Goal: Task Accomplishment & Management: Manage account settings

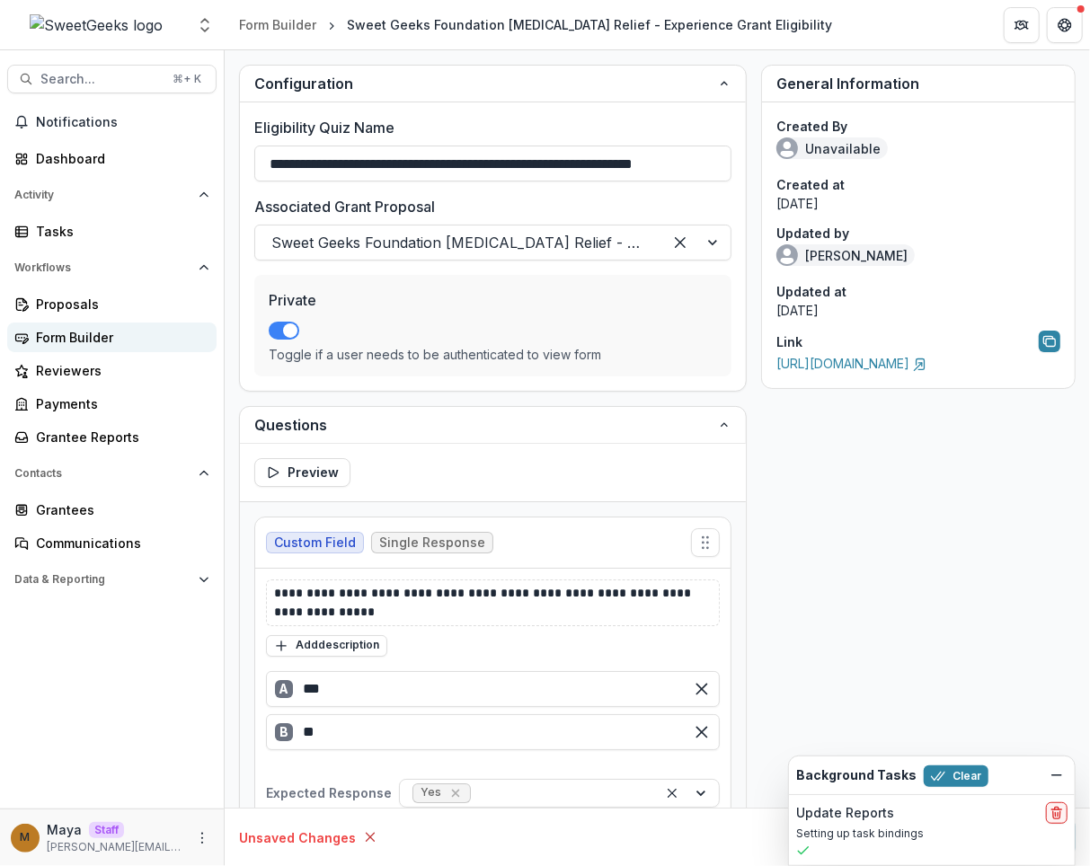
click at [128, 338] on div "Form Builder" at bounding box center [119, 337] width 166 height 19
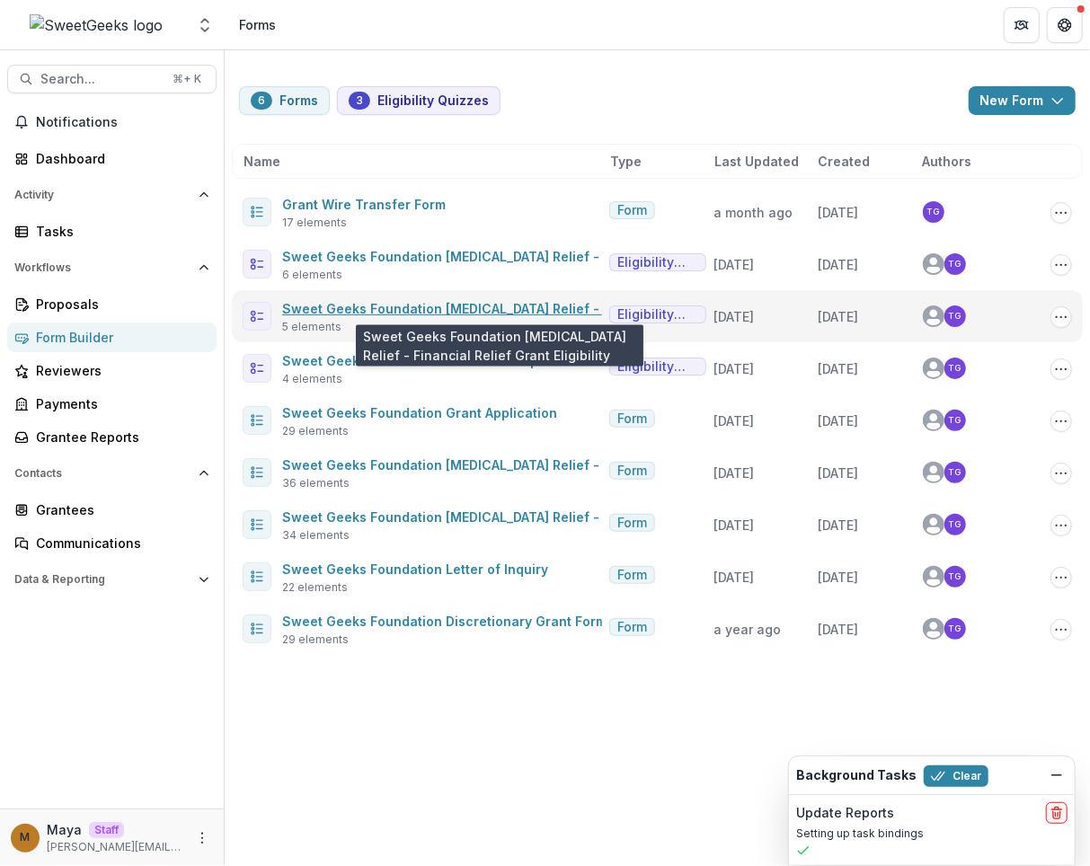
click at [495, 306] on link "Sweet Geeks Foundation Cancer Relief - Financial Relief Grant Eligibility" at bounding box center [541, 308] width 519 height 15
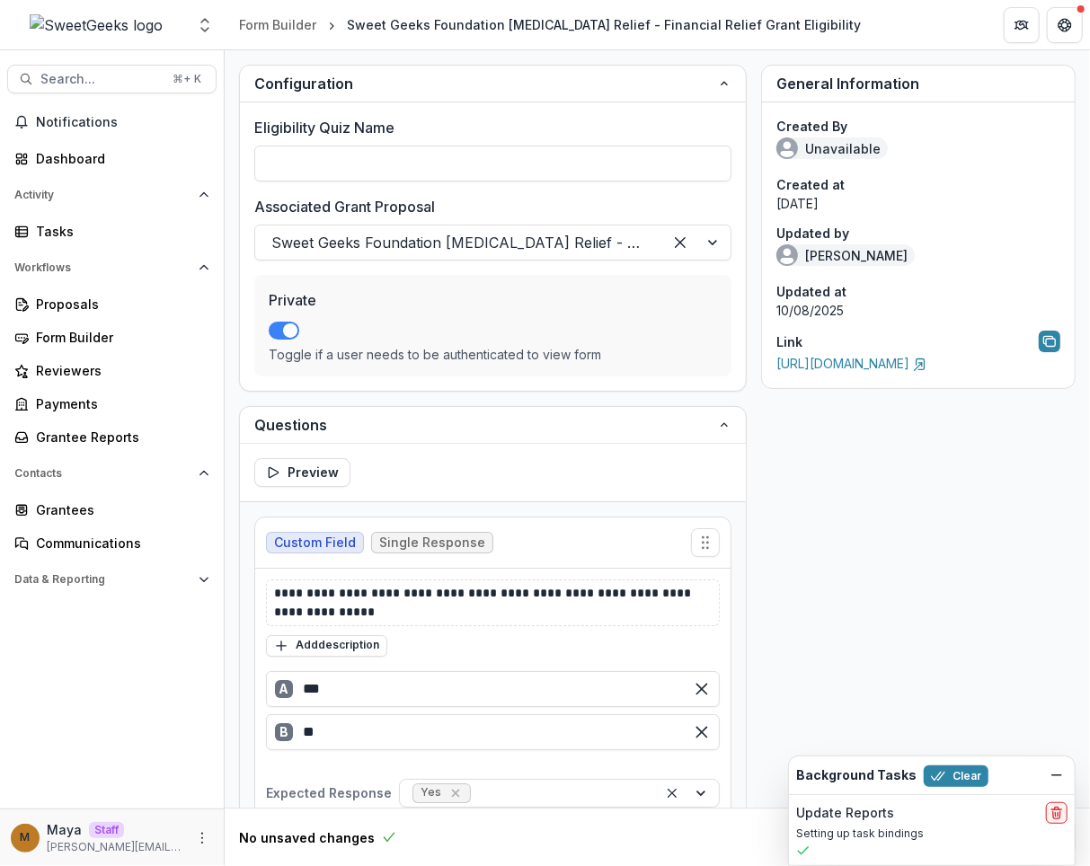
type input "**********"
click at [296, 29] on div "Form Builder" at bounding box center [277, 24] width 77 height 19
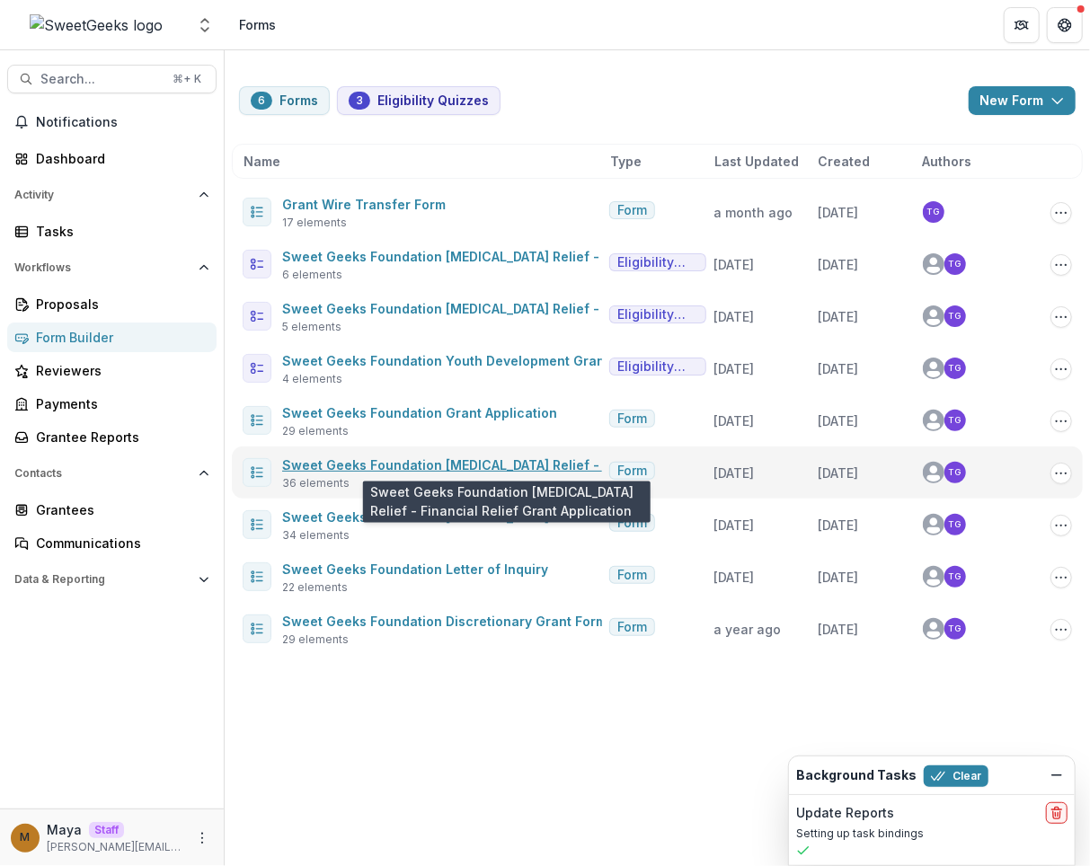
click at [391, 460] on link "Sweet Geeks Foundation Cancer Relief - Financial Relief Grant Application" at bounding box center [549, 464] width 535 height 15
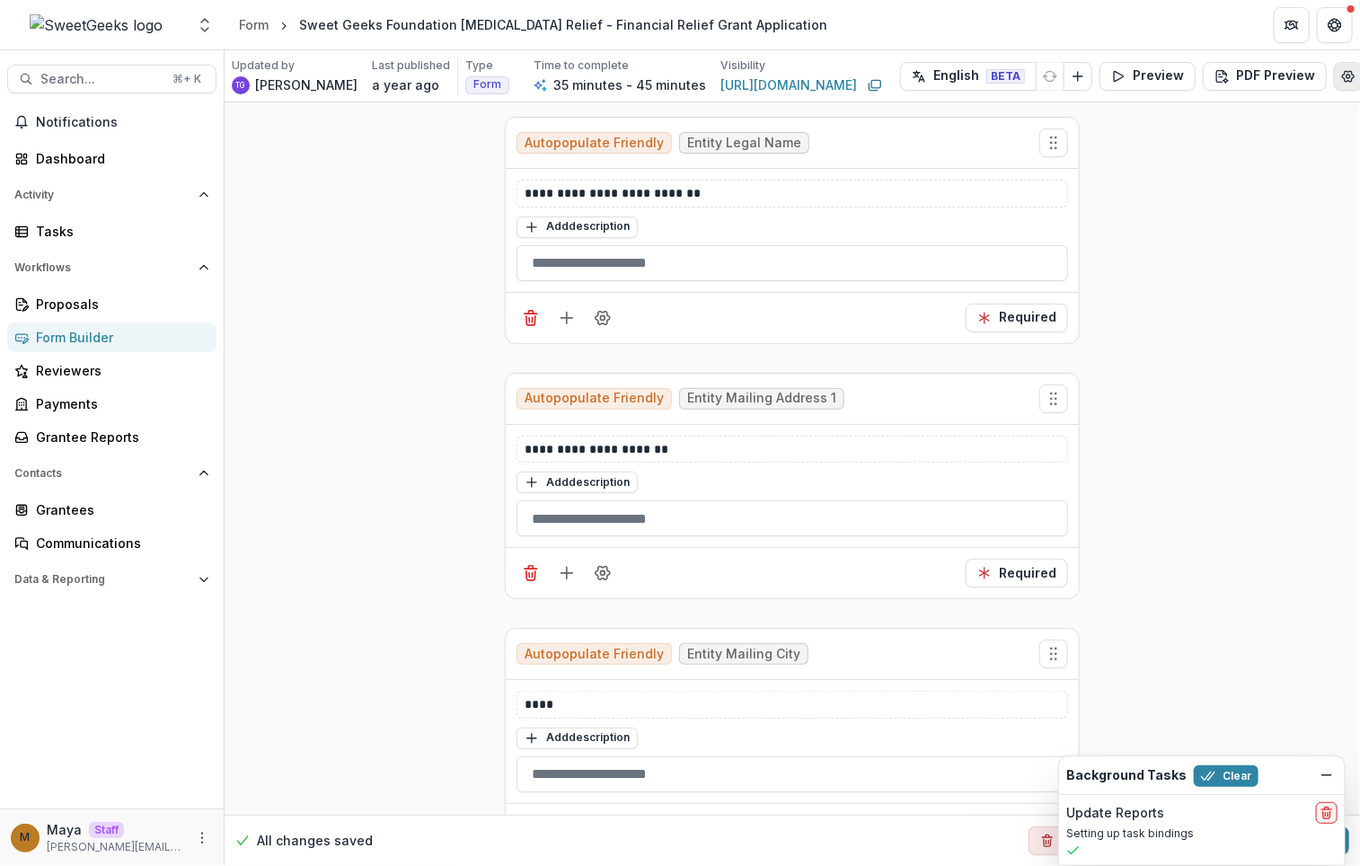
click at [1089, 77] on icon "Edit Form Settings" at bounding box center [1349, 76] width 14 height 14
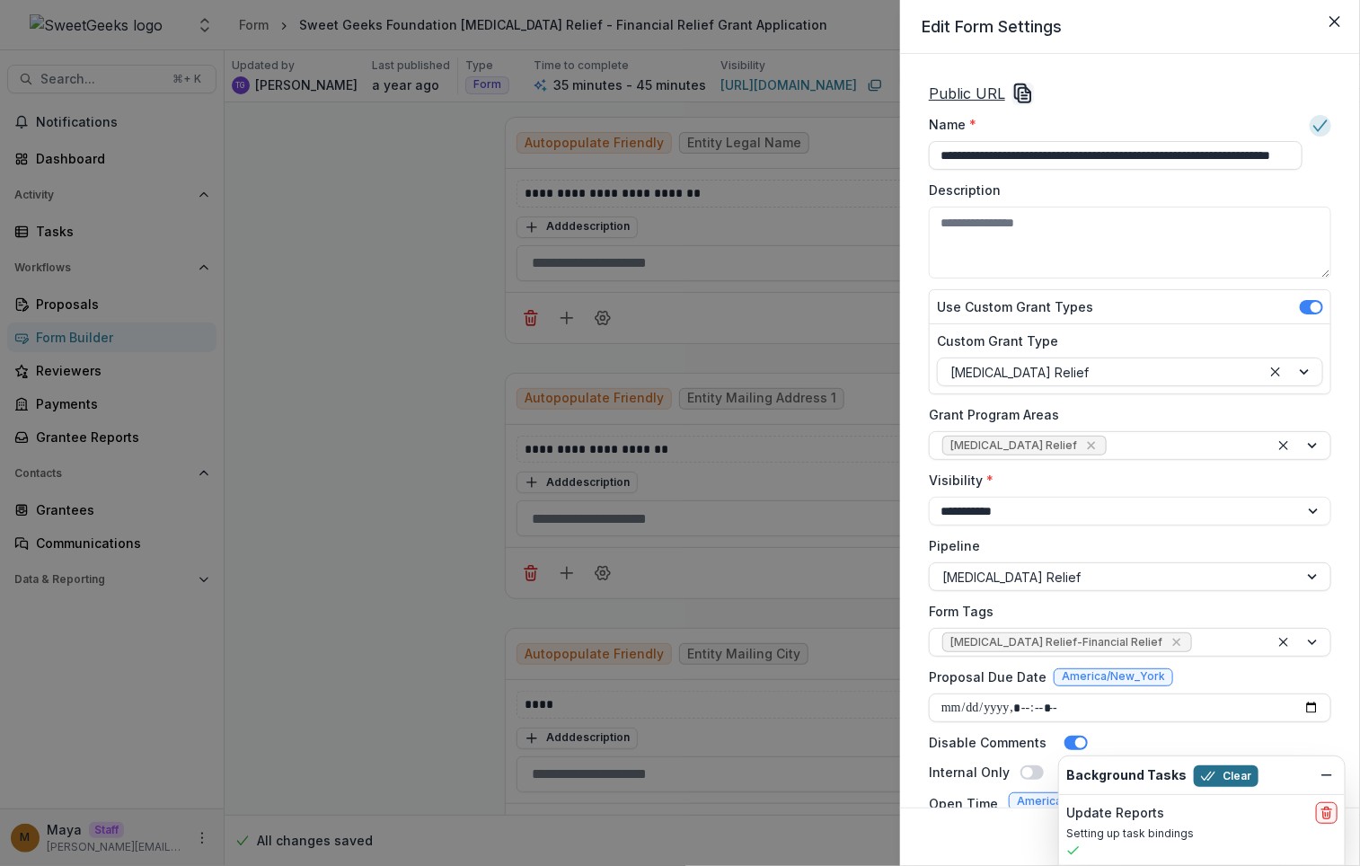
click at [1089, 777] on button "Clear" at bounding box center [1226, 777] width 65 height 22
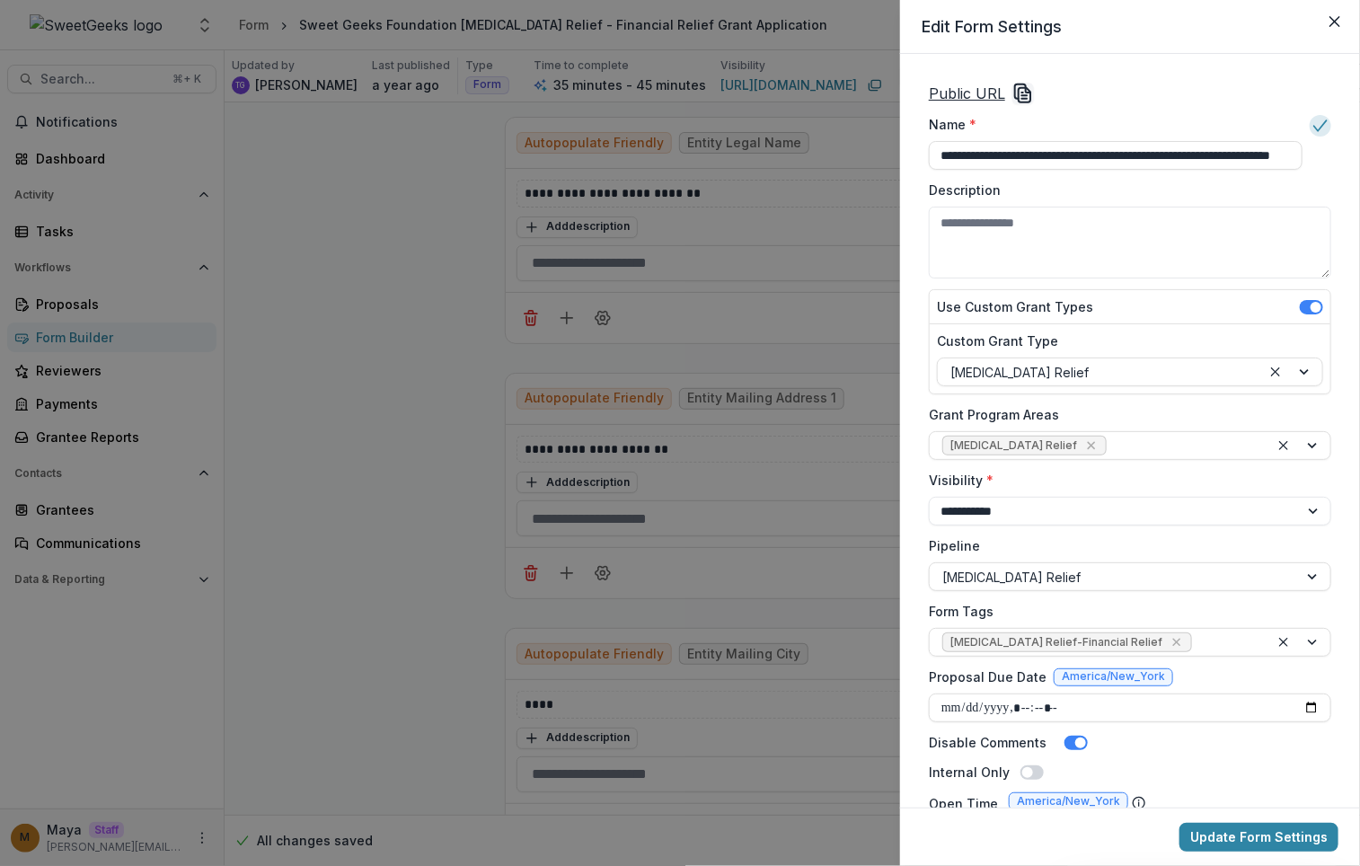
click at [1015, 96] on icon "Copy Link" at bounding box center [1020, 91] width 11 height 14
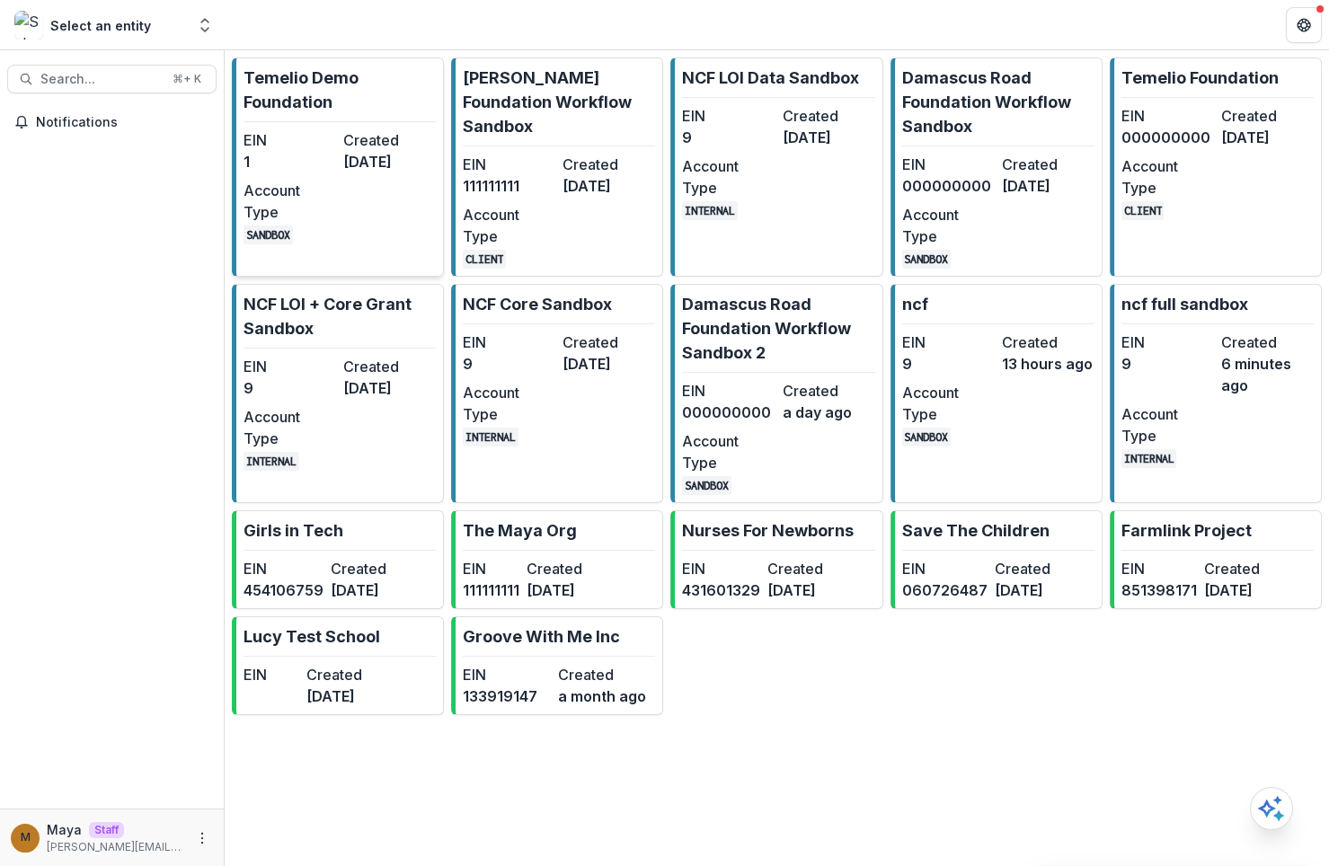
click at [335, 86] on p "Temelio Demo Foundation" at bounding box center [340, 90] width 192 height 49
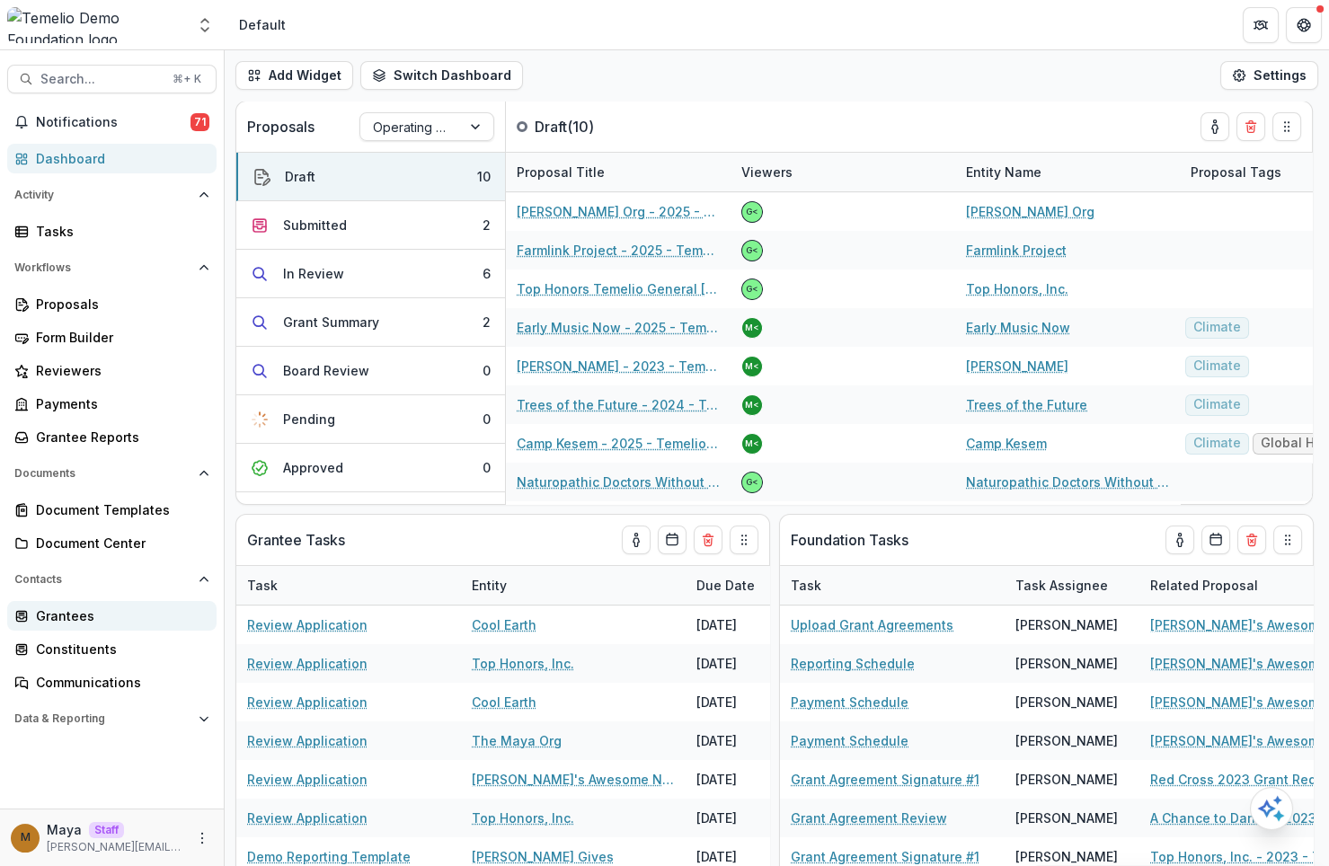
click at [59, 610] on div "Grantees" at bounding box center [119, 616] width 166 height 19
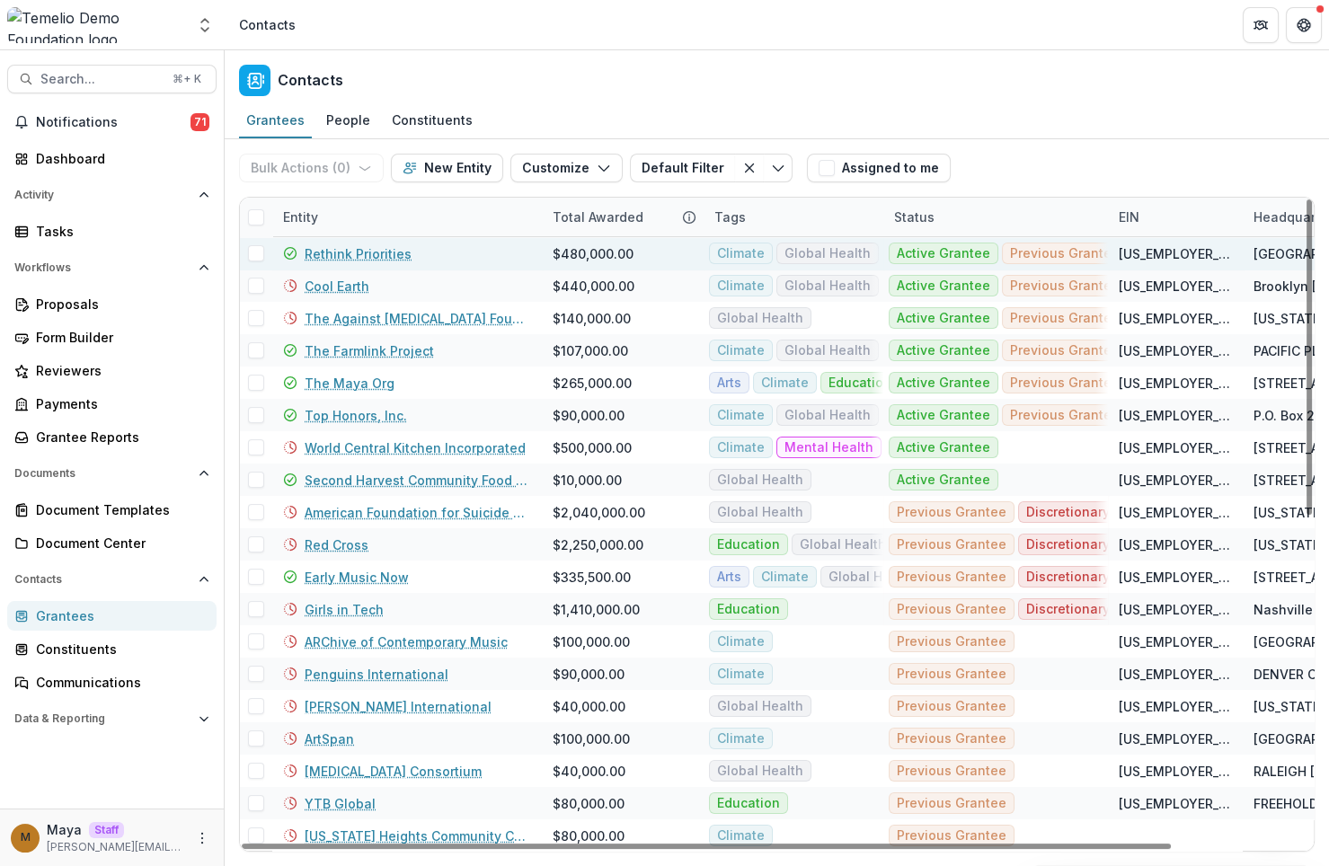
click at [327, 249] on link "Rethink Priorities" at bounding box center [358, 253] width 107 height 19
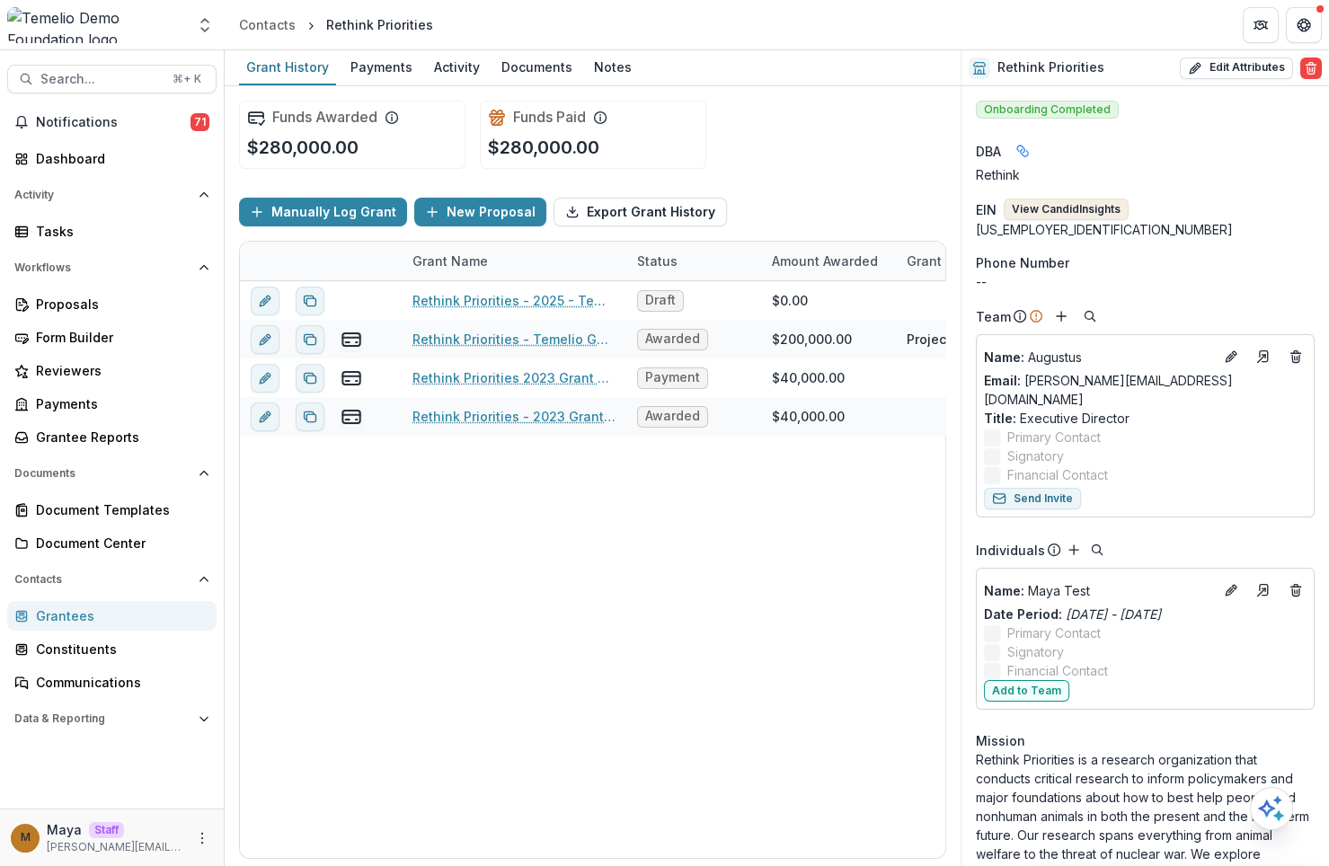
click at [1068, 203] on button "View Candid Insights" at bounding box center [1066, 210] width 125 height 22
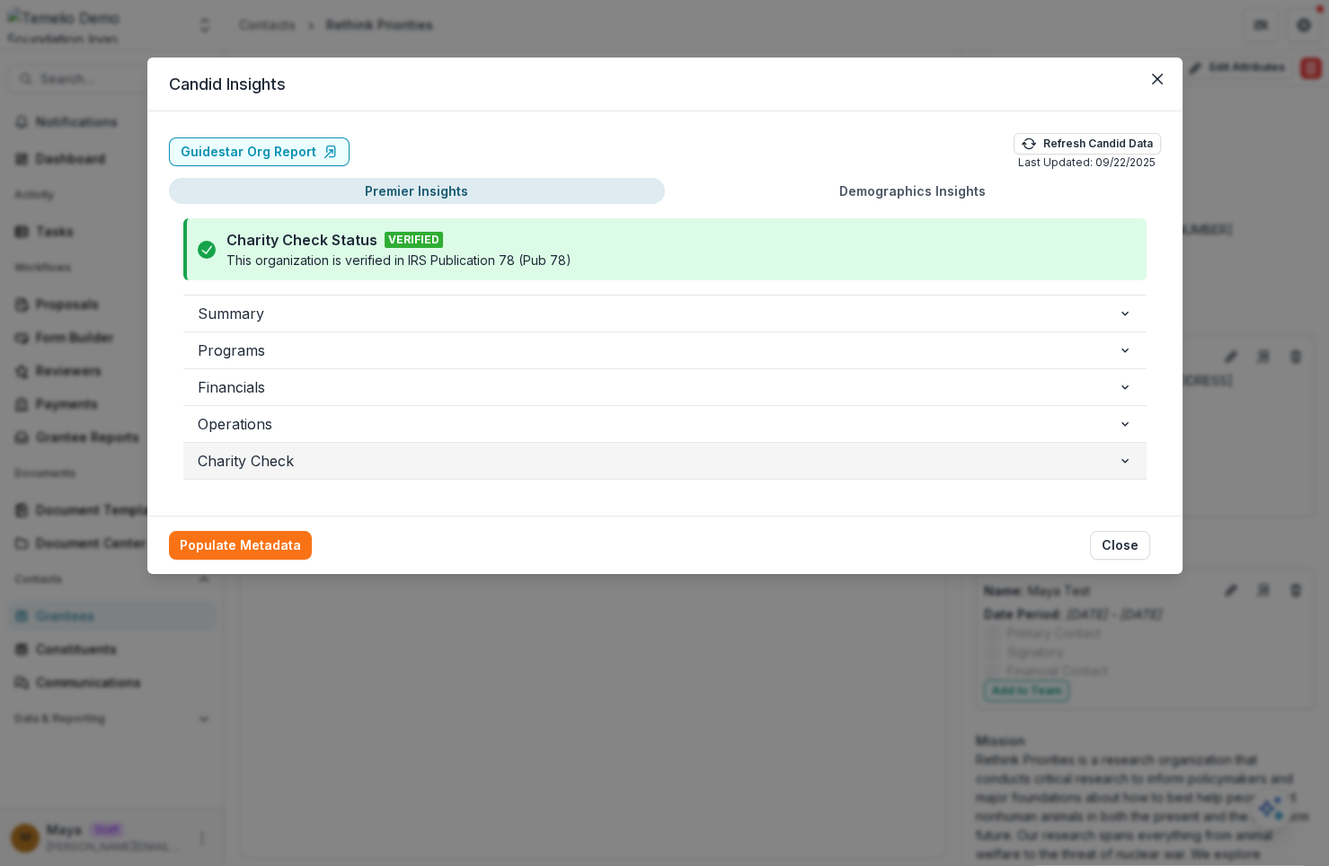
click at [259, 450] on span "Charity Check" at bounding box center [658, 461] width 920 height 22
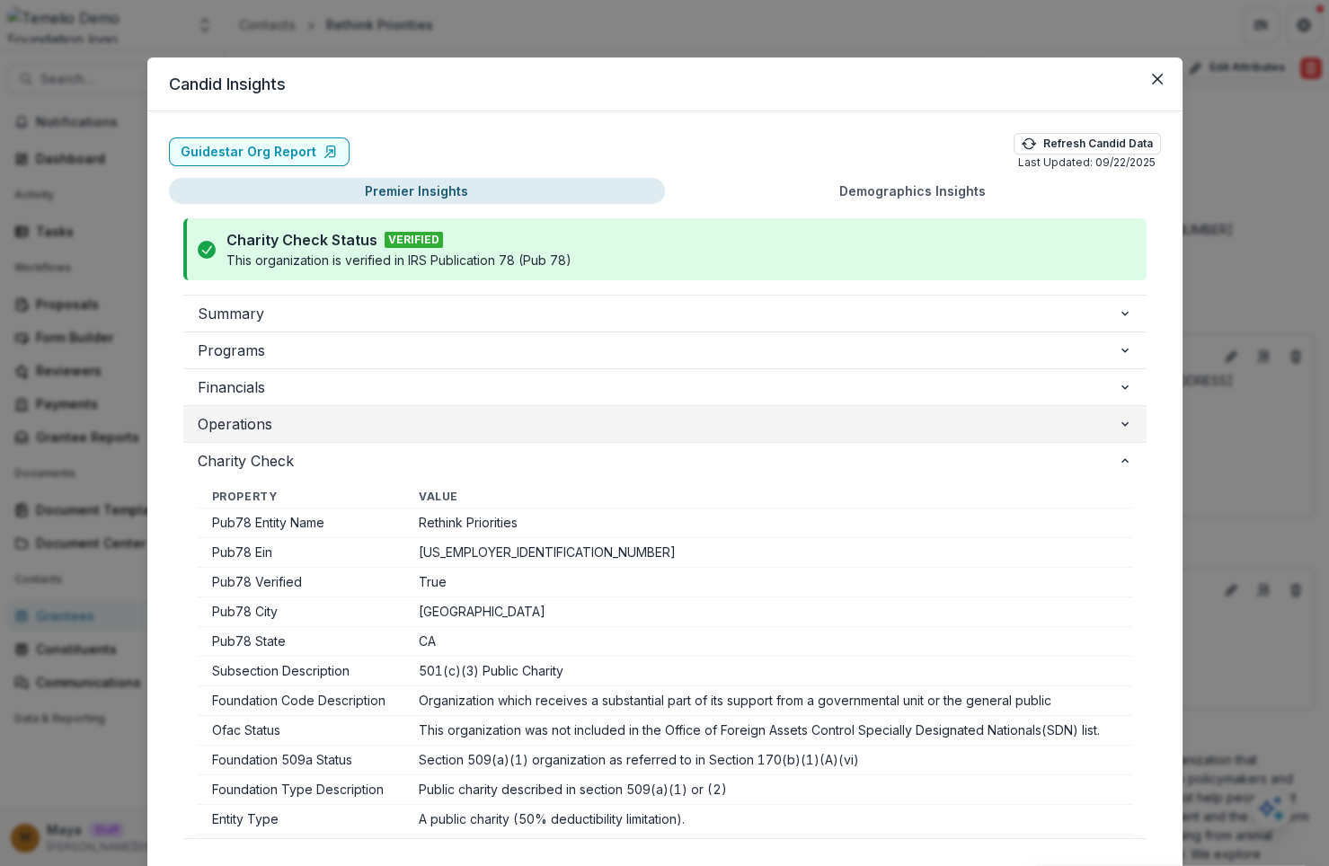
click at [326, 413] on span "Operations" at bounding box center [658, 424] width 920 height 22
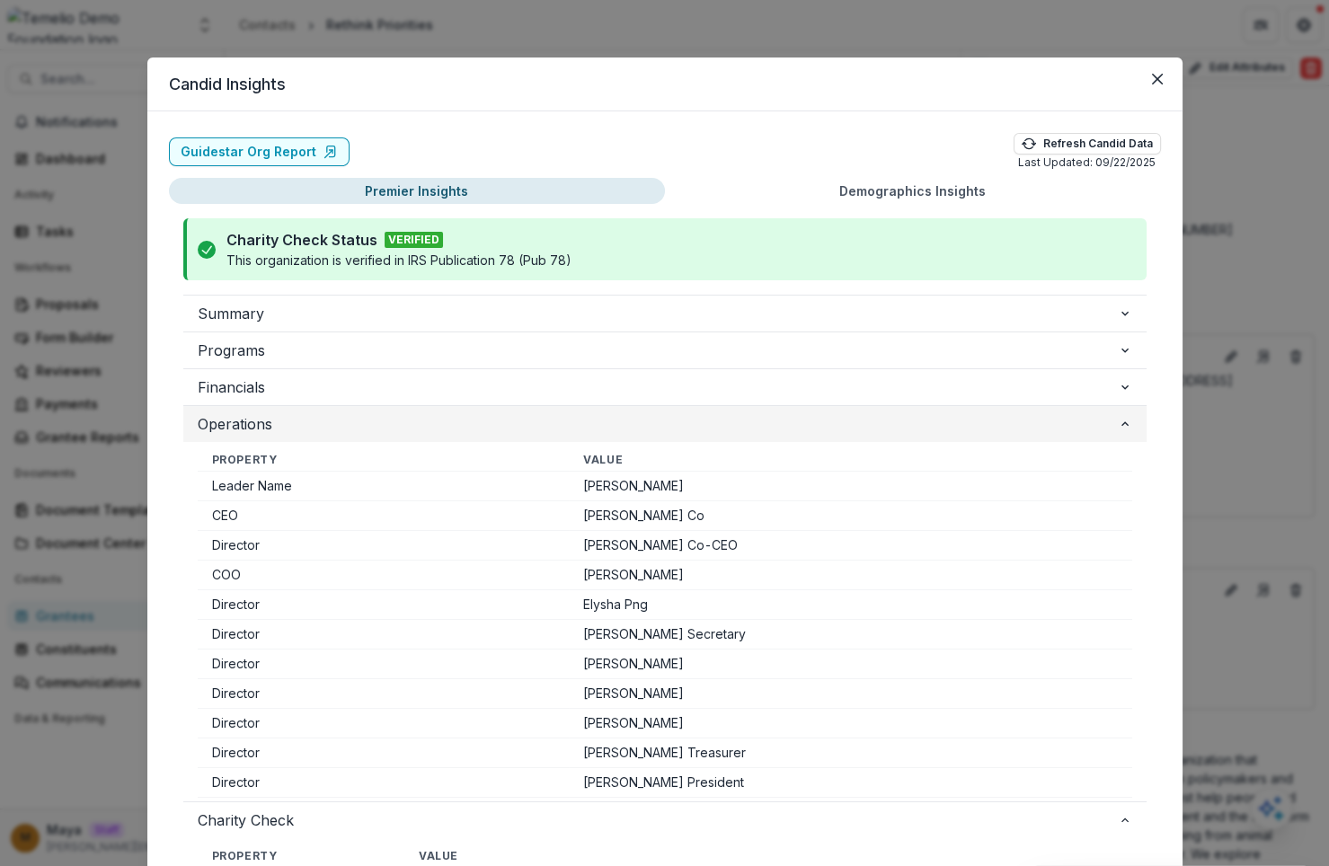
click at [326, 413] on span "Operations" at bounding box center [658, 424] width 920 height 22
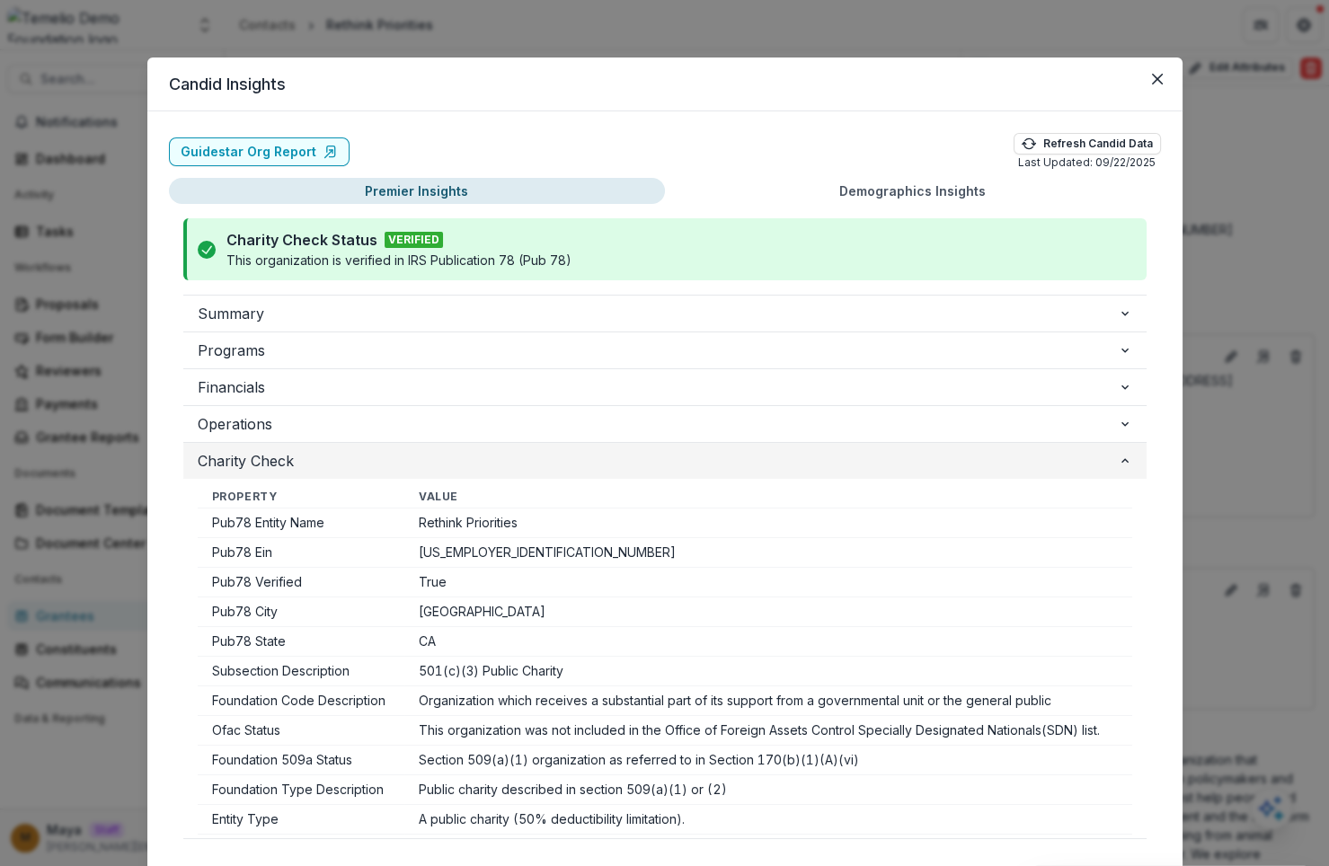
click at [305, 444] on button "Charity Check" at bounding box center [664, 461] width 963 height 36
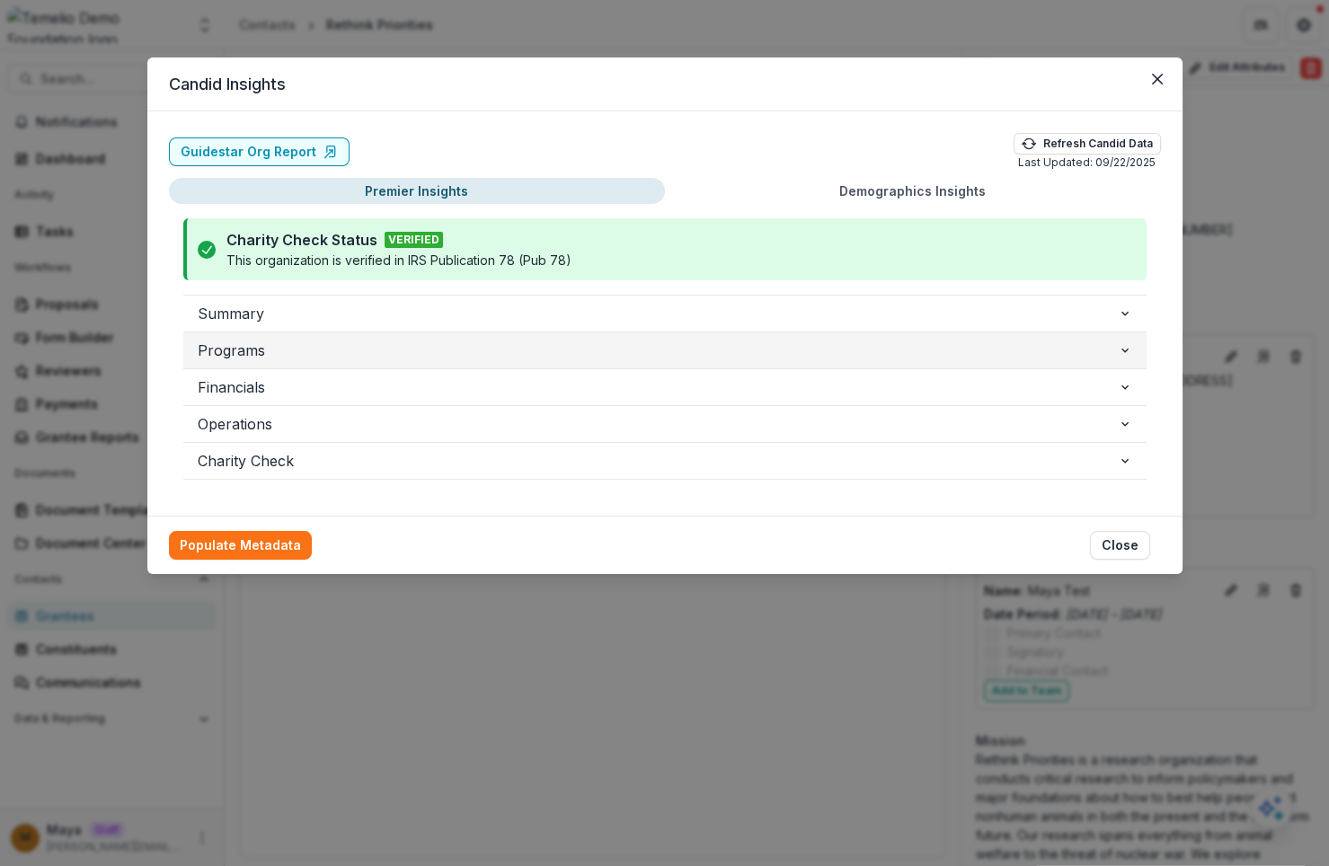
click at [287, 353] on span "Programs" at bounding box center [658, 351] width 920 height 22
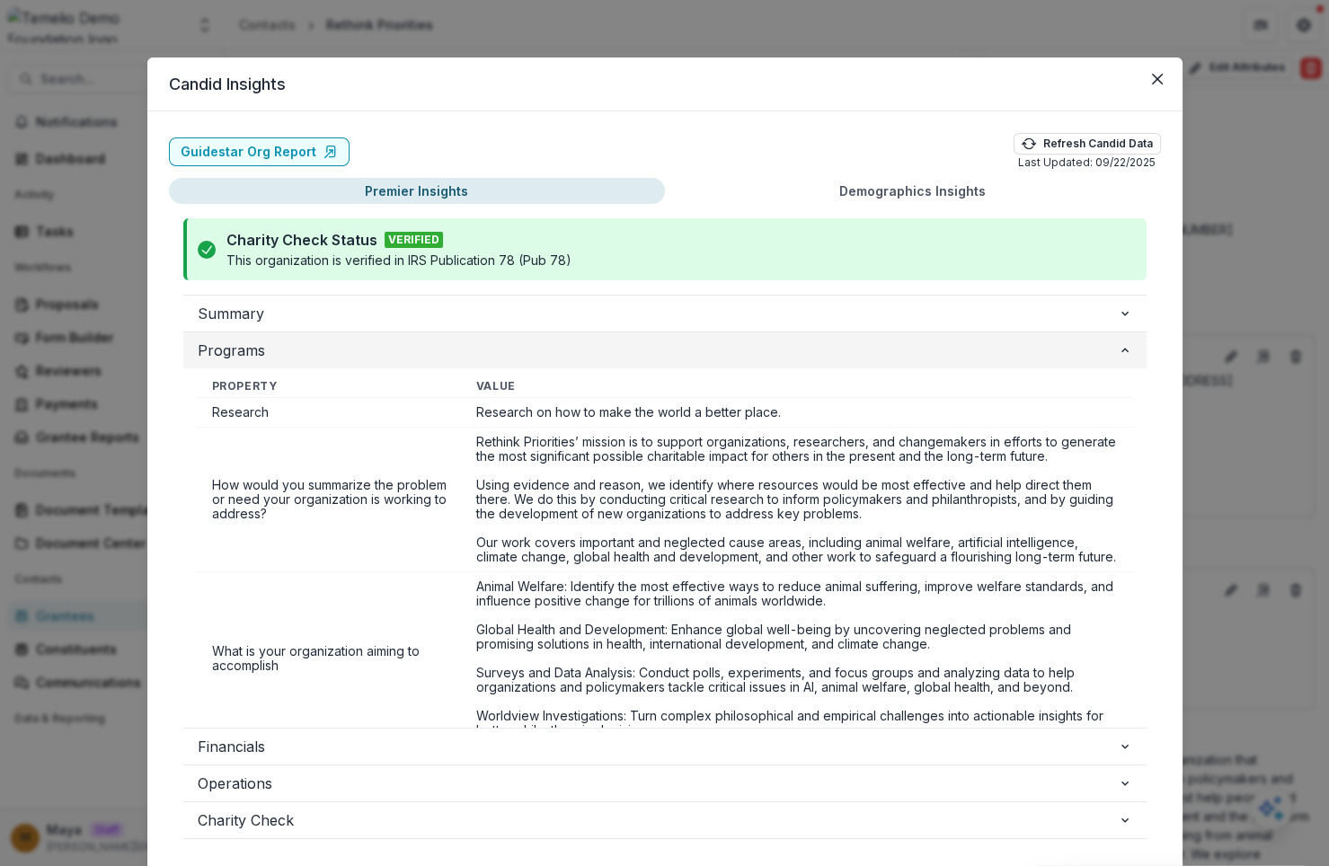
click at [278, 350] on span "Programs" at bounding box center [658, 351] width 920 height 22
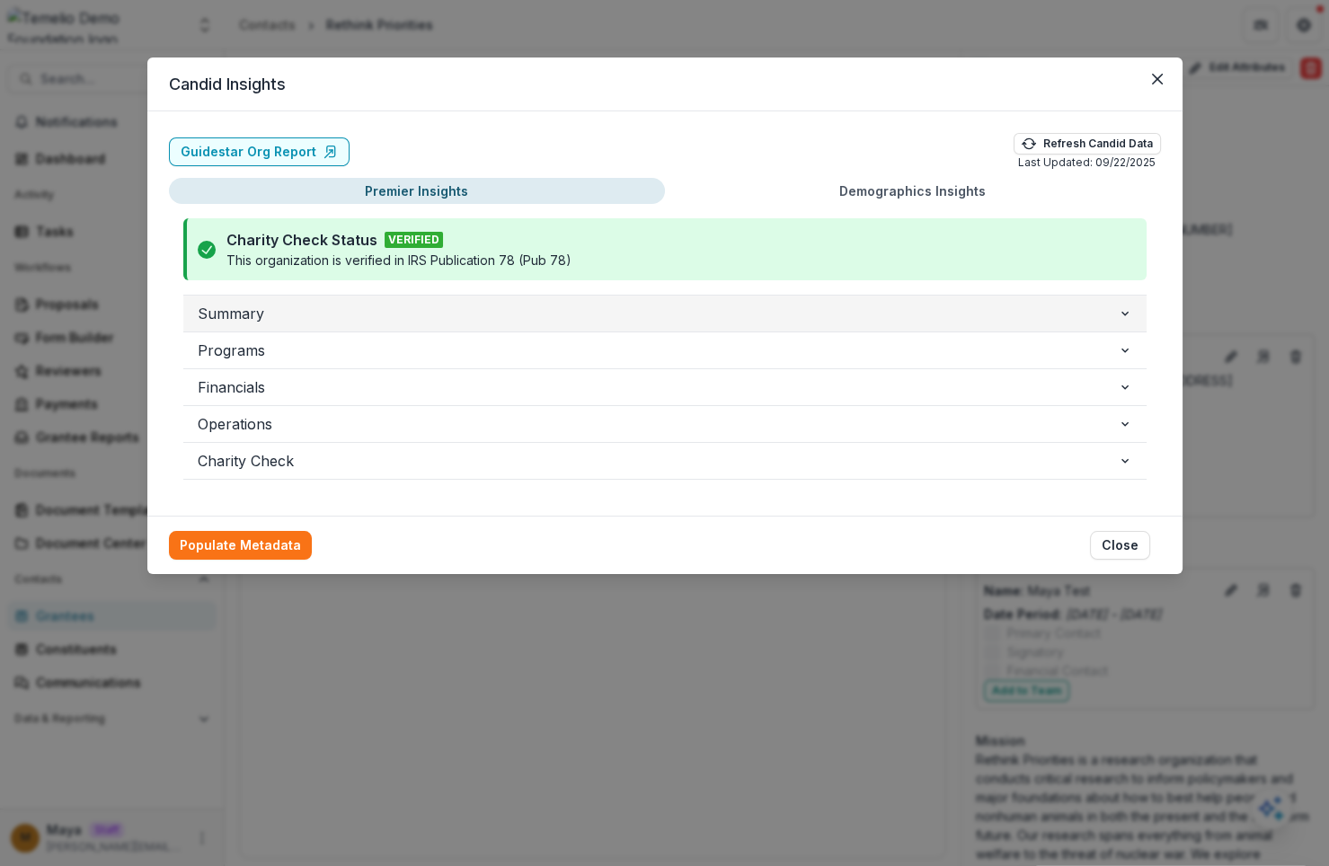
click at [276, 323] on button "Summary" at bounding box center [664, 314] width 963 height 36
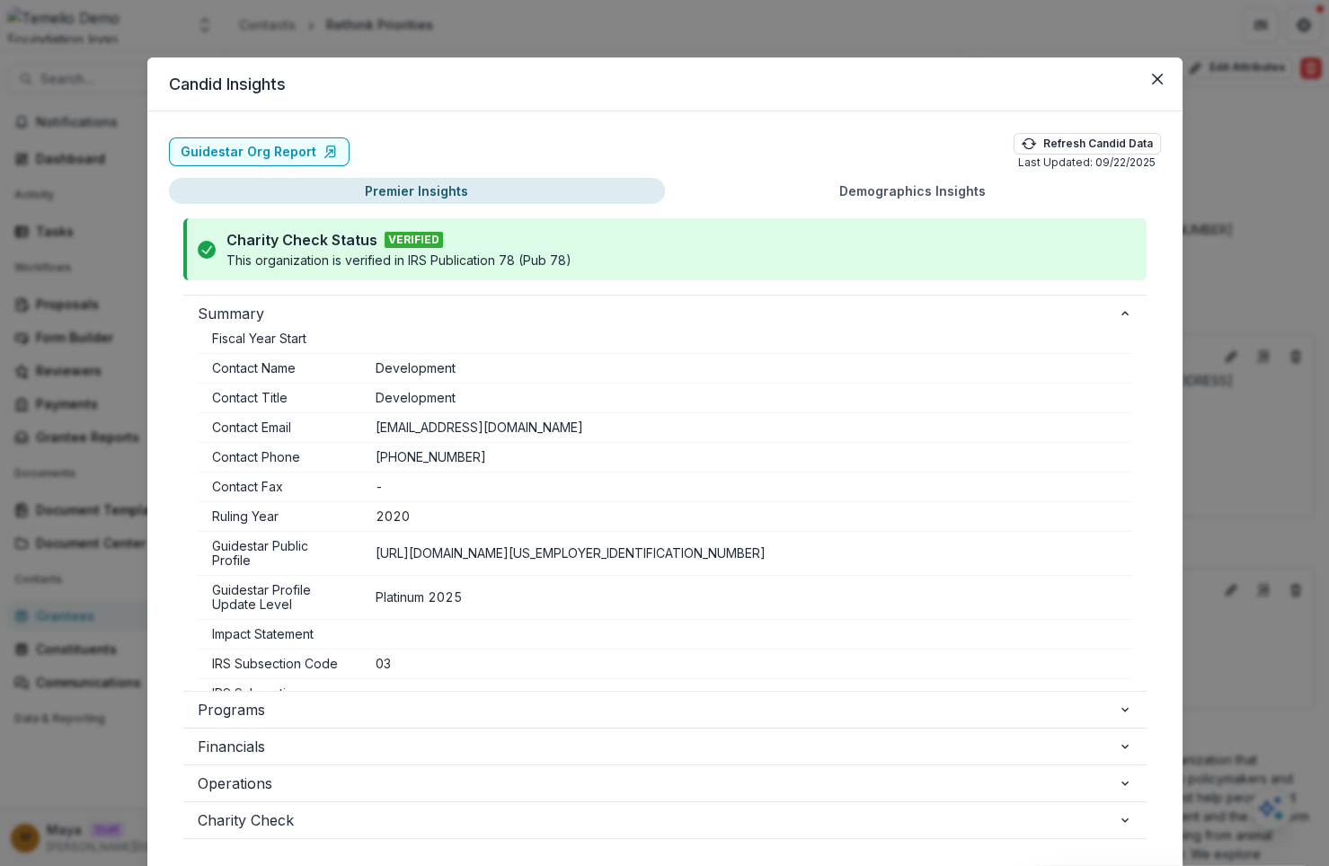
scroll to position [382, 0]
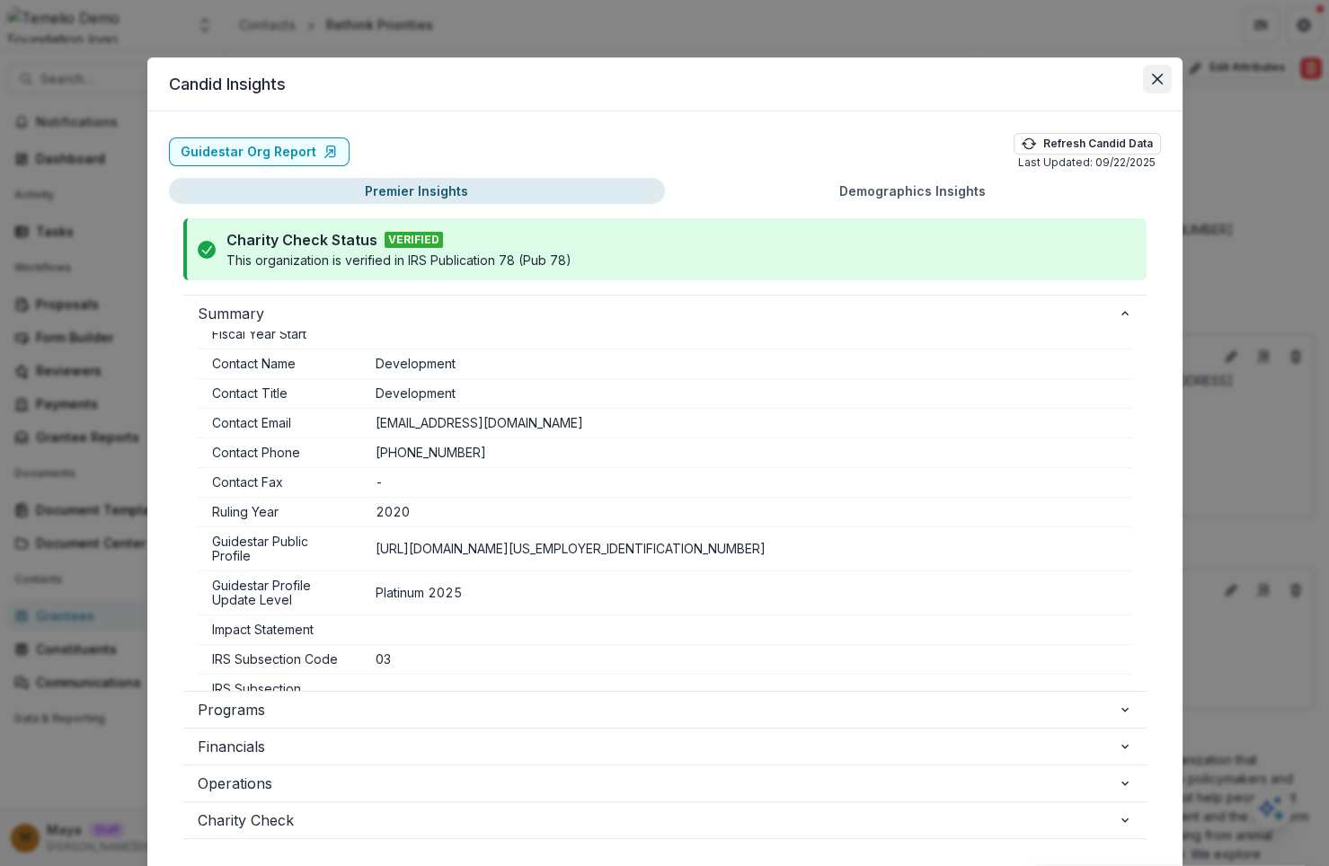
click at [1143, 85] on button "Close" at bounding box center [1157, 79] width 29 height 29
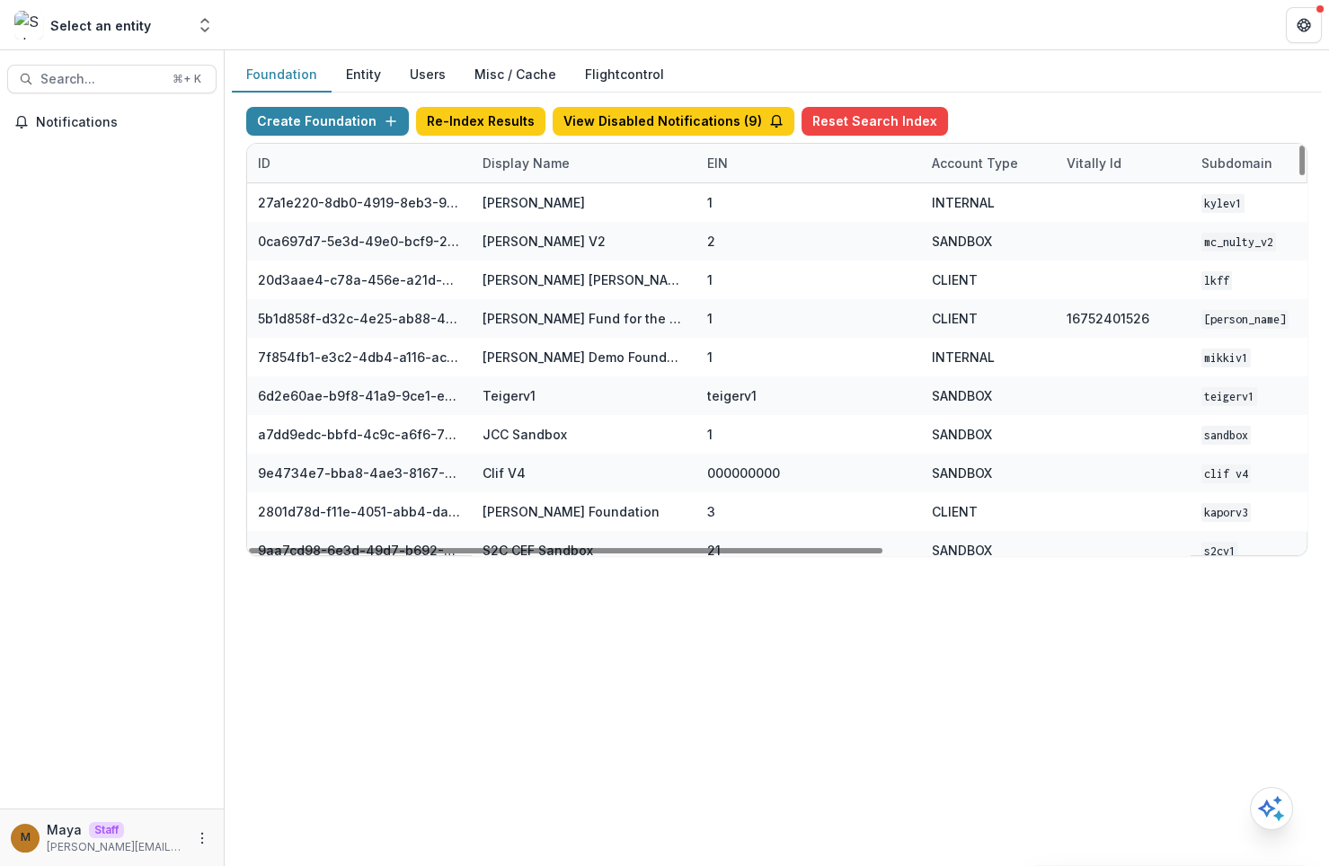
click at [551, 164] on div "Display Name" at bounding box center [526, 163] width 109 height 19
click at [530, 199] on input at bounding box center [582, 202] width 216 height 29
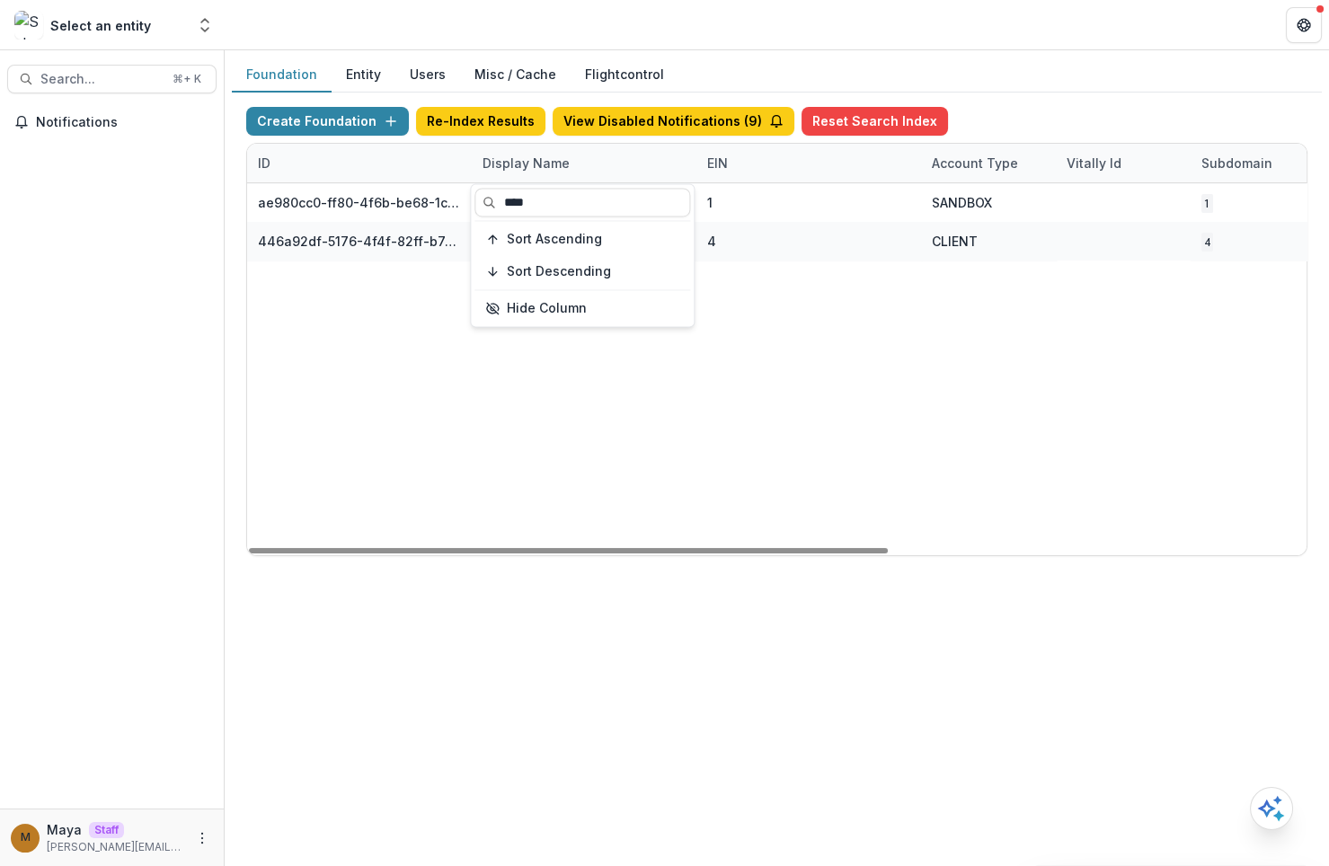
type input "****"
click at [1000, 121] on div "Create Foundation Re-Index Results View Disabled Notifications ( 9 ) Reset Sear…" at bounding box center [776, 125] width 1061 height 36
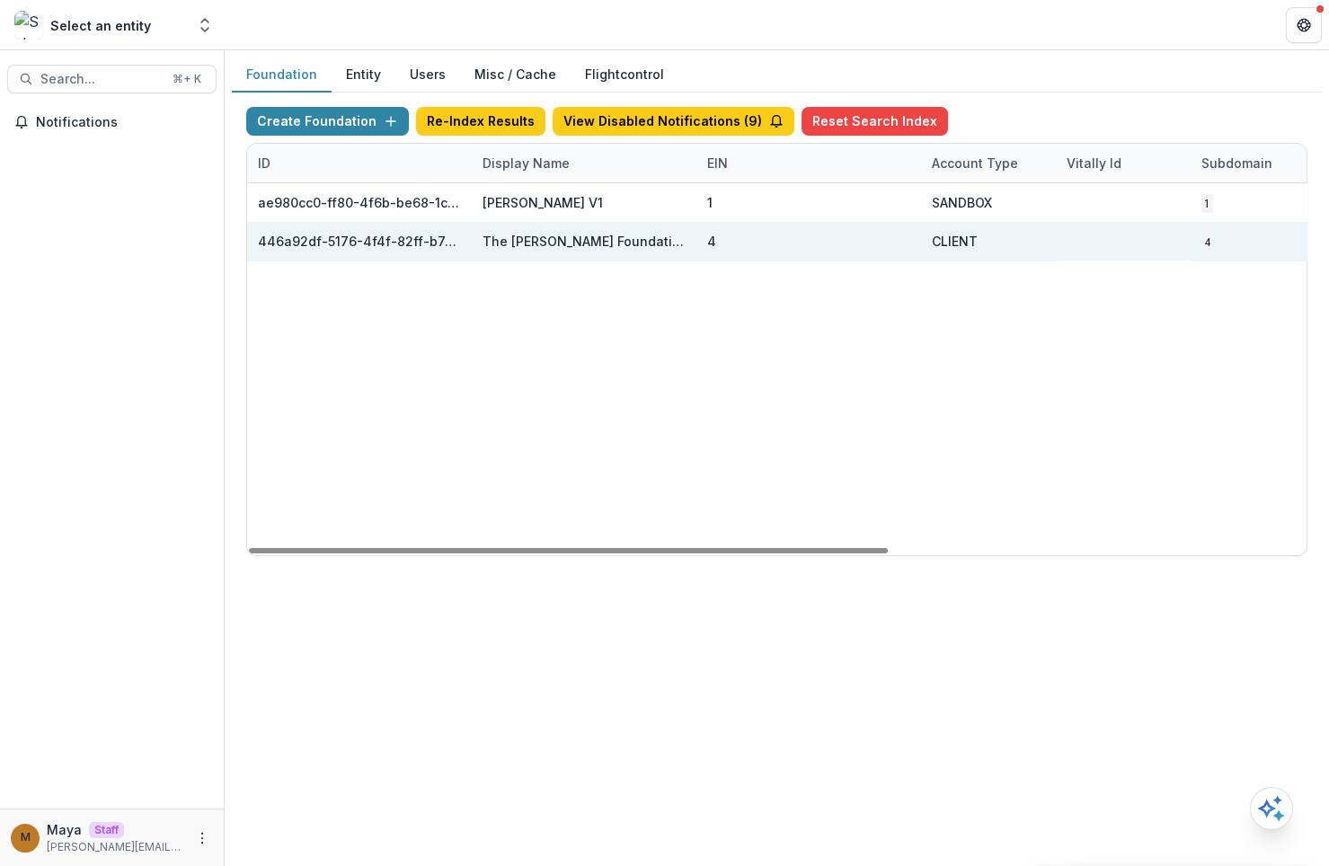
scroll to position [0, 692]
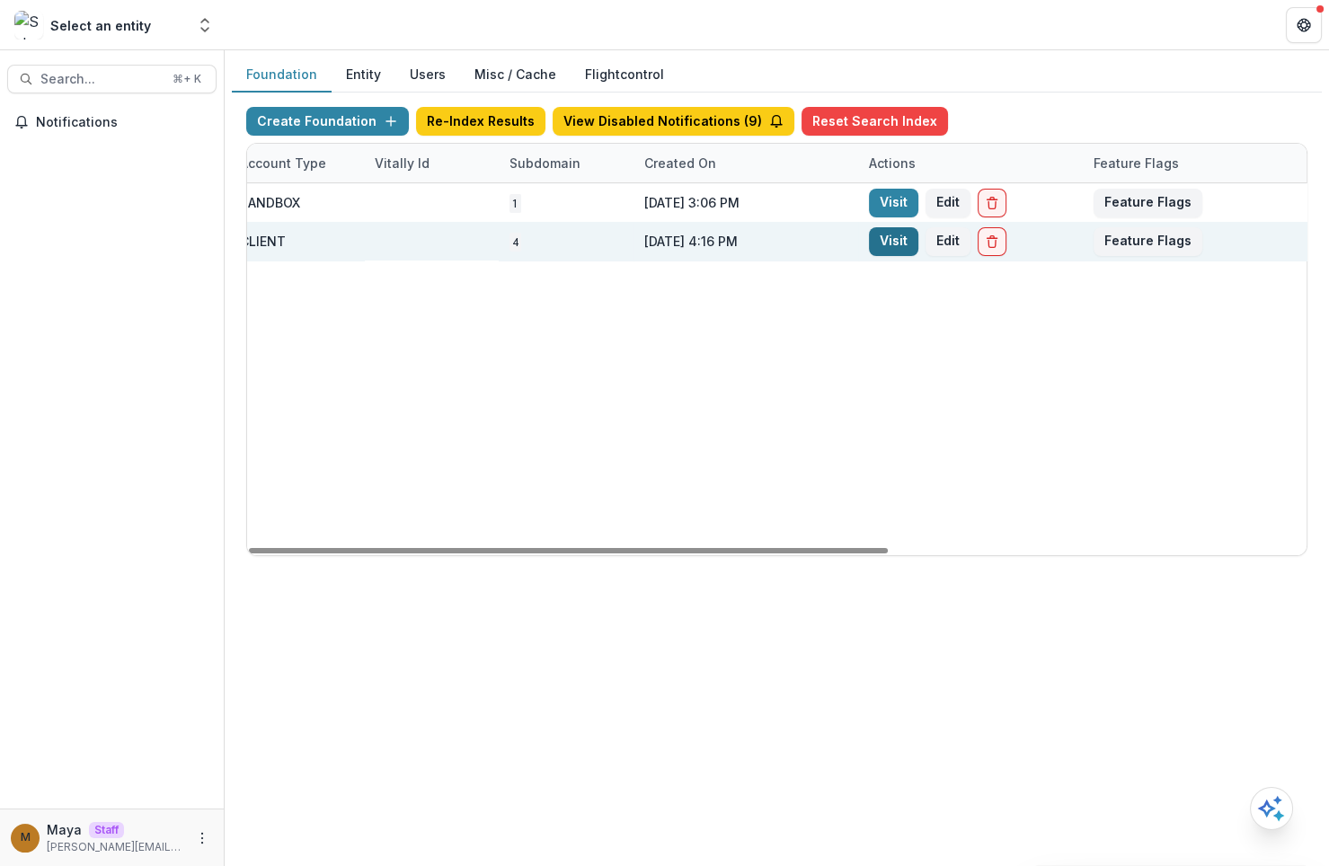
click at [891, 251] on link "Visit" at bounding box center [893, 241] width 49 height 29
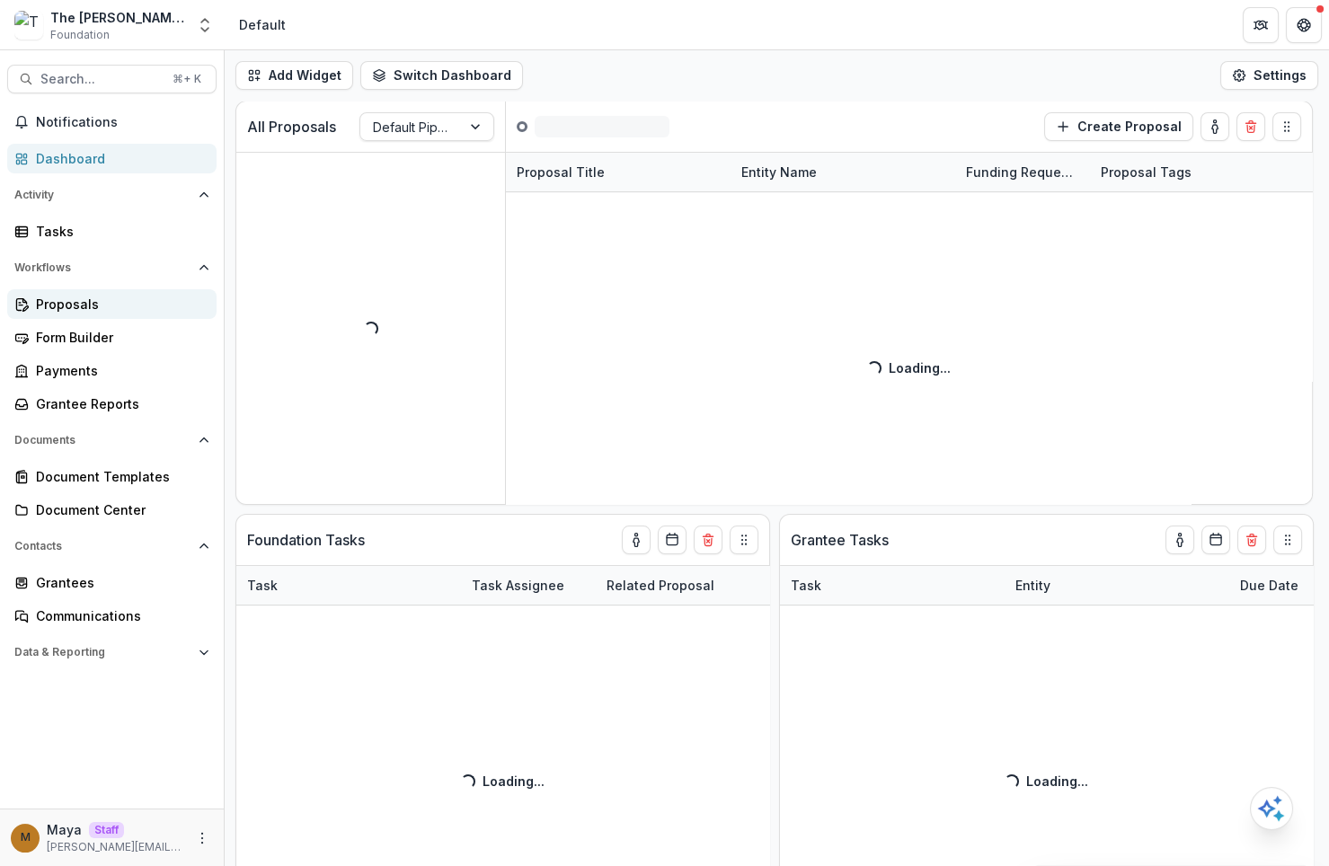
click at [78, 307] on div "Proposals" at bounding box center [119, 304] width 166 height 19
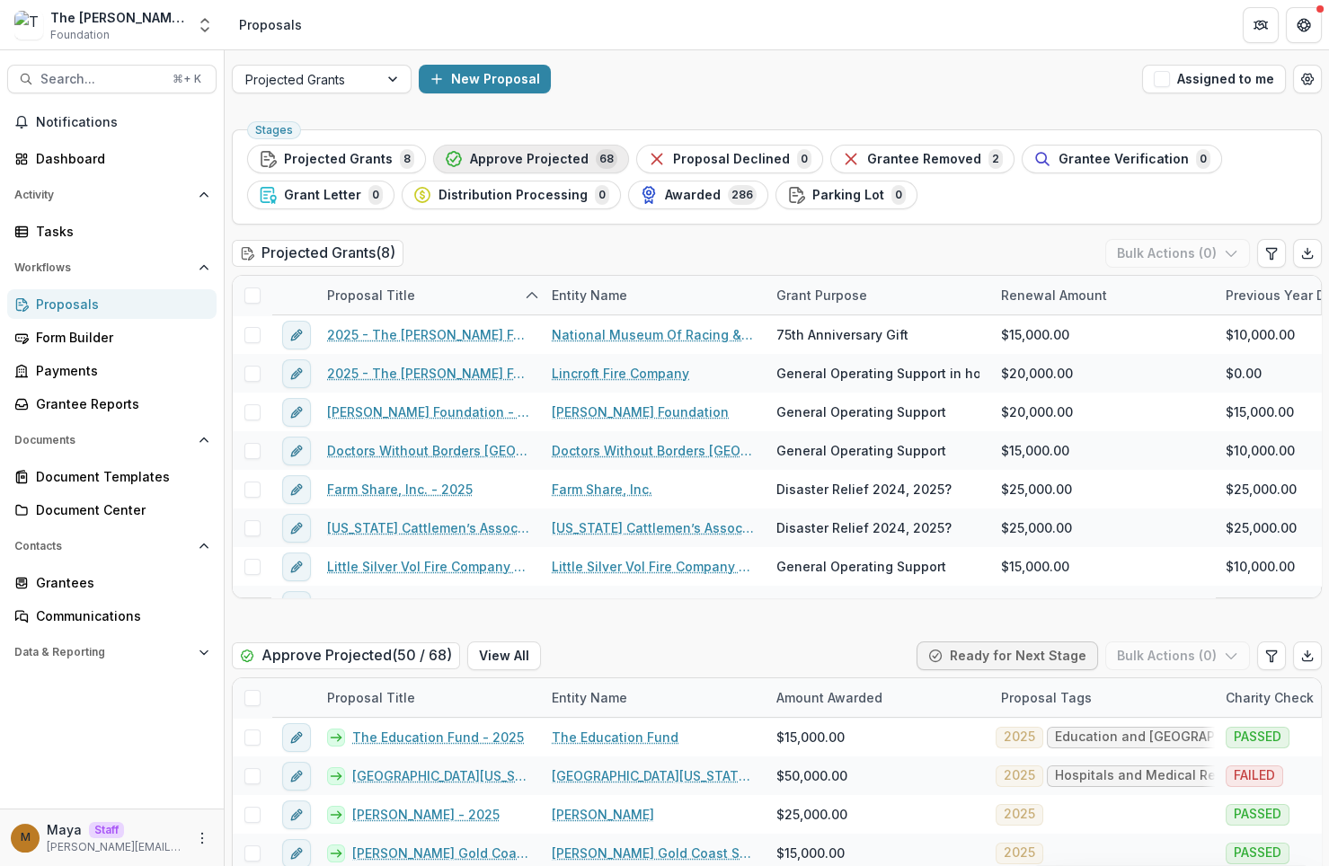
click at [525, 155] on span "Approve Projected" at bounding box center [529, 159] width 119 height 15
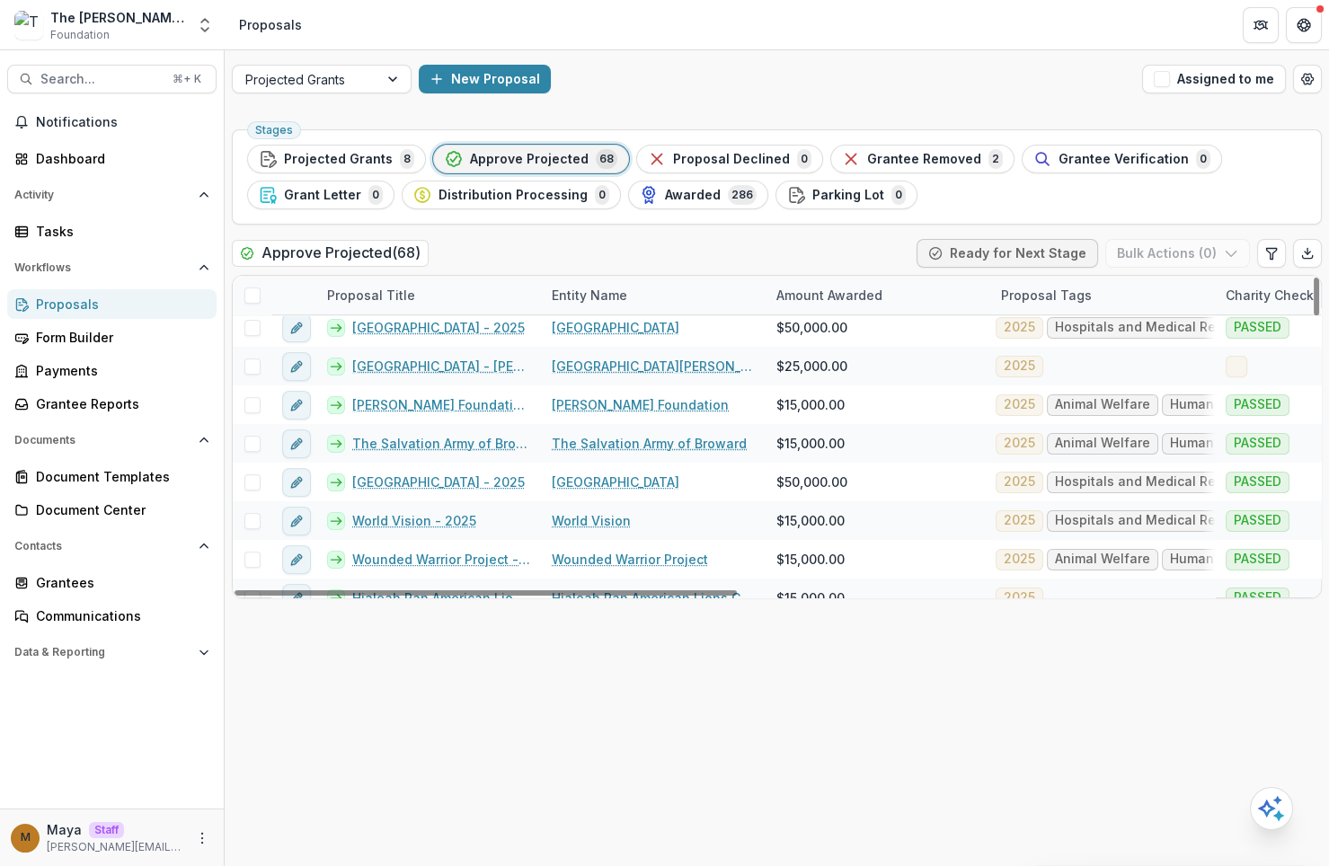
scroll to position [702, 0]
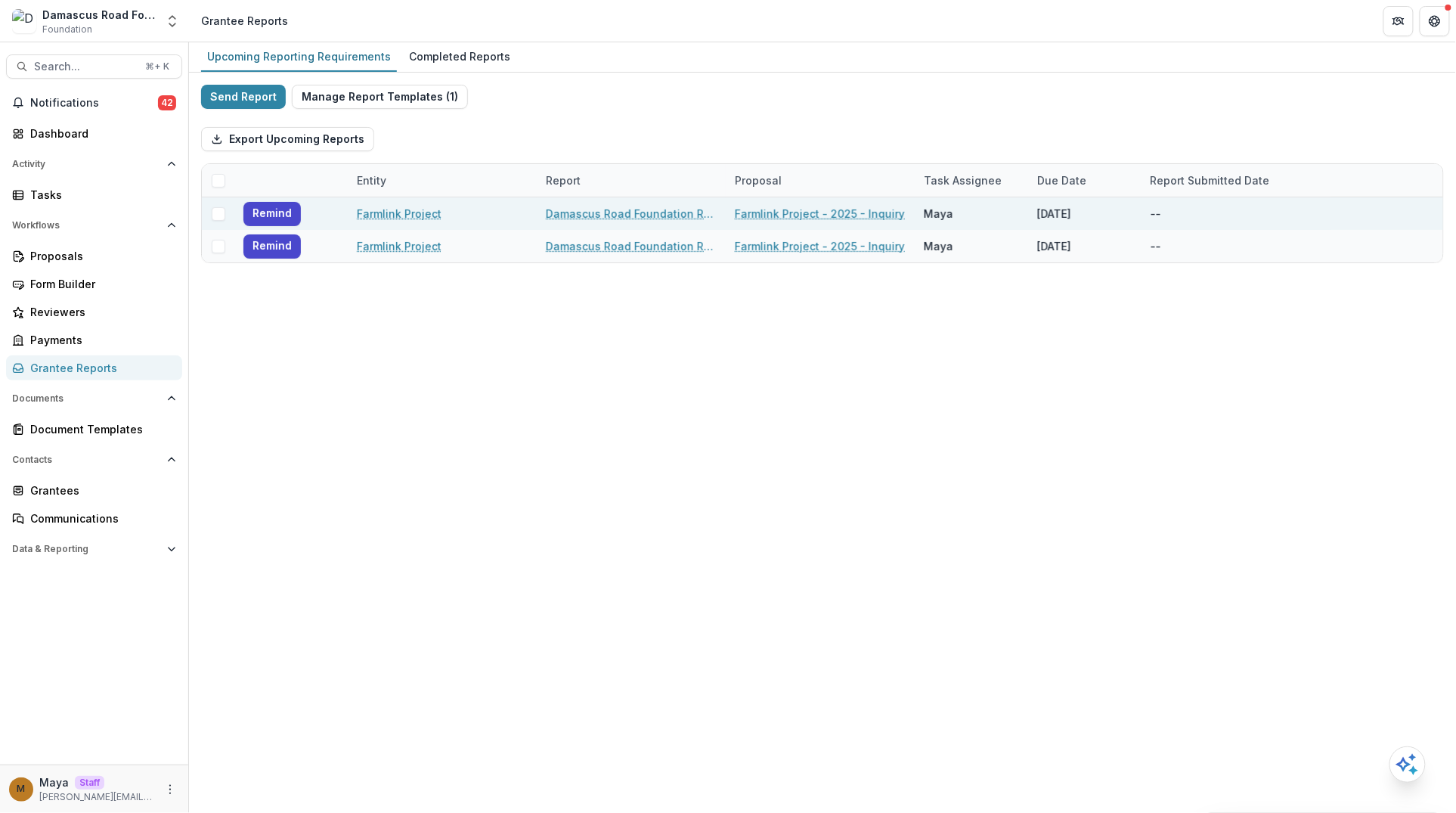
click at [779, 213] on link "Farmlink Project - 2025 - Inquiry" at bounding box center [819, 213] width 170 height 16
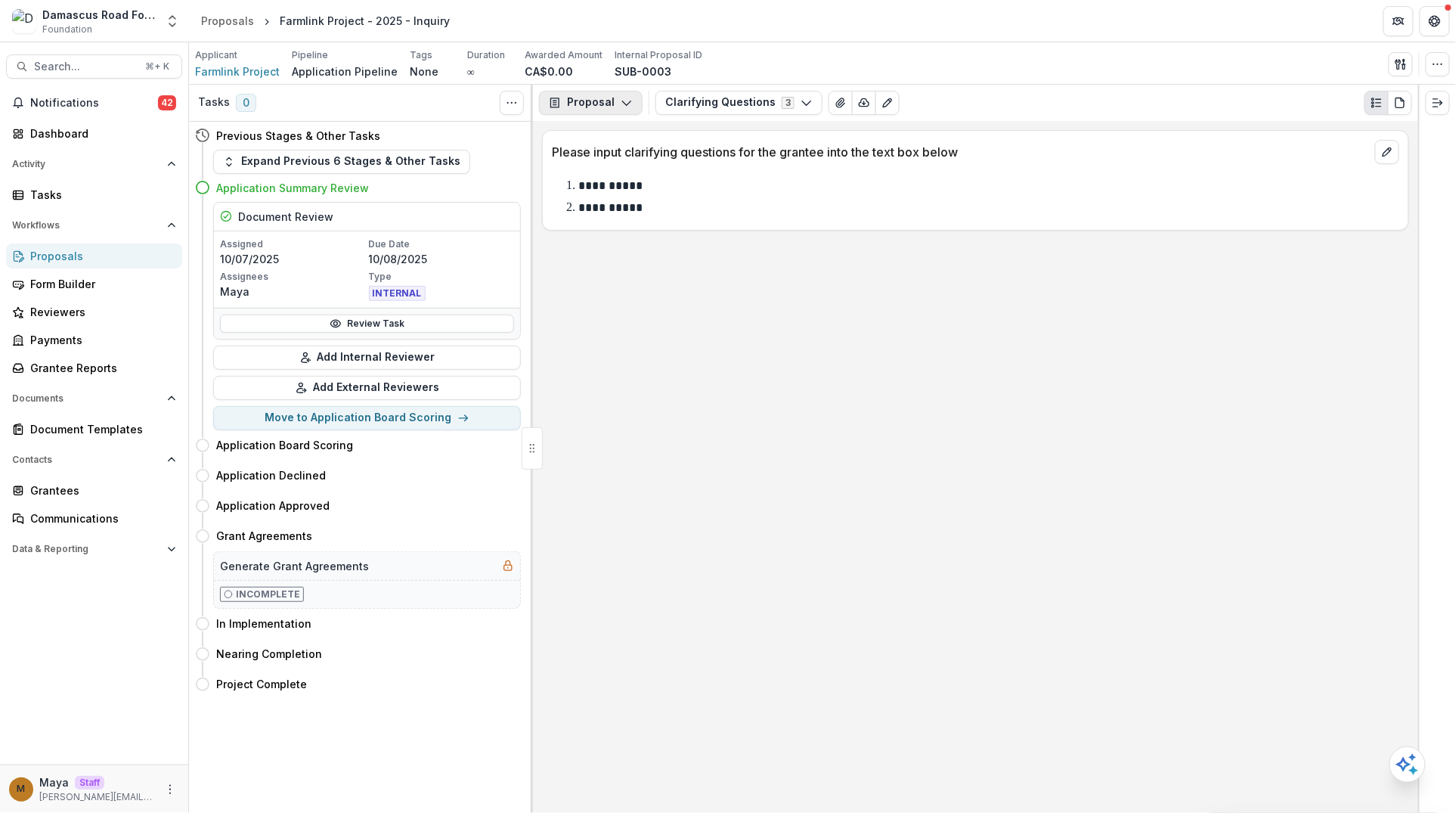
click at [597, 113] on button "Proposal" at bounding box center [590, 103] width 103 height 24
click at [613, 210] on div "Grant Agreements" at bounding box center [638, 212] width 138 height 16
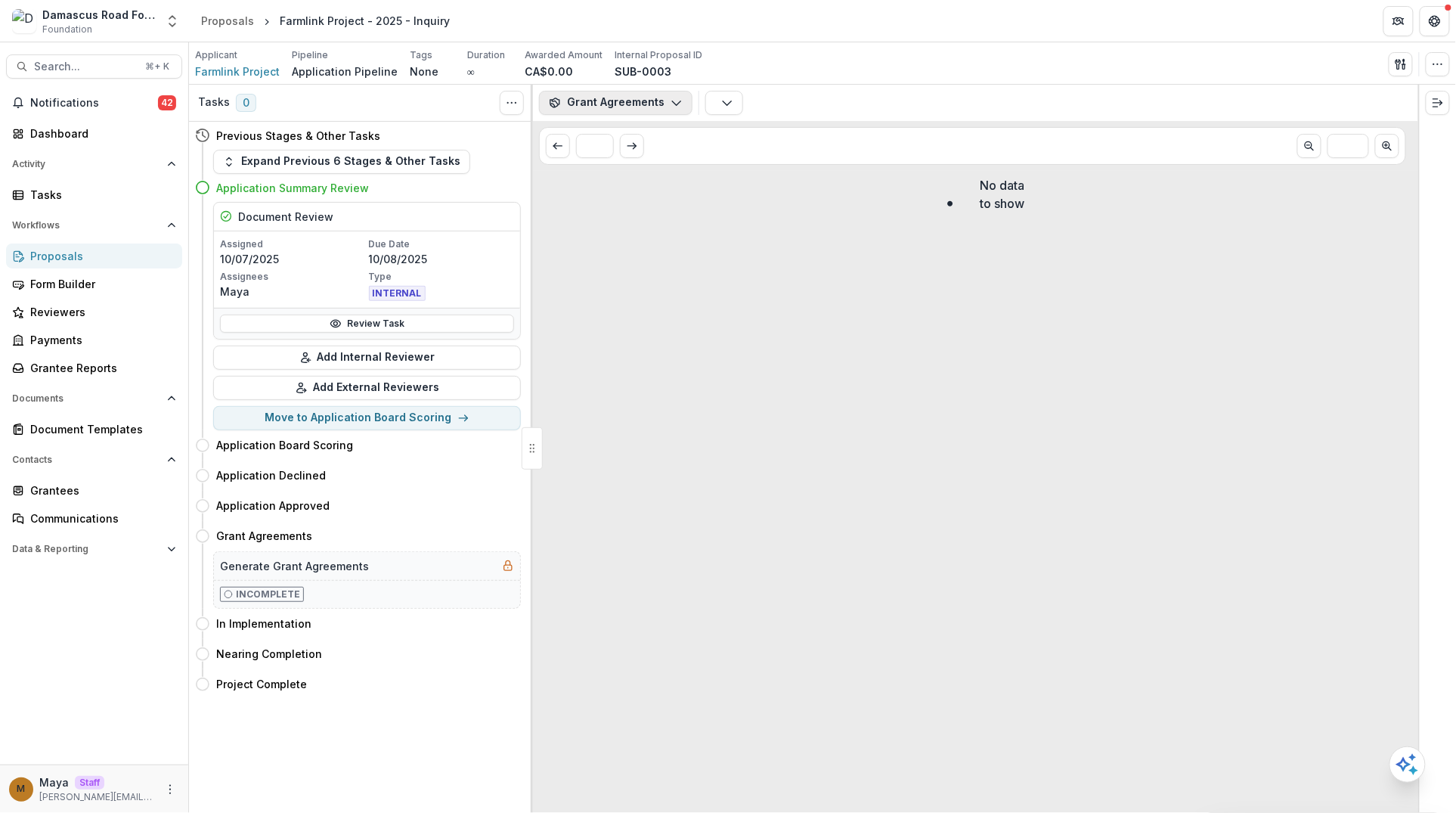
click at [654, 94] on button "Grant Agreements" at bounding box center [616, 103] width 153 height 24
click at [619, 235] on div "Board Summaries" at bounding box center [638, 236] width 138 height 16
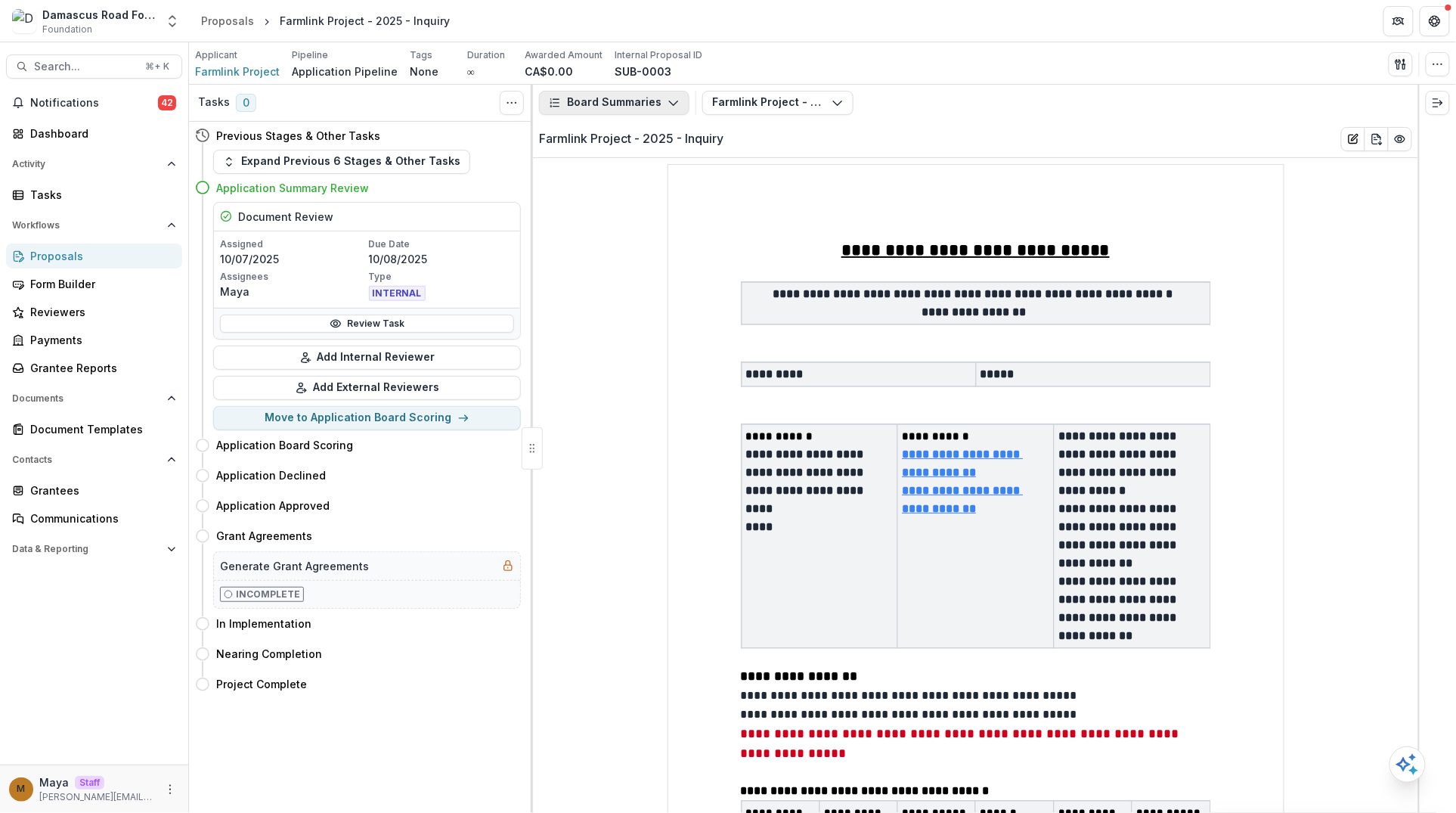
click at [638, 107] on button "Board Summaries" at bounding box center [614, 103] width 151 height 24
click at [618, 158] on div "Payments" at bounding box center [638, 162] width 138 height 16
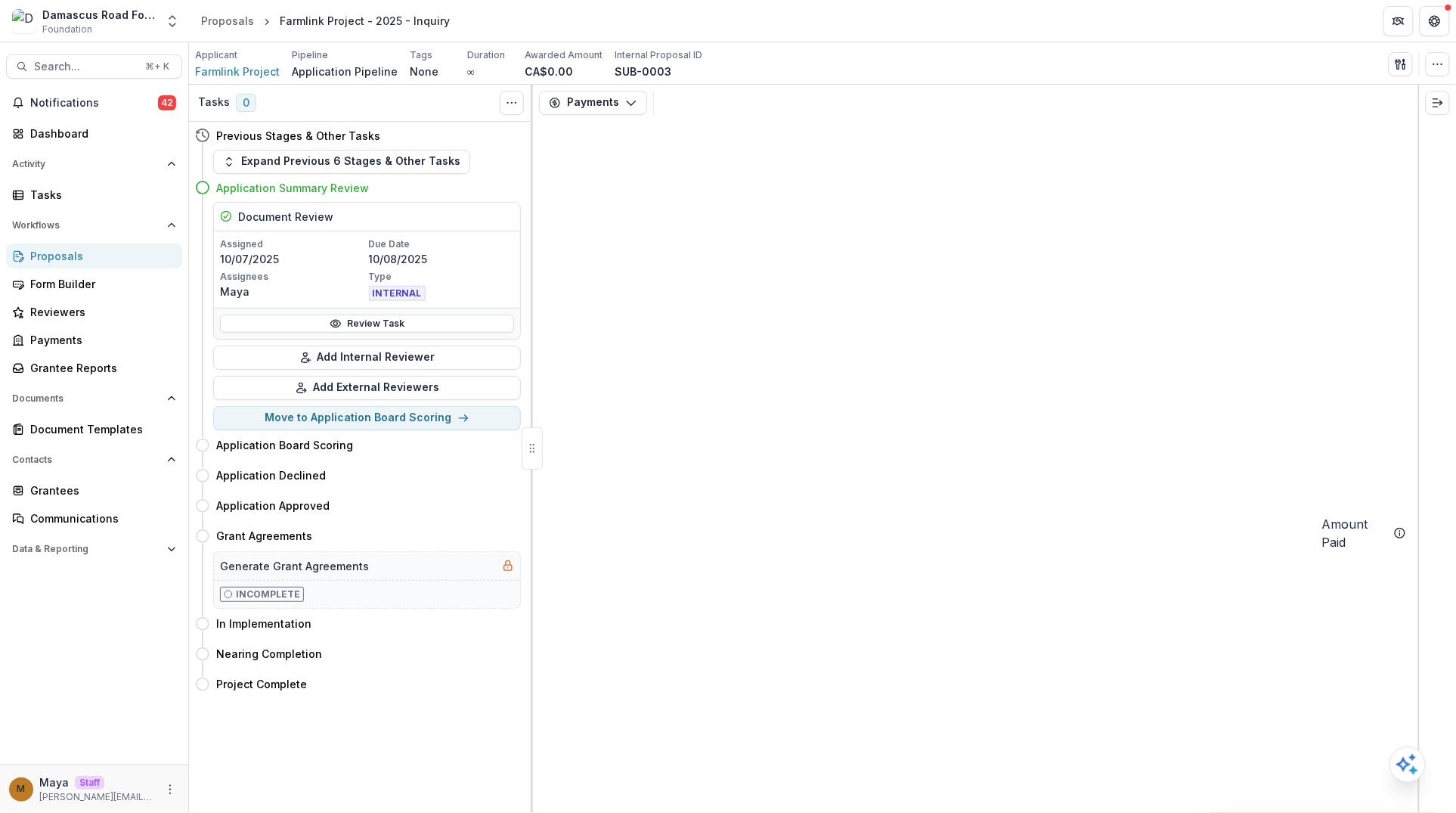
select select "**********"
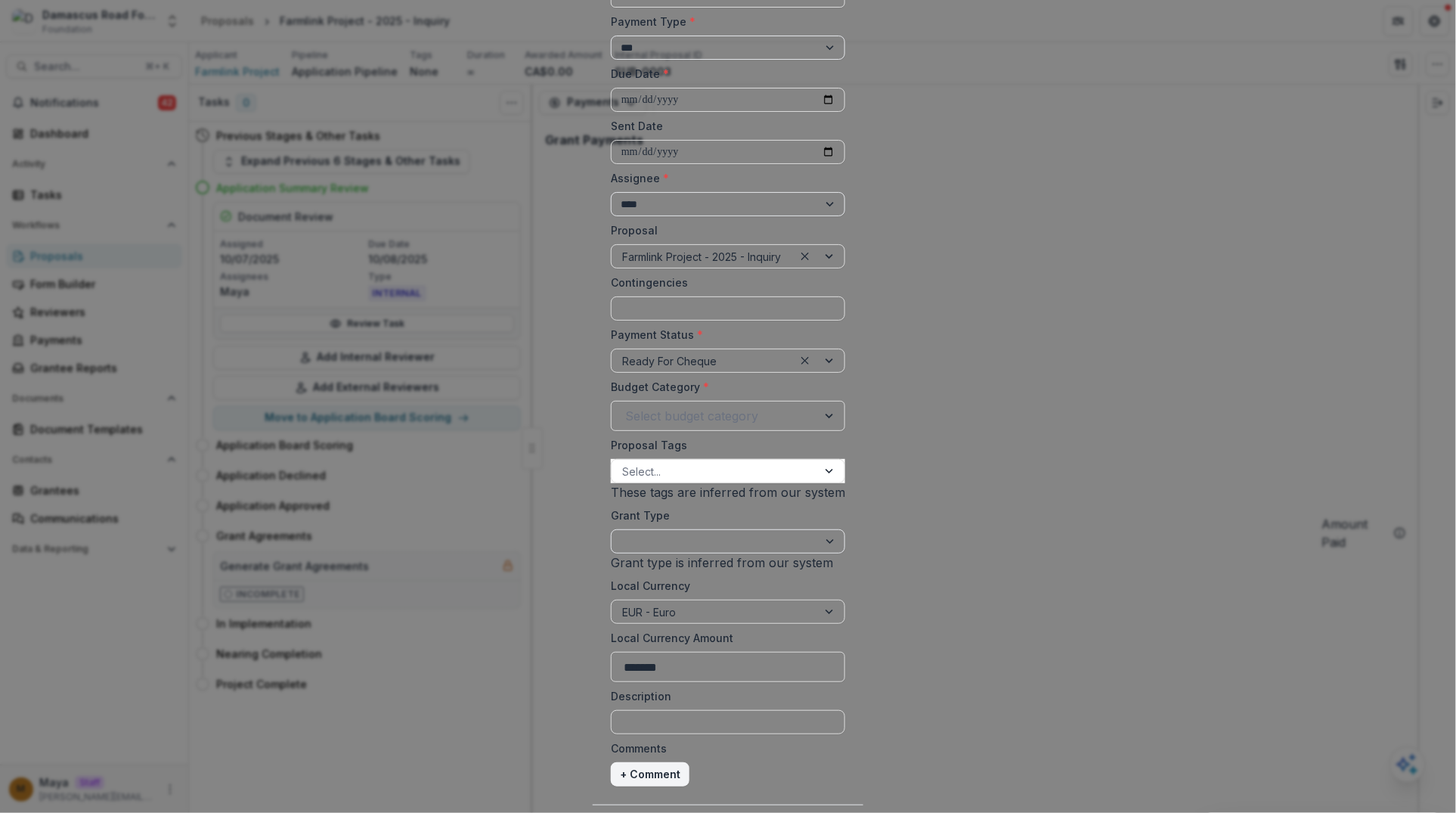
scroll to position [129, 0]
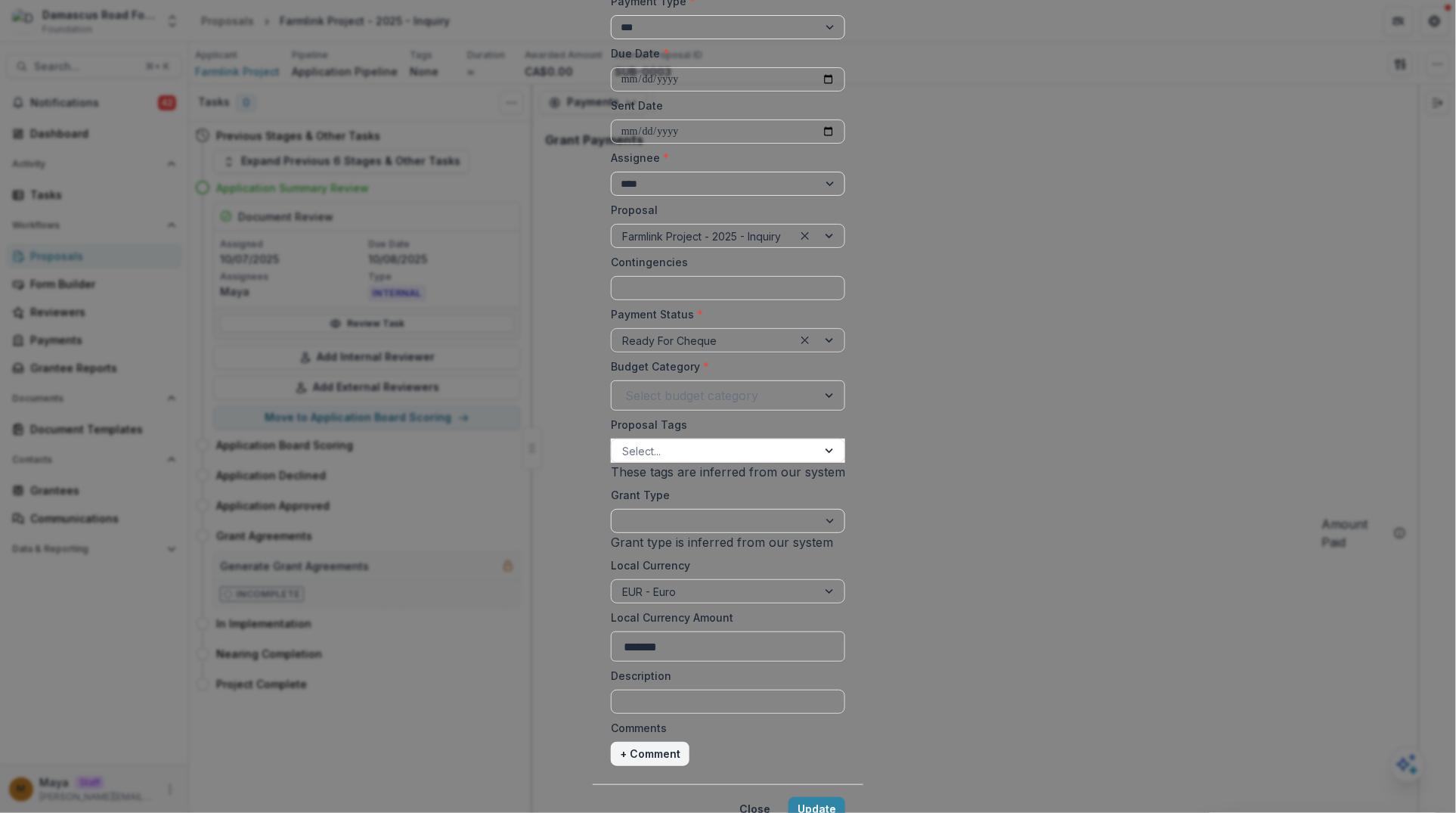
click at [622, 350] on div at bounding box center [702, 341] width 161 height 19
click at [654, 322] on label "Payment Status *" at bounding box center [723, 314] width 225 height 16
click at [625, 348] on input "Payment Status *" at bounding box center [624, 340] width 3 height 16
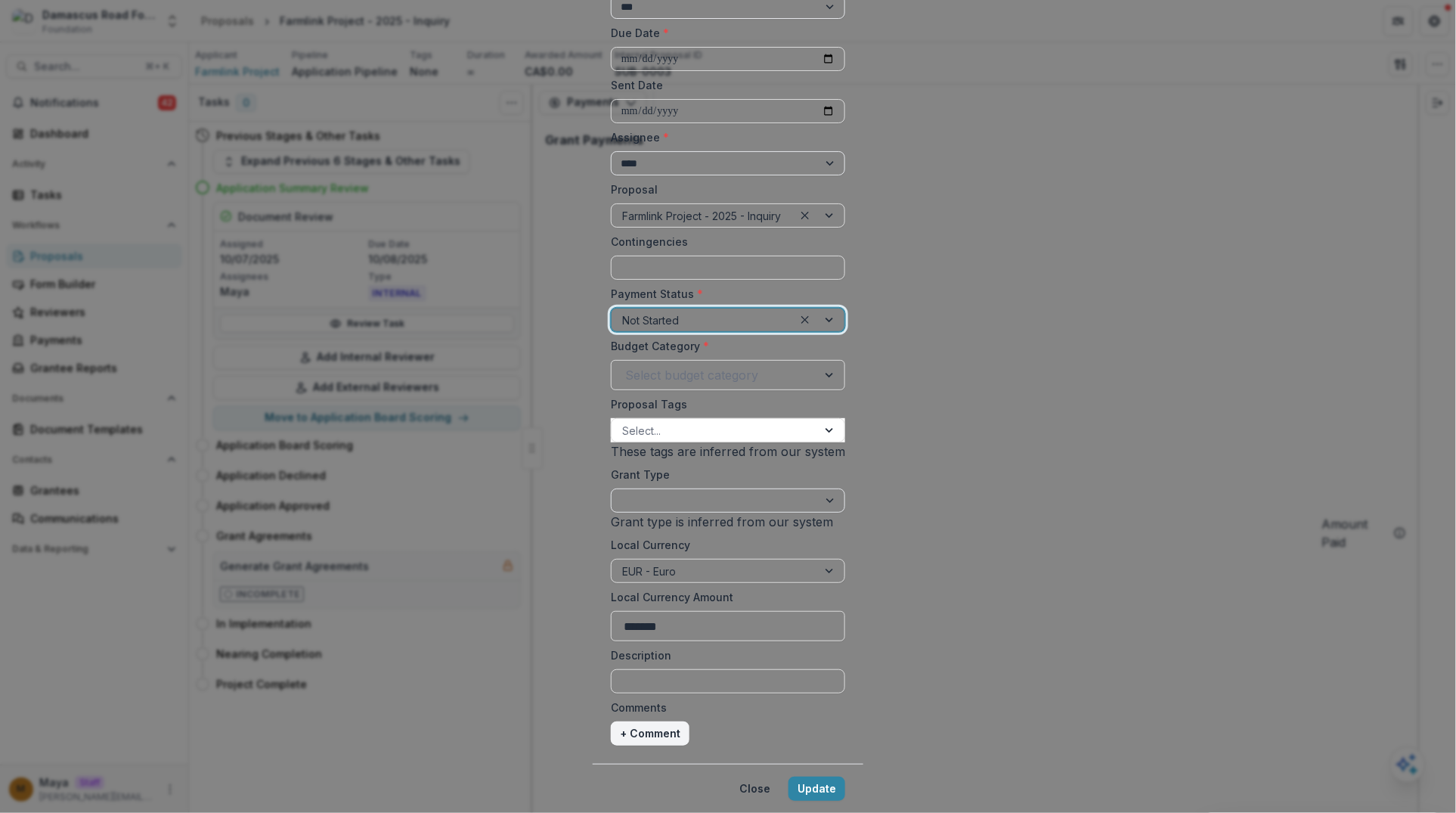
scroll to position [229, 0]
select select "**********"
click at [779, 728] on button "Close" at bounding box center [754, 789] width 49 height 24
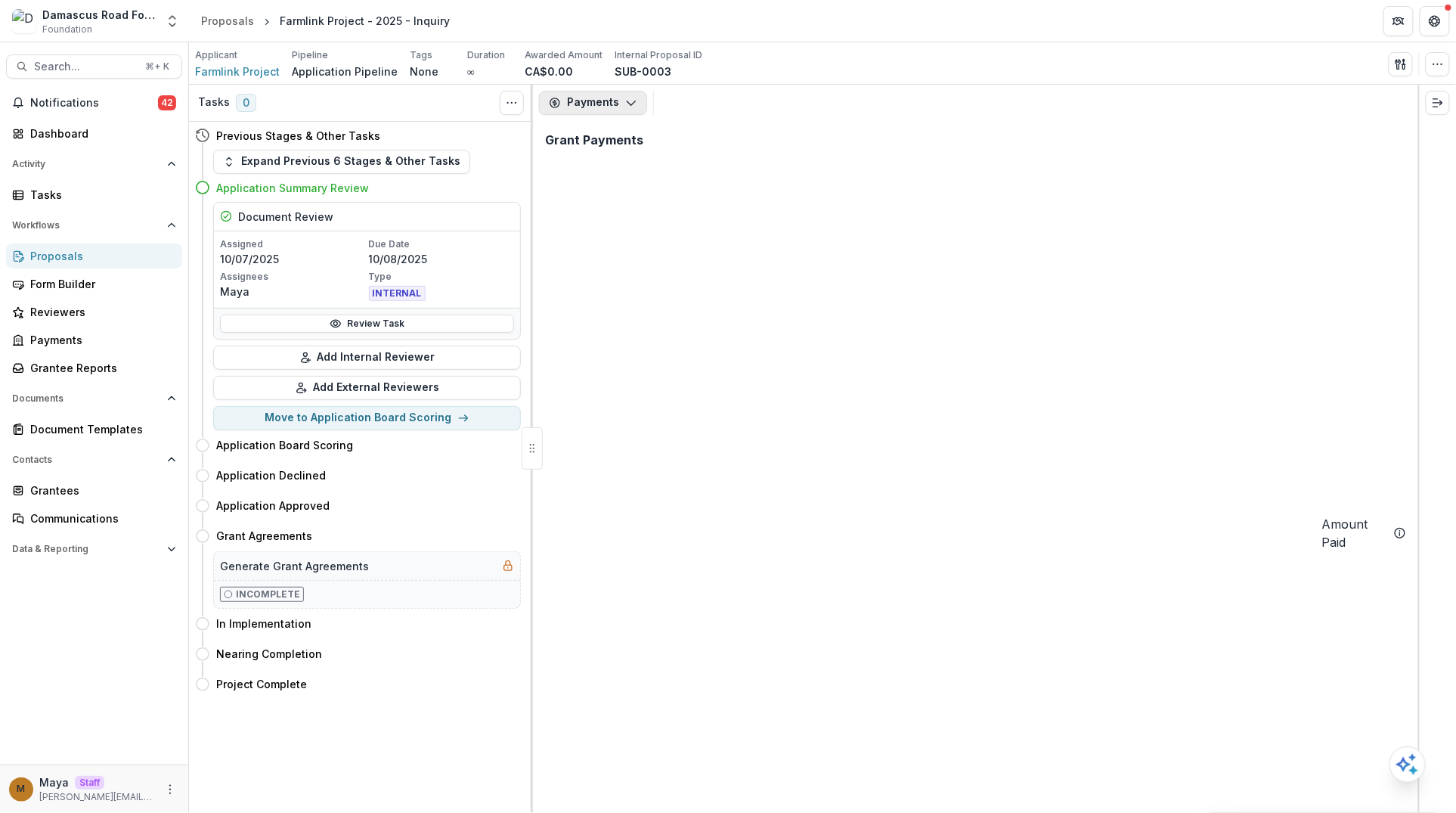
click at [624, 93] on button "Payments" at bounding box center [593, 103] width 108 height 24
click at [615, 186] on div "Reports" at bounding box center [638, 187] width 138 height 16
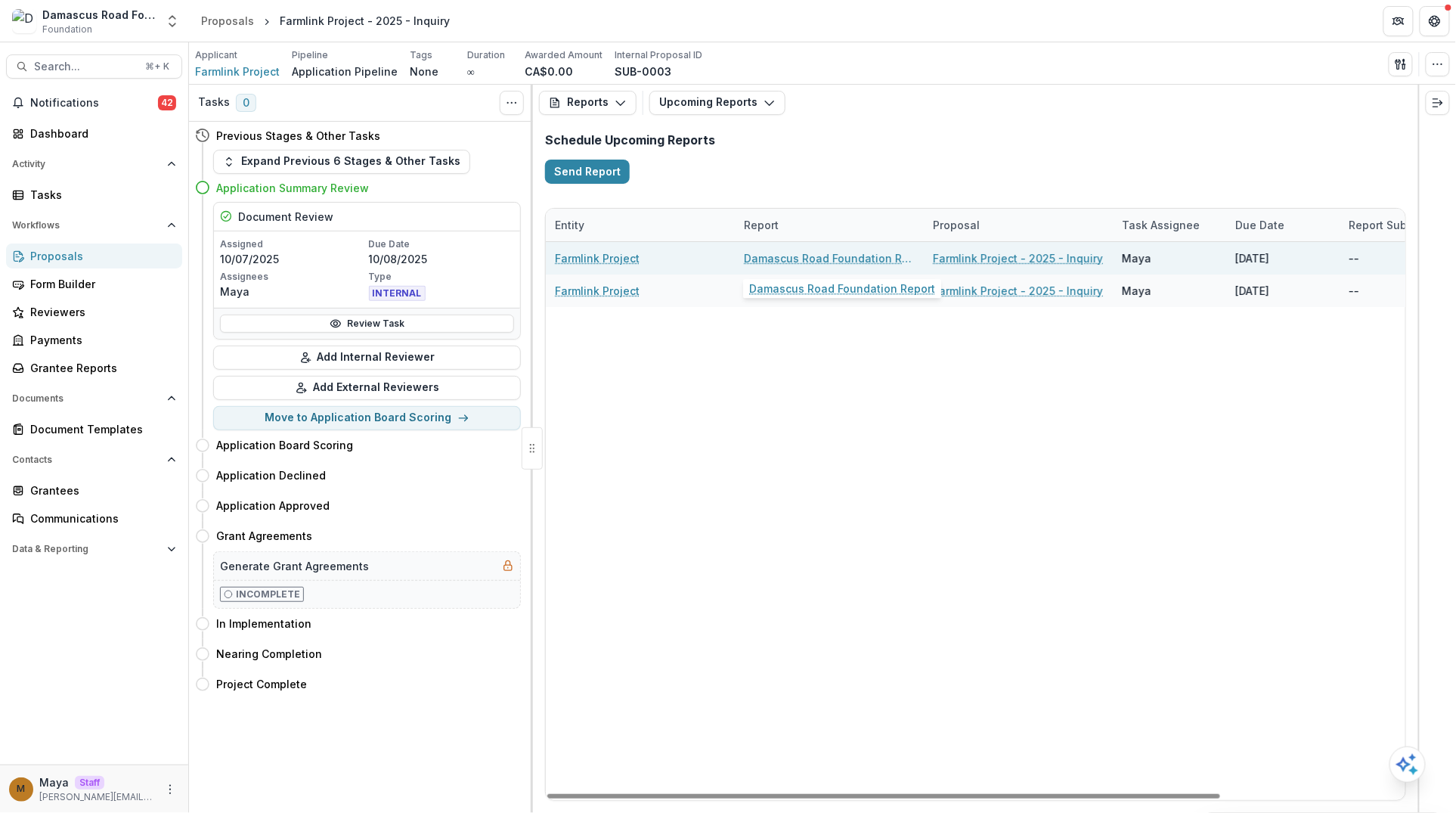
click at [810, 258] on link "Damascus Road Foundation Report" at bounding box center [829, 258] width 171 height 16
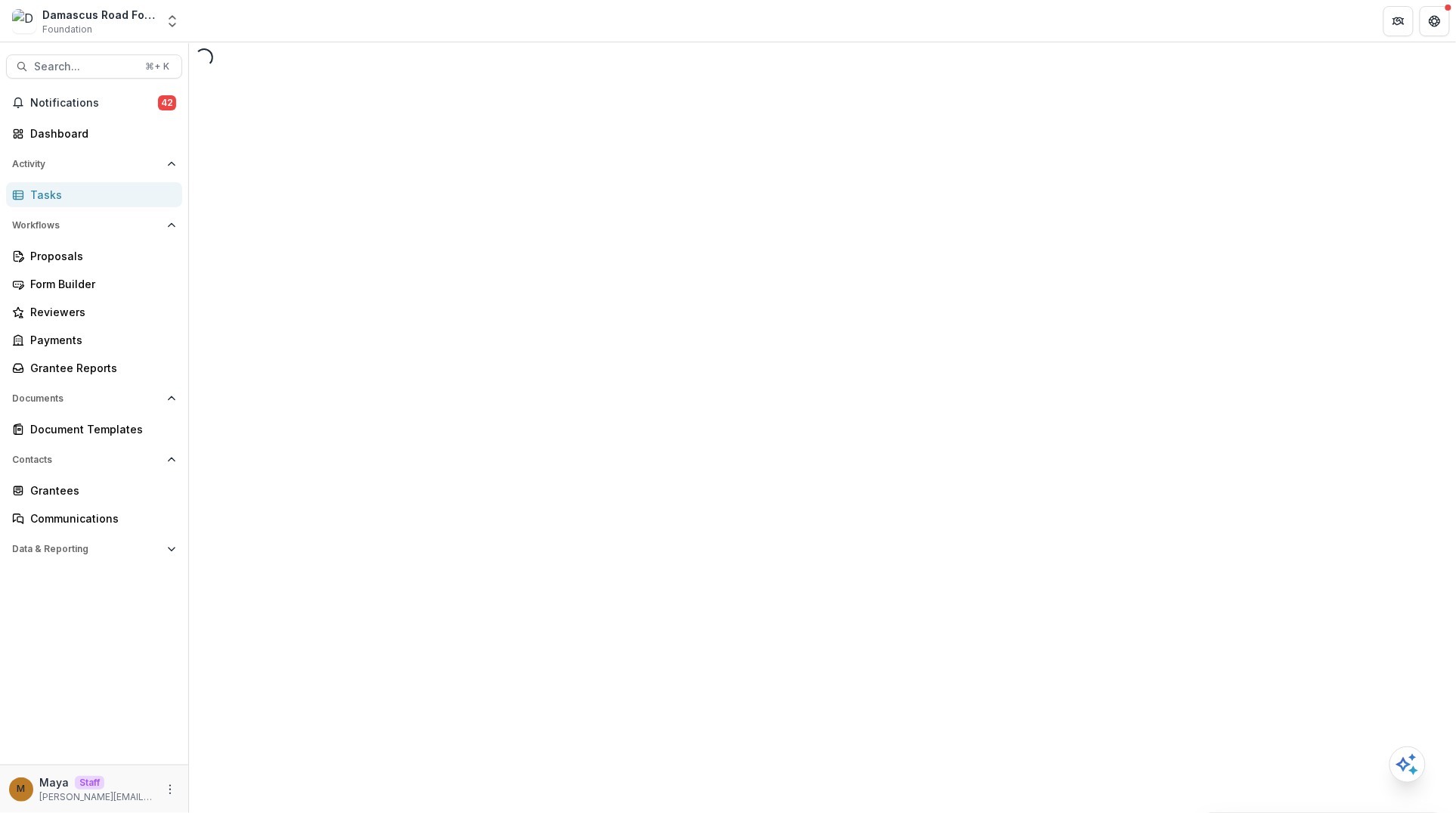
select select "********"
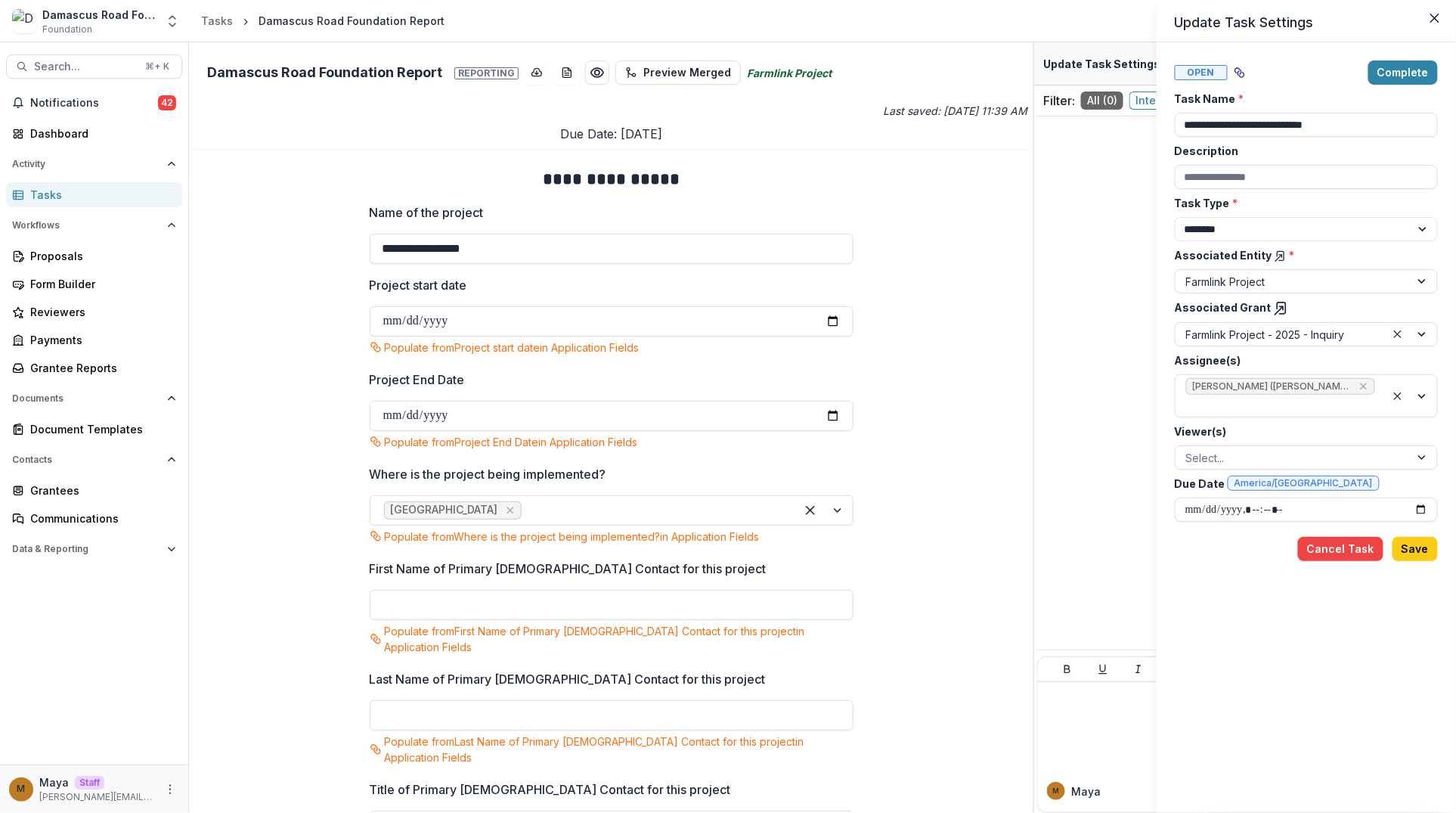
click at [1276, 307] on line at bounding box center [1279, 311] width 8 height 8
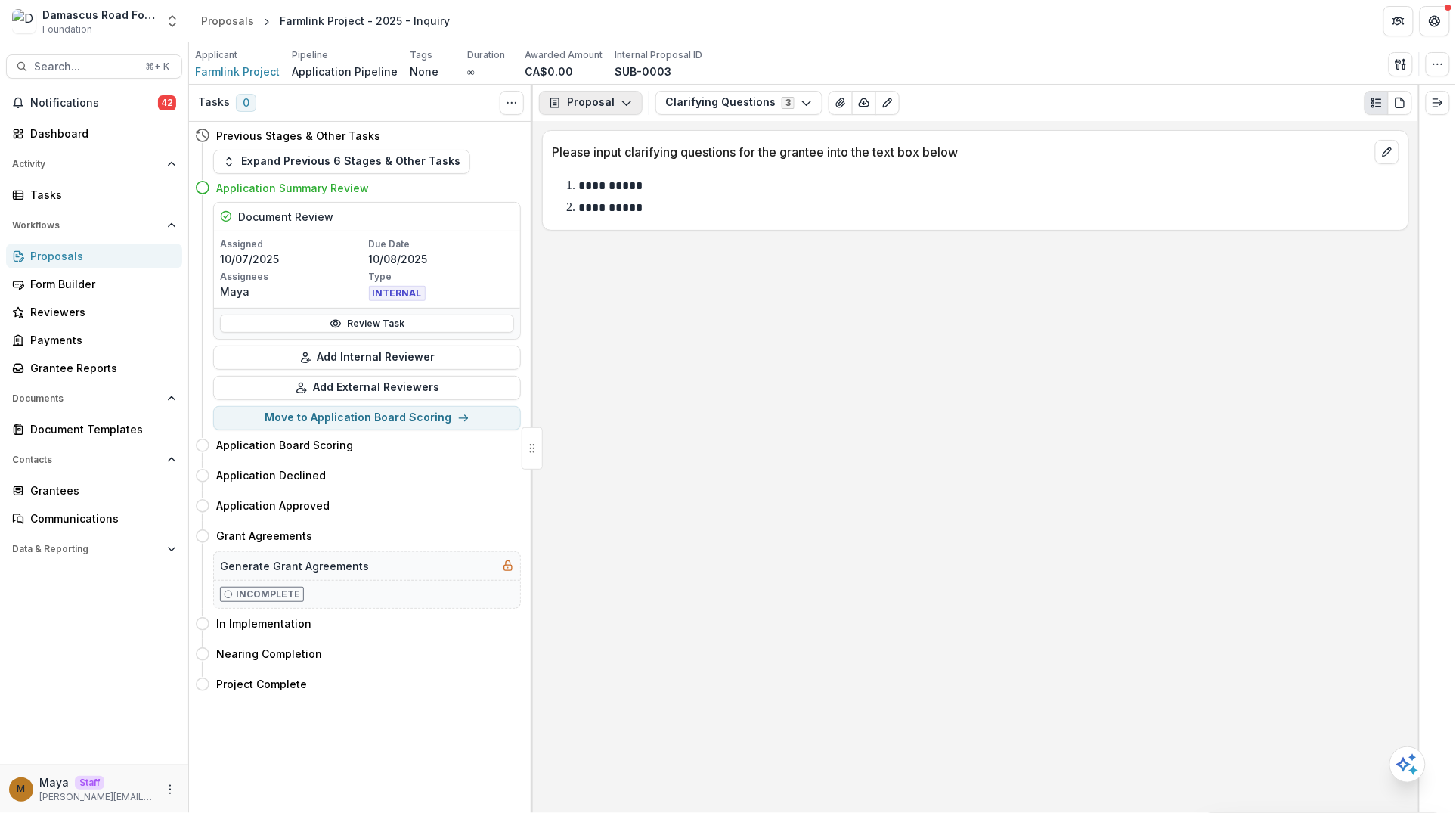
click at [594, 101] on button "Proposal" at bounding box center [590, 103] width 103 height 24
click at [610, 189] on div "Reports" at bounding box center [638, 187] width 138 height 16
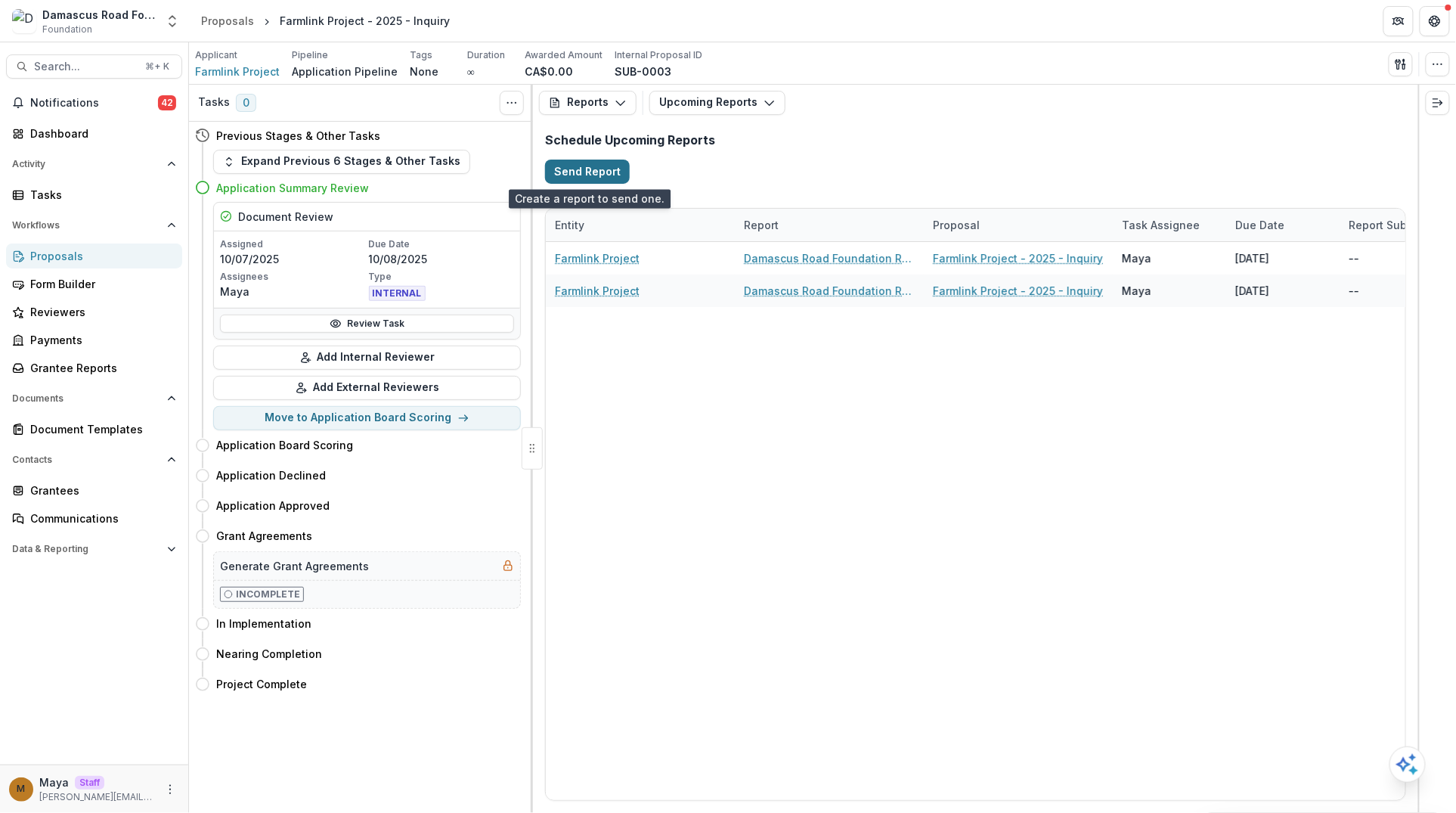
click at [573, 178] on button "Send Report" at bounding box center [587, 172] width 85 height 24
select select "********"
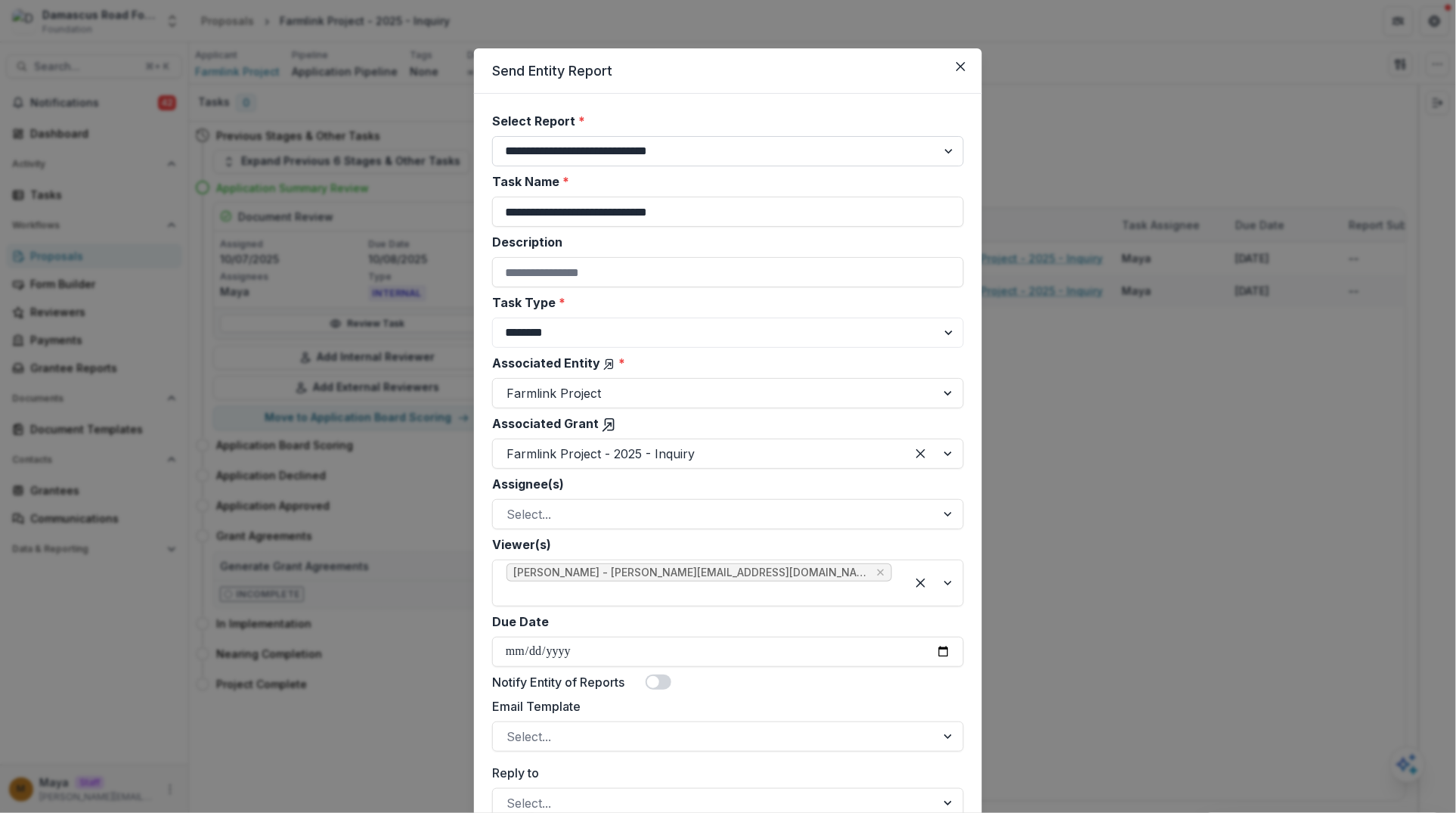
click at [557, 145] on select "**********" at bounding box center [728, 151] width 472 height 30
click at [492, 136] on select "**********" at bounding box center [728, 151] width 472 height 30
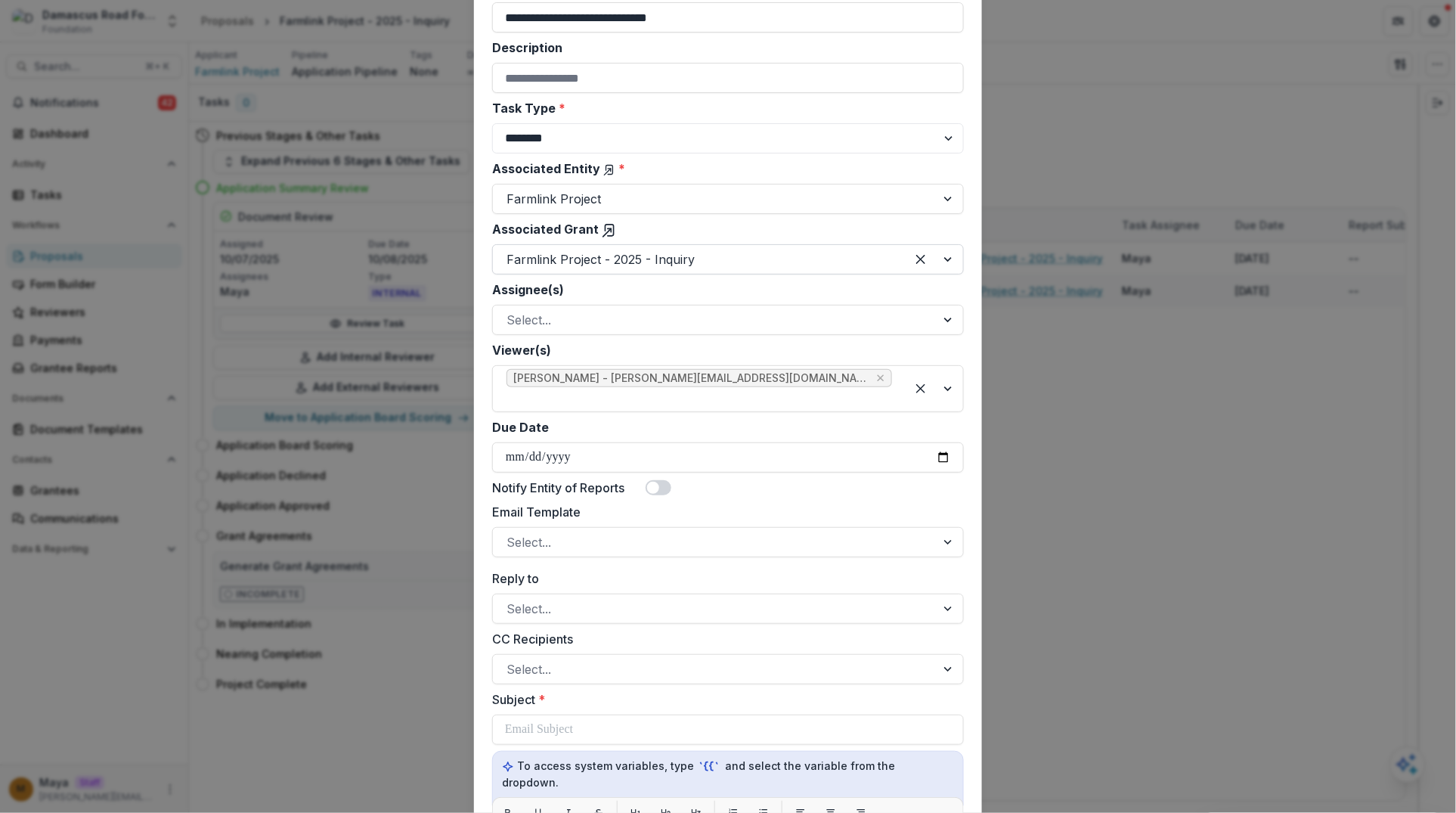
scroll to position [197, 0]
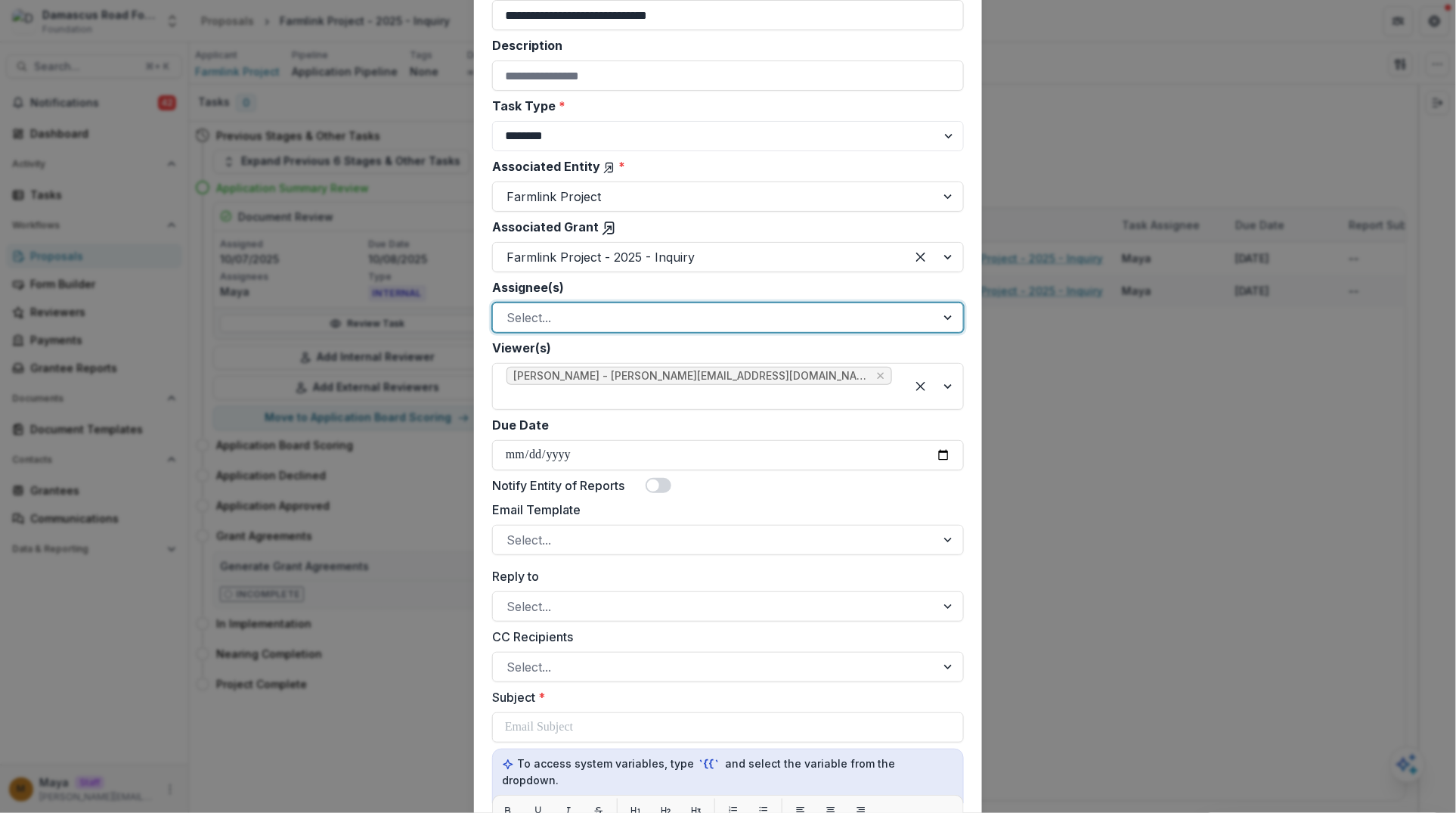
click at [530, 320] on div at bounding box center [714, 317] width 416 height 21
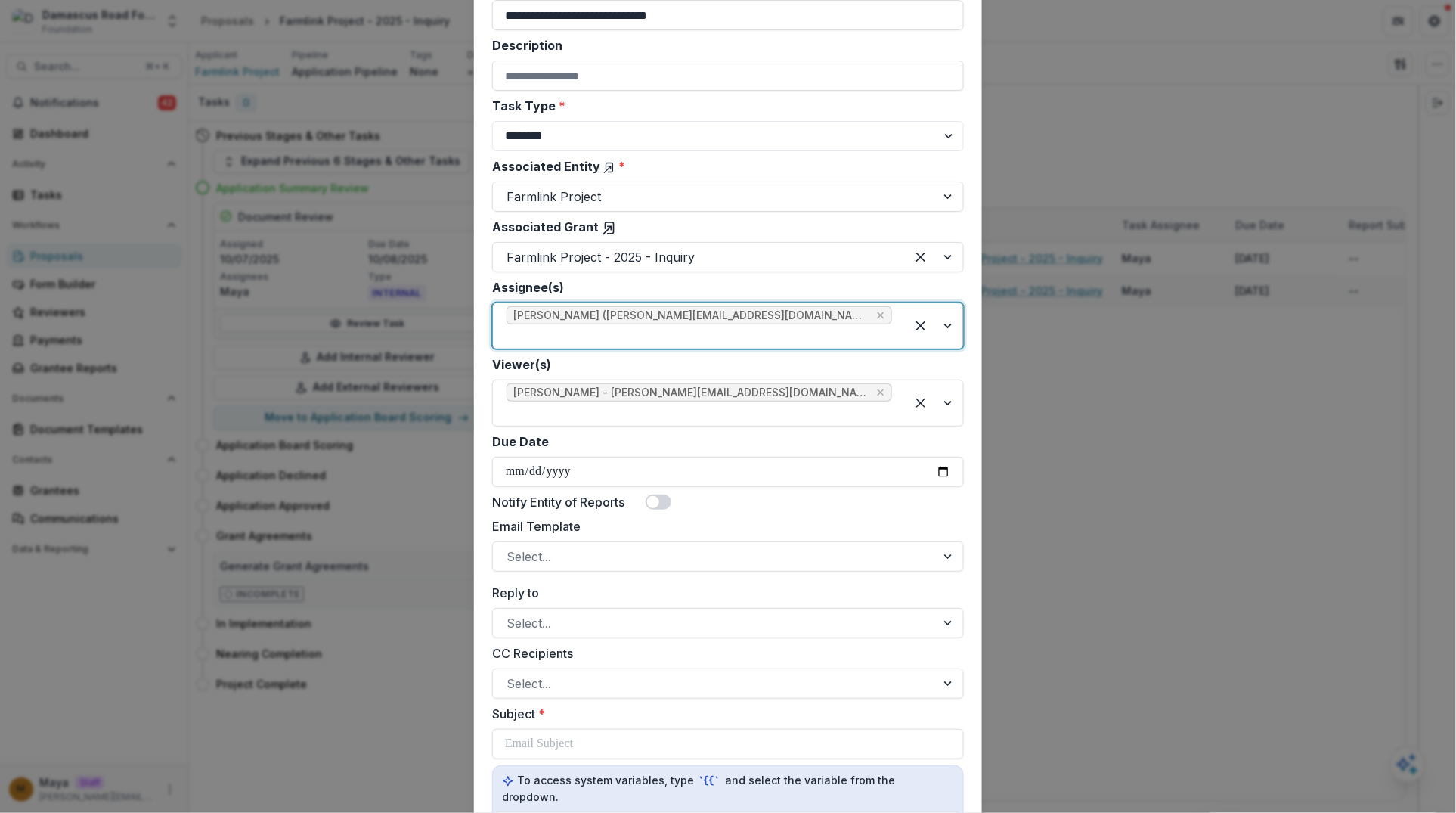
scroll to position [239, 0]
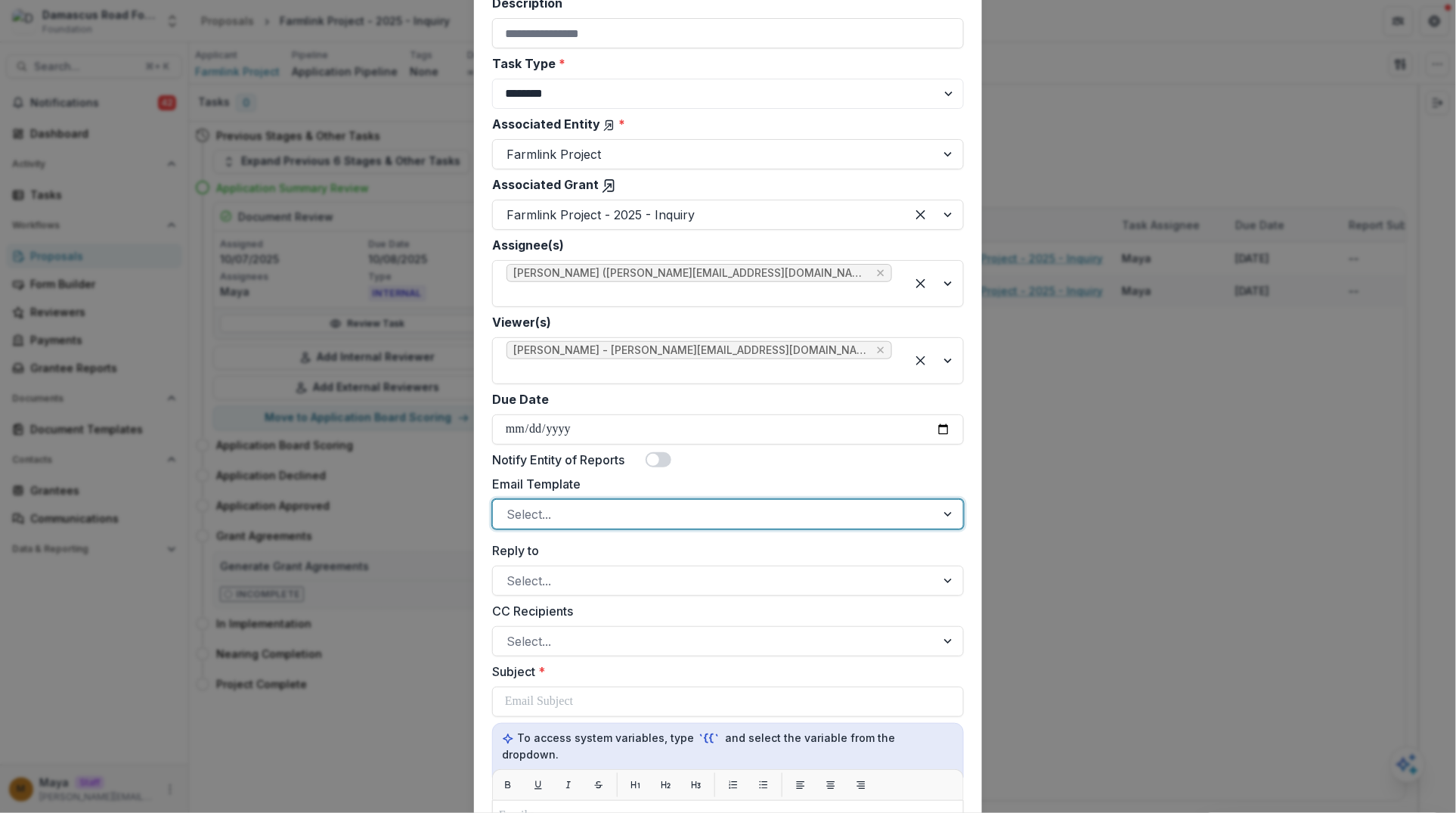
click at [561, 503] on div at bounding box center [714, 513] width 416 height 21
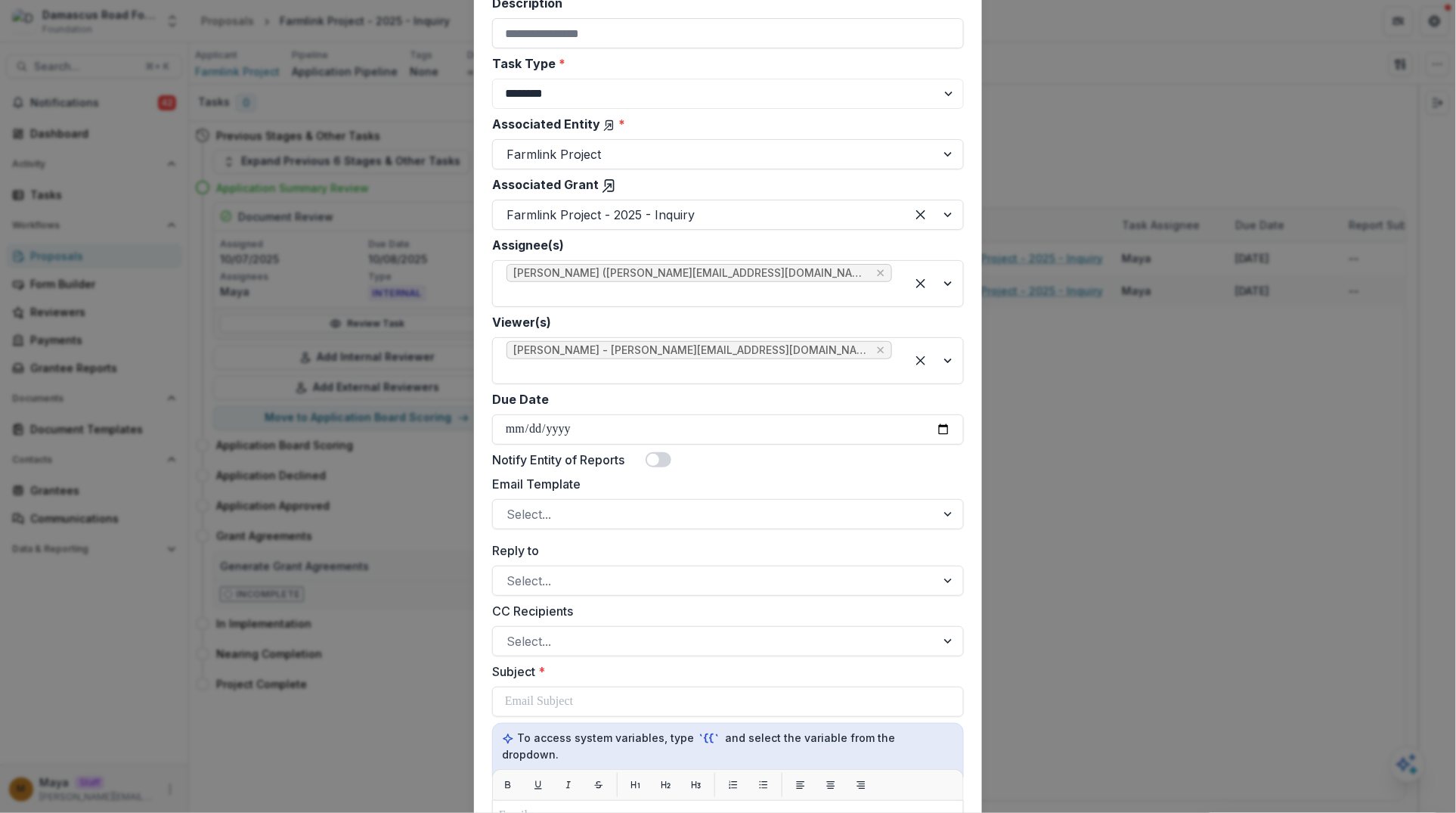
click at [648, 475] on label "Email Template" at bounding box center [723, 484] width 463 height 19
click at [511, 505] on input "Email Template" at bounding box center [508, 514] width 3 height 19
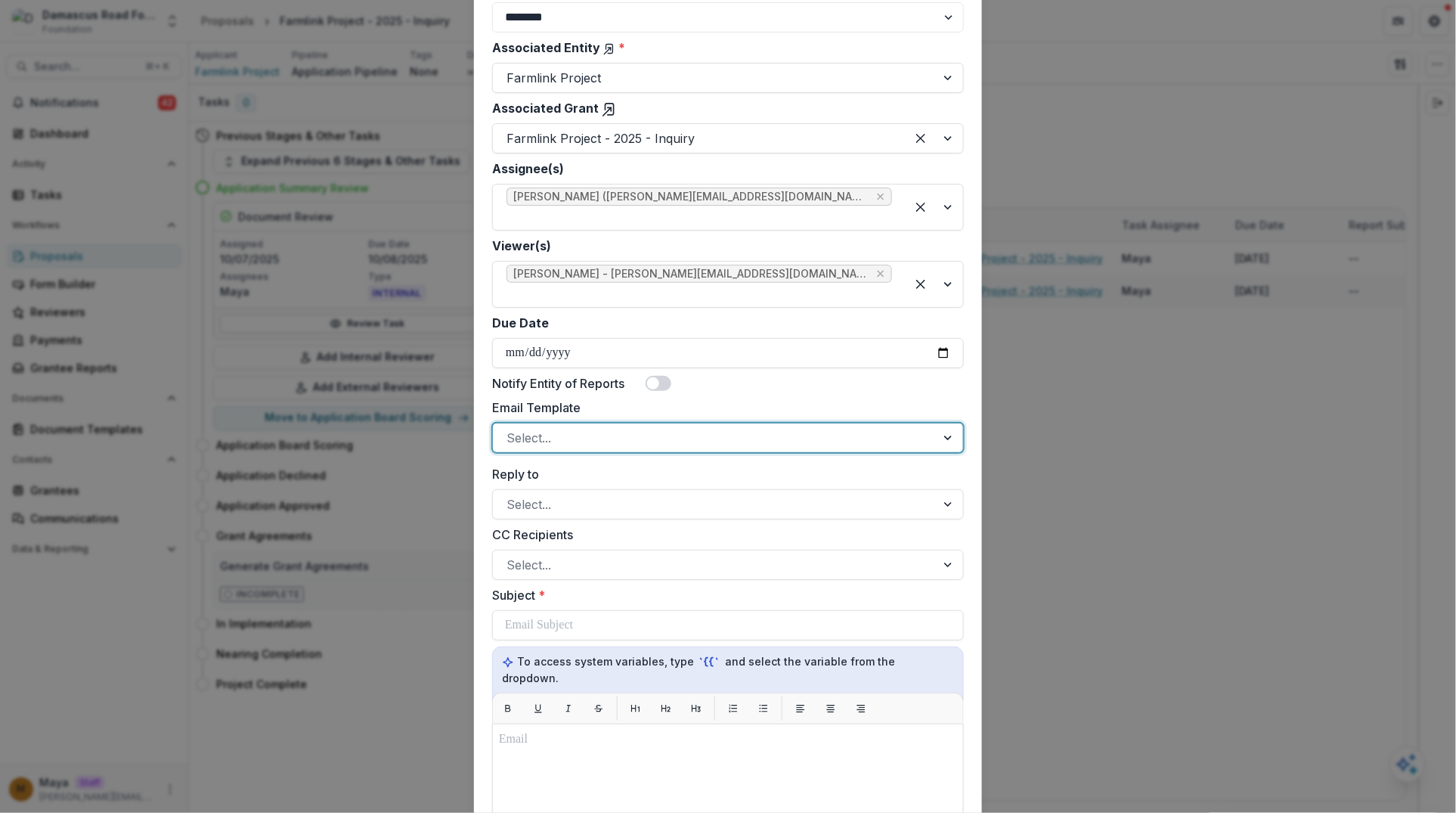
scroll to position [322, 0]
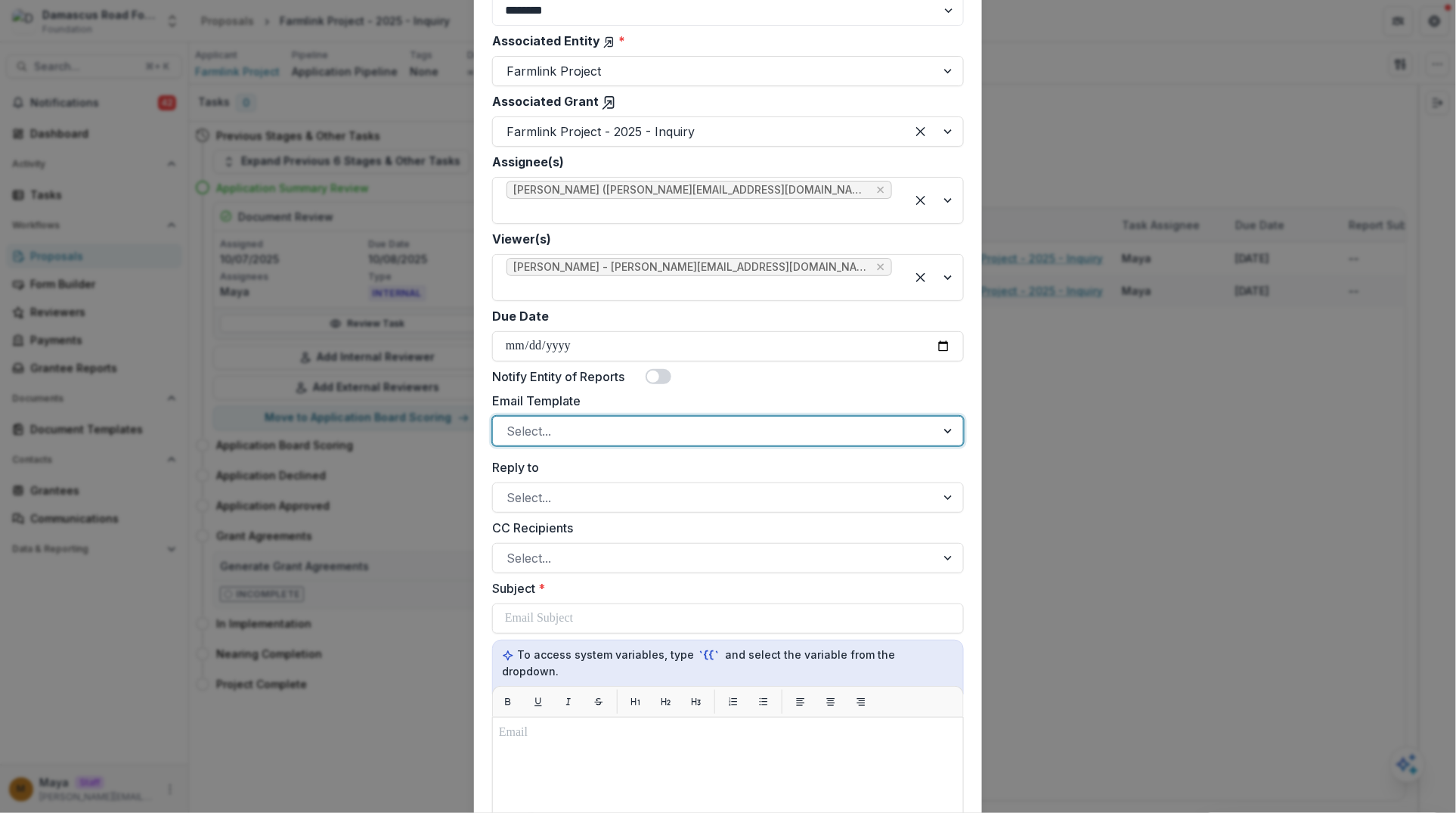
click at [615, 421] on div at bounding box center [714, 431] width 416 height 21
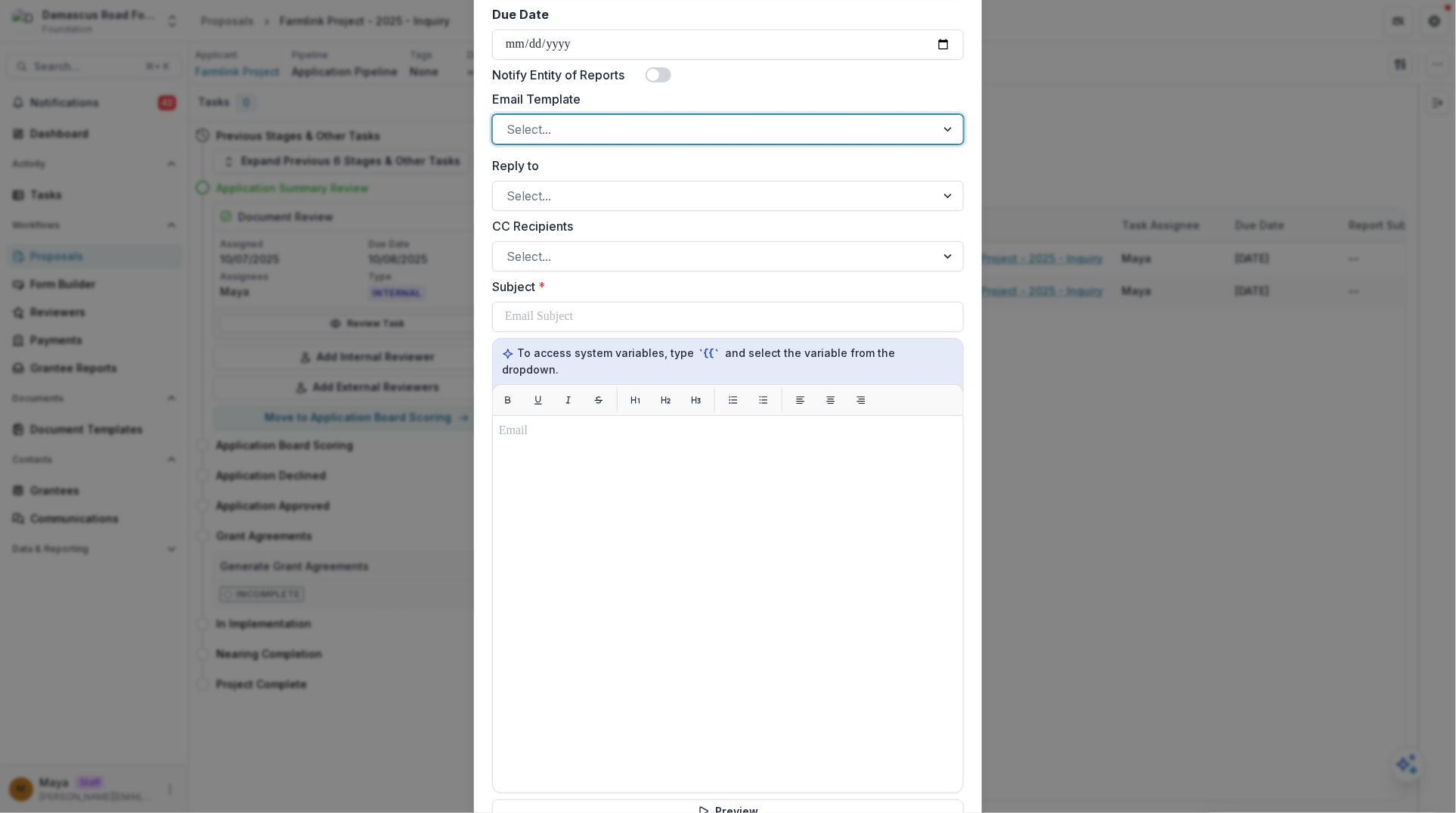
scroll to position [780, 0]
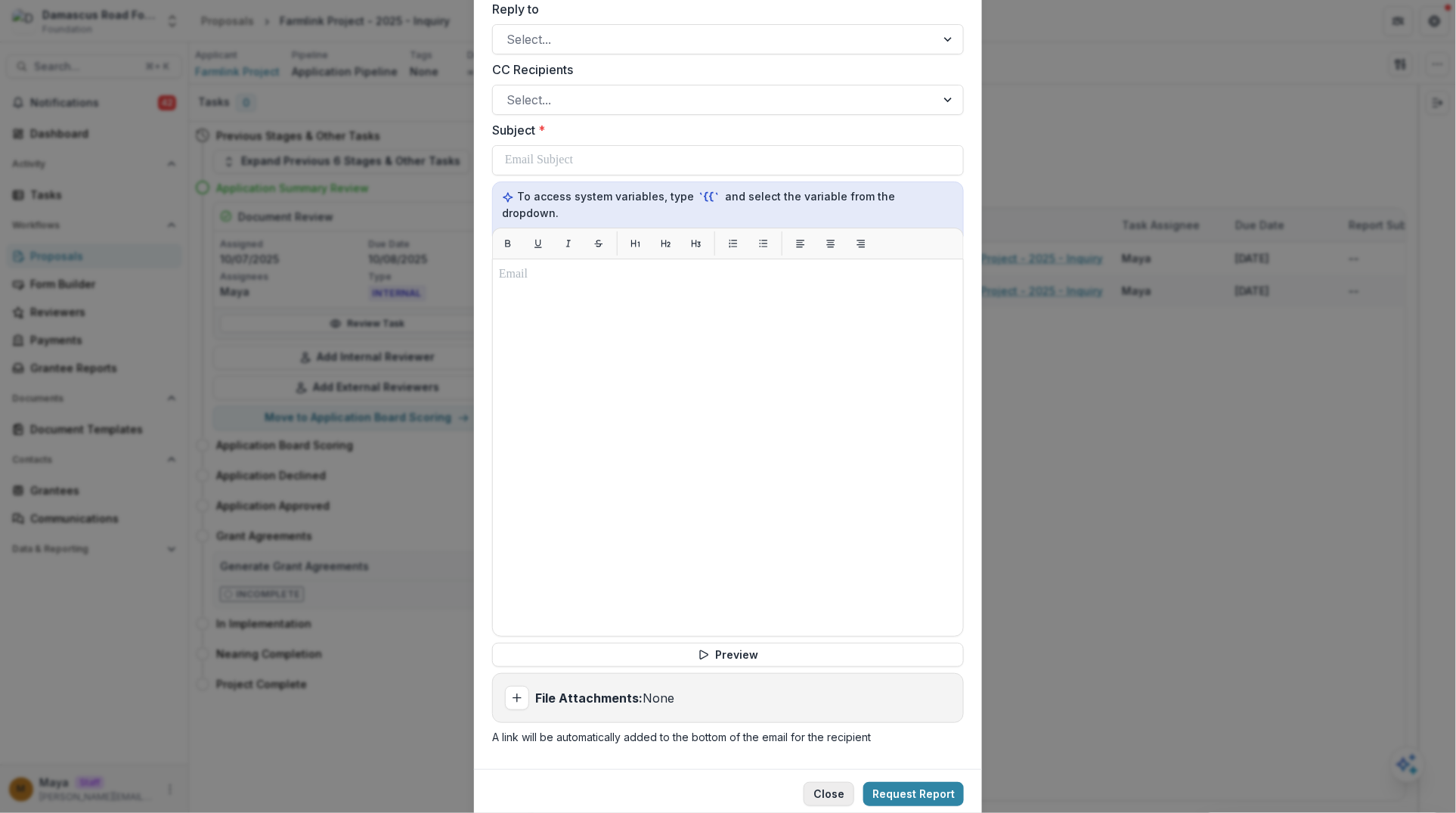
click at [829, 728] on button "Close" at bounding box center [829, 794] width 50 height 24
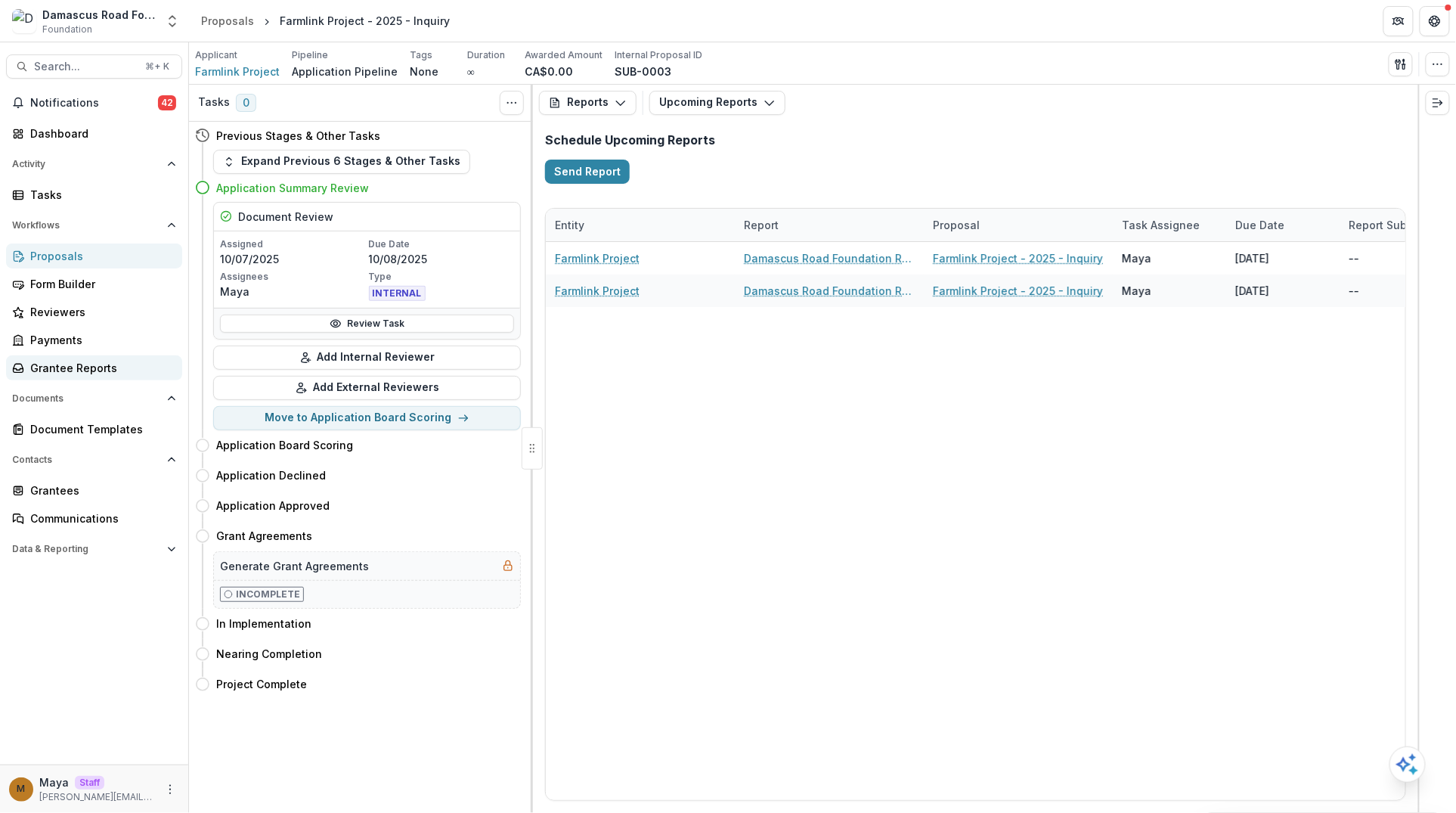
click at [80, 369] on div "Grantee Reports" at bounding box center [100, 368] width 140 height 16
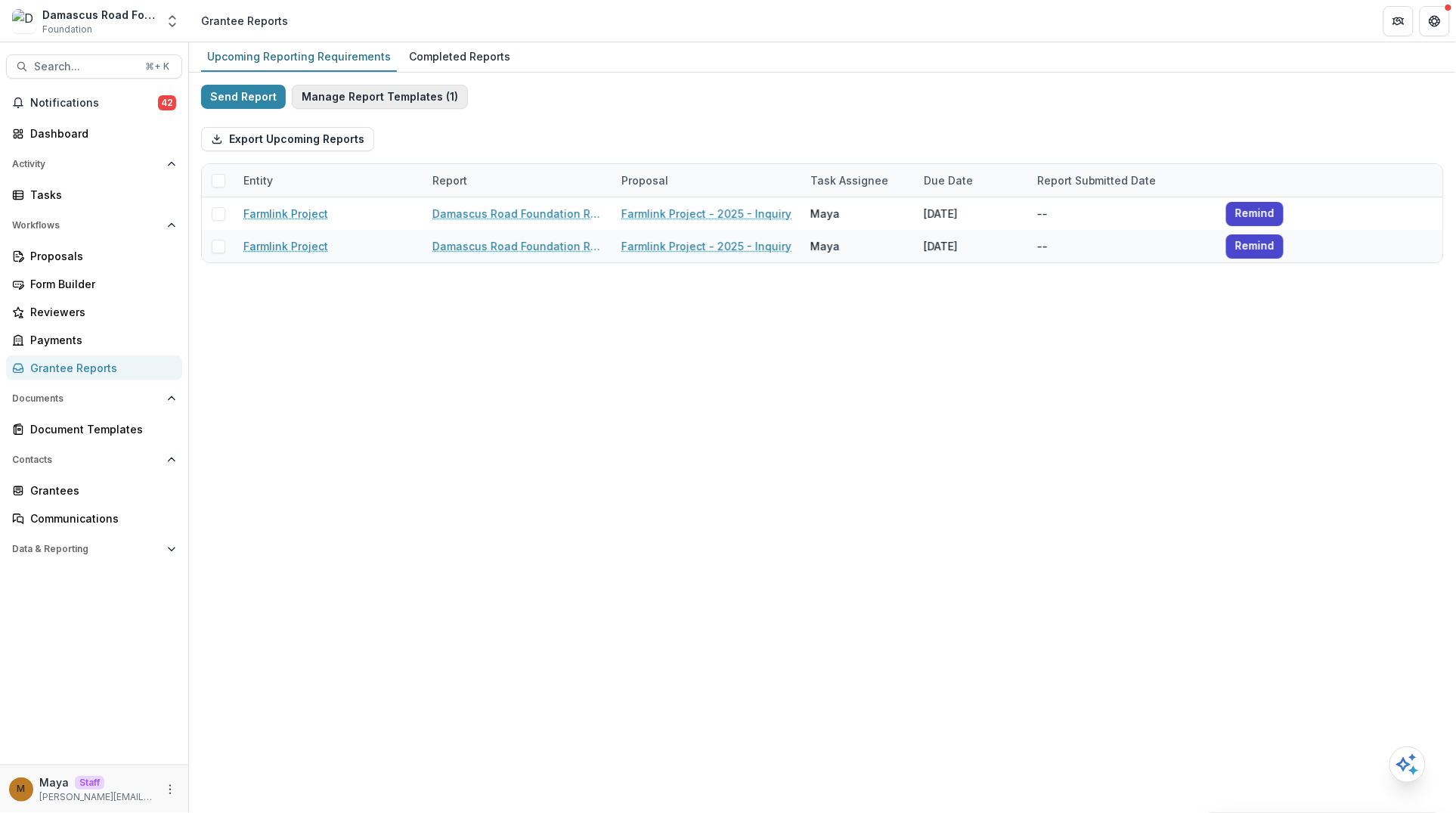
click at [385, 98] on button "Manage Report Templates ( 1 )" at bounding box center [379, 97] width 176 height 24
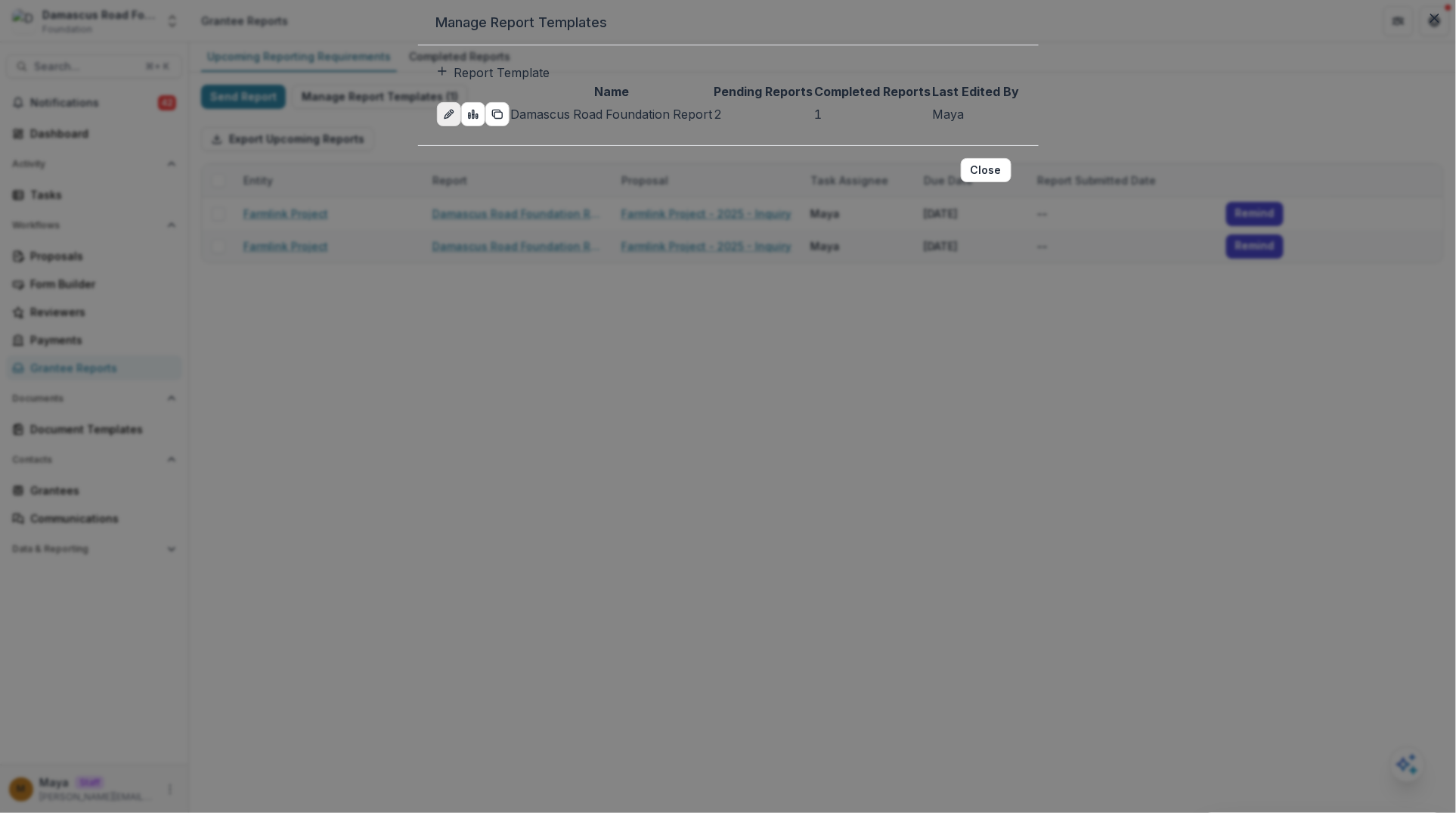
click at [444, 119] on icon "edit-report" at bounding box center [447, 115] width 7 height 7
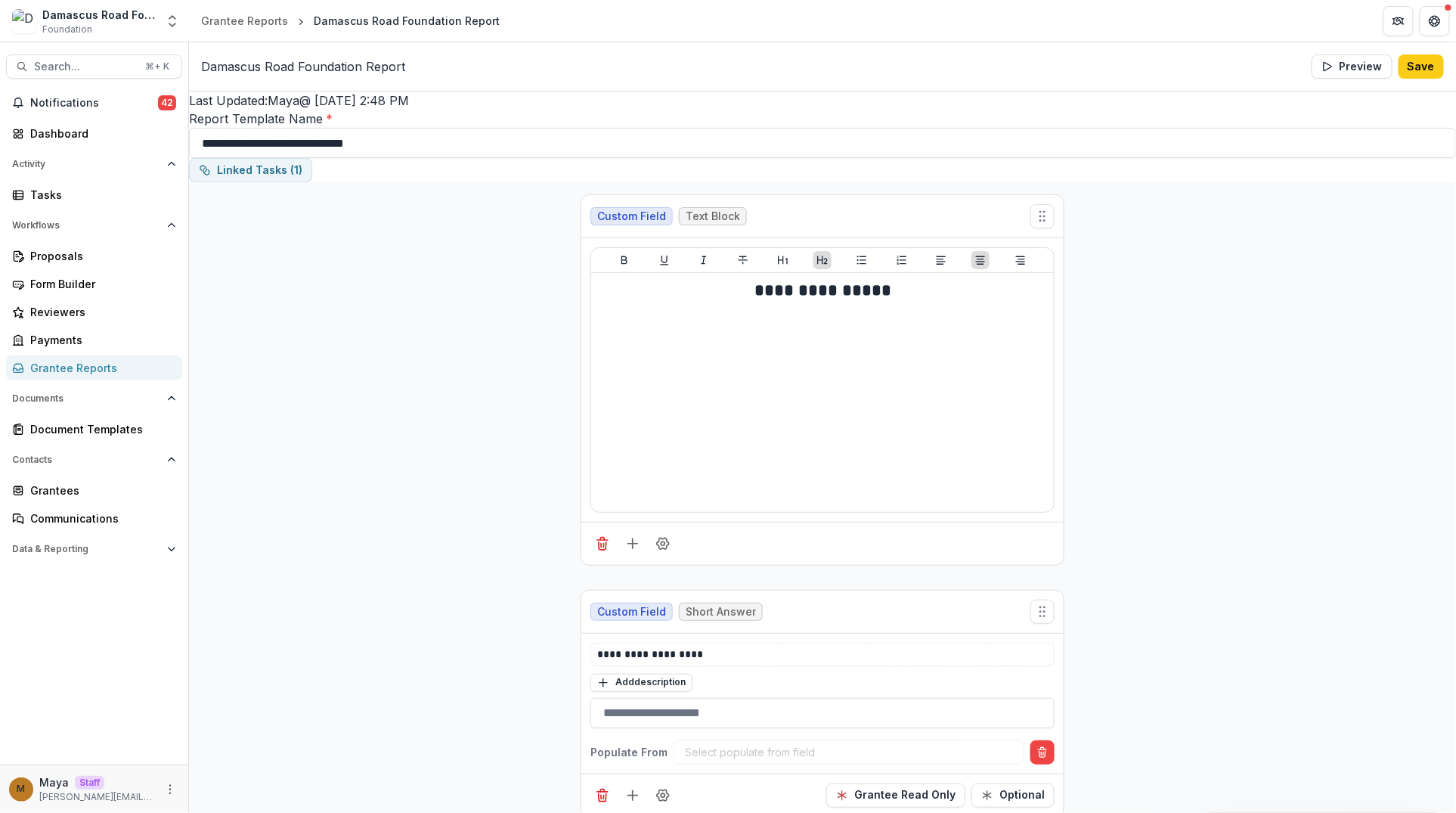
scroll to position [336, 0]
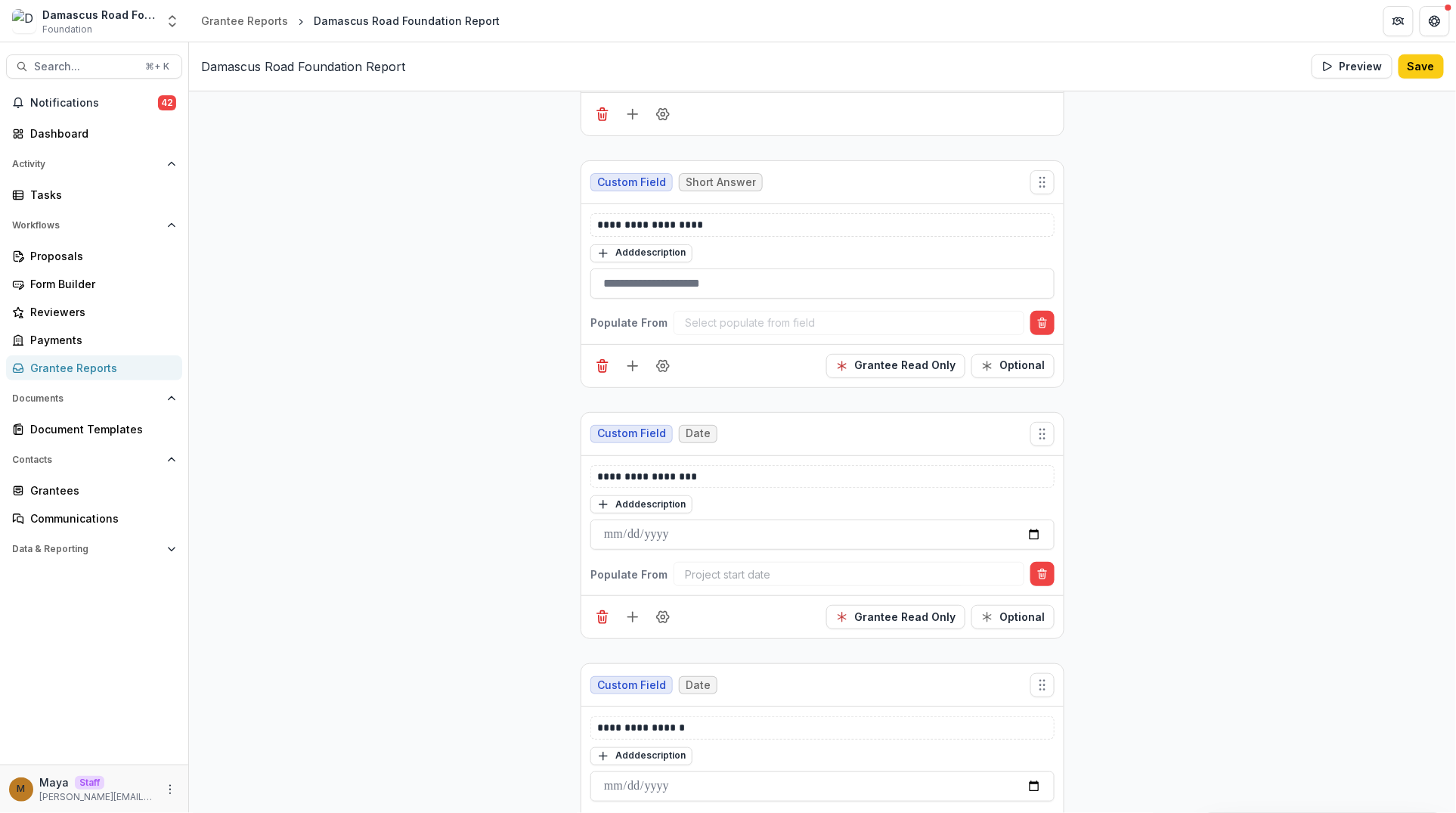
scroll to position [444, 0]
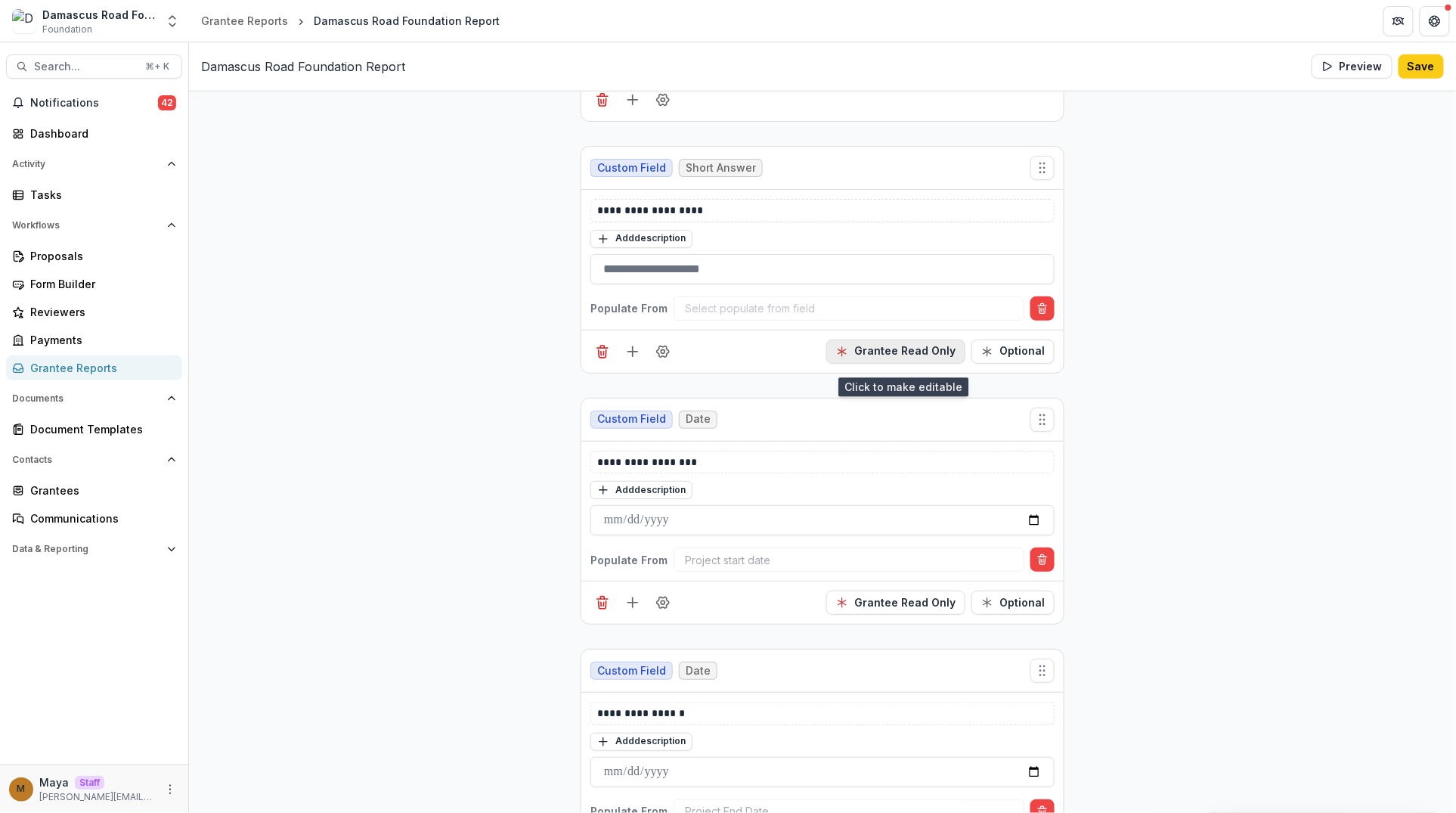
click at [864, 354] on button "Grantee Read Only" at bounding box center [895, 351] width 139 height 24
click at [833, 313] on div at bounding box center [849, 308] width 328 height 19
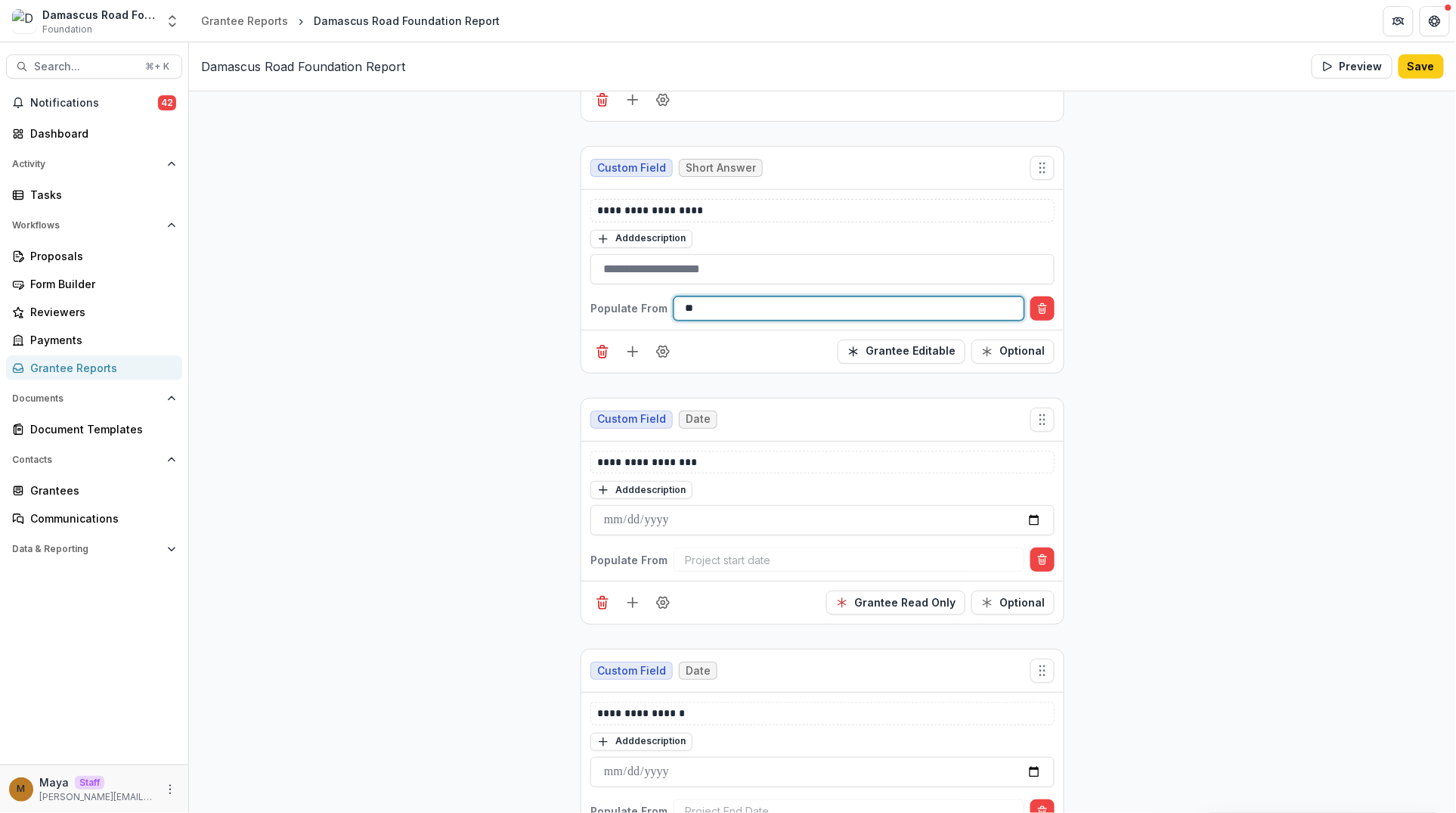
type input "*"
type input "*******"
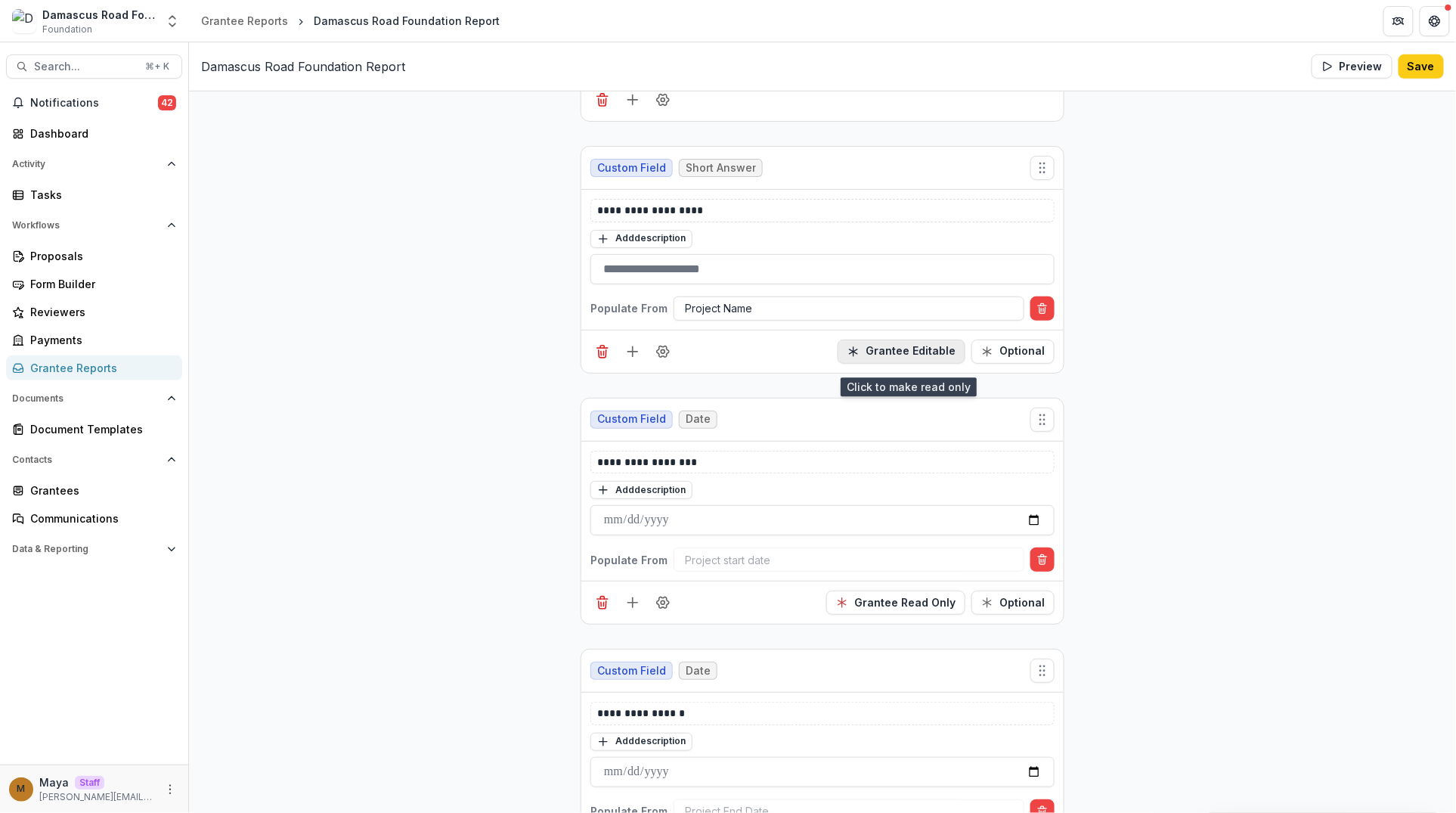
click at [888, 363] on button "Grantee Editable" at bounding box center [902, 351] width 128 height 24
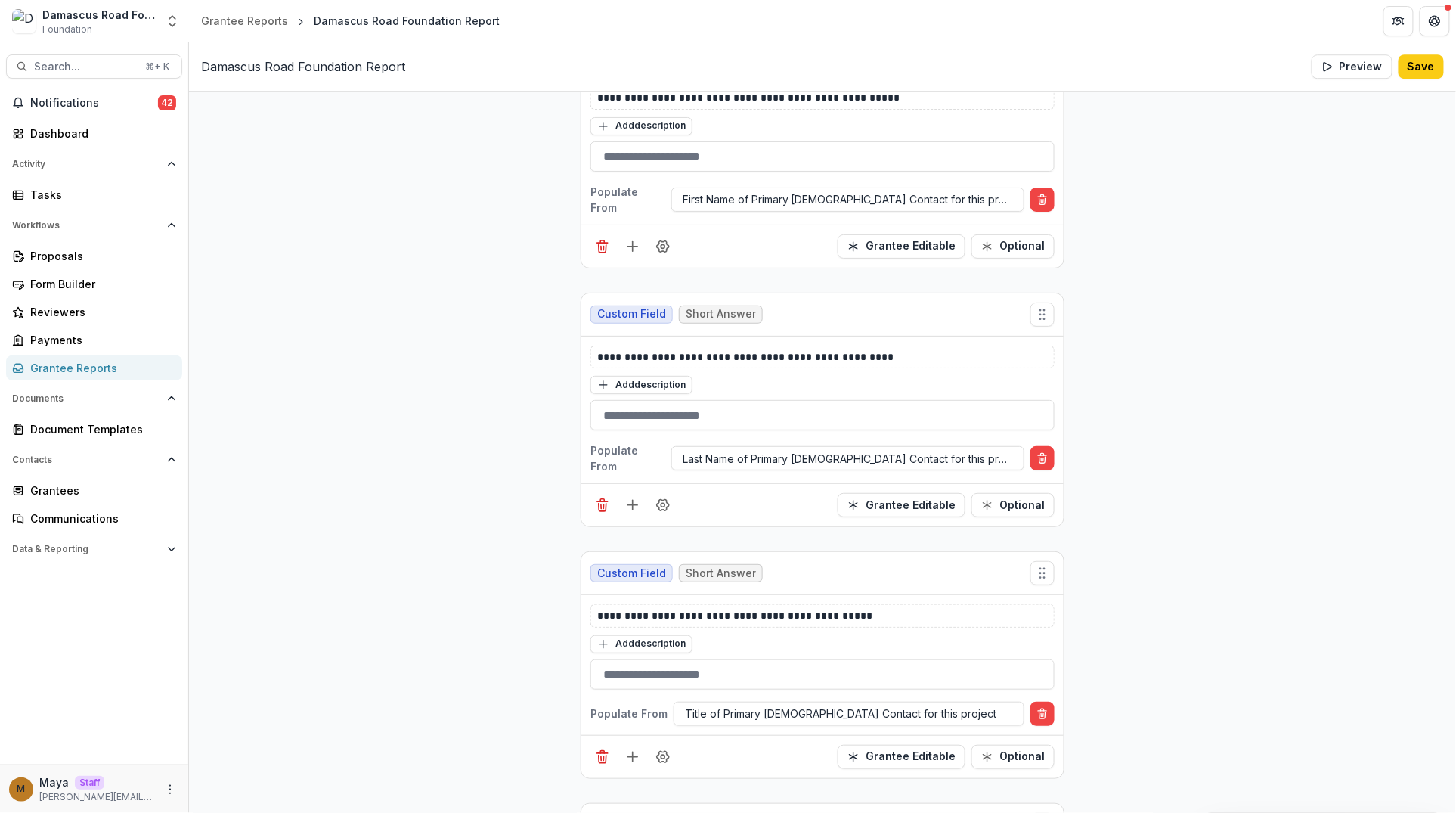
scroll to position [1770, 0]
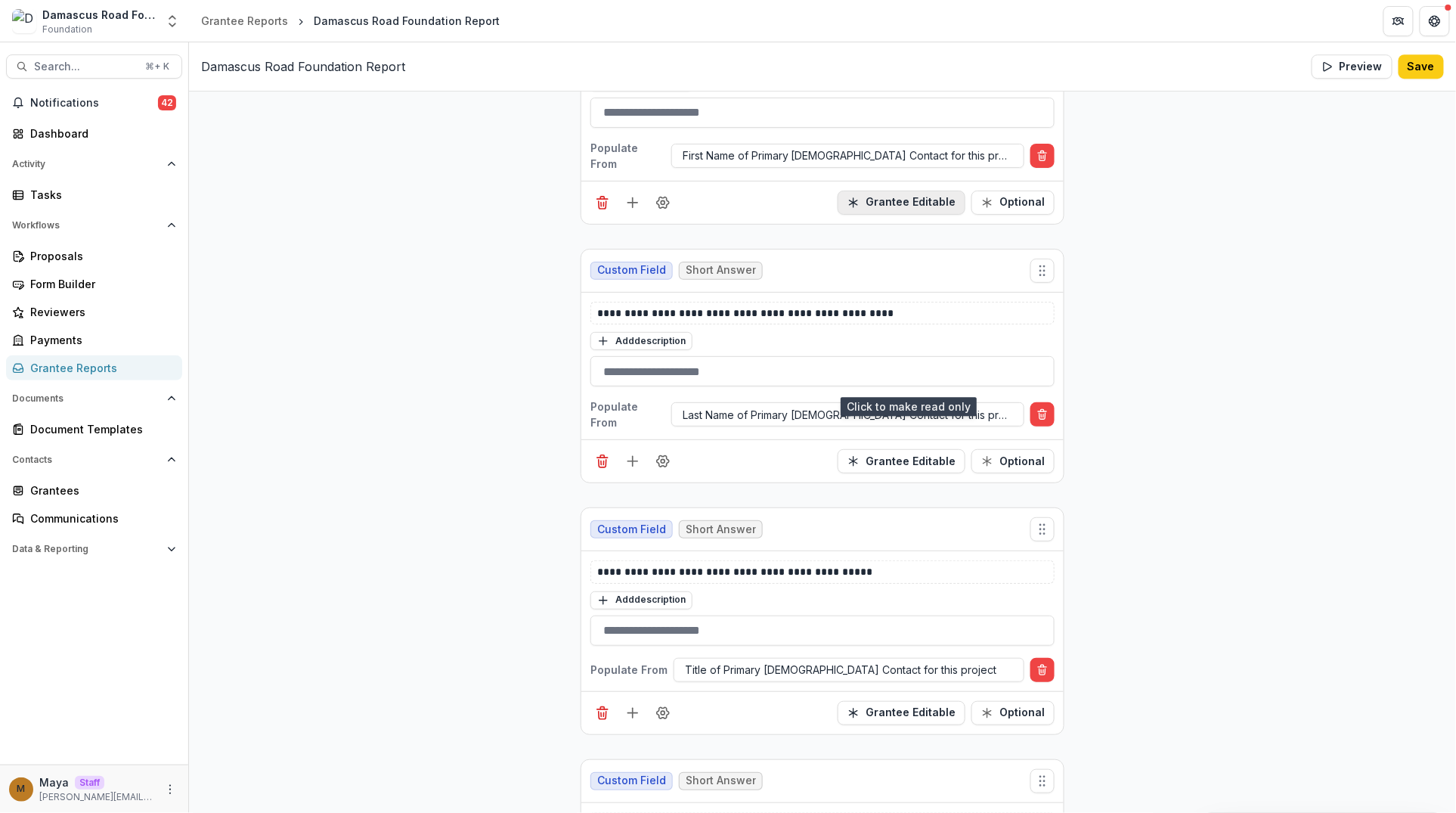
click at [909, 215] on button "Grantee Editable" at bounding box center [902, 202] width 128 height 24
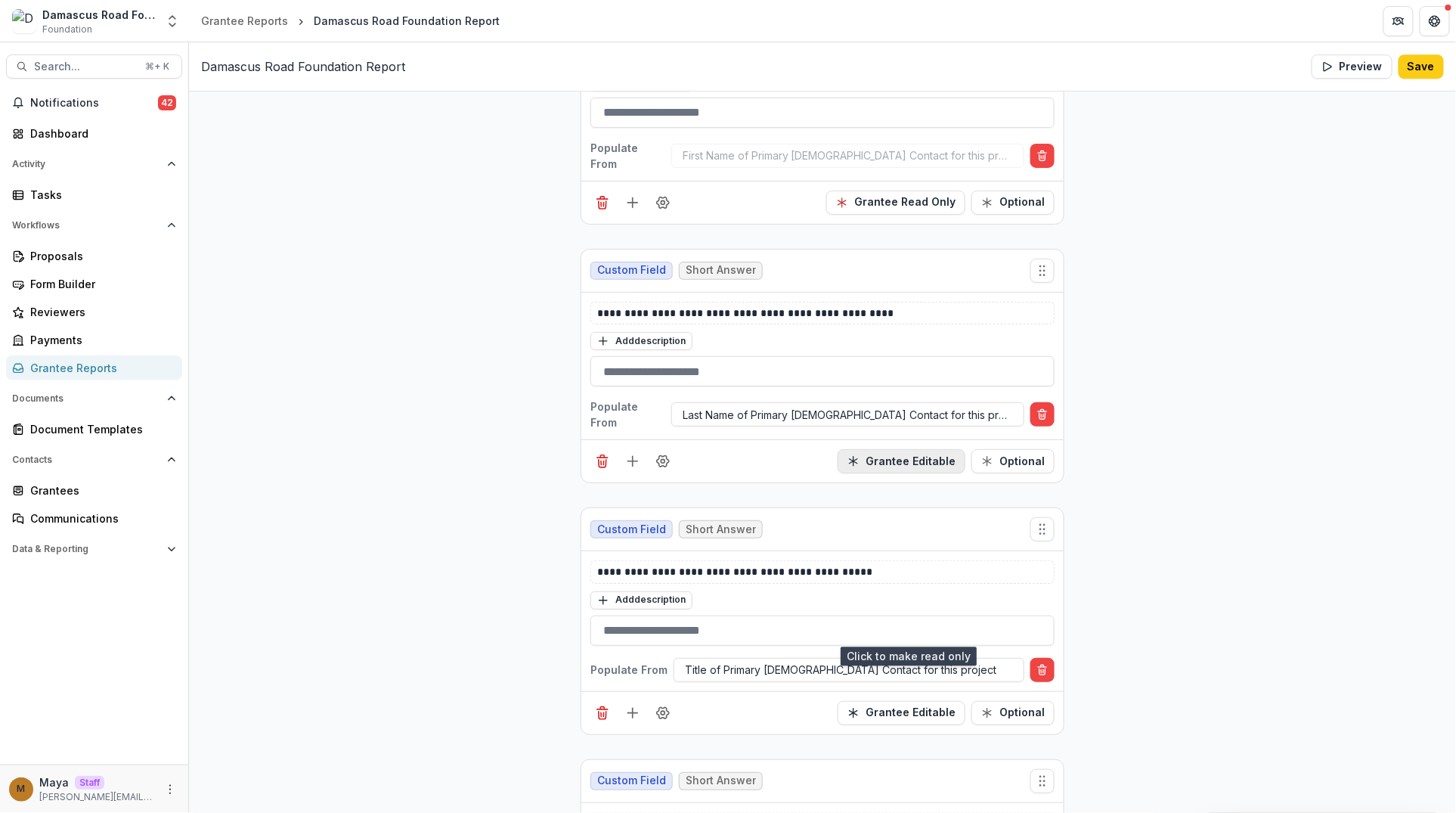
click at [894, 474] on button "Grantee Editable" at bounding box center [902, 461] width 128 height 24
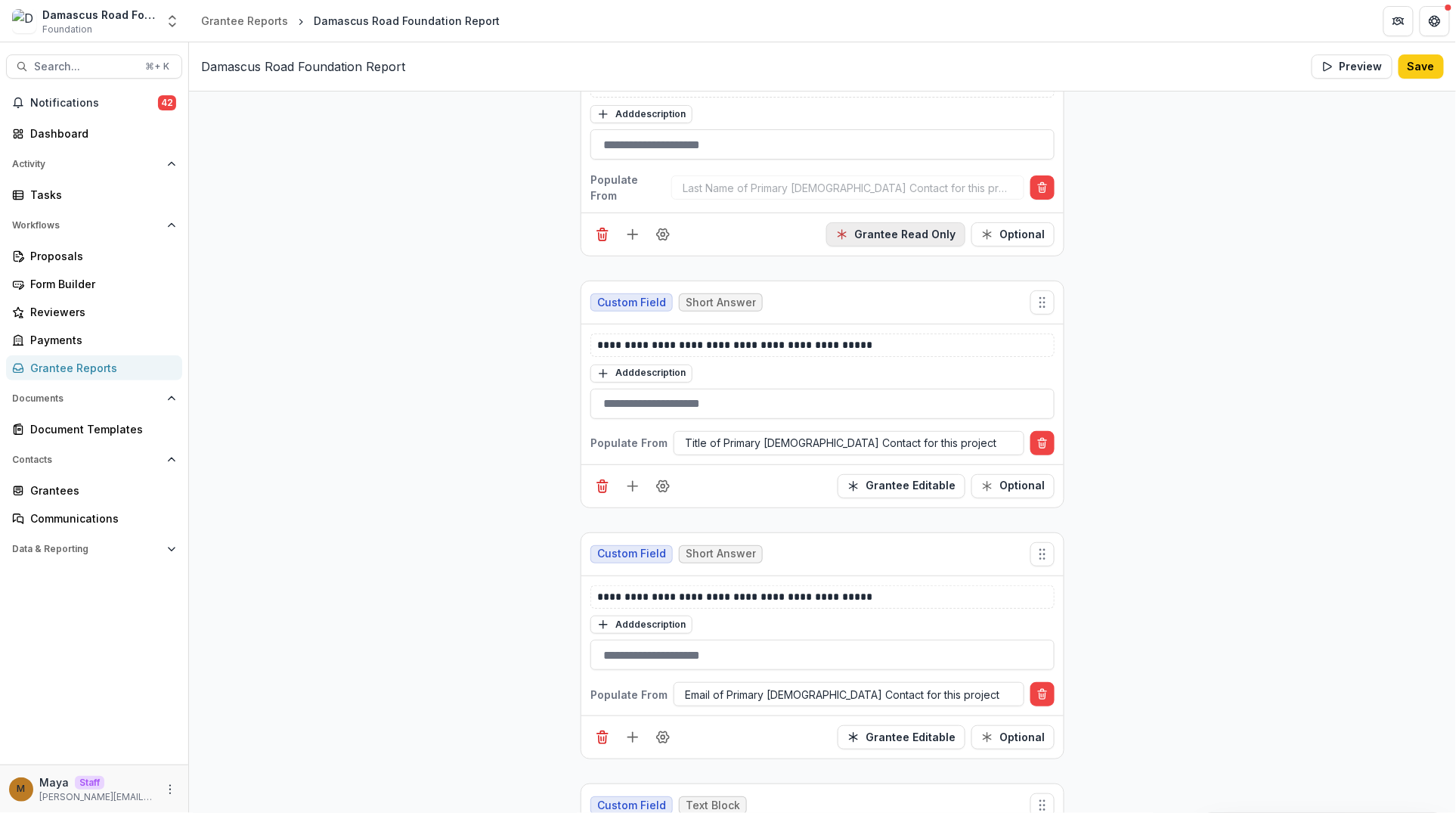
scroll to position [2001, 0]
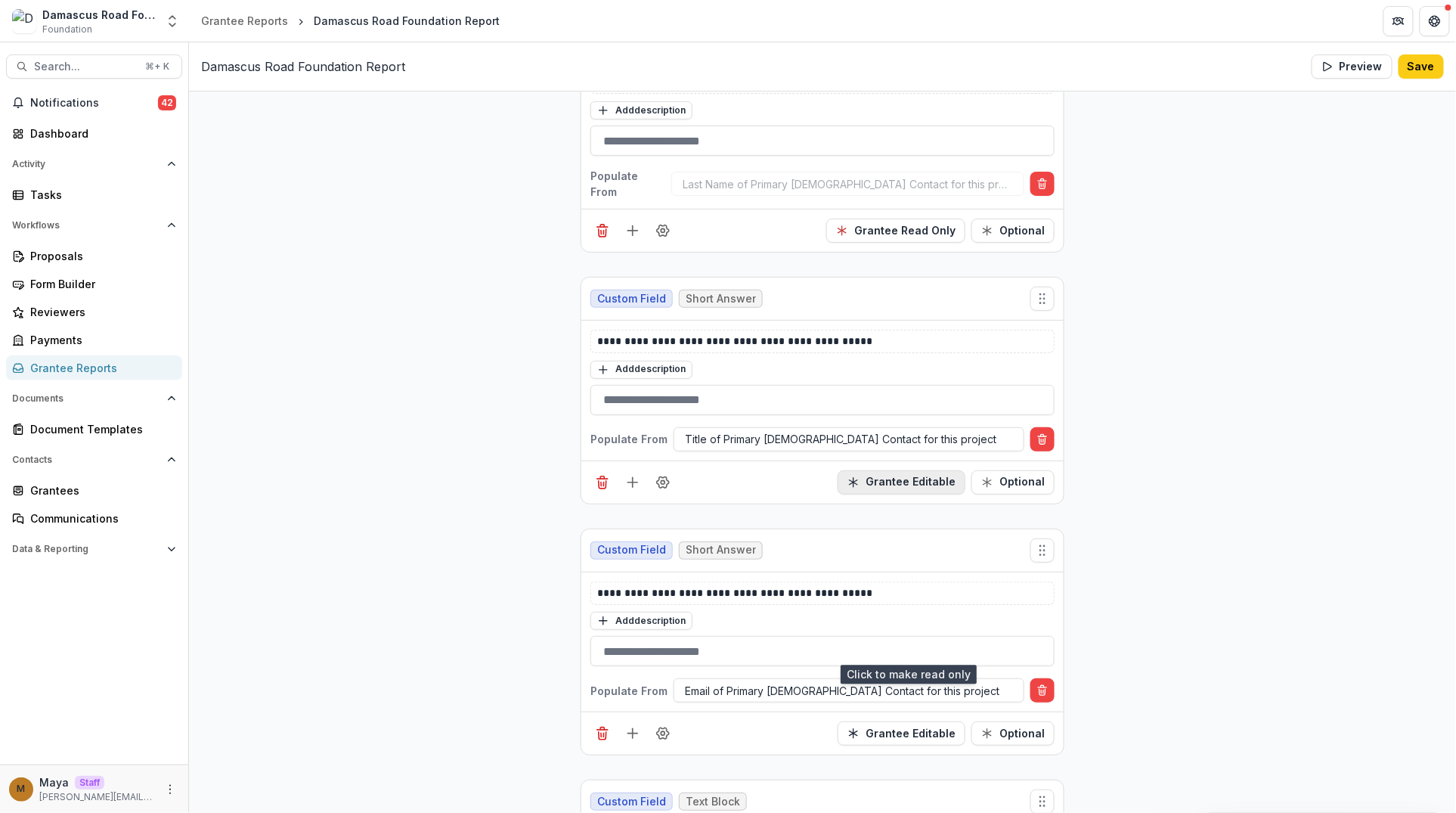
click at [894, 495] on button "Grantee Editable" at bounding box center [902, 482] width 128 height 24
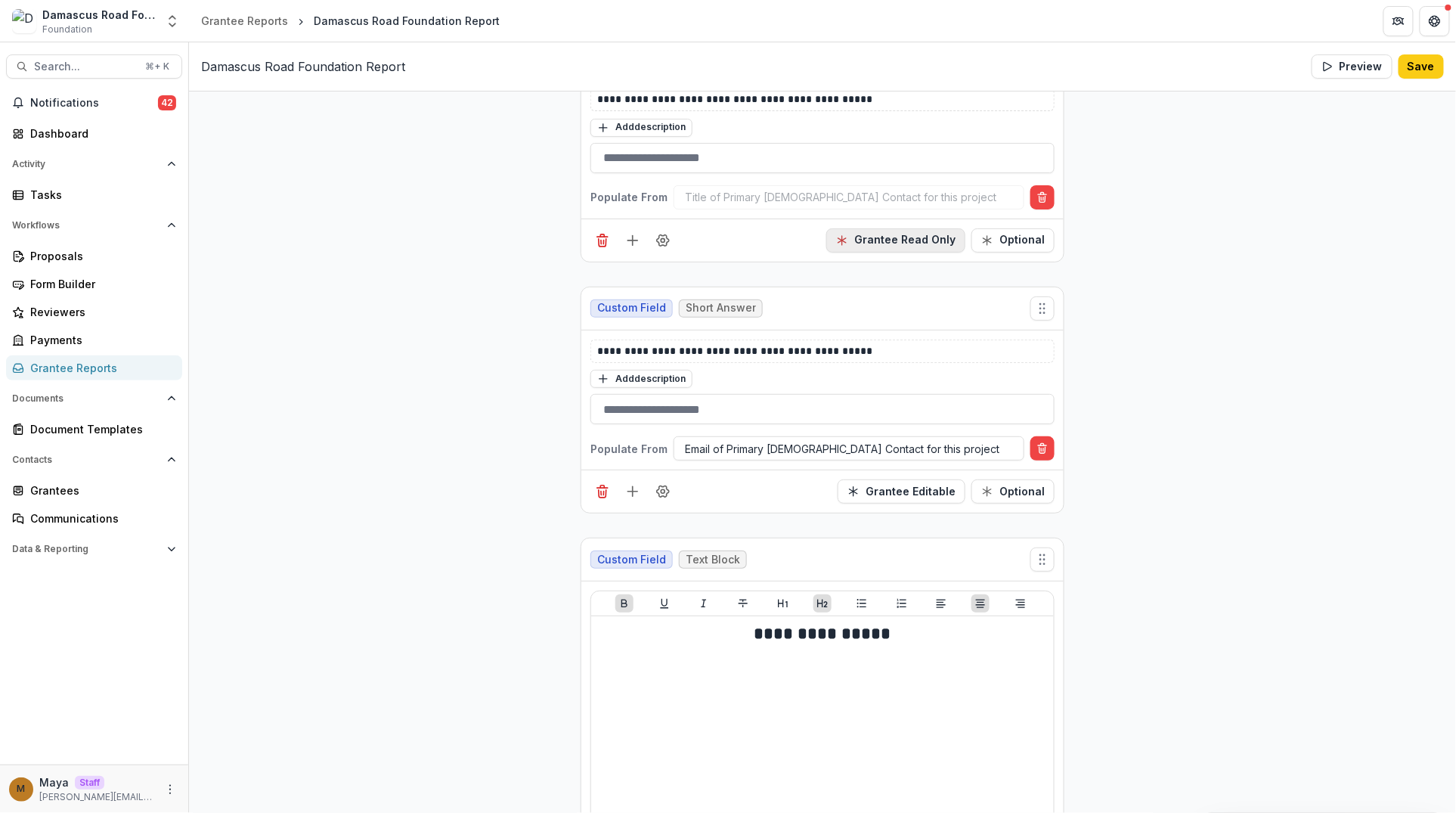
scroll to position [2254, 0]
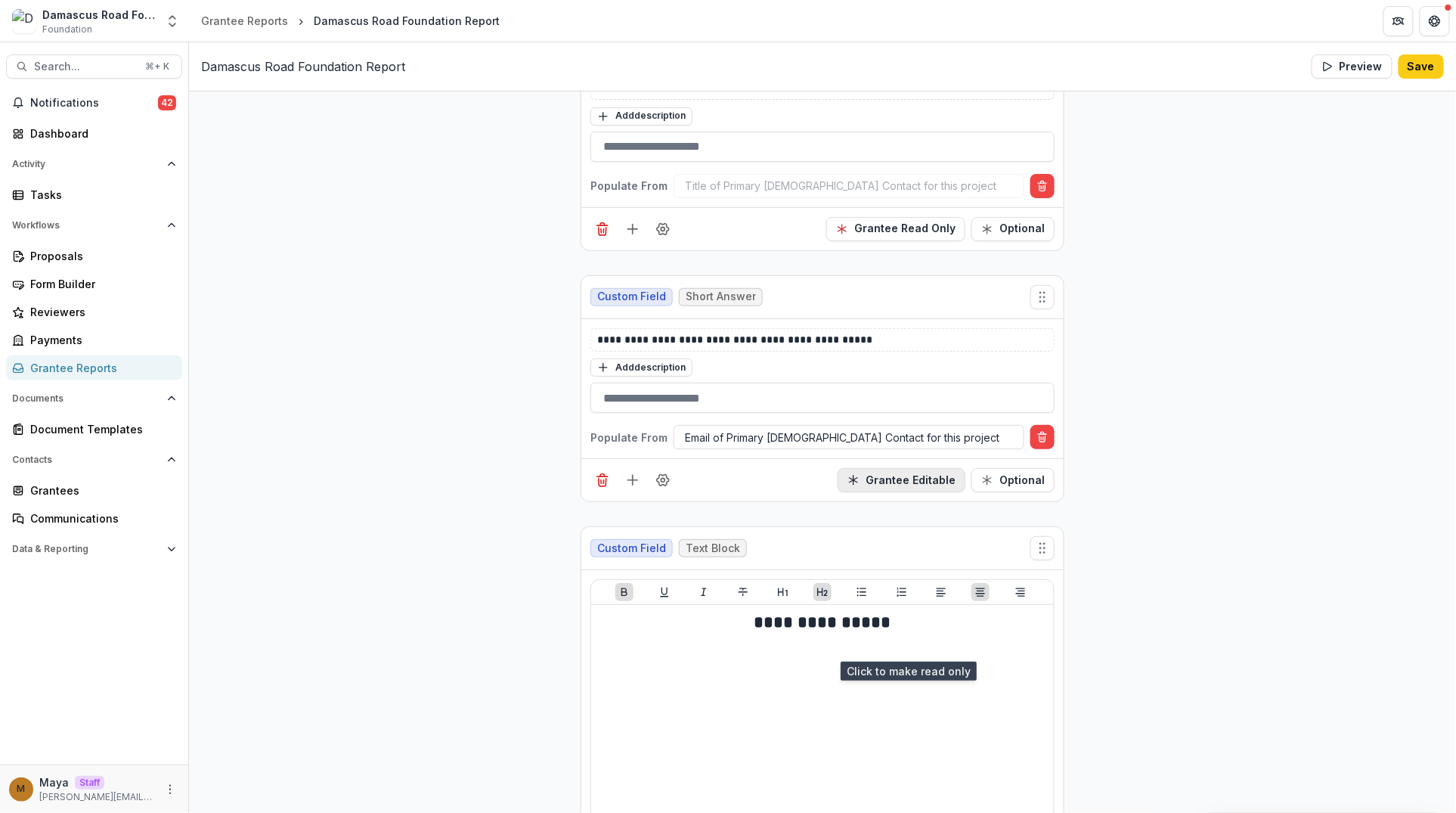
click at [895, 492] on button "Grantee Editable" at bounding box center [902, 480] width 128 height 24
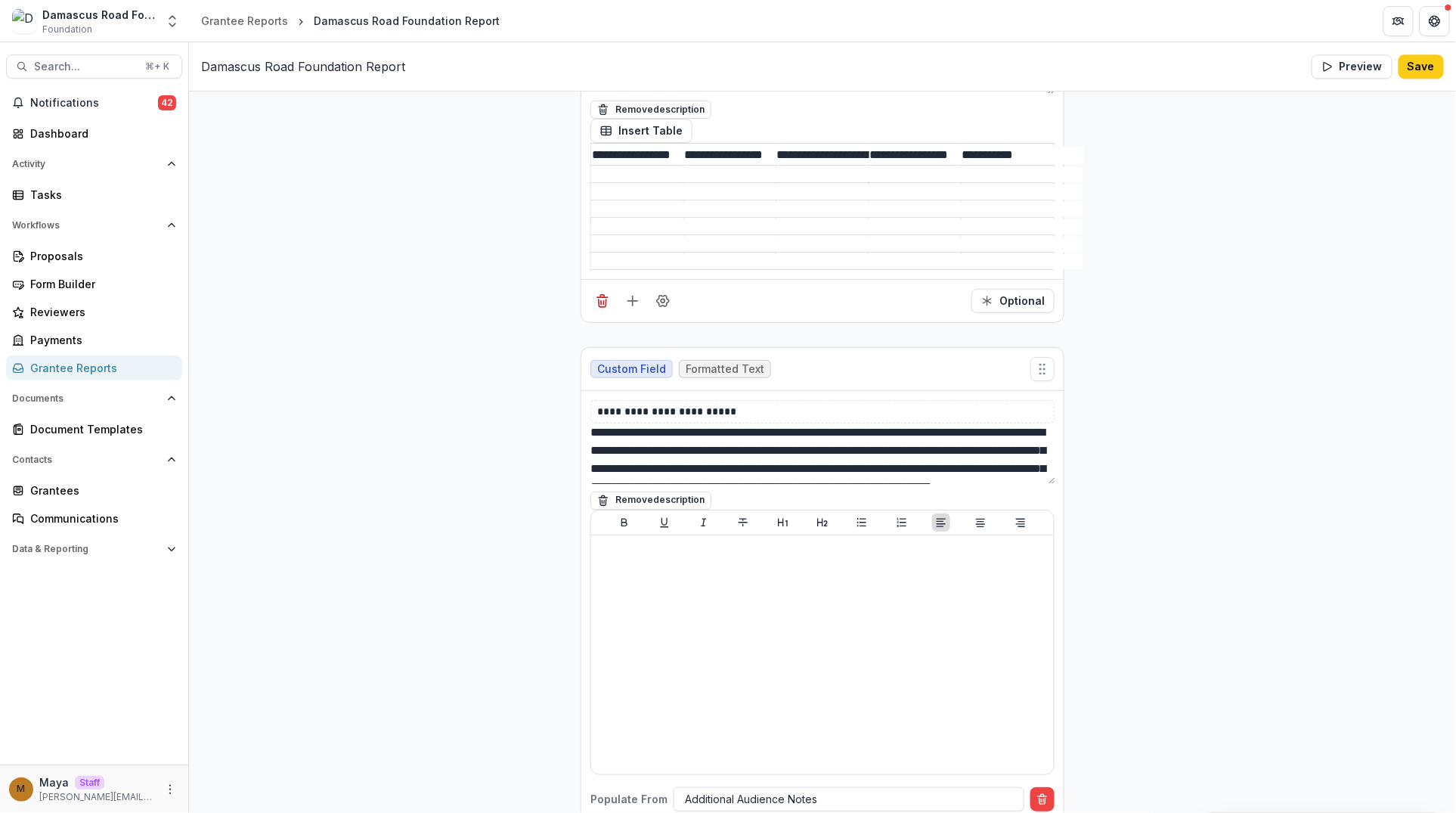
scroll to position [3930, 0]
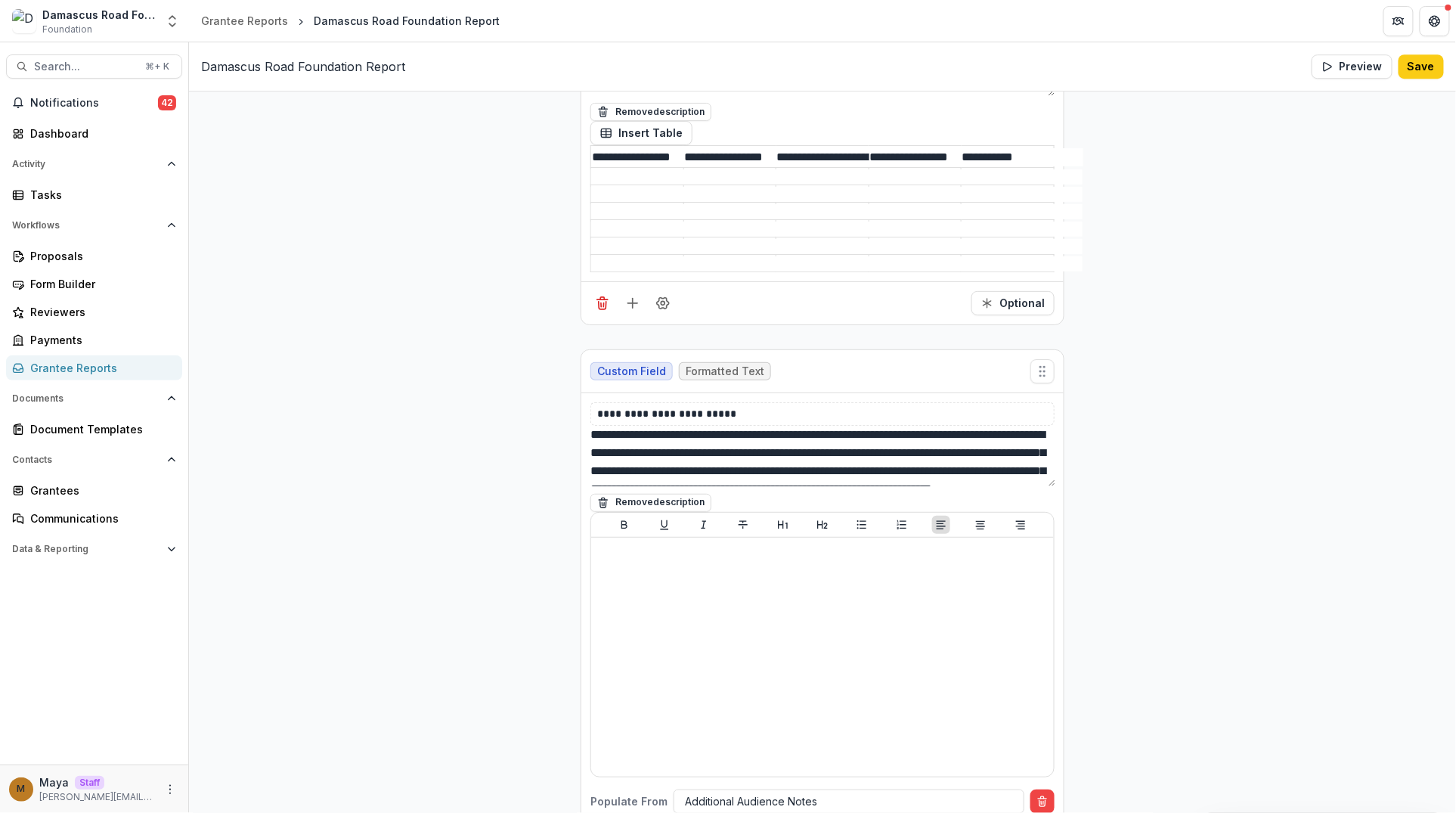
click at [630, 184] on input at bounding box center [652, 177] width 121 height 15
click at [635, 184] on input at bounding box center [652, 177] width 121 height 15
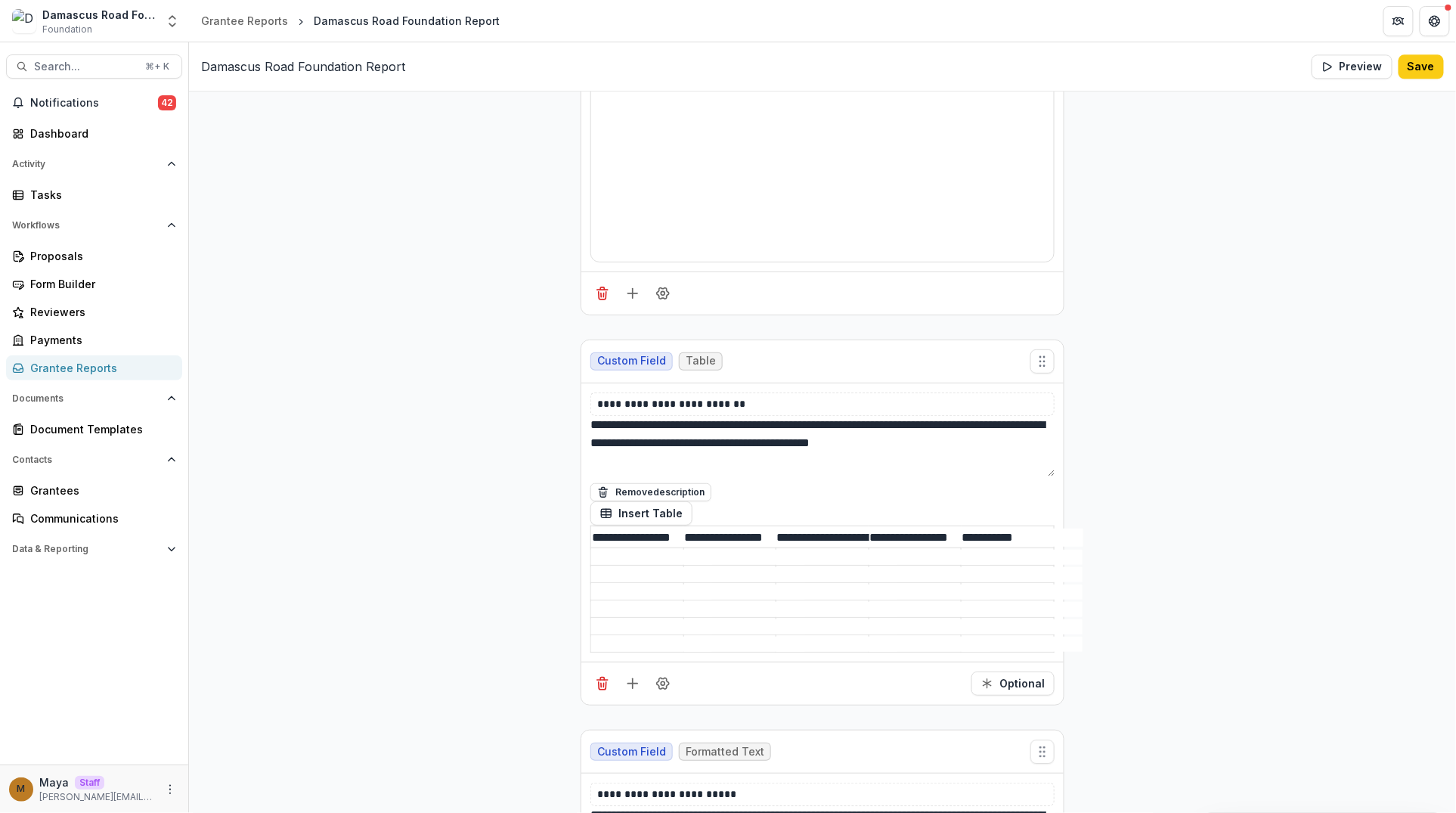
scroll to position [3561, 0]
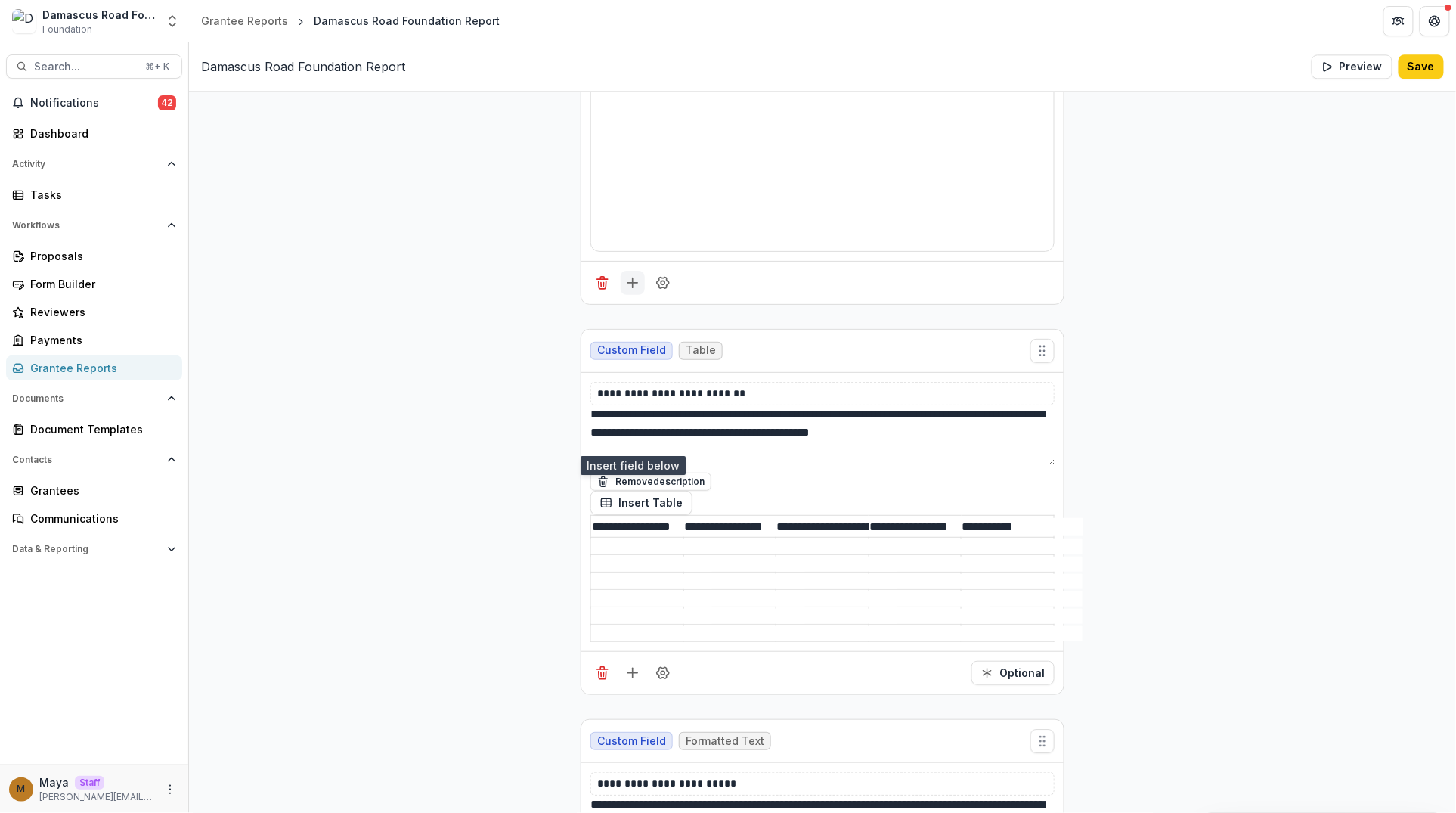
click at [622, 295] on button "Add field" at bounding box center [633, 283] width 24 height 24
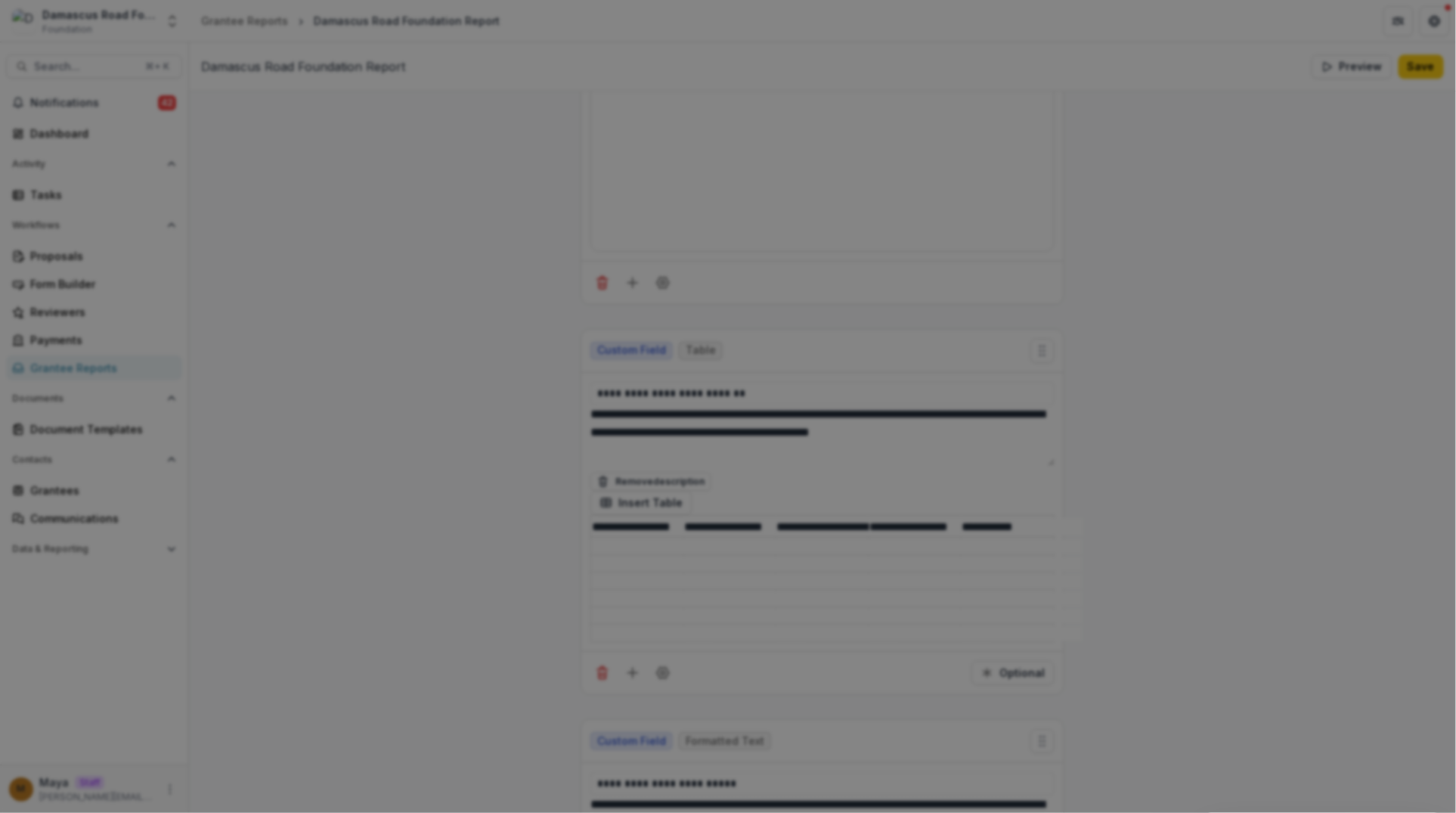
type input "*****"
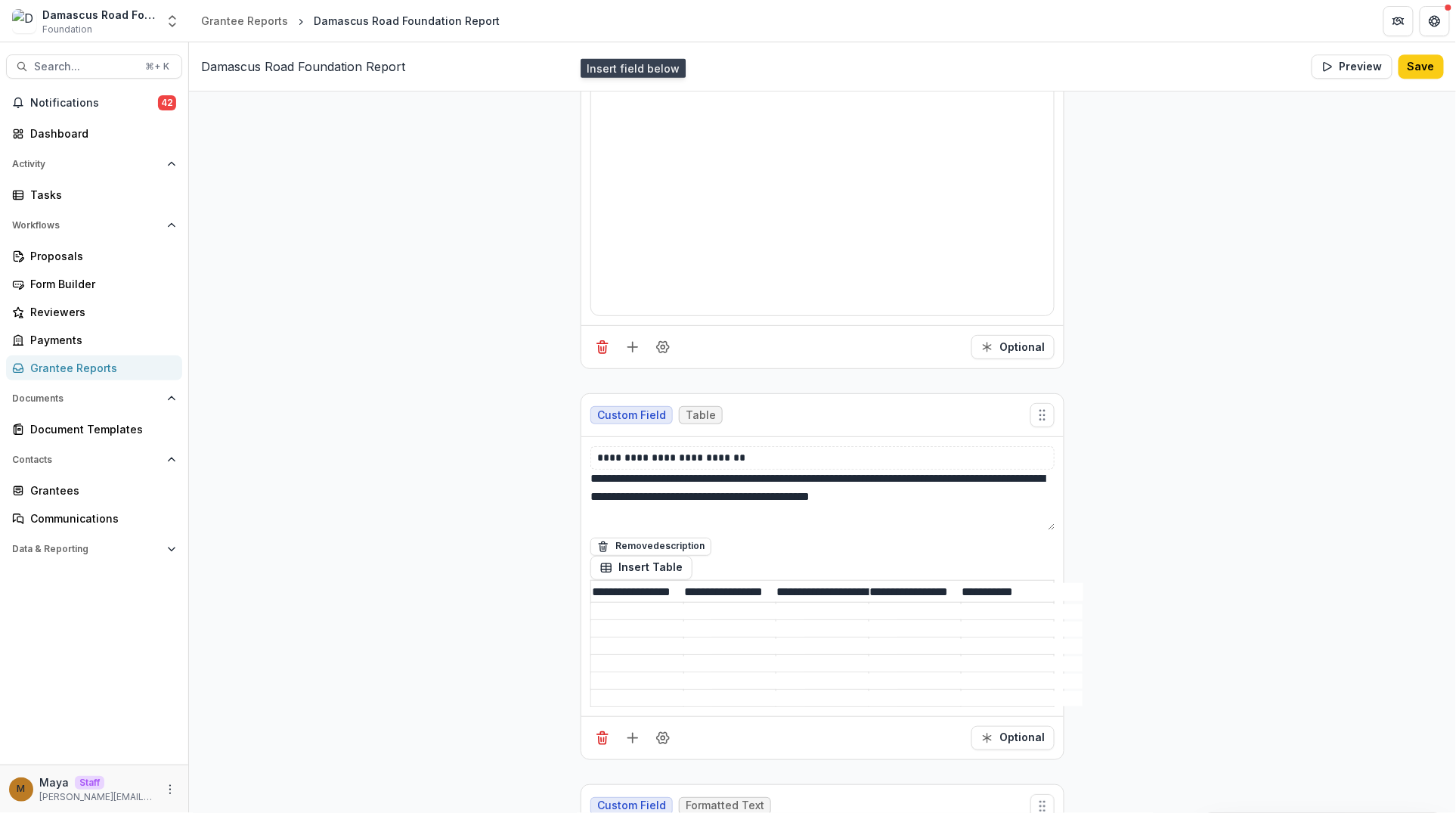
scroll to position [3958, 0]
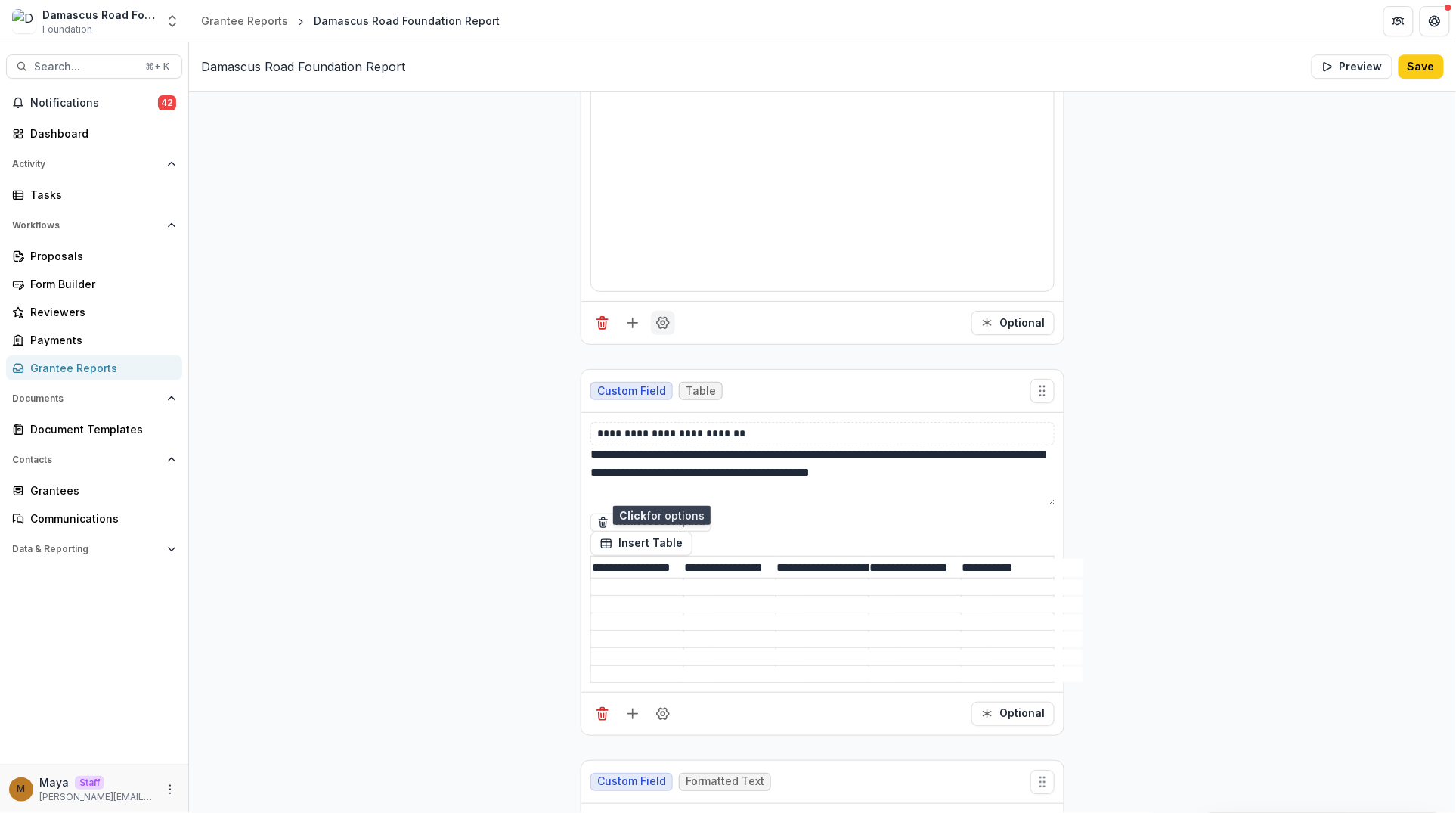
click at [652, 335] on button "Field Settings" at bounding box center [663, 322] width 24 height 24
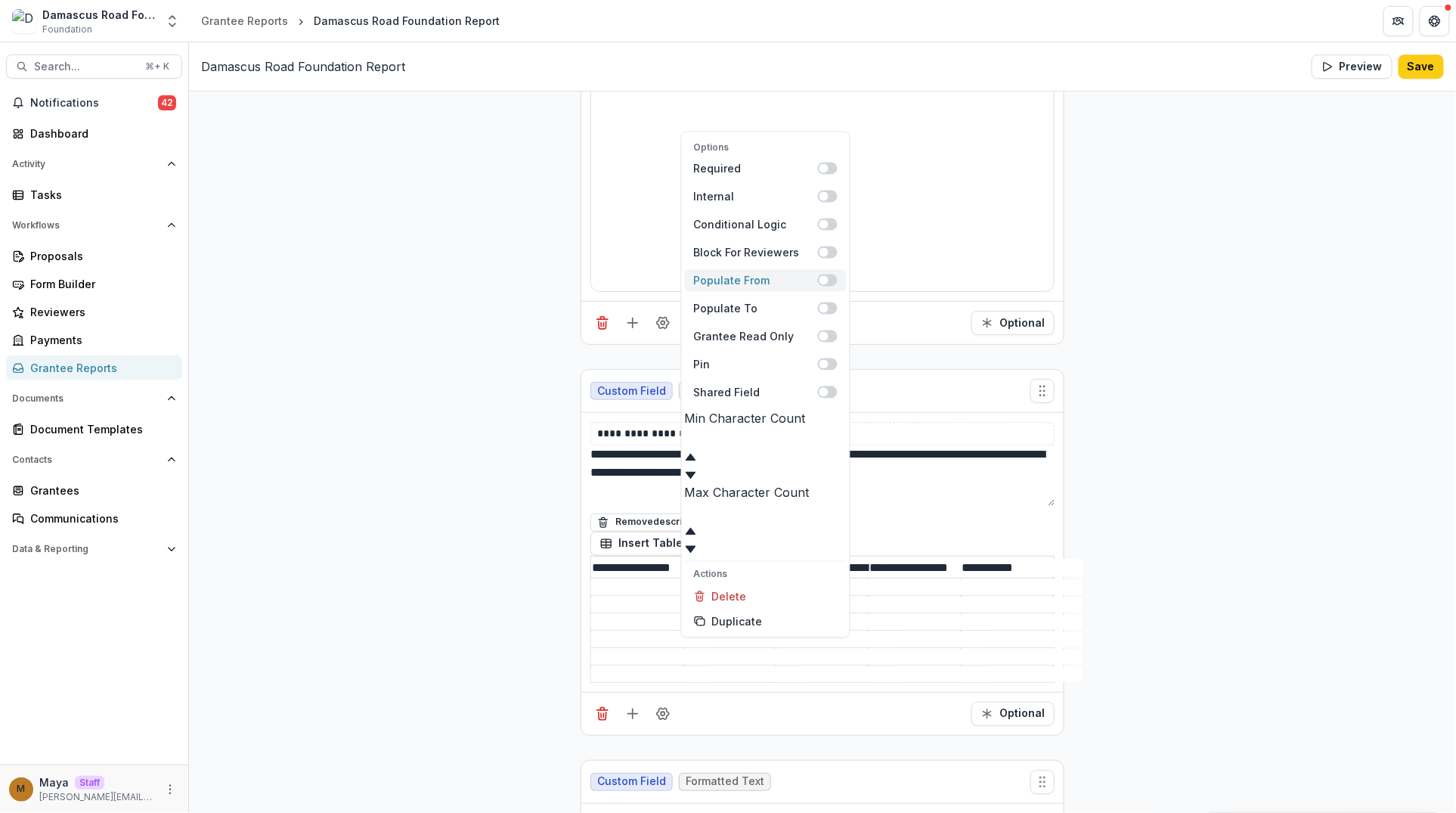
click at [829, 284] on span at bounding box center [823, 279] width 9 height 9
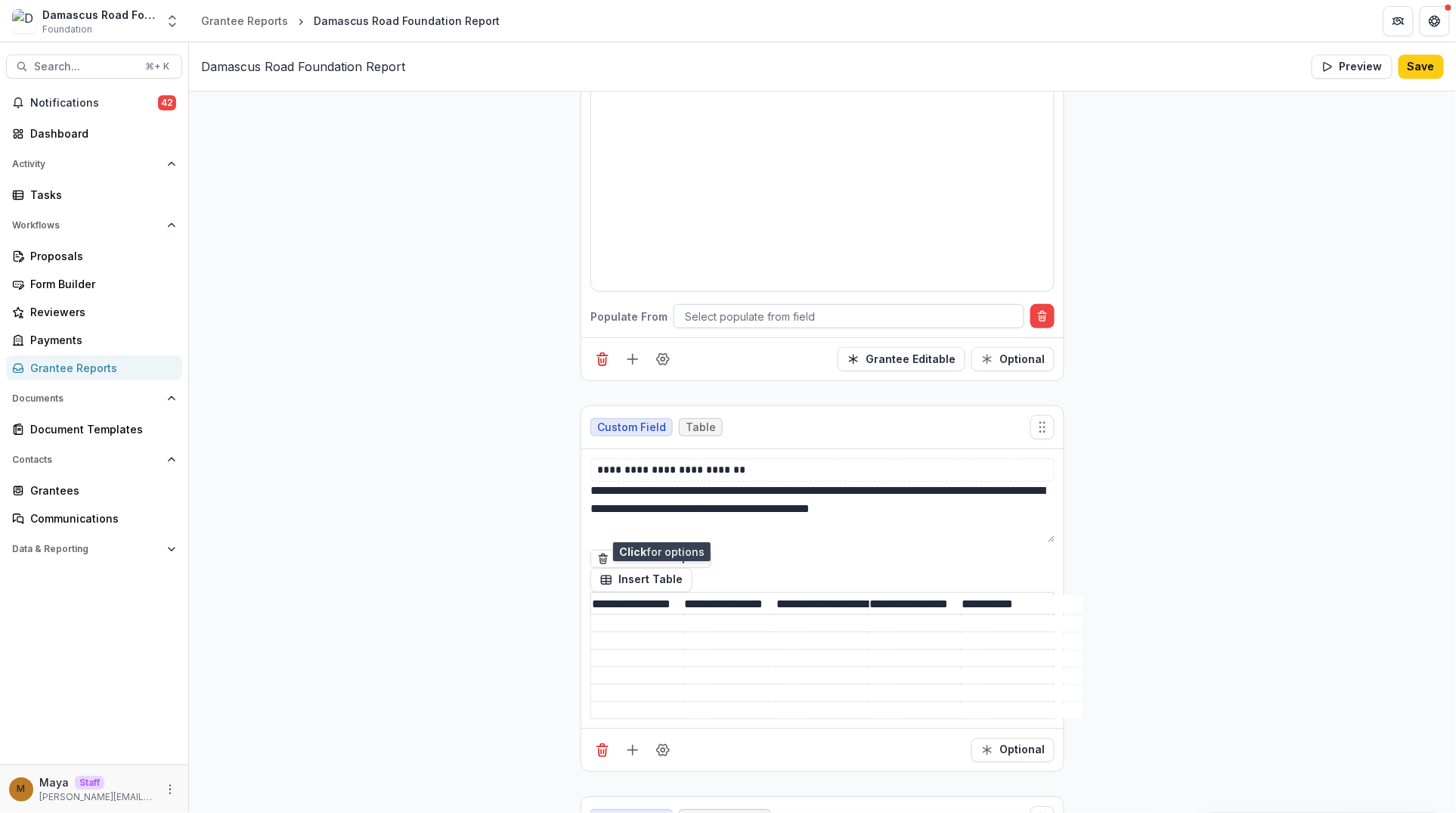
click at [699, 326] on div at bounding box center [849, 316] width 328 height 19
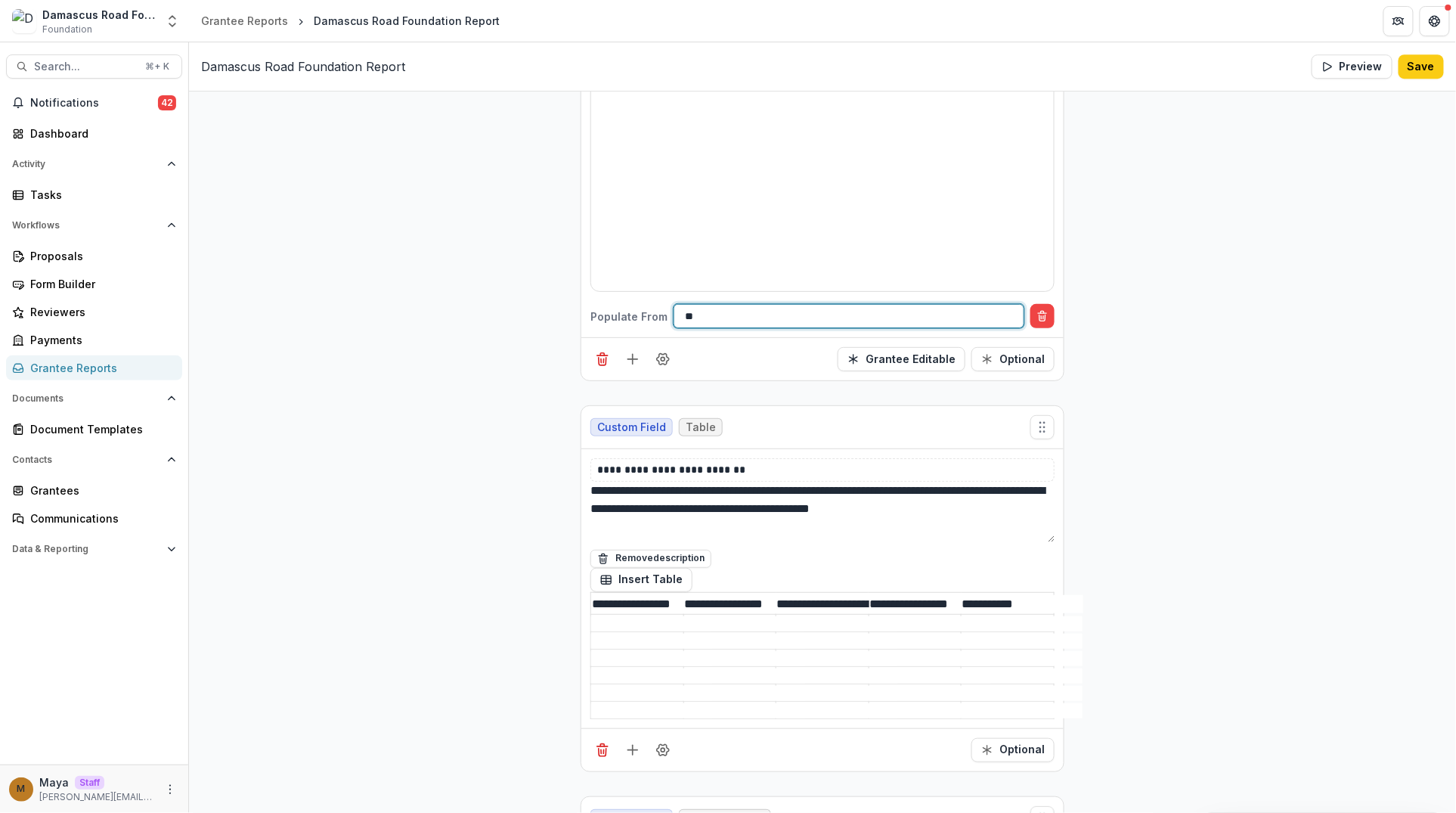
type input "*"
type input "********"
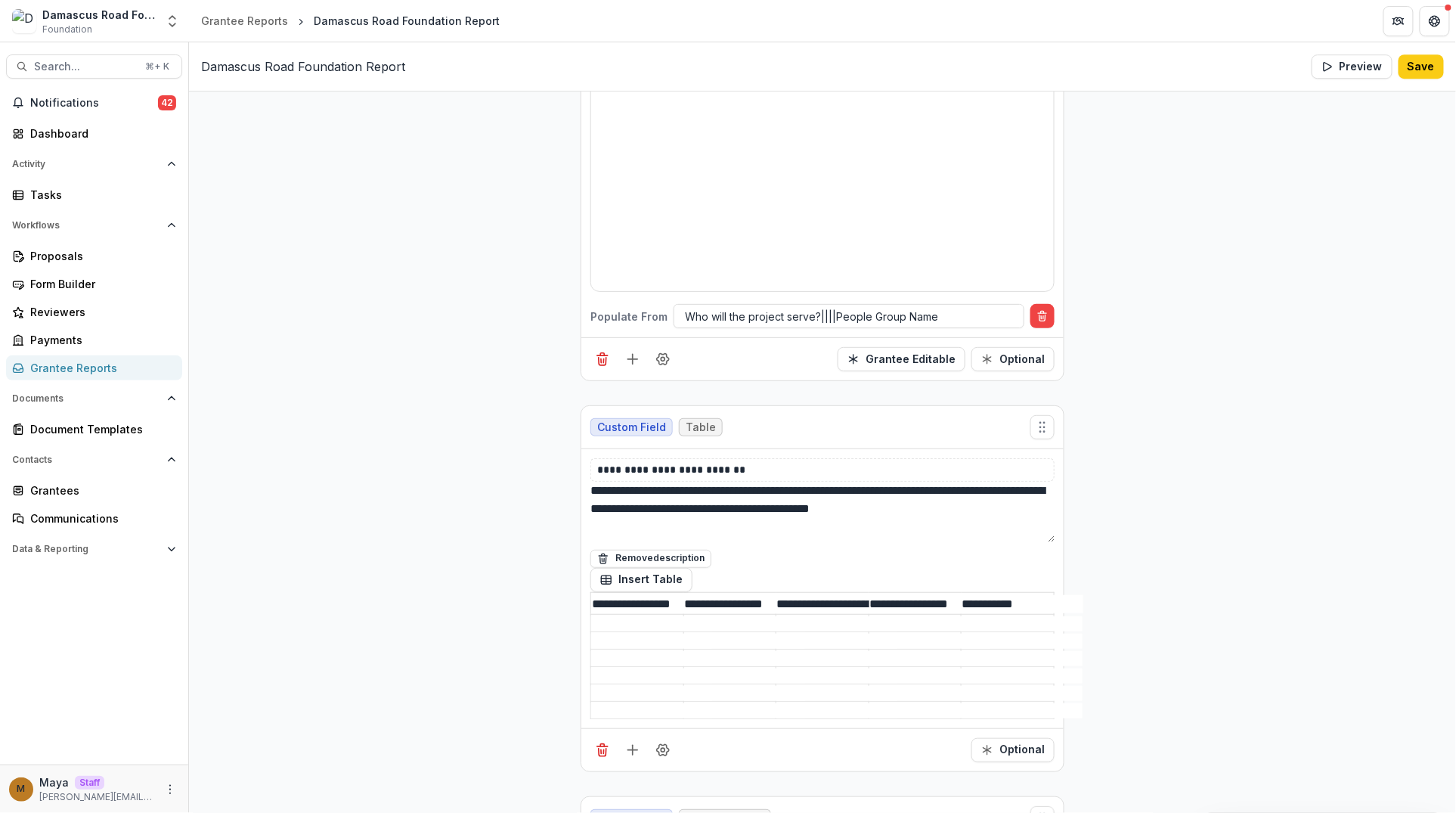
click at [1410, 66] on button "Save" at bounding box center [1421, 66] width 45 height 24
click at [71, 252] on div "Proposals" at bounding box center [100, 256] width 140 height 16
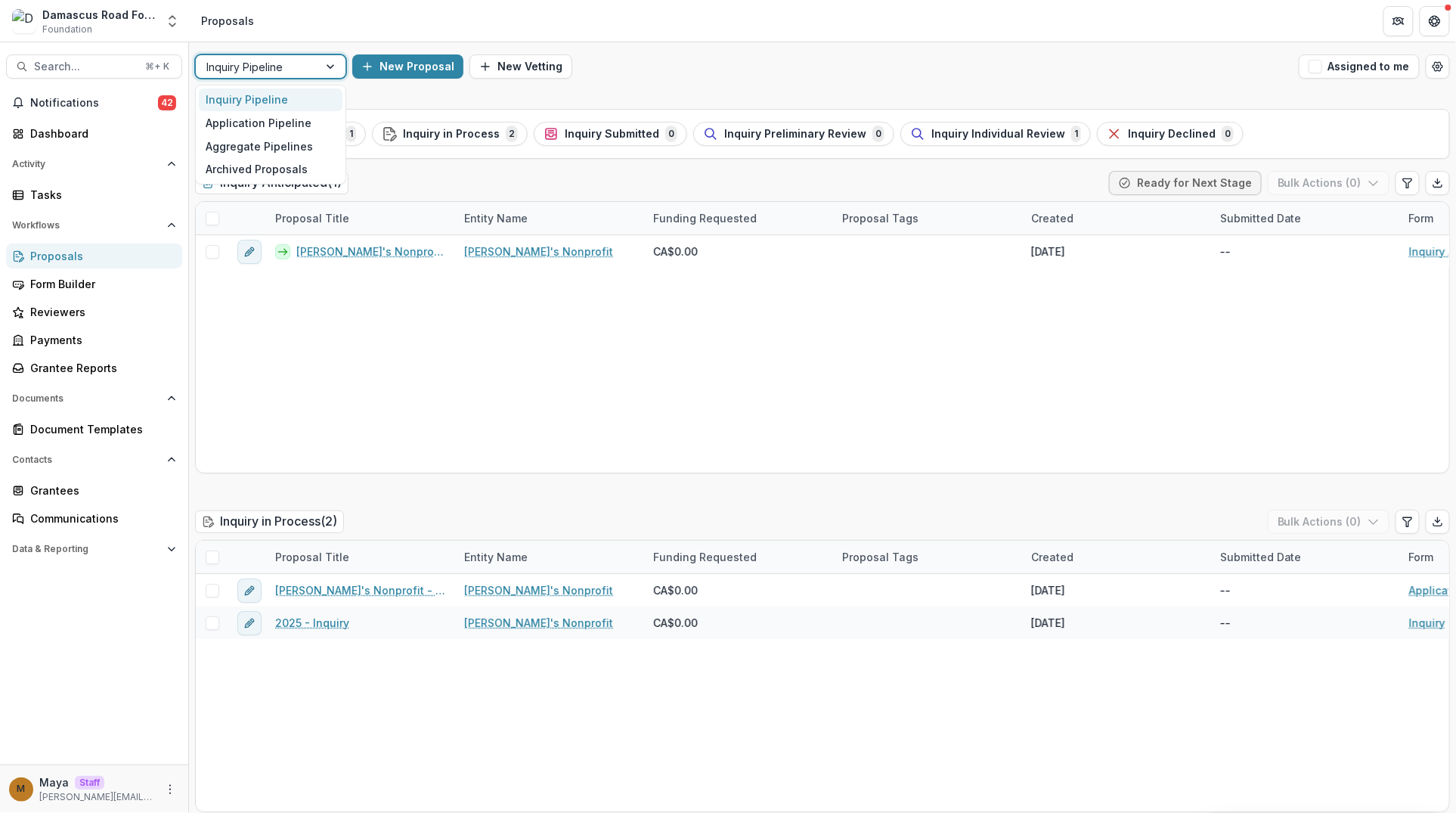
click at [304, 71] on div at bounding box center [257, 66] width 101 height 19
click at [290, 115] on div "Application Pipeline" at bounding box center [270, 123] width 144 height 24
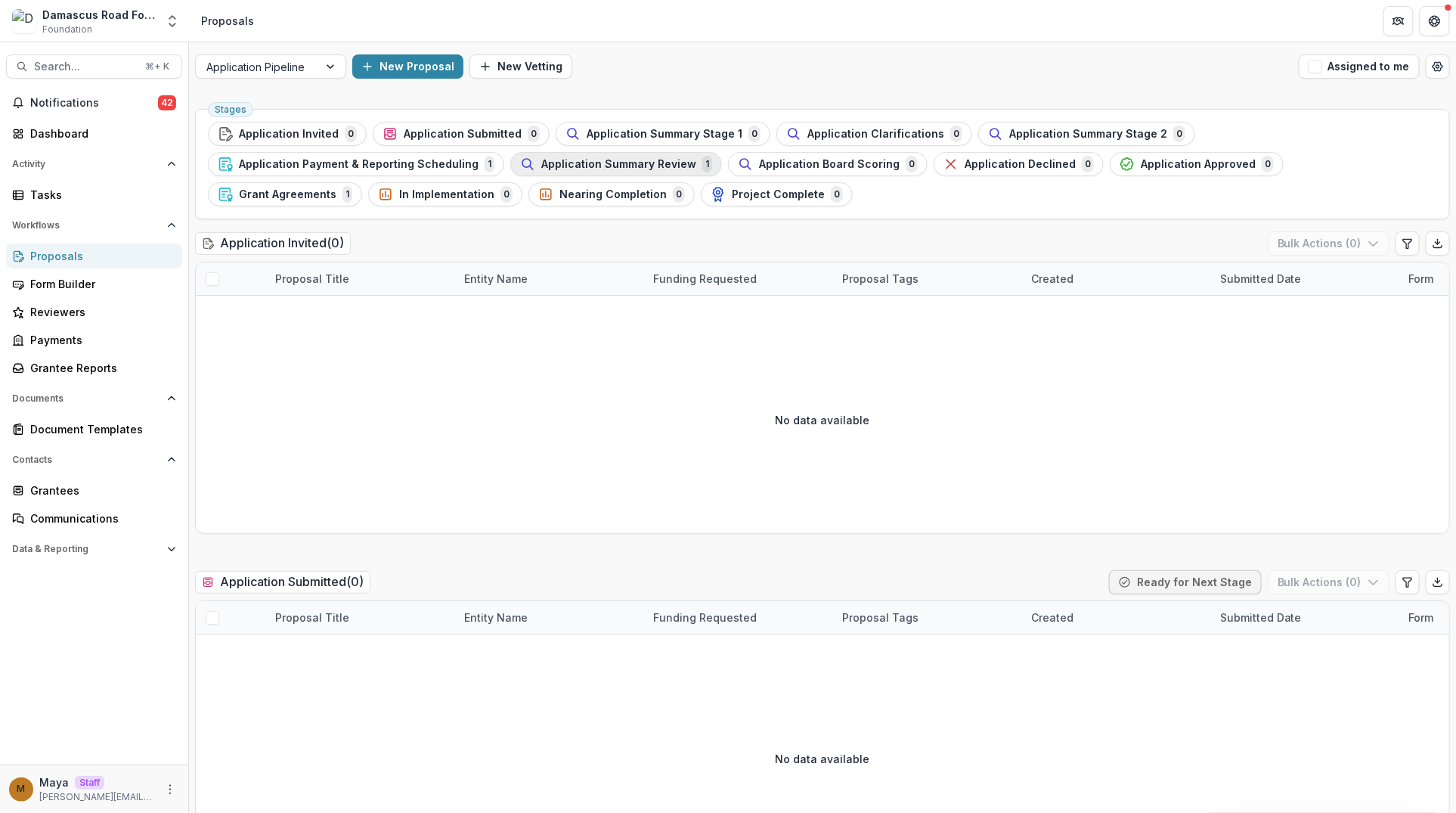
click at [629, 162] on span "Application Summary Review" at bounding box center [618, 164] width 155 height 13
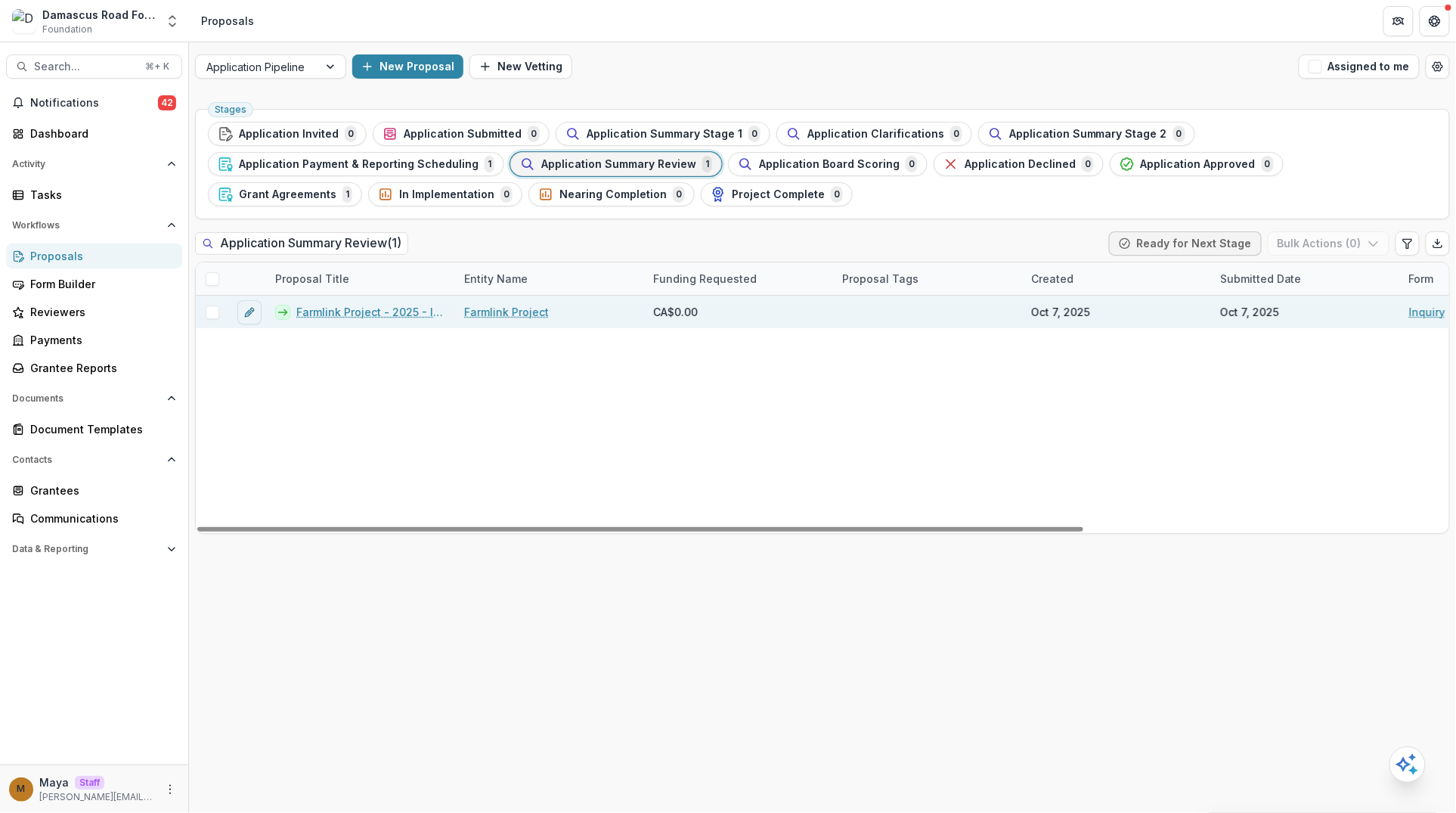
click at [357, 316] on link "Farmlink Project - 2025 - Inquiry" at bounding box center [371, 311] width 150 height 16
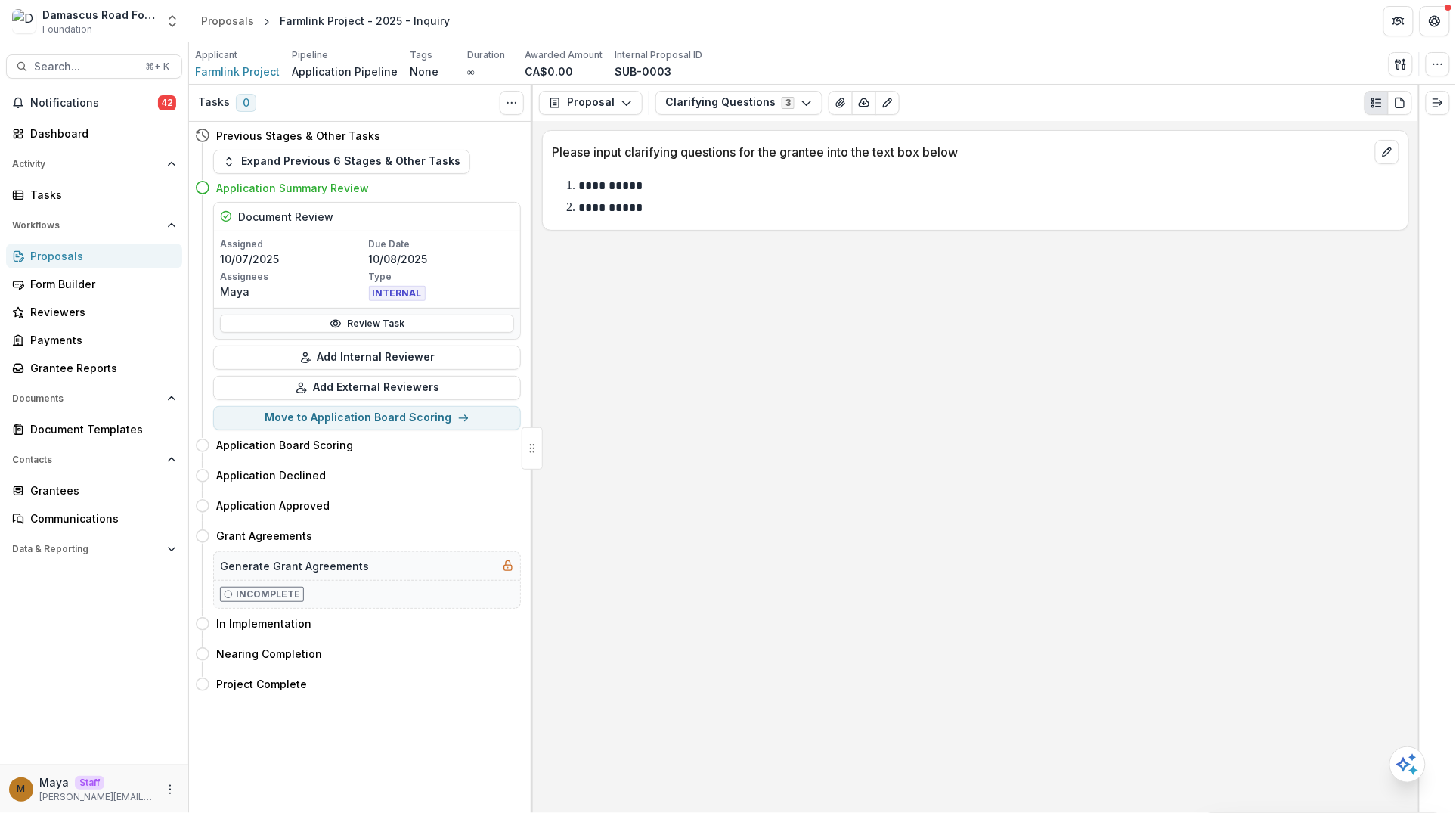
click at [650, 93] on div "Proposal Proposal Payments Reports Grant Agreements Board Summaries Bank Detail…" at bounding box center [976, 103] width 885 height 36
click at [690, 103] on button "Clarifying Questions 3" at bounding box center [739, 103] width 167 height 24
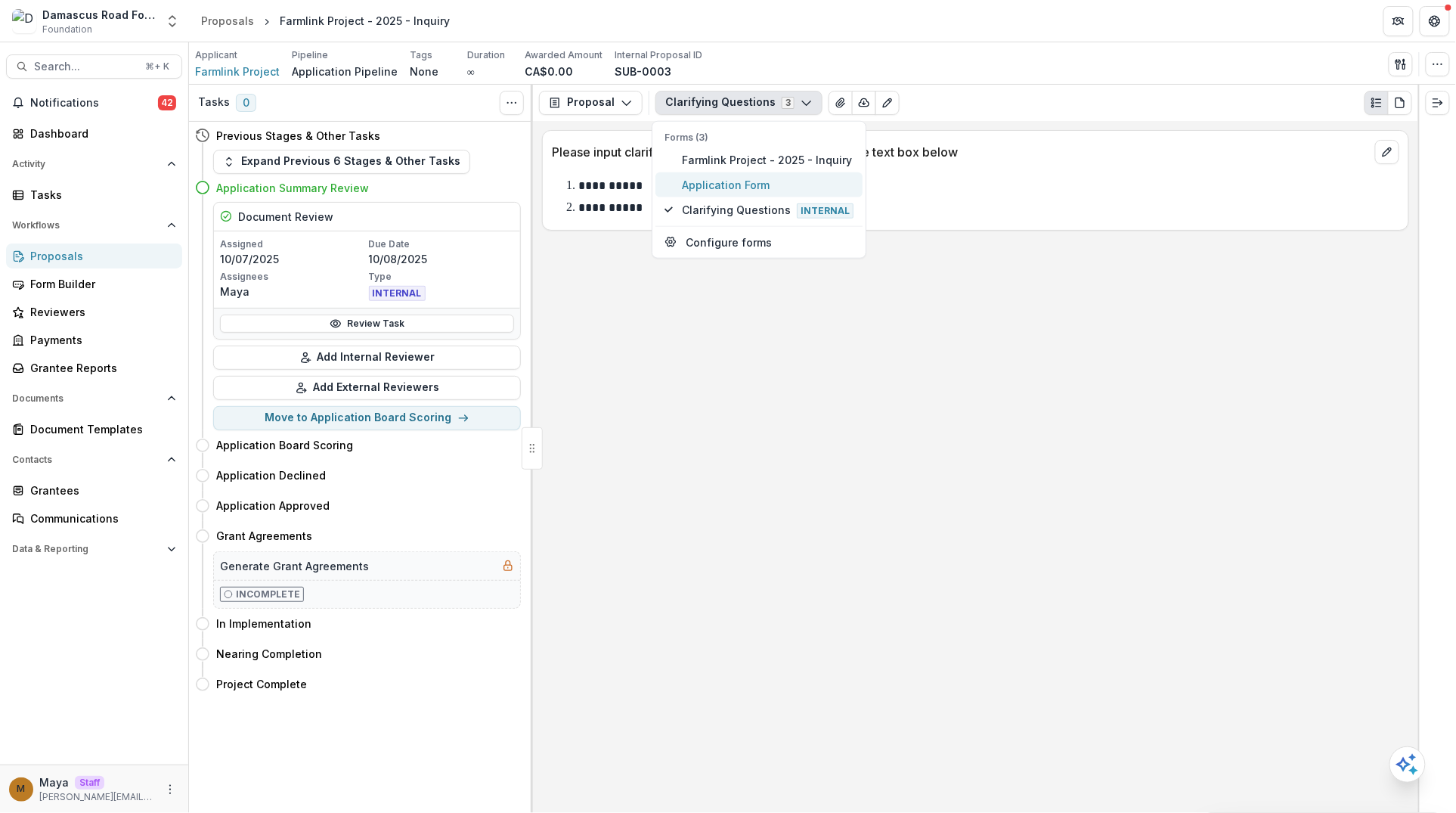
click at [717, 190] on span "Application Form" at bounding box center [768, 184] width 172 height 16
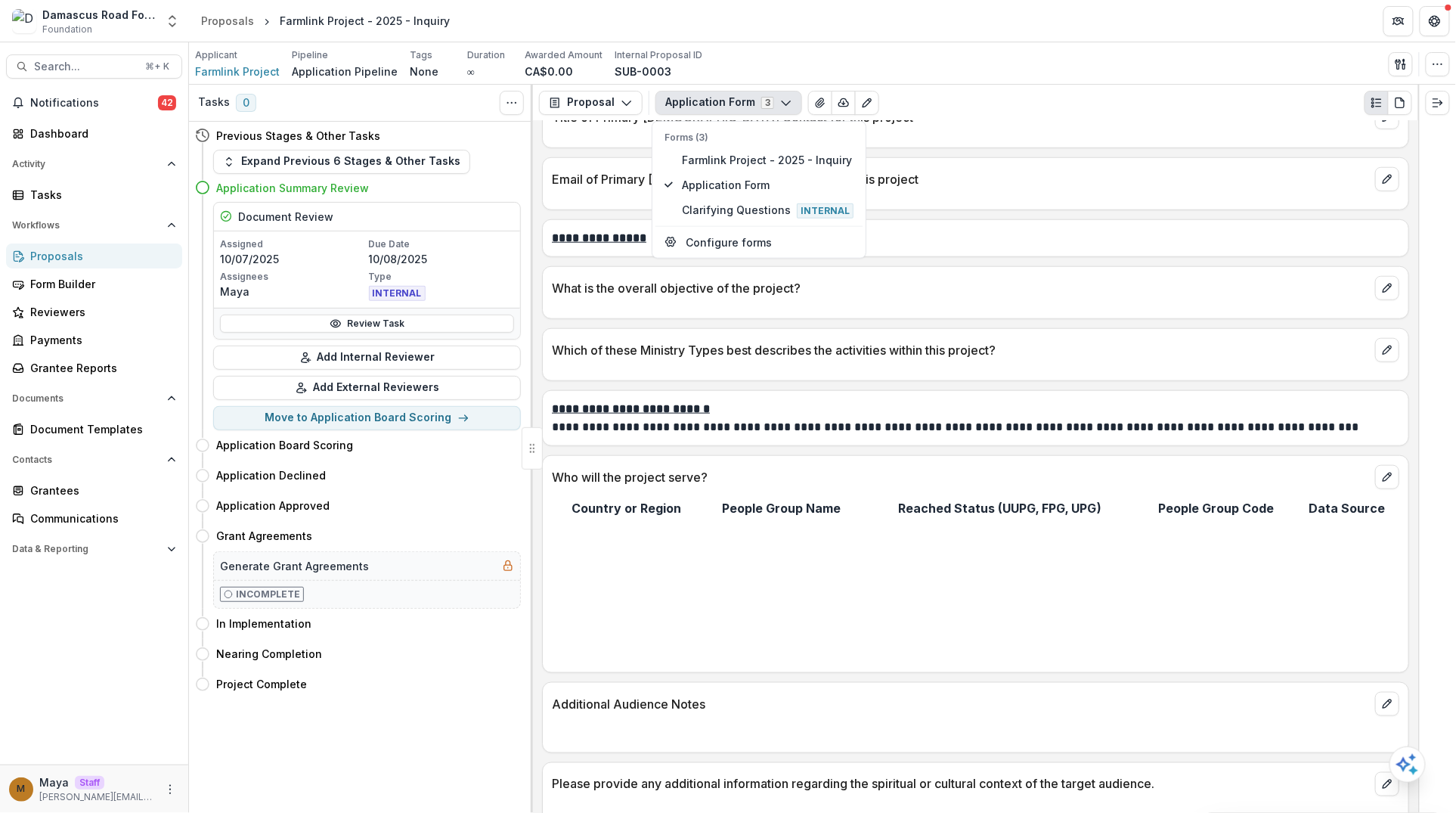
scroll to position [475, 0]
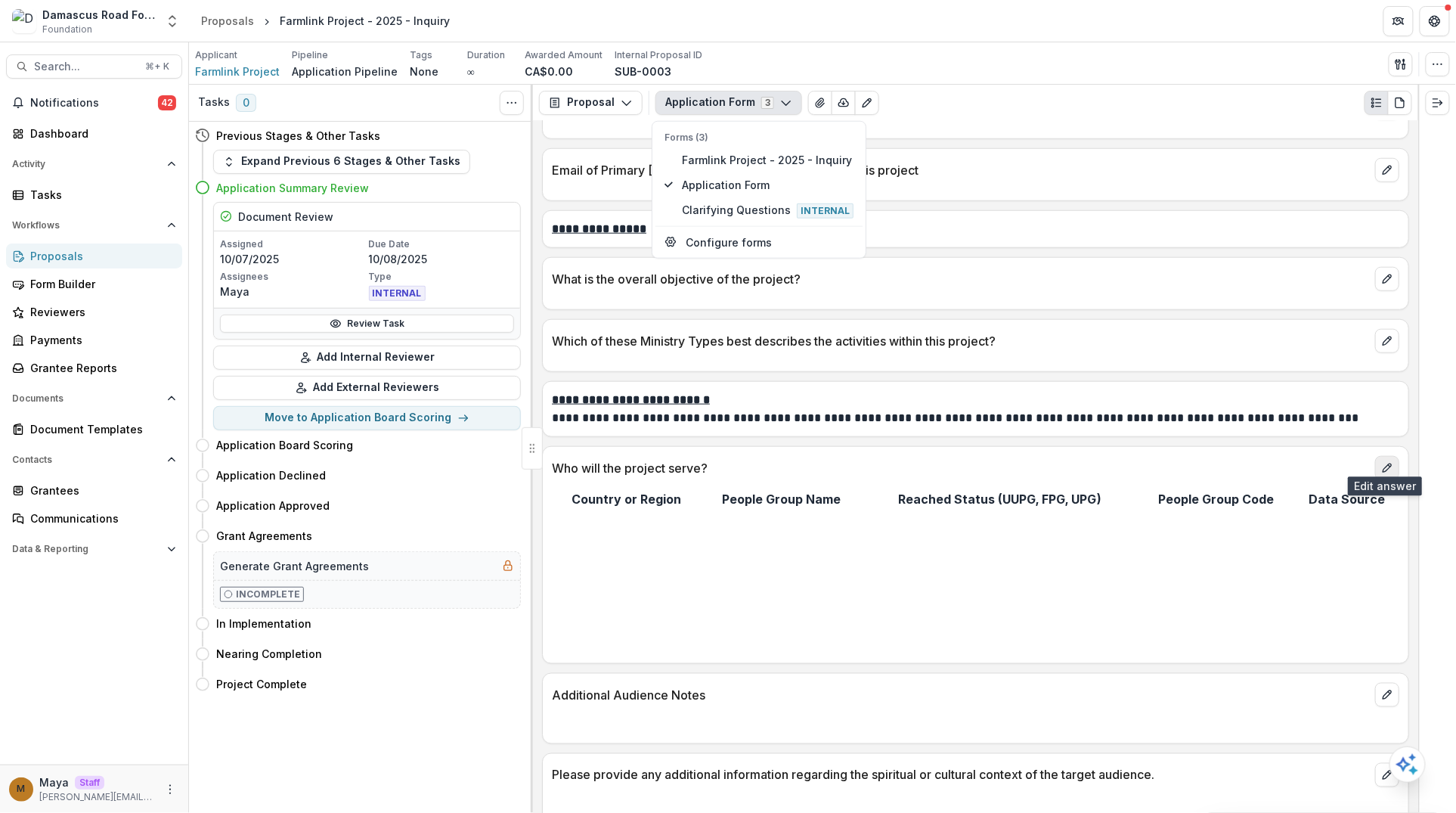
click at [1384, 462] on icon "edit" at bounding box center [1387, 468] width 12 height 12
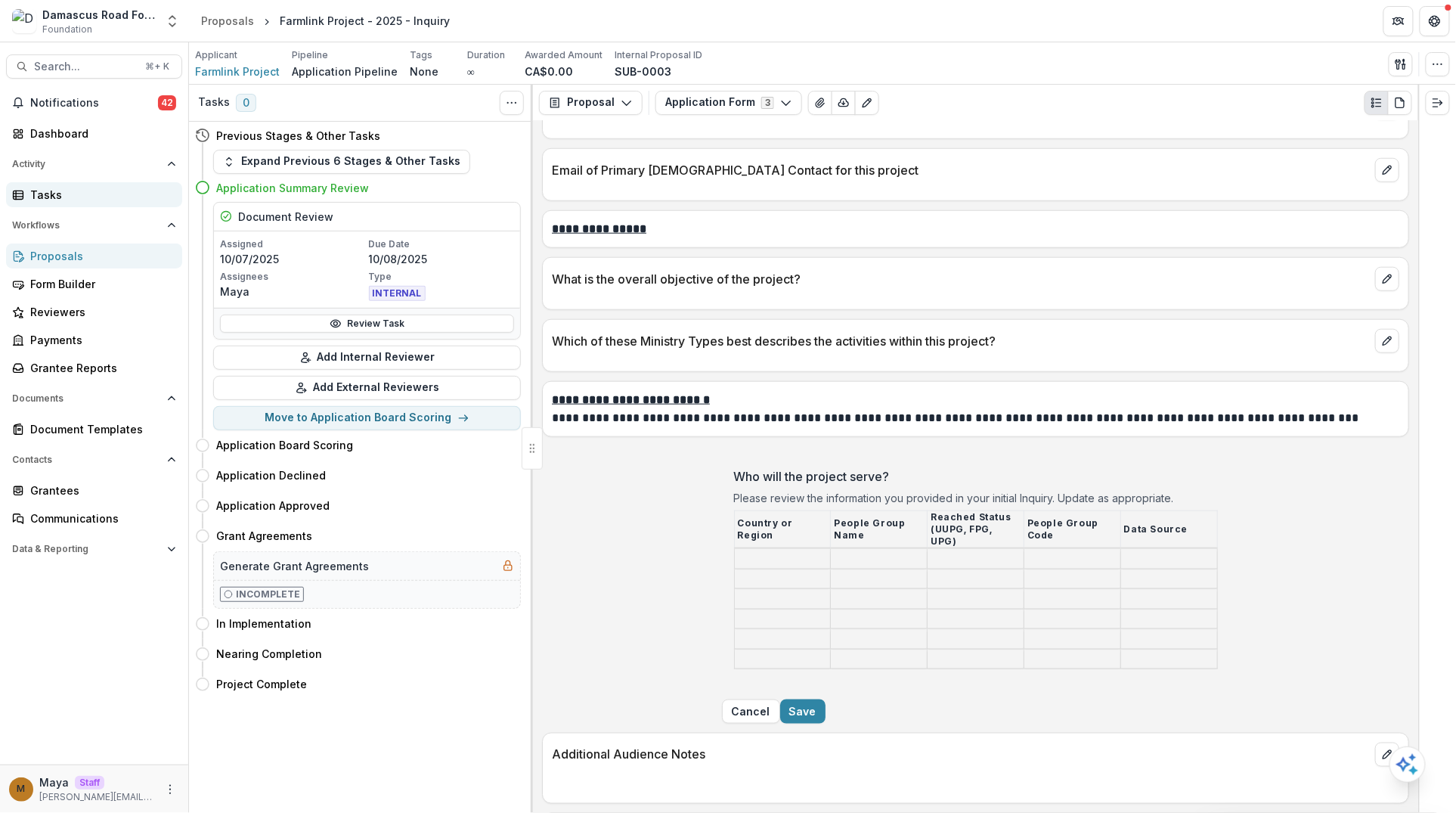
click at [50, 189] on div "Tasks" at bounding box center [100, 194] width 140 height 16
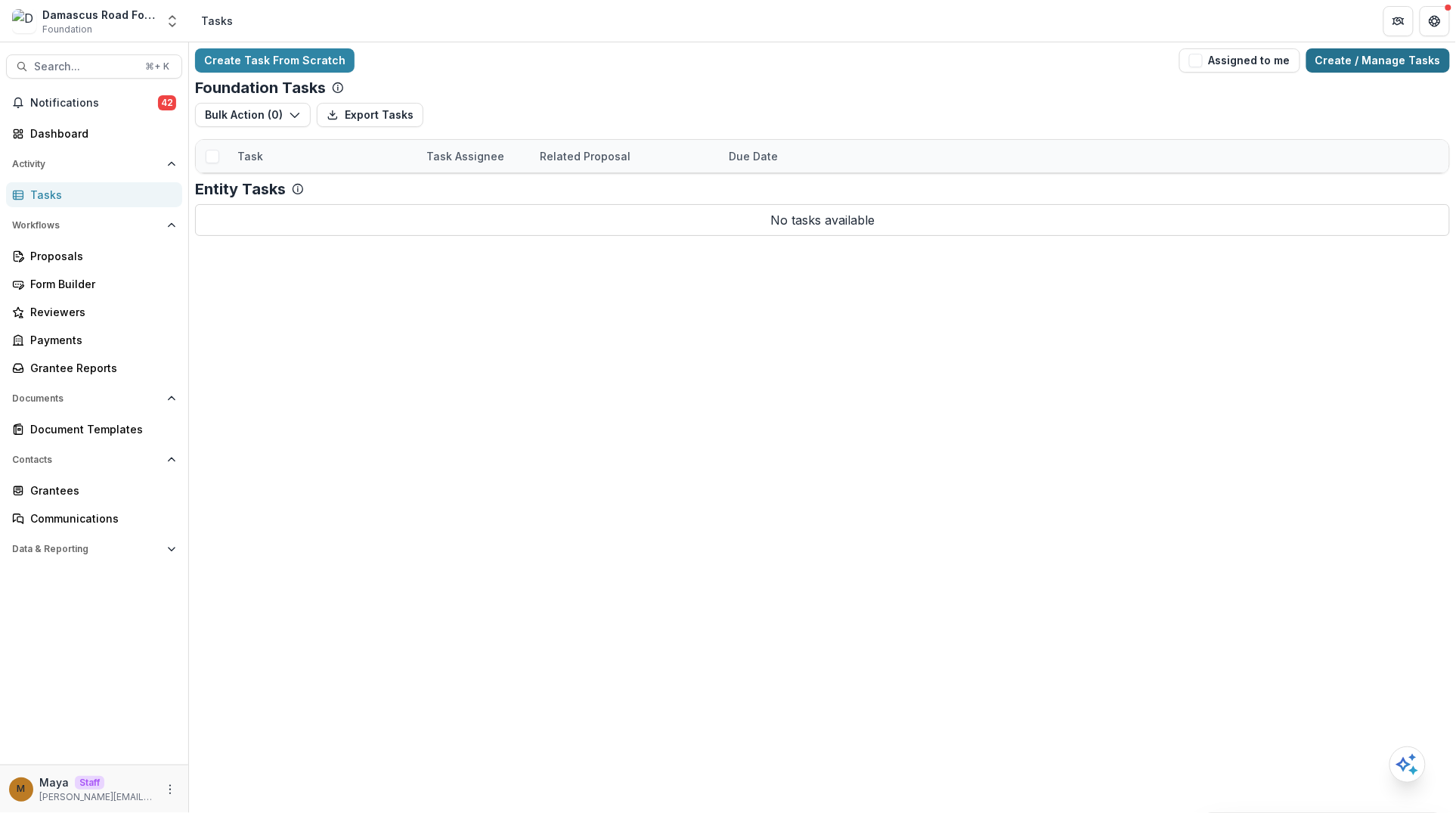
click at [1342, 56] on link "Create / Manage Tasks" at bounding box center [1378, 61] width 144 height 24
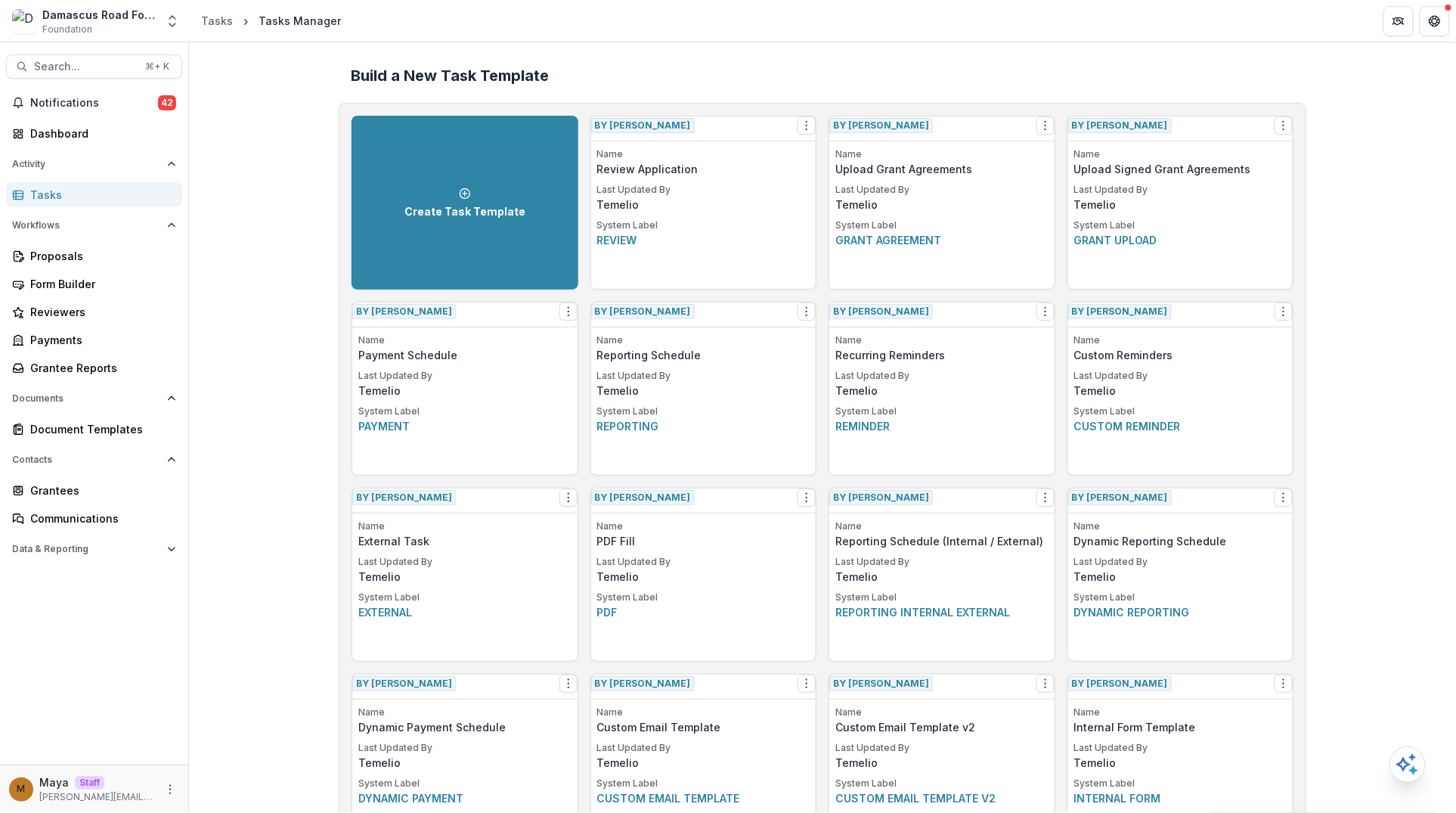
scroll to position [675, 0]
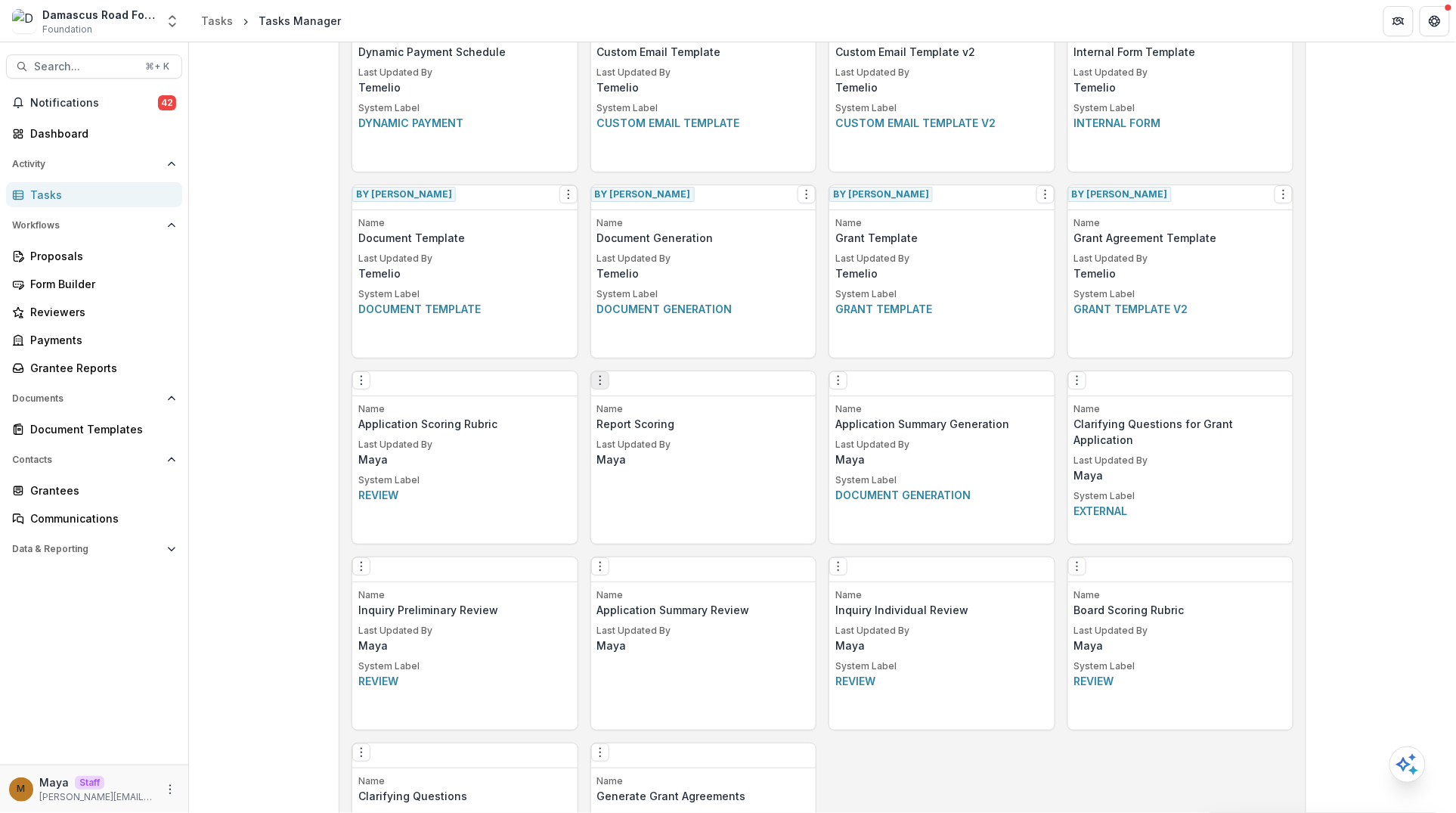
click at [603, 379] on icon "Options" at bounding box center [600, 380] width 12 height 12
click at [638, 416] on link "Edit" at bounding box center [691, 417] width 185 height 25
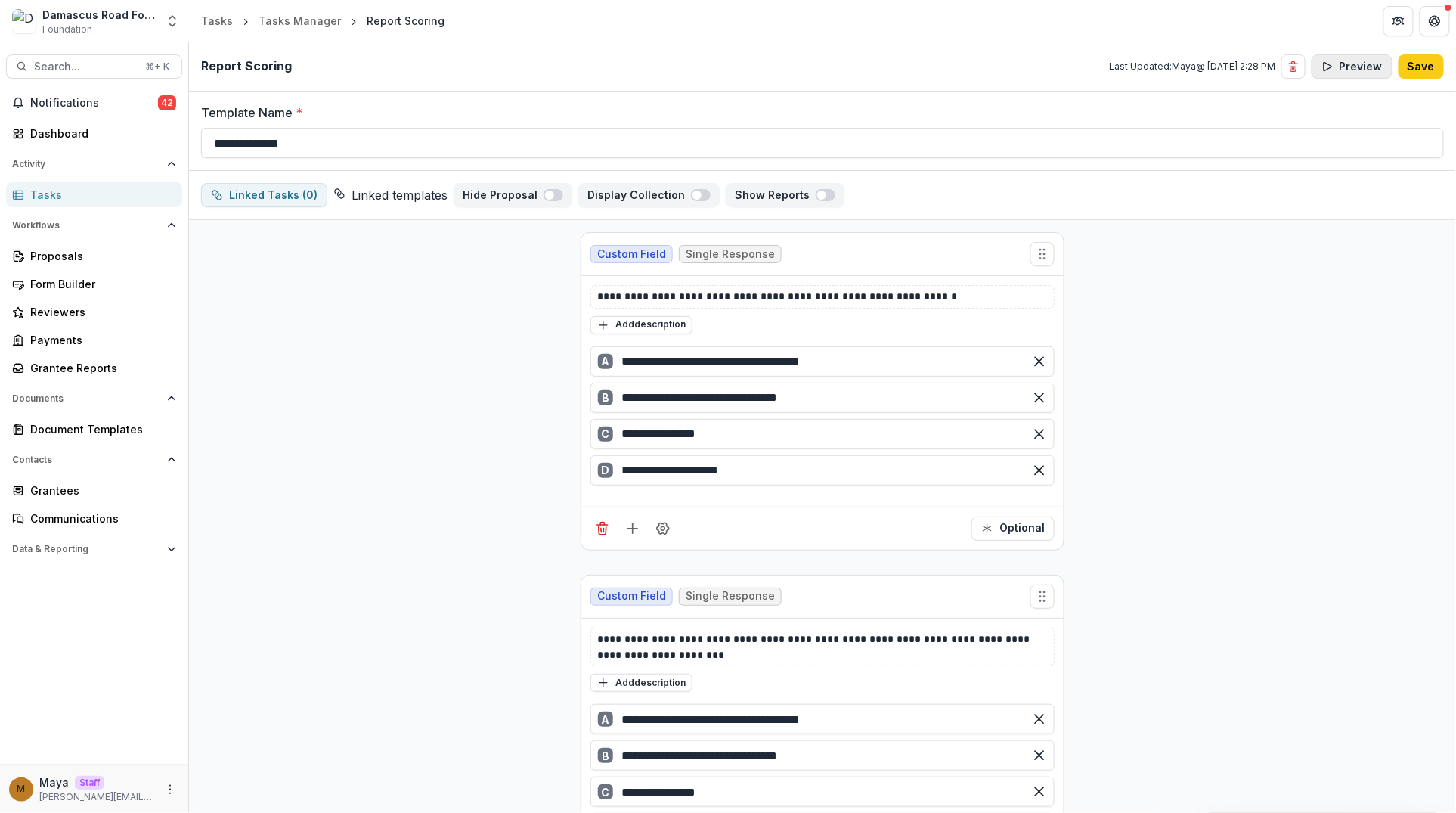
click at [1348, 62] on button "Preview" at bounding box center [1352, 66] width 81 height 24
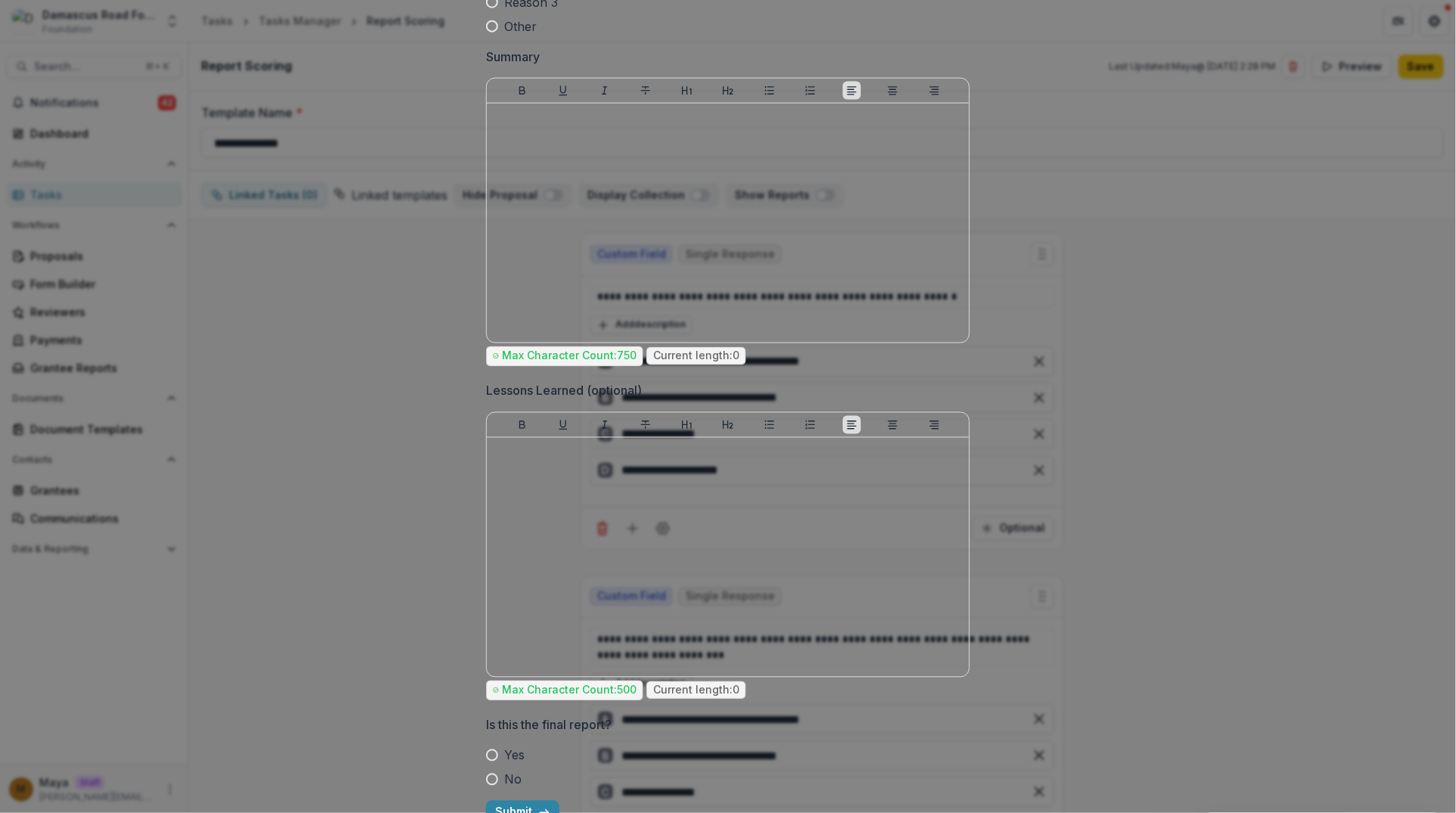
scroll to position [828, 0]
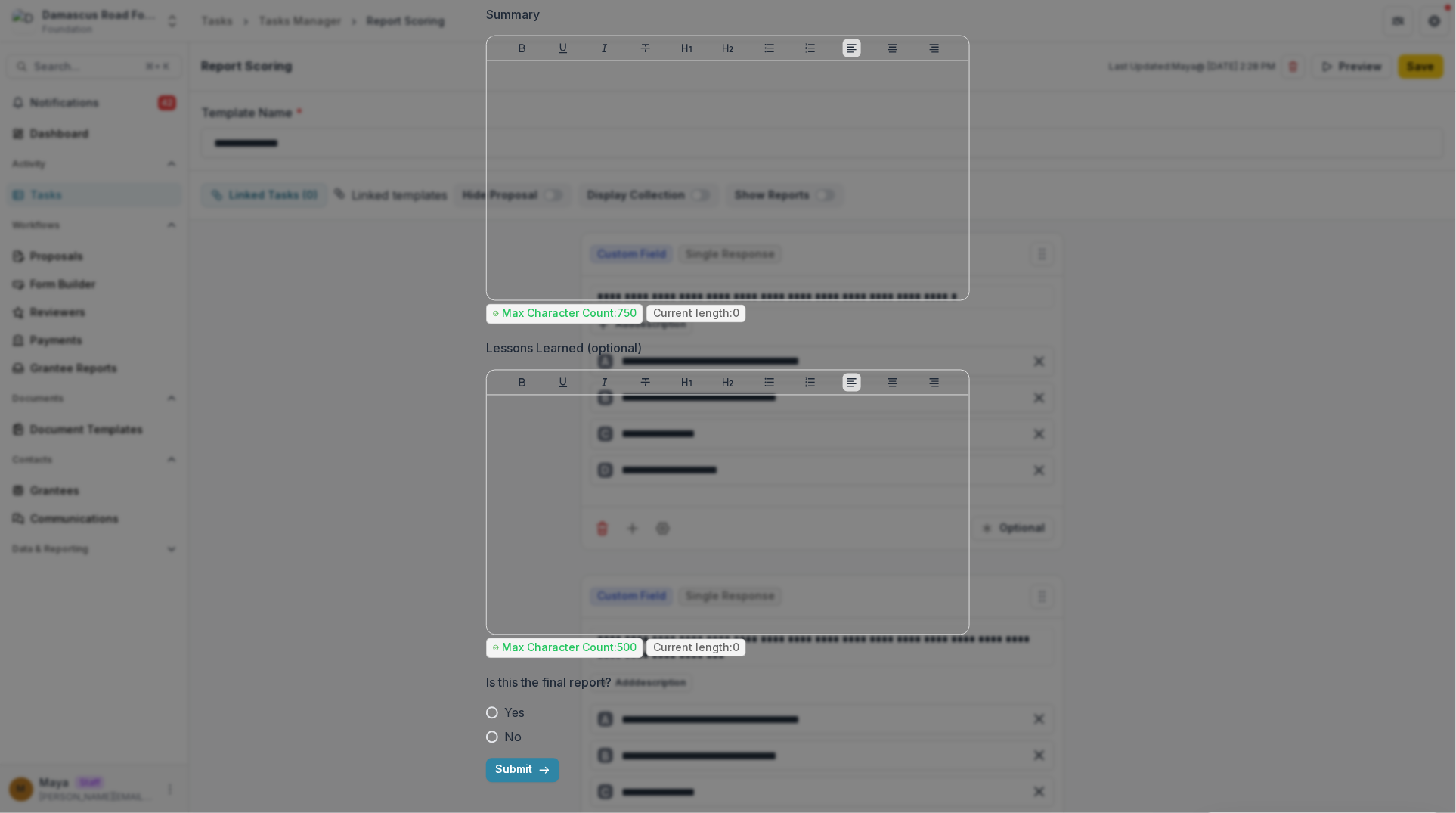
click at [504, 712] on span "Yes" at bounding box center [514, 714] width 20 height 19
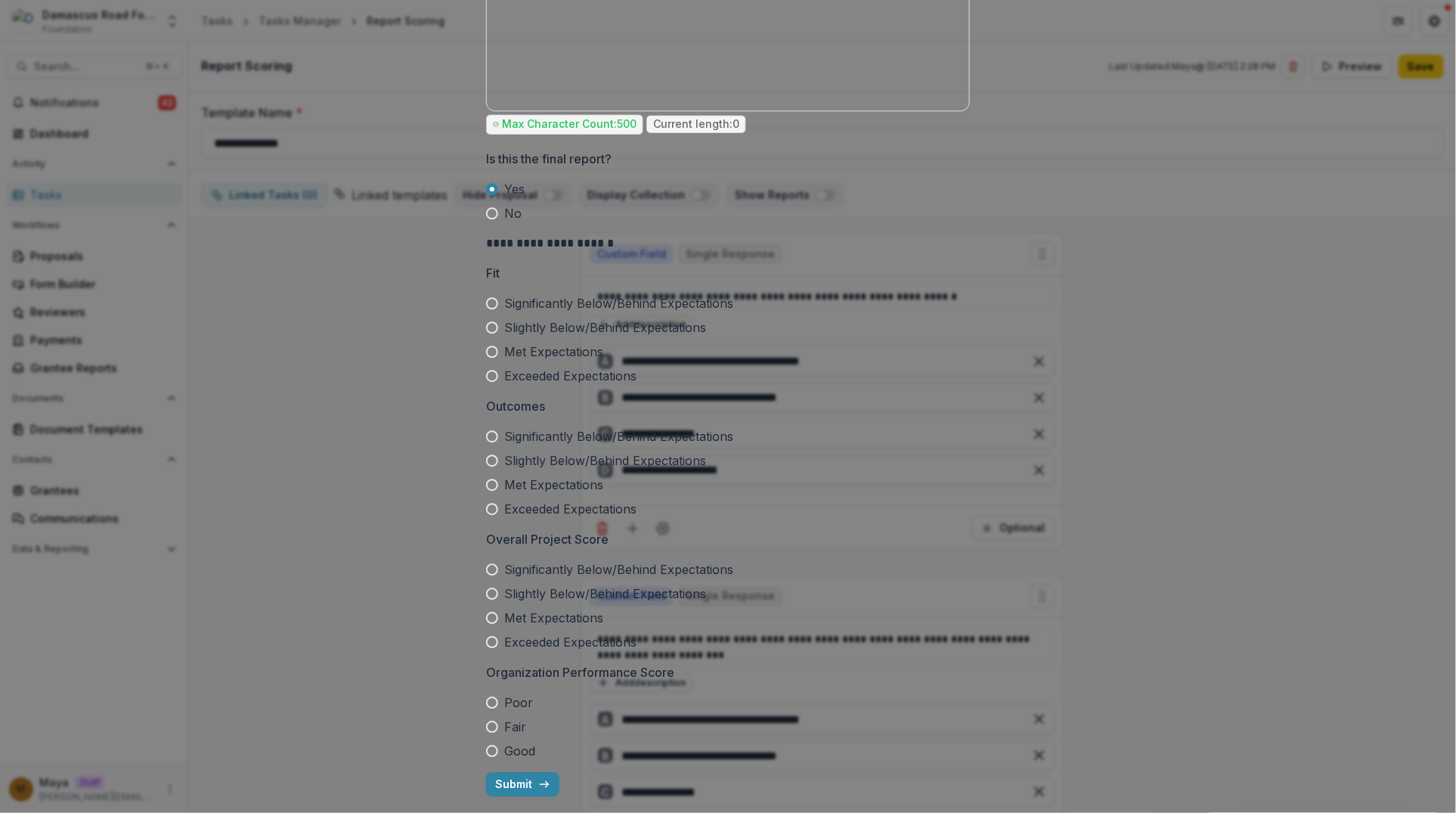
scroll to position [1367, 0]
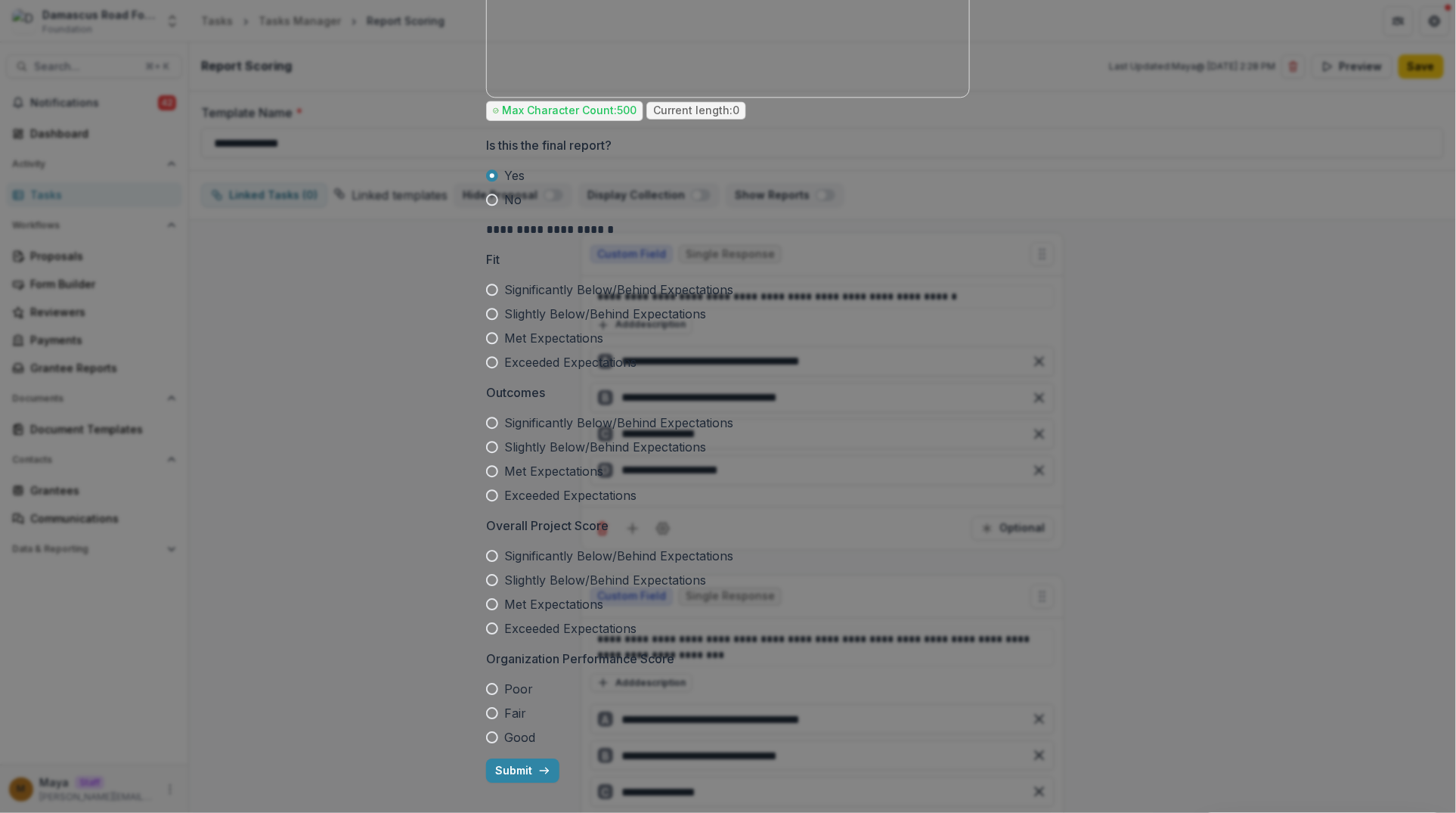
click at [500, 185] on div "Yes No" at bounding box center [728, 188] width 484 height 42
click at [500, 205] on label "No" at bounding box center [728, 199] width 484 height 19
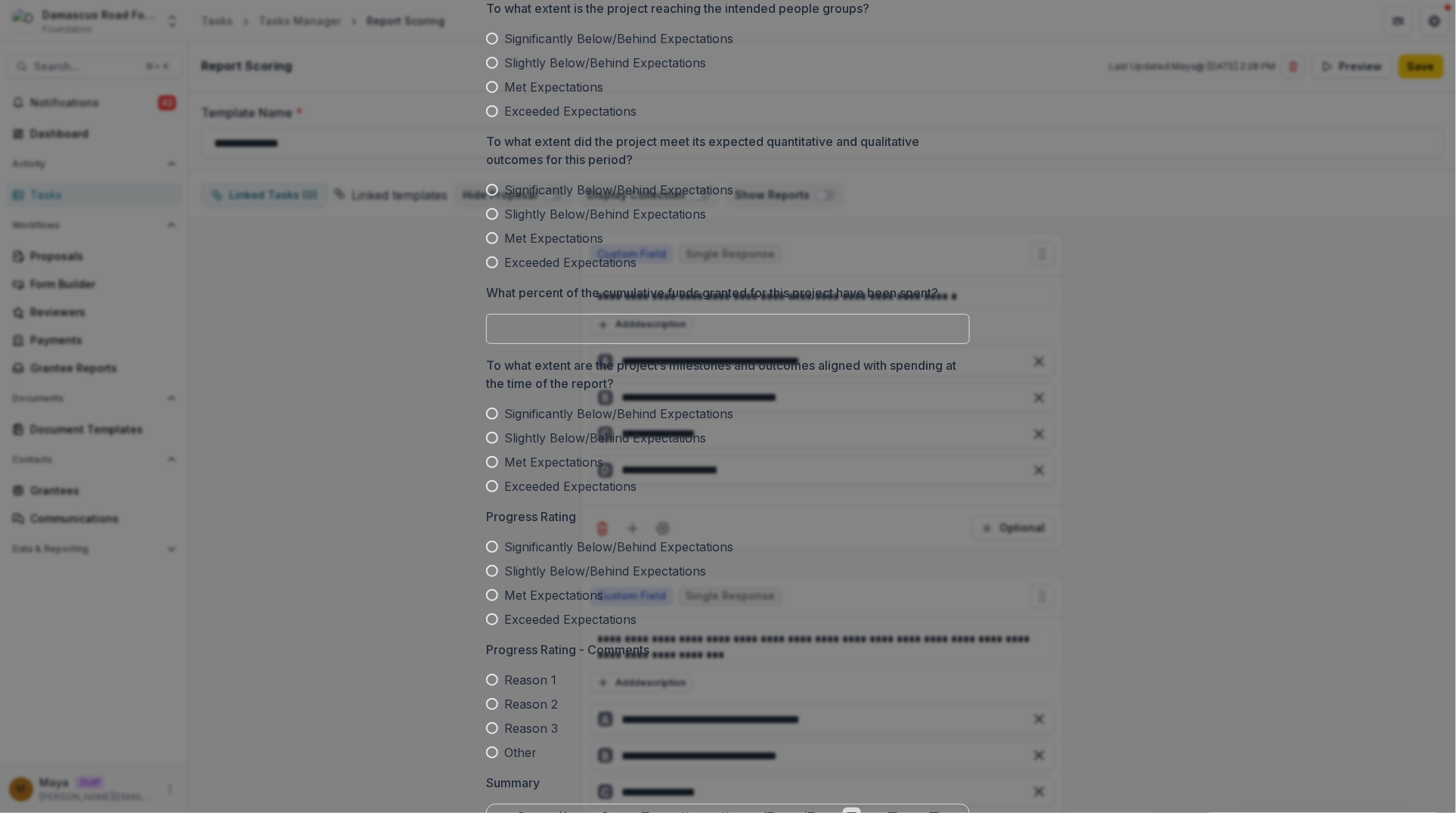
scroll to position [0, 0]
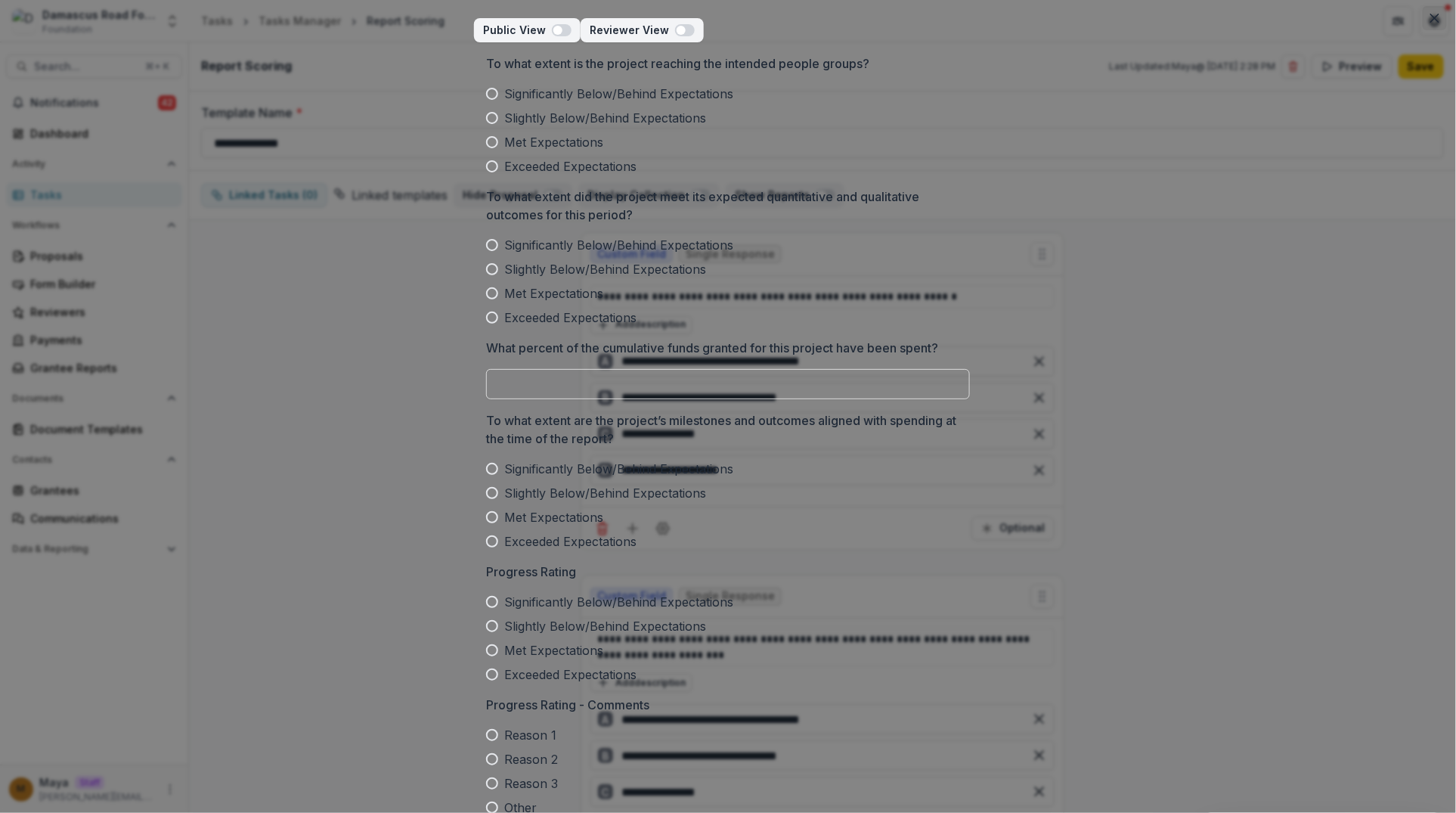
click at [1410, 19] on icon "Close" at bounding box center [1434, 18] width 9 height 9
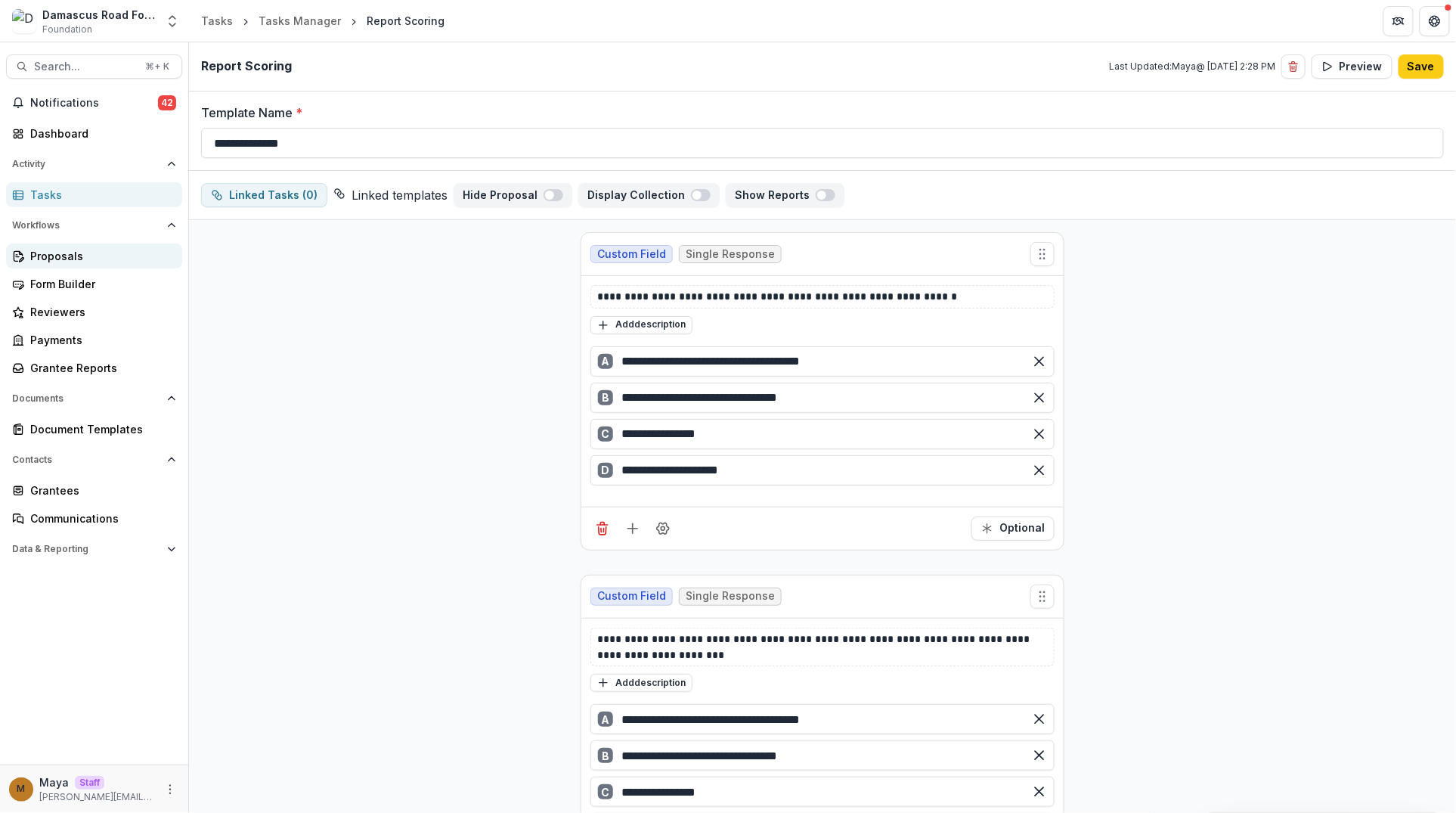
click at [91, 243] on link "Proposals" at bounding box center [93, 256] width 176 height 25
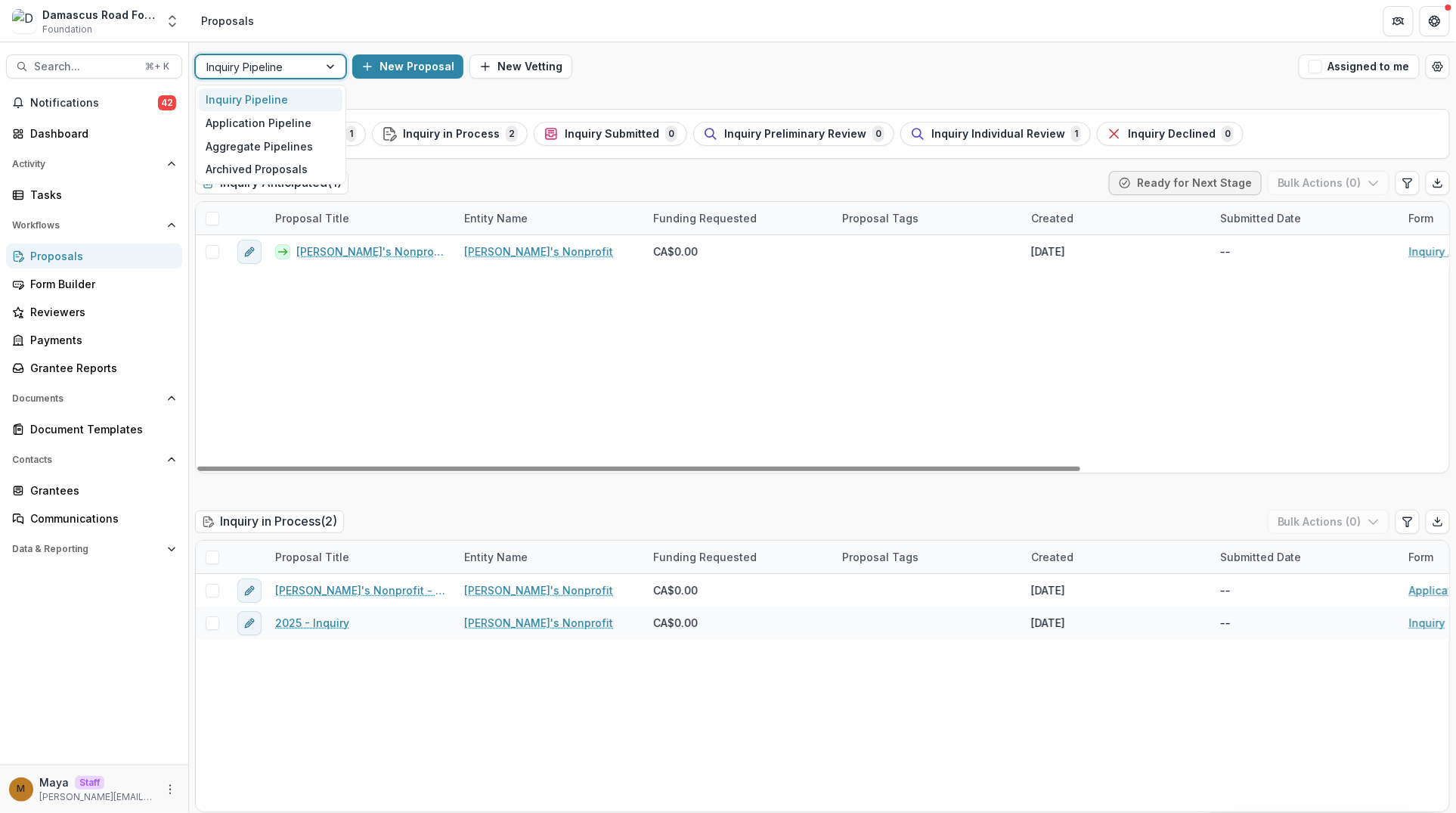
click at [304, 62] on div at bounding box center [257, 66] width 101 height 19
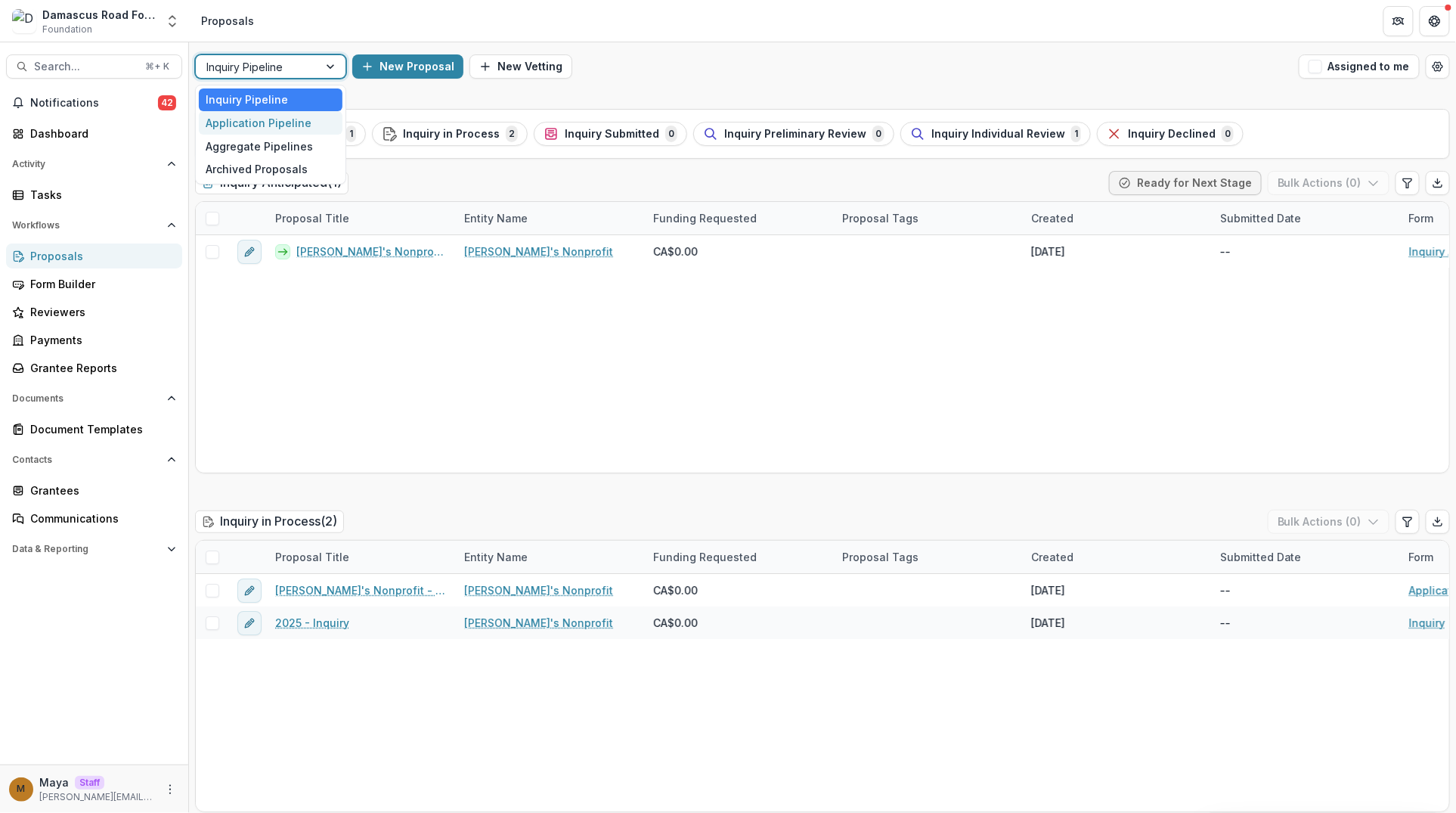
click at [279, 126] on div "Application Pipeline" at bounding box center [270, 123] width 144 height 24
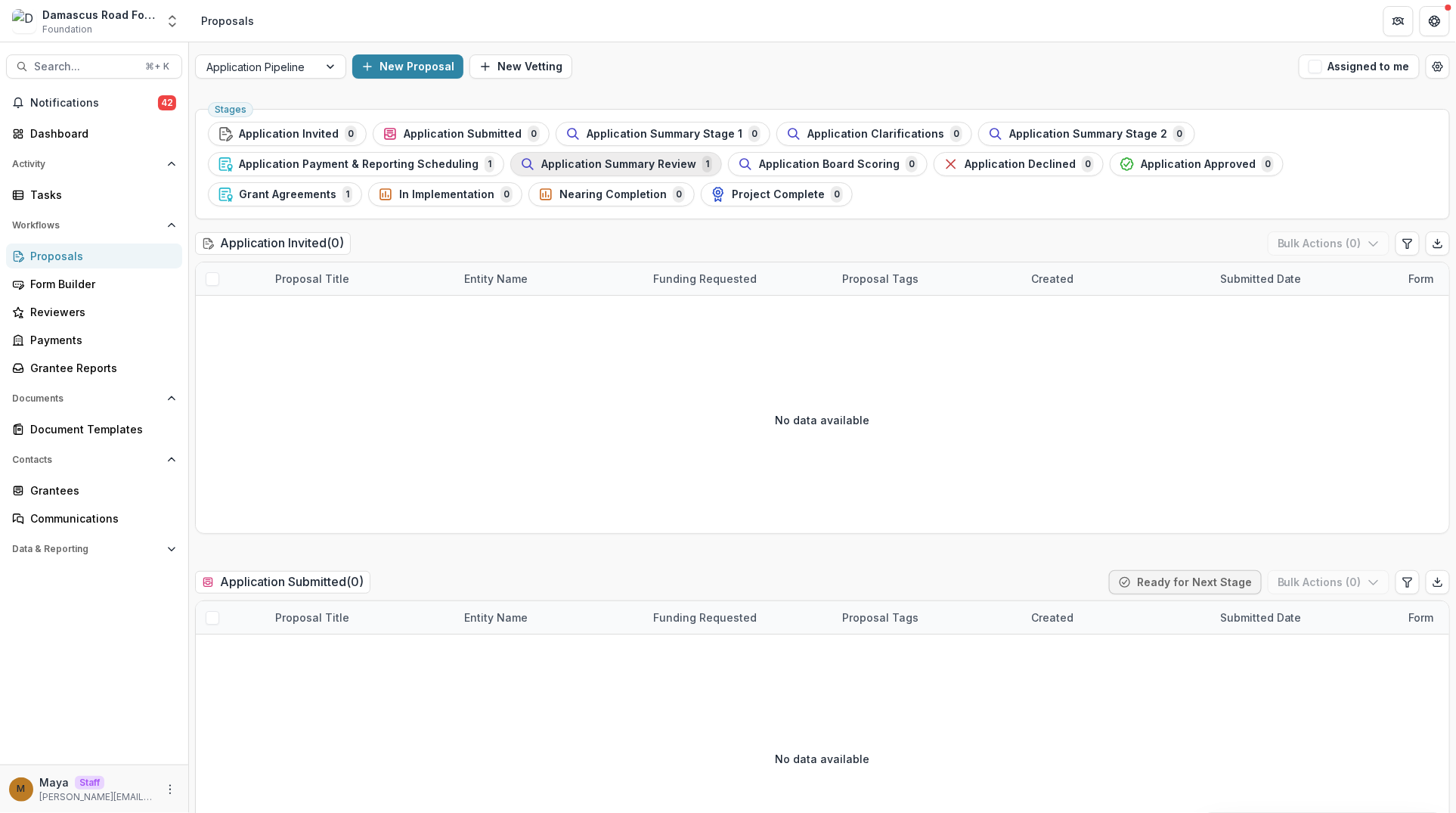
click at [630, 162] on span "Application Summary Review" at bounding box center [618, 164] width 155 height 13
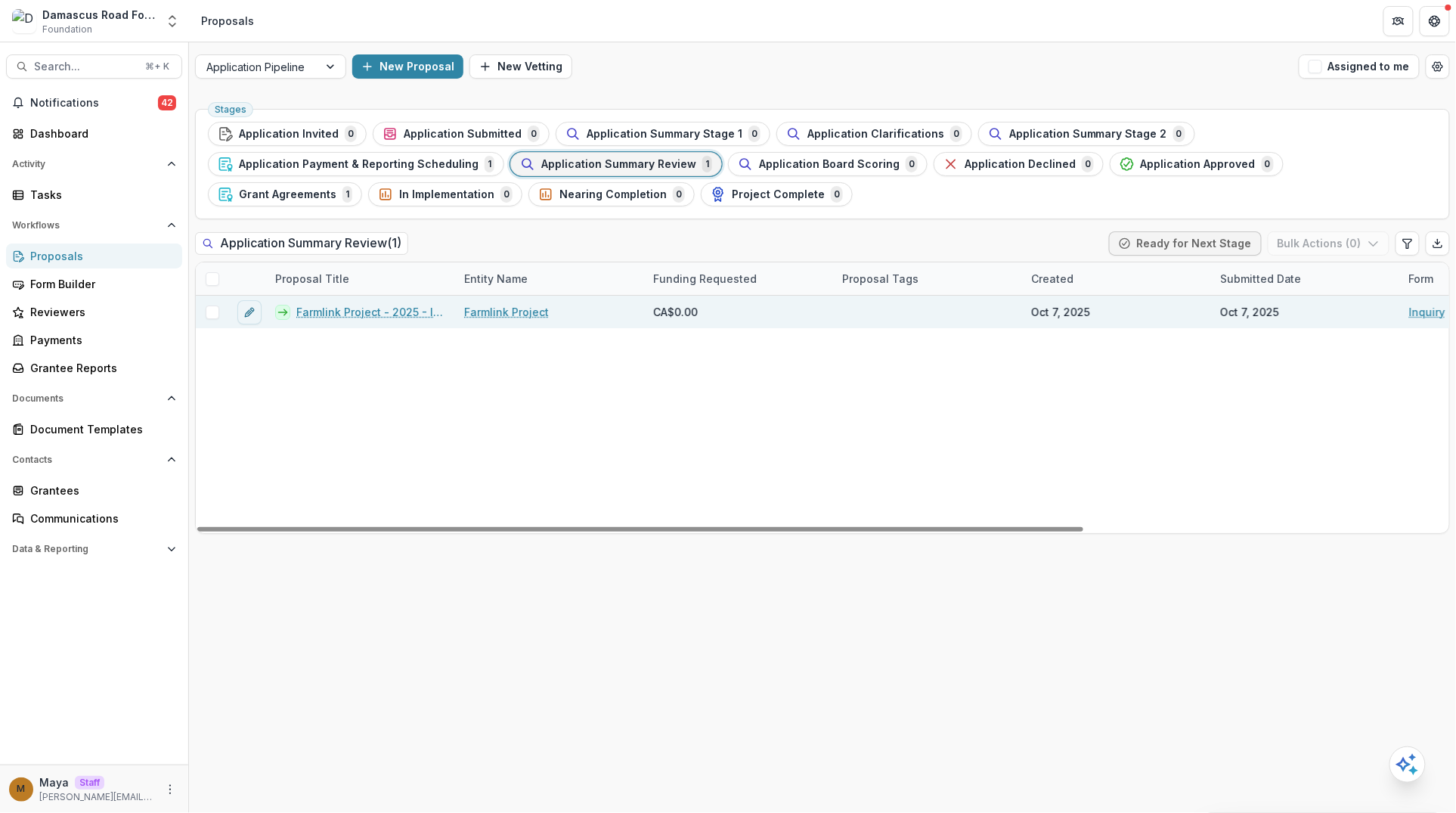
click at [362, 317] on link "Farmlink Project - 2025 - Inquiry" at bounding box center [371, 311] width 150 height 16
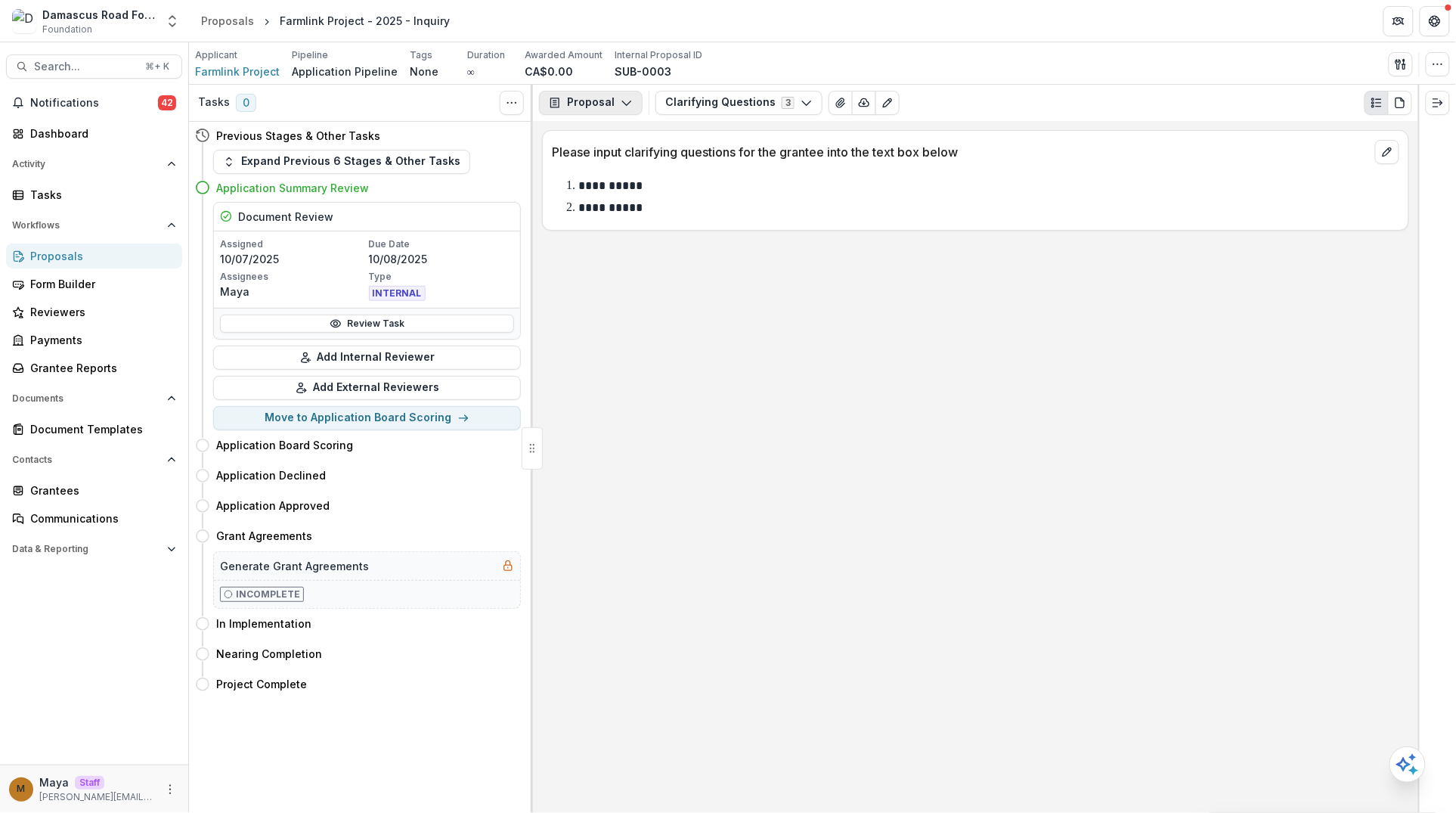
click at [621, 95] on button "Proposal" at bounding box center [590, 103] width 103 height 24
click at [706, 102] on button "Clarifying Questions 3" at bounding box center [739, 103] width 167 height 24
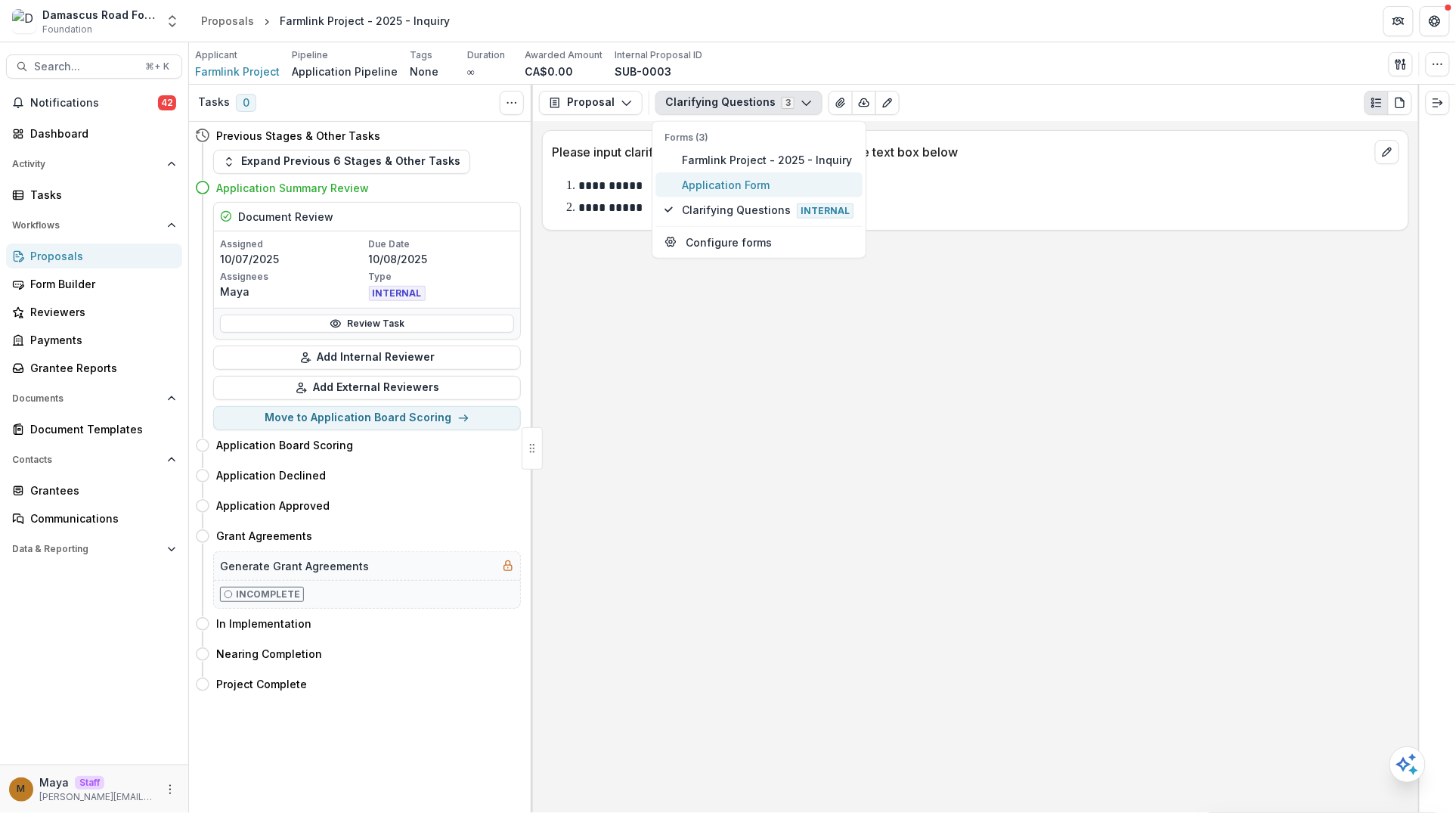
click at [686, 186] on span "Application Form" at bounding box center [768, 184] width 172 height 16
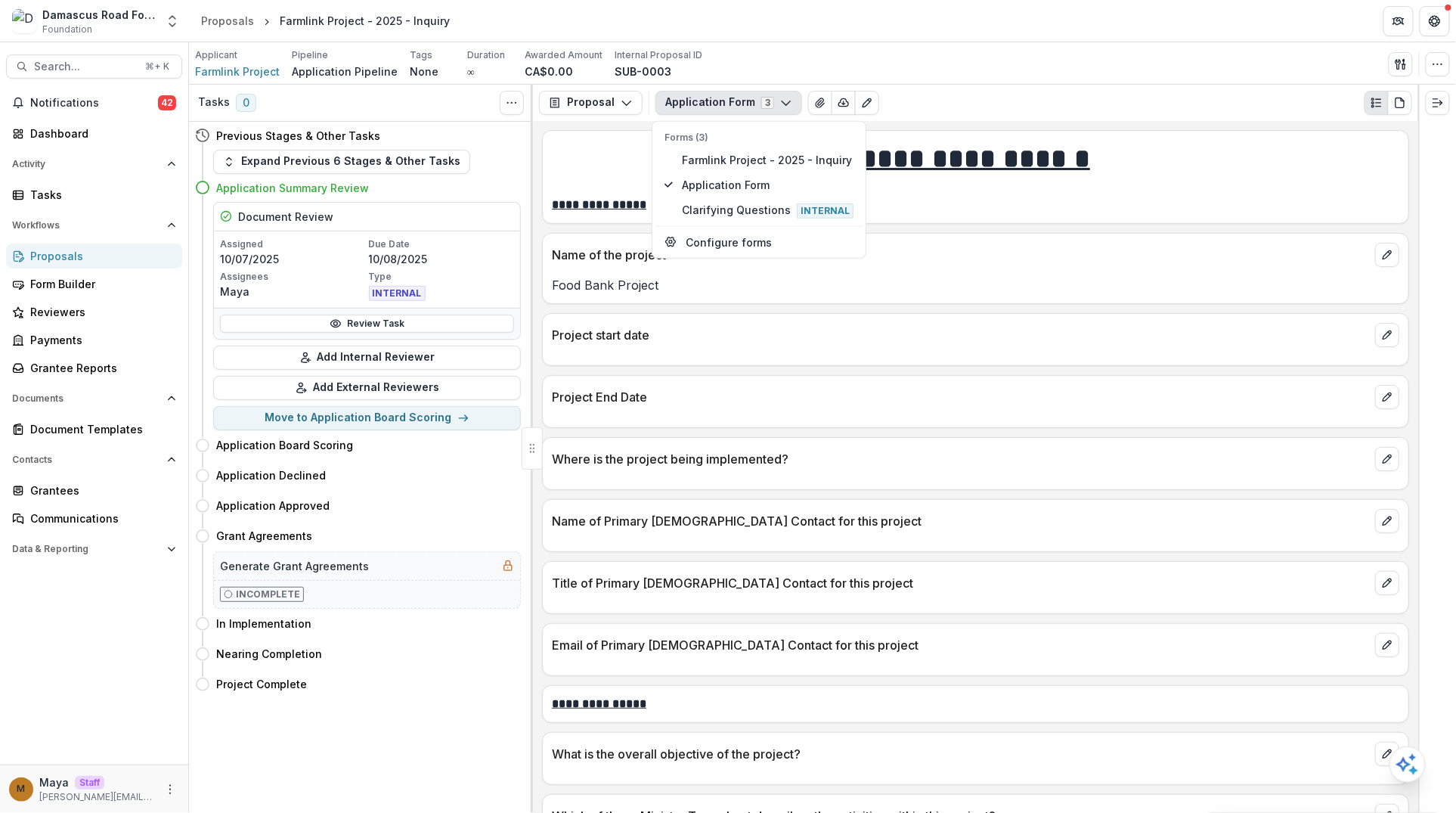
click at [570, 235] on div "Name of the project" at bounding box center [975, 251] width 866 height 34
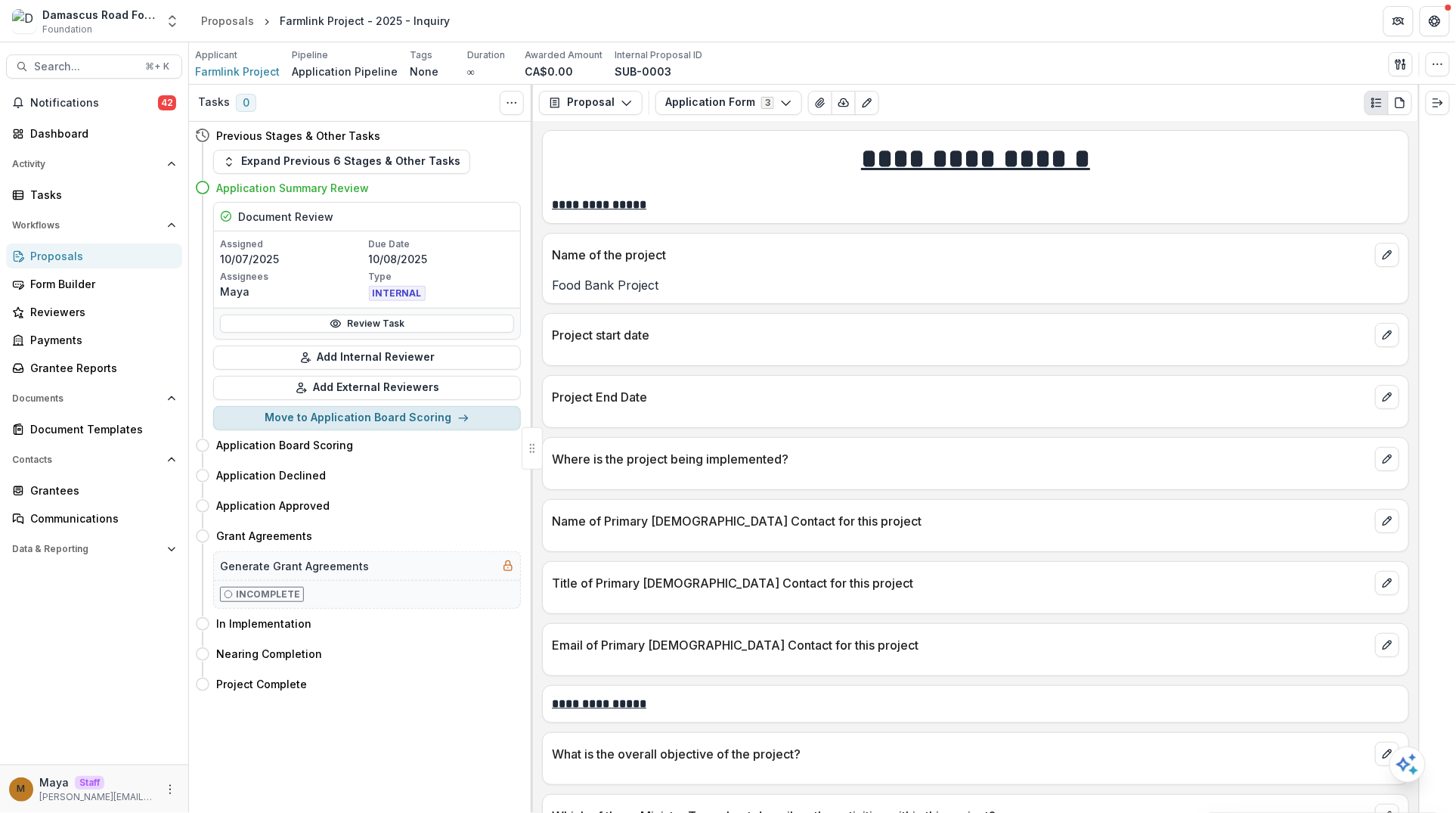
click at [446, 410] on button "Move to Application Board Scoring" at bounding box center [367, 418] width 308 height 24
select select "**********"
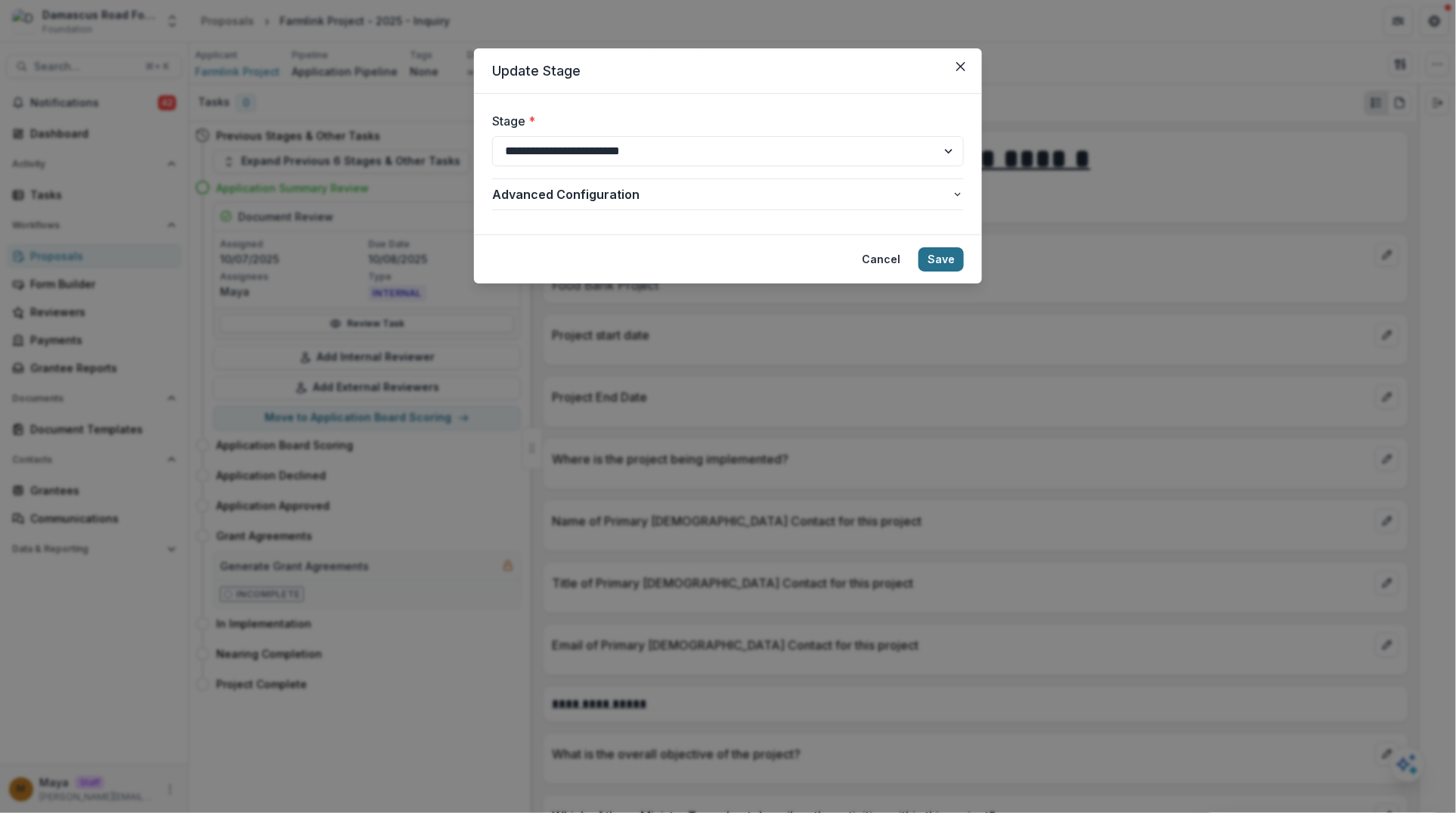
click at [934, 255] on button "Save" at bounding box center [941, 259] width 45 height 24
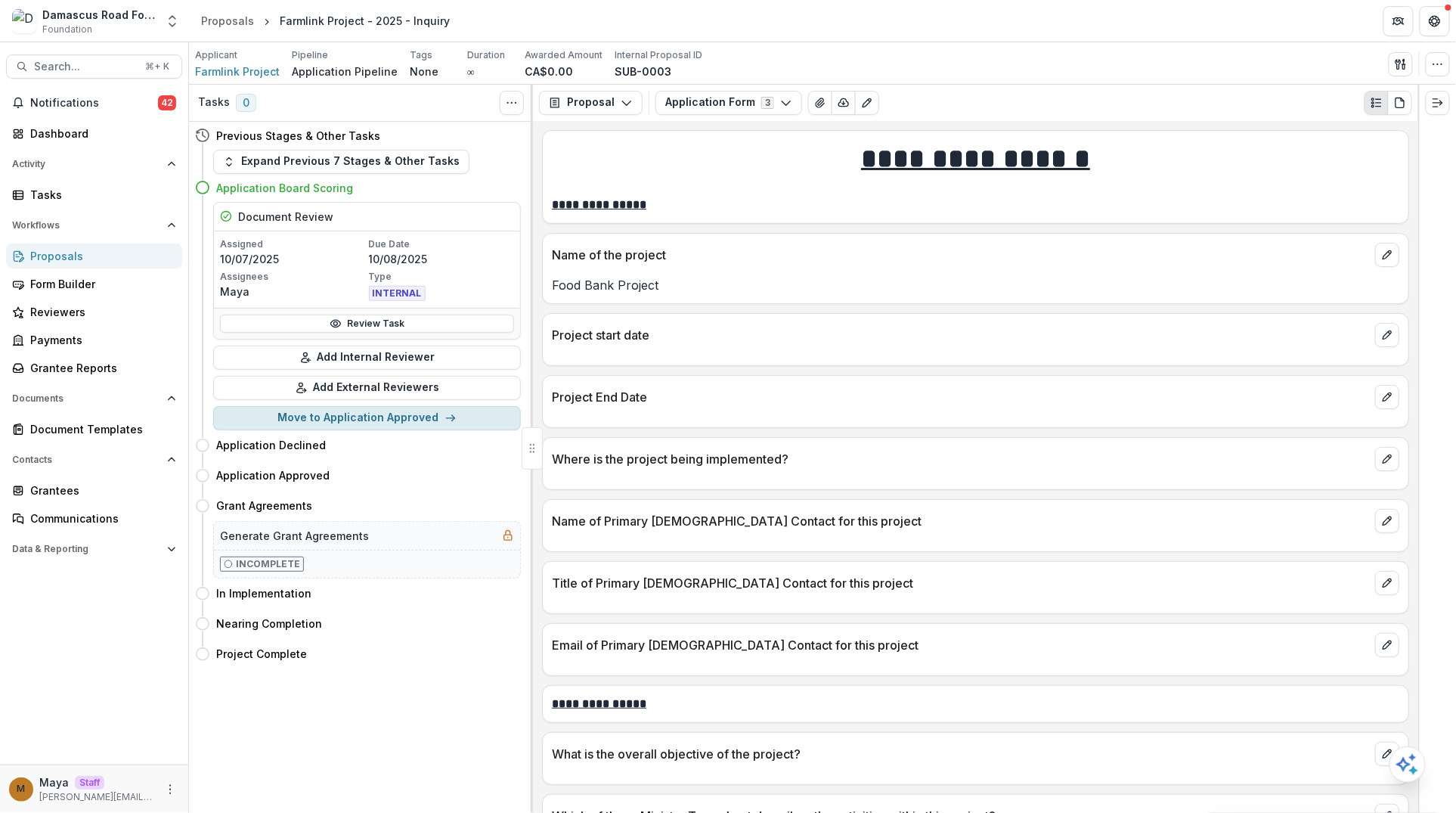
click at [411, 408] on button "Move to Application Approved" at bounding box center [367, 418] width 308 height 24
select select "**********"
select select
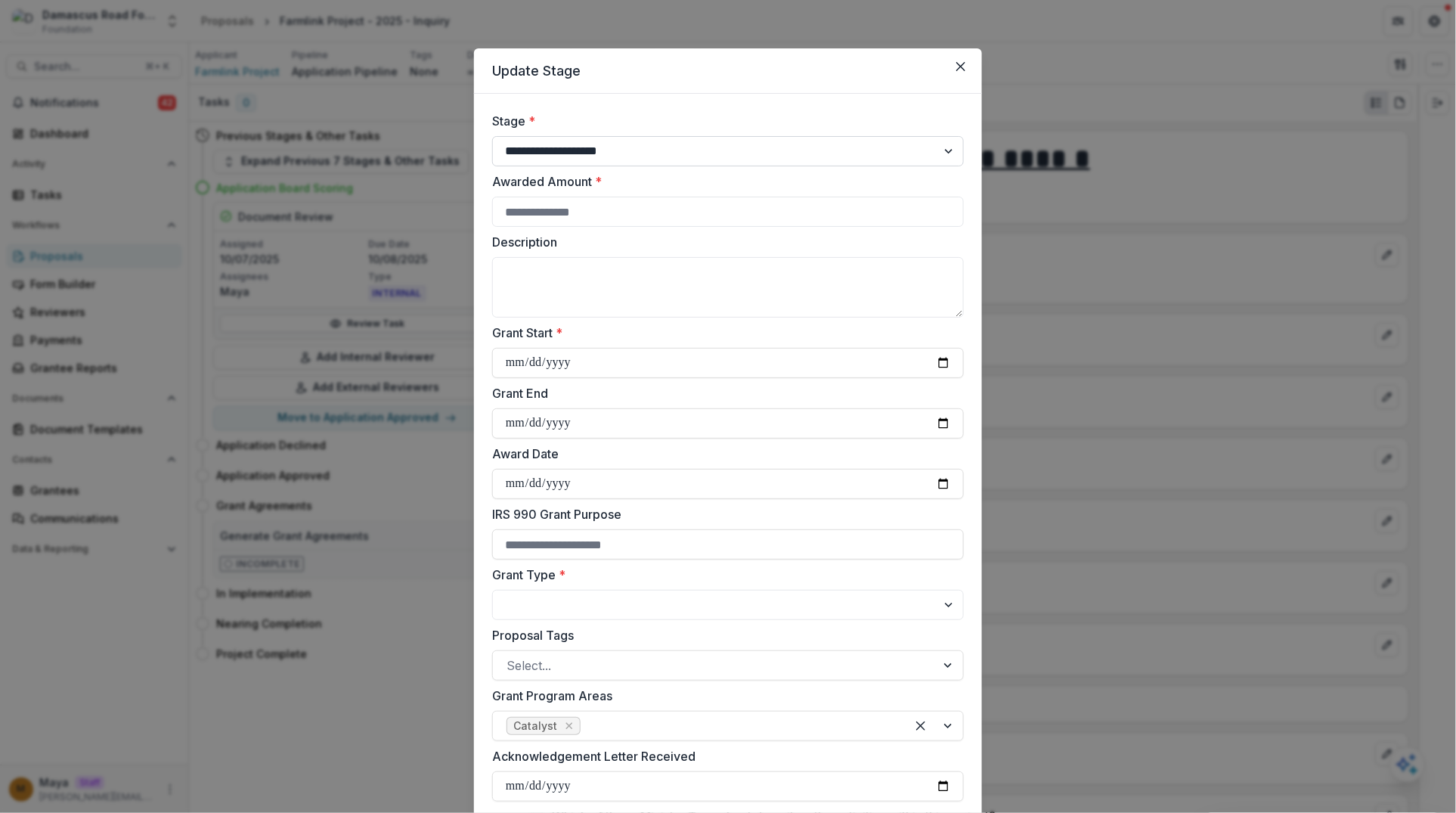
click at [622, 147] on select "**********" at bounding box center [728, 151] width 472 height 30
select select "**********"
click at [492, 136] on select "**********" at bounding box center [728, 151] width 472 height 30
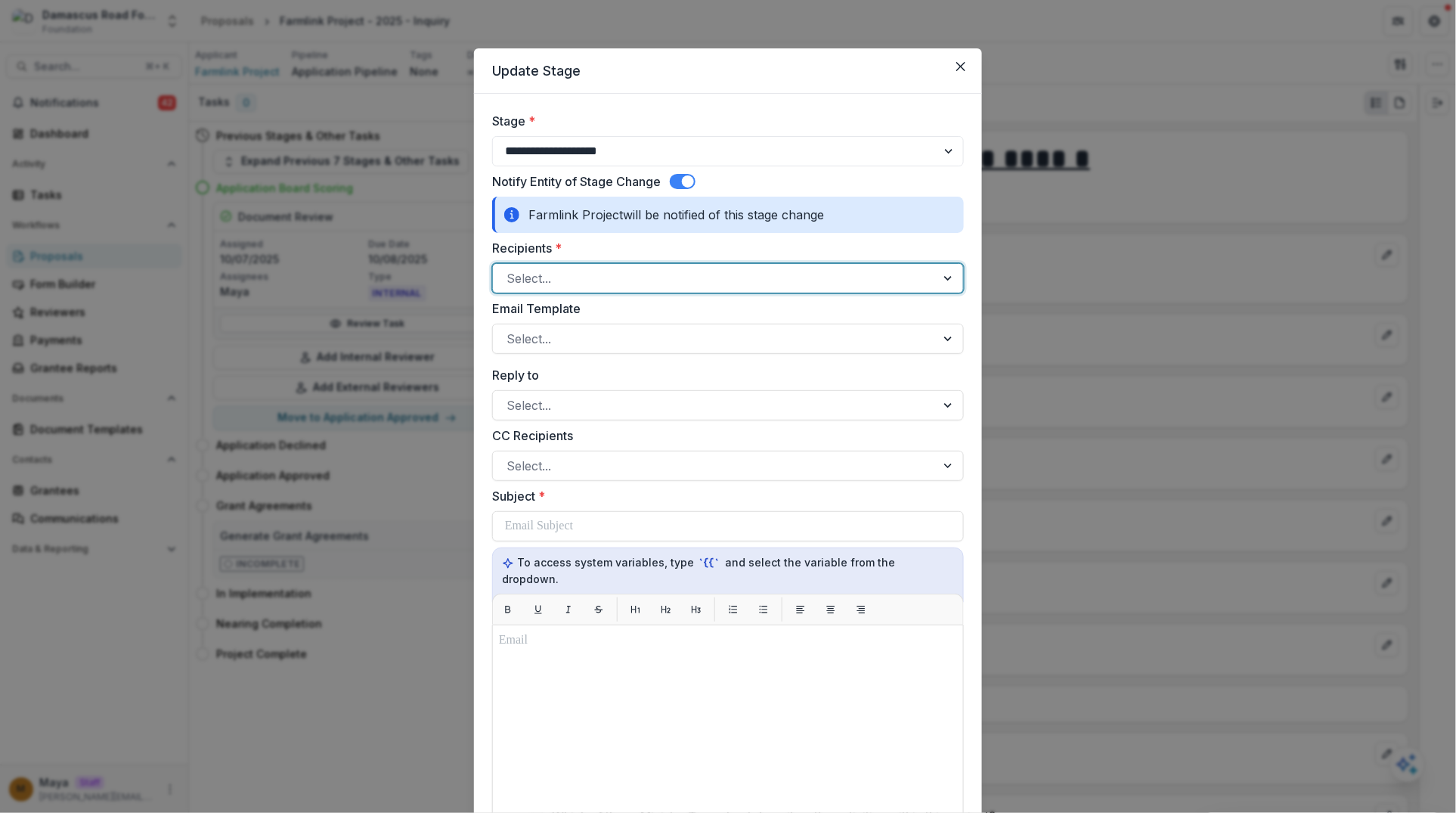
click at [564, 272] on div at bounding box center [714, 278] width 416 height 21
click at [564, 343] on div at bounding box center [714, 338] width 416 height 21
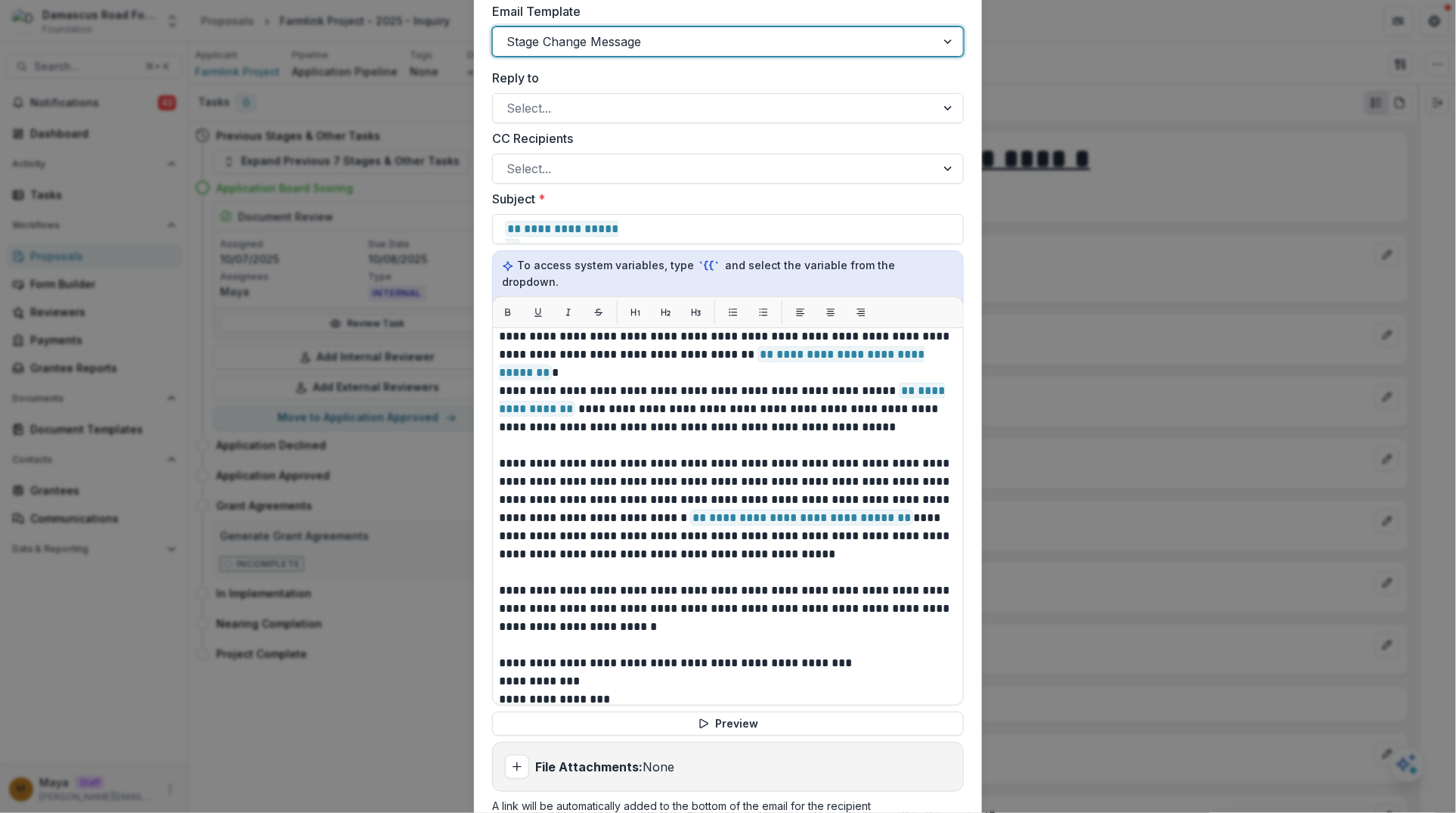
scroll to position [269, 0]
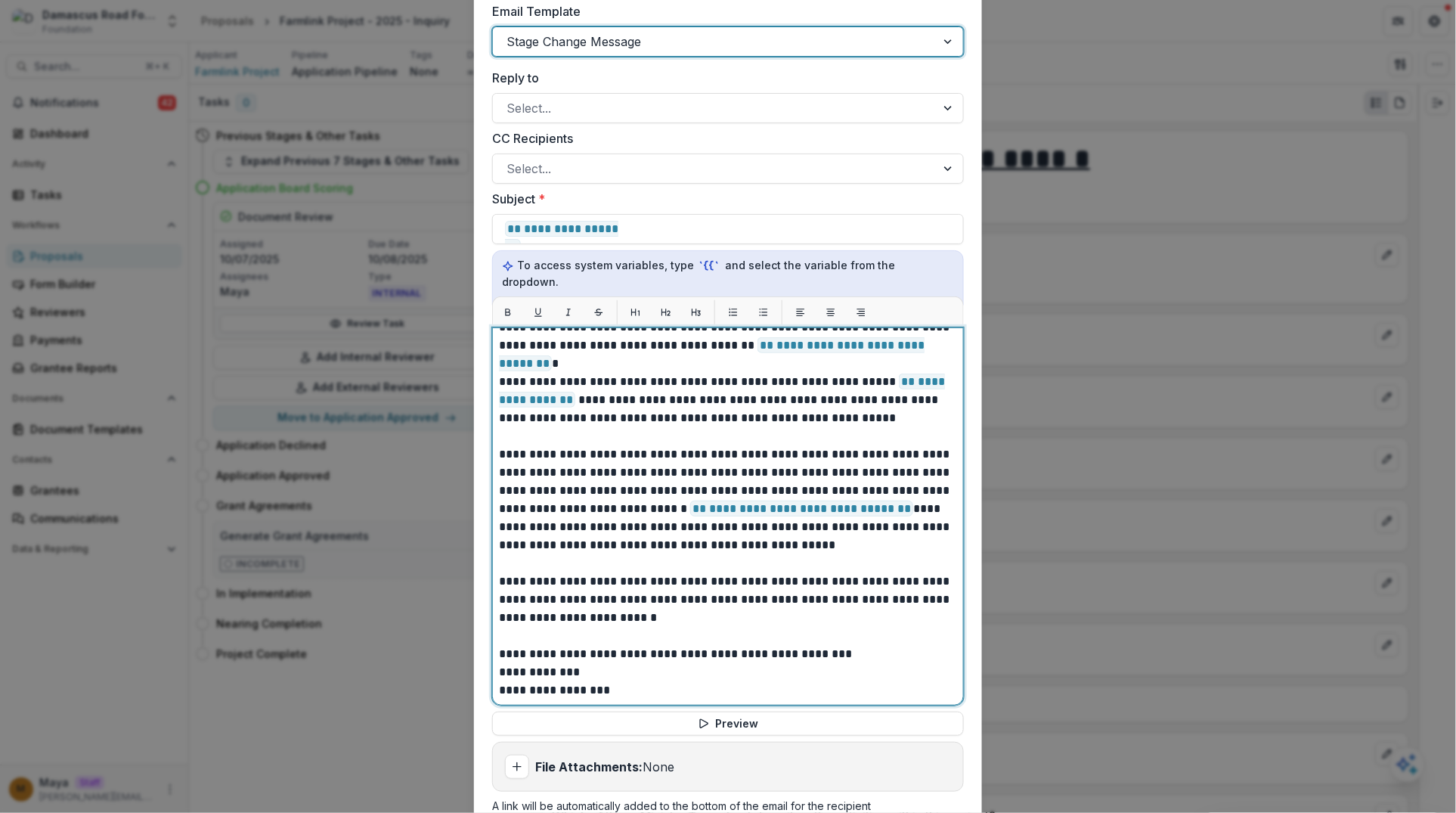
click at [797, 515] on p "**********" at bounding box center [726, 499] width 454 height 109
click at [797, 519] on p "**********" at bounding box center [726, 499] width 454 height 109
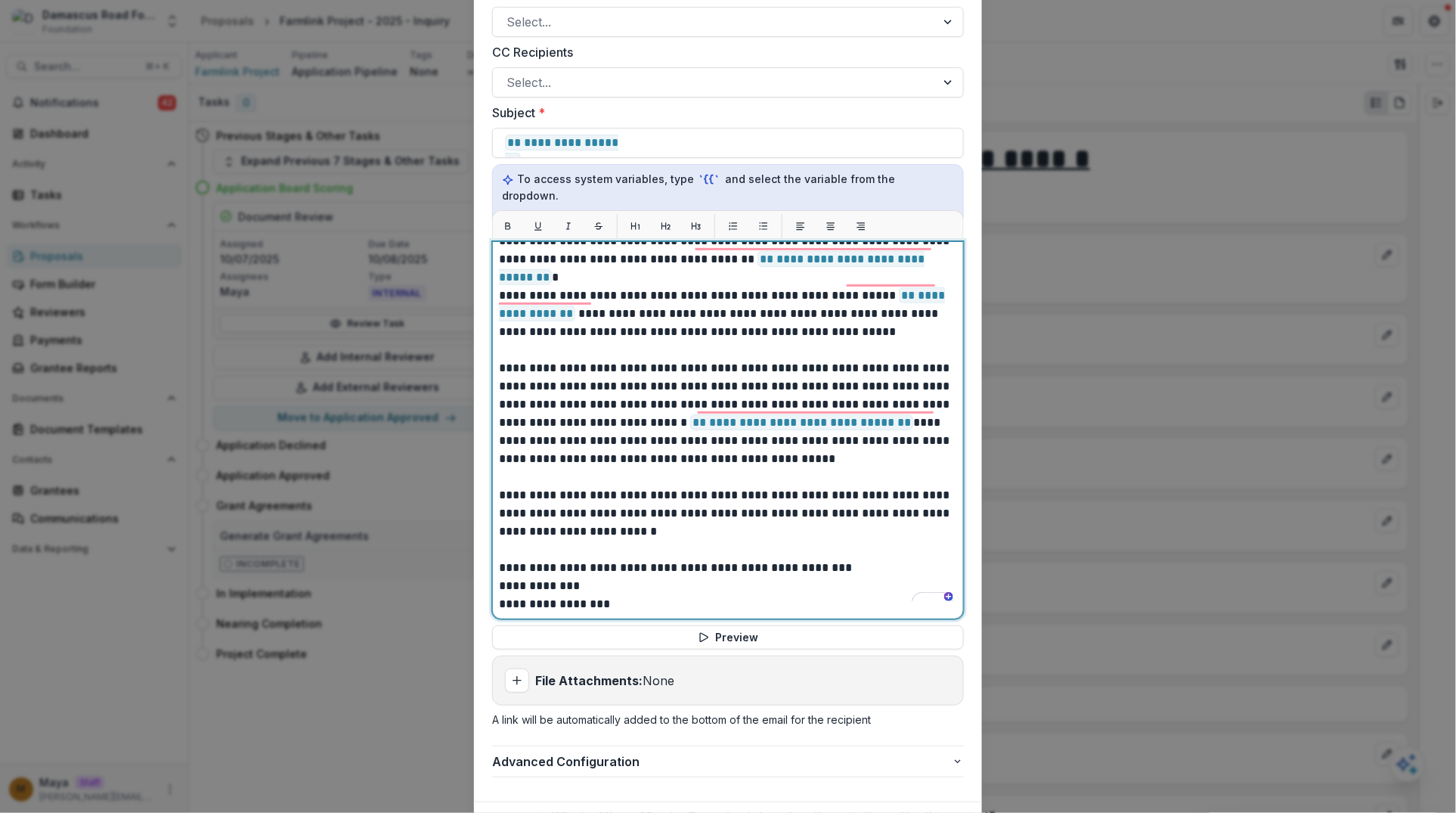
scroll to position [449, 0]
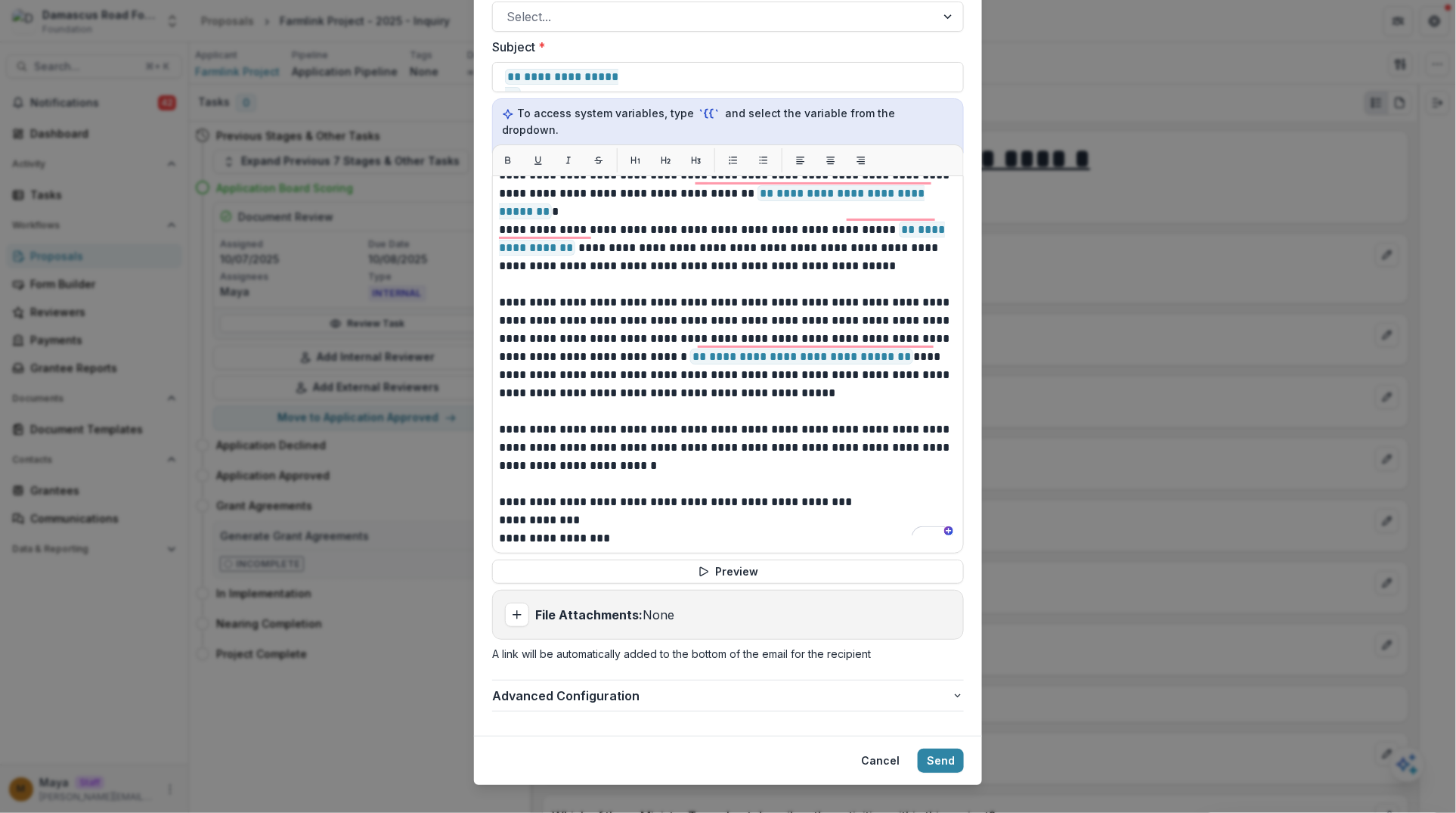
click at [1010, 66] on div "**********" at bounding box center [728, 406] width 1456 height 813
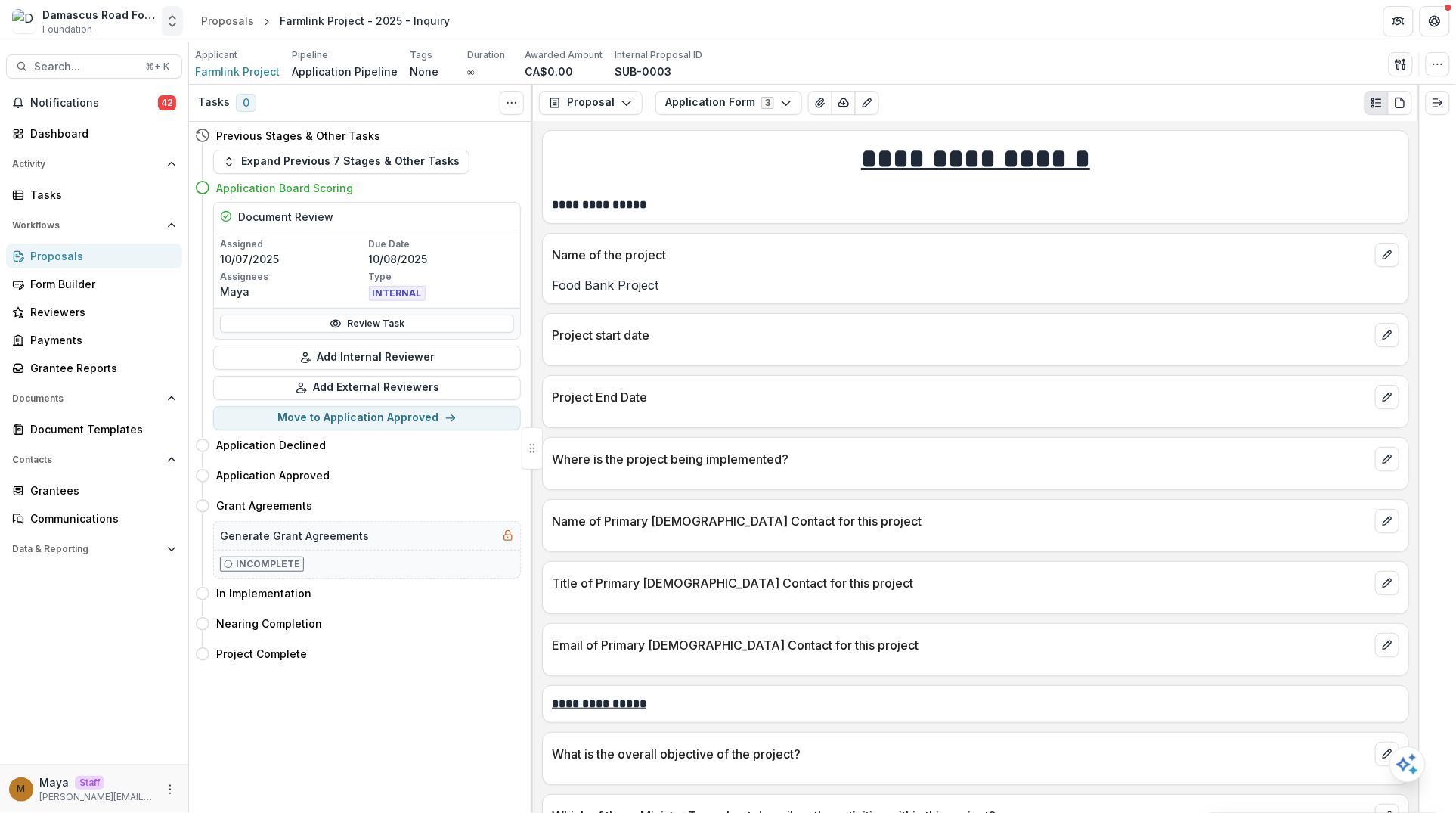
click at [169, 24] on polyline "Open entity switcher" at bounding box center [172, 25] width 6 height 3
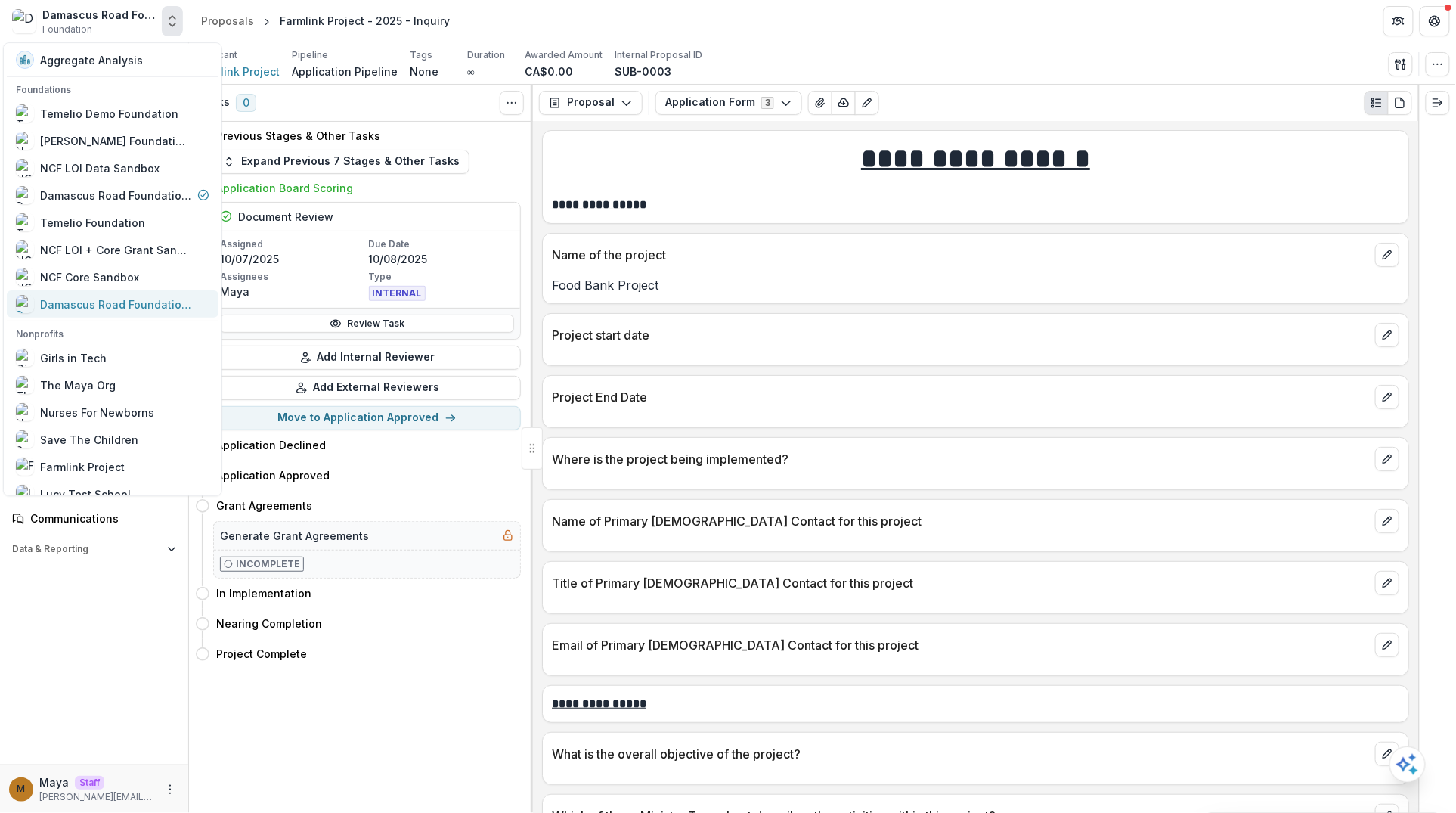
scroll to position [99, 0]
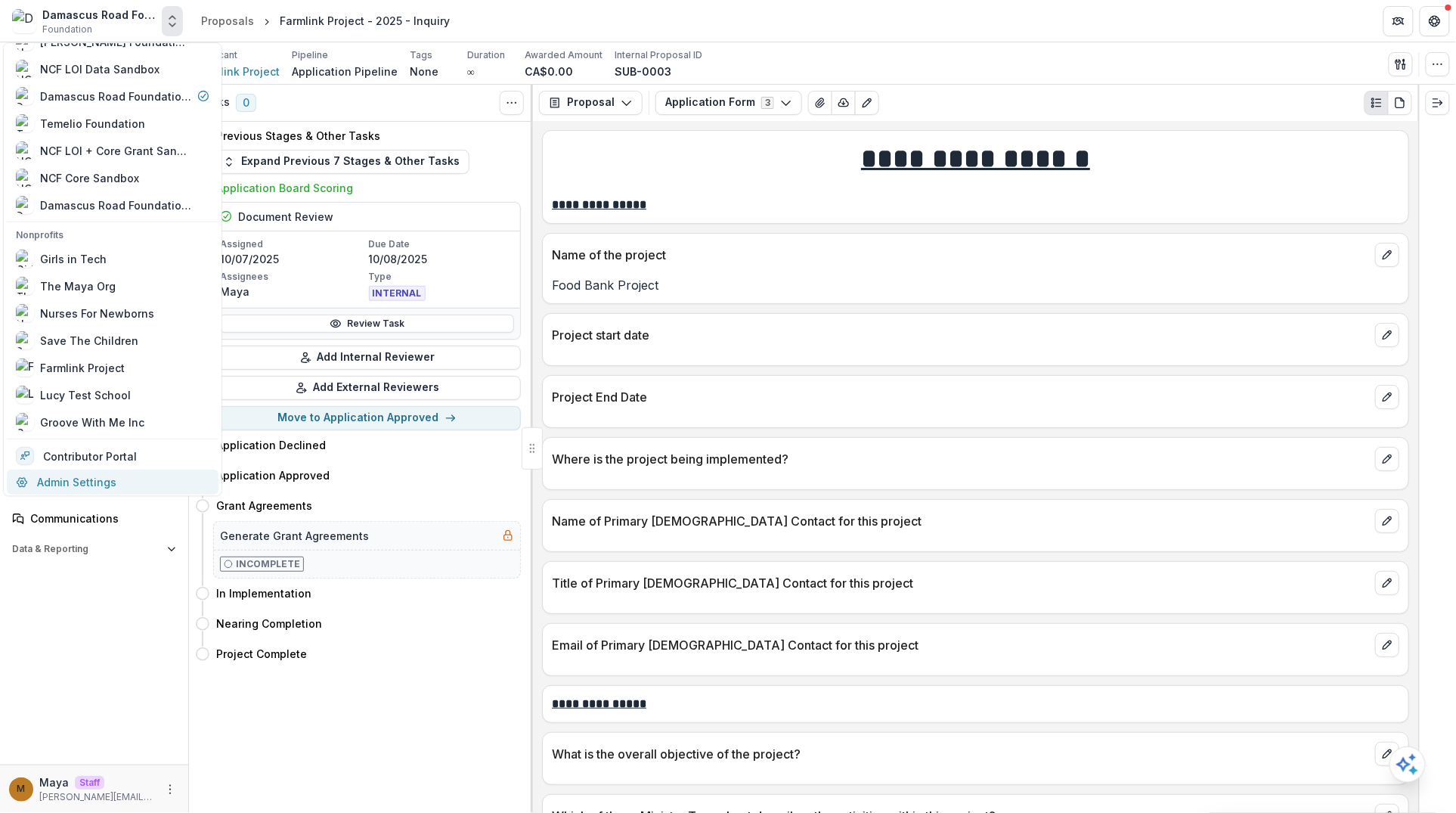
click at [86, 481] on link "Admin Settings" at bounding box center [113, 482] width 212 height 25
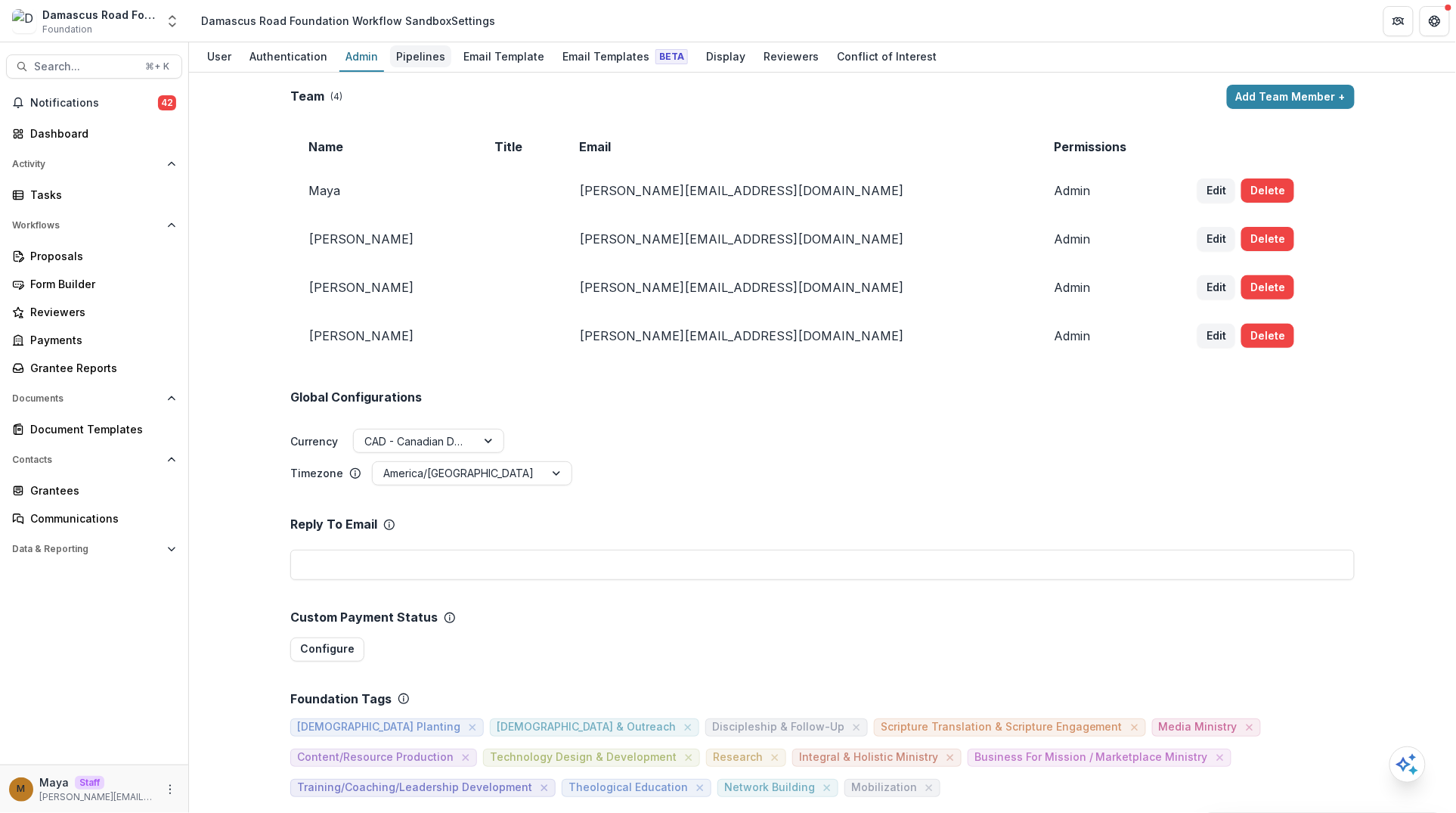
click at [424, 56] on div "Pipelines" at bounding box center [421, 56] width 61 height 22
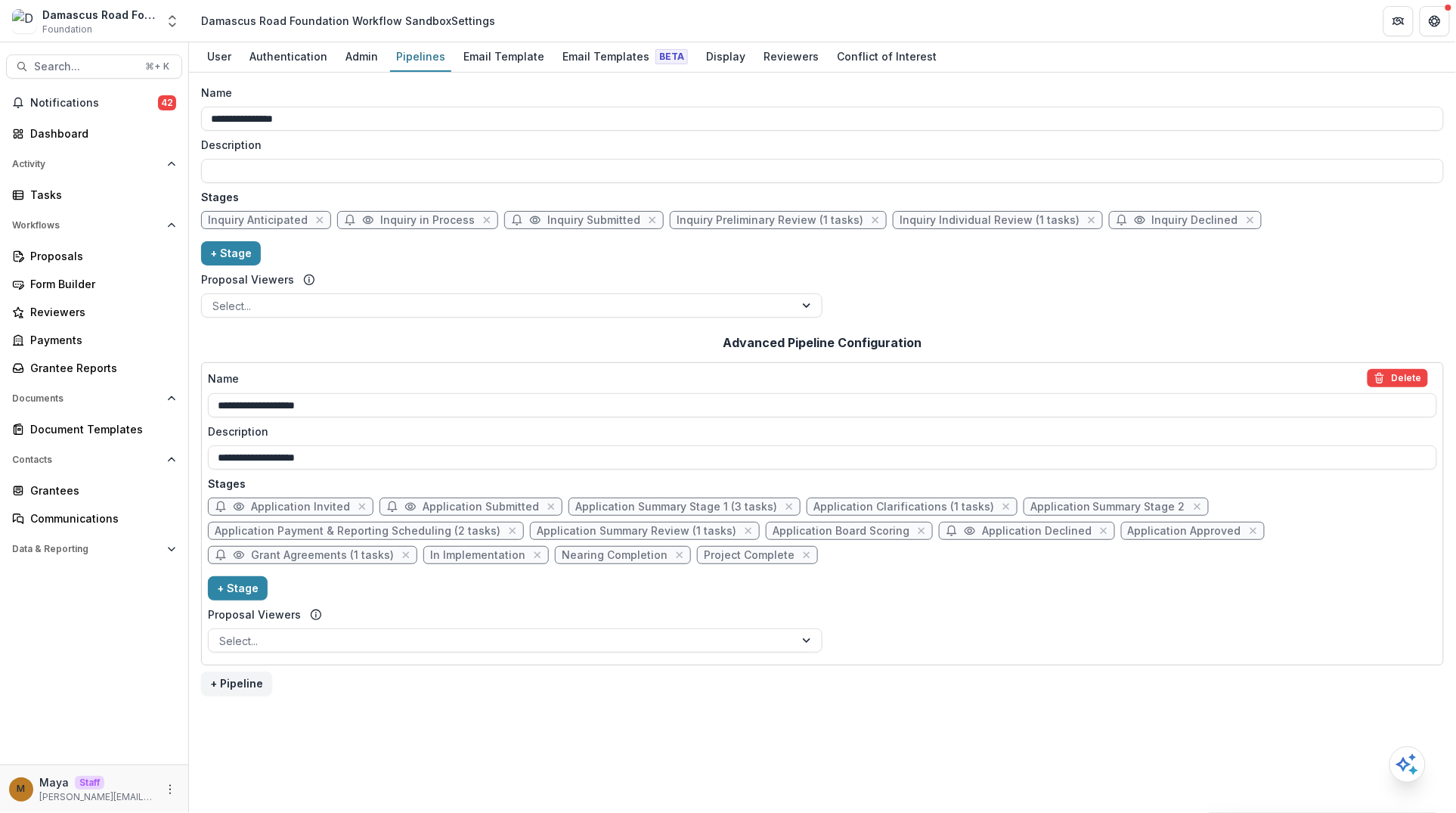
click at [987, 528] on span "Application Declined" at bounding box center [1036, 531] width 109 height 13
select select "******"
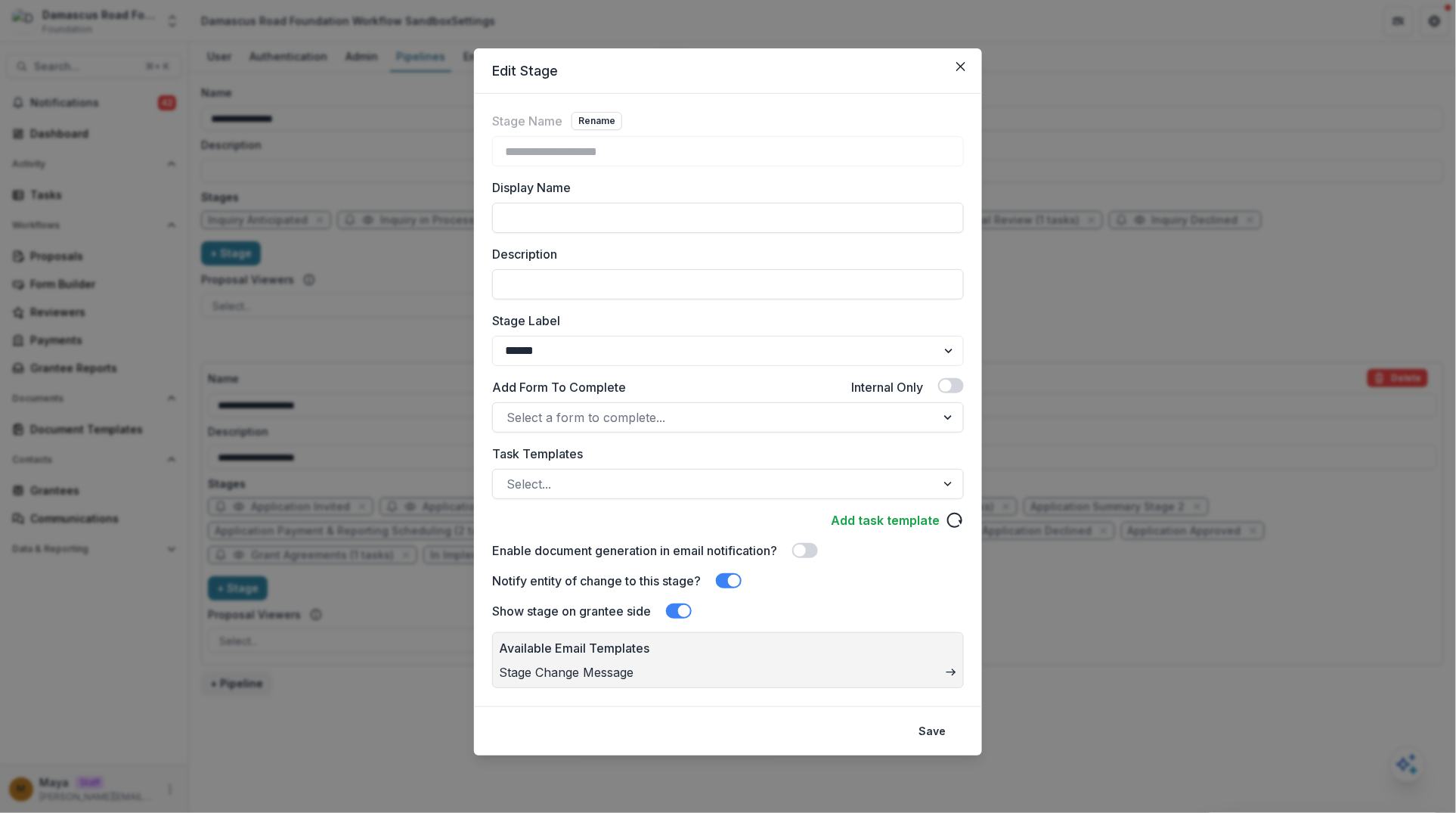
click at [813, 543] on span at bounding box center [805, 550] width 26 height 15
click at [926, 728] on button "Save" at bounding box center [932, 731] width 45 height 24
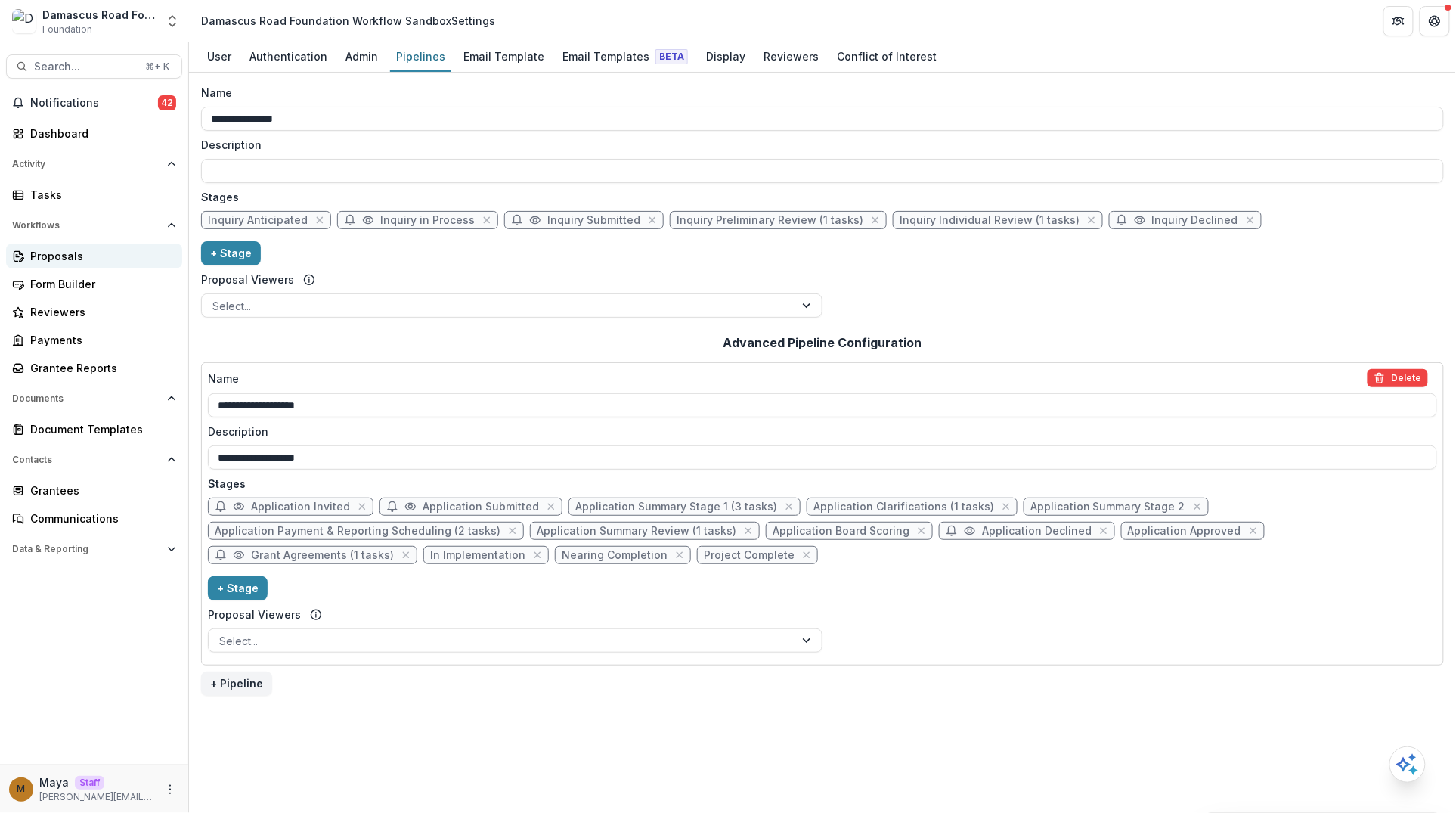
click at [108, 252] on div "Proposals" at bounding box center [100, 256] width 140 height 16
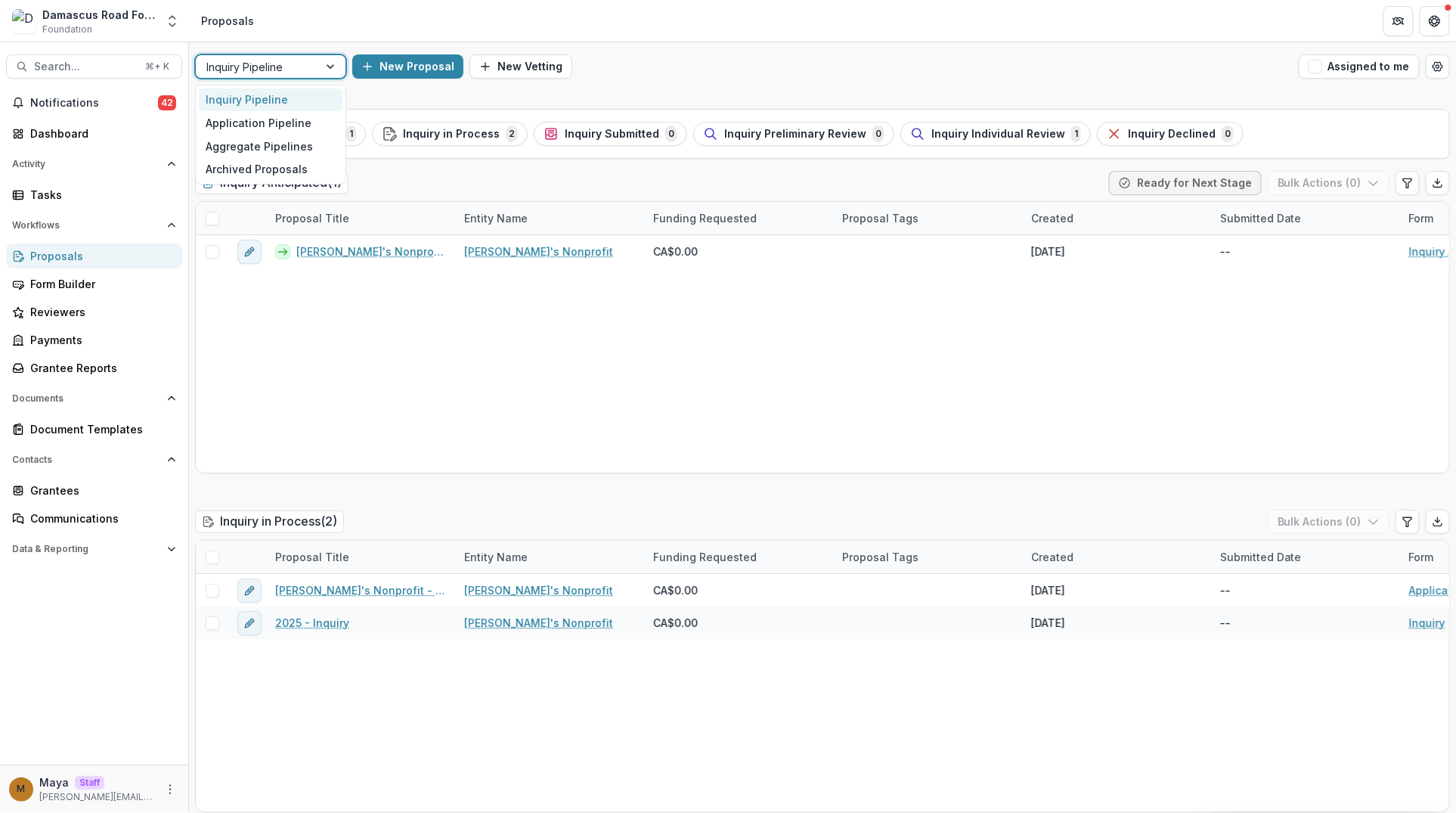
click at [278, 59] on div at bounding box center [257, 66] width 101 height 19
click at [269, 127] on div "Application Pipeline" at bounding box center [270, 123] width 144 height 24
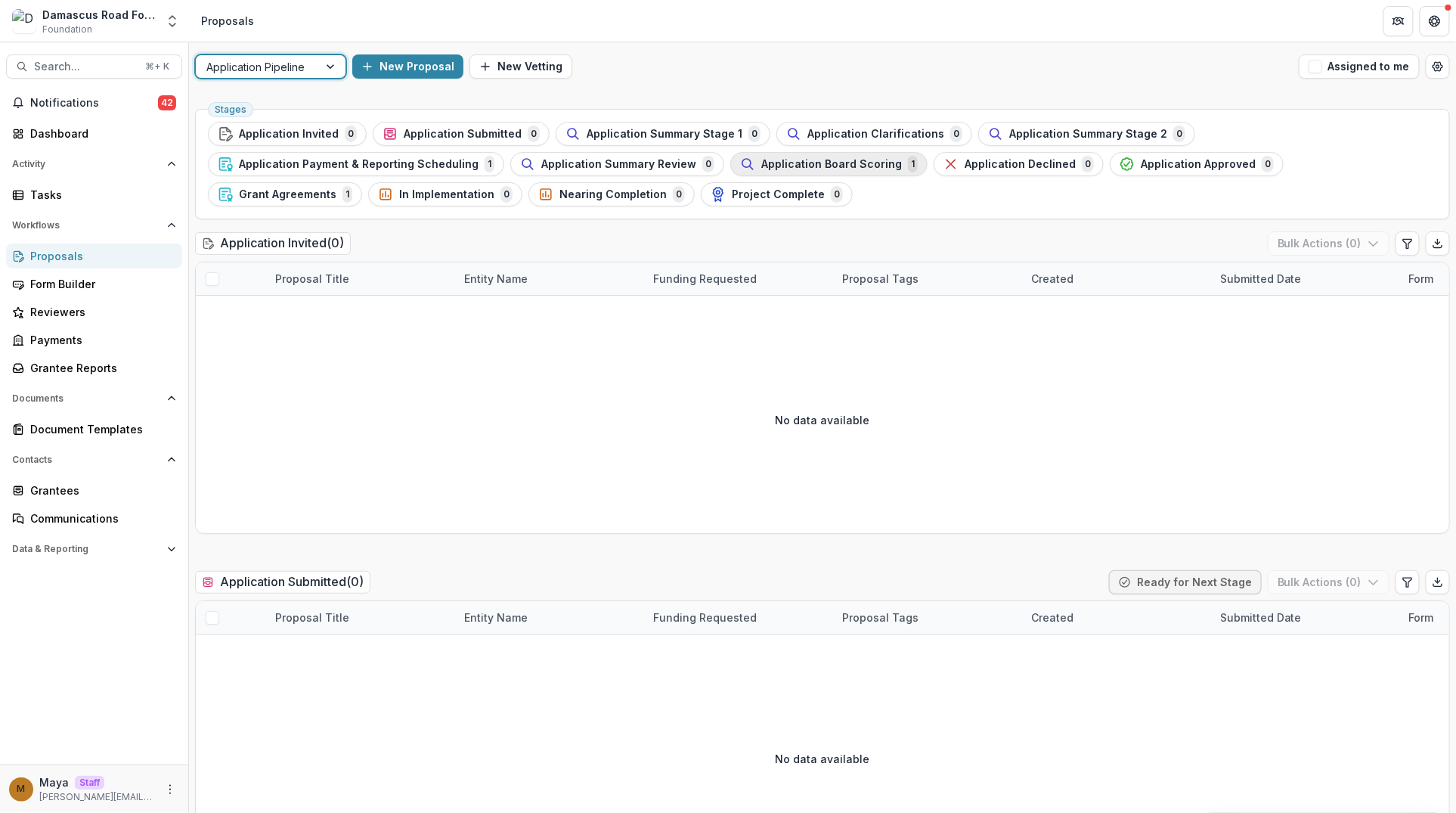
click at [821, 162] on span "Application Board Scoring" at bounding box center [831, 164] width 140 height 13
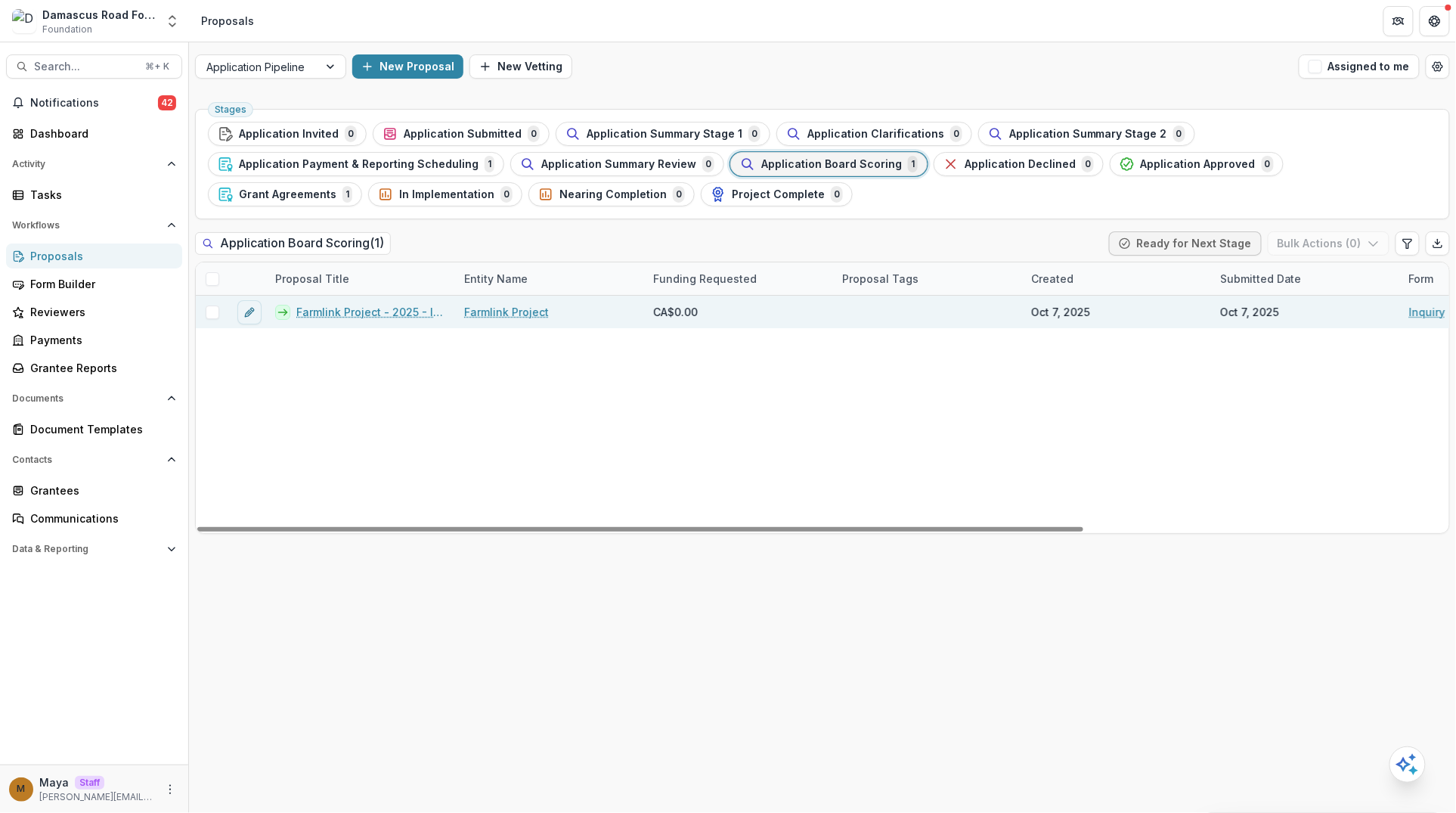
click at [315, 313] on link "Farmlink Project - 2025 - Inquiry" at bounding box center [371, 311] width 150 height 16
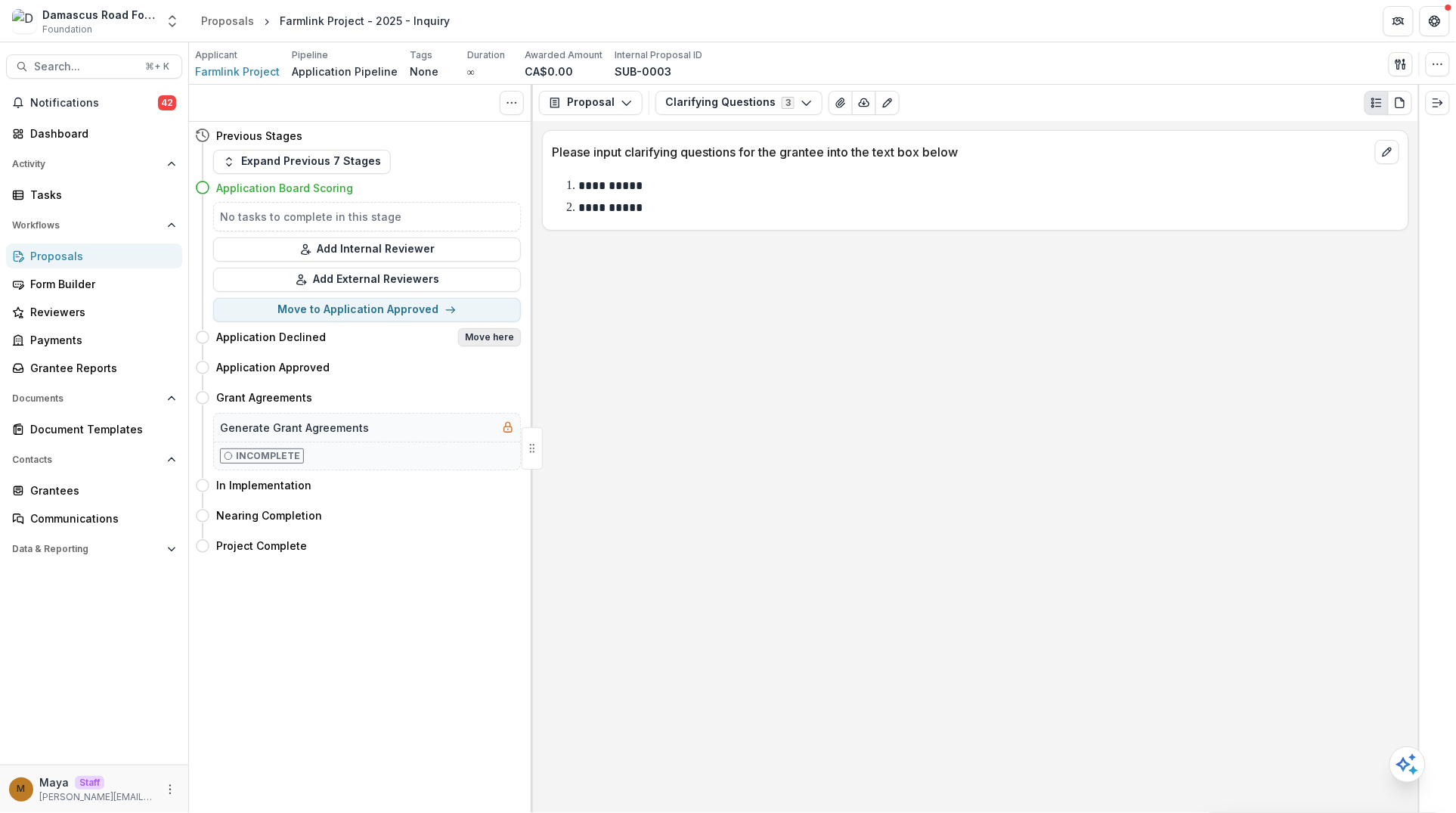
click at [488, 333] on button "Move here" at bounding box center [490, 337] width 63 height 19
select select "**********"
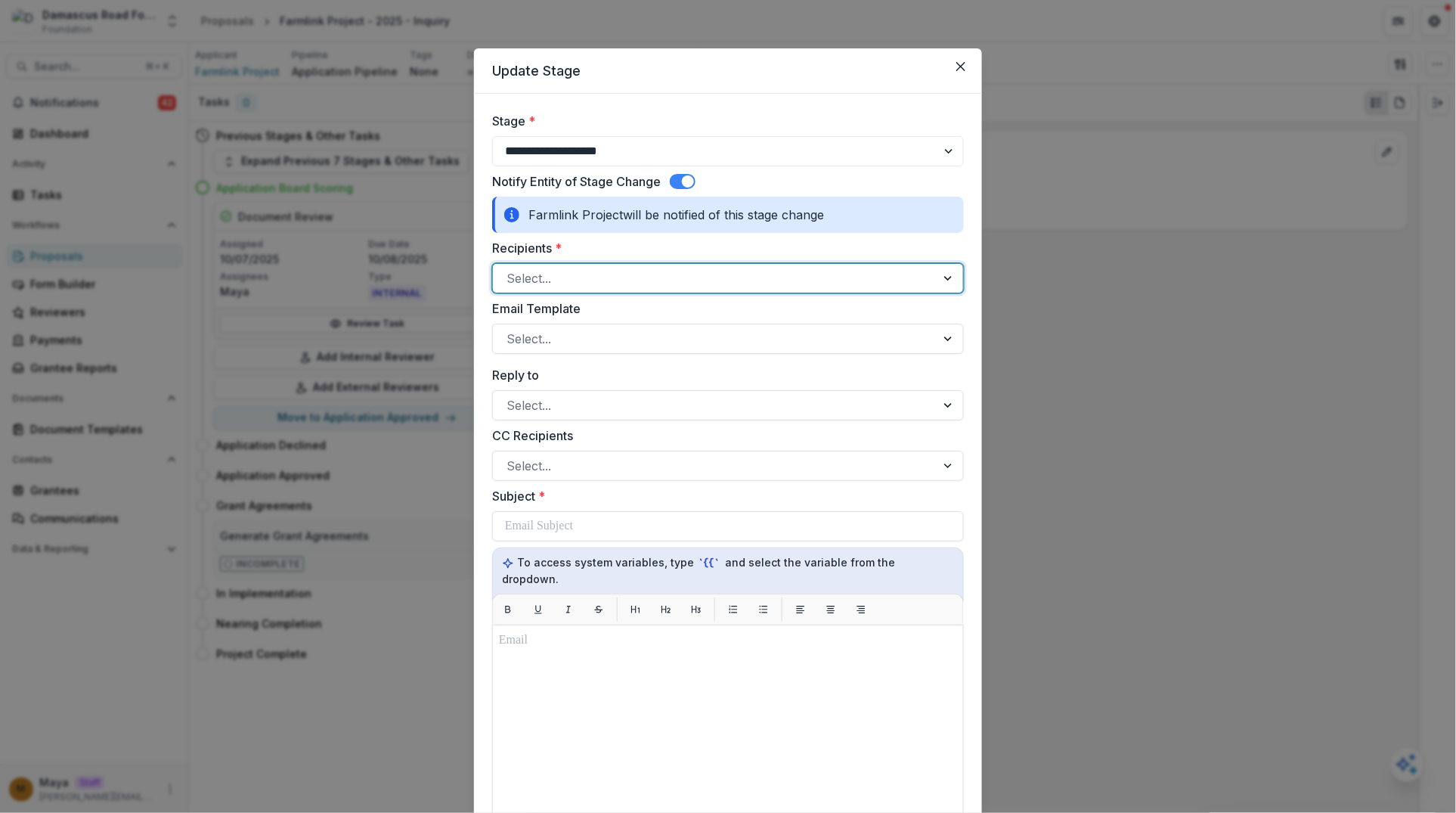
click at [619, 270] on div at bounding box center [714, 278] width 416 height 21
click at [586, 332] on div at bounding box center [714, 338] width 416 height 21
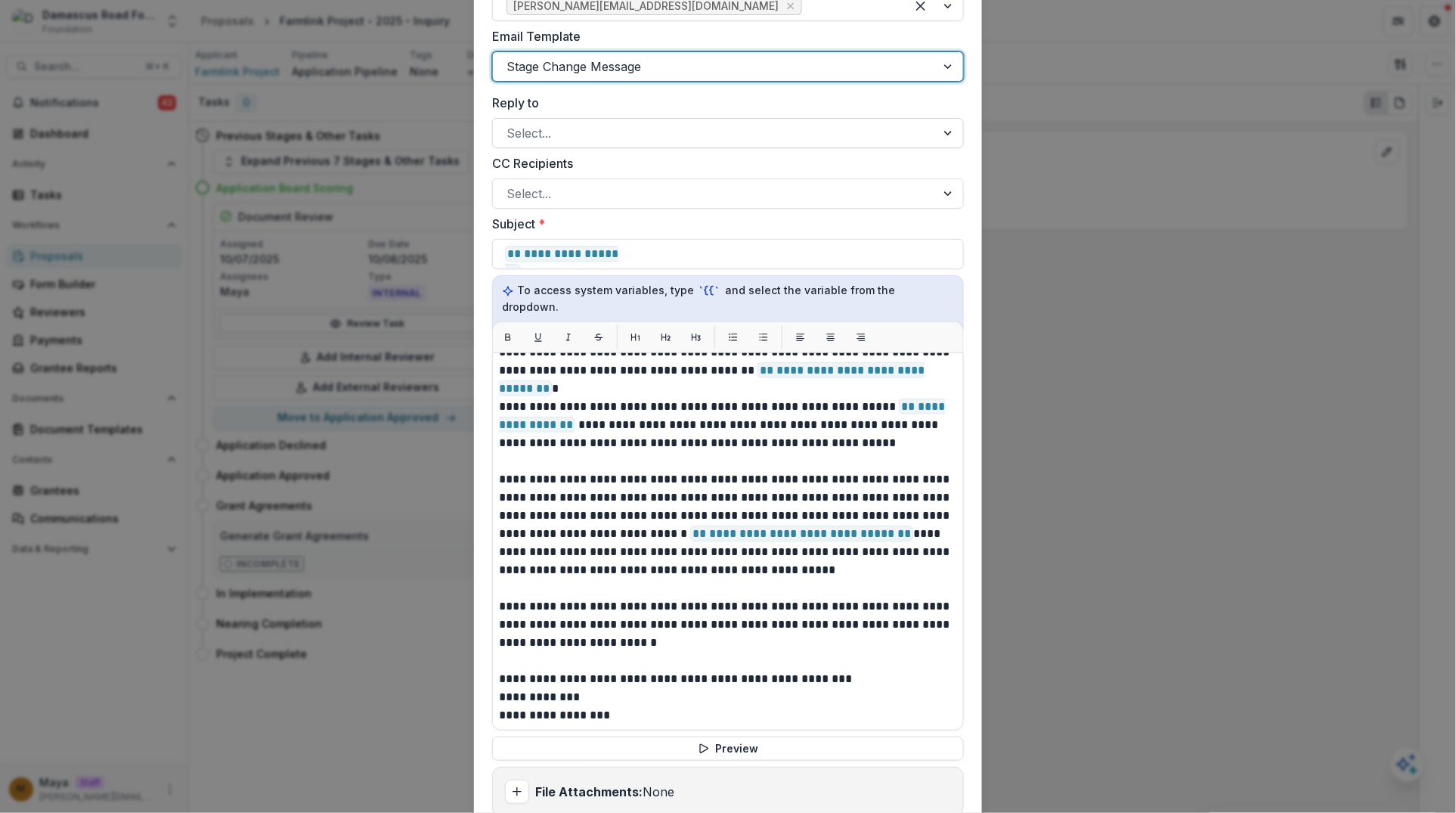
scroll to position [449, 0]
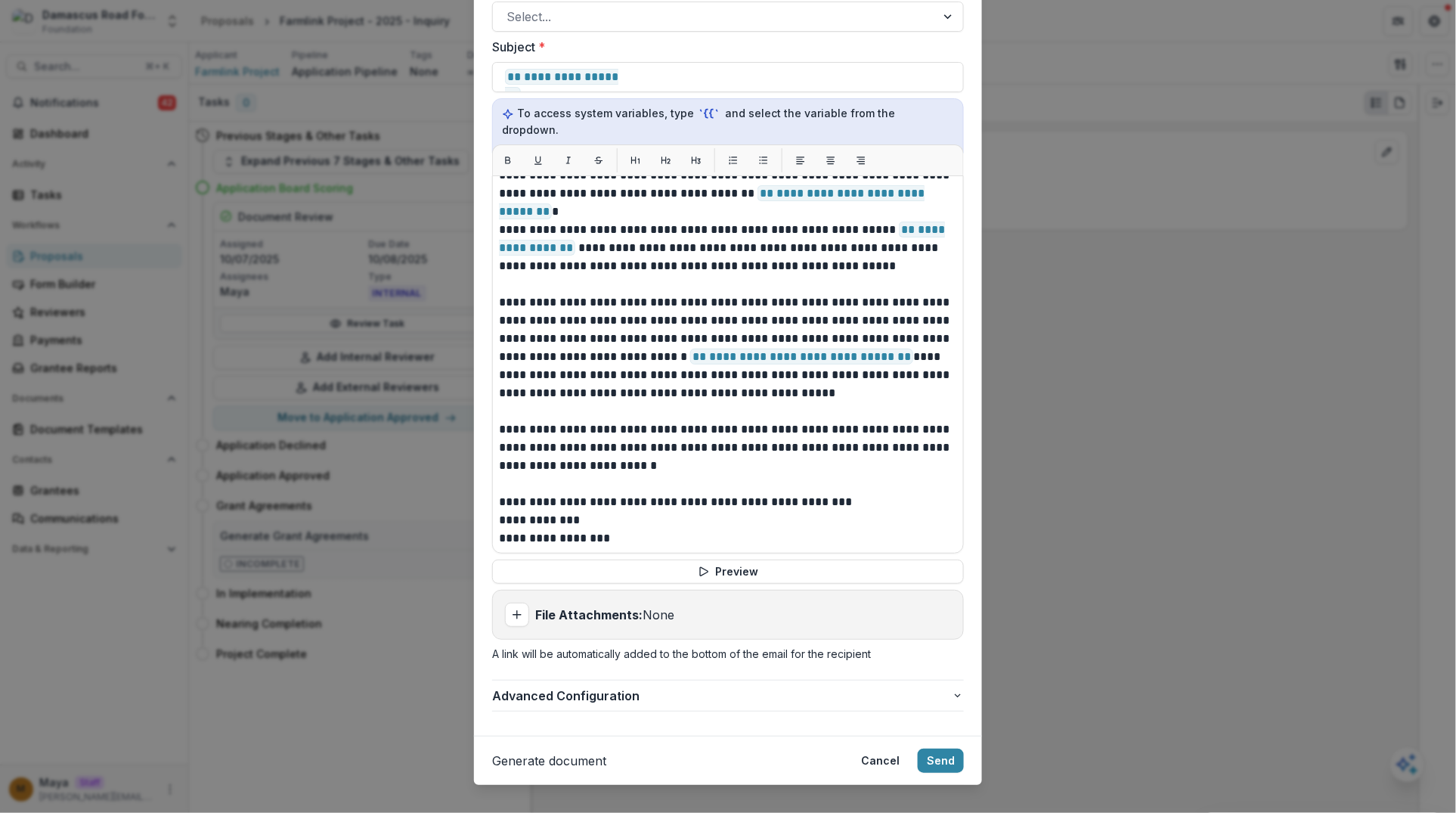
click at [557, 728] on button "Generate document" at bounding box center [549, 761] width 114 height 19
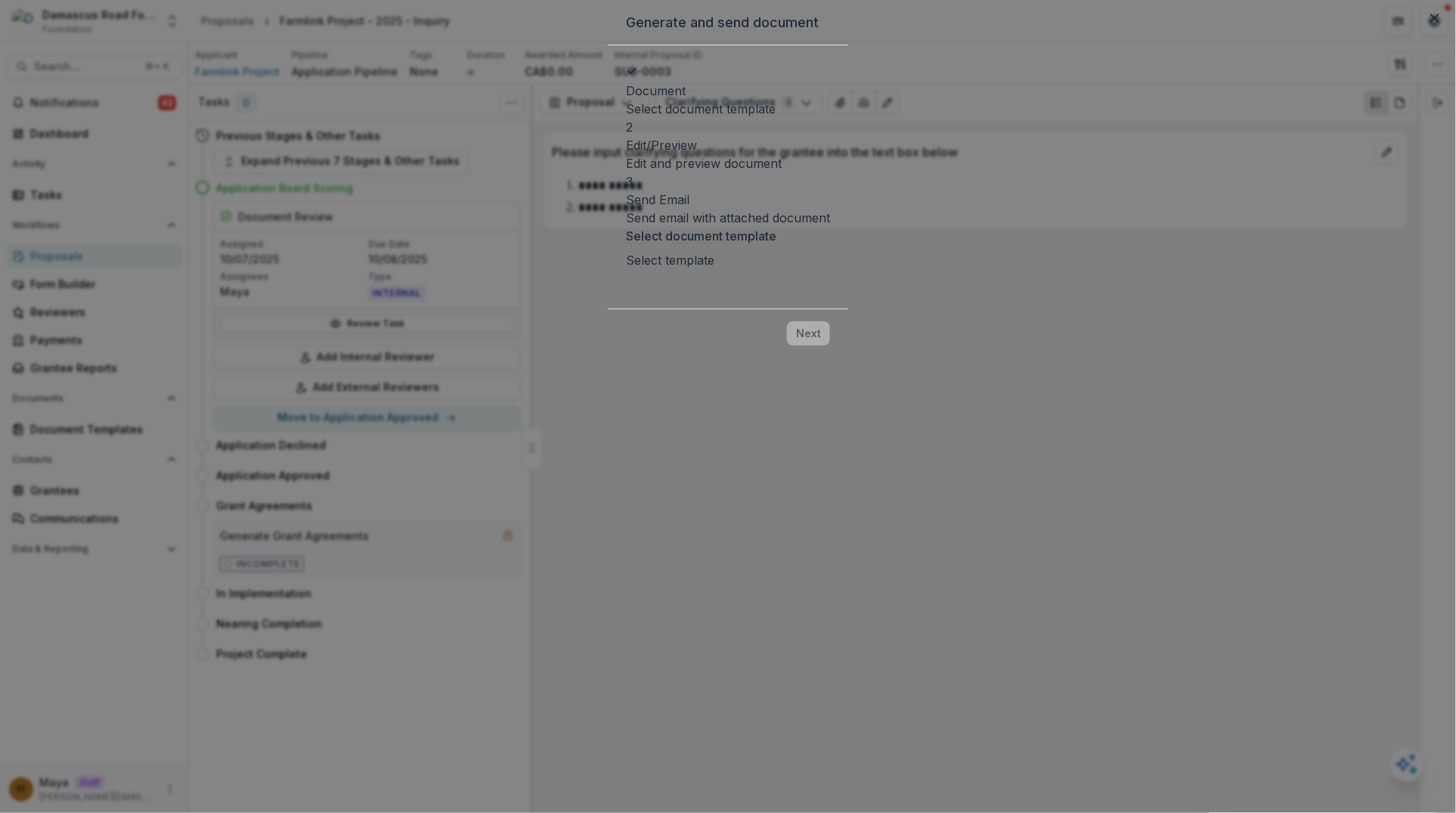
click at [627, 269] on div at bounding box center [629, 279] width 3 height 21
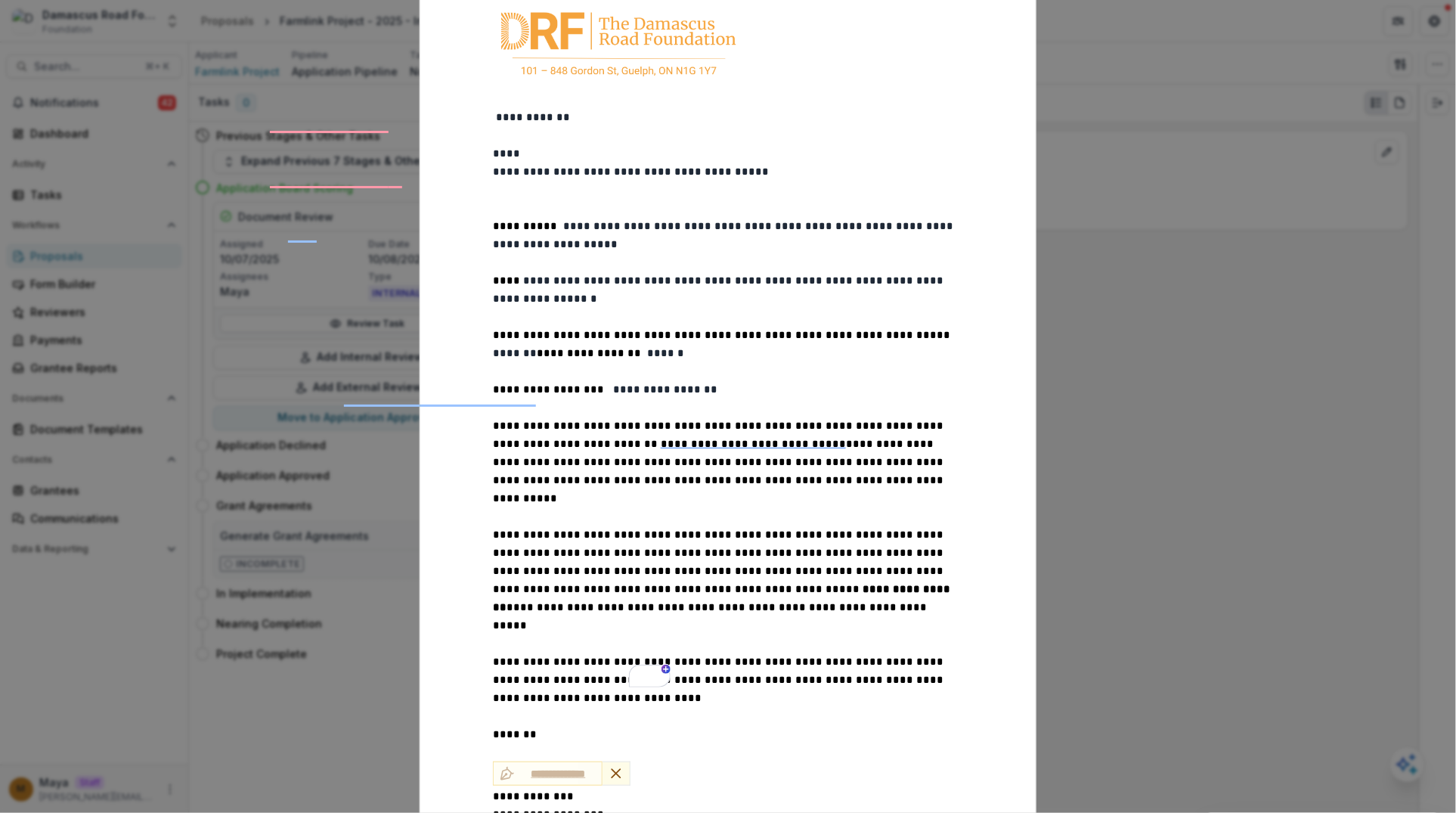
scroll to position [459, 0]
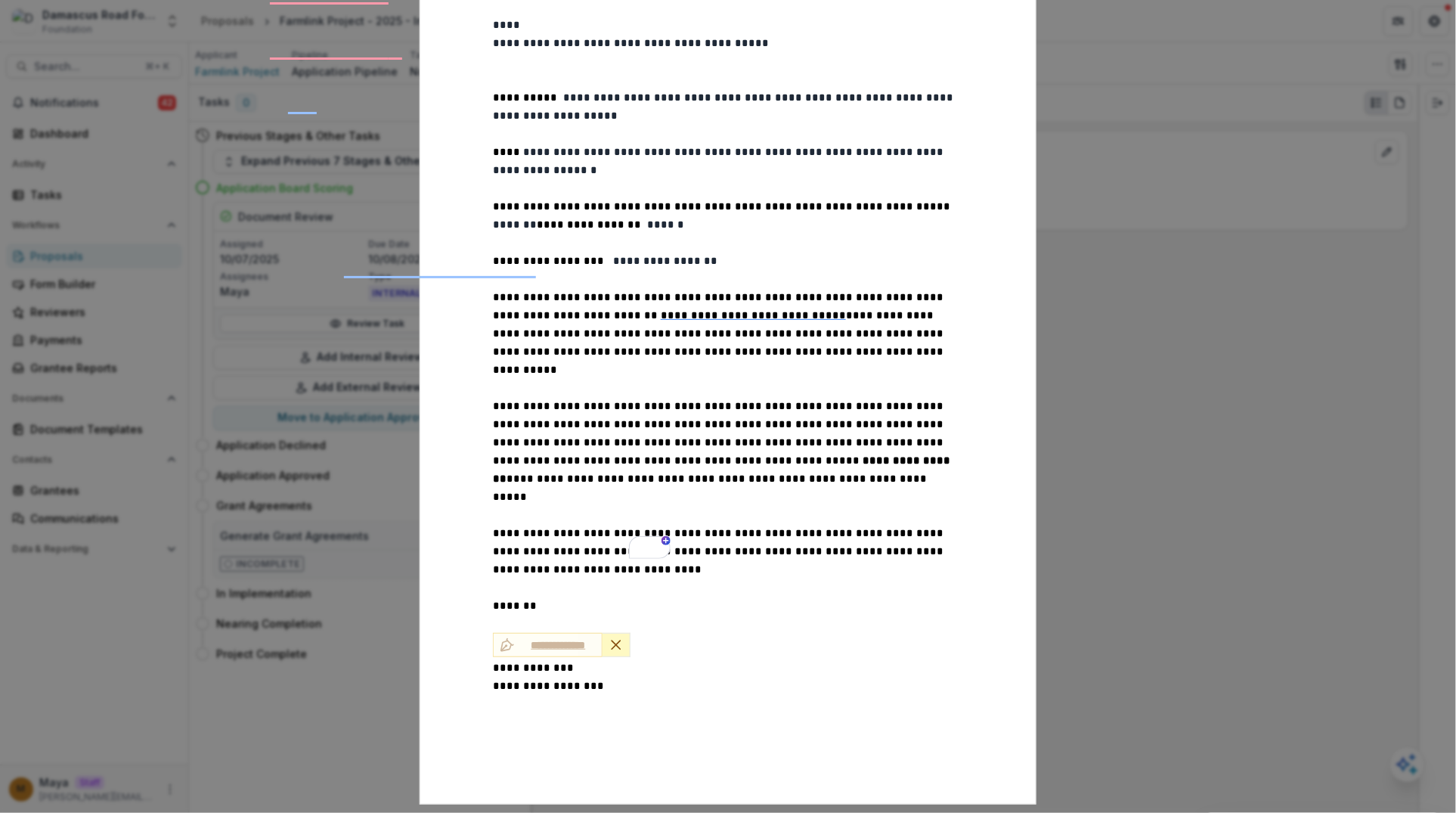
click at [610, 638] on icon "Remove Signature" at bounding box center [616, 646] width 15 height 15
type input "**"
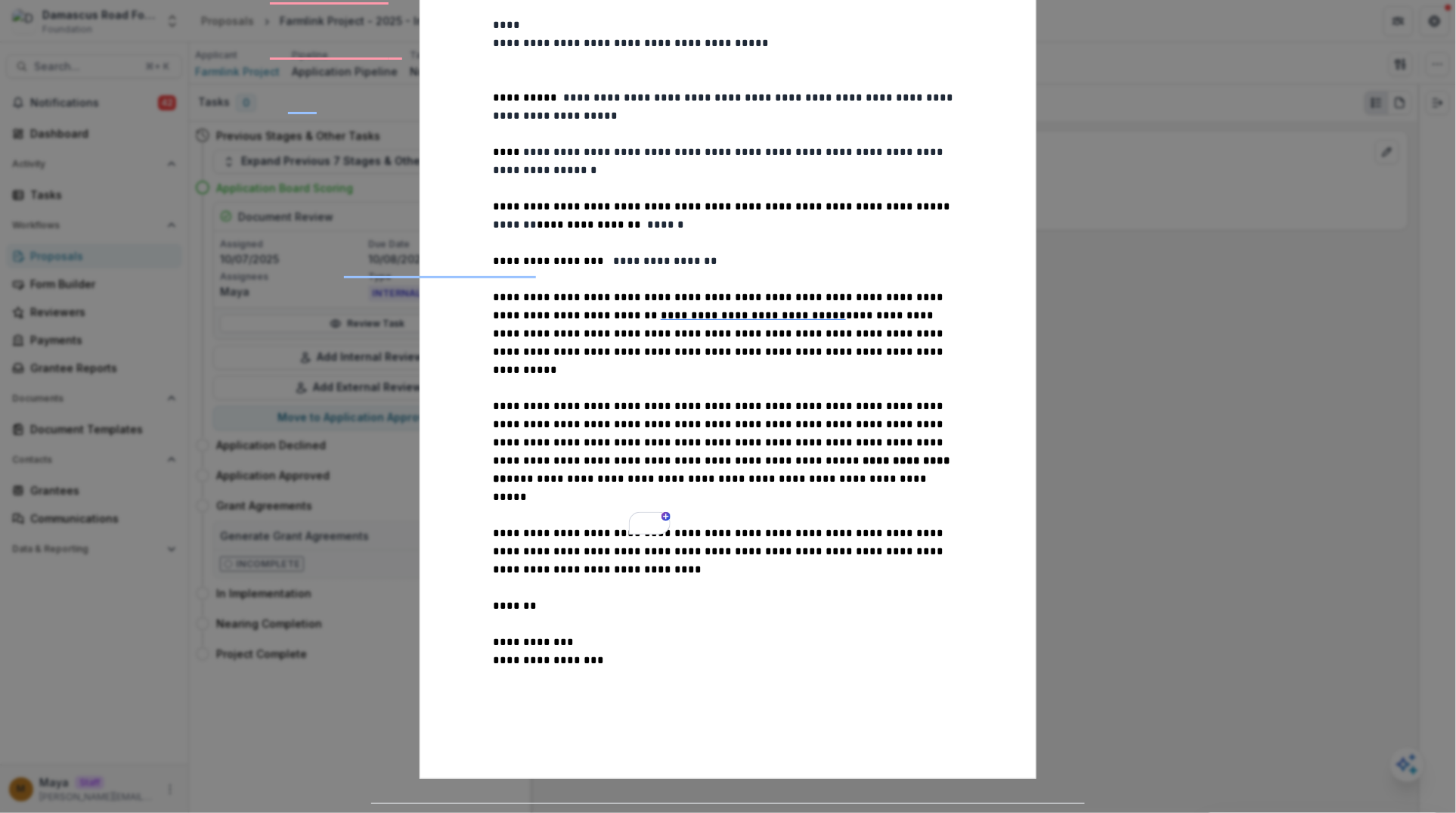
scroll to position [435, 0]
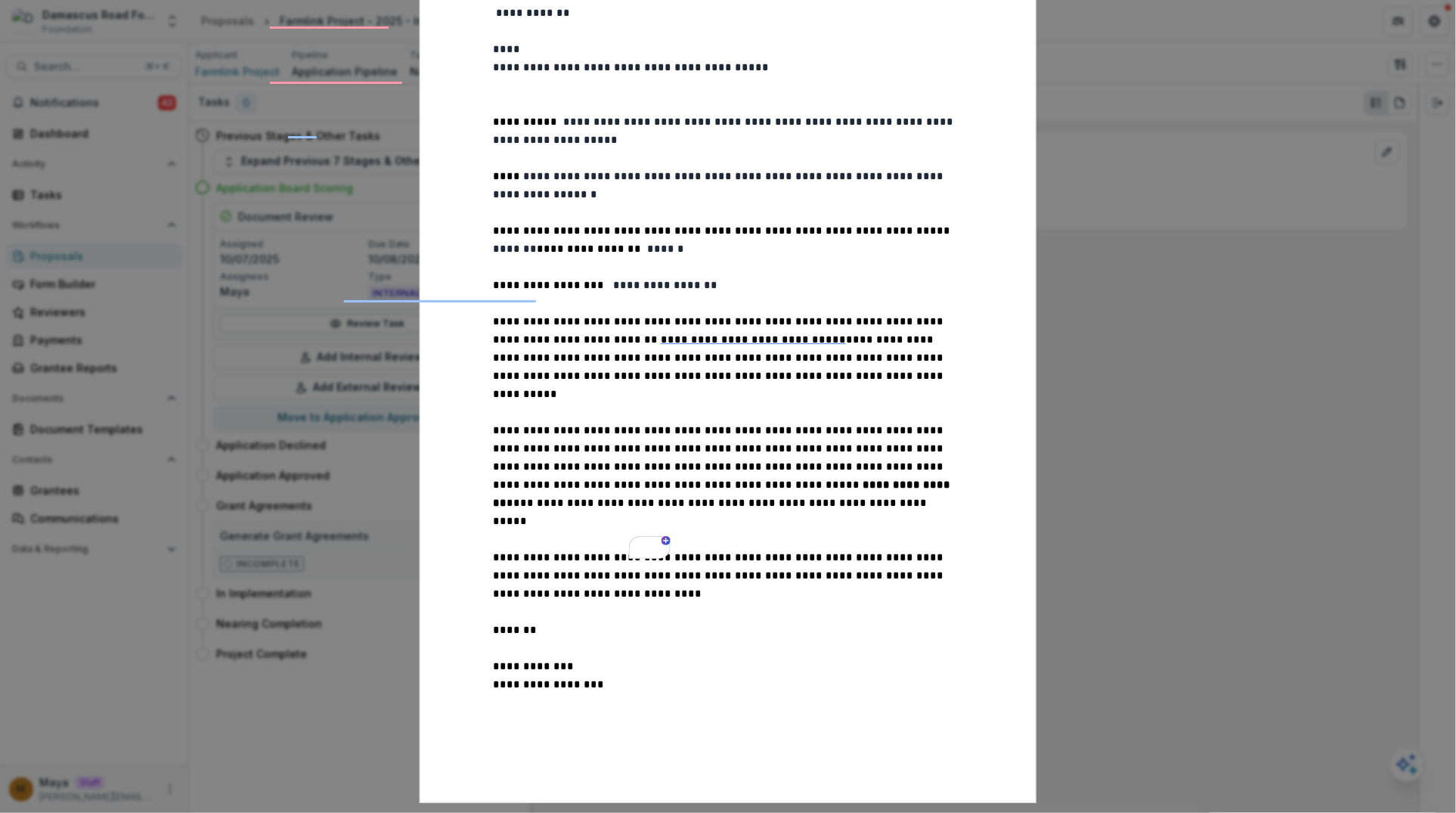
click at [745, 422] on p "**********" at bounding box center [728, 476] width 470 height 109
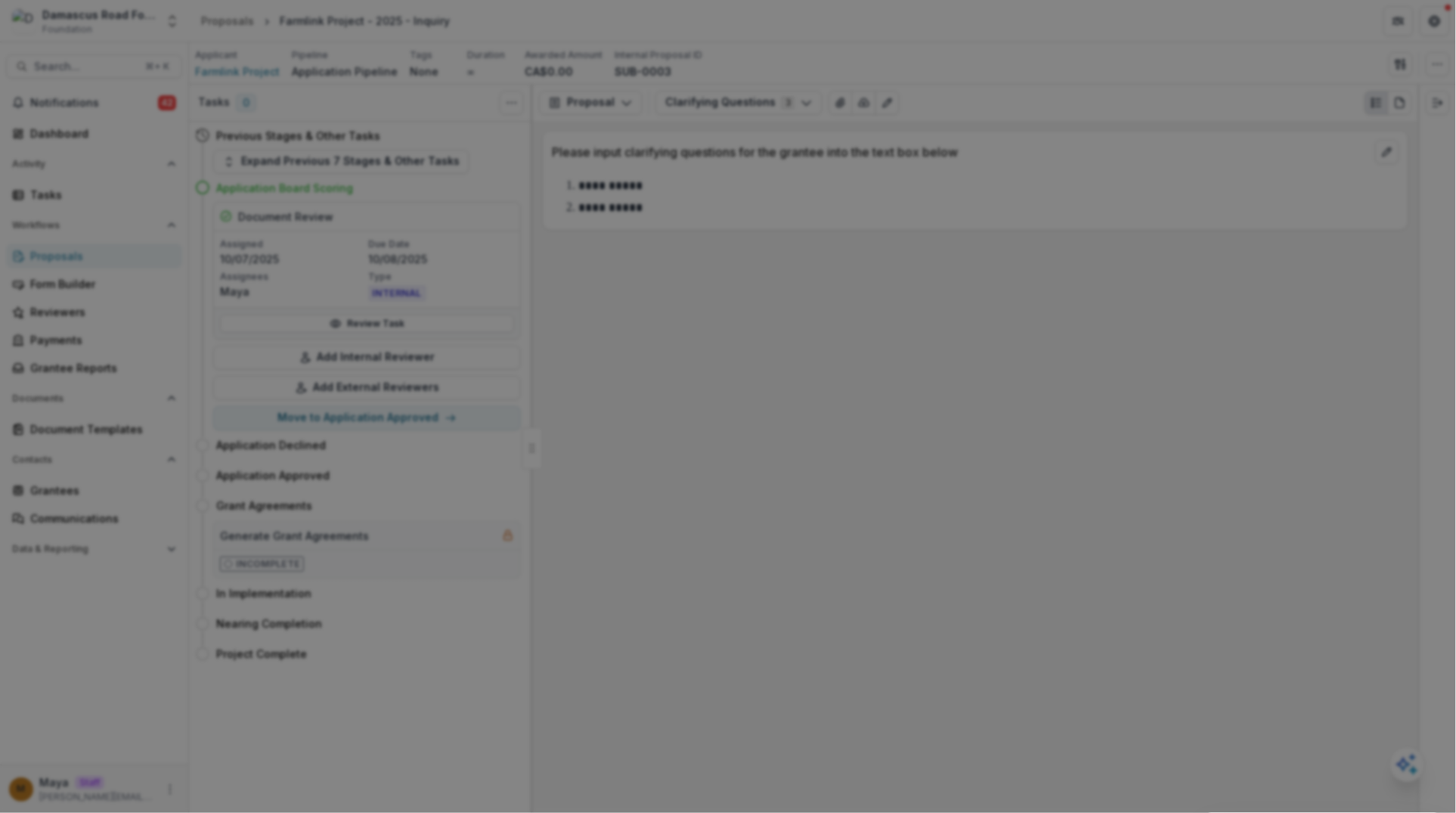
scroll to position [0, 0]
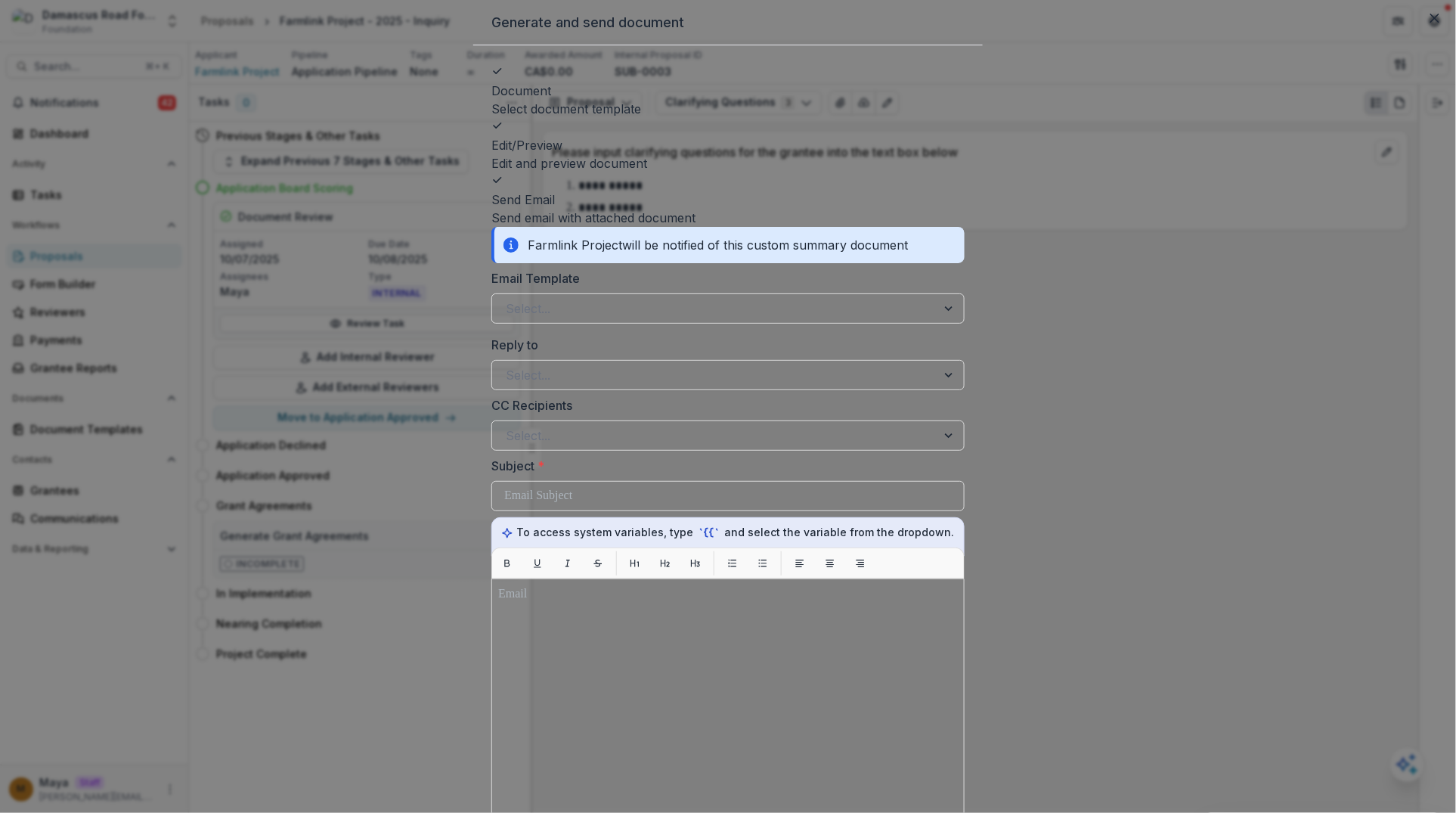
click at [838, 269] on div "Email Template Select..." at bounding box center [728, 296] width 474 height 55
click at [836, 298] on div at bounding box center [714, 308] width 417 height 21
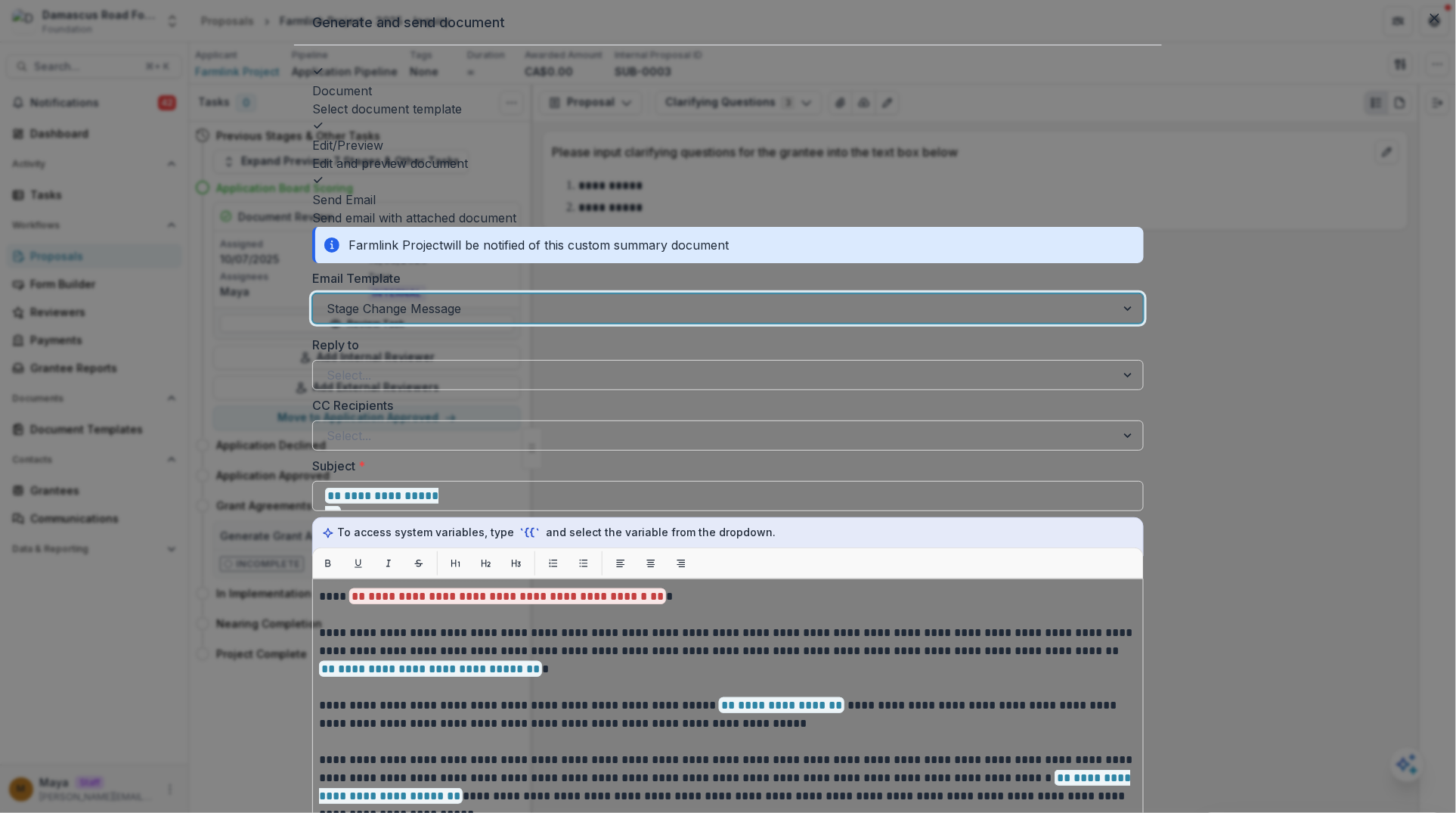
scroll to position [312, 0]
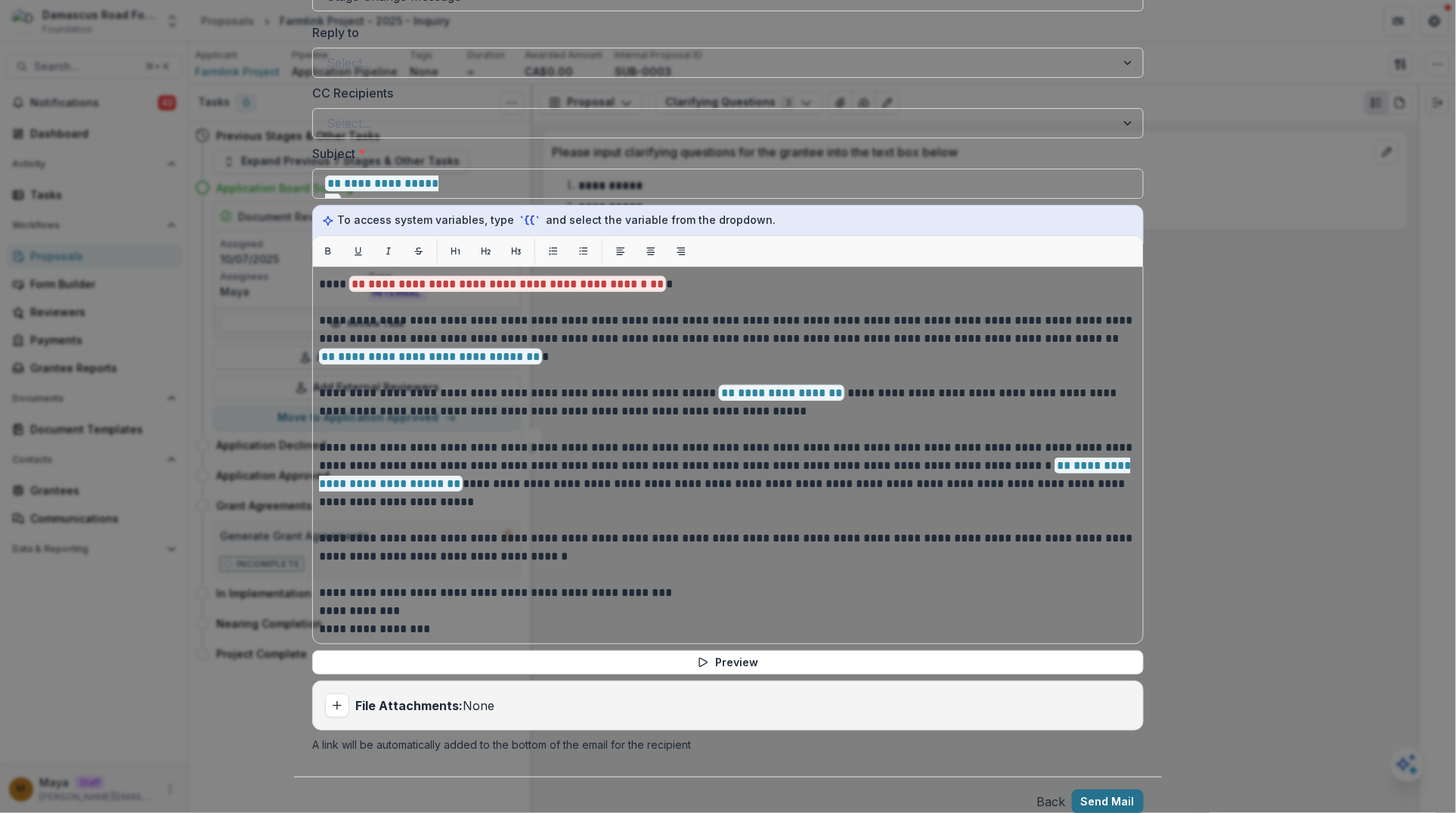
click at [1087, 728] on button "Send Mail" at bounding box center [1107, 801] width 71 height 24
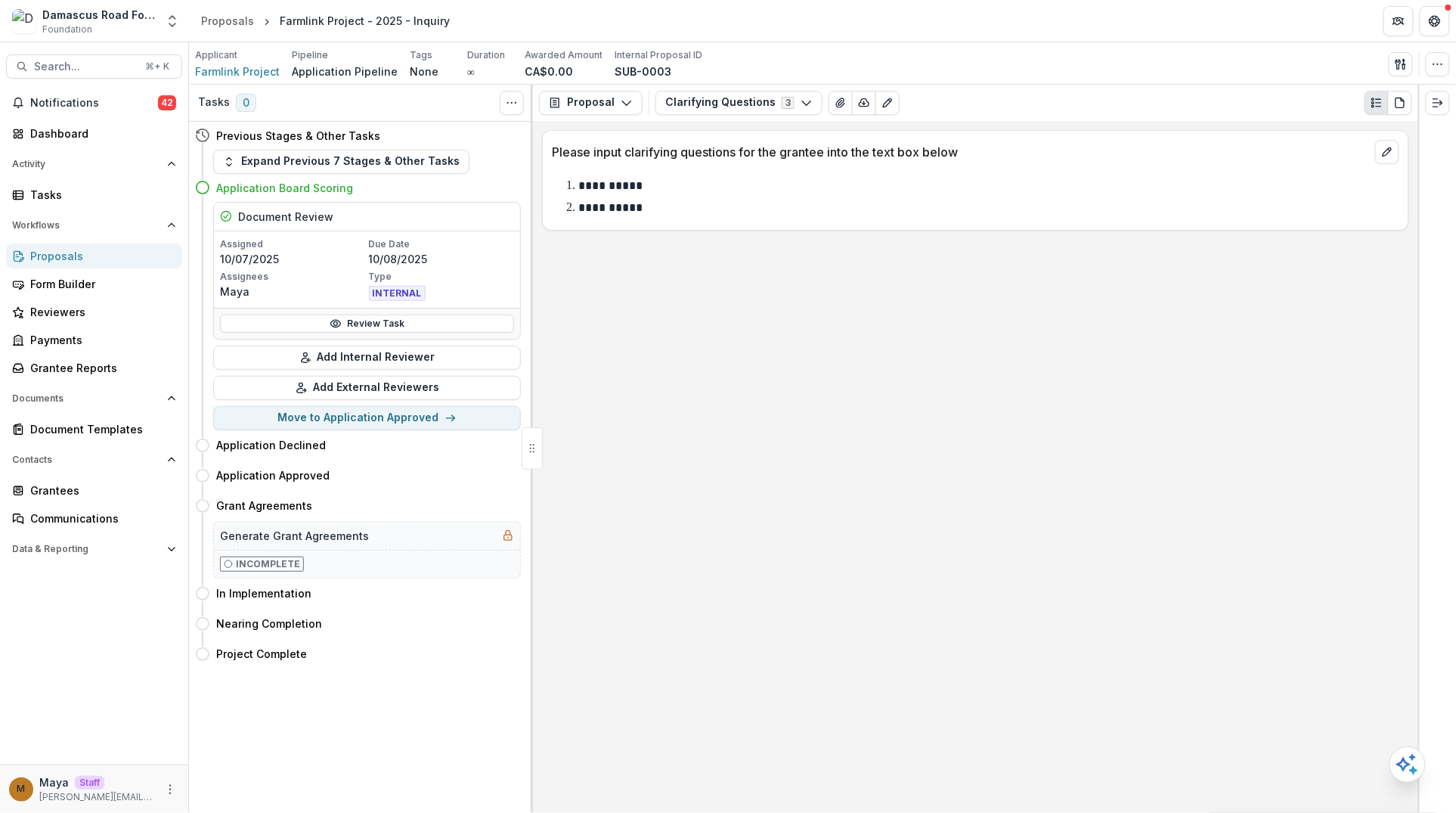
select select "**********"
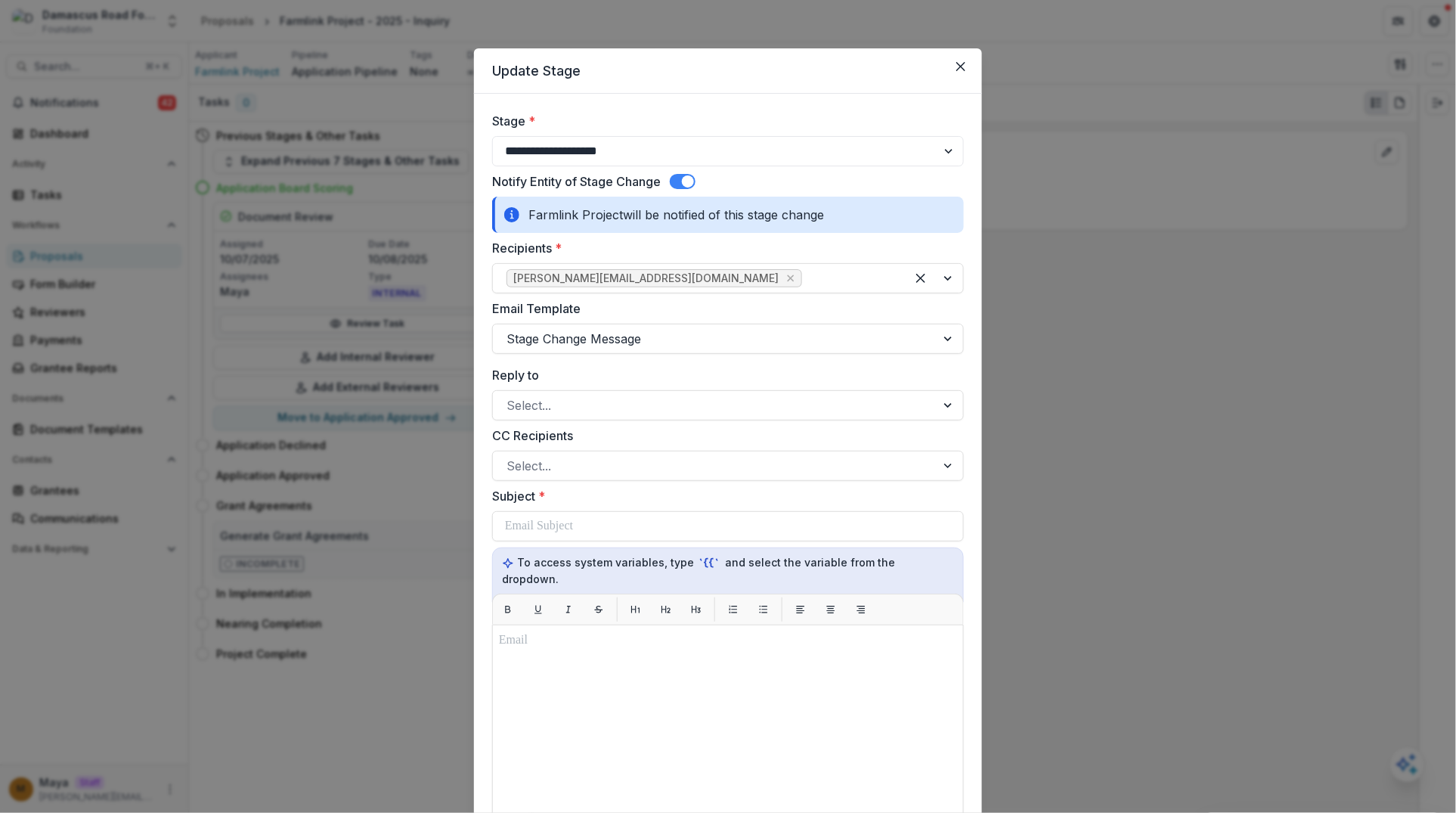
scroll to position [449, 0]
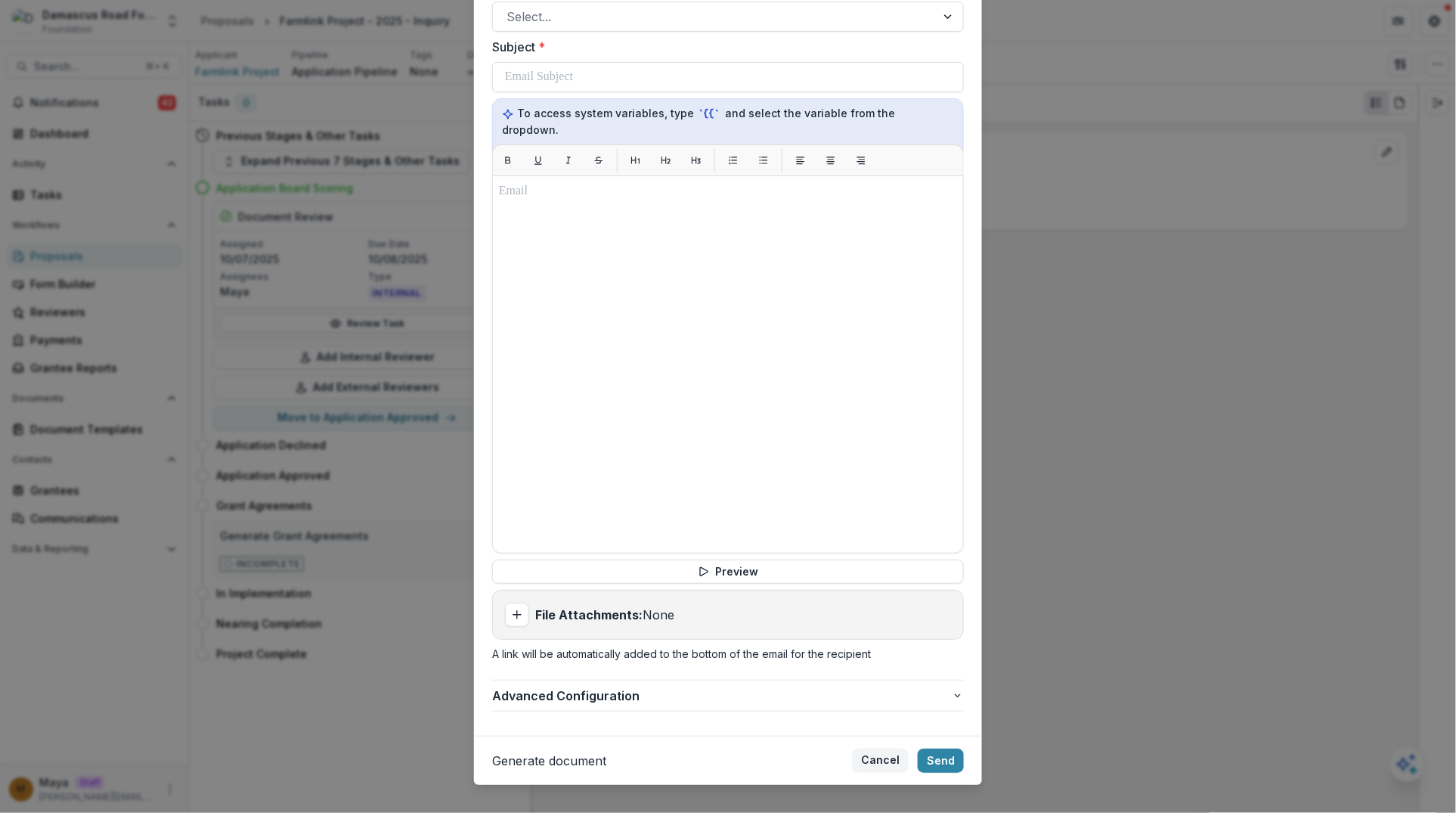
click at [876, 728] on button "Cancel" at bounding box center [880, 761] width 56 height 24
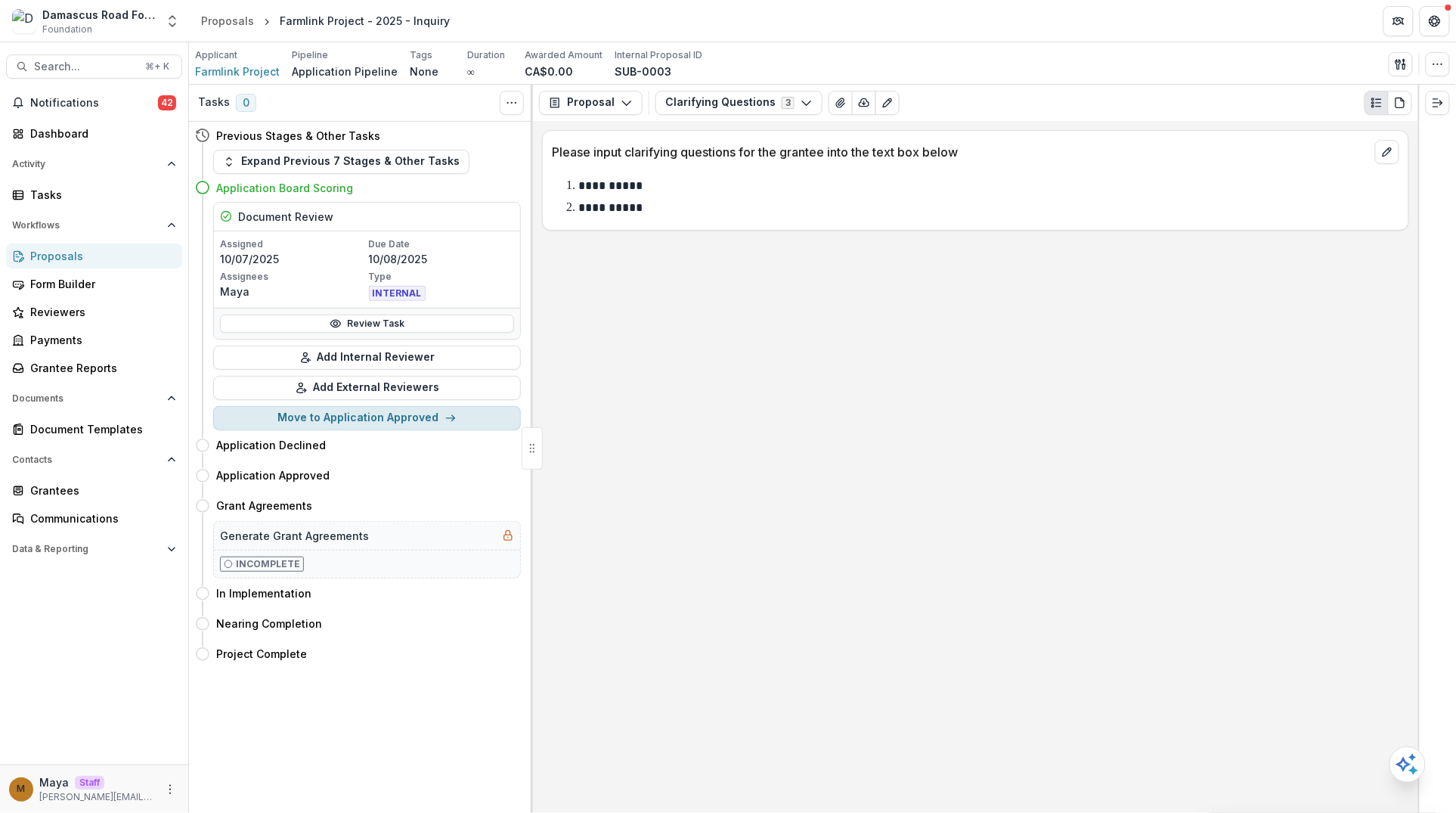
click at [440, 420] on button "Move to Application Approved" at bounding box center [367, 418] width 308 height 24
select select "**********"
select select
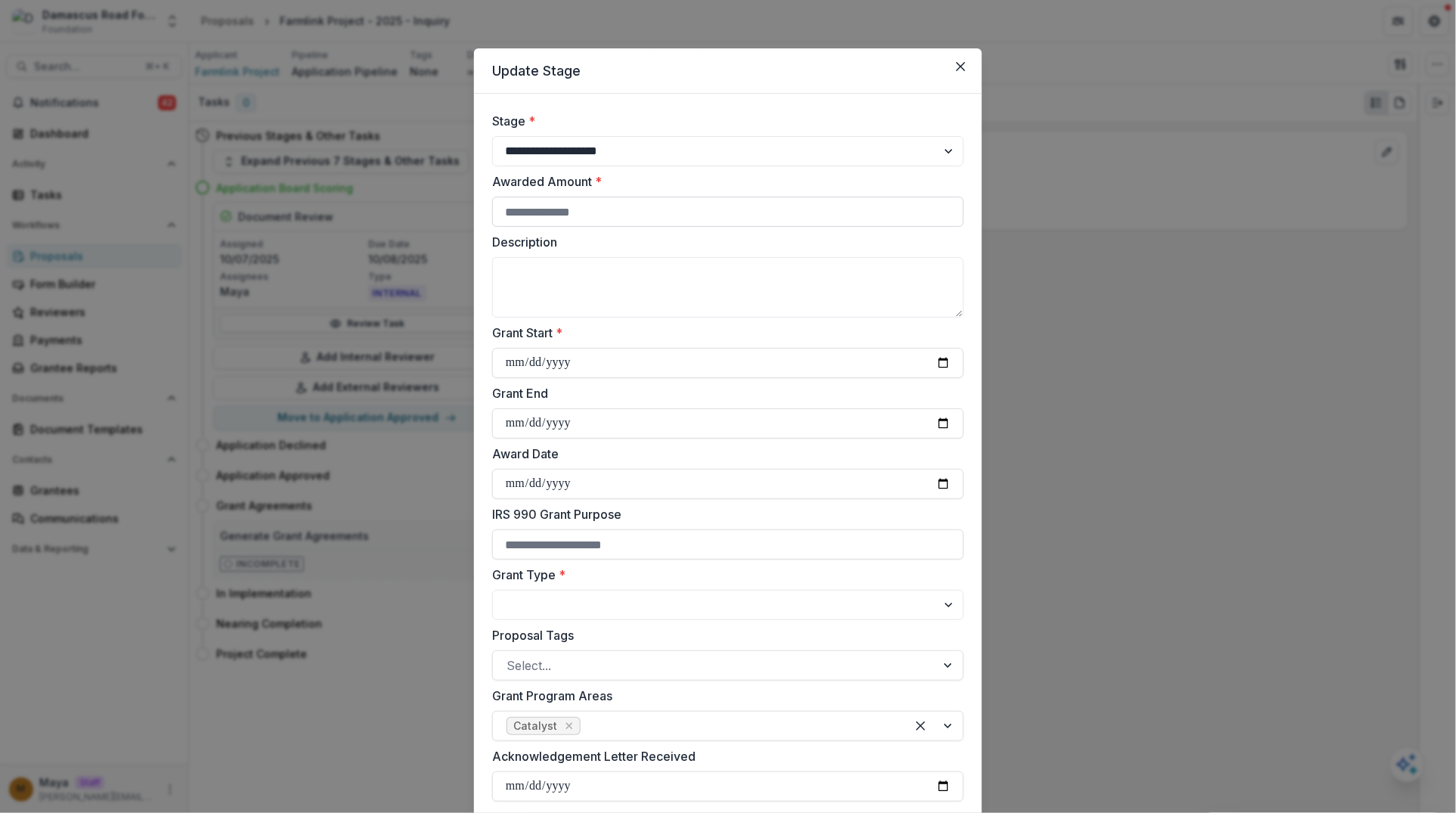
click at [620, 215] on input "Awarded Amount *" at bounding box center [728, 212] width 472 height 30
type input "*****"
click at [950, 364] on input "Grant Start *" at bounding box center [728, 363] width 472 height 30
click at [950, 369] on input "Grant Start *" at bounding box center [728, 363] width 472 height 30
click at [946, 363] on input "Grant Start *" at bounding box center [728, 363] width 472 height 30
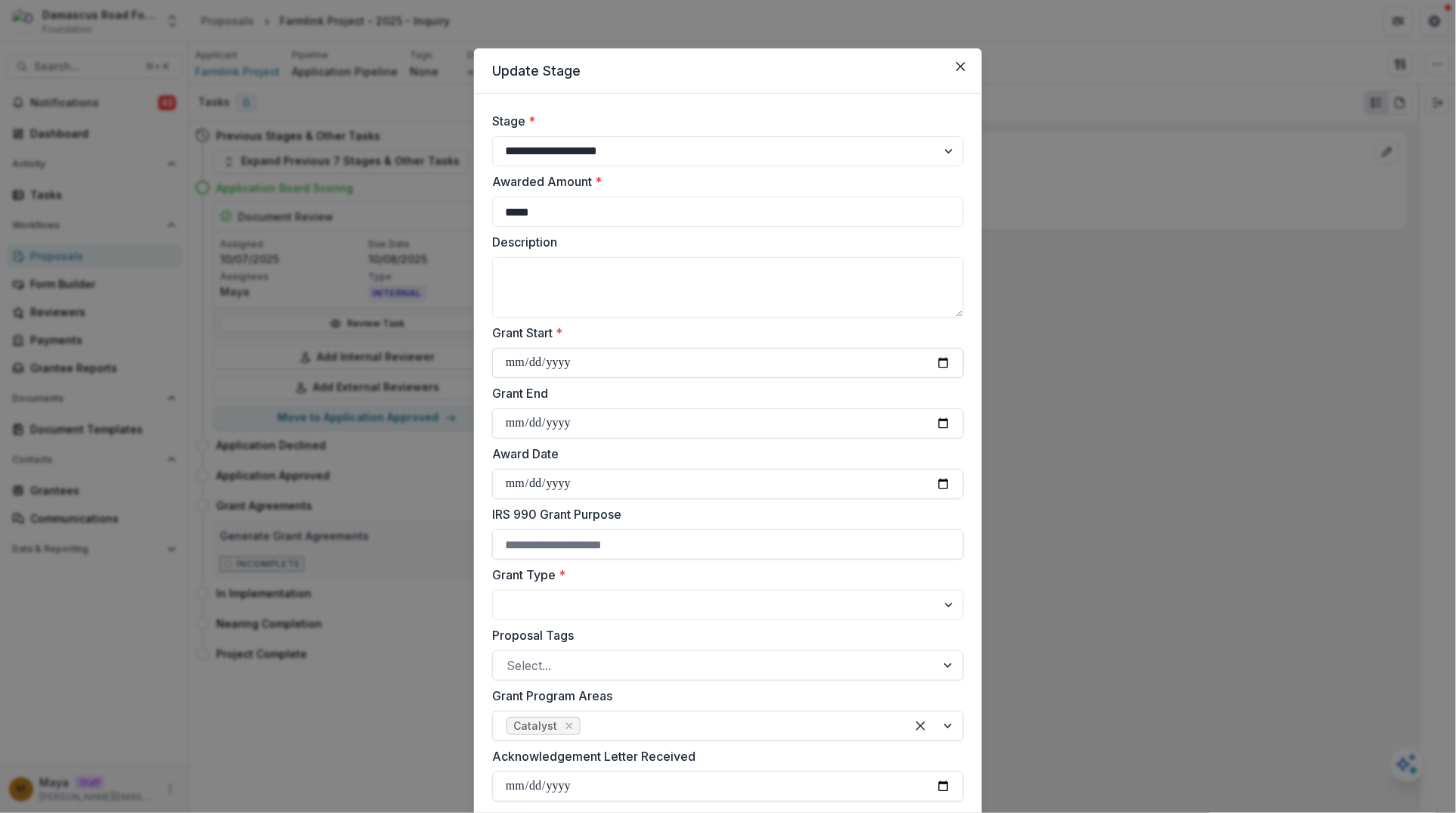
click at [946, 363] on input "Grant Start *" at bounding box center [728, 363] width 472 height 30
type input "**********"
click at [944, 418] on input "Grant End" at bounding box center [728, 423] width 472 height 30
click at [550, 418] on input "**********" at bounding box center [728, 423] width 472 height 30
type input "**********"
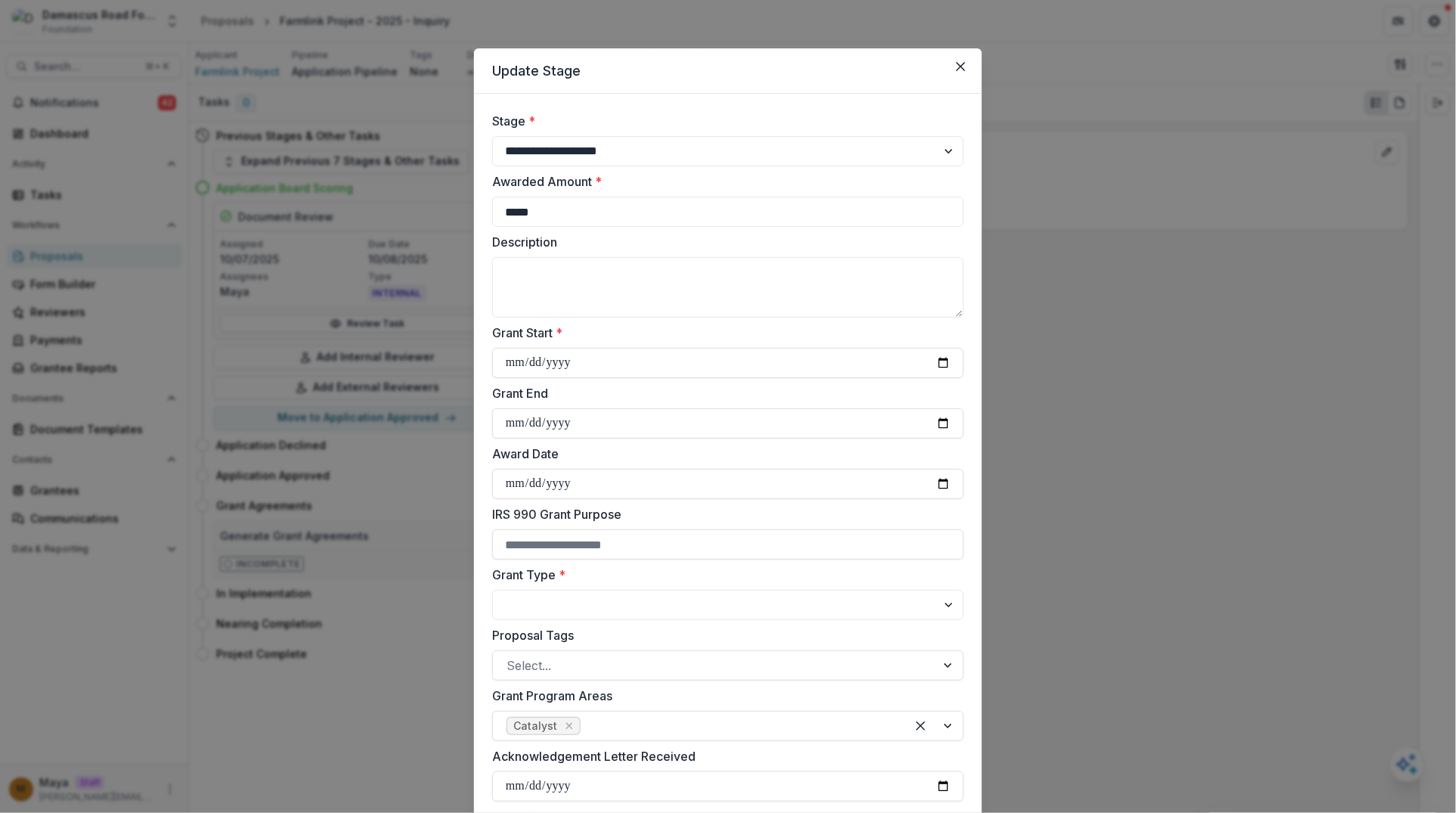
click at [632, 460] on label "Award Date" at bounding box center [723, 454] width 463 height 19
click at [632, 469] on input "Award Date" at bounding box center [728, 484] width 472 height 30
click at [947, 486] on input "Award Date" at bounding box center [728, 484] width 472 height 30
type input "**********"
click at [567, 608] on select "**********" at bounding box center [728, 605] width 472 height 30
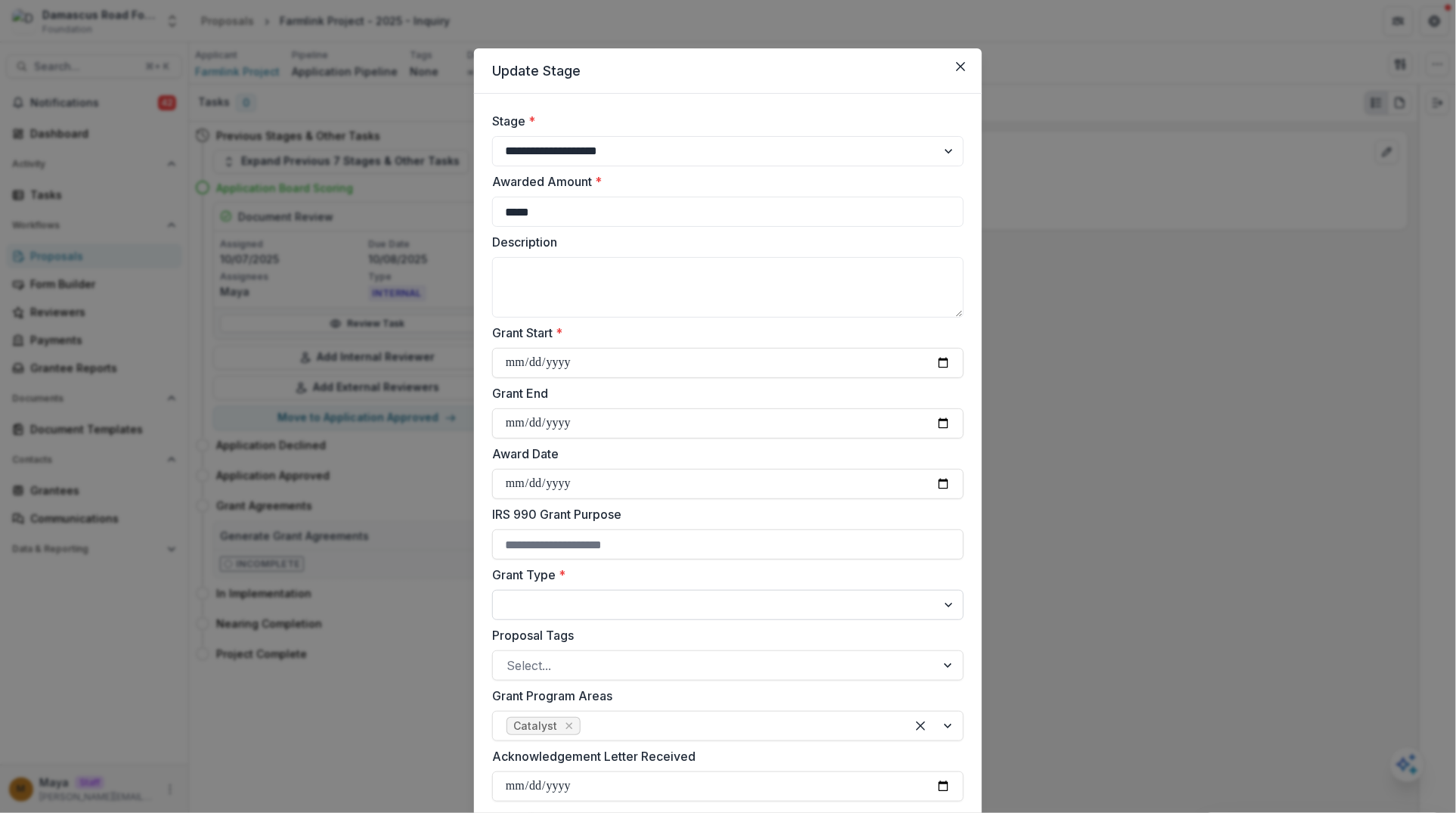
select select "**********"
click at [492, 590] on select "**********" at bounding box center [728, 605] width 472 height 30
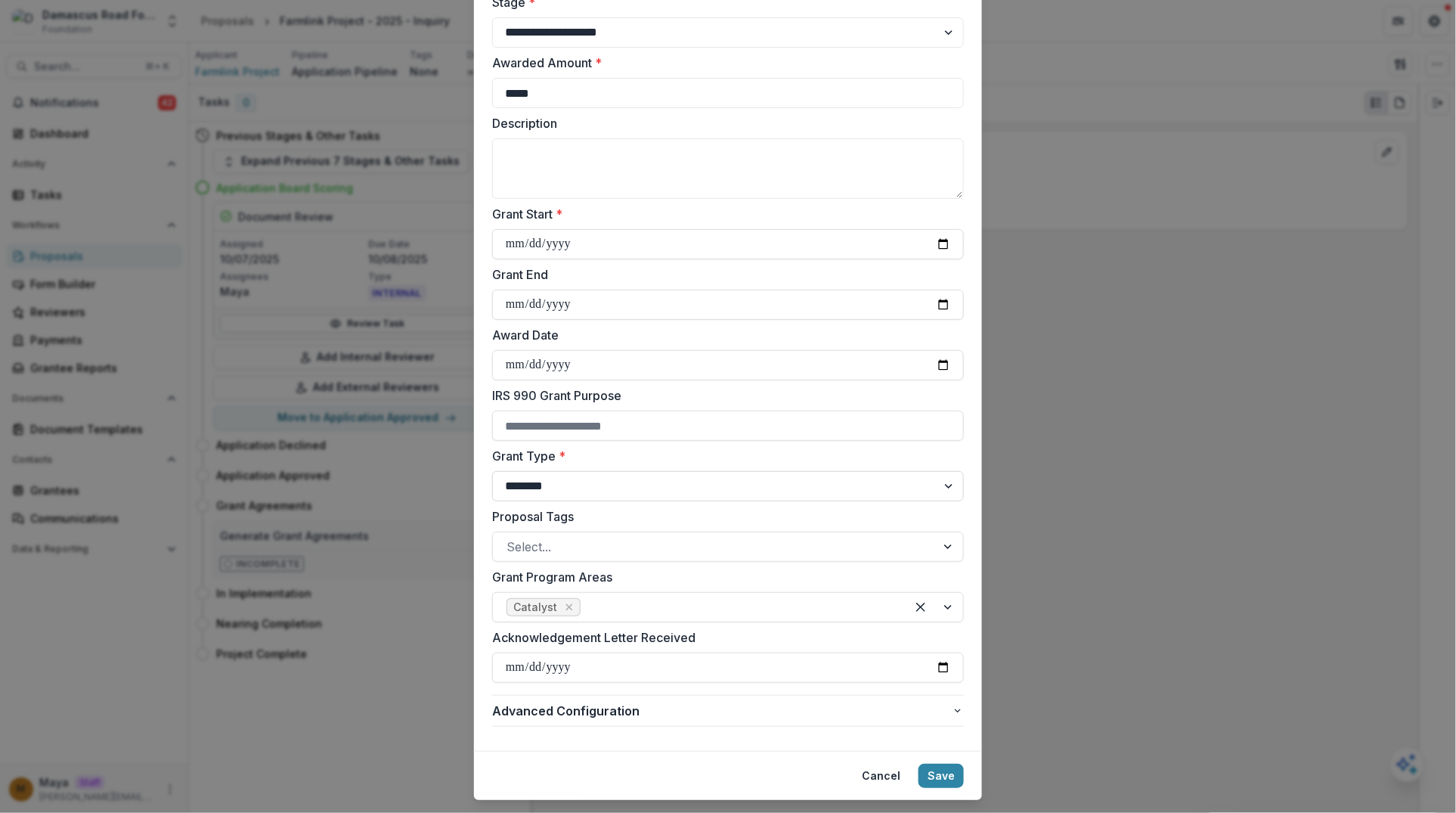
scroll to position [152, 0]
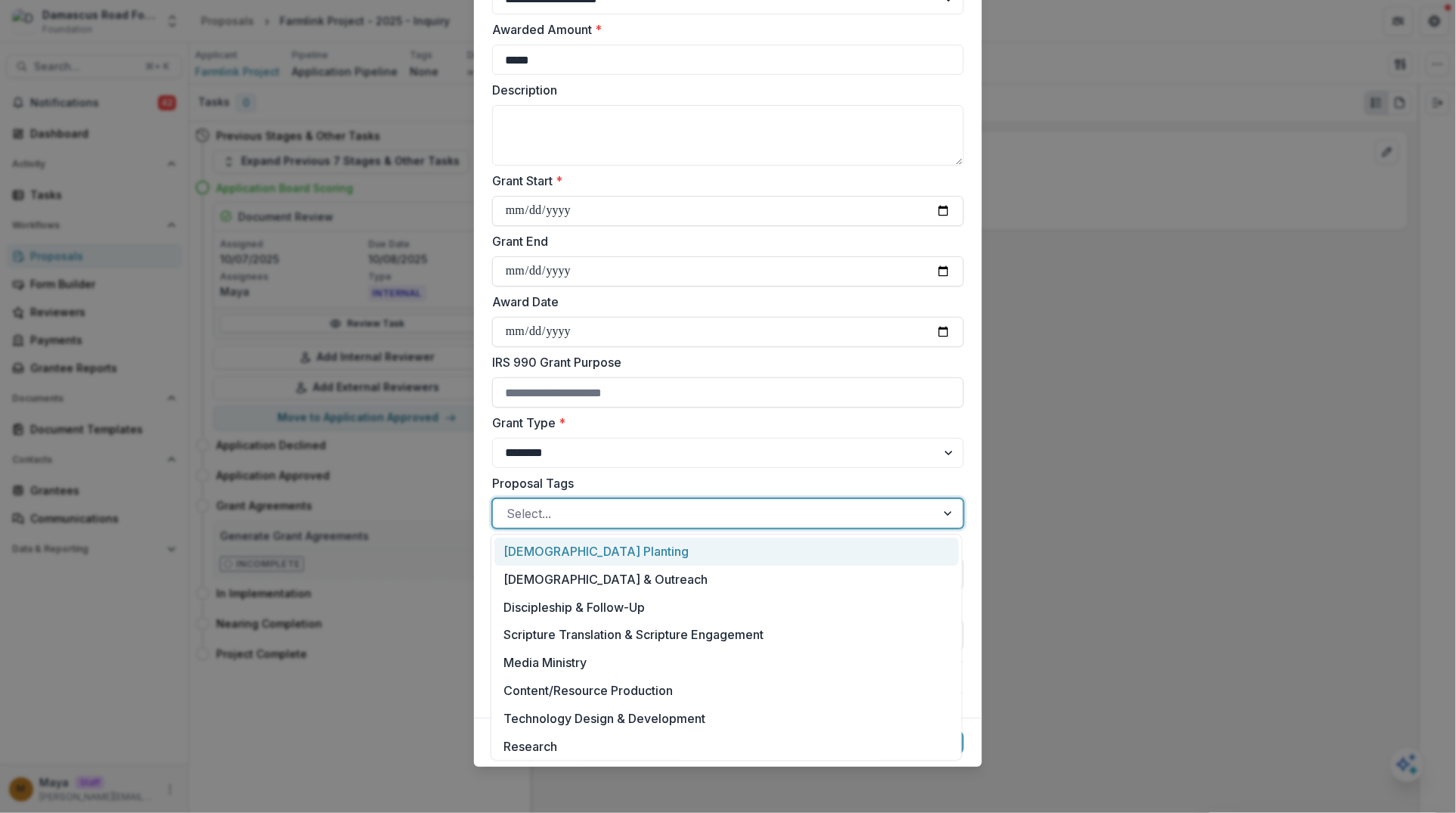
click at [529, 507] on div at bounding box center [714, 513] width 416 height 21
click at [553, 556] on div "[DEMOGRAPHIC_DATA] Planting" at bounding box center [727, 551] width 464 height 28
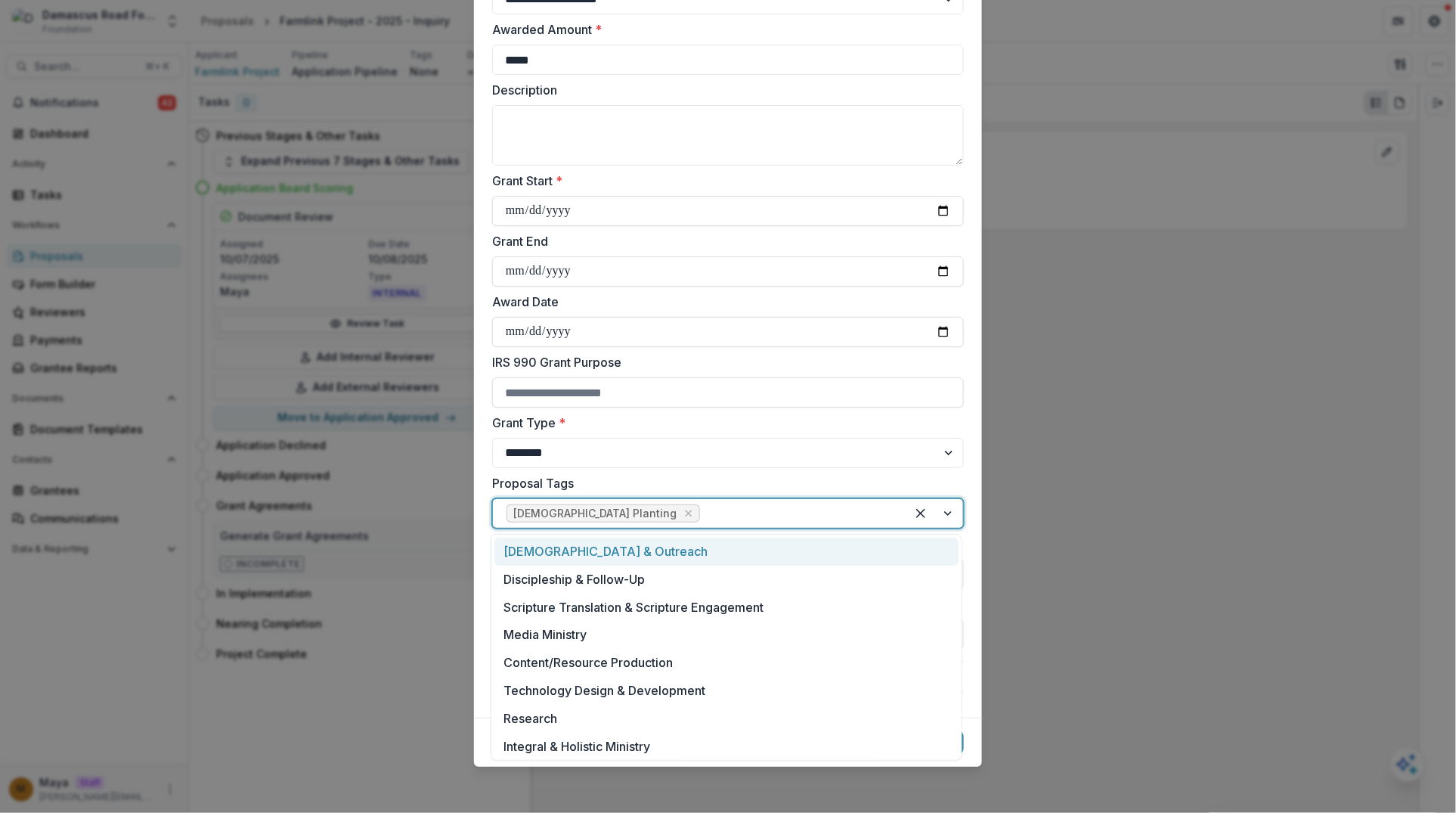
click at [703, 503] on div at bounding box center [797, 513] width 189 height 21
click at [673, 592] on div "Discipleship & Follow-Up" at bounding box center [727, 579] width 464 height 28
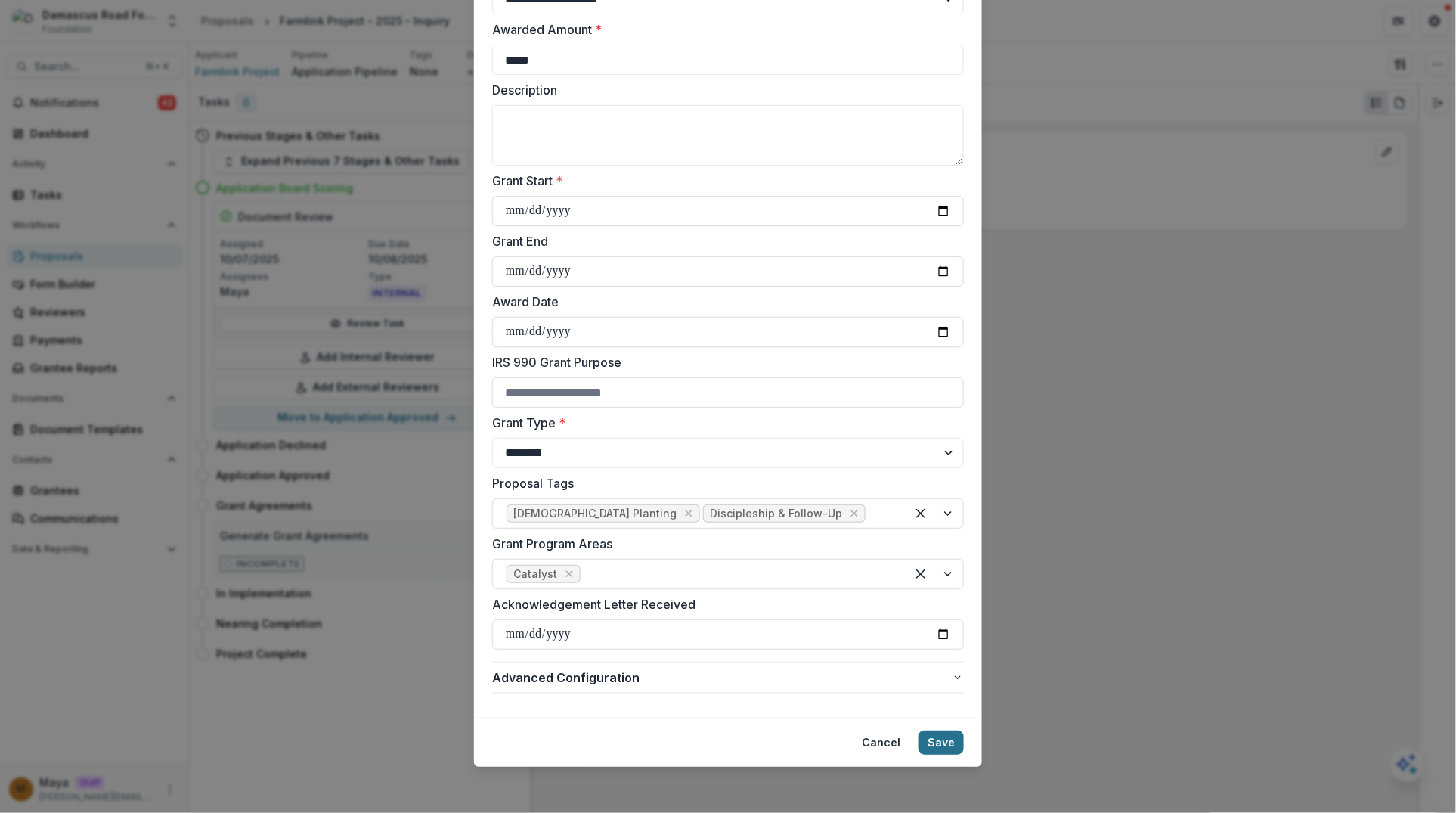
click at [944, 738] on button "Save" at bounding box center [941, 742] width 45 height 24
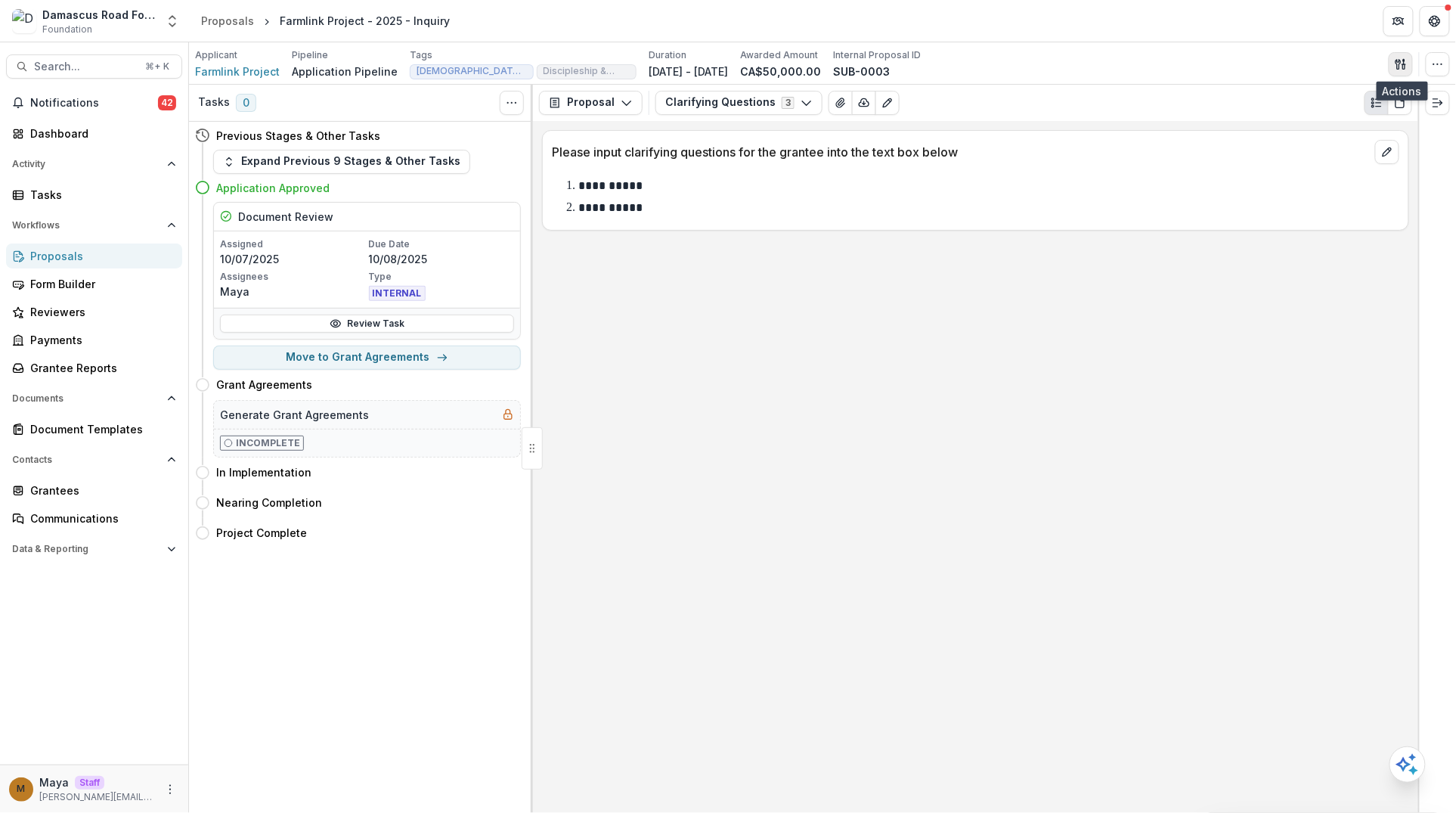
click at [1402, 59] on icon "button" at bounding box center [1400, 64] width 12 height 12
click at [1439, 64] on icon "button" at bounding box center [1437, 64] width 12 height 12
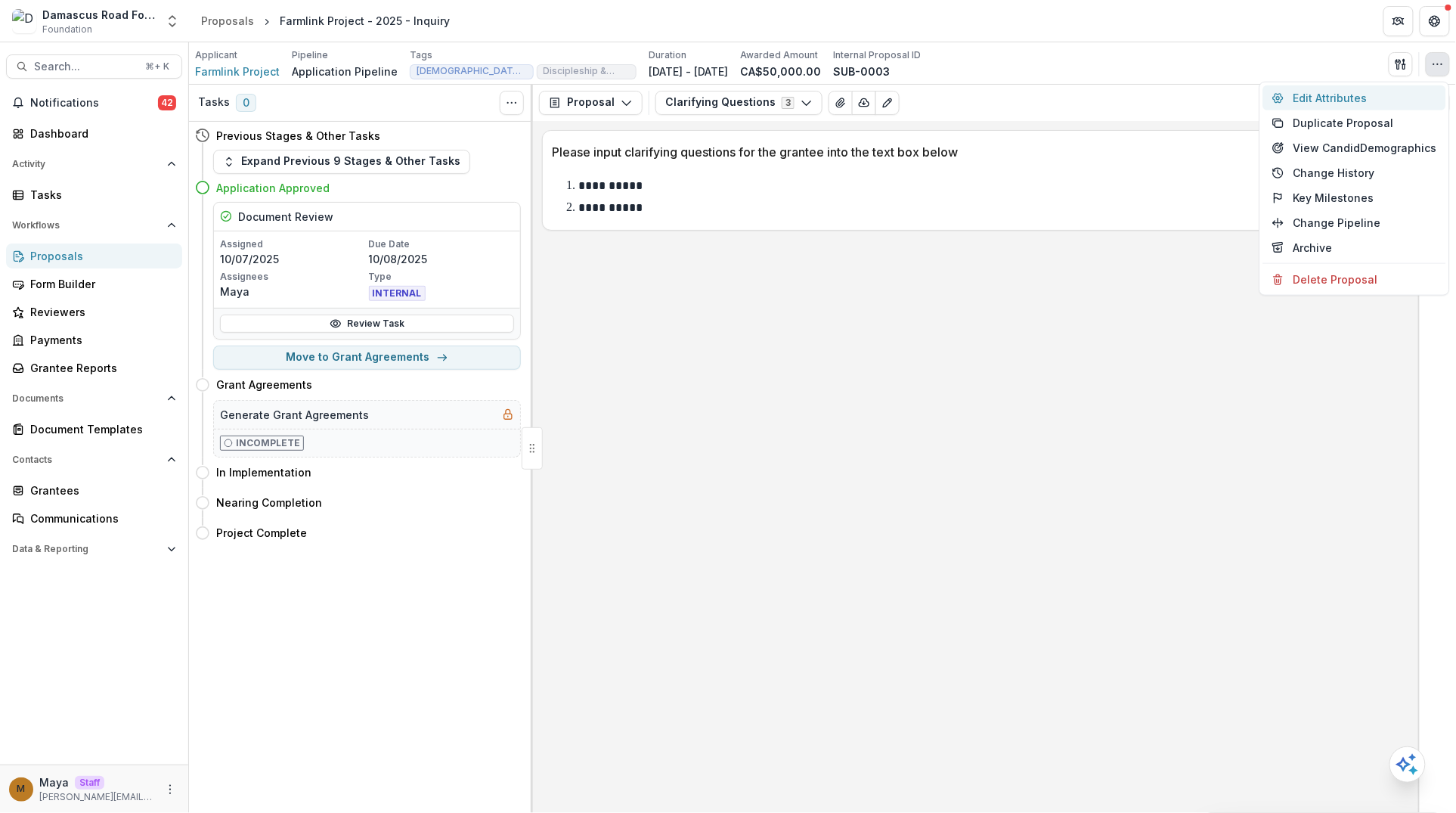
click at [1386, 98] on button "Edit Attributes" at bounding box center [1354, 98] width 183 height 25
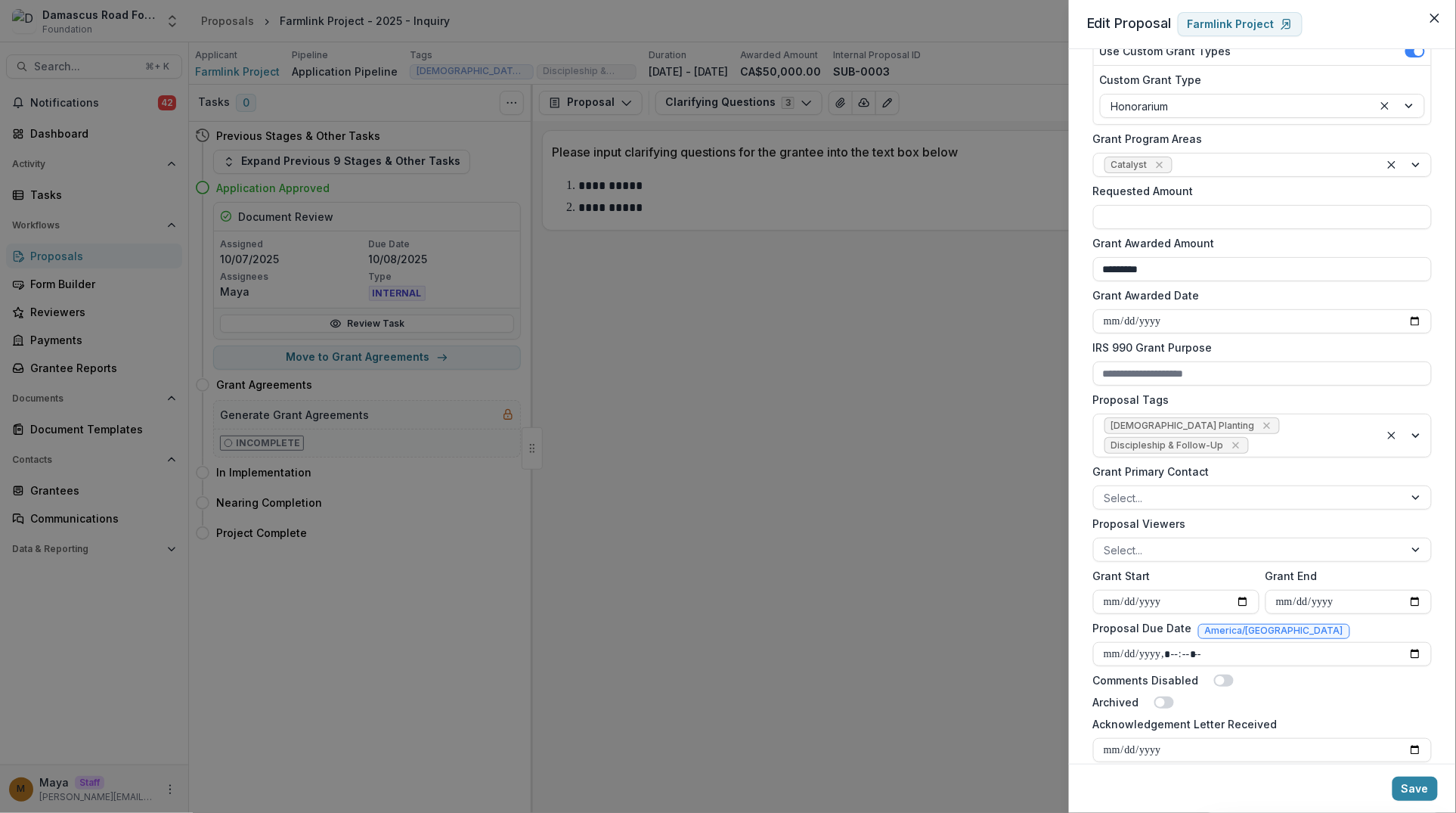
scroll to position [0, 0]
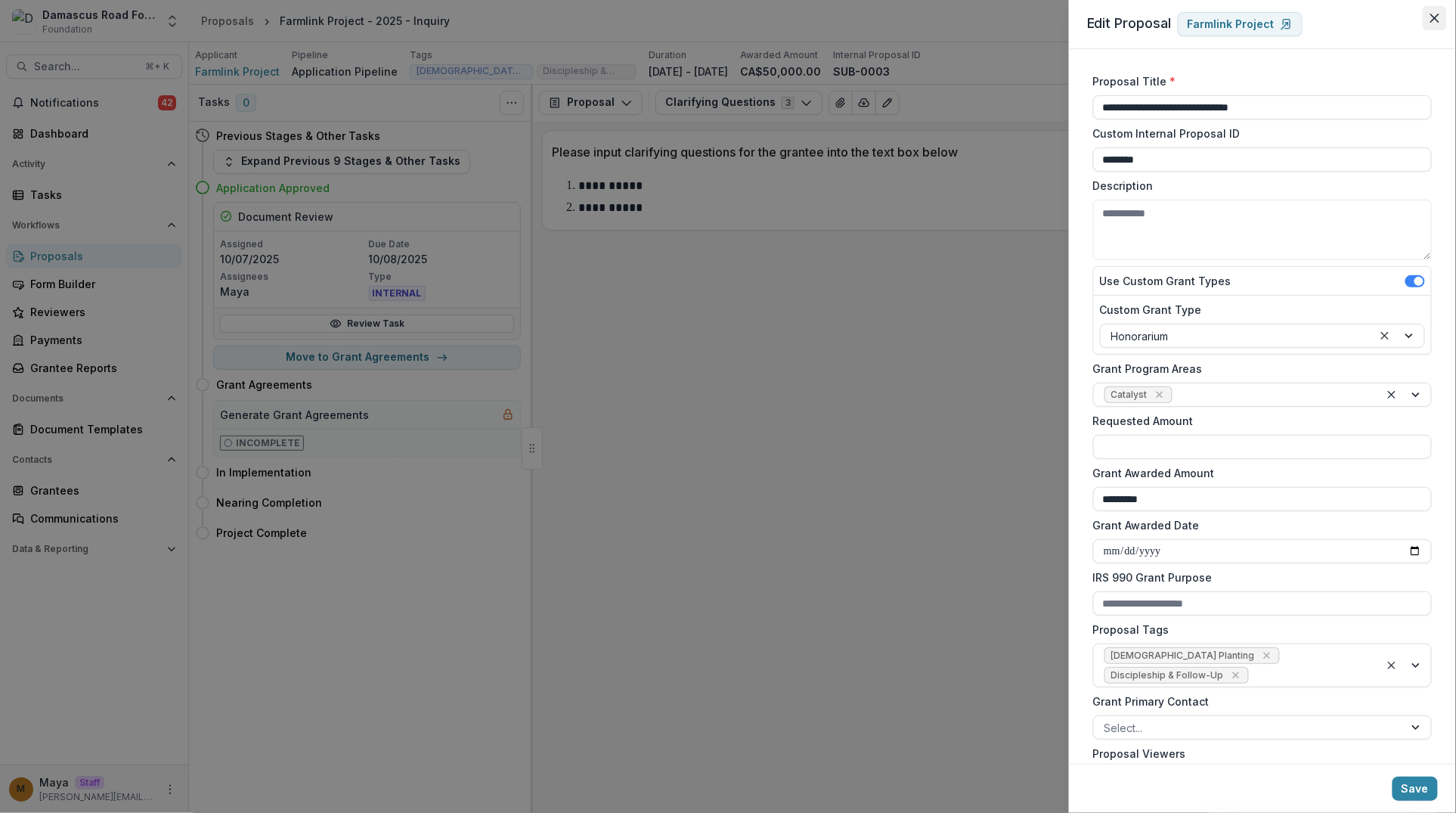
click at [1441, 8] on button "Close" at bounding box center [1434, 18] width 24 height 24
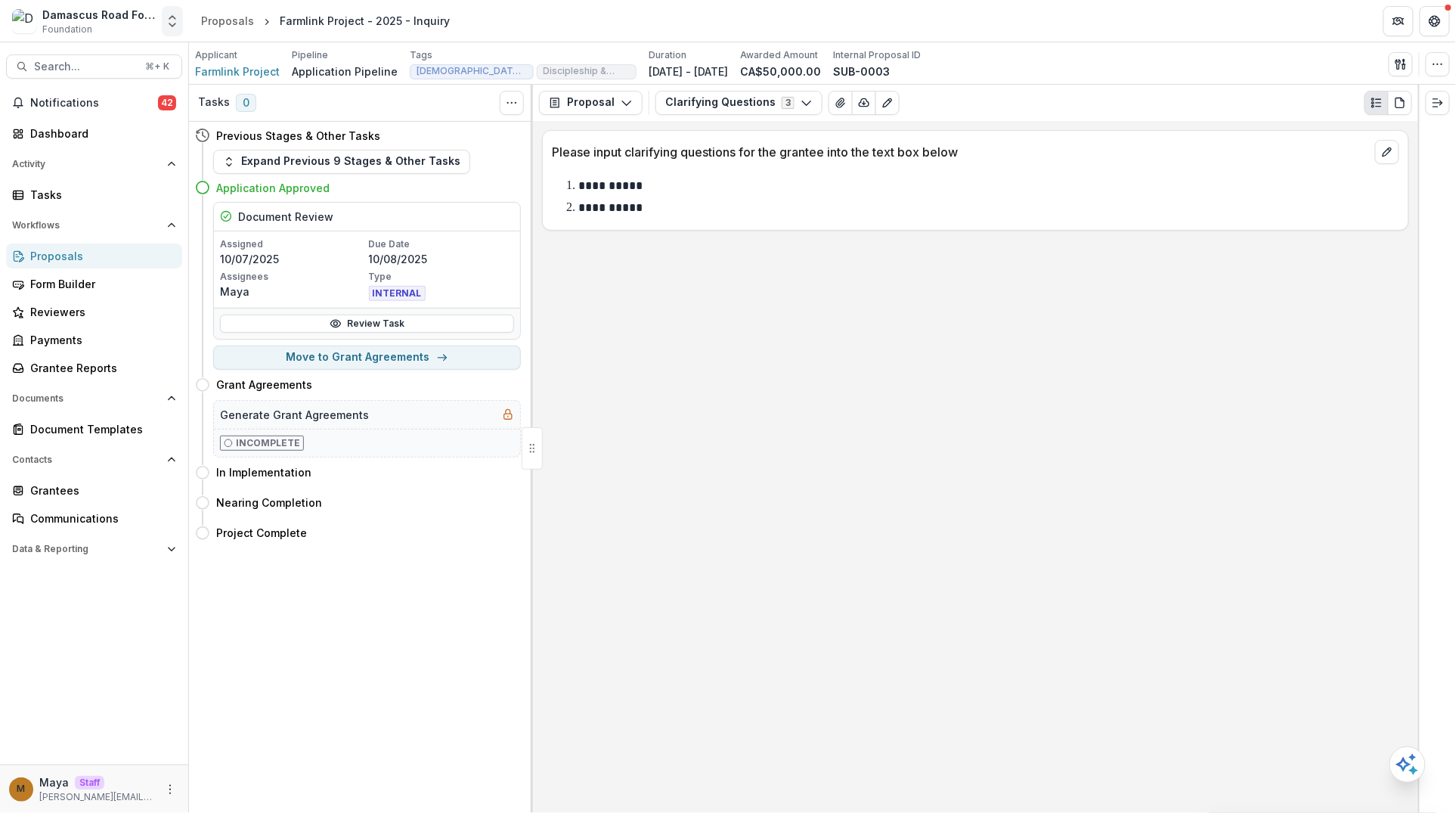
click at [172, 25] on icon "Open entity switcher" at bounding box center [172, 21] width 15 height 15
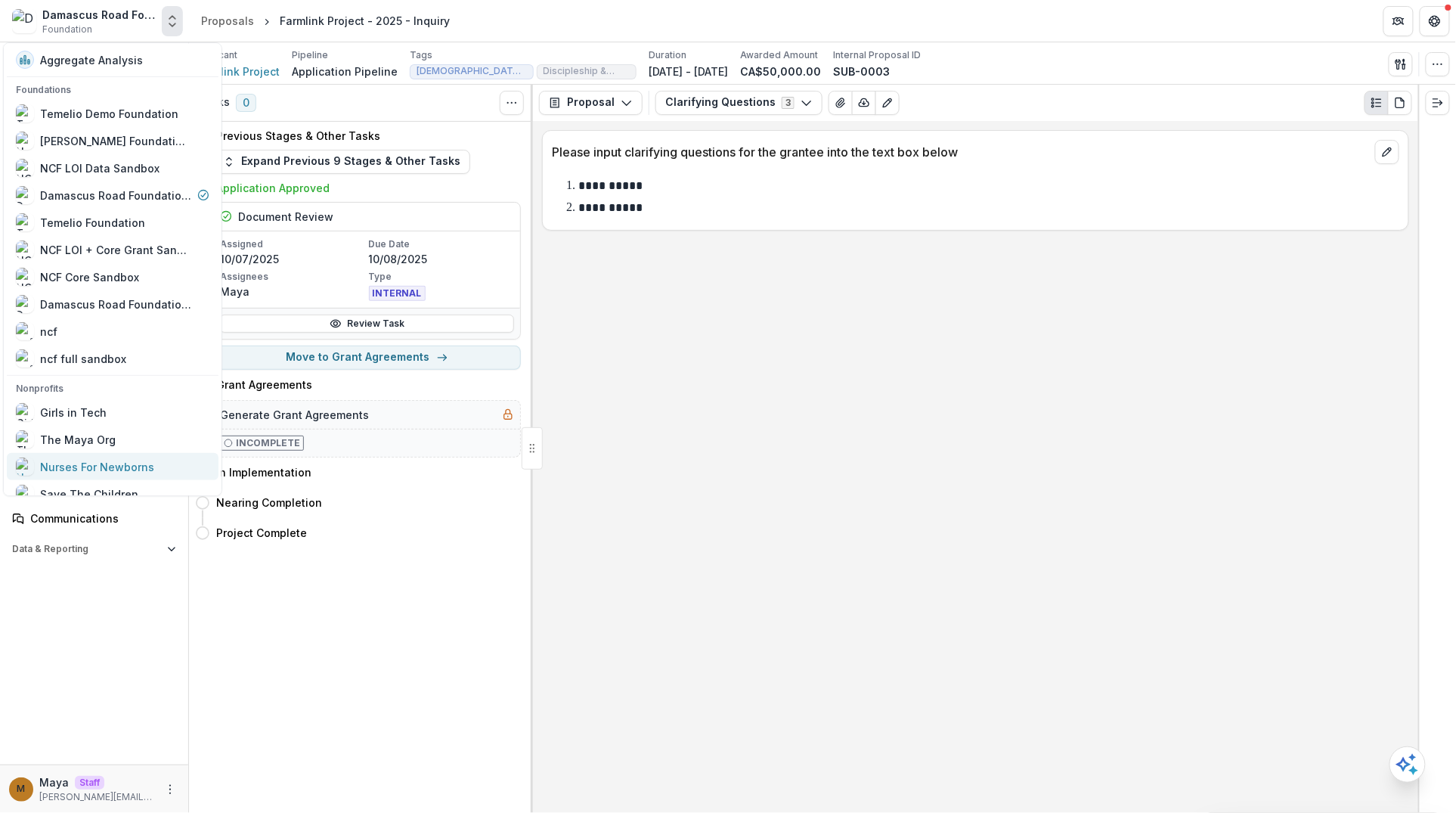
scroll to position [153, 0]
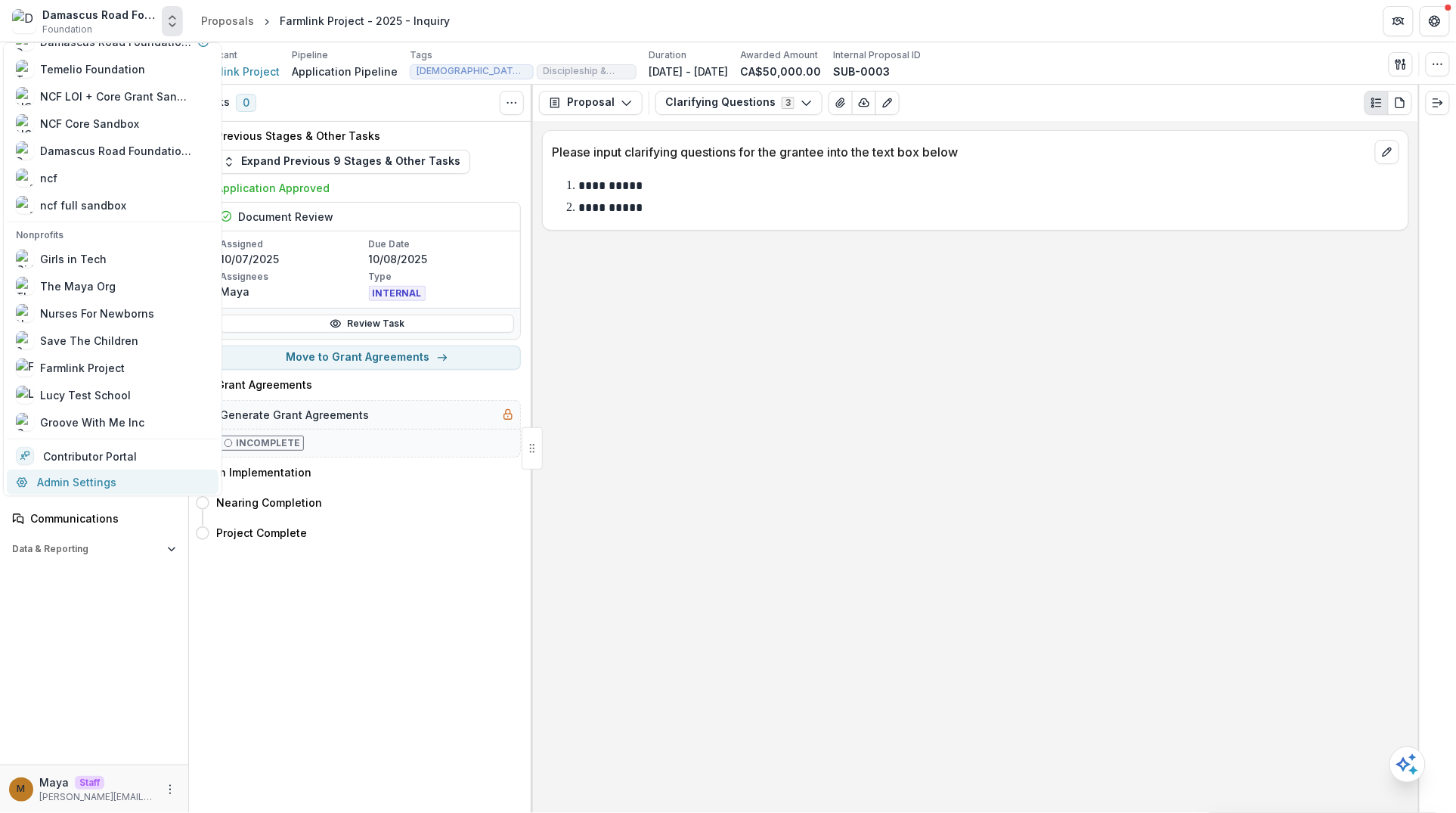
click at [67, 478] on link "Admin Settings" at bounding box center [113, 482] width 212 height 25
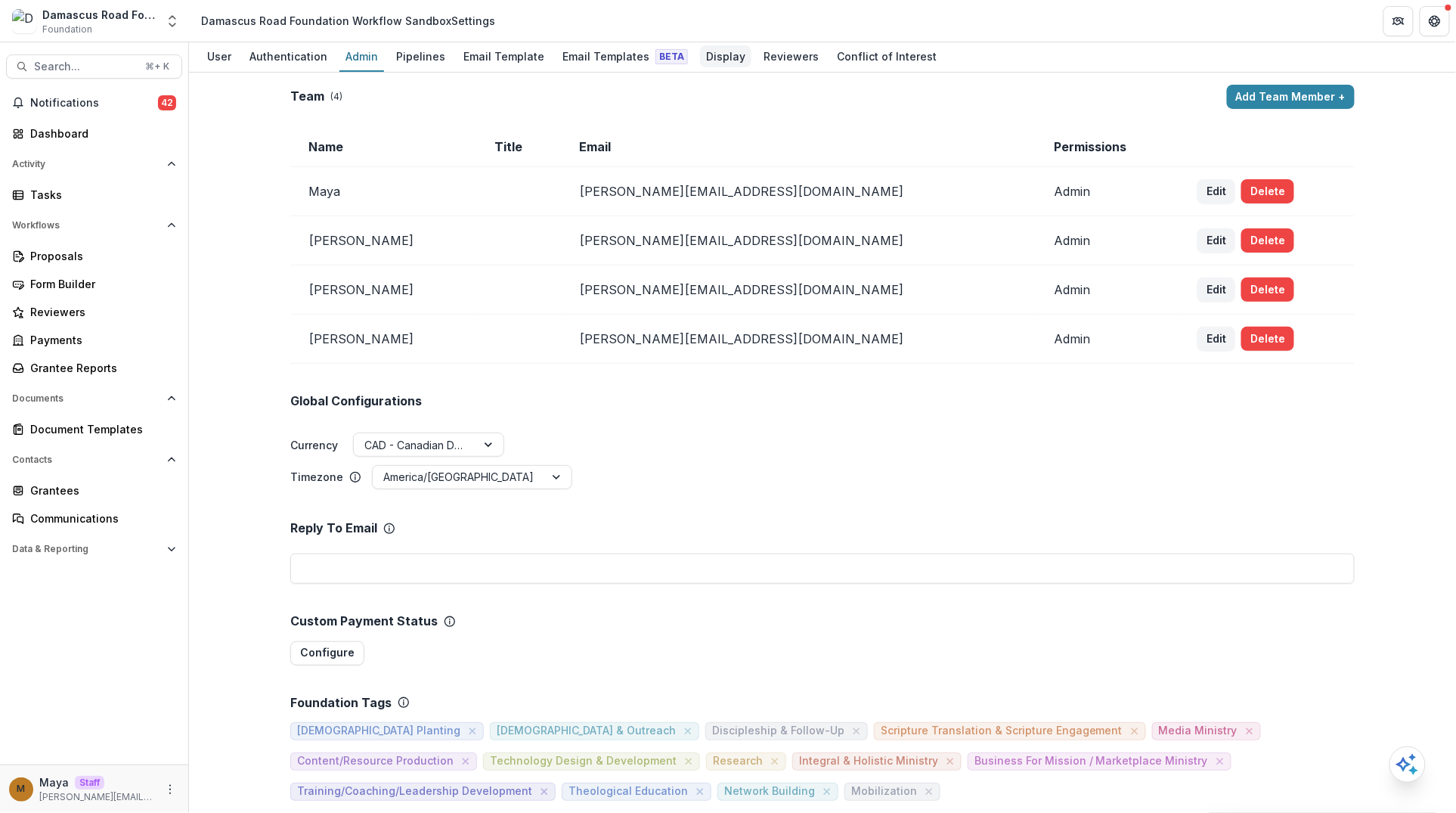
click at [708, 63] on div "Display" at bounding box center [725, 56] width 51 height 22
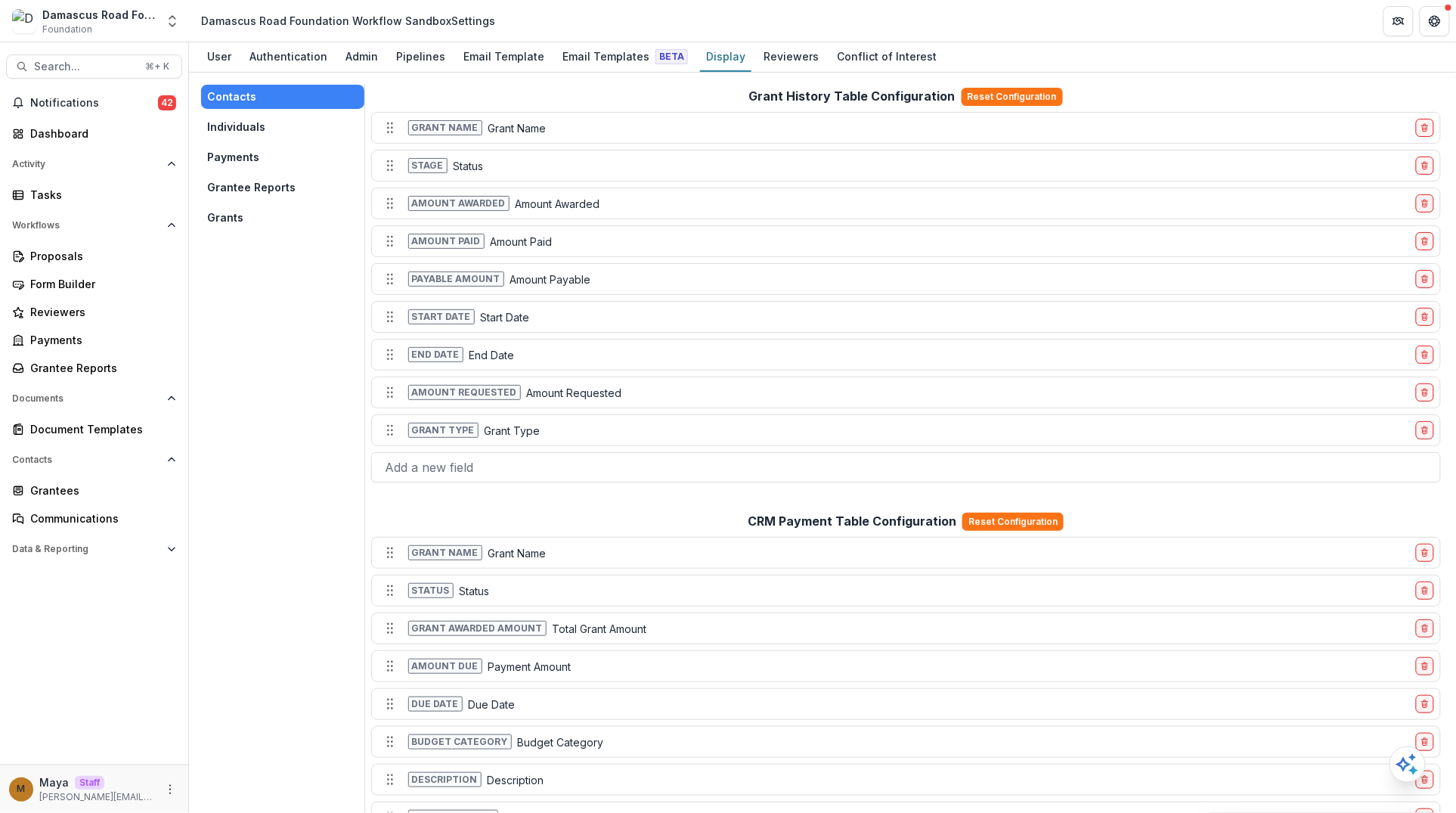
click at [266, 212] on button "Grants" at bounding box center [283, 217] width 163 height 24
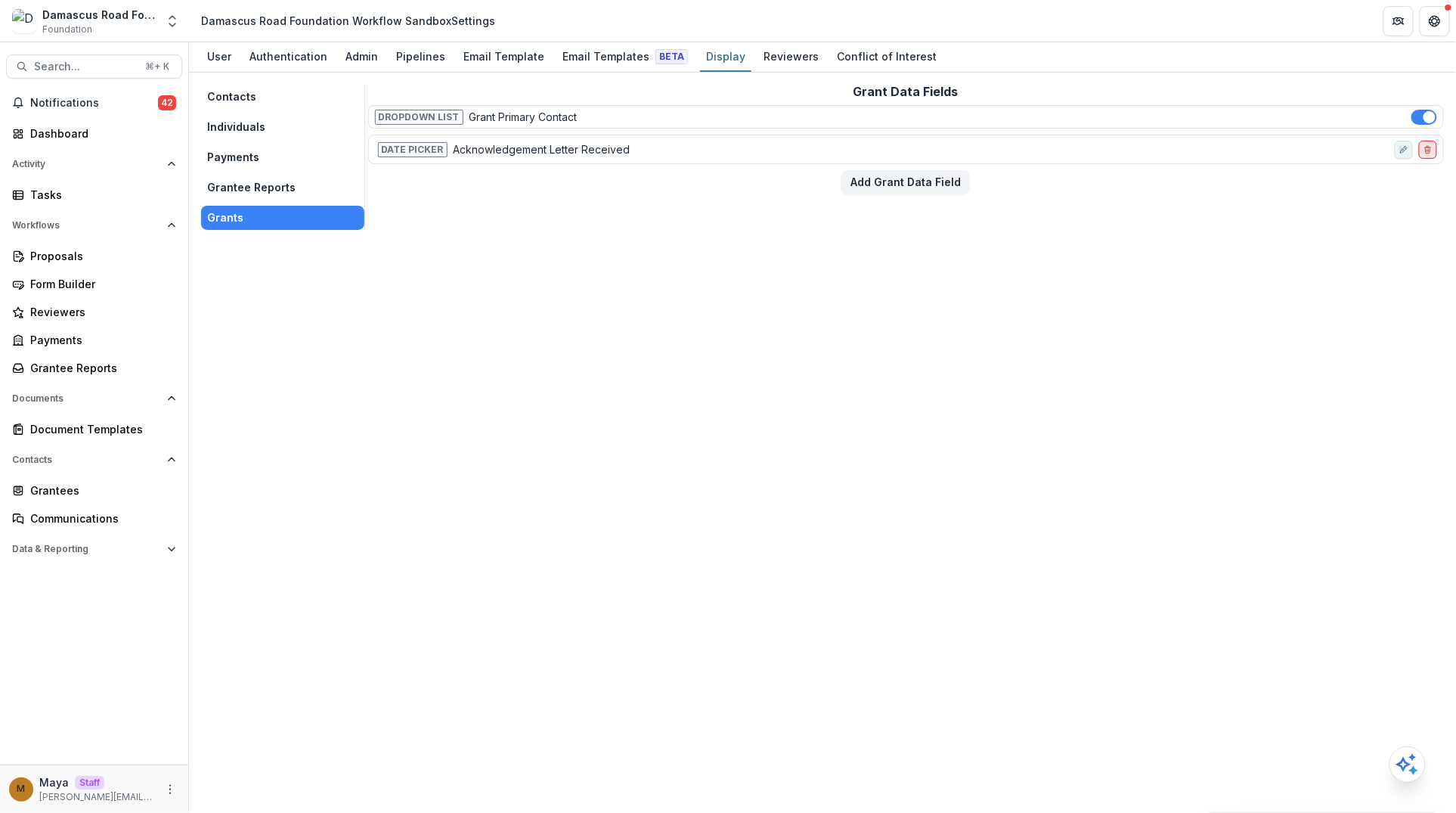
click at [1431, 149] on icon "delete-field-row" at bounding box center [1427, 150] width 9 height 9
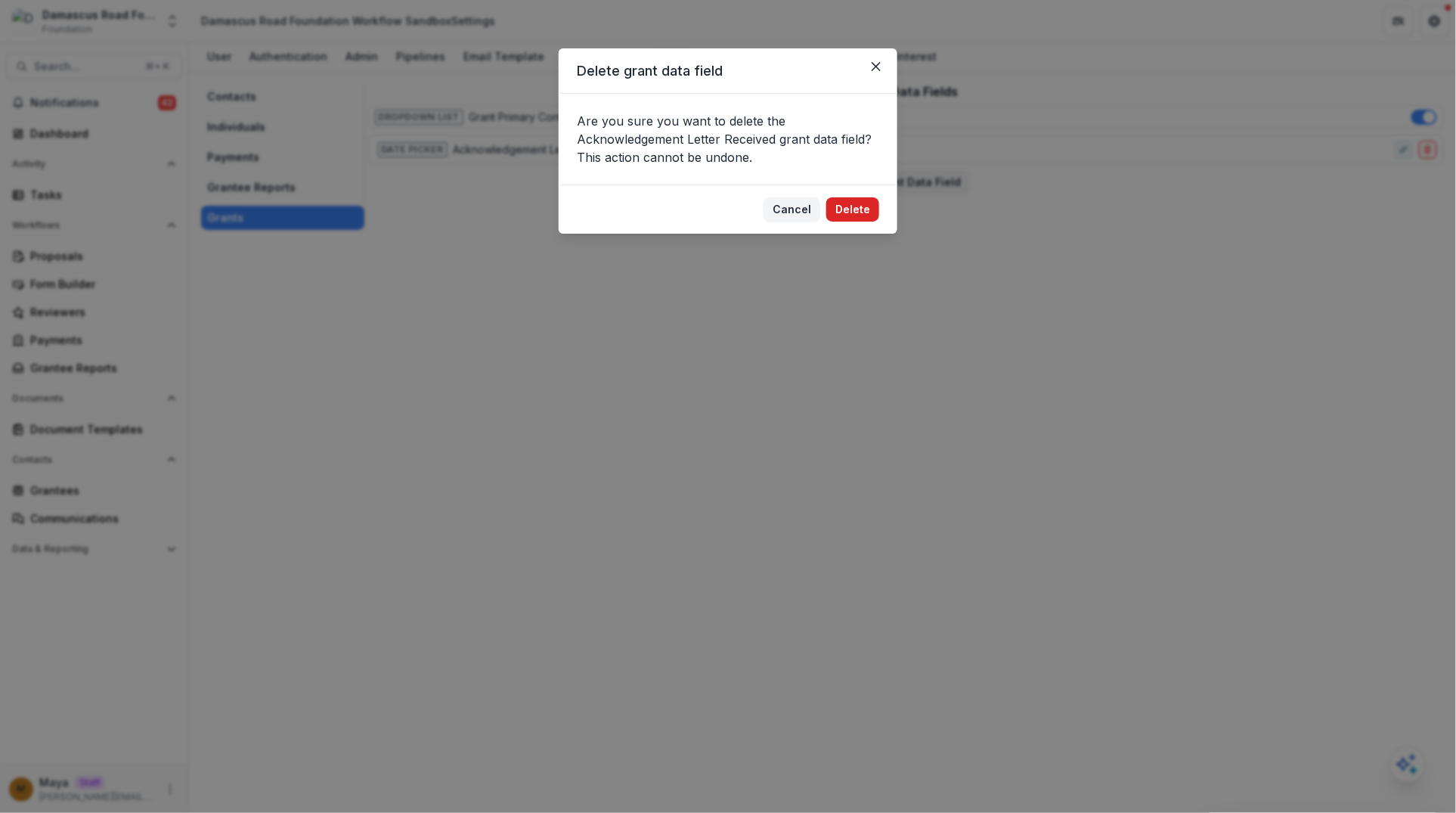
click at [851, 213] on button "Delete" at bounding box center [852, 210] width 53 height 24
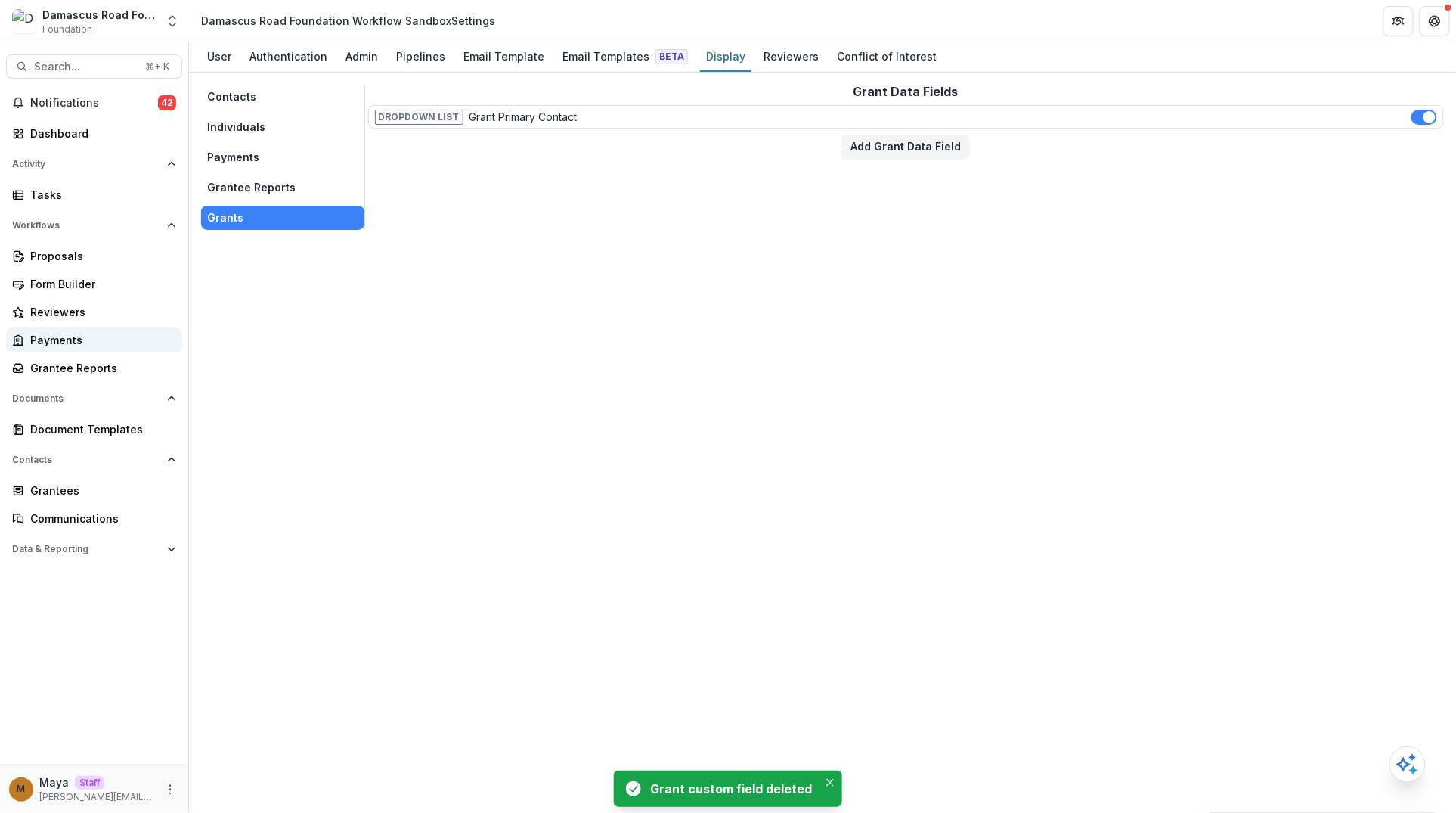
click at [56, 334] on div "Payments" at bounding box center [100, 339] width 140 height 16
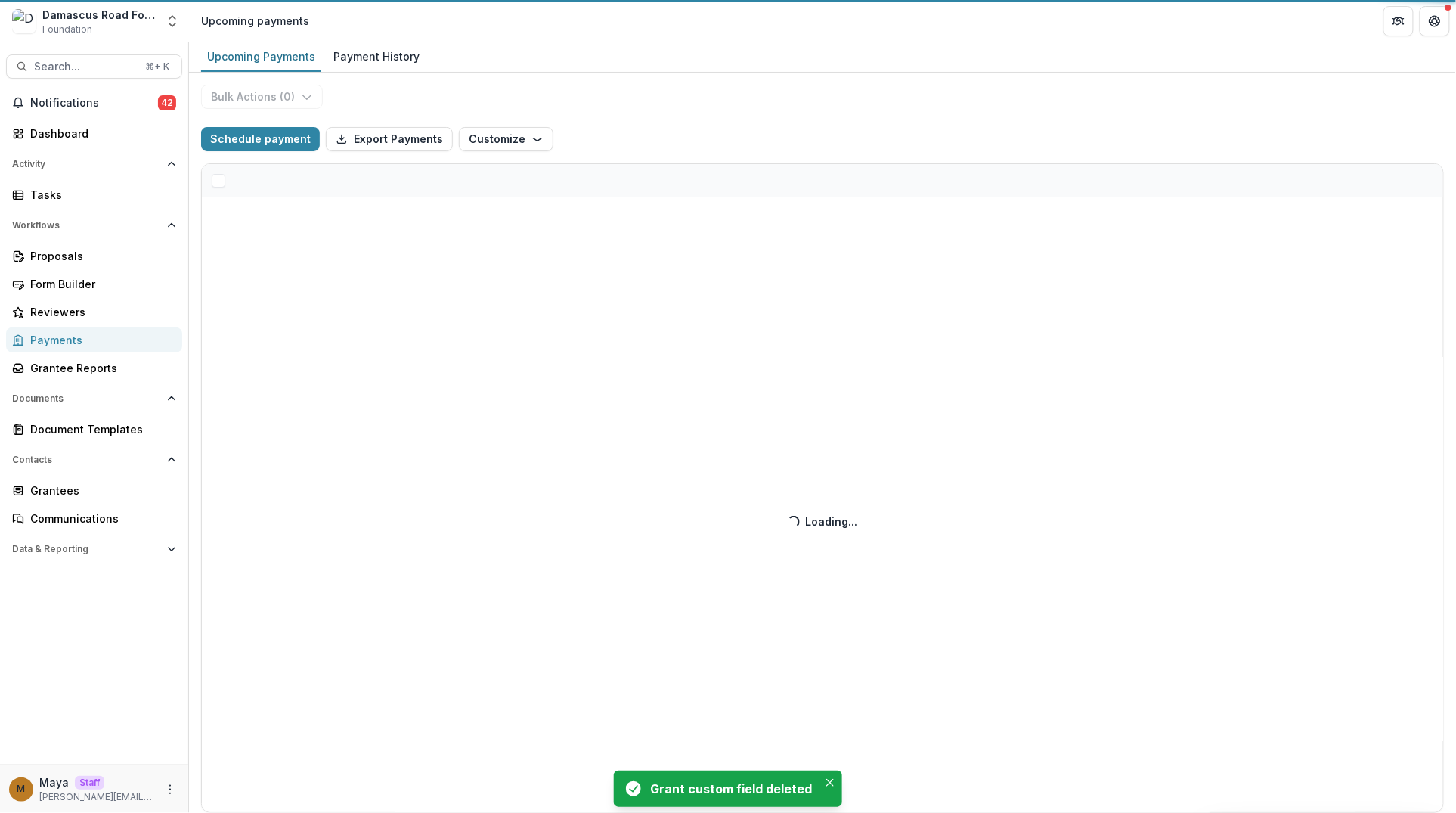
select select "**********"
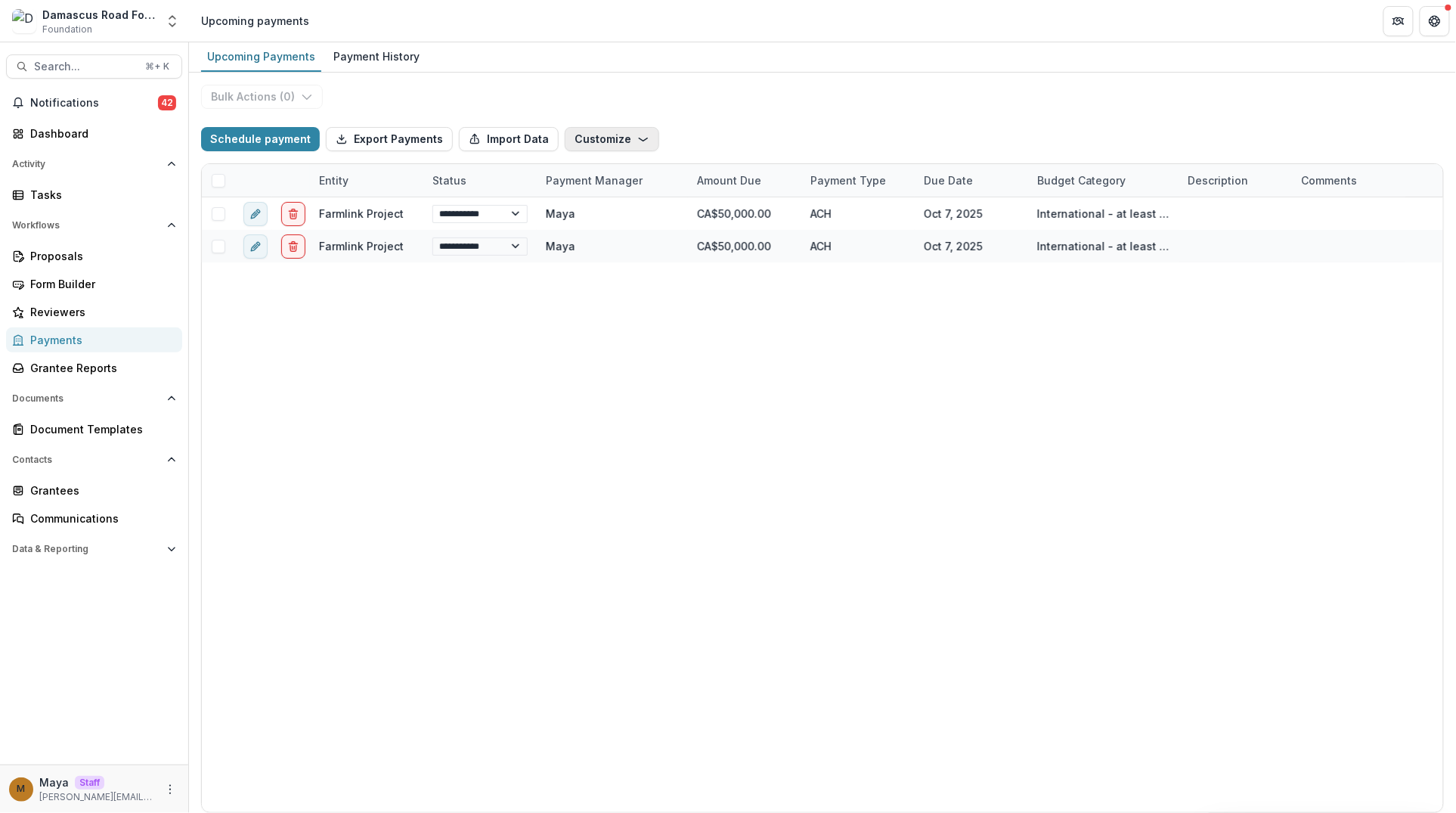
click at [621, 132] on button "Customize" at bounding box center [612, 139] width 94 height 24
click at [583, 167] on button "New Custom Field" at bounding box center [560, 173] width 161 height 25
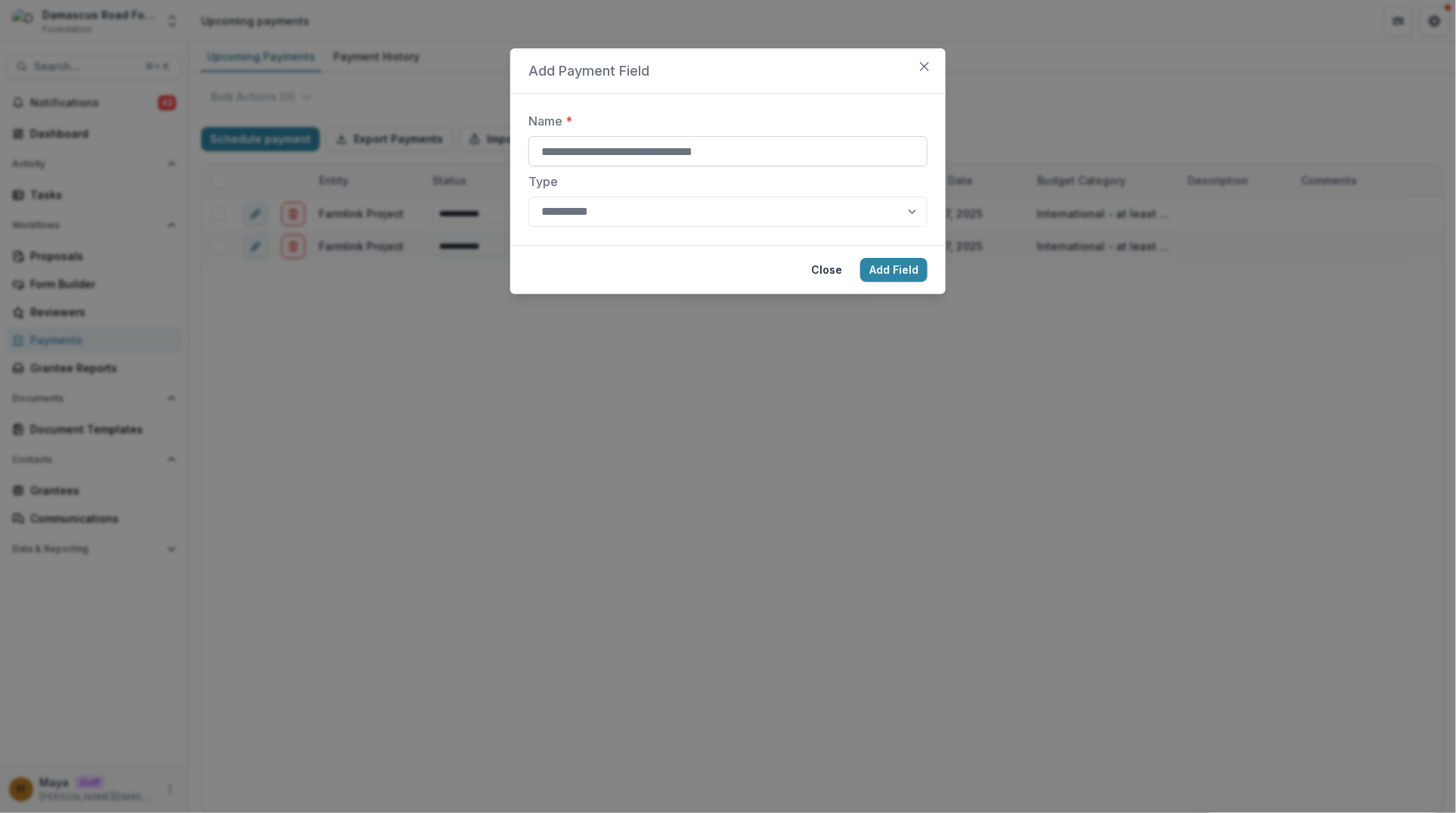
click at [584, 146] on input "Name *" at bounding box center [728, 151] width 399 height 30
type input "**********"
select select "**********"
type input "**********"
click at [679, 212] on select "**********" at bounding box center [728, 212] width 399 height 30
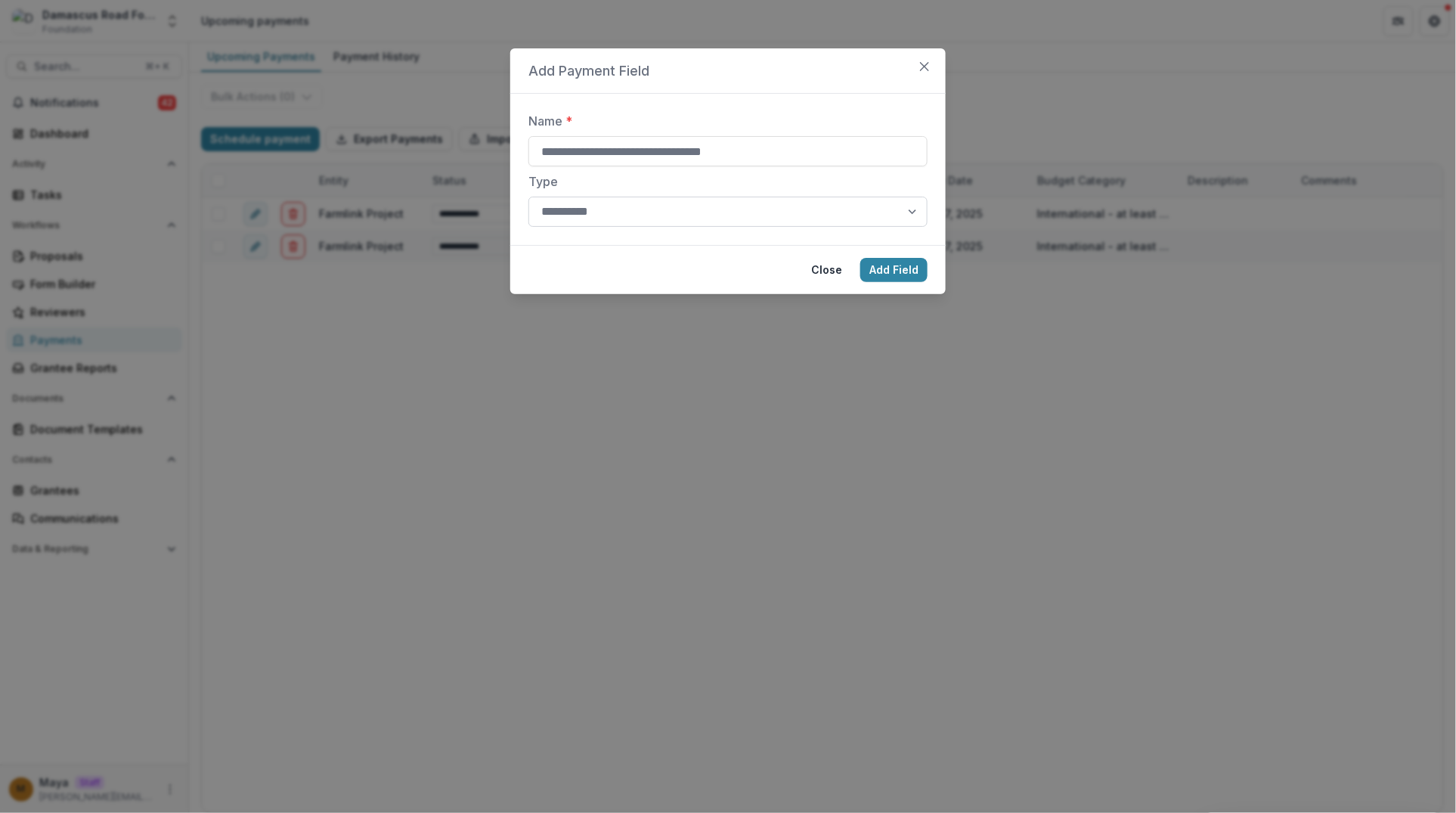
select select "****"
click at [528, 197] on select "**********" at bounding box center [728, 212] width 399 height 30
click at [912, 268] on button "Add Field" at bounding box center [894, 269] width 67 height 24
select select "**********"
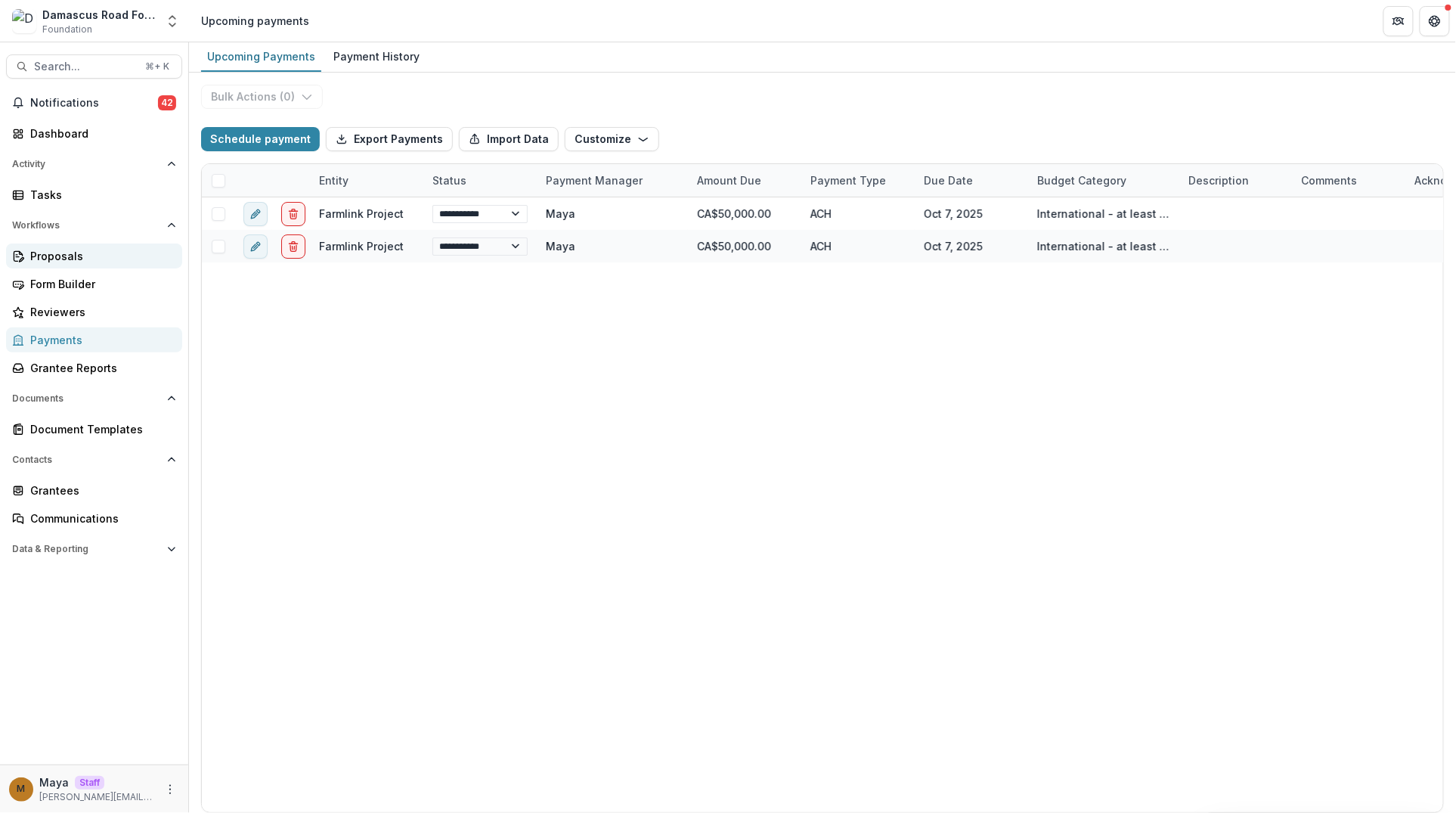
click at [59, 258] on div "Proposals" at bounding box center [100, 256] width 140 height 16
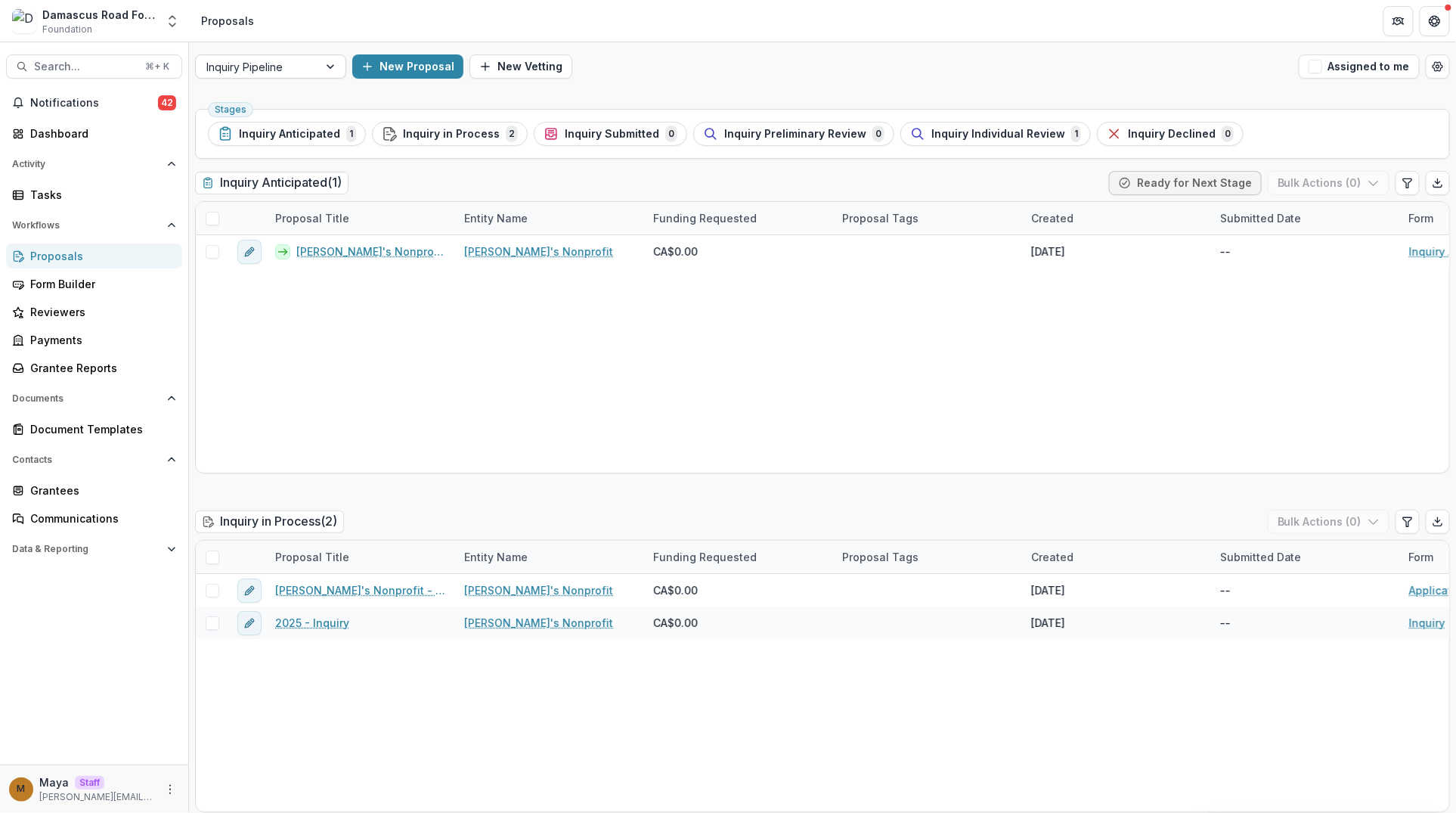
click at [305, 75] on div at bounding box center [257, 66] width 101 height 19
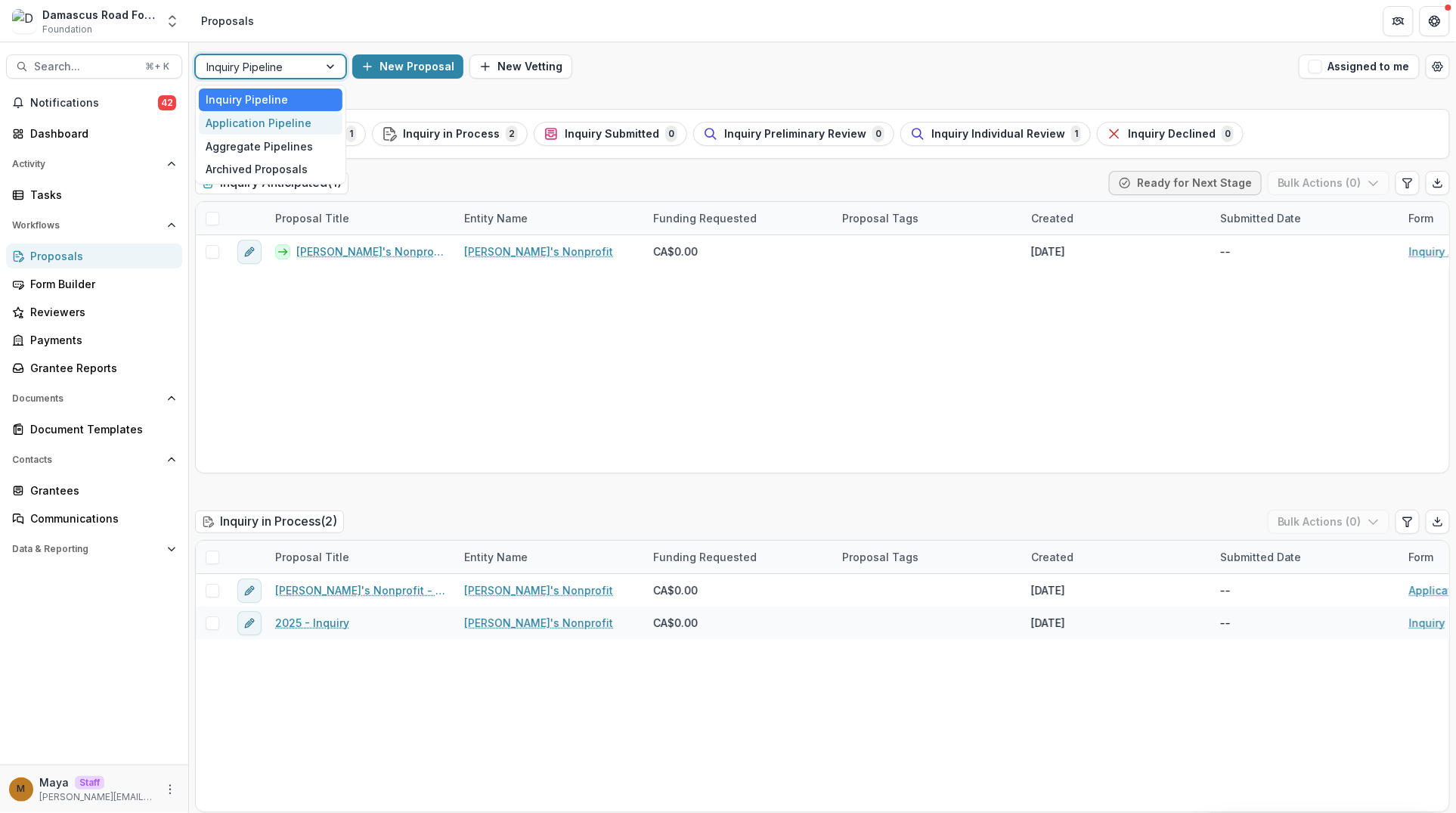
click at [296, 125] on div "Application Pipeline" at bounding box center [270, 123] width 144 height 24
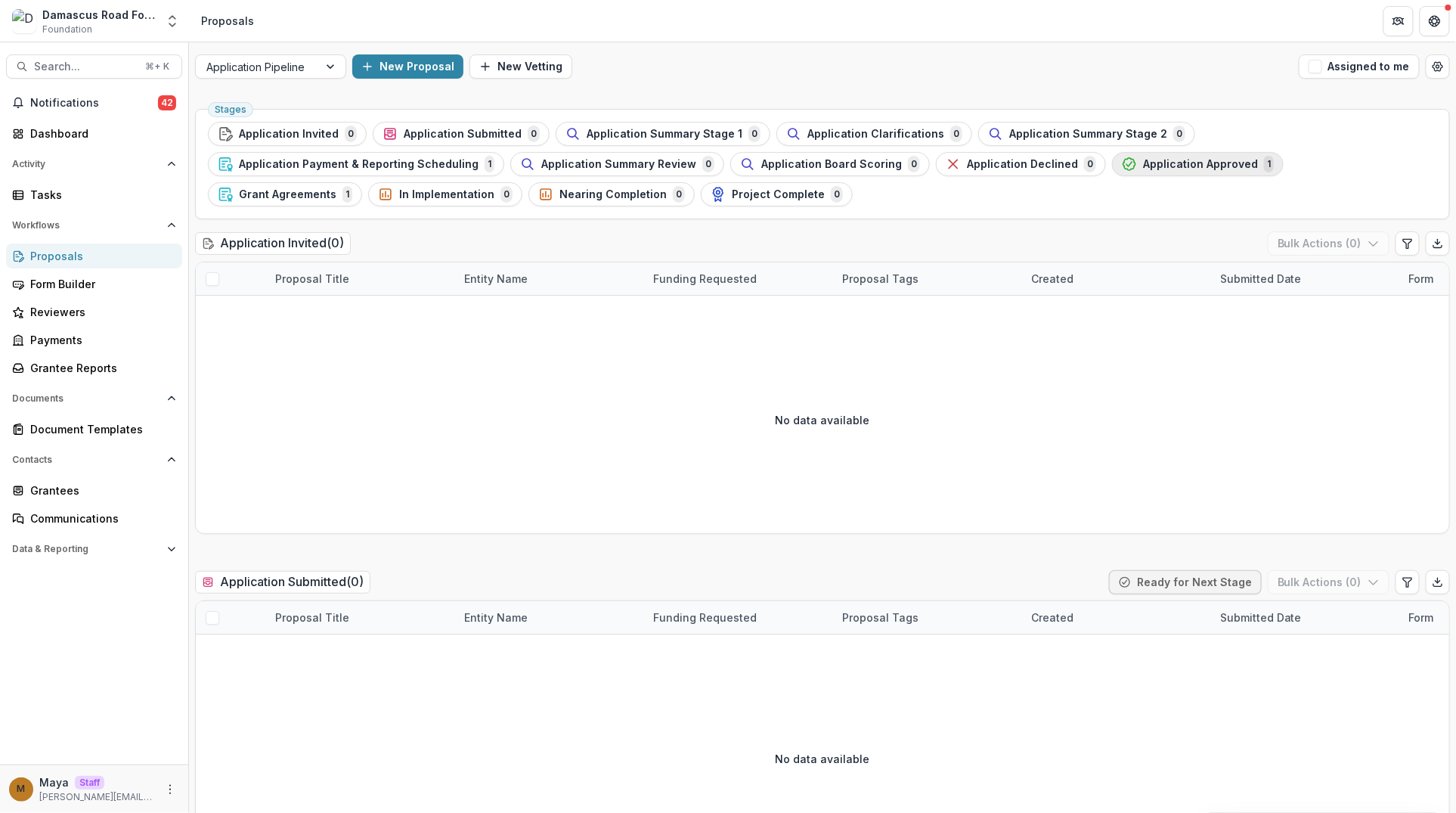
click at [1163, 170] on div "Application Approved 1" at bounding box center [1198, 164] width 152 height 17
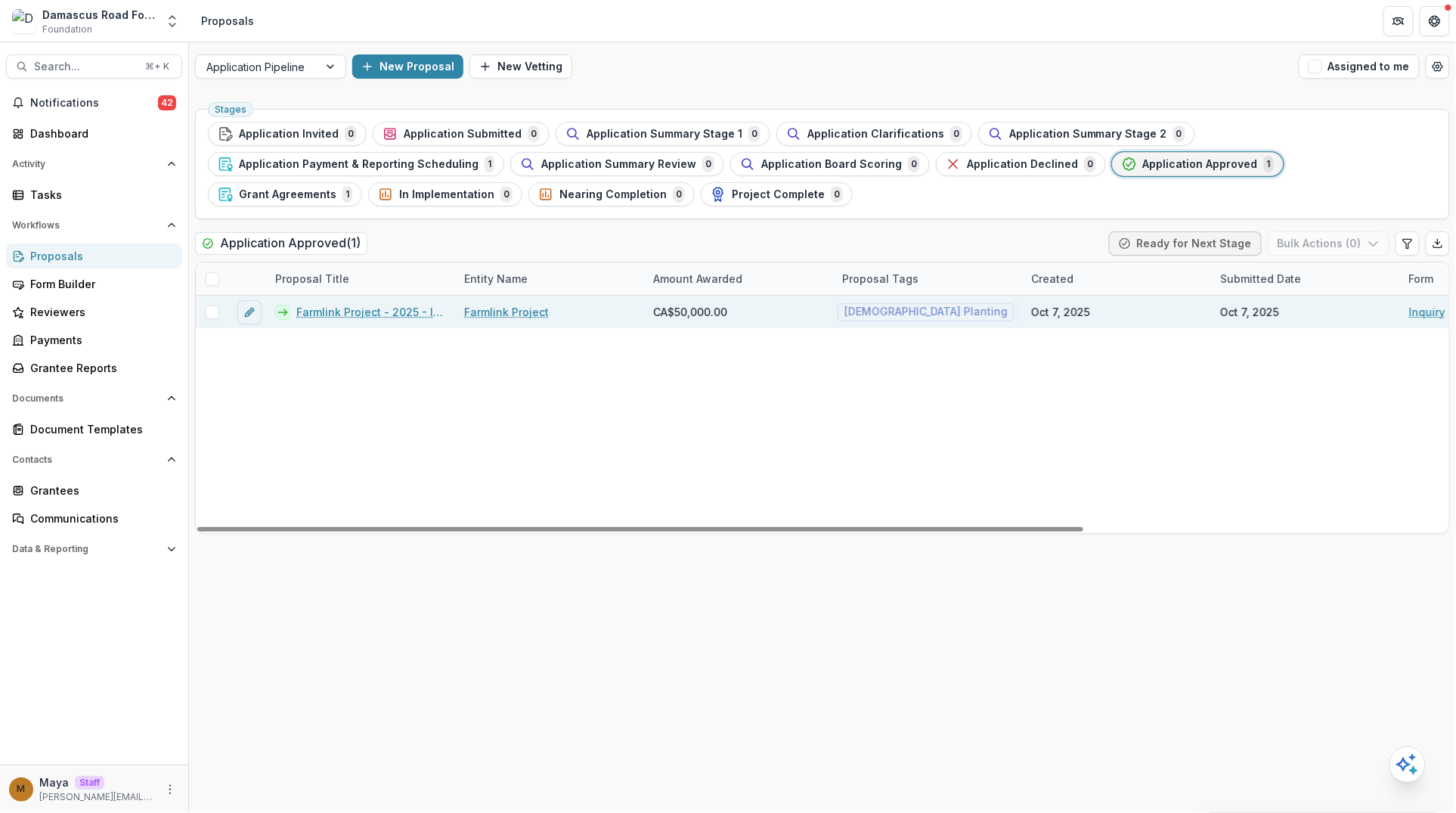
click at [357, 311] on link "Farmlink Project - 2025 - Inquiry" at bounding box center [371, 311] width 150 height 16
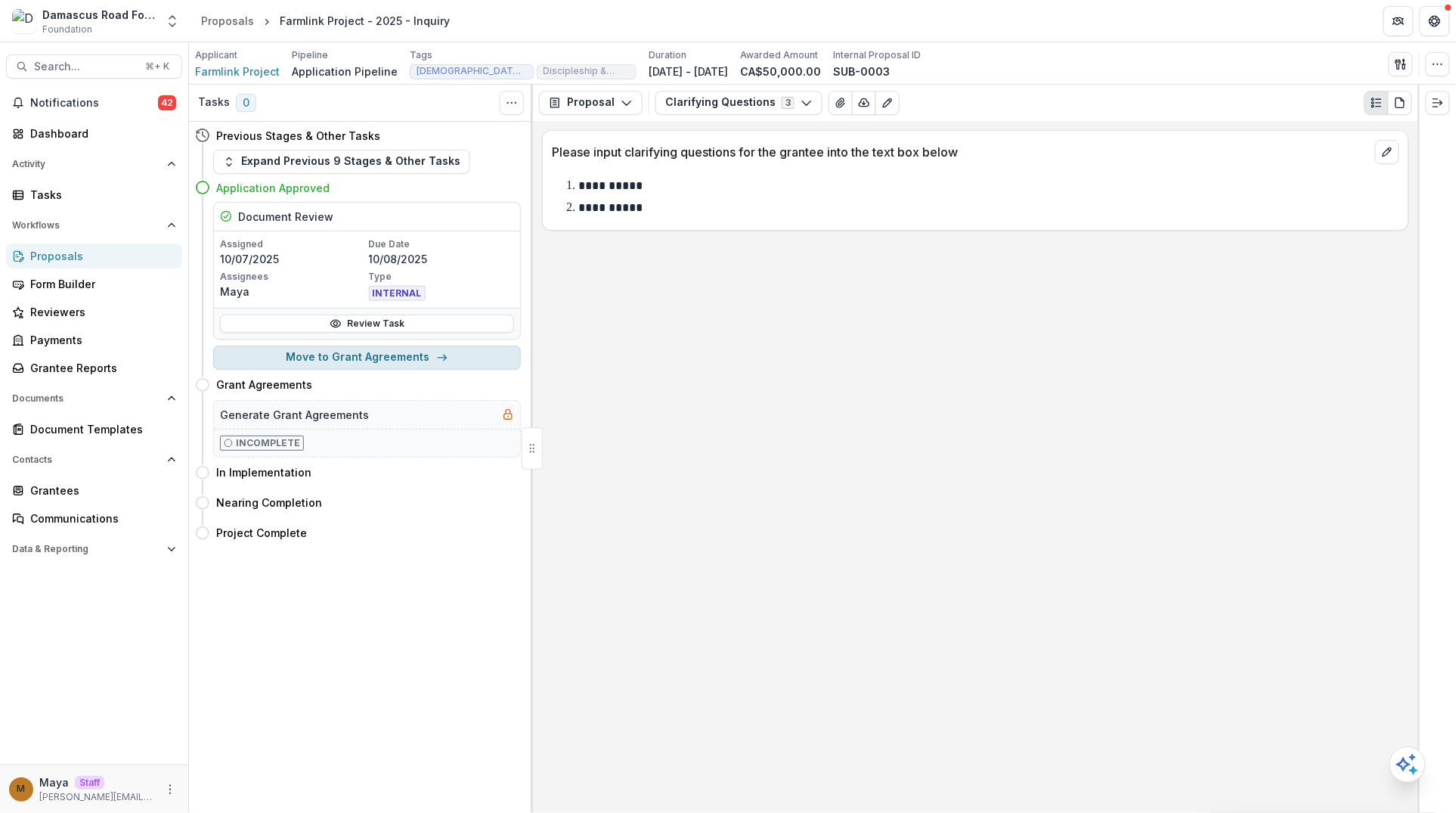
click at [362, 357] on button "Move to Grant Agreements" at bounding box center [367, 358] width 308 height 24
select select "**********"
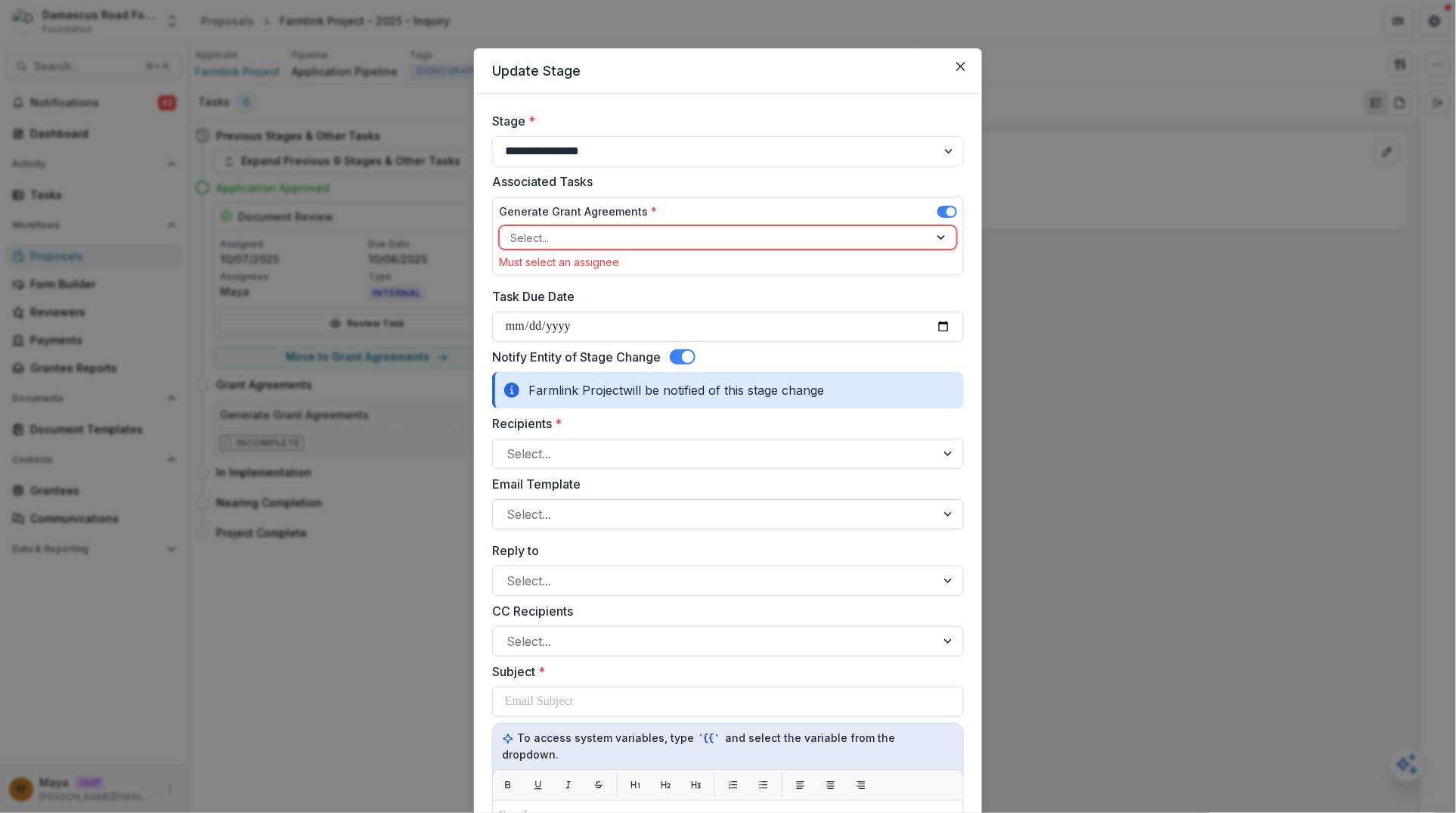
click at [545, 510] on div at bounding box center [714, 513] width 416 height 21
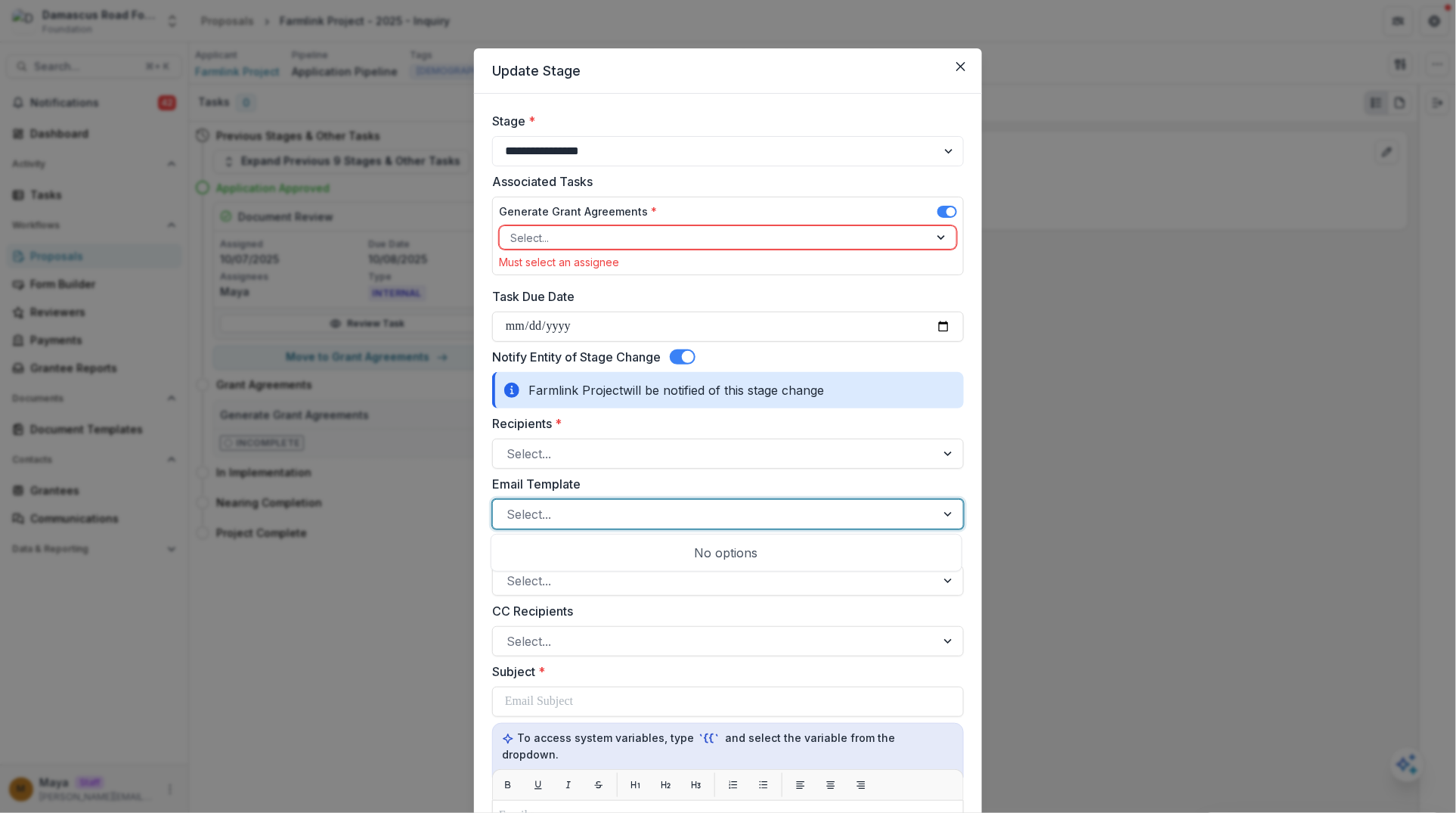
click at [545, 510] on div at bounding box center [714, 513] width 416 height 21
click at [569, 511] on div at bounding box center [714, 513] width 416 height 21
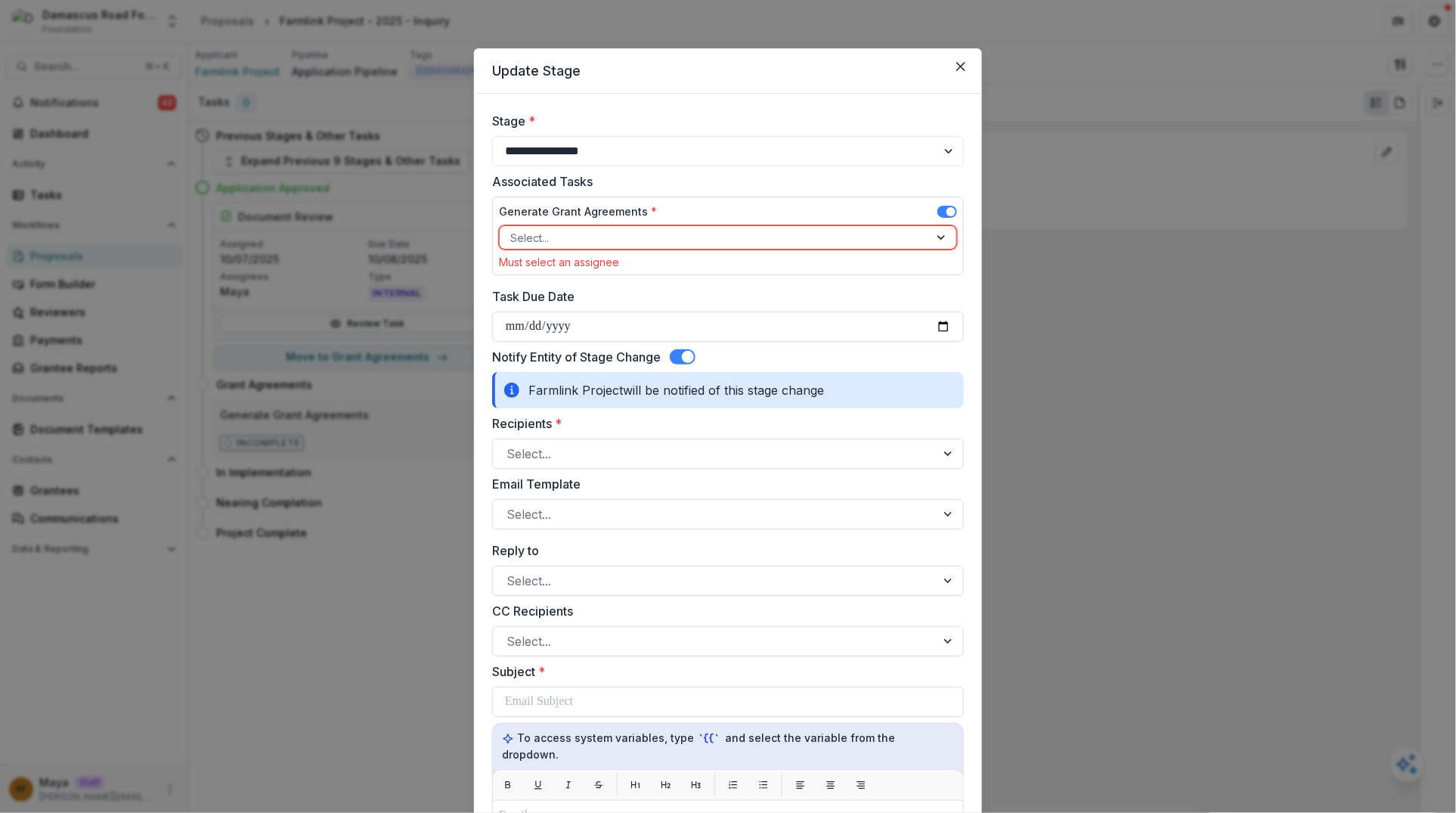
click at [684, 354] on span at bounding box center [688, 357] width 12 height 12
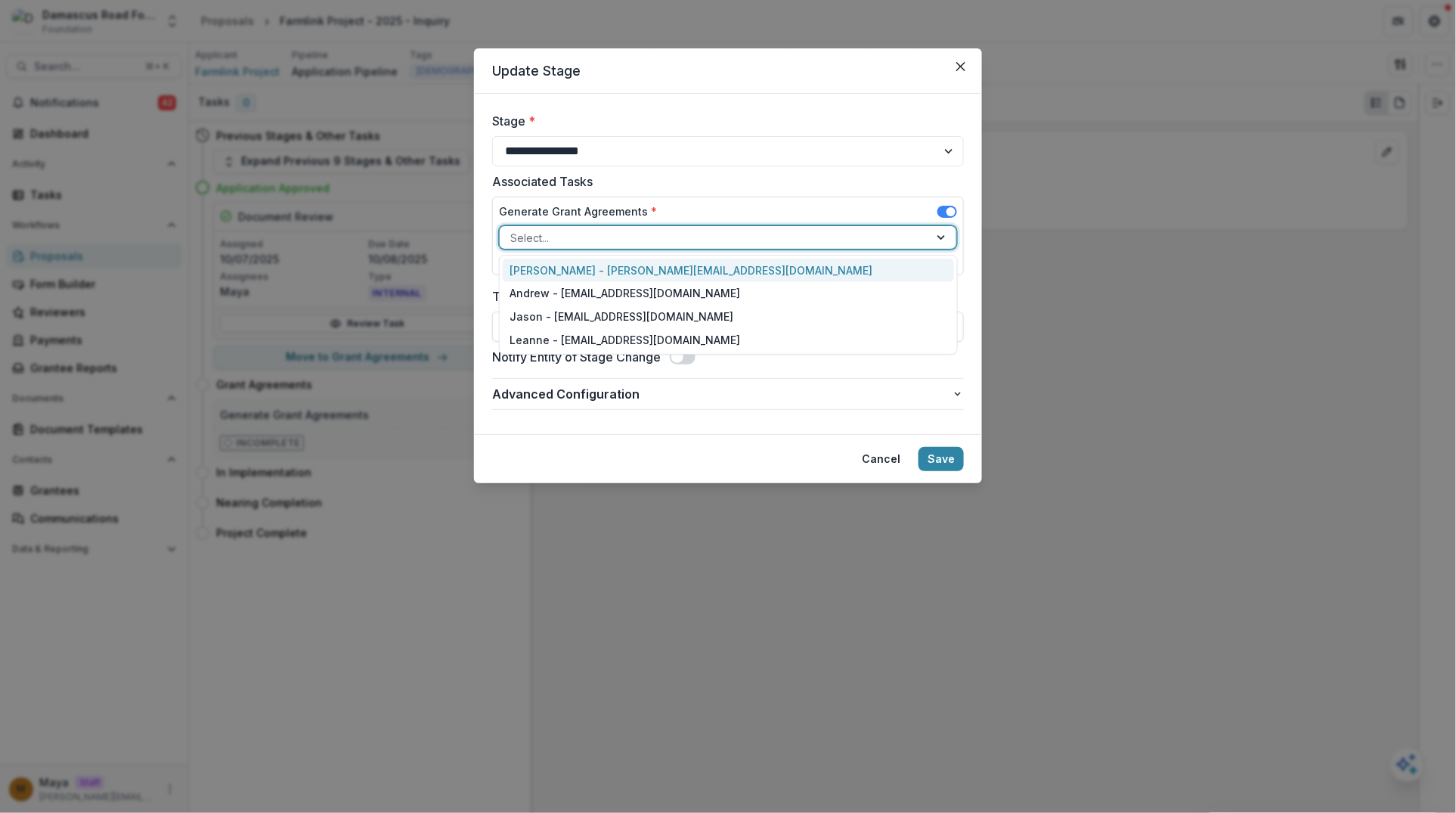
click at [654, 236] on div at bounding box center [714, 237] width 408 height 19
click at [643, 275] on div "Maya - maya@trytemelio.com" at bounding box center [728, 270] width 451 height 24
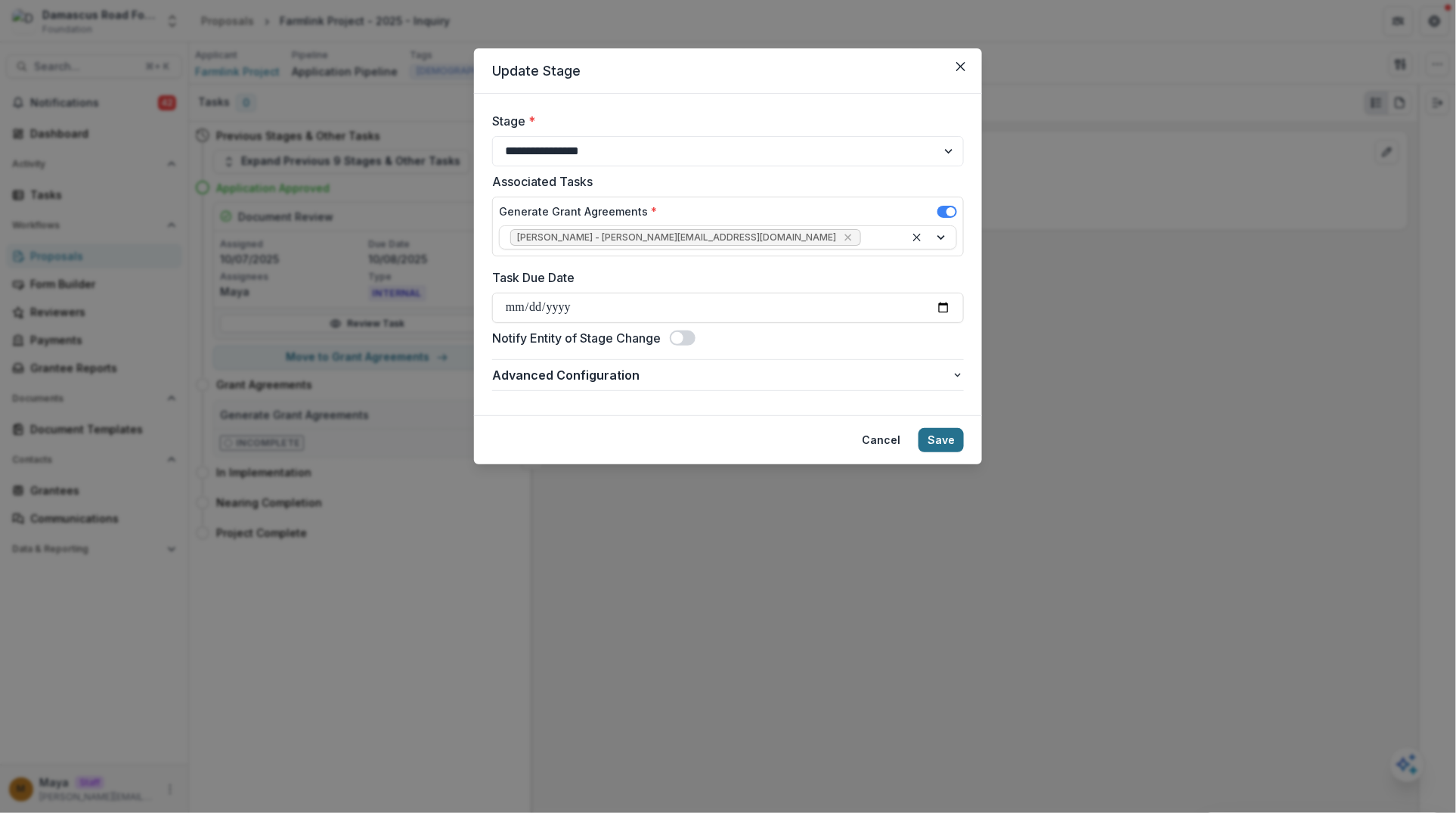
click at [947, 438] on button "Save" at bounding box center [941, 440] width 45 height 24
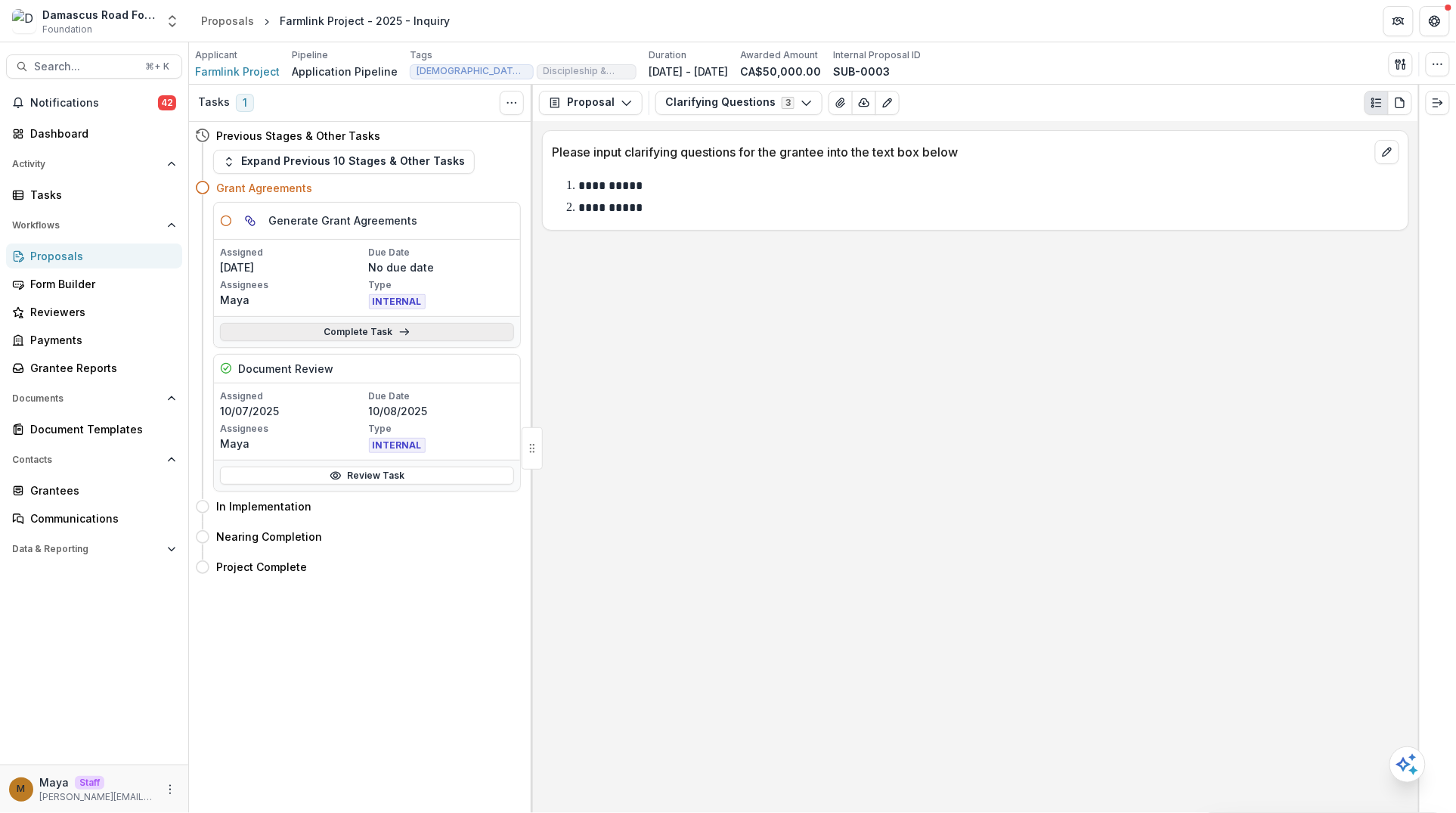
click at [378, 326] on link "Complete Task" at bounding box center [367, 332] width 294 height 19
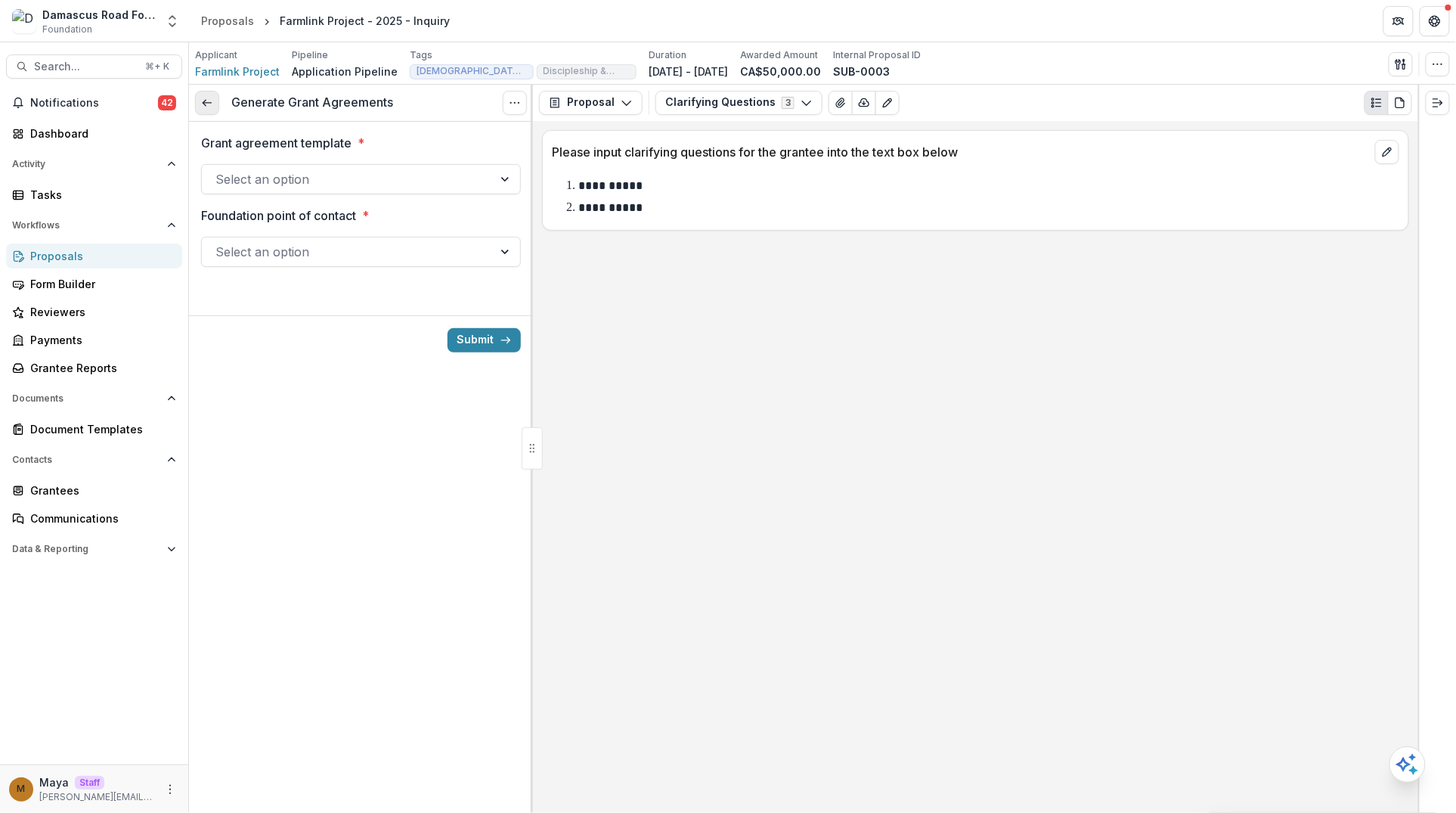
click at [208, 98] on icon at bounding box center [207, 103] width 12 height 12
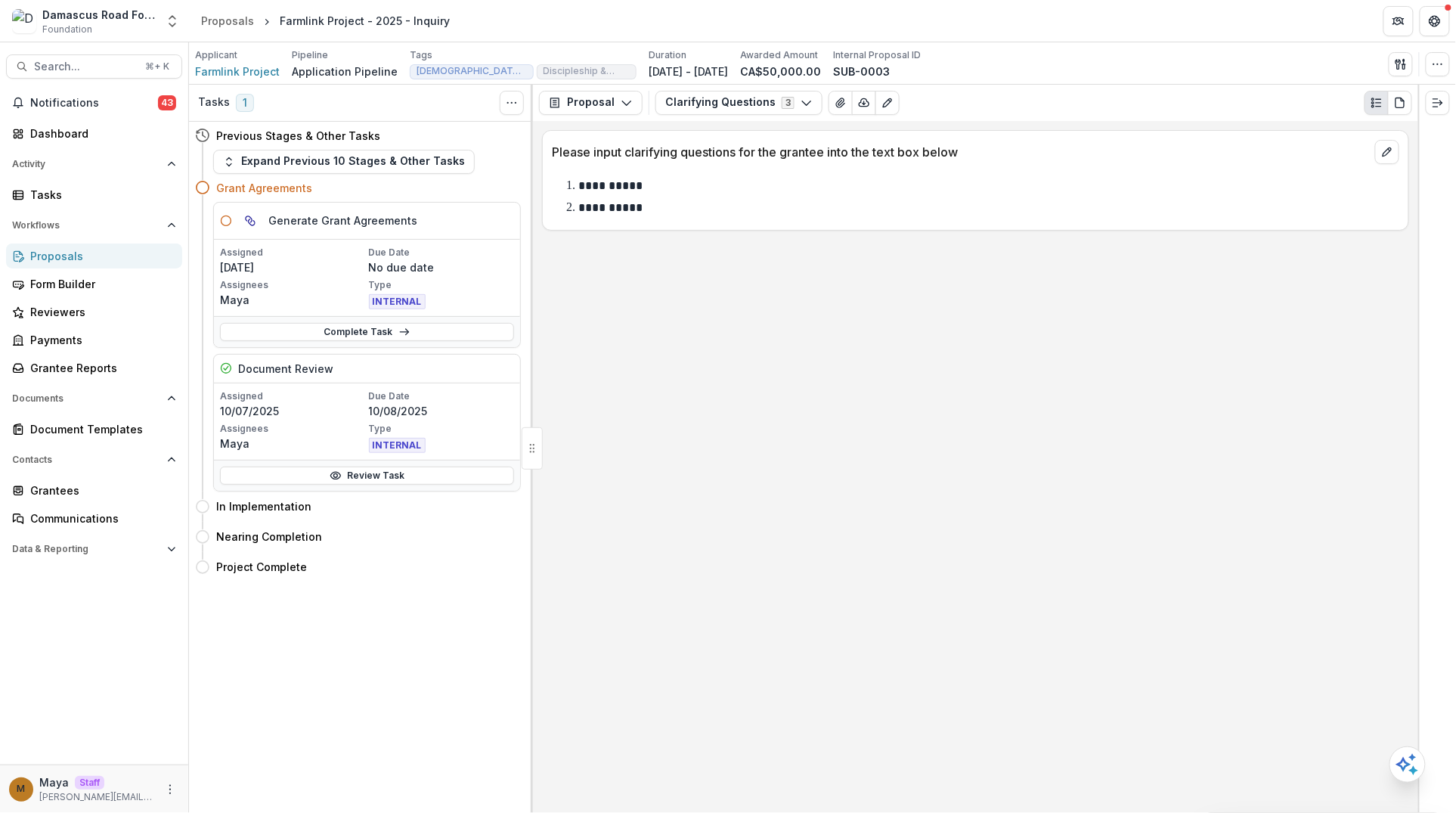
click at [71, 252] on div "Proposals" at bounding box center [100, 256] width 140 height 16
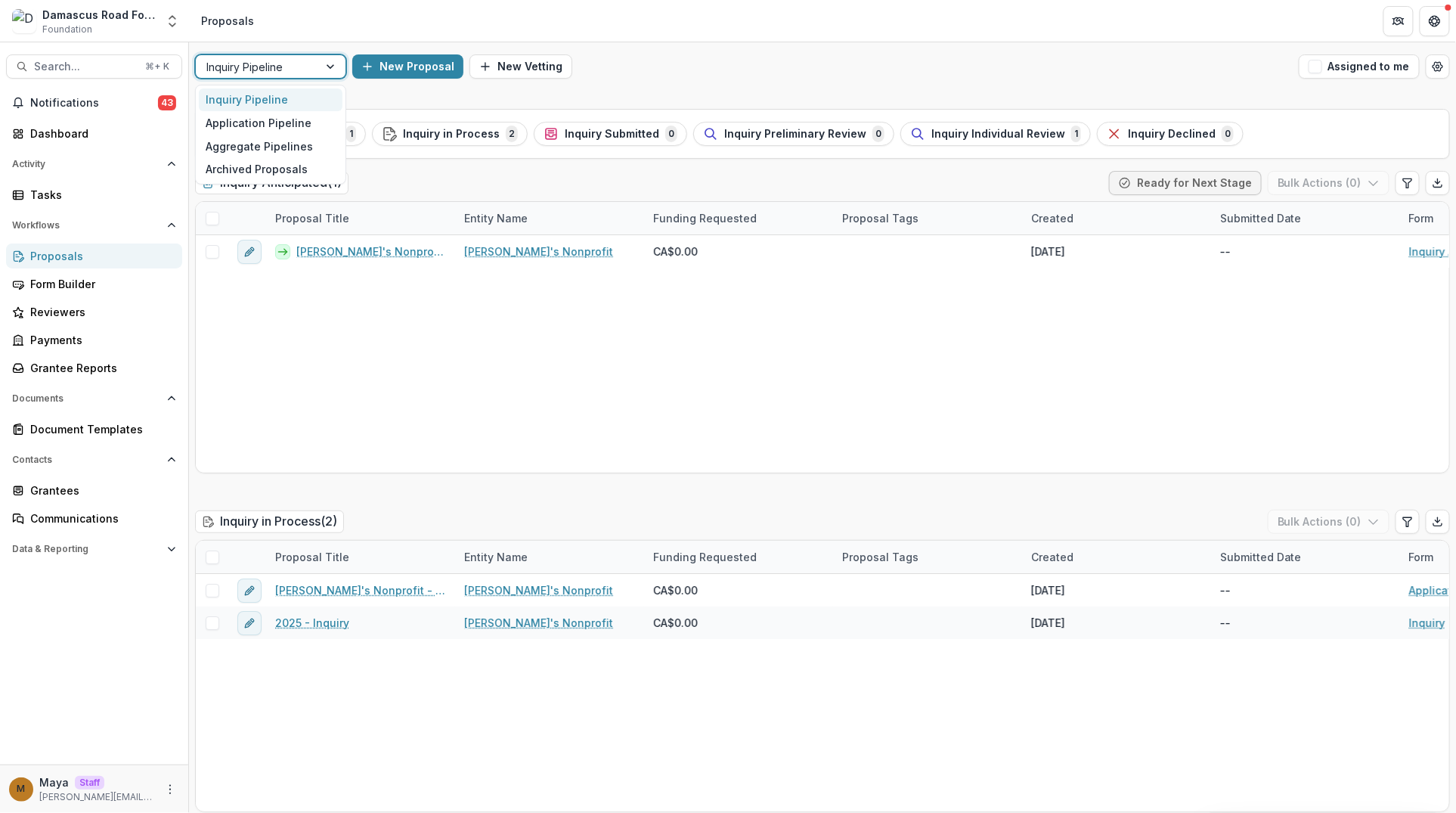
click at [225, 69] on div at bounding box center [257, 66] width 101 height 19
click at [257, 130] on div "Application Pipeline" at bounding box center [270, 123] width 144 height 24
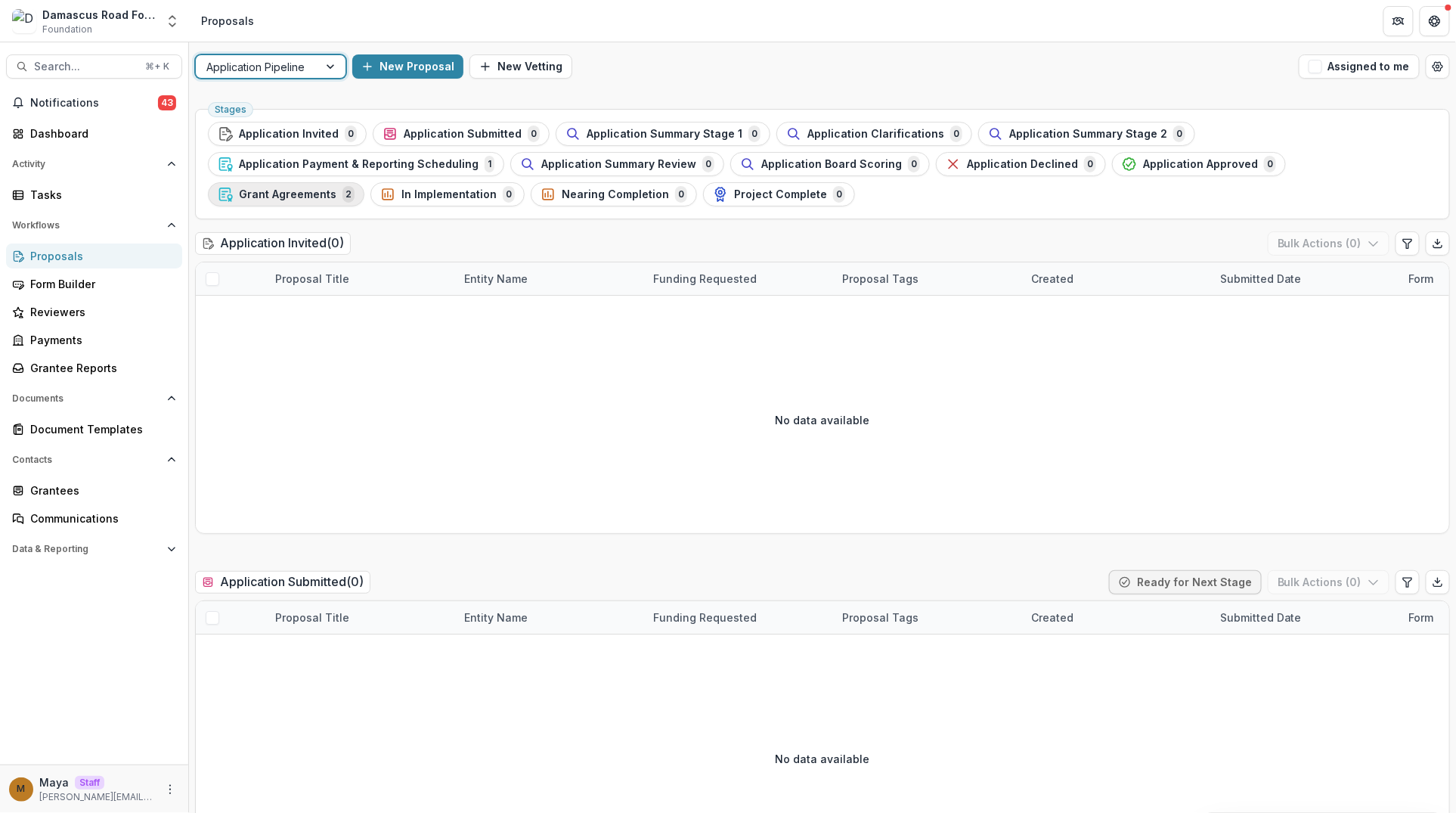
click at [336, 189] on span "Grant Agreements" at bounding box center [288, 194] width 98 height 13
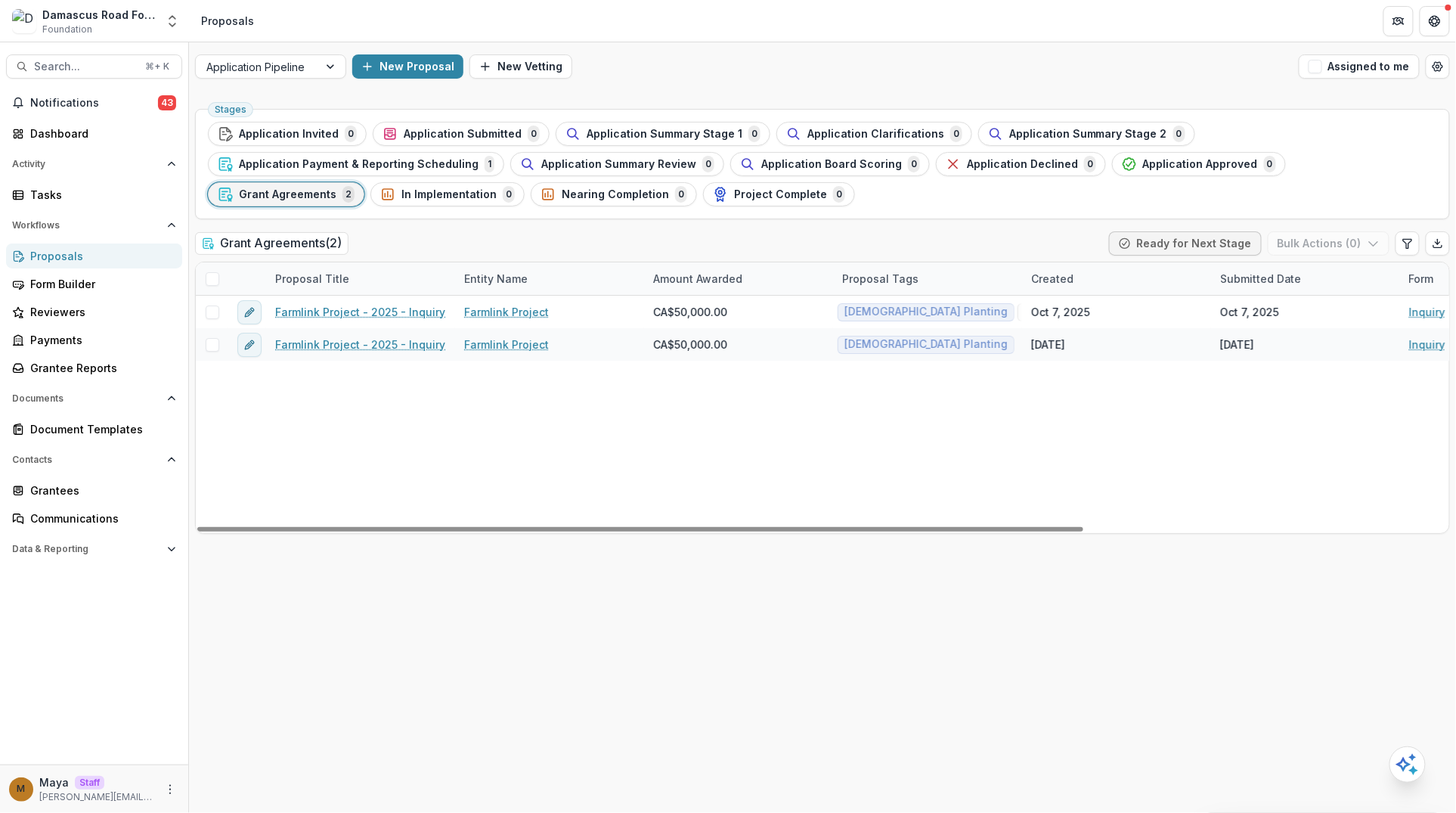
click at [206, 278] on span at bounding box center [212, 279] width 13 height 13
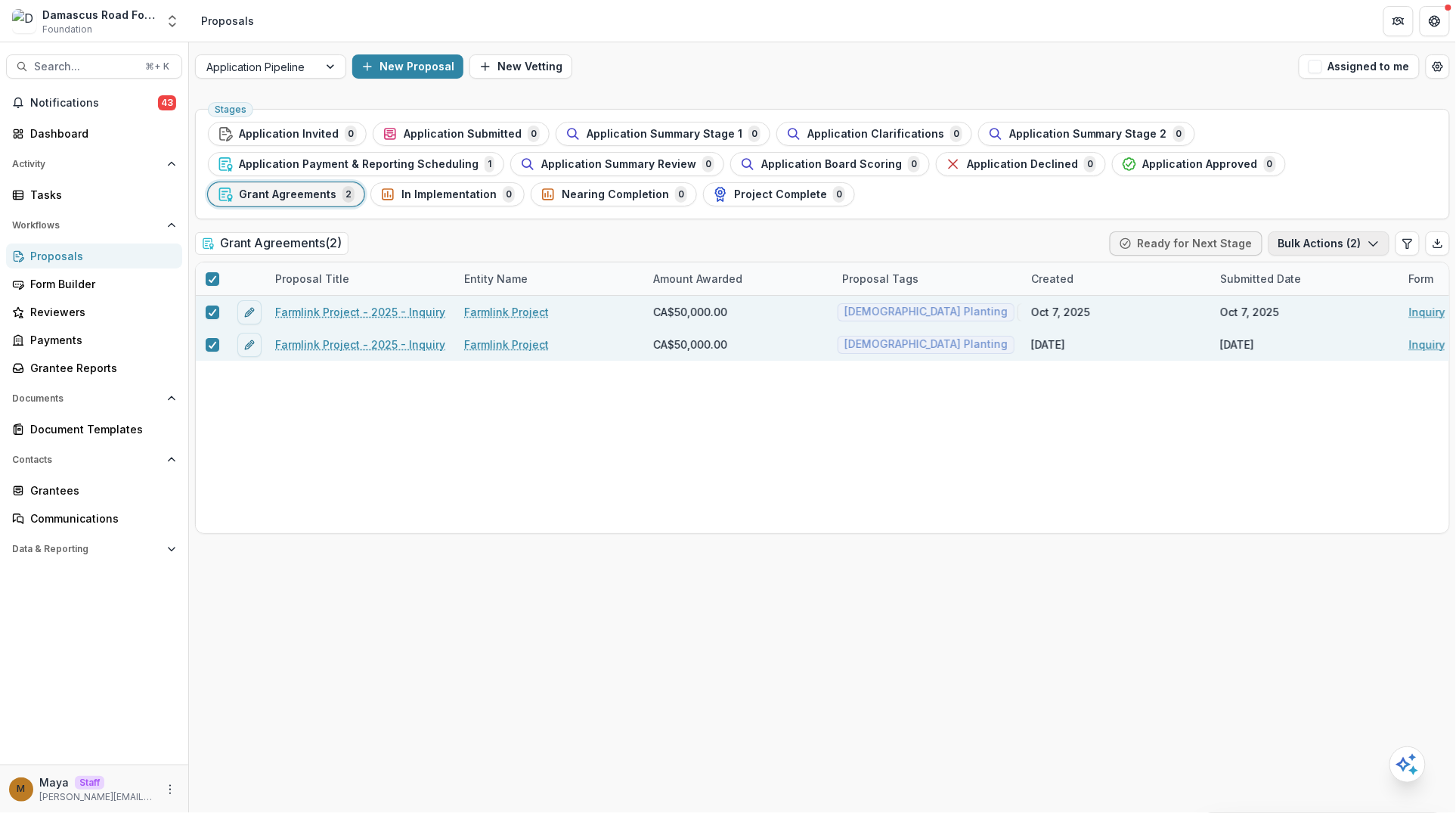
click at [1362, 244] on button "Bulk Actions ( 2 )" at bounding box center [1329, 243] width 121 height 24
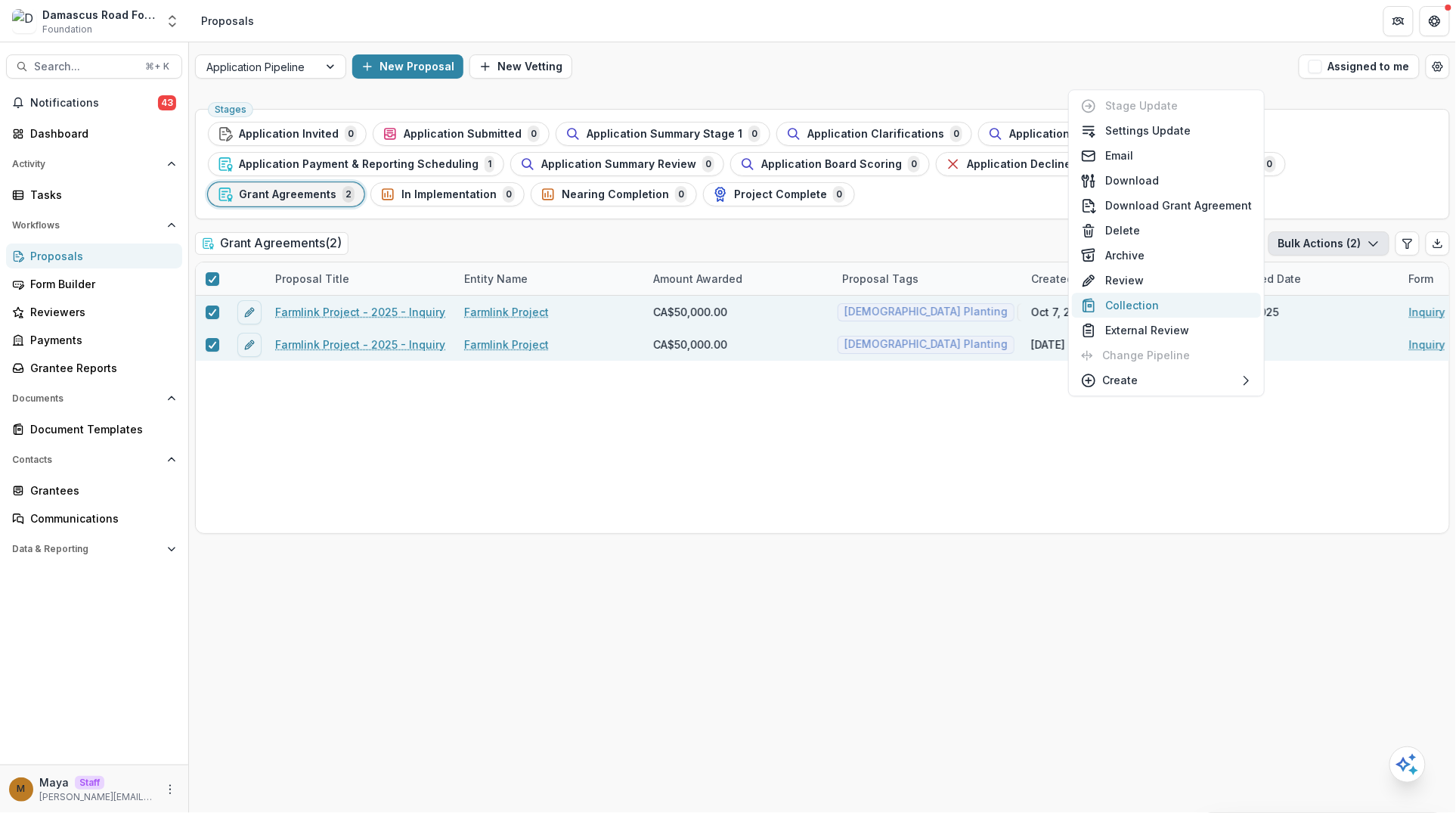
click at [1144, 302] on button "Collection" at bounding box center [1166, 306] width 189 height 25
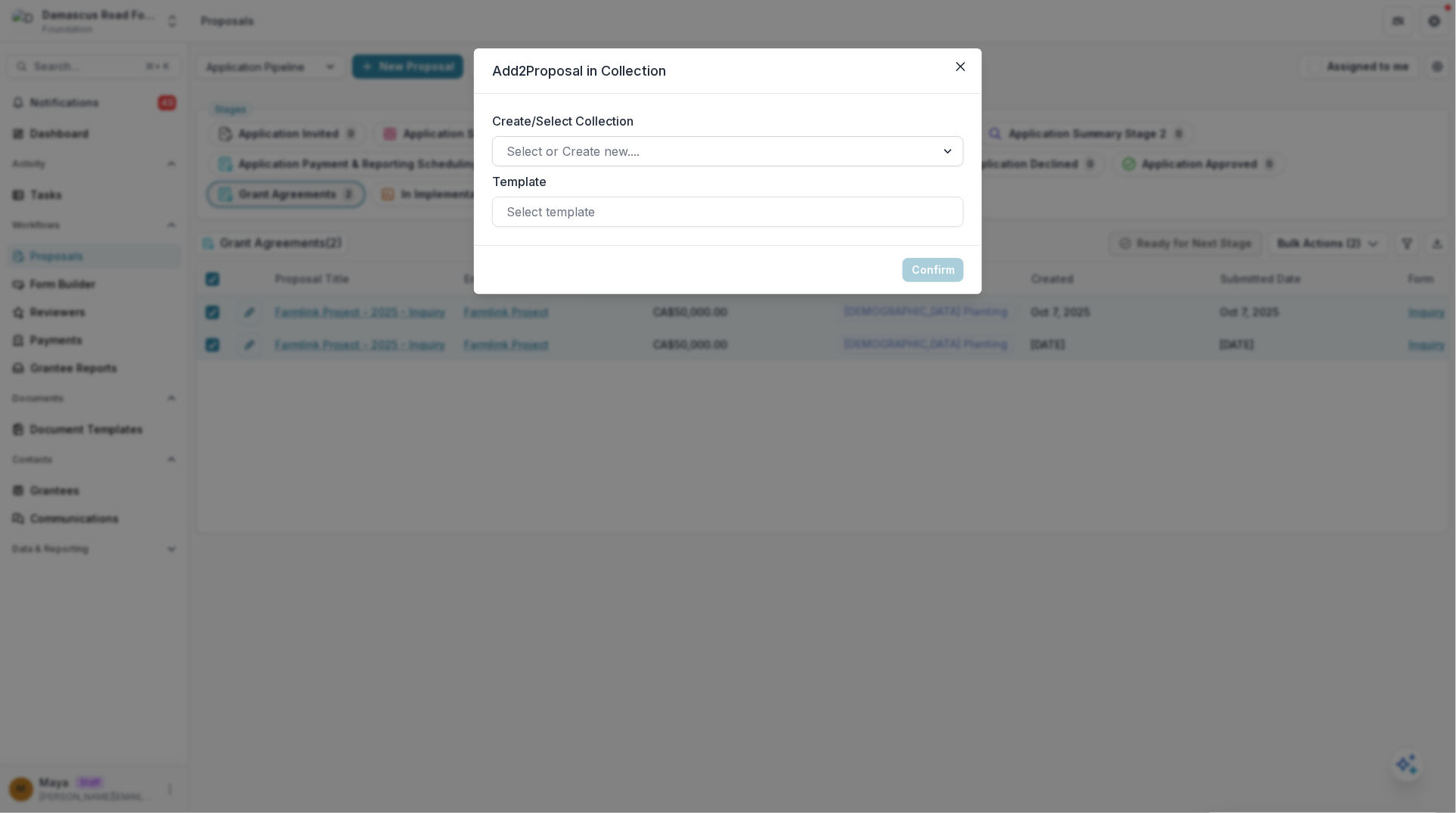
click at [633, 156] on div at bounding box center [714, 151] width 416 height 21
click at [680, 109] on div "Create/Select Collection Select or Create new.... Template Select template" at bounding box center [728, 169] width 508 height 151
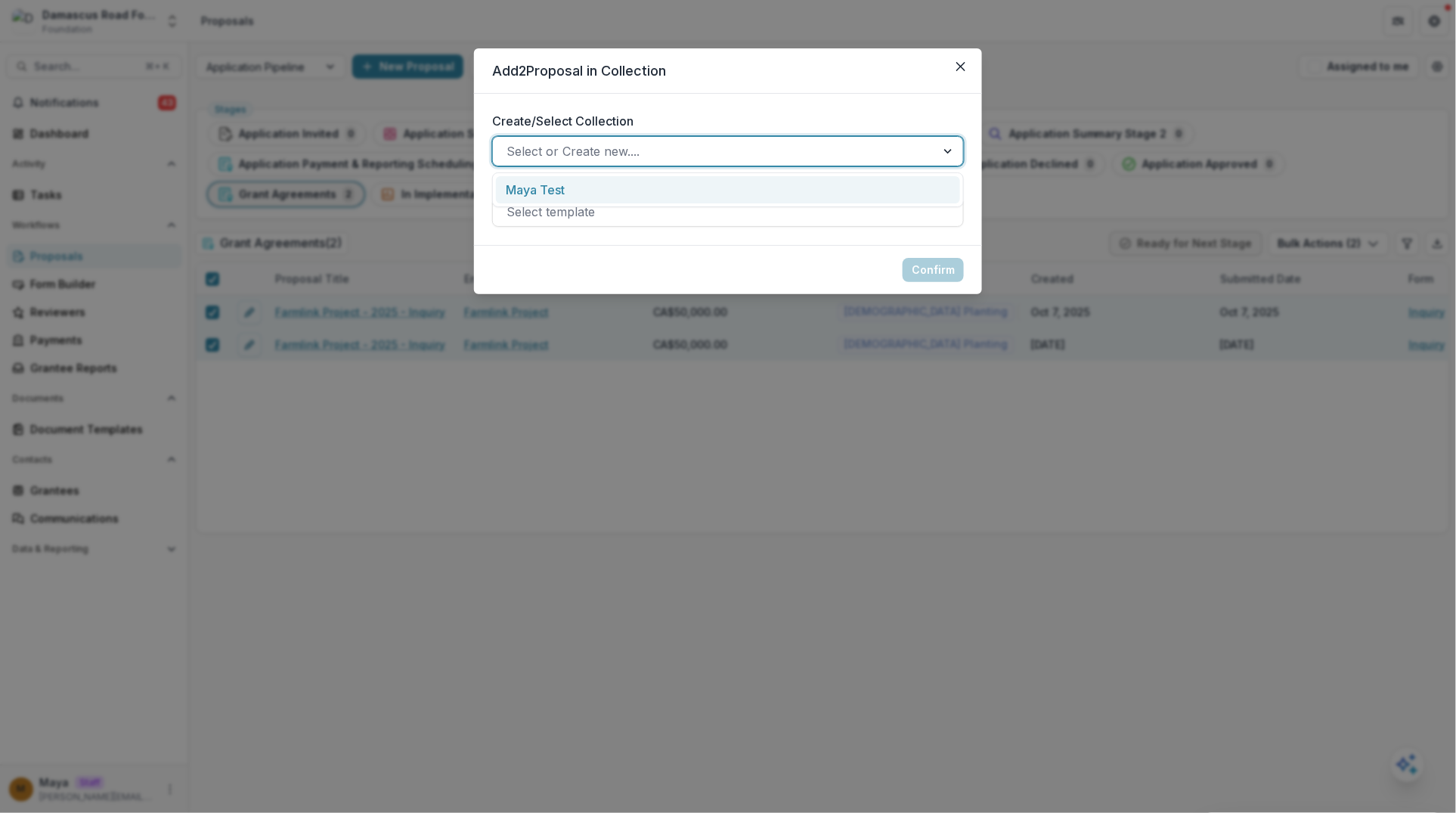
click at [641, 161] on div at bounding box center [714, 151] width 416 height 21
click at [633, 191] on div "Maya Test" at bounding box center [728, 189] width 464 height 28
click at [570, 197] on div "Select template" at bounding box center [728, 212] width 472 height 30
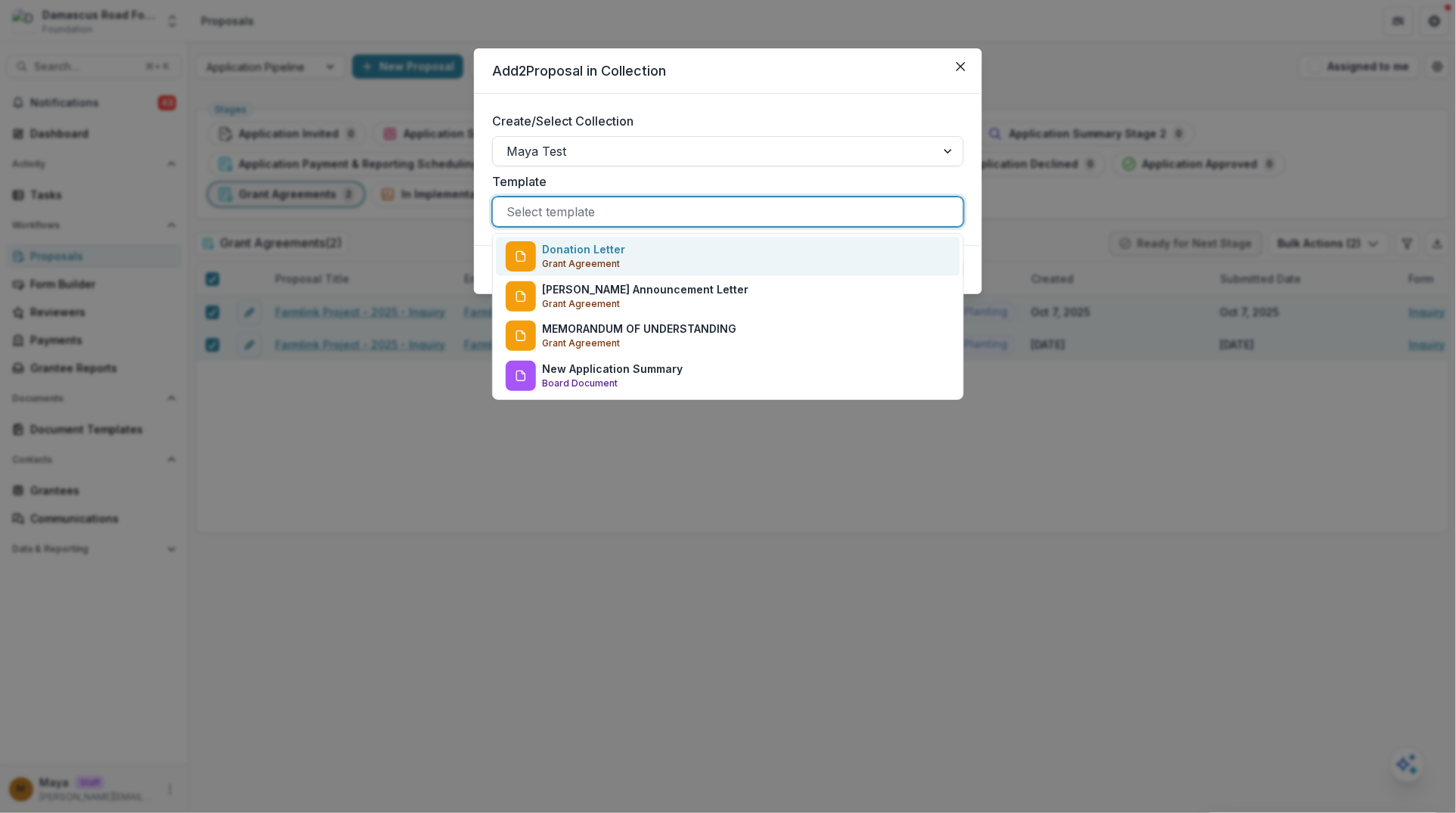
click at [575, 255] on p "Donation Letter" at bounding box center [583, 249] width 83 height 16
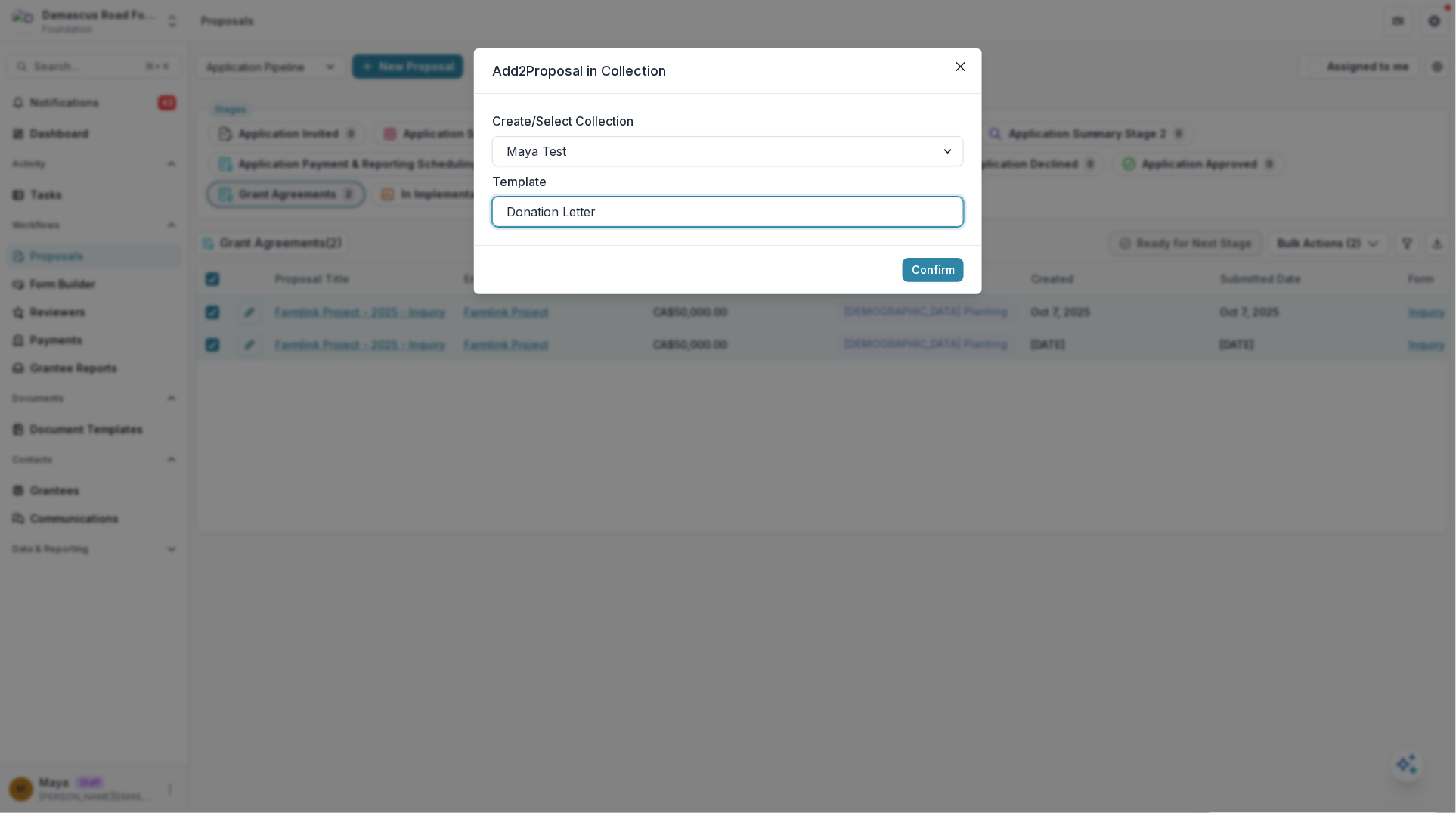
click at [943, 285] on footer "Confirm" at bounding box center [728, 269] width 508 height 49
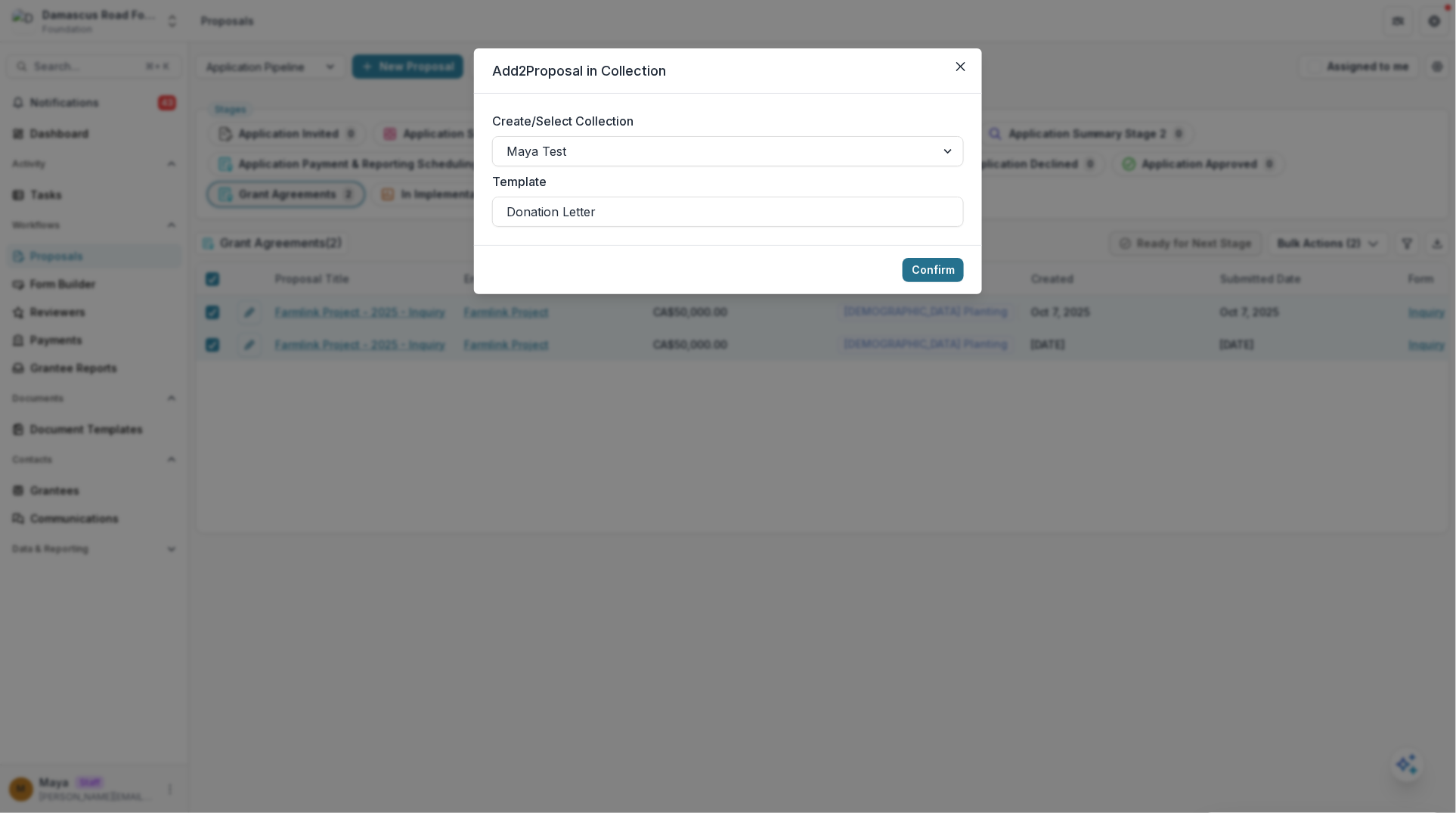
click at [936, 271] on button "Confirm" at bounding box center [933, 269] width 61 height 24
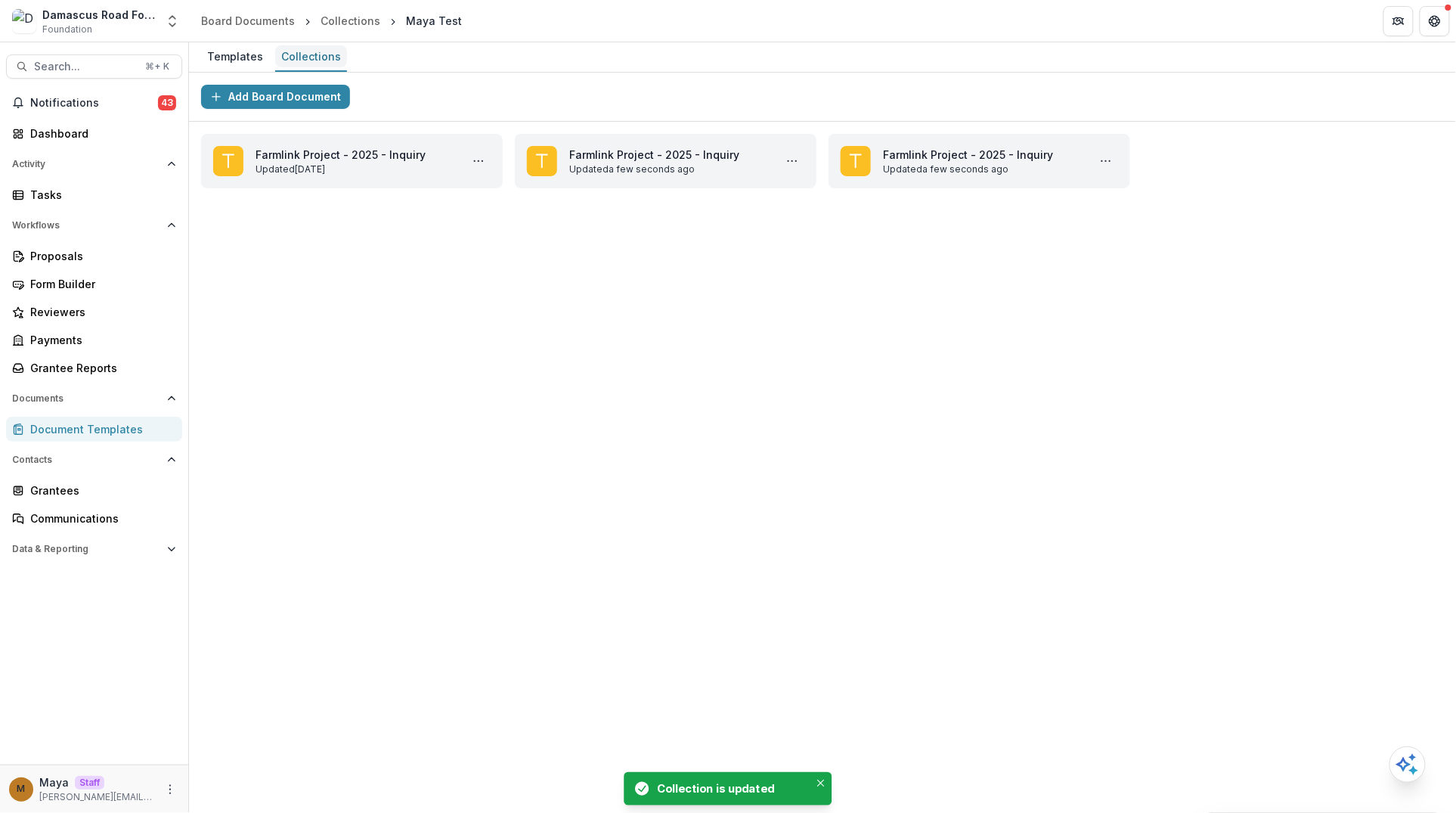
click at [289, 54] on div "Collections" at bounding box center [310, 56] width 71 height 22
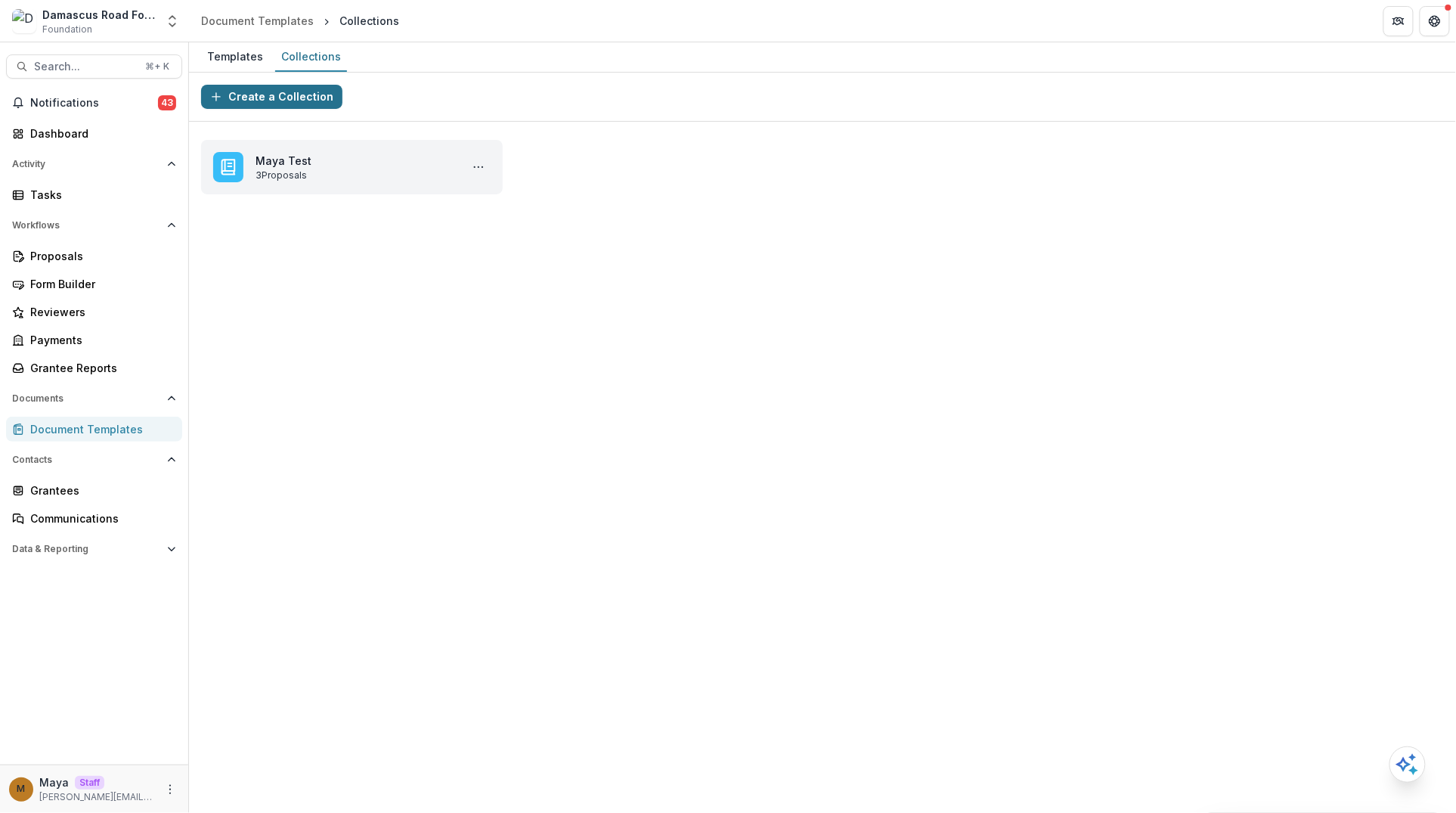
click at [271, 93] on button "Create a Collection" at bounding box center [272, 97] width 141 height 24
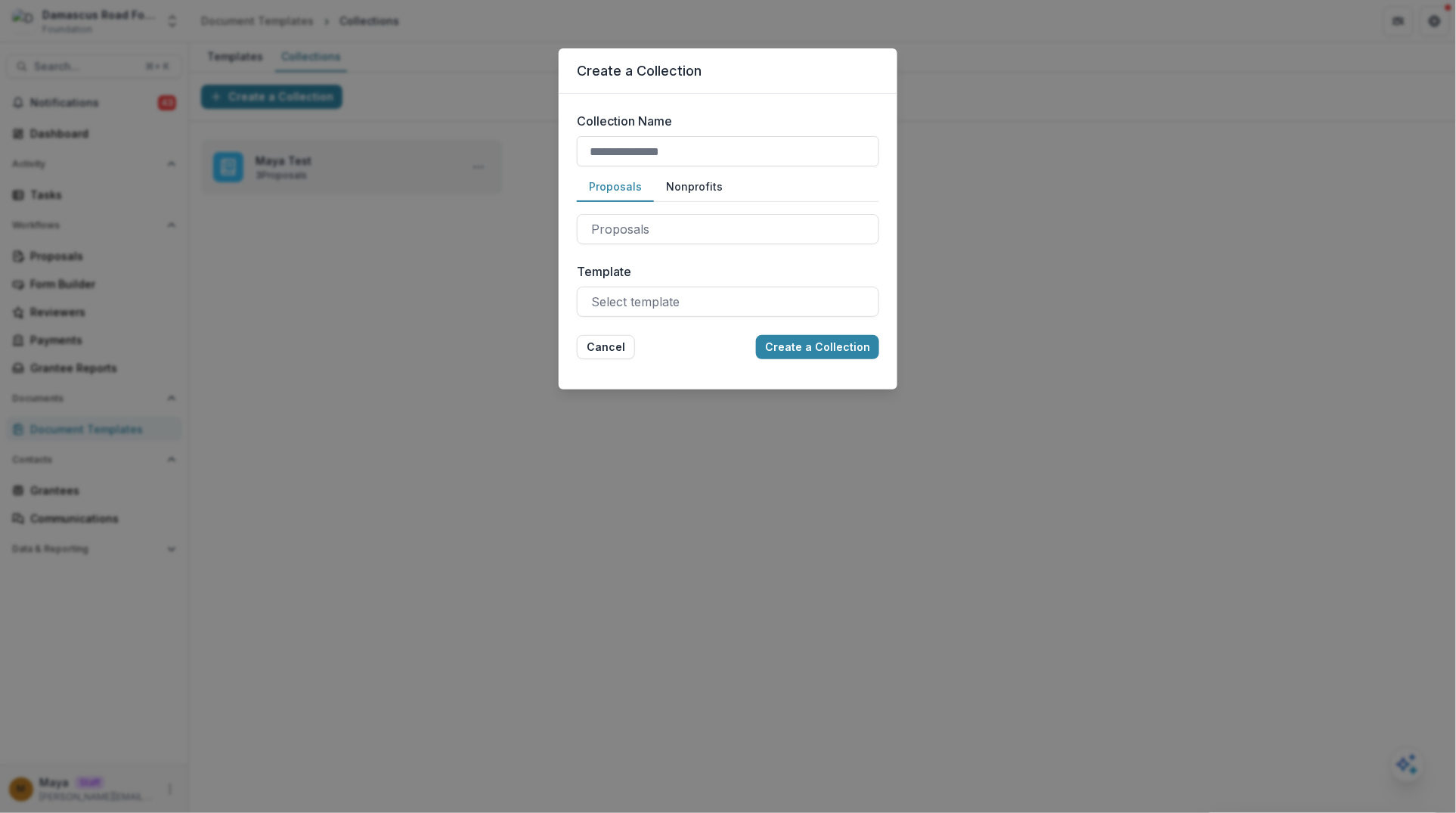
type input "*"
type input "**********"
click at [850, 344] on button "Create a Collection" at bounding box center [818, 347] width 123 height 24
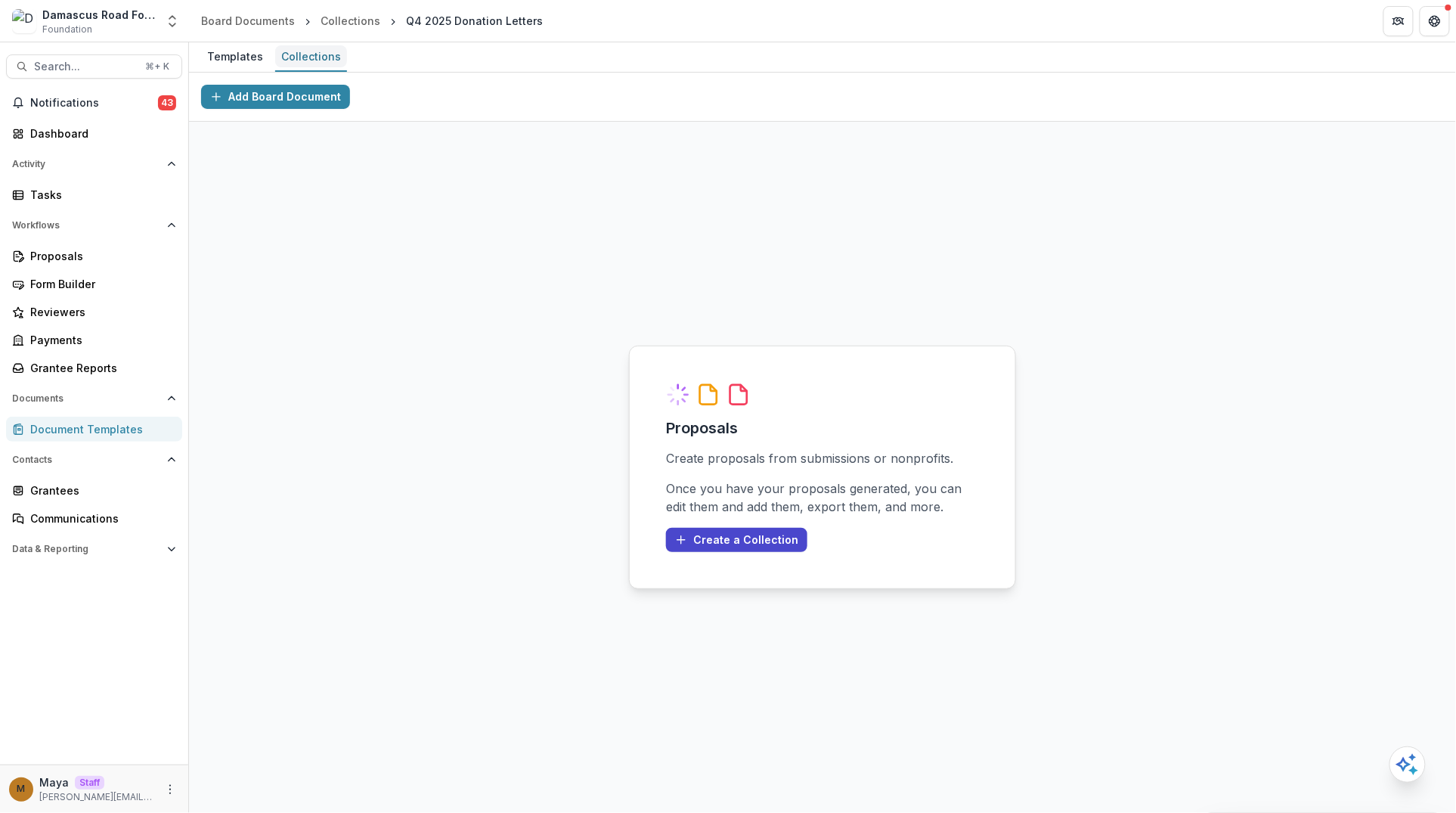
click at [293, 57] on div "Collections" at bounding box center [310, 56] width 71 height 22
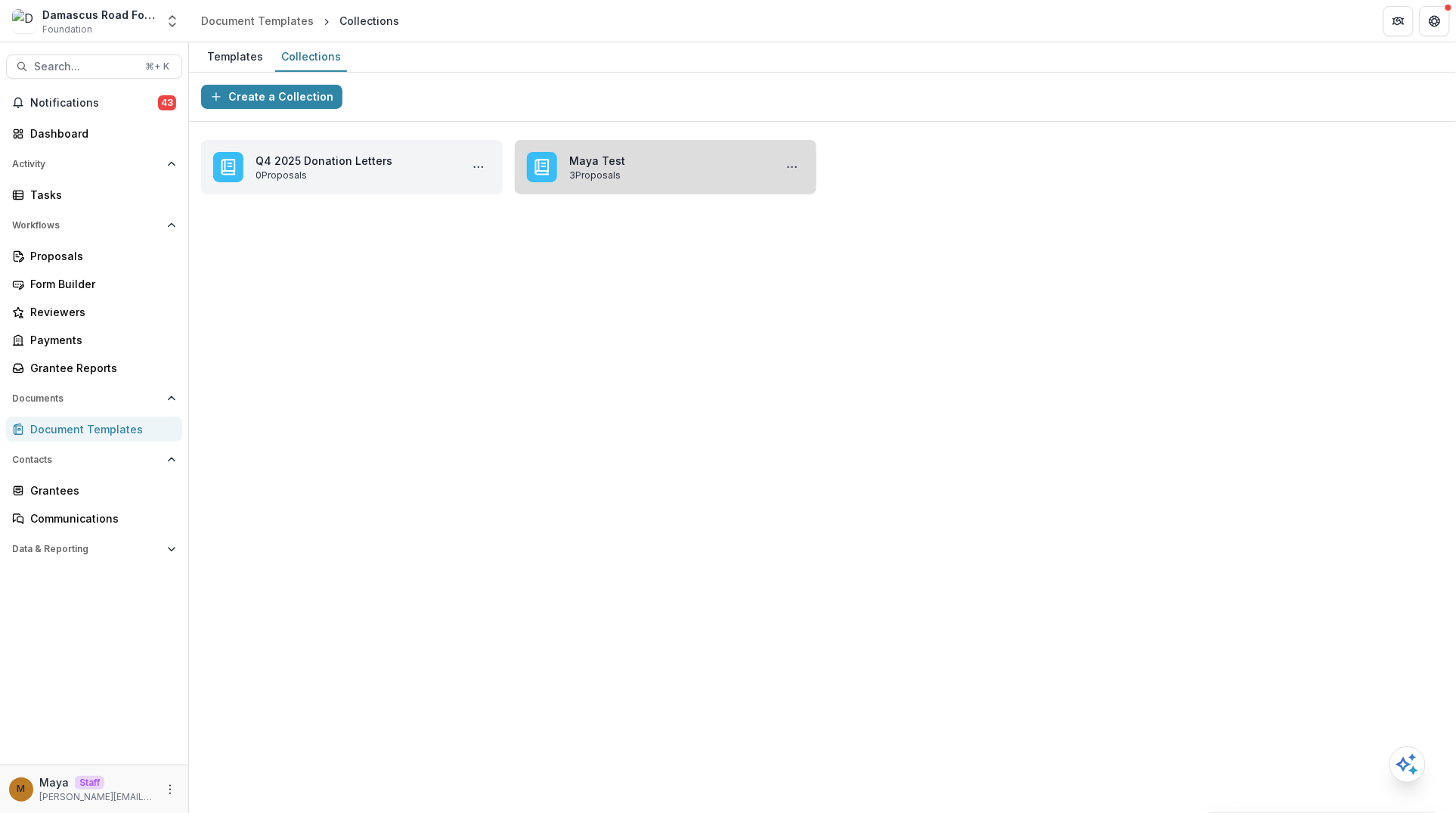
click at [594, 168] on link "Maya Test" at bounding box center [669, 161] width 199 height 16
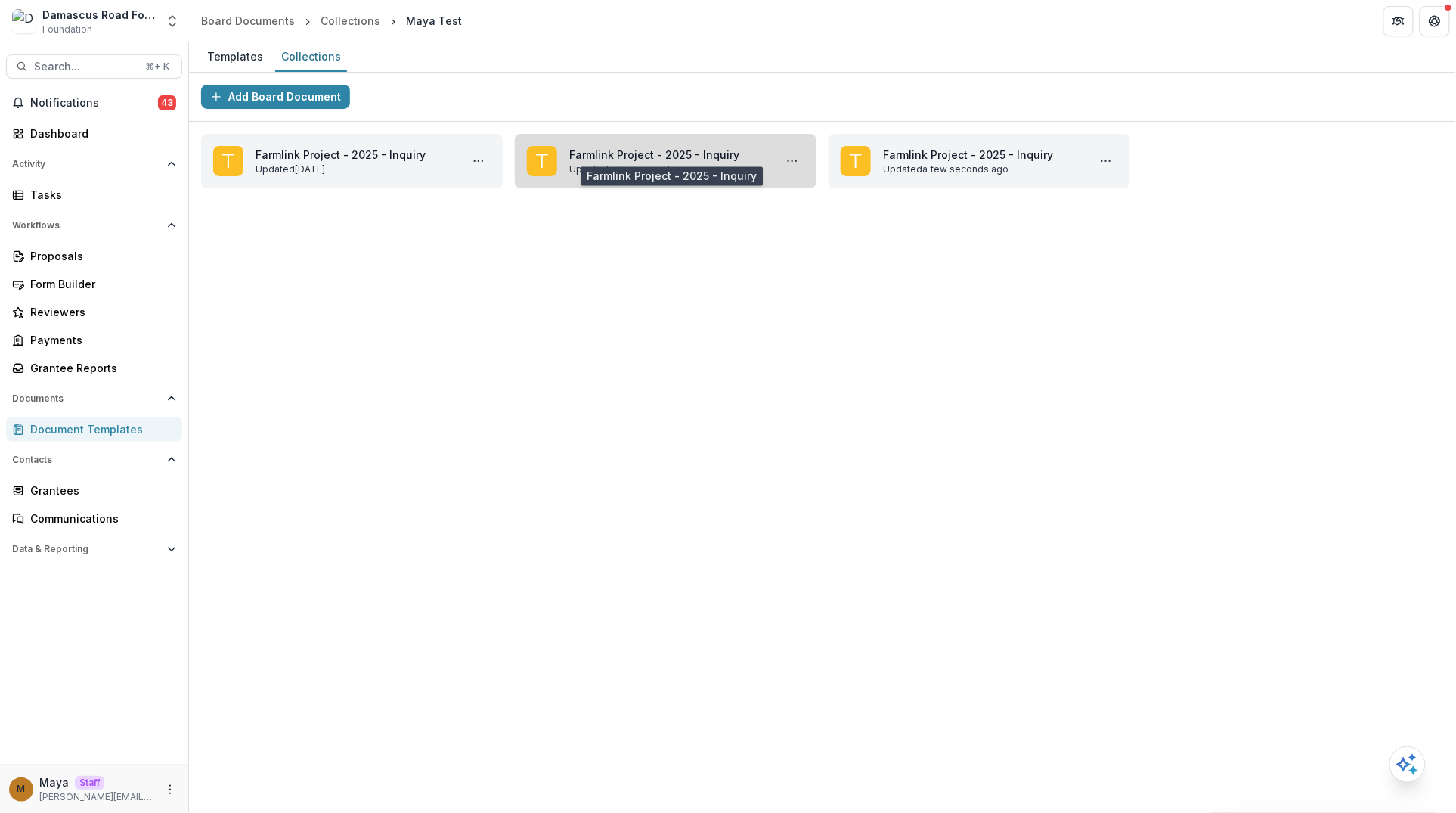
click at [712, 151] on link "Farmlink Project - 2025 - Inquiry" at bounding box center [669, 154] width 199 height 16
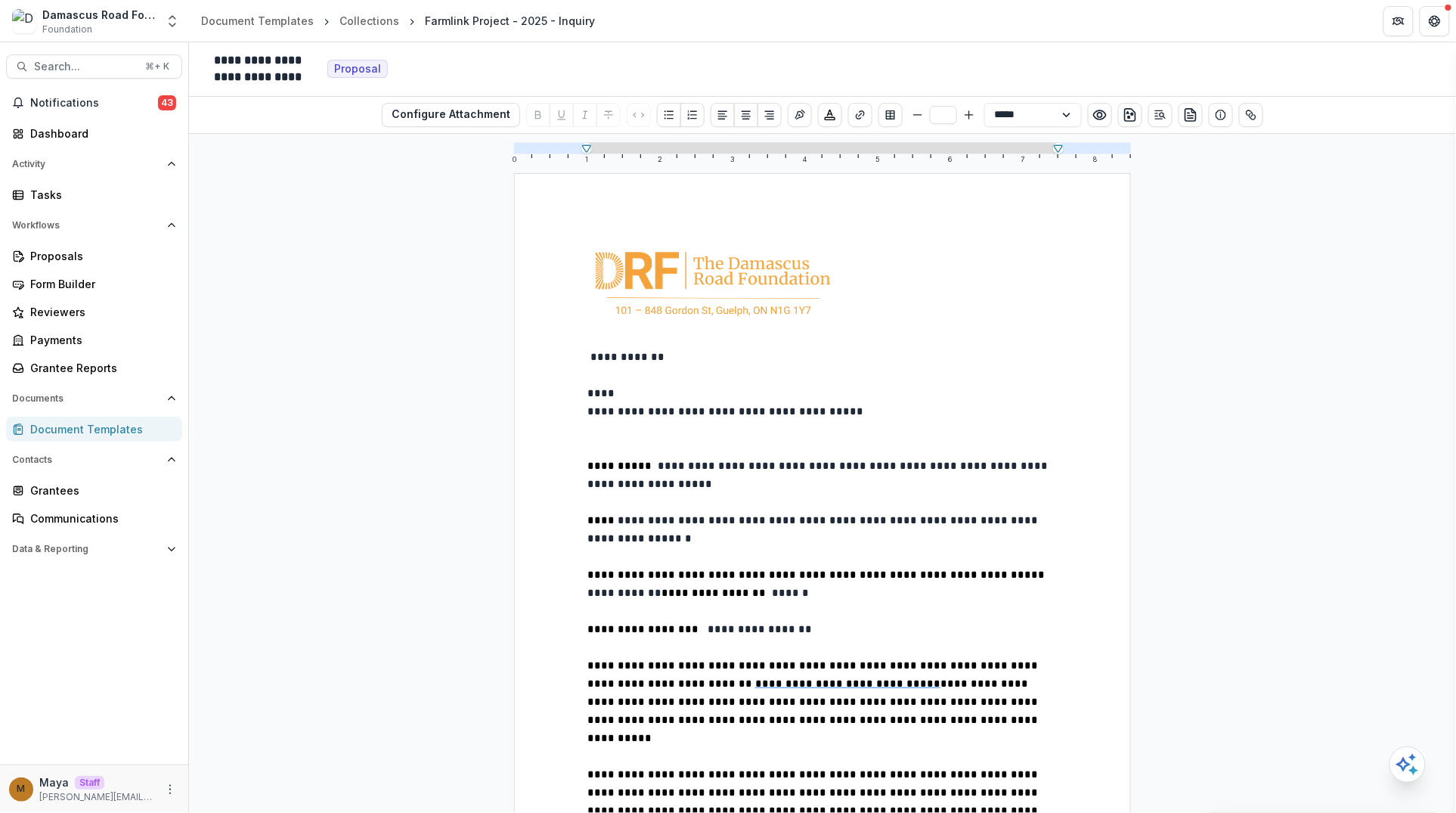
click at [600, 354] on span "**********" at bounding box center [629, 357] width 77 height 11
type input "**"
click at [362, 19] on div "Collections" at bounding box center [368, 20] width 60 height 16
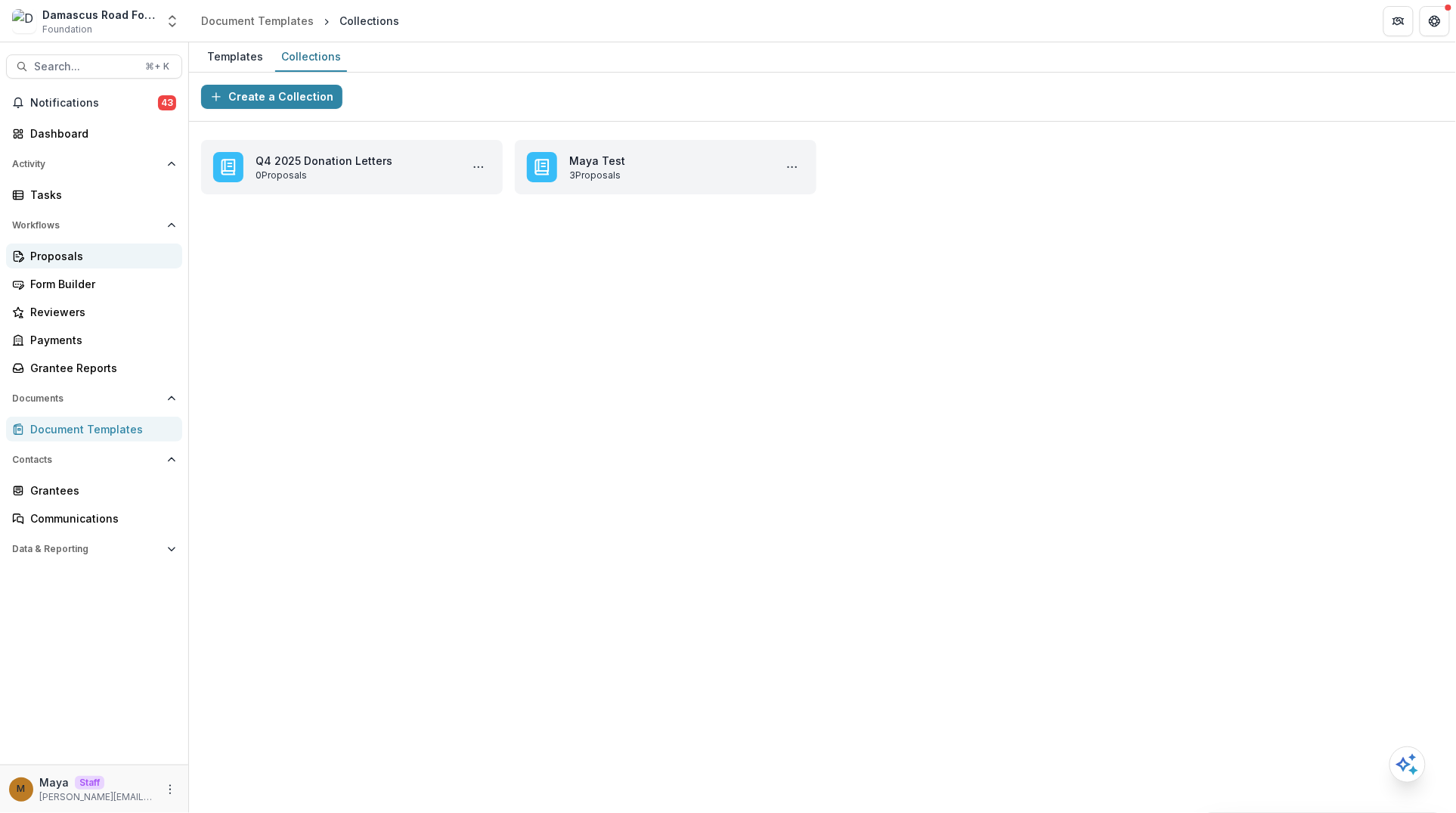
click at [111, 258] on div "Proposals" at bounding box center [100, 256] width 140 height 16
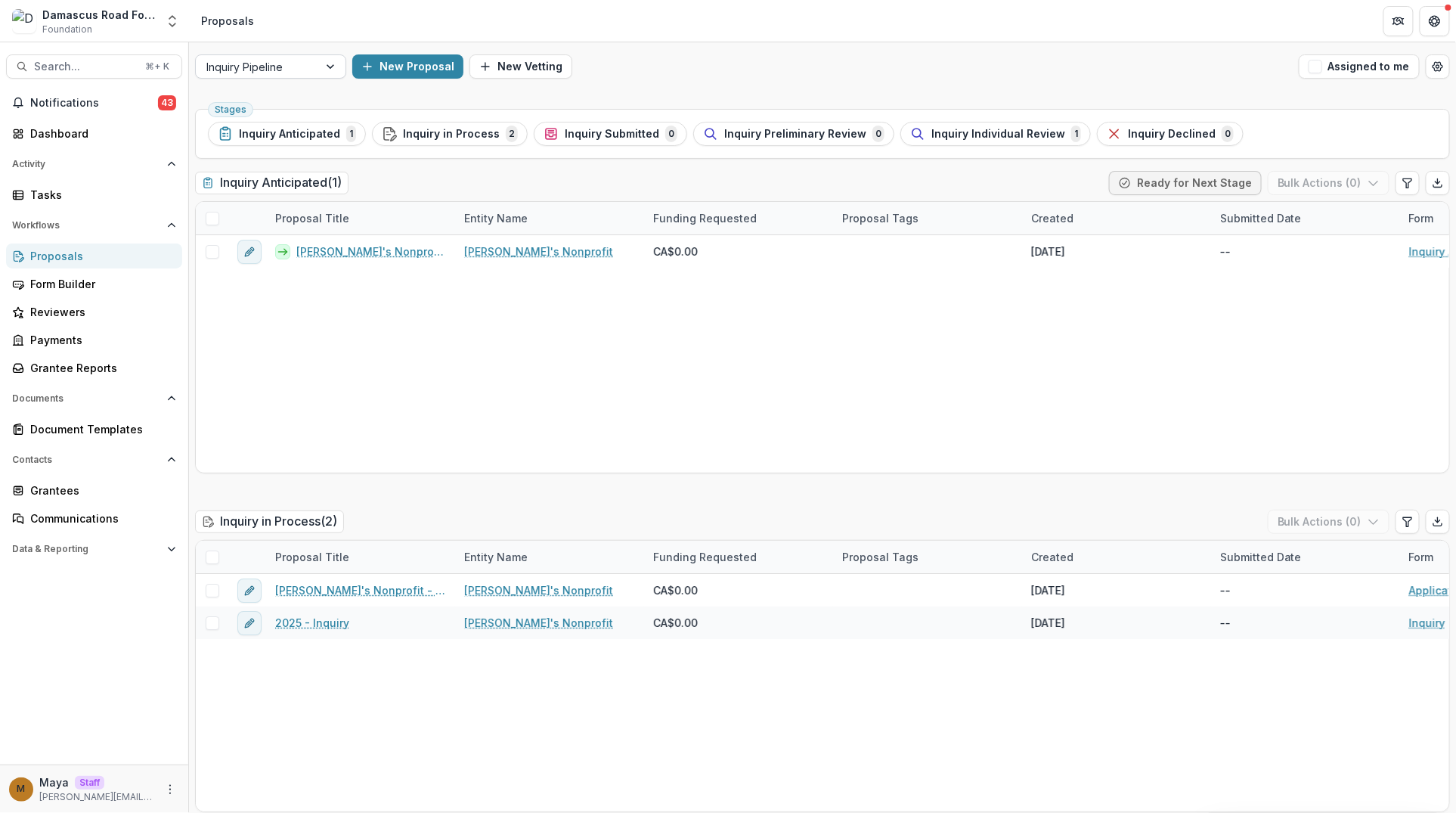
click at [313, 66] on div "Inquiry Pipeline" at bounding box center [257, 66] width 123 height 22
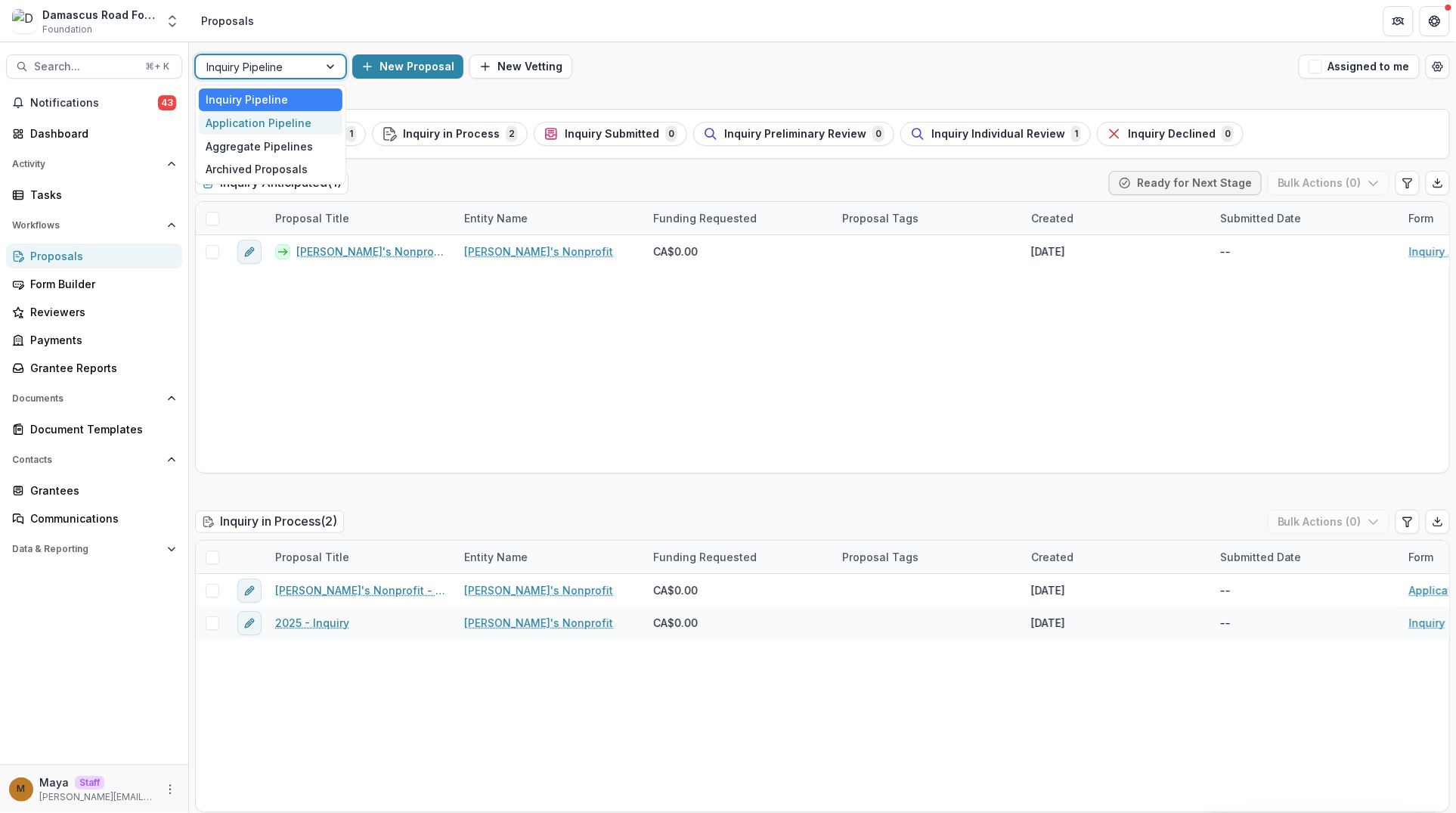
click at [294, 125] on div "Application Pipeline" at bounding box center [270, 123] width 144 height 24
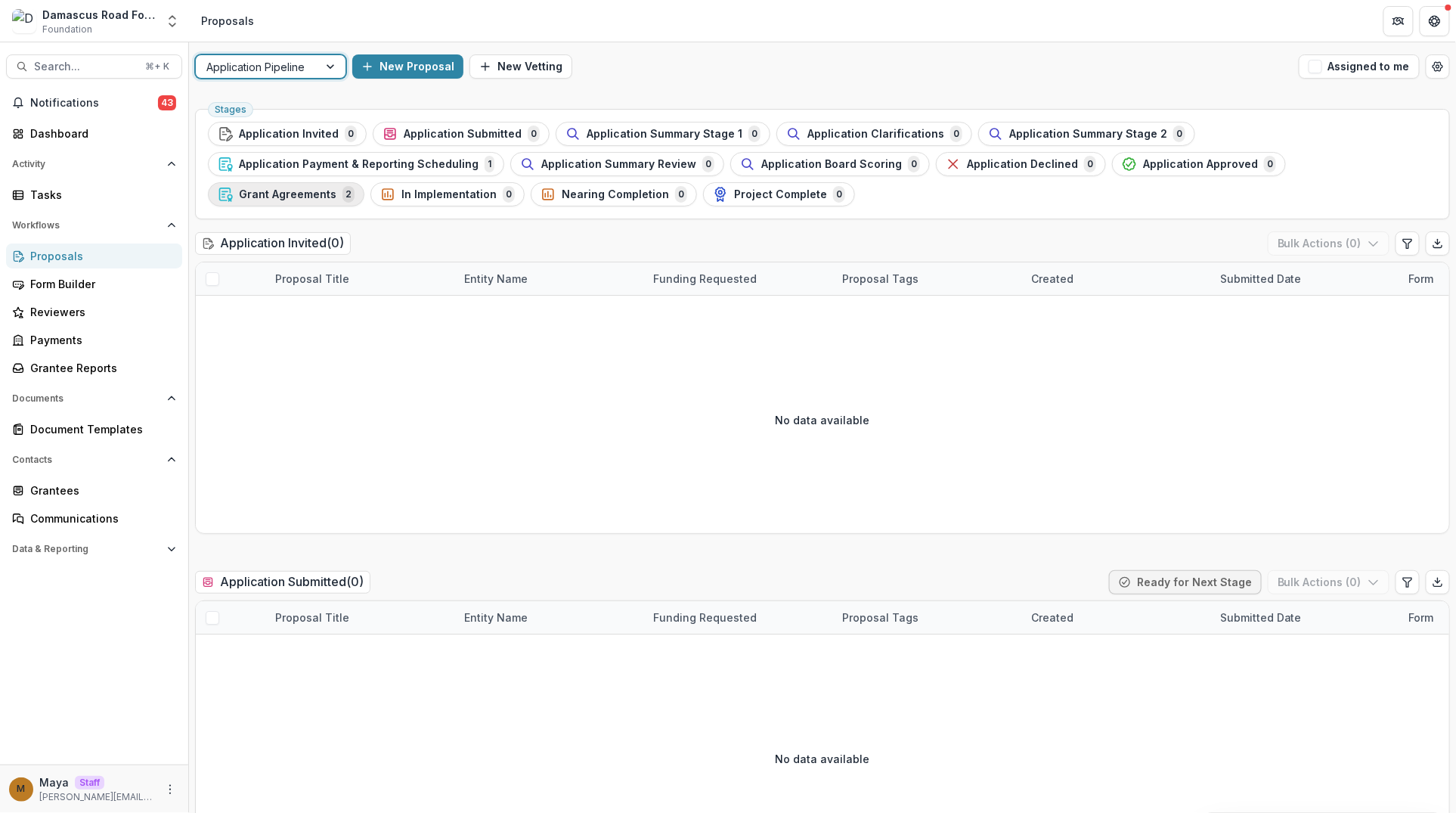
click at [336, 189] on span "Grant Agreements" at bounding box center [288, 194] width 98 height 13
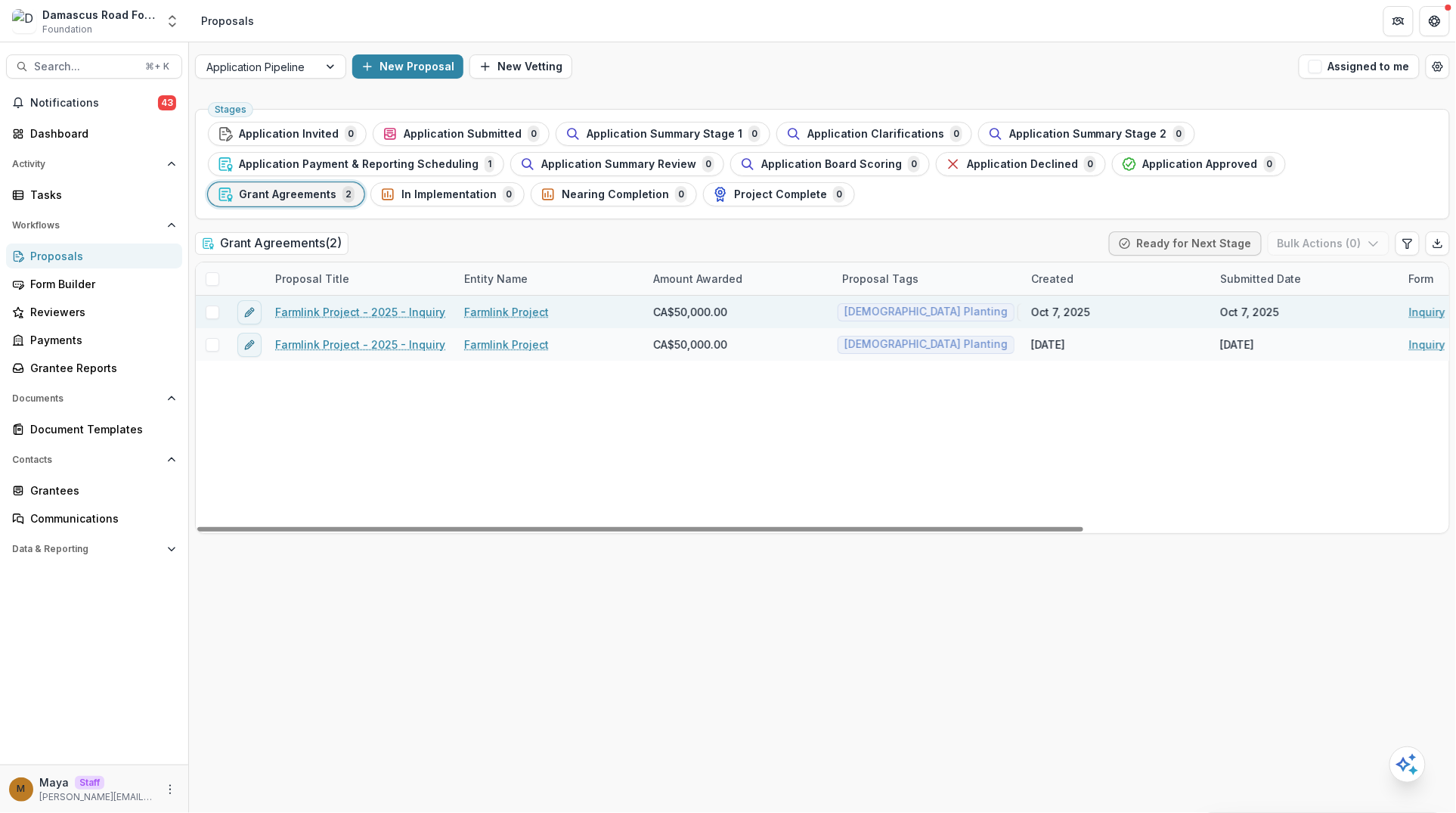
click at [310, 313] on link "Farmlink Project - 2025 - Inquiry" at bounding box center [360, 311] width 170 height 16
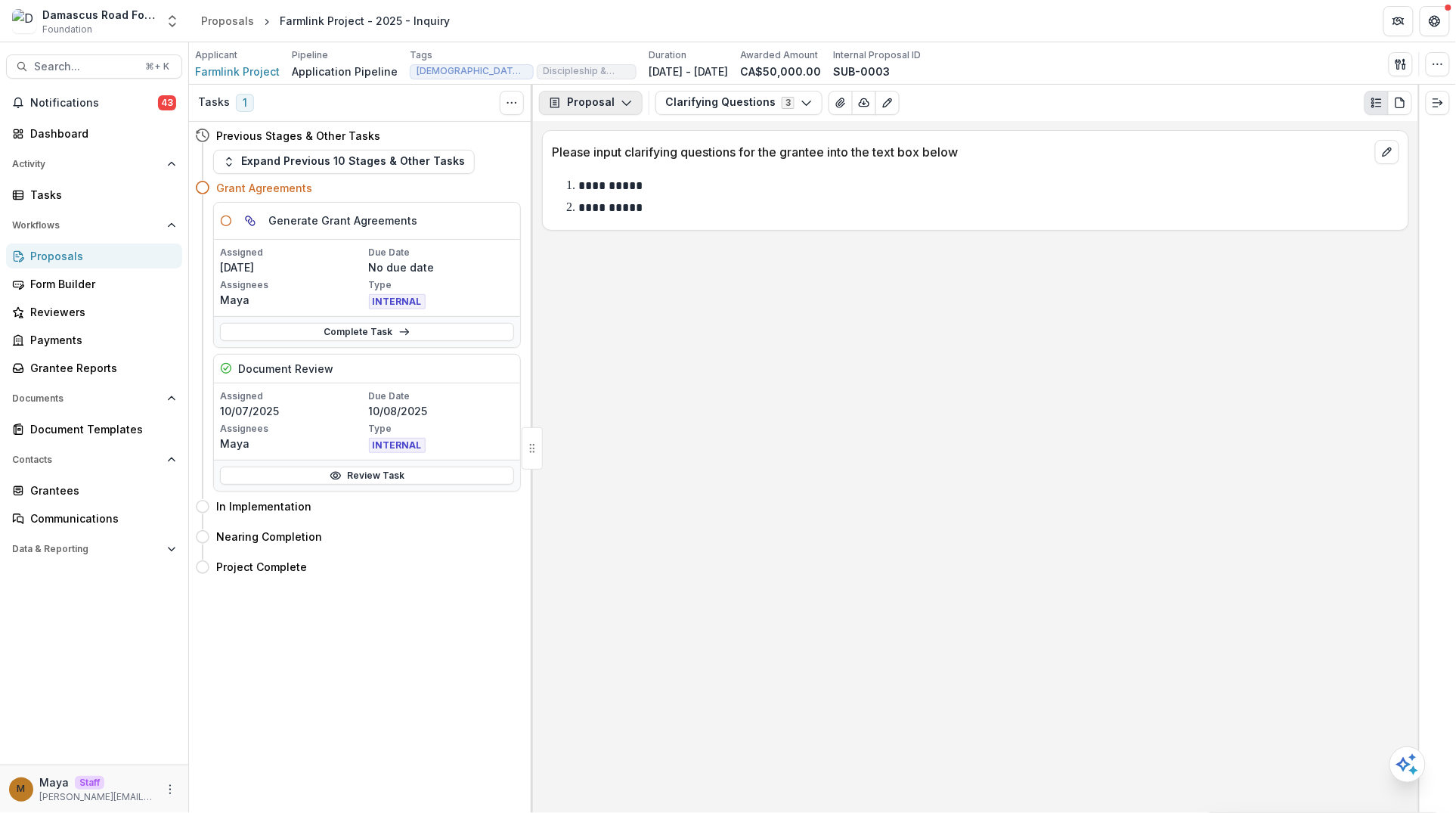
click at [628, 101] on icon "button" at bounding box center [627, 103] width 12 height 12
click at [627, 210] on div "Grant Agreements" at bounding box center [638, 212] width 138 height 16
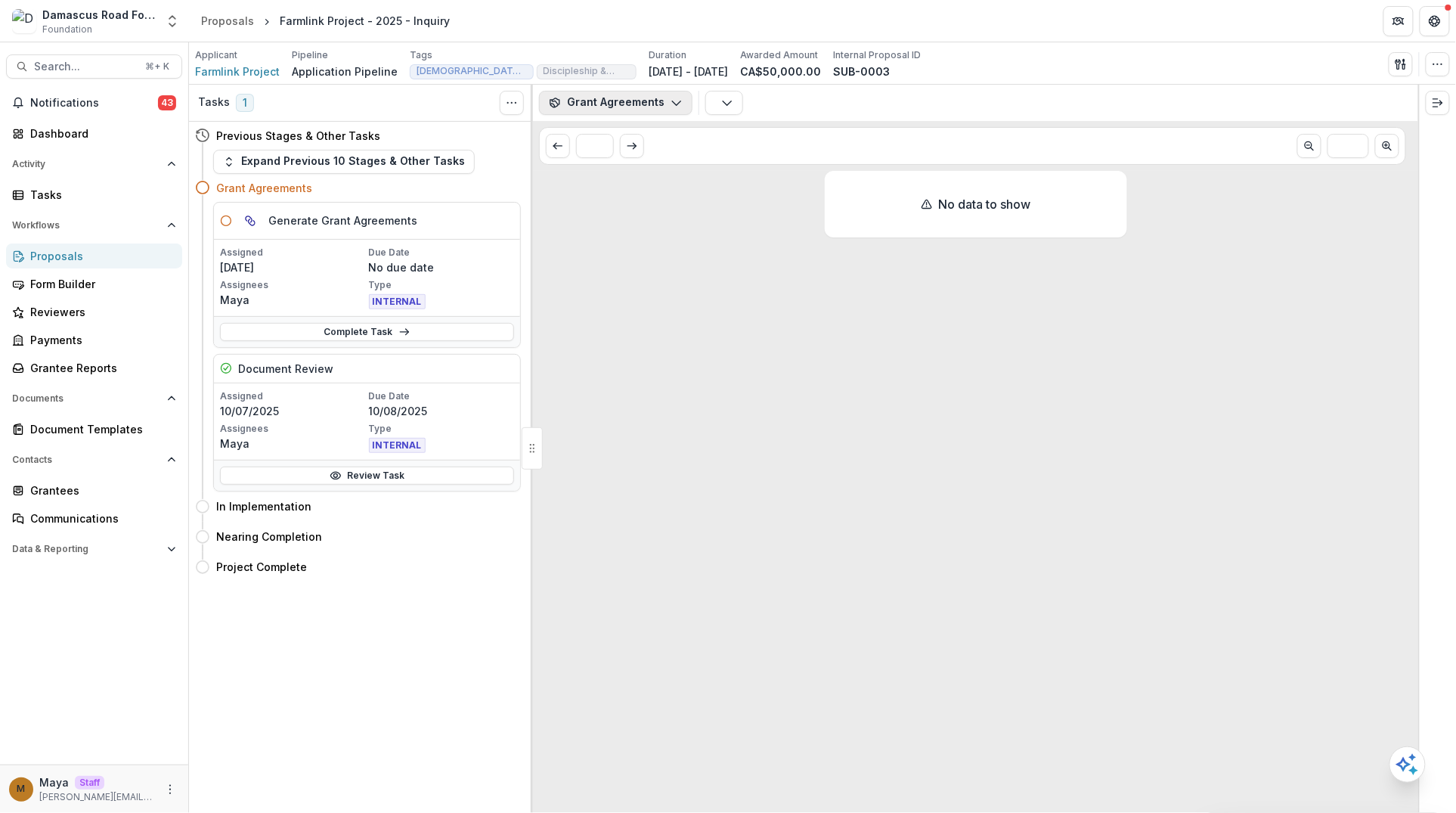
click at [617, 99] on button "Grant Agreements" at bounding box center [616, 103] width 153 height 24
click at [615, 231] on div "Board Summaries" at bounding box center [638, 236] width 138 height 16
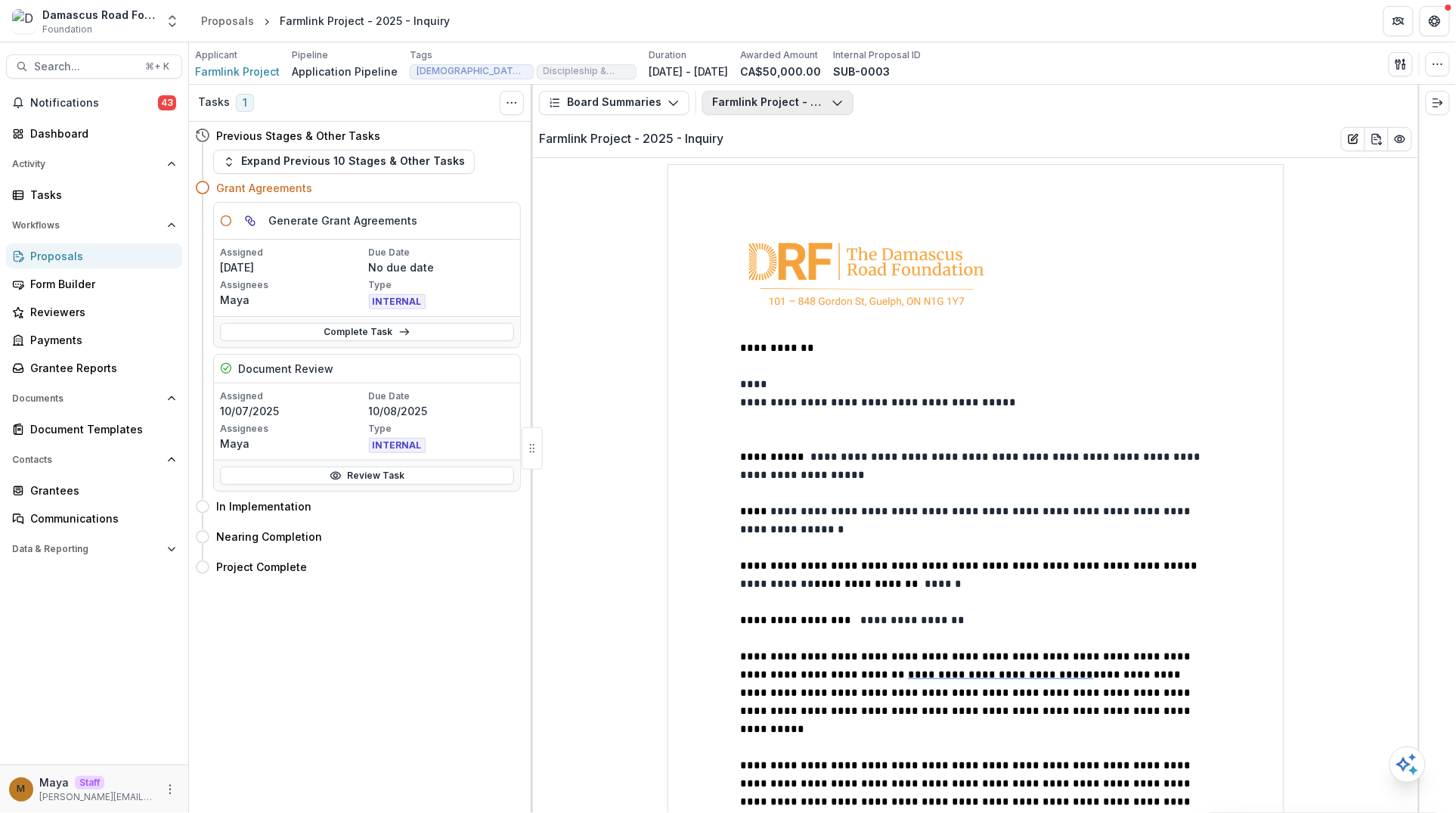
click at [756, 93] on button "Farmlink Project - 2025 - Inquiry" at bounding box center [778, 103] width 151 height 24
click at [95, 428] on div "Document Templates" at bounding box center [100, 429] width 140 height 16
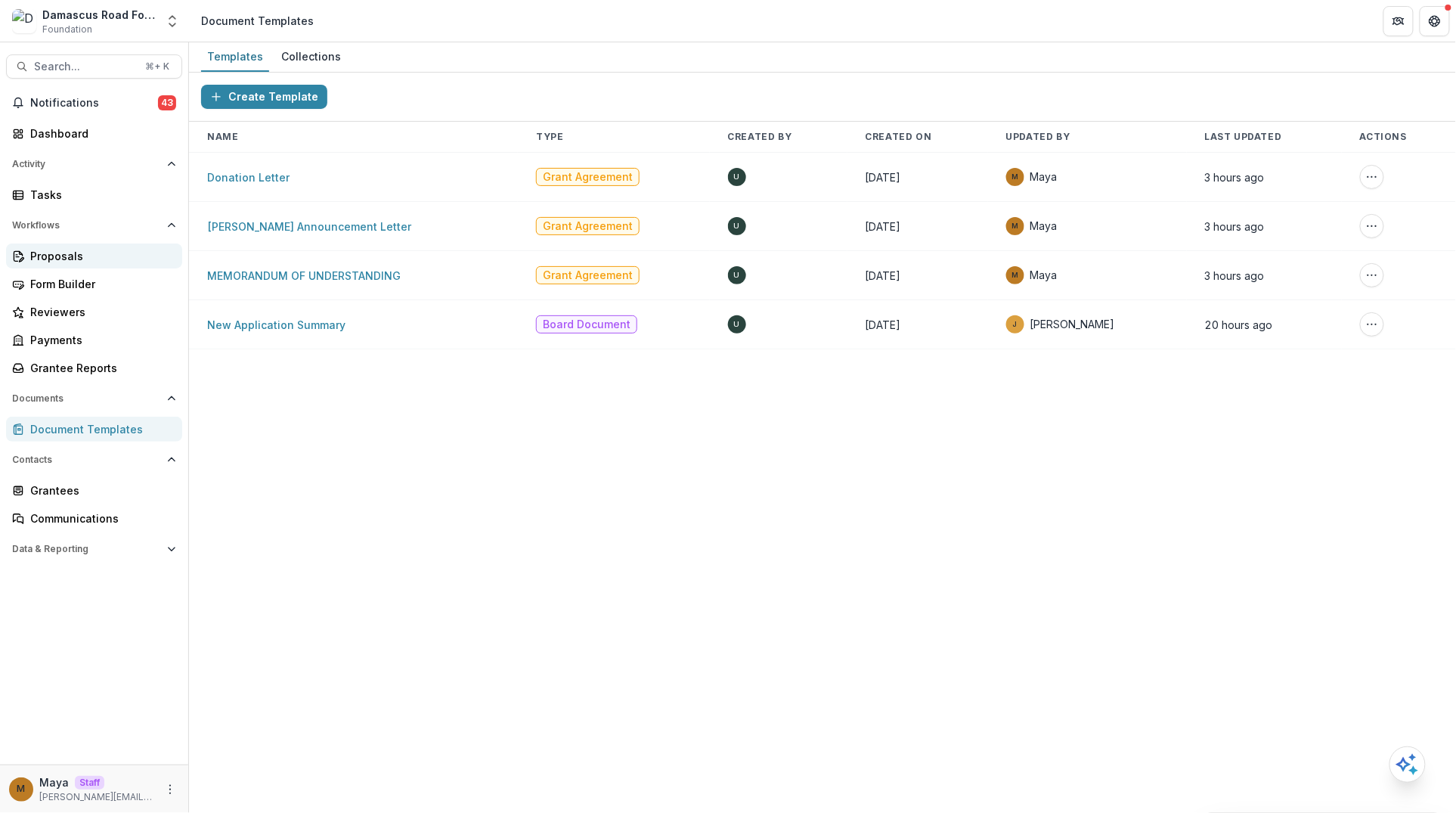
click at [56, 259] on div "Proposals" at bounding box center [100, 256] width 140 height 16
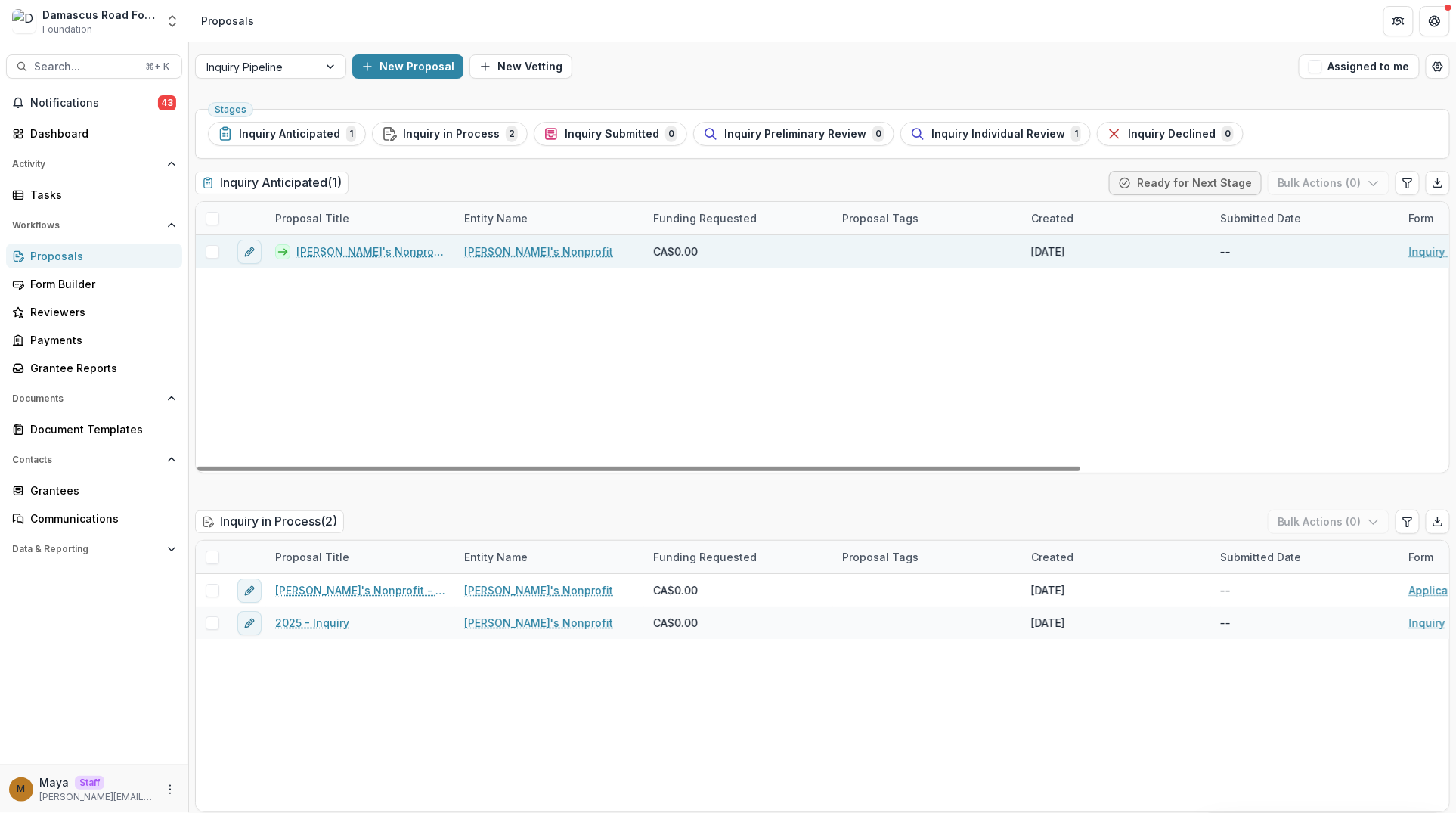
click at [213, 247] on span at bounding box center [212, 252] width 13 height 13
click at [1305, 183] on button "Bulk Actions ( 1 )" at bounding box center [1330, 183] width 119 height 24
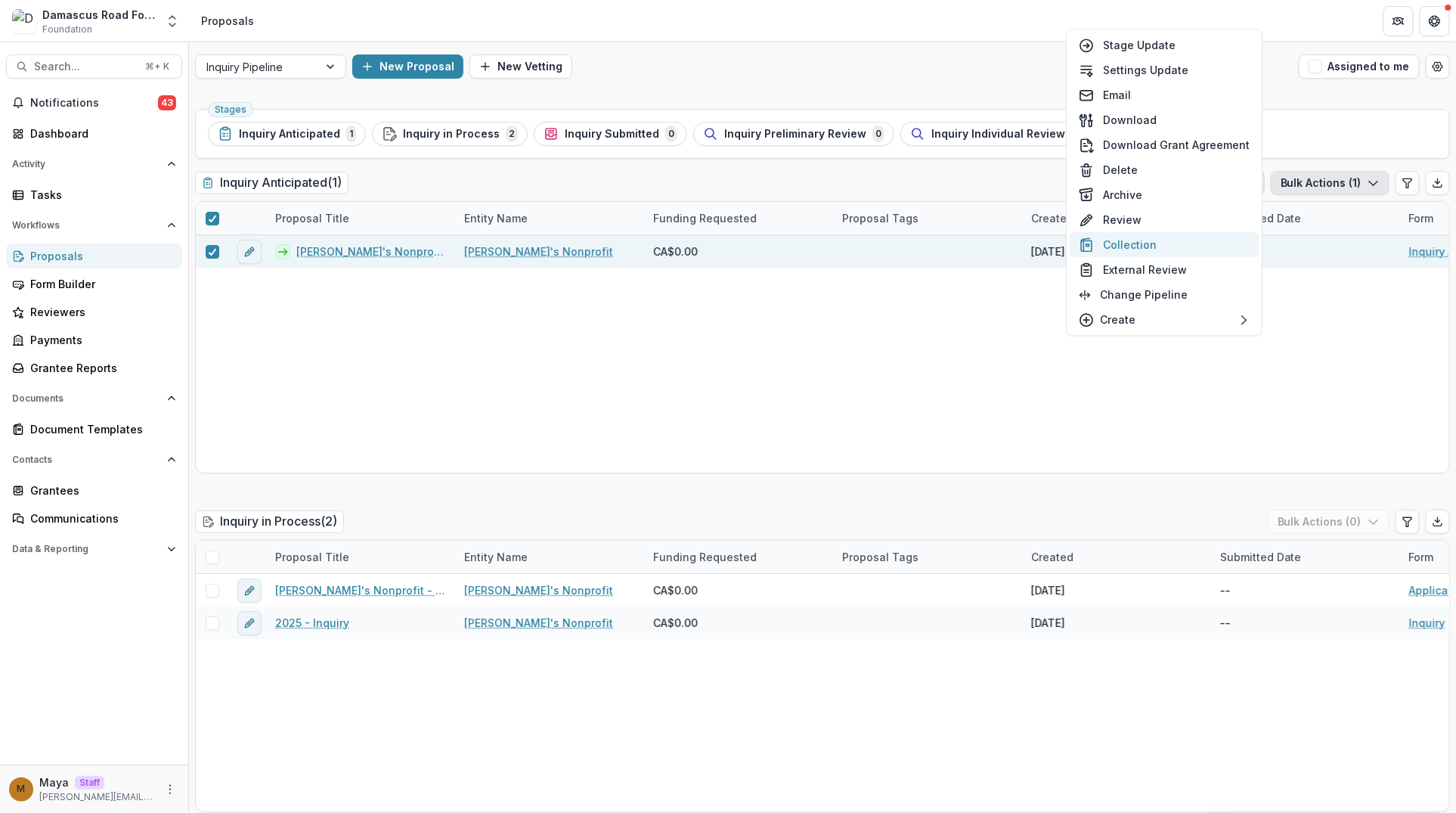
click at [1173, 239] on button "Collection" at bounding box center [1164, 245] width 189 height 25
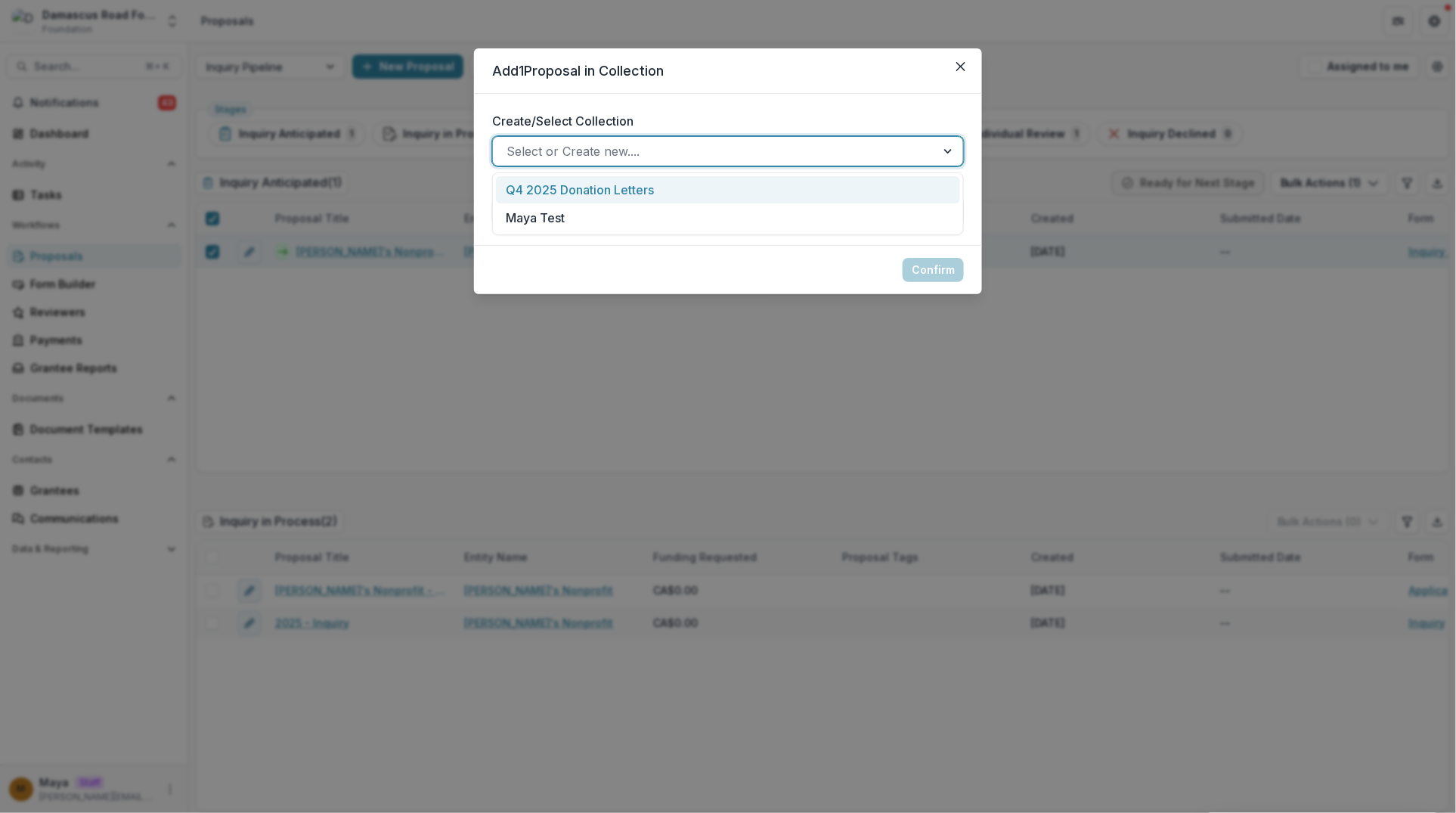
click at [813, 142] on div at bounding box center [714, 151] width 416 height 21
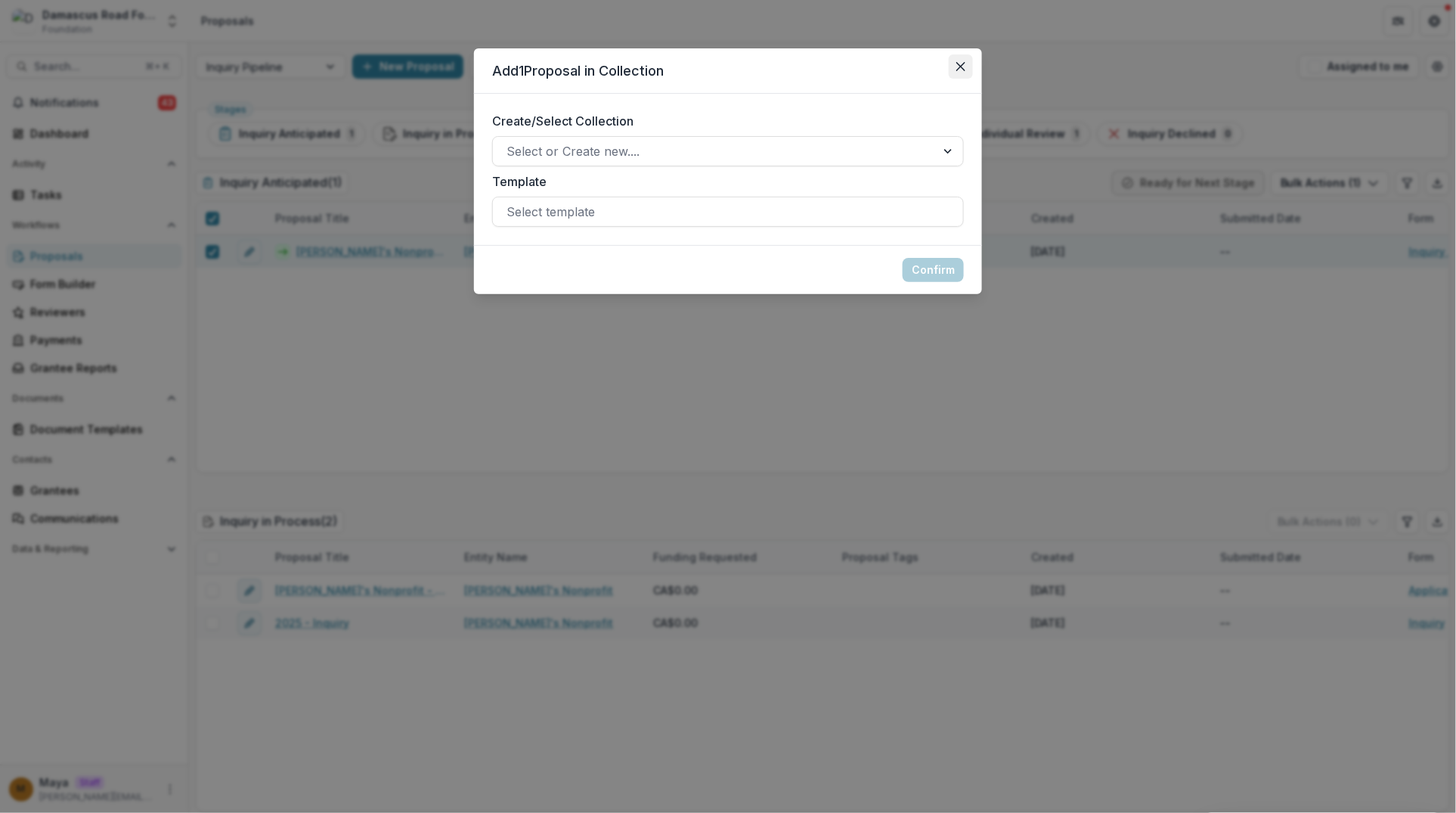
click at [952, 72] on button "Close" at bounding box center [961, 66] width 24 height 24
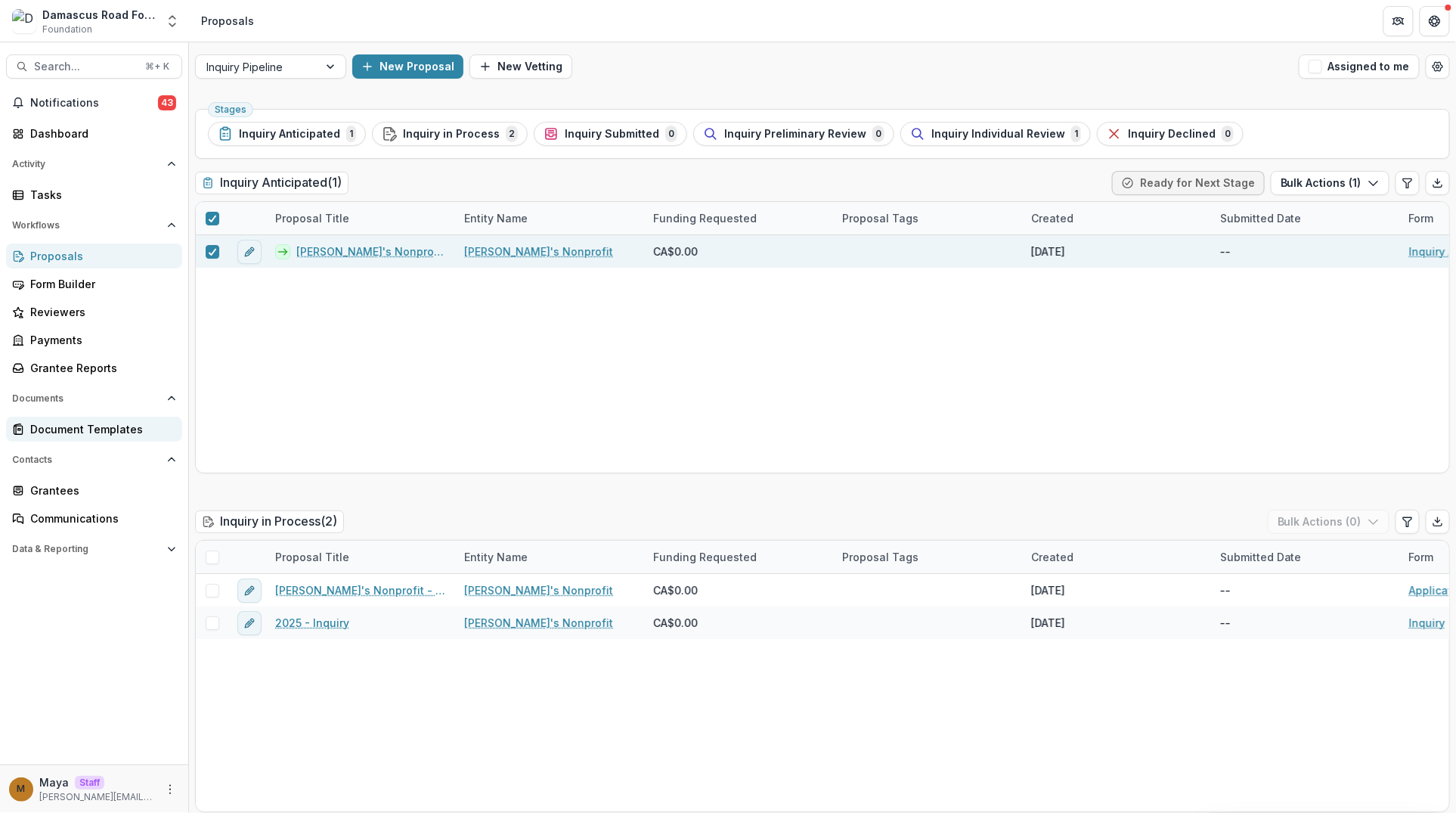
click at [77, 429] on div "Document Templates" at bounding box center [100, 429] width 140 height 16
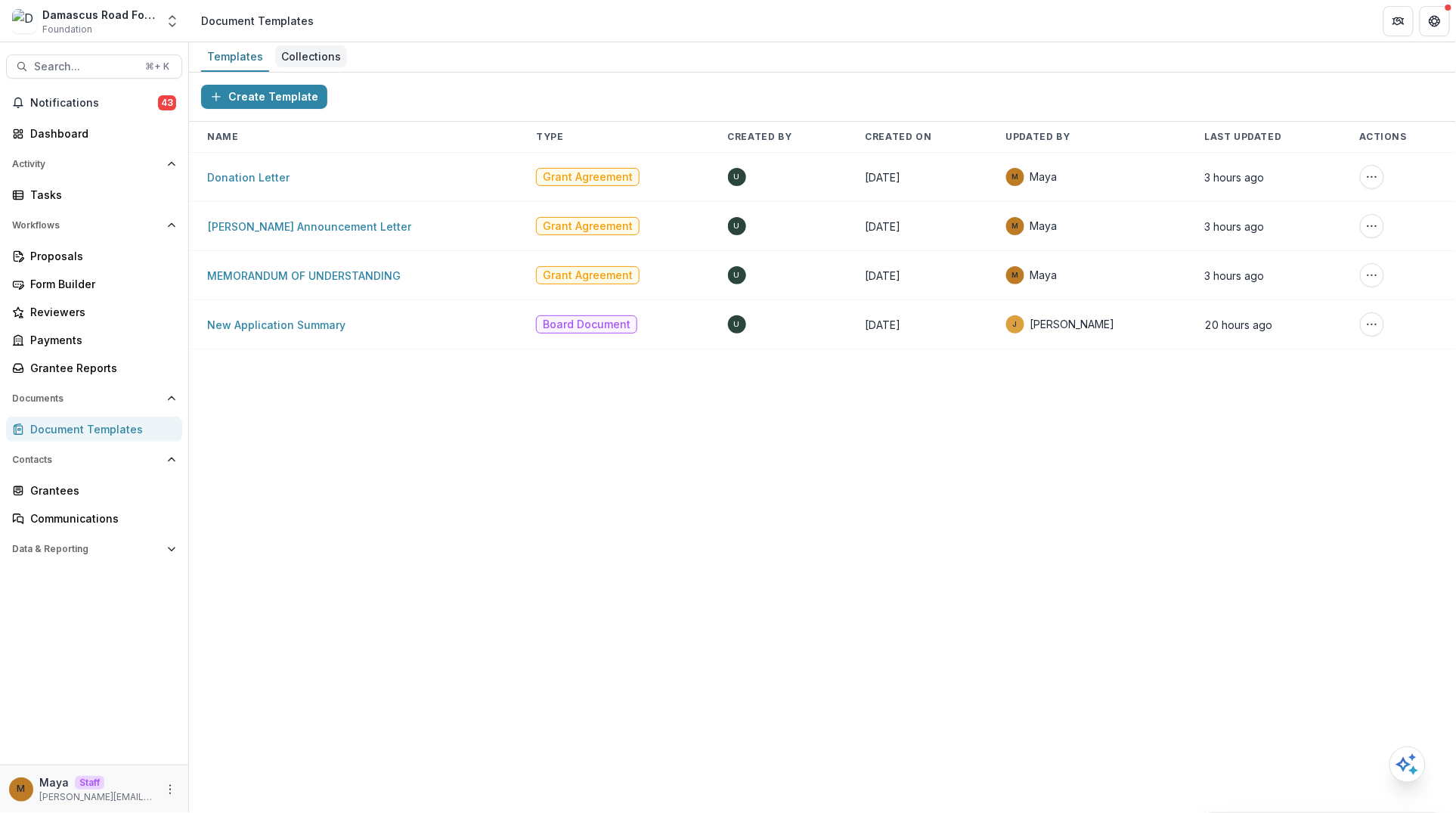
click at [314, 59] on div "Collections" at bounding box center [310, 56] width 71 height 22
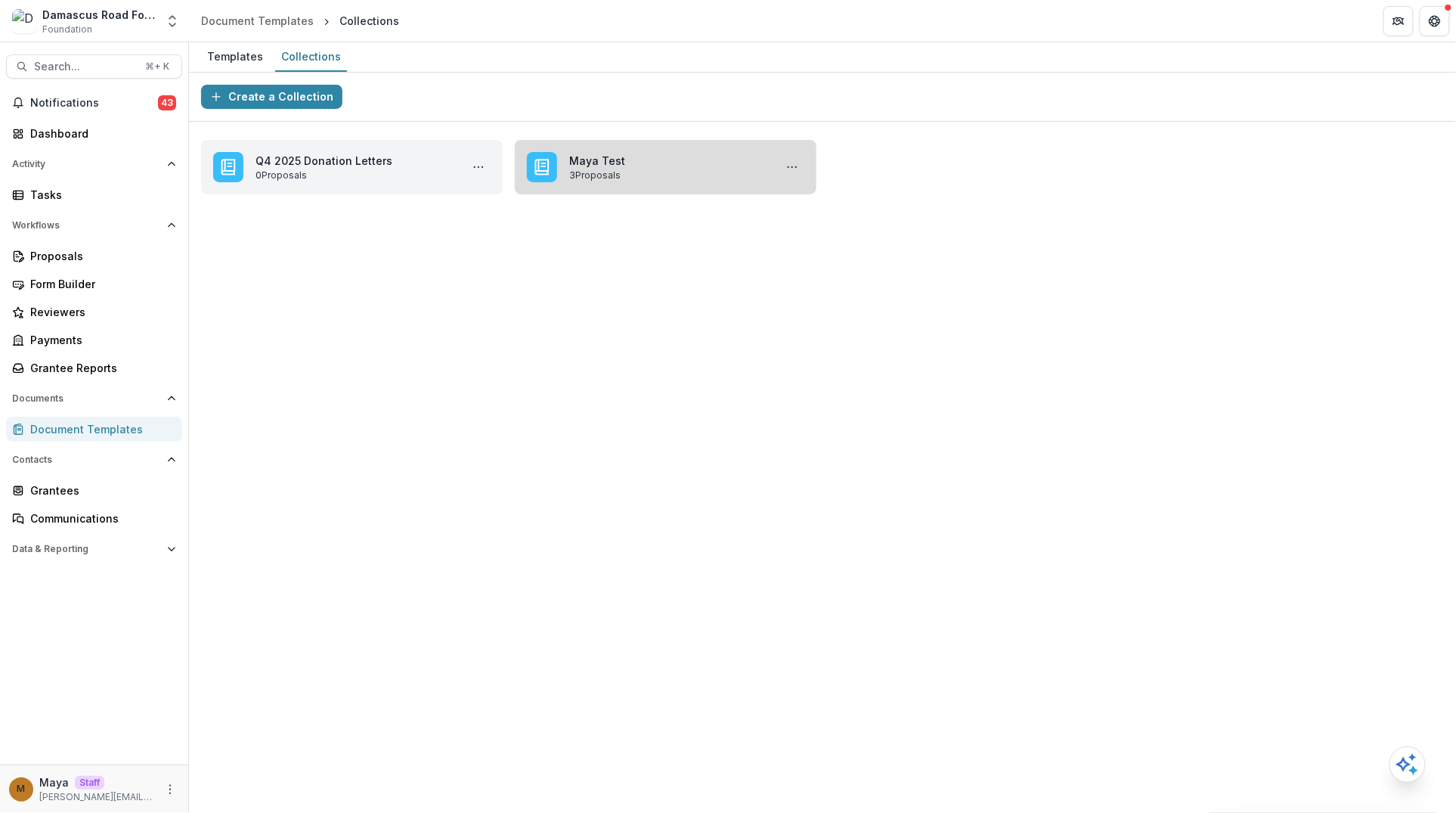
click at [614, 166] on link "Maya Test" at bounding box center [669, 161] width 199 height 16
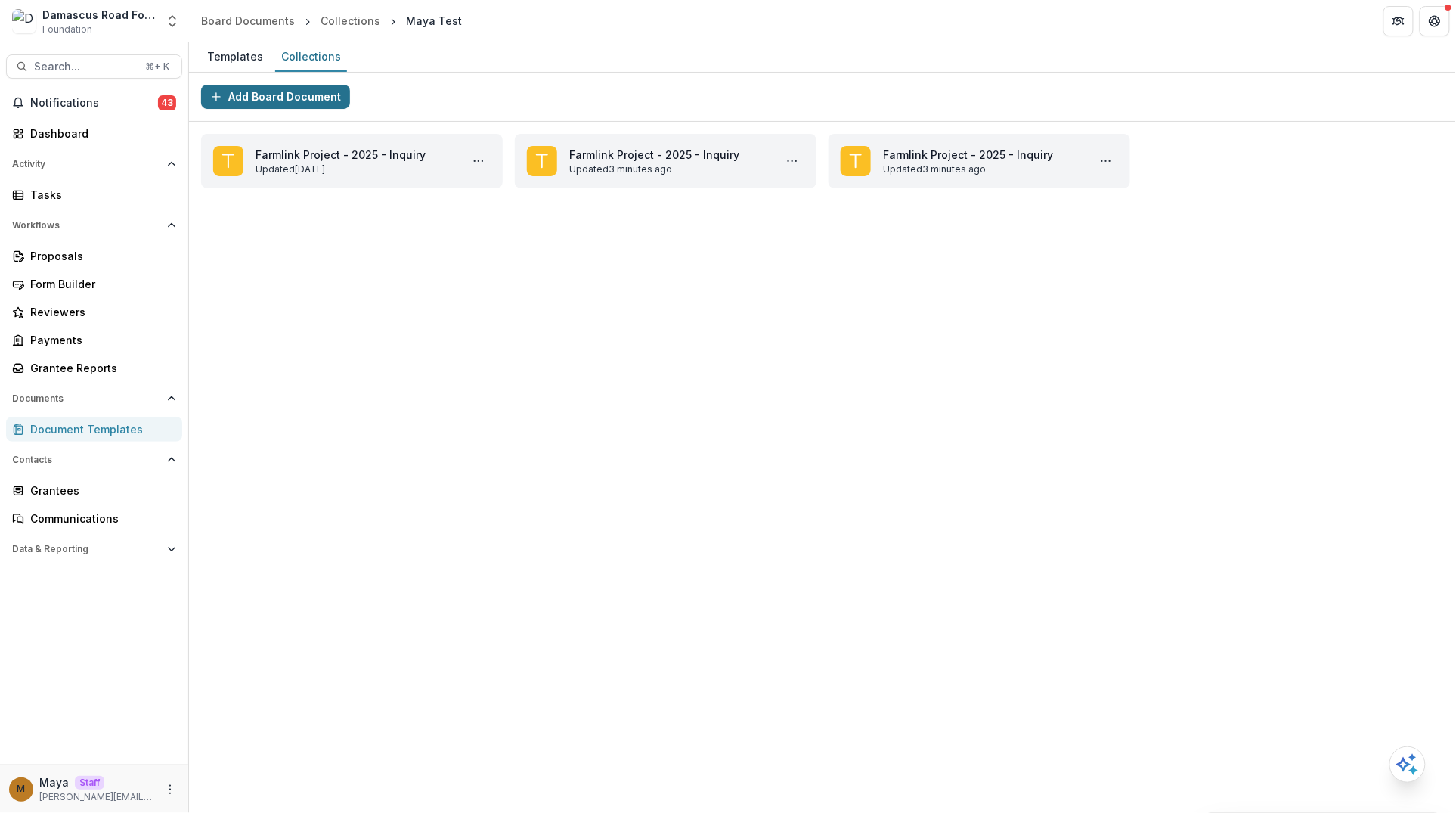
click at [310, 97] on button "Add Board Document" at bounding box center [275, 97] width 149 height 24
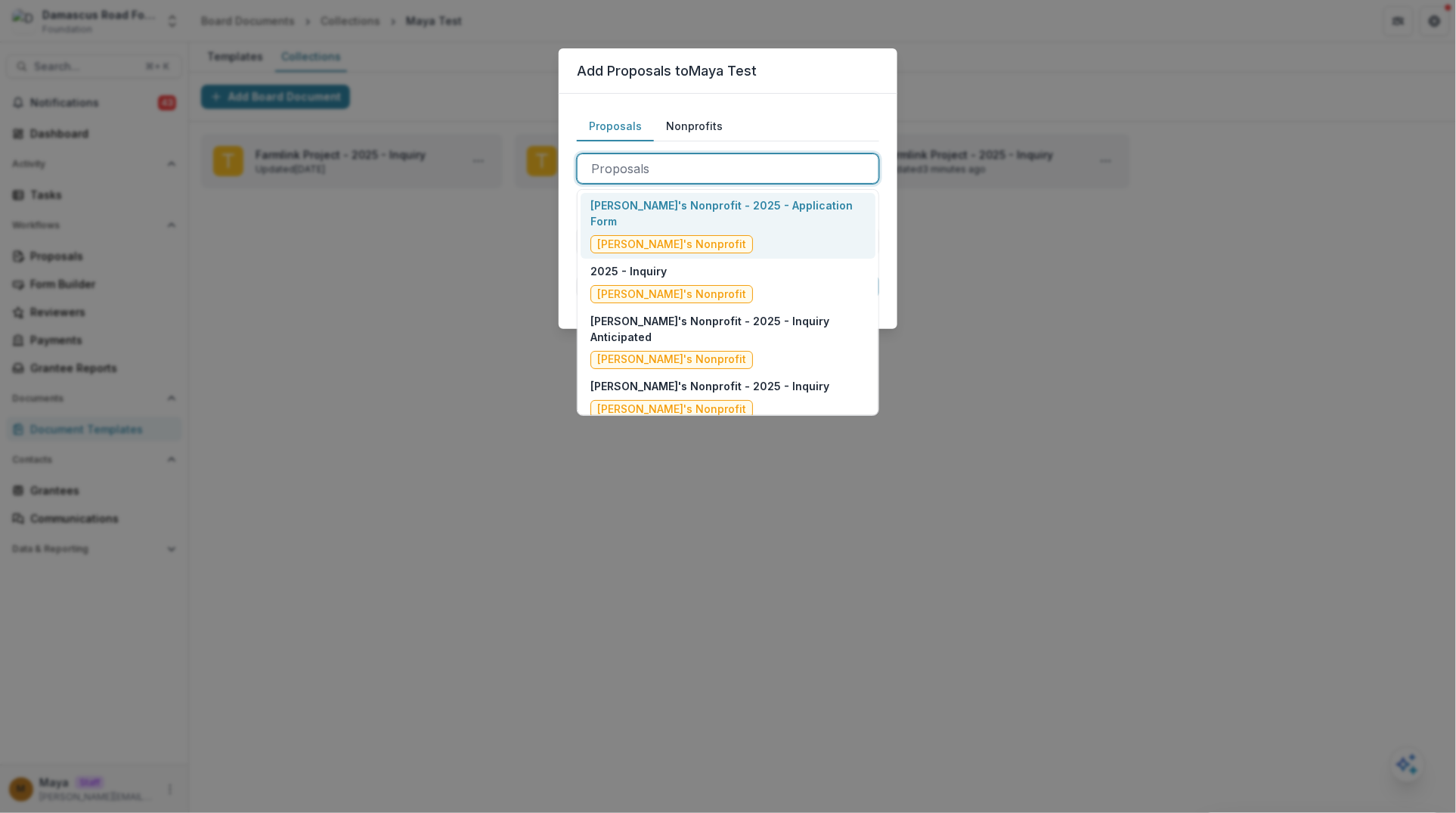
click at [683, 167] on div at bounding box center [728, 168] width 273 height 21
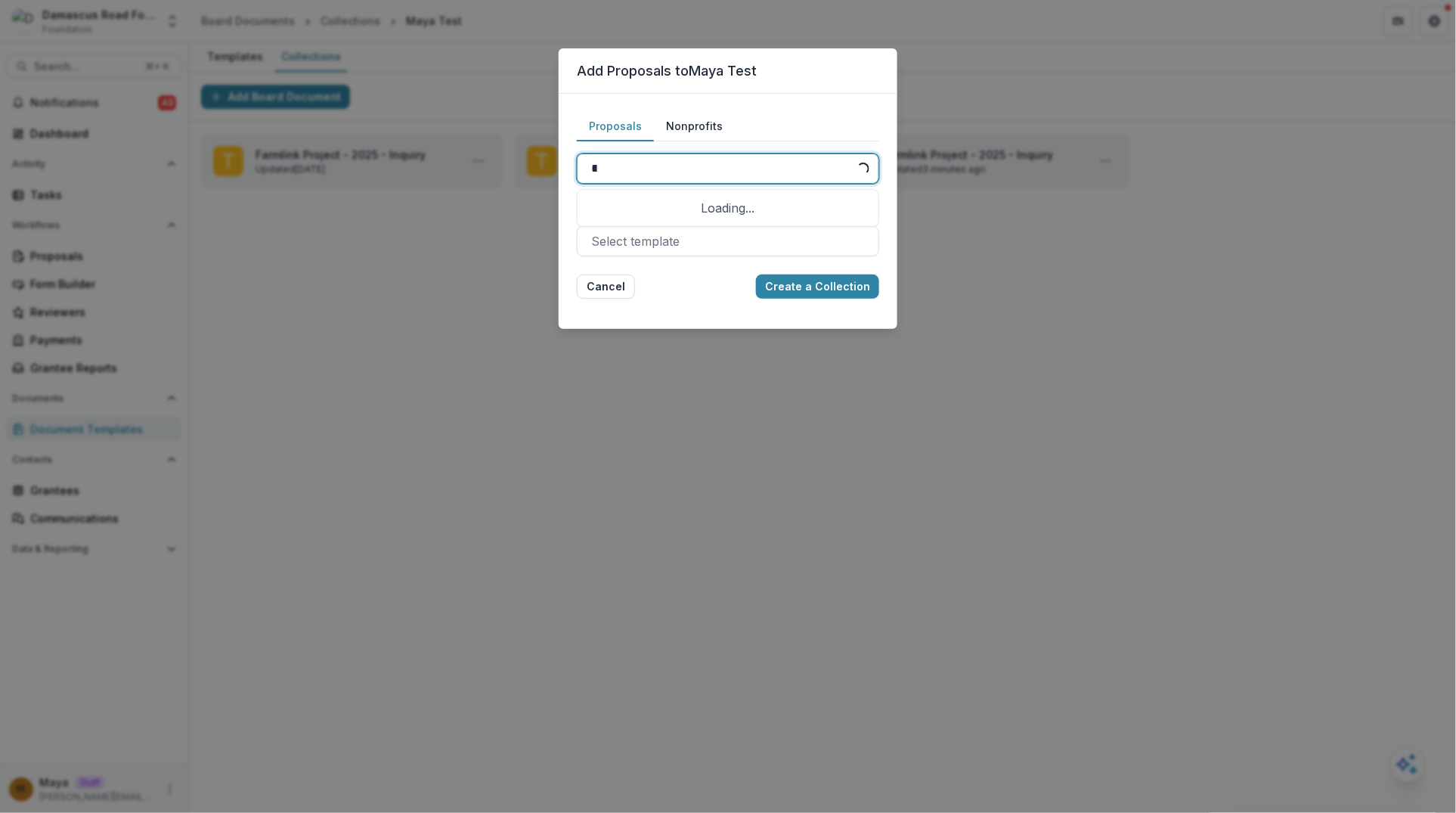
type input "*****"
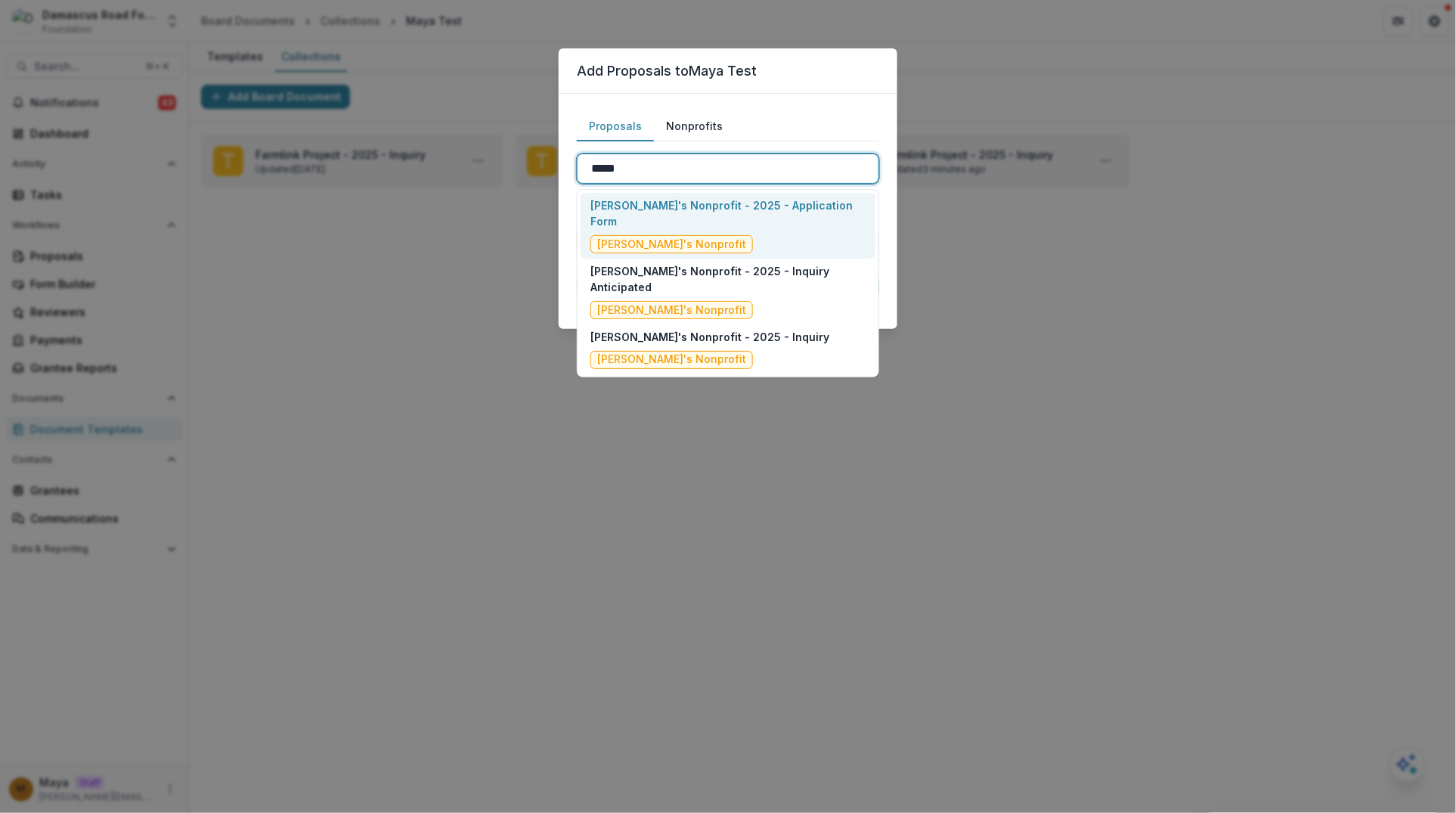
click at [699, 212] on p "[PERSON_NAME]'s Nonprofit - 2025 - Application Form" at bounding box center [728, 214] width 275 height 32
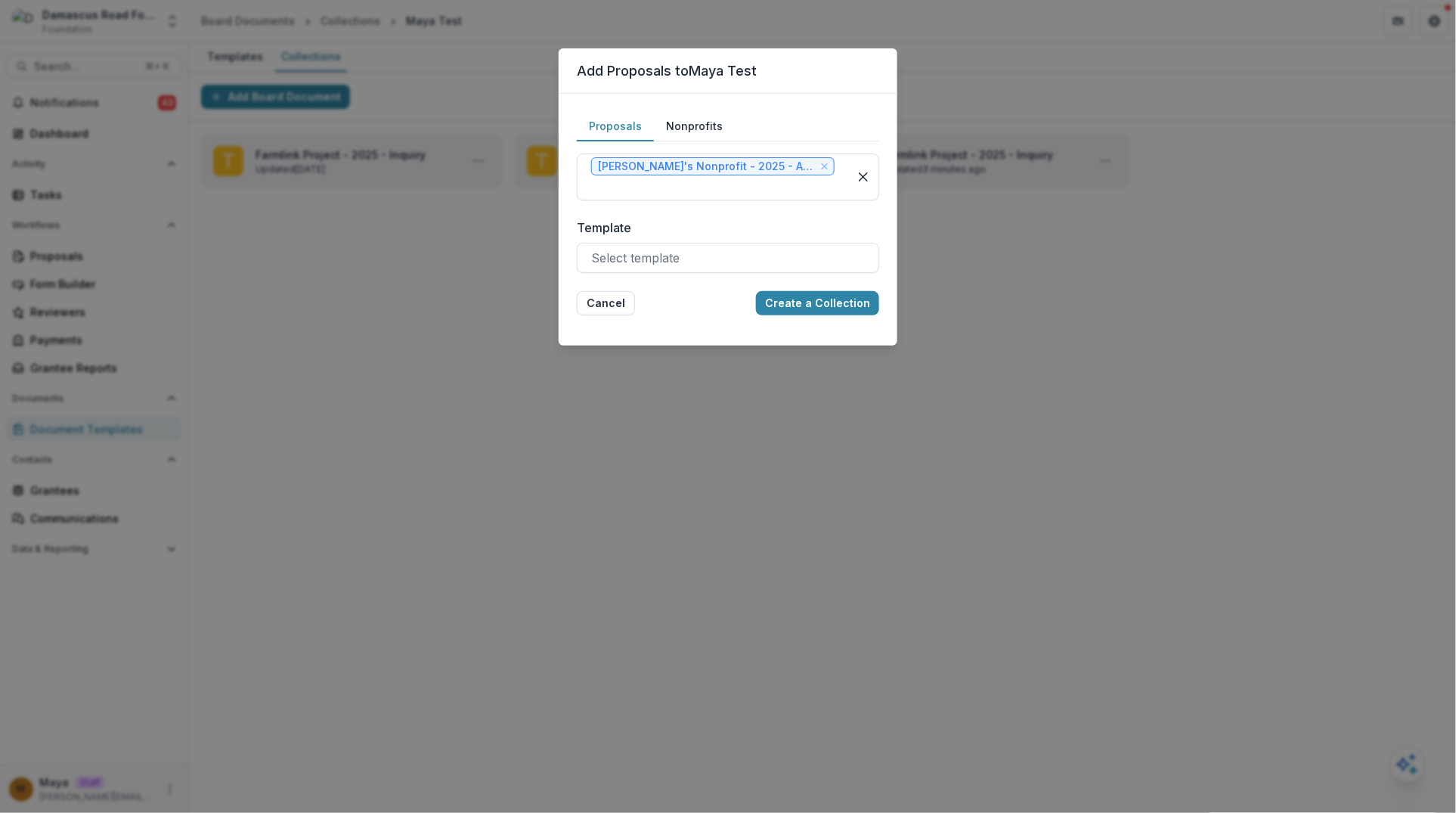
click at [688, 275] on form "Proposals Nonprofits Jason's Nonprofit - 2025 - Application Form Nonprofits Tem…" at bounding box center [728, 214] width 302 height 204
click at [589, 298] on button "Cancel" at bounding box center [606, 303] width 58 height 24
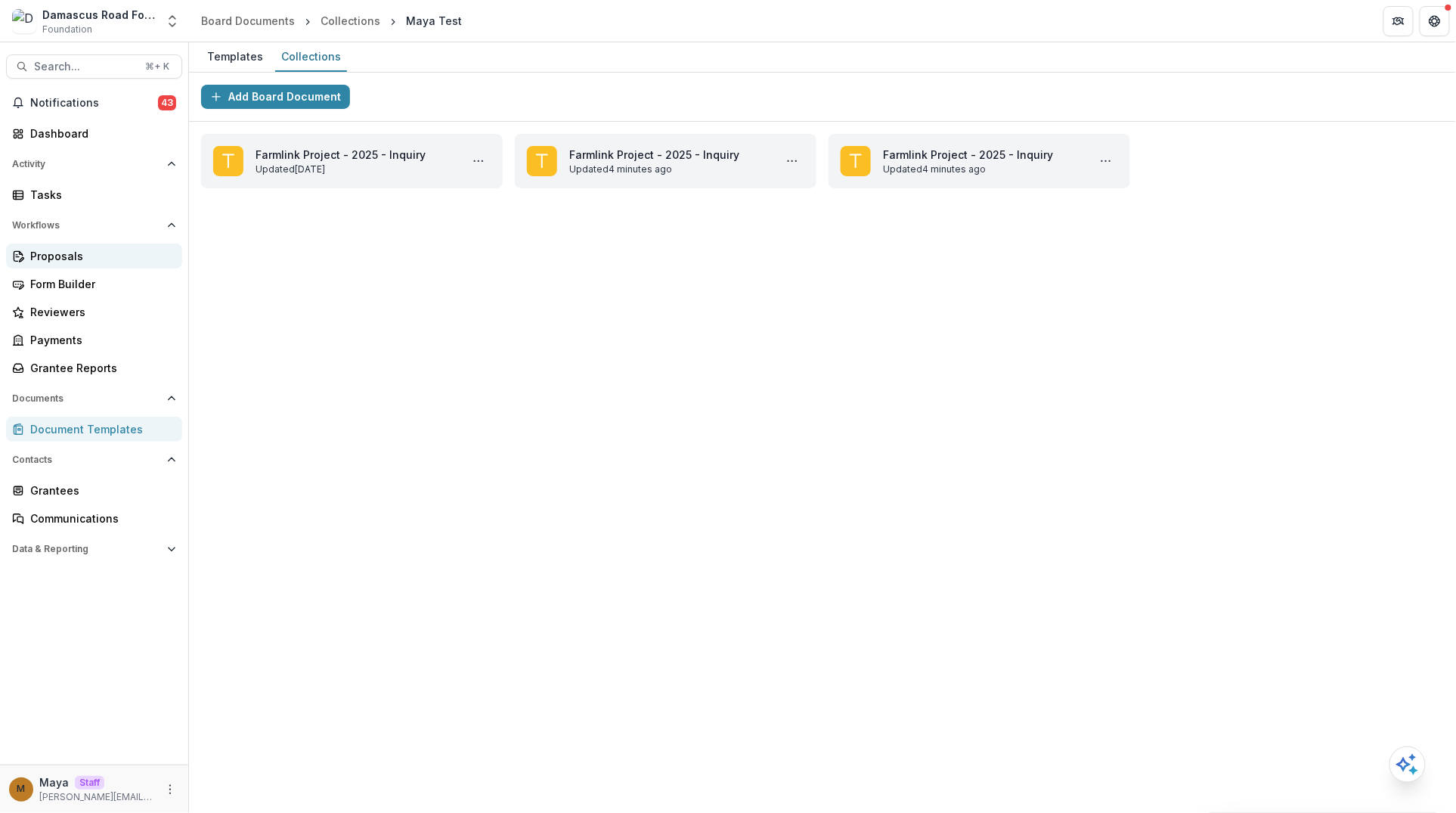
click at [114, 258] on div "Proposals" at bounding box center [100, 256] width 140 height 16
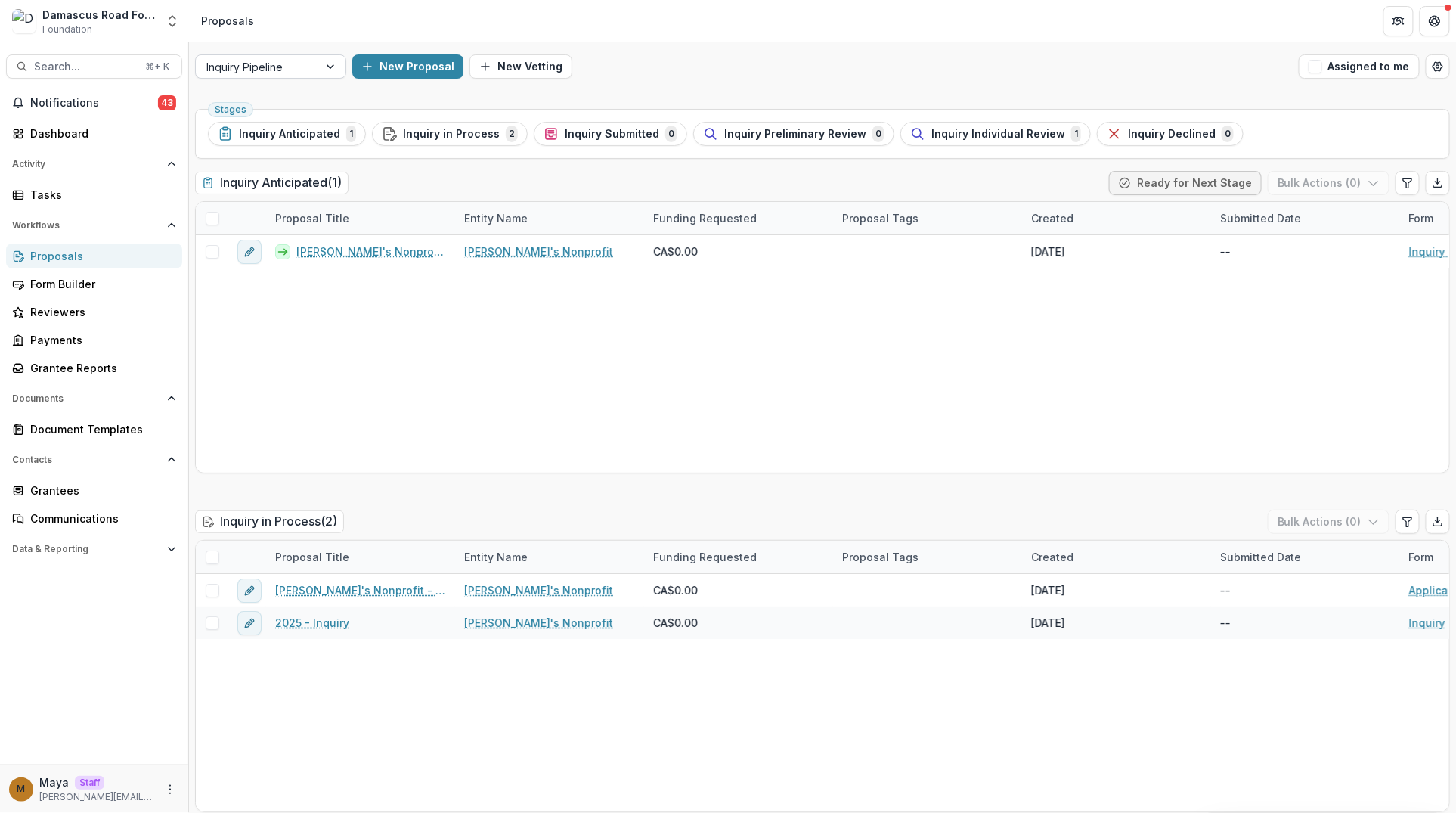
click at [315, 64] on div "Inquiry Pipeline" at bounding box center [257, 66] width 123 height 22
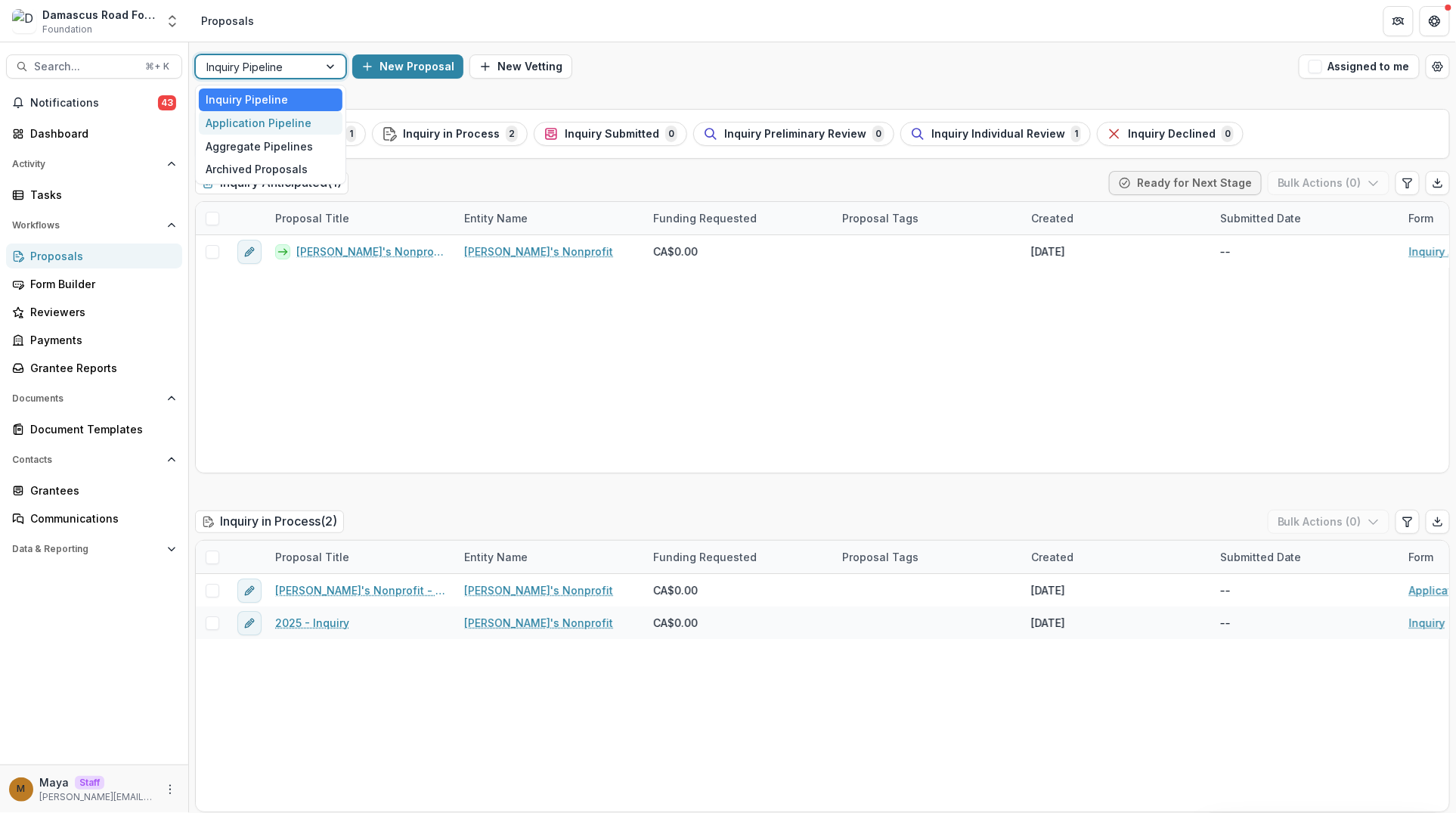
click at [283, 116] on div "Application Pipeline" at bounding box center [270, 123] width 144 height 24
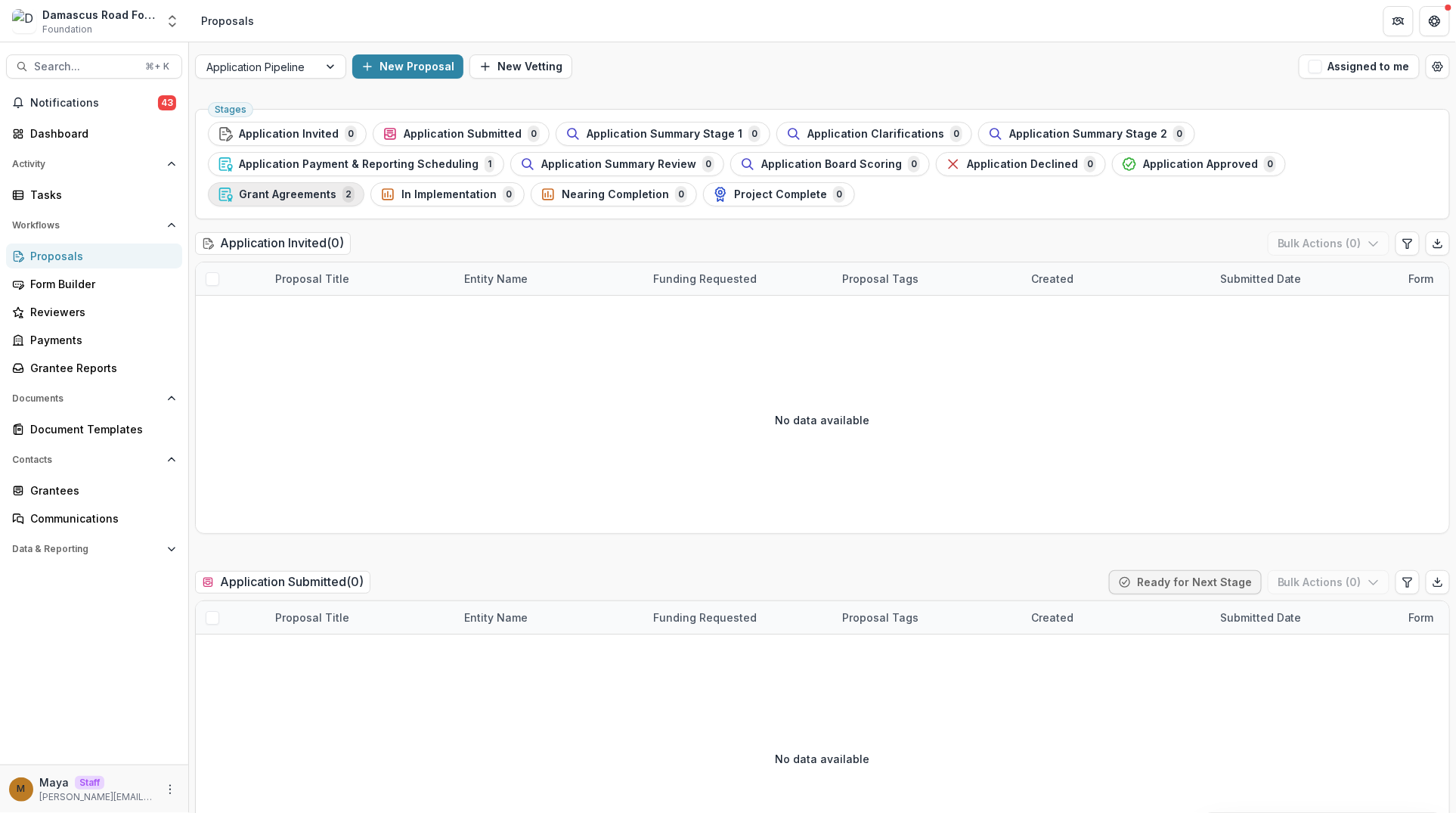
click at [364, 183] on button "Grant Agreements 2" at bounding box center [286, 194] width 156 height 24
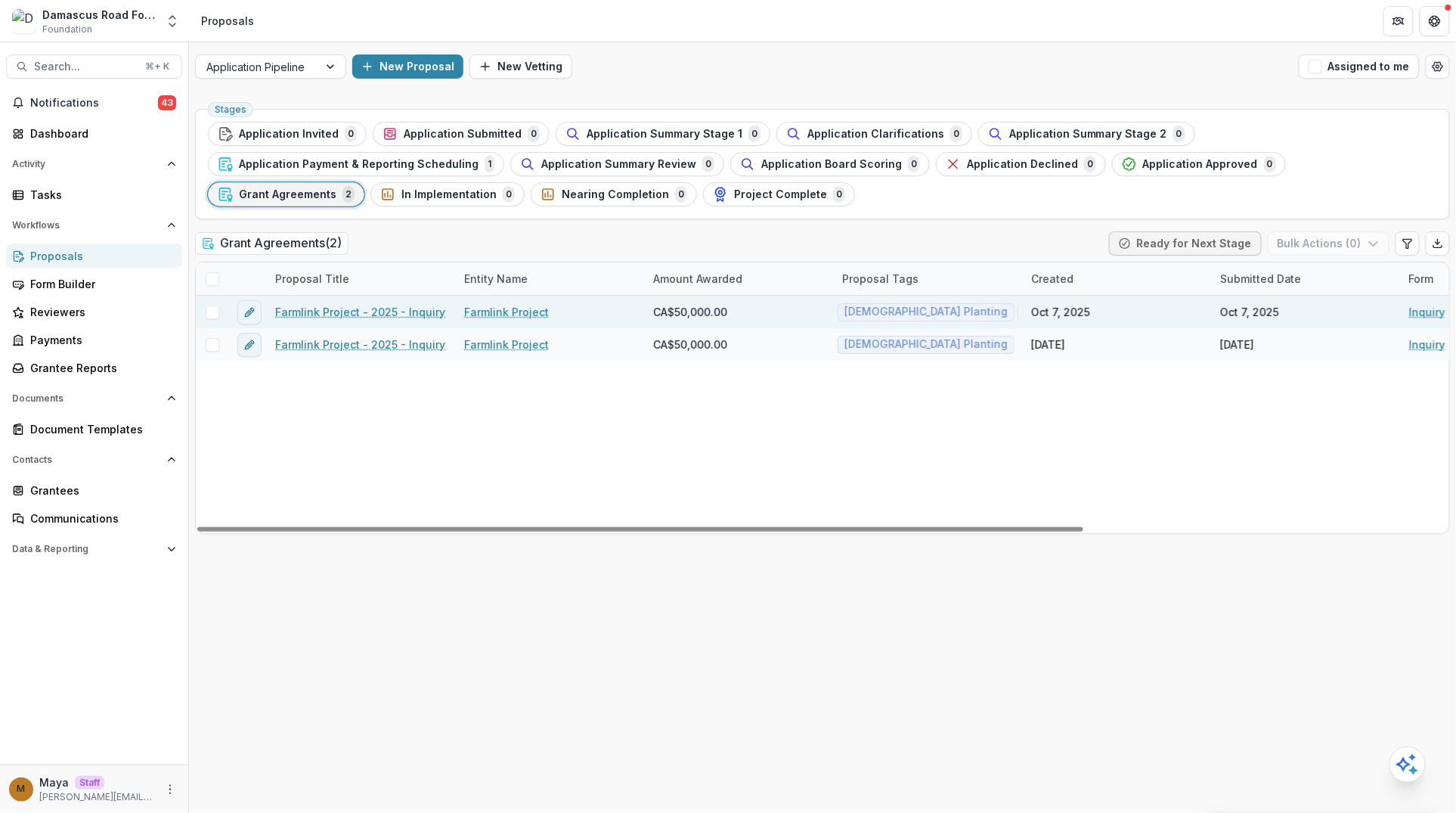
click at [365, 314] on link "Farmlink Project - 2025 - Inquiry" at bounding box center [360, 311] width 170 height 16
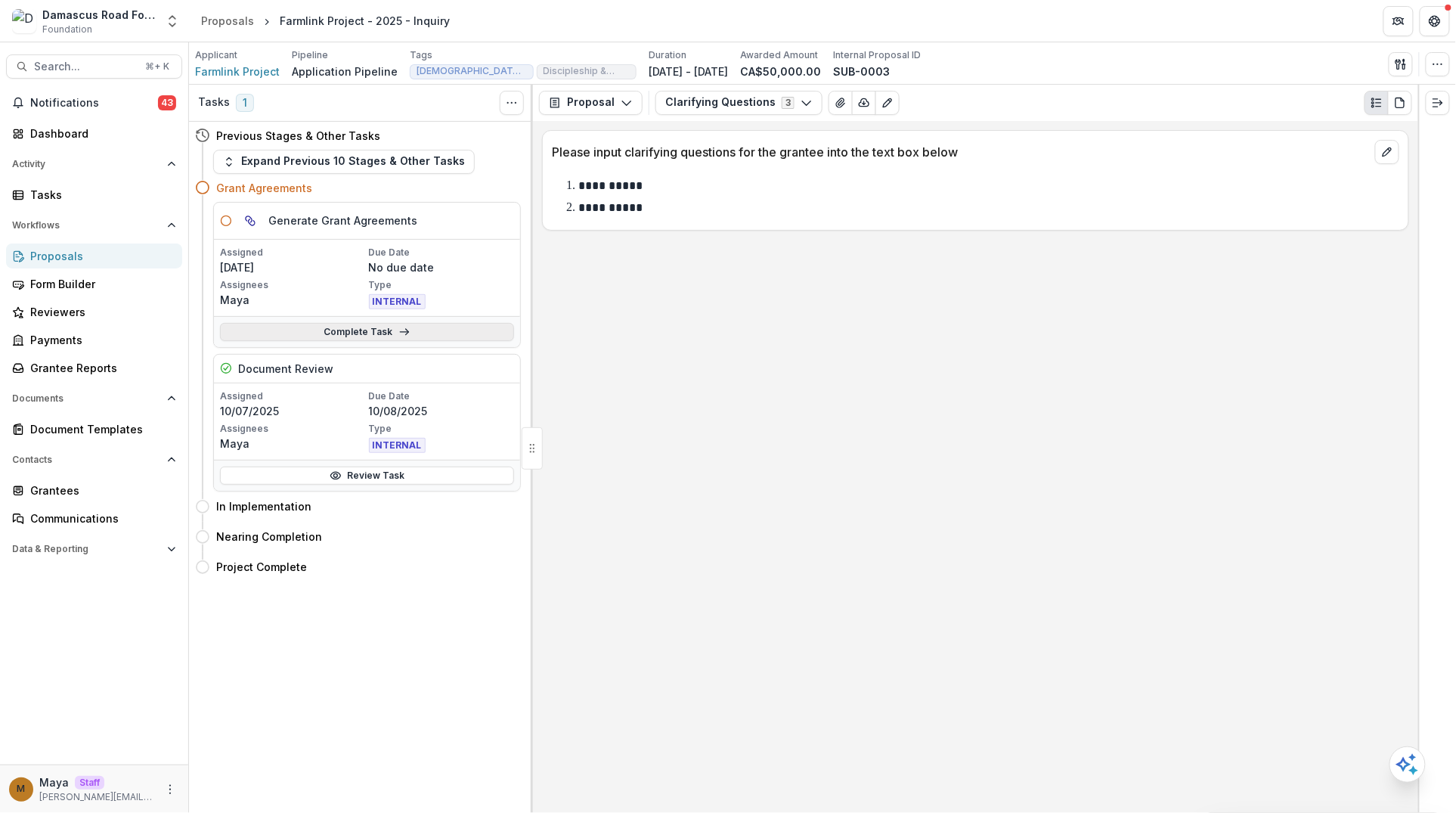
click at [350, 323] on link "Complete Task" at bounding box center [367, 332] width 294 height 19
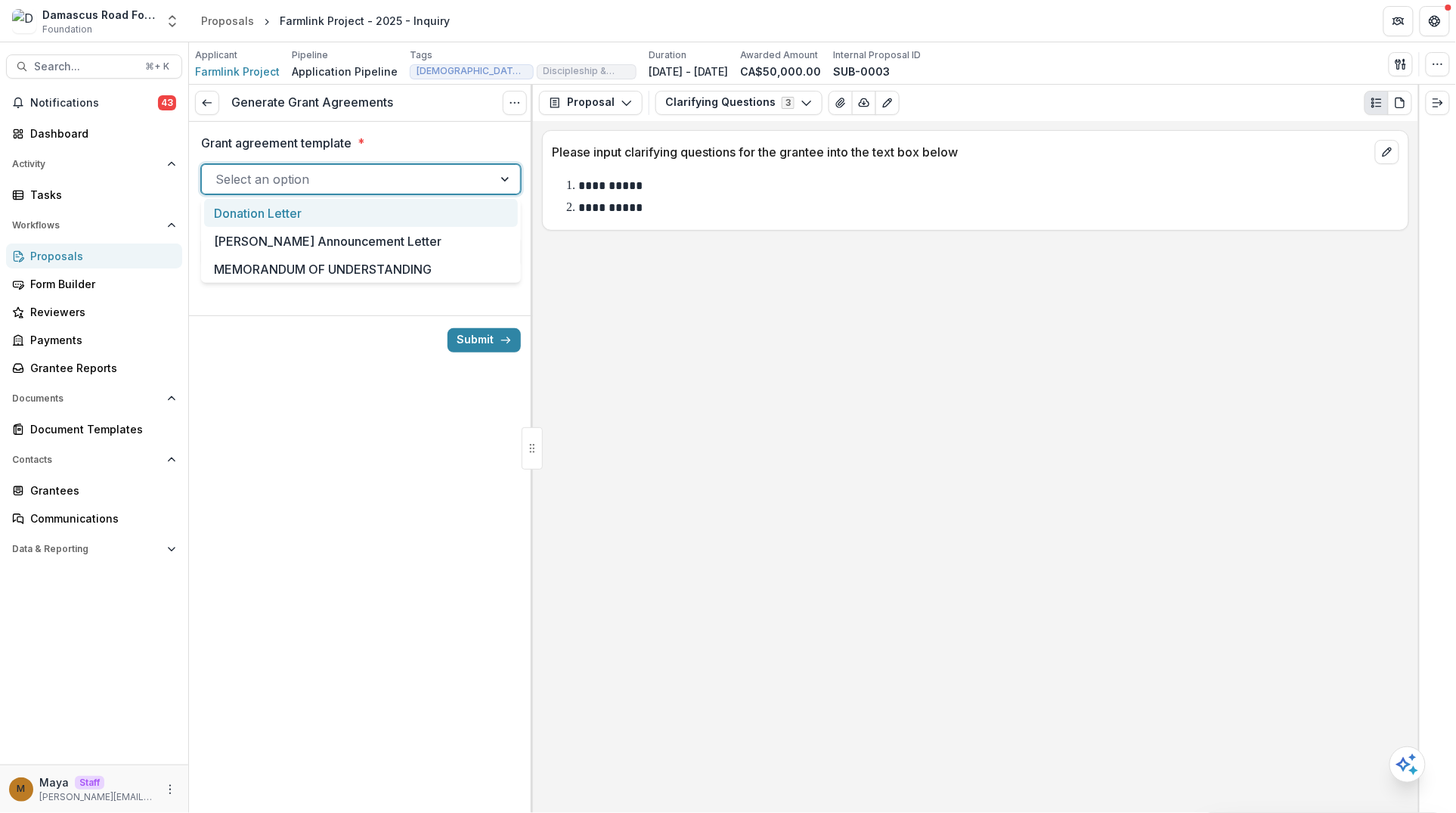
click at [463, 170] on div at bounding box center [347, 178] width 264 height 21
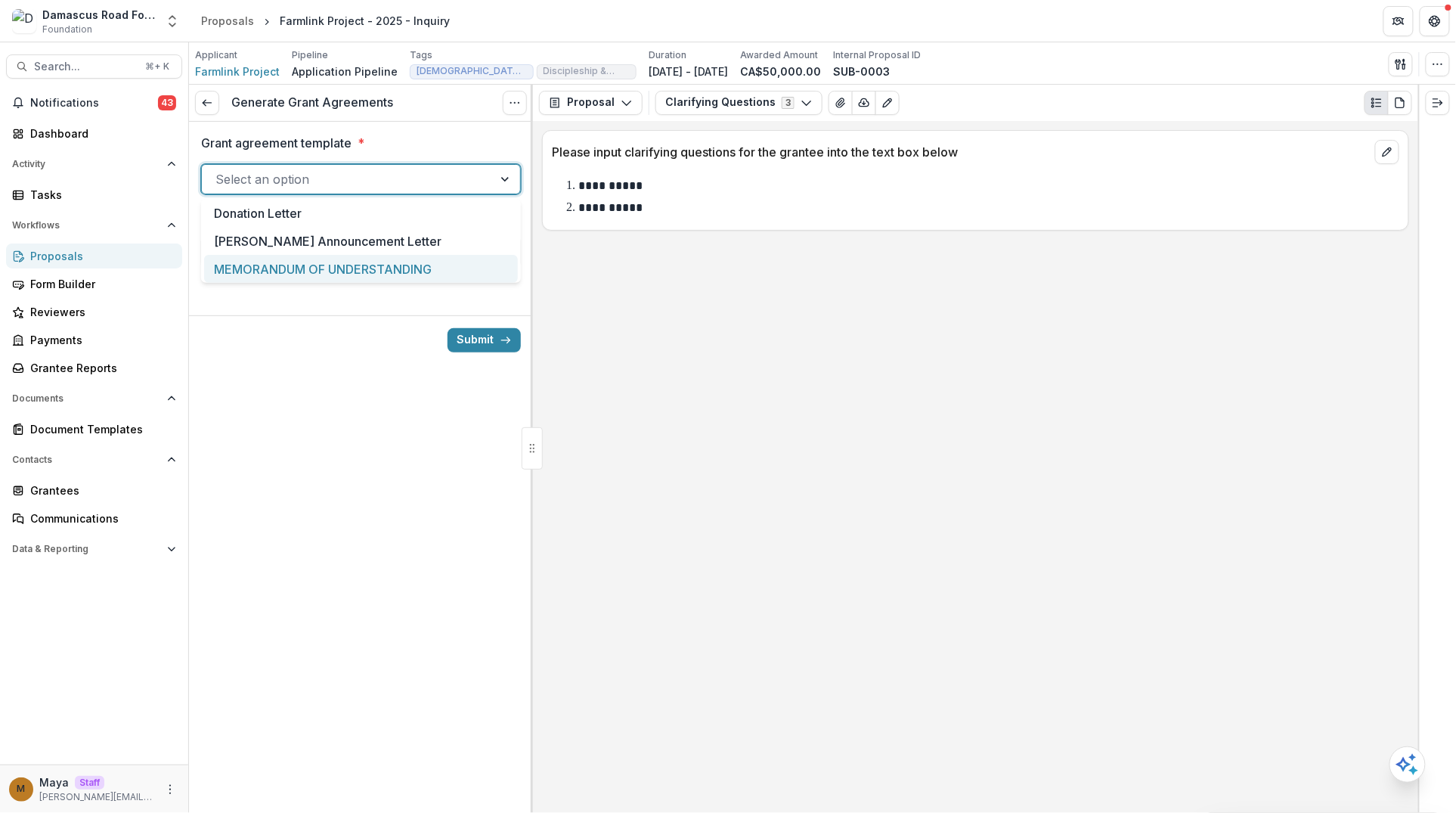
click at [416, 262] on div "MEMORANDUM OF UNDERSTANDING" at bounding box center [361, 268] width 314 height 28
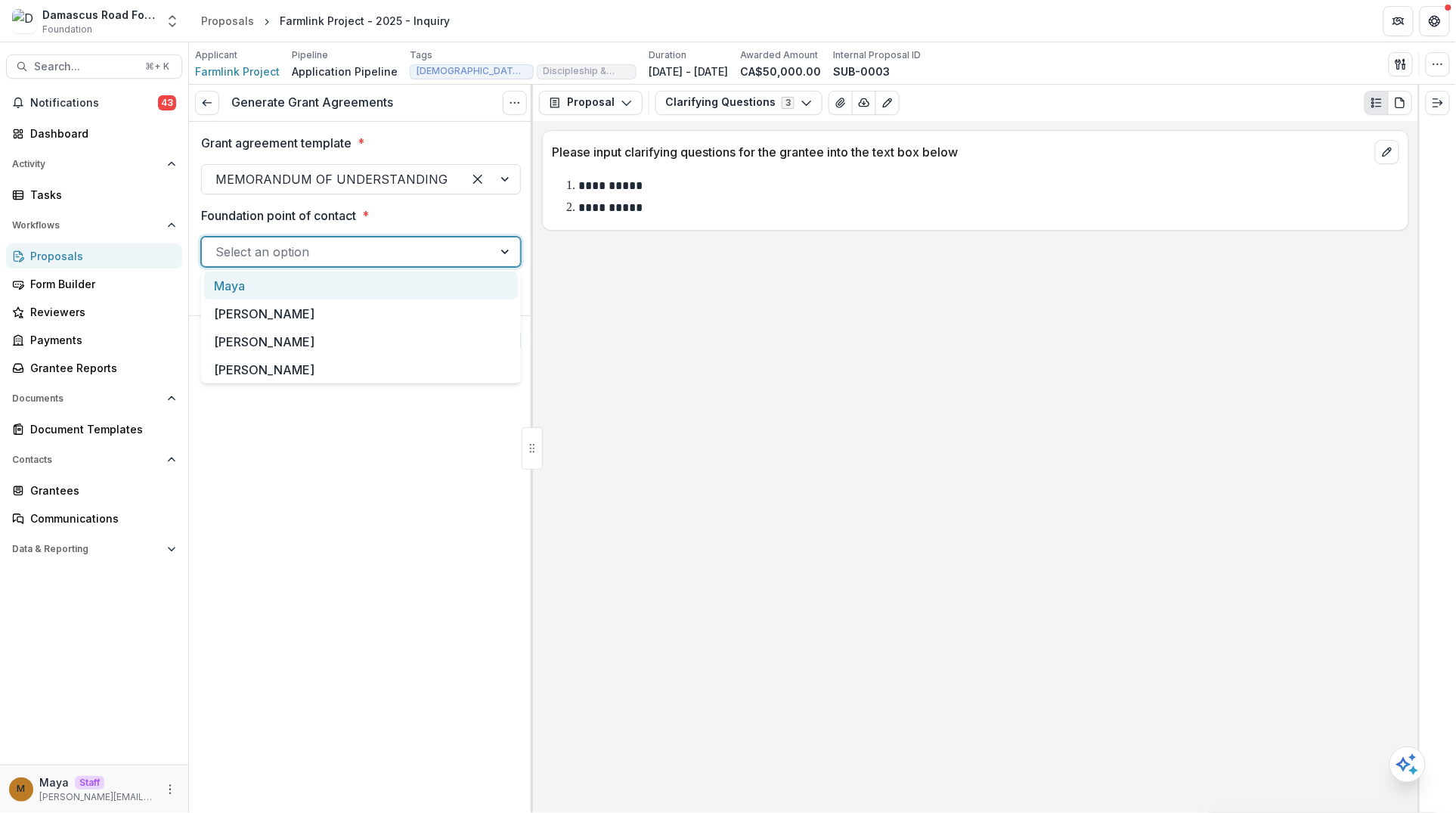
click at [414, 252] on div at bounding box center [347, 252] width 264 height 21
click at [389, 294] on div "Maya" at bounding box center [361, 285] width 314 height 28
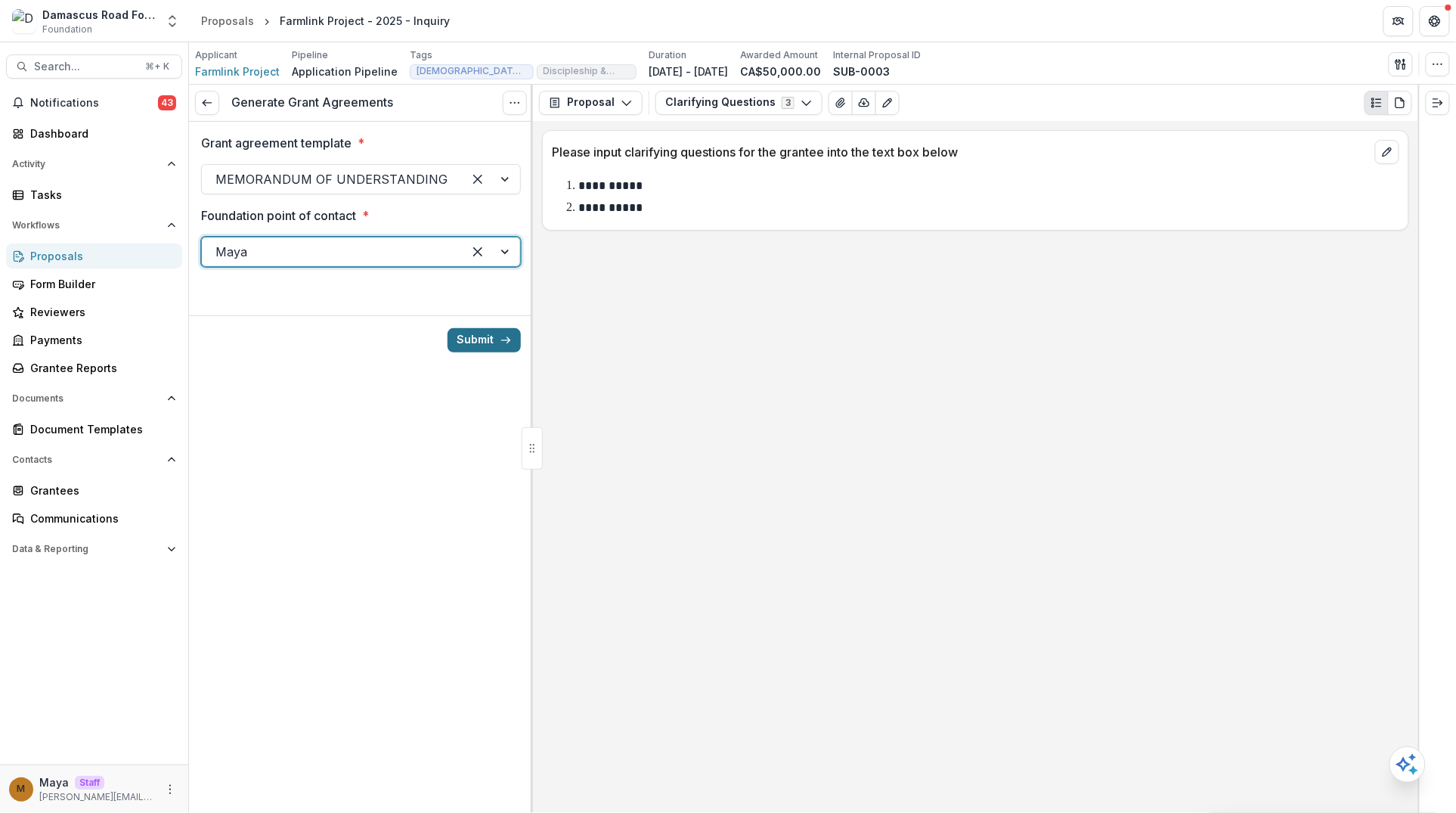
click at [479, 343] on button "Submit" at bounding box center [484, 340] width 73 height 24
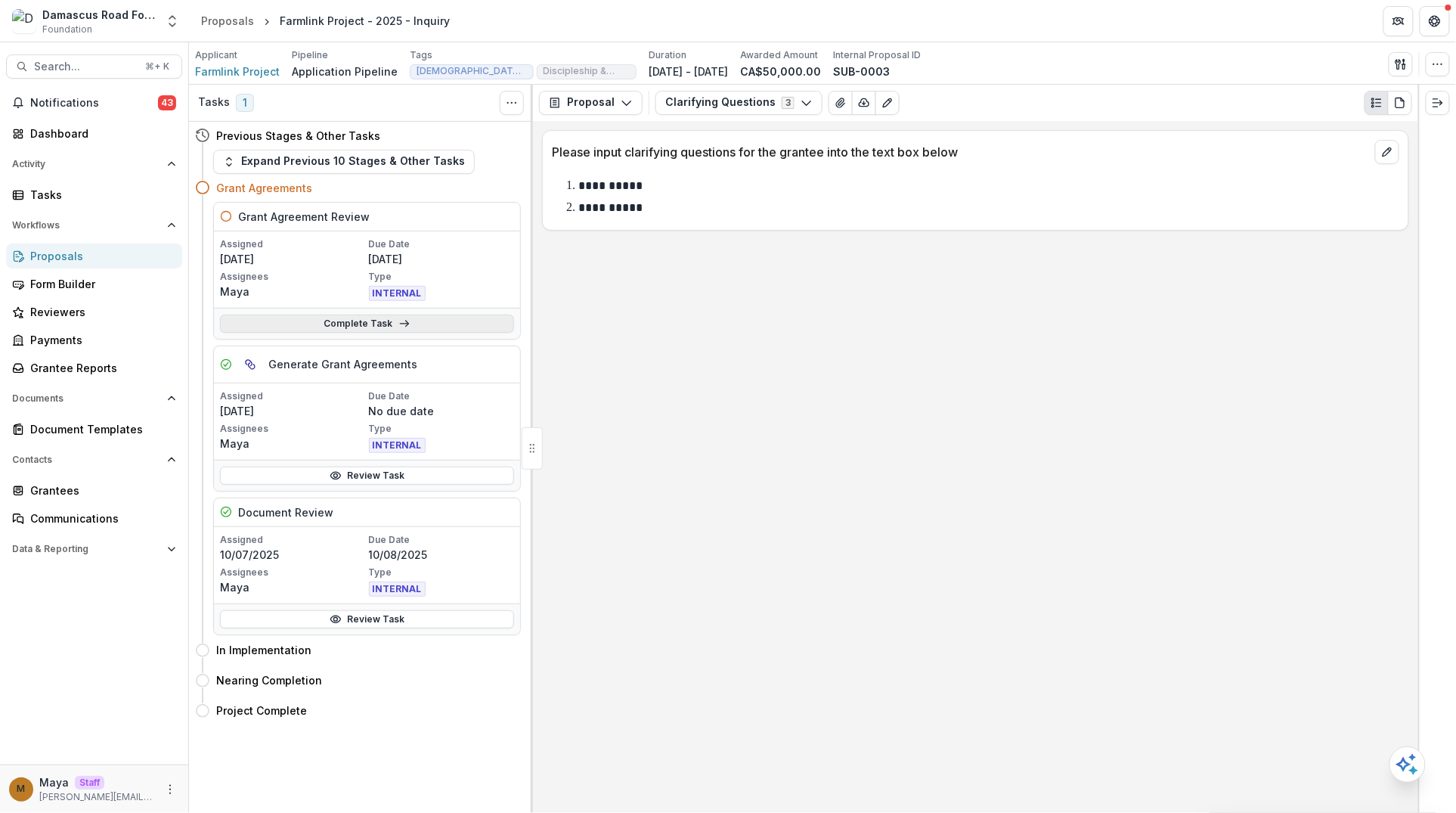
click at [426, 321] on link "Complete Task" at bounding box center [367, 324] width 294 height 19
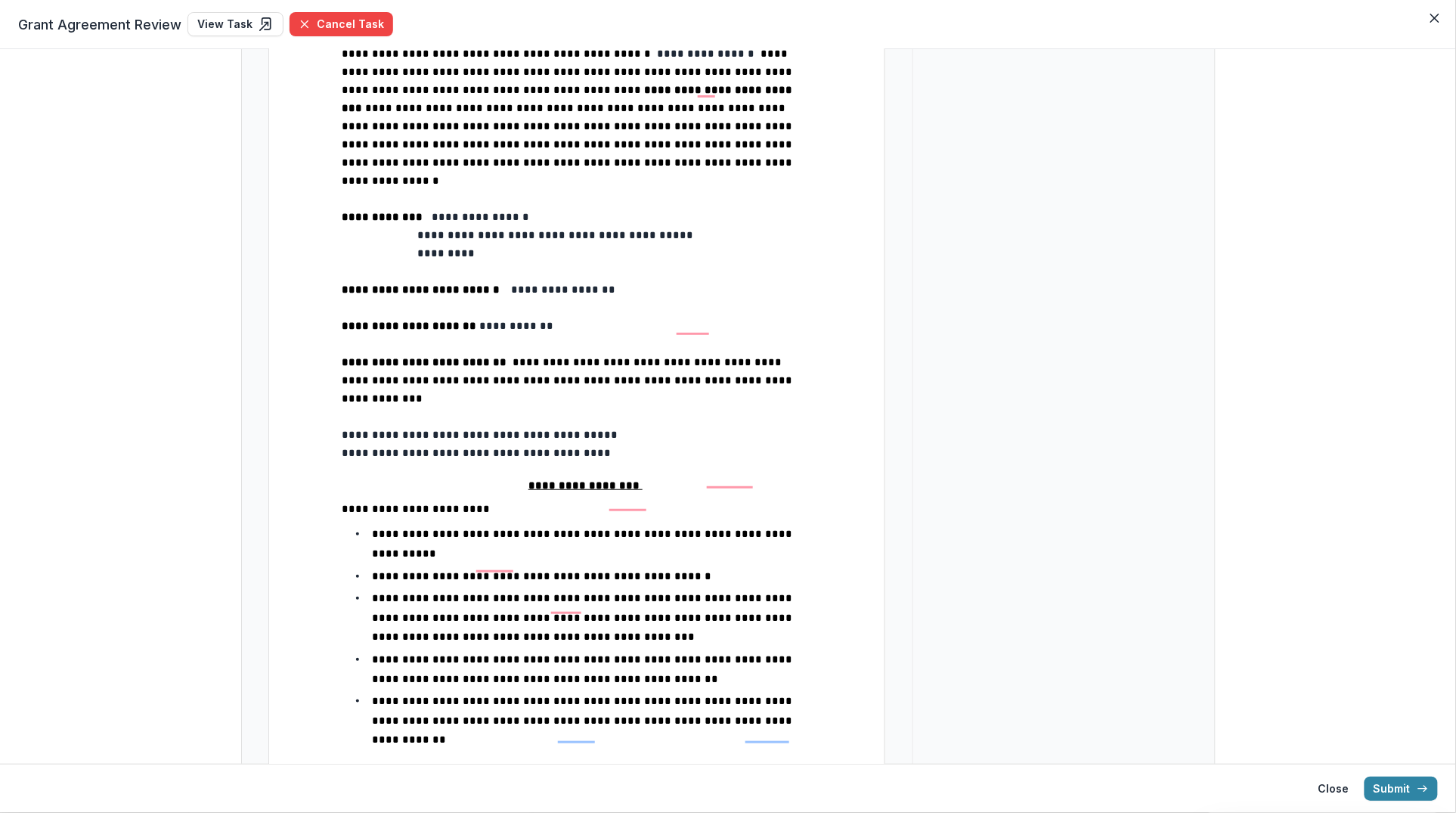
scroll to position [302, 0]
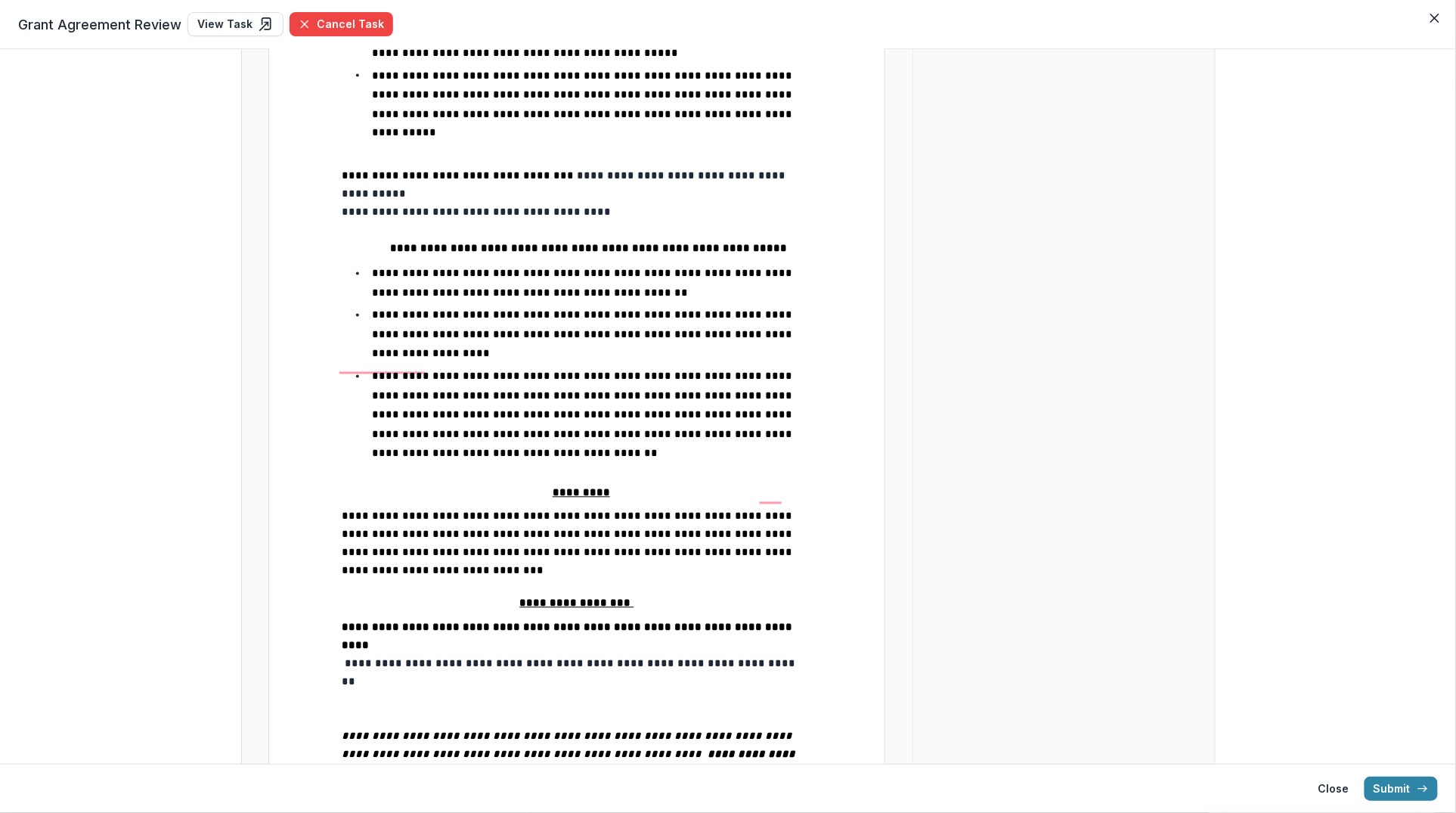
click at [464, 659] on span "**********" at bounding box center [569, 673] width 457 height 29
type input "**"
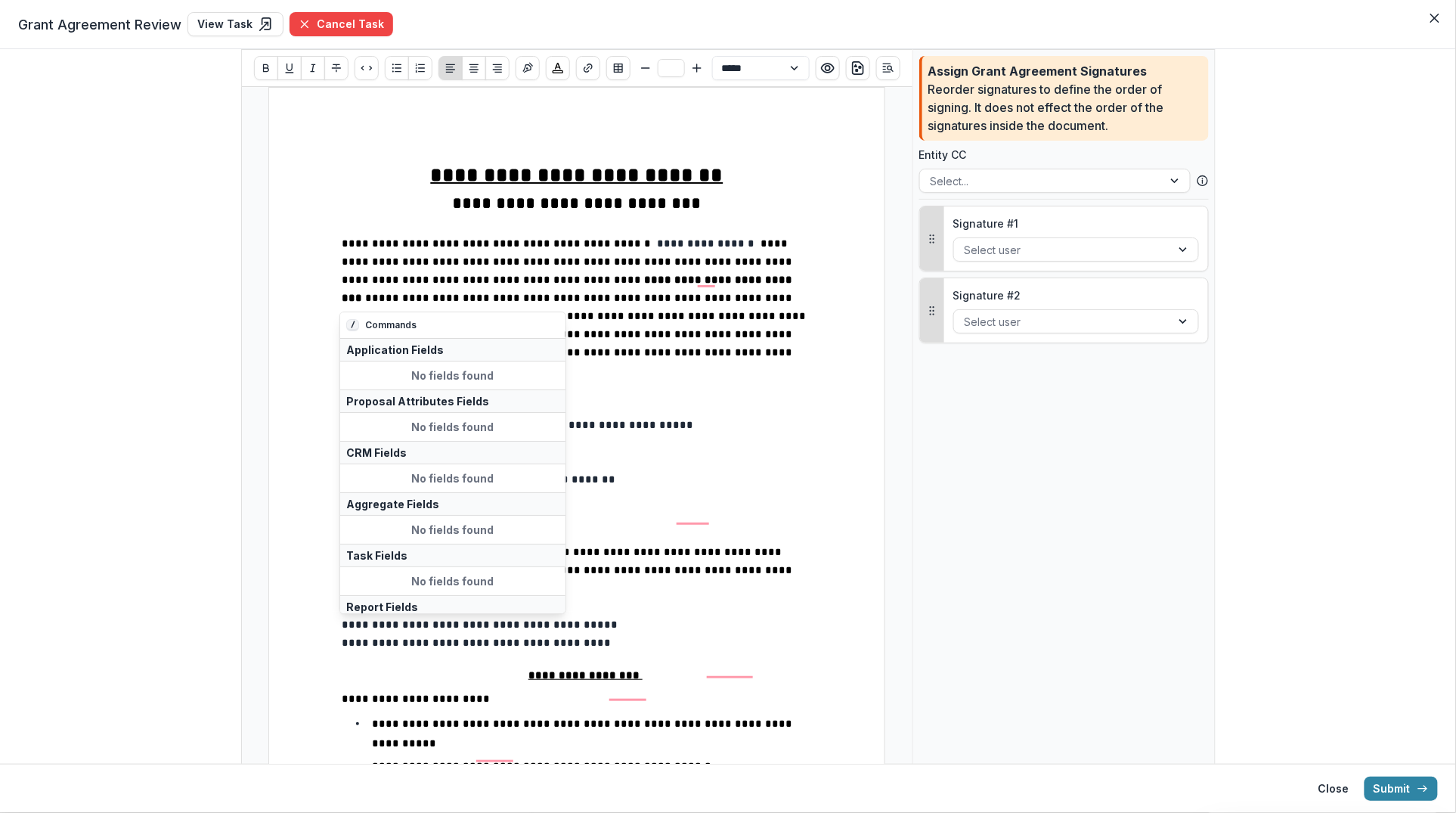
click at [590, 290] on p "**********" at bounding box center [576, 307] width 470 height 146
type input "**"
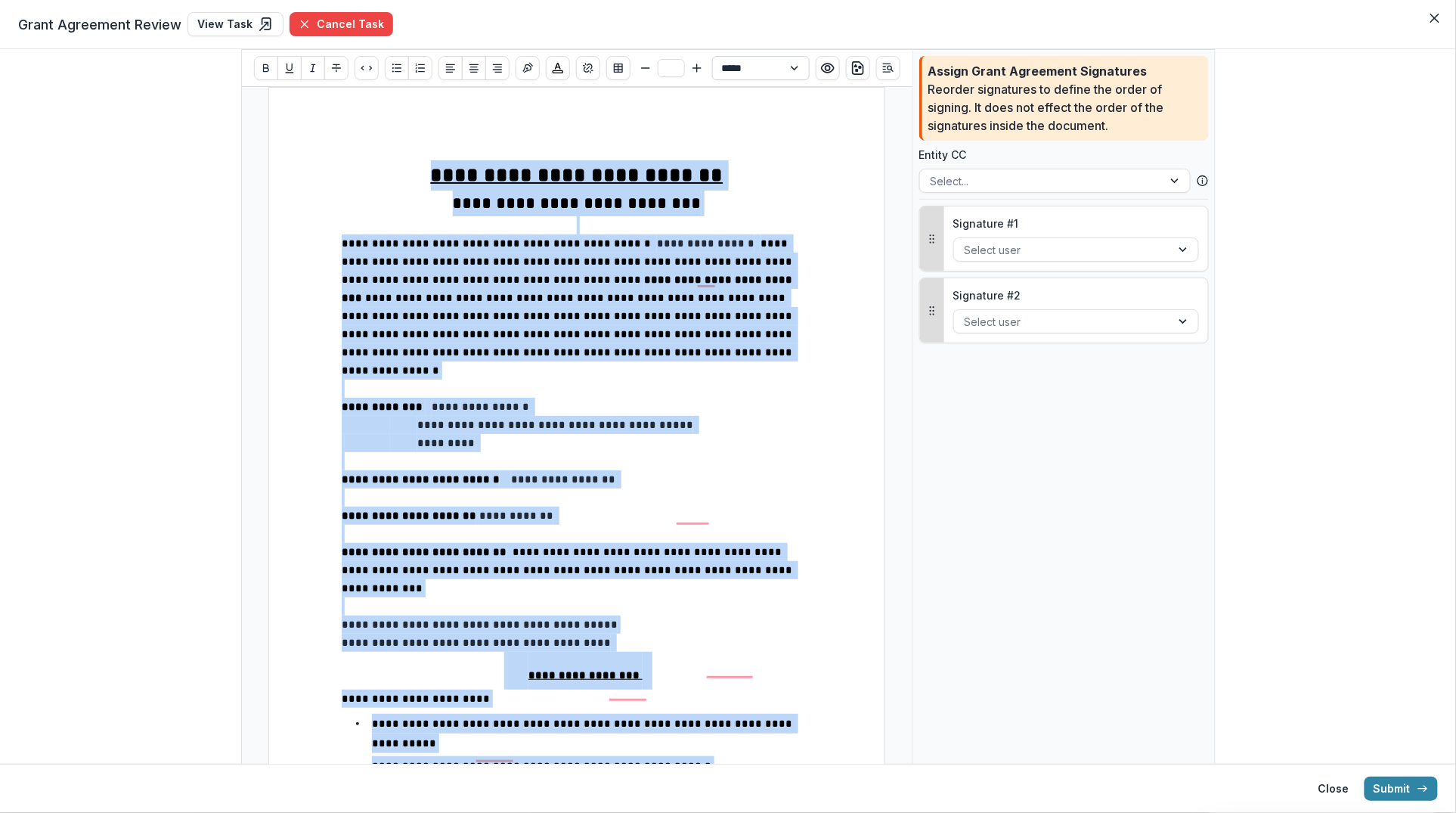
click at [779, 65] on select "**********" at bounding box center [760, 67] width 98 height 24
select select "**********"
click at [712, 56] on select "**********" at bounding box center [760, 67] width 98 height 24
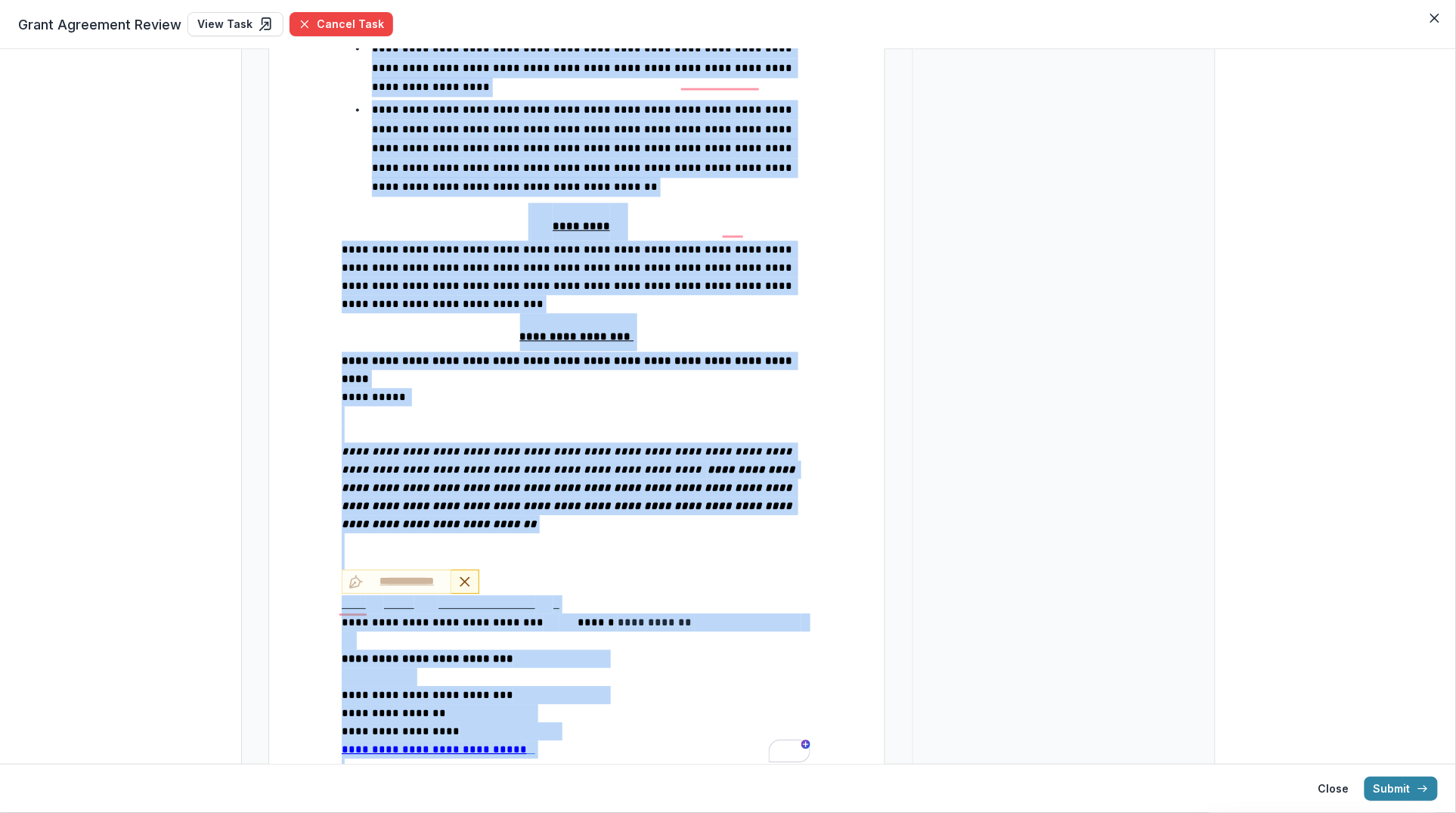
click at [716, 465] on em "**********" at bounding box center [569, 497] width 457 height 65
type input "**"
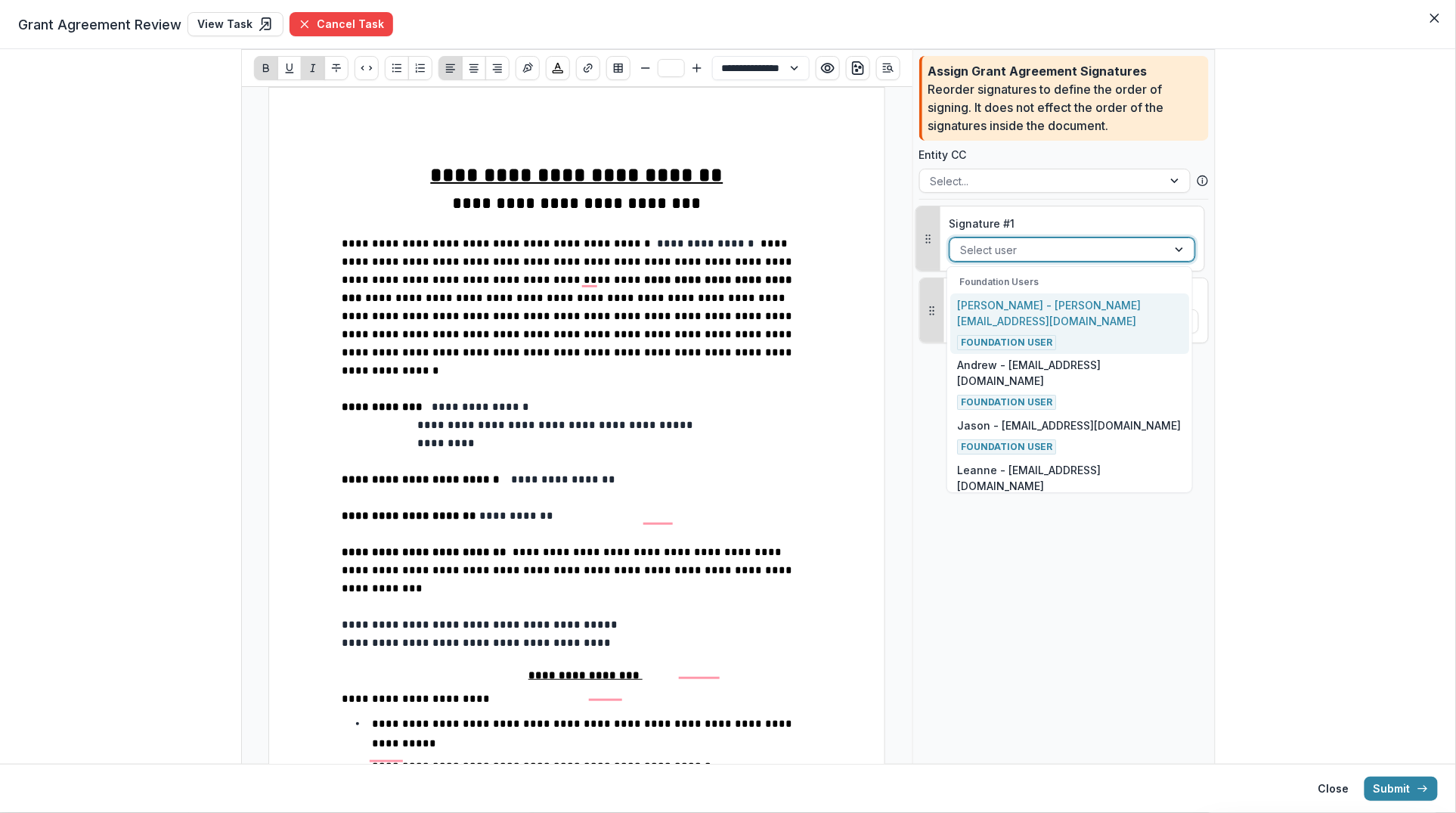
click at [998, 255] on div at bounding box center [1058, 250] width 196 height 19
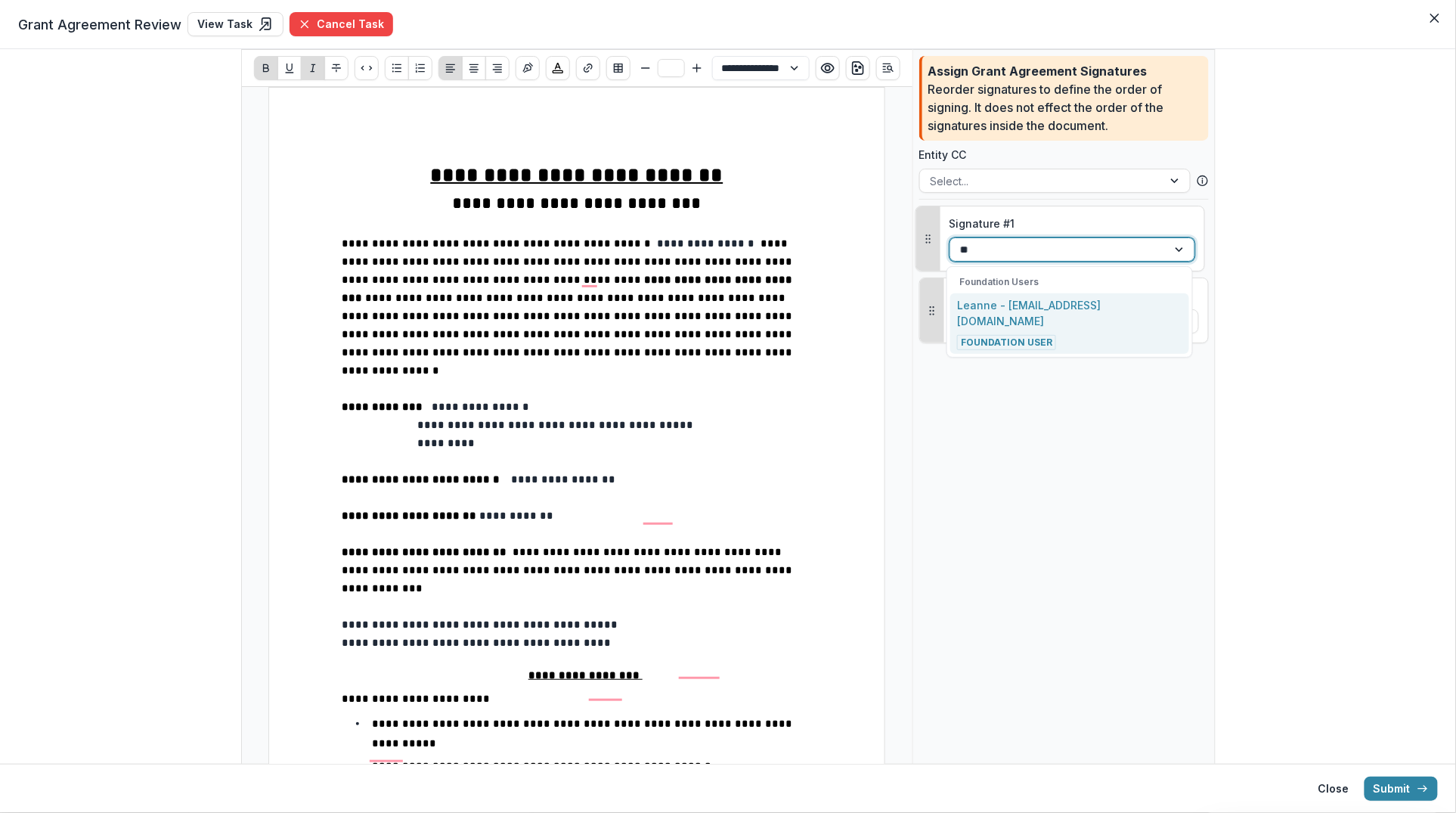
type input "*"
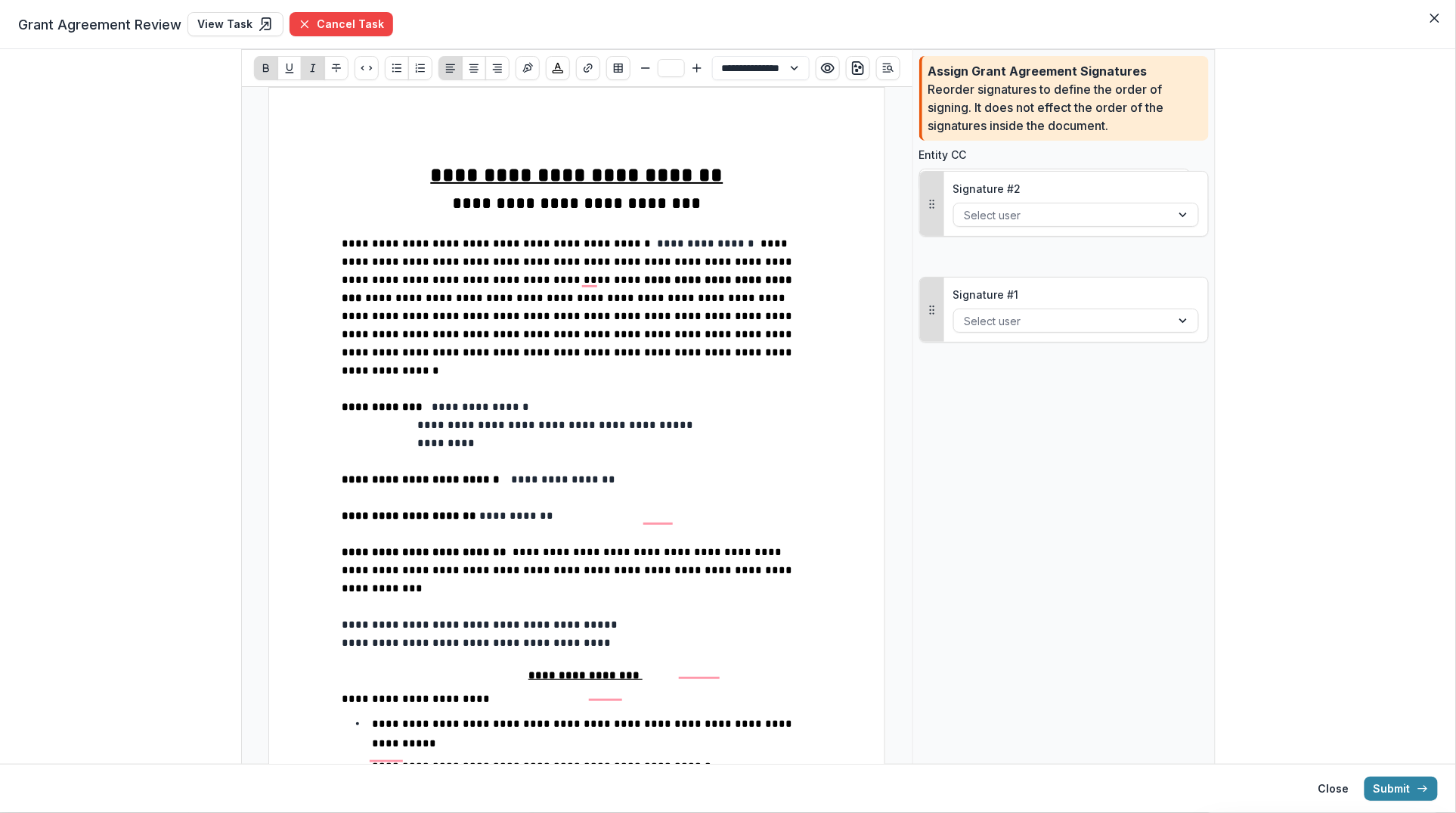
drag, startPoint x: 929, startPoint y: 305, endPoint x: 929, endPoint y: 194, distance: 111.0
click at [929, 198] on icon "Drag to reorder" at bounding box center [932, 204] width 12 height 12
click at [993, 249] on div at bounding box center [1058, 250] width 196 height 19
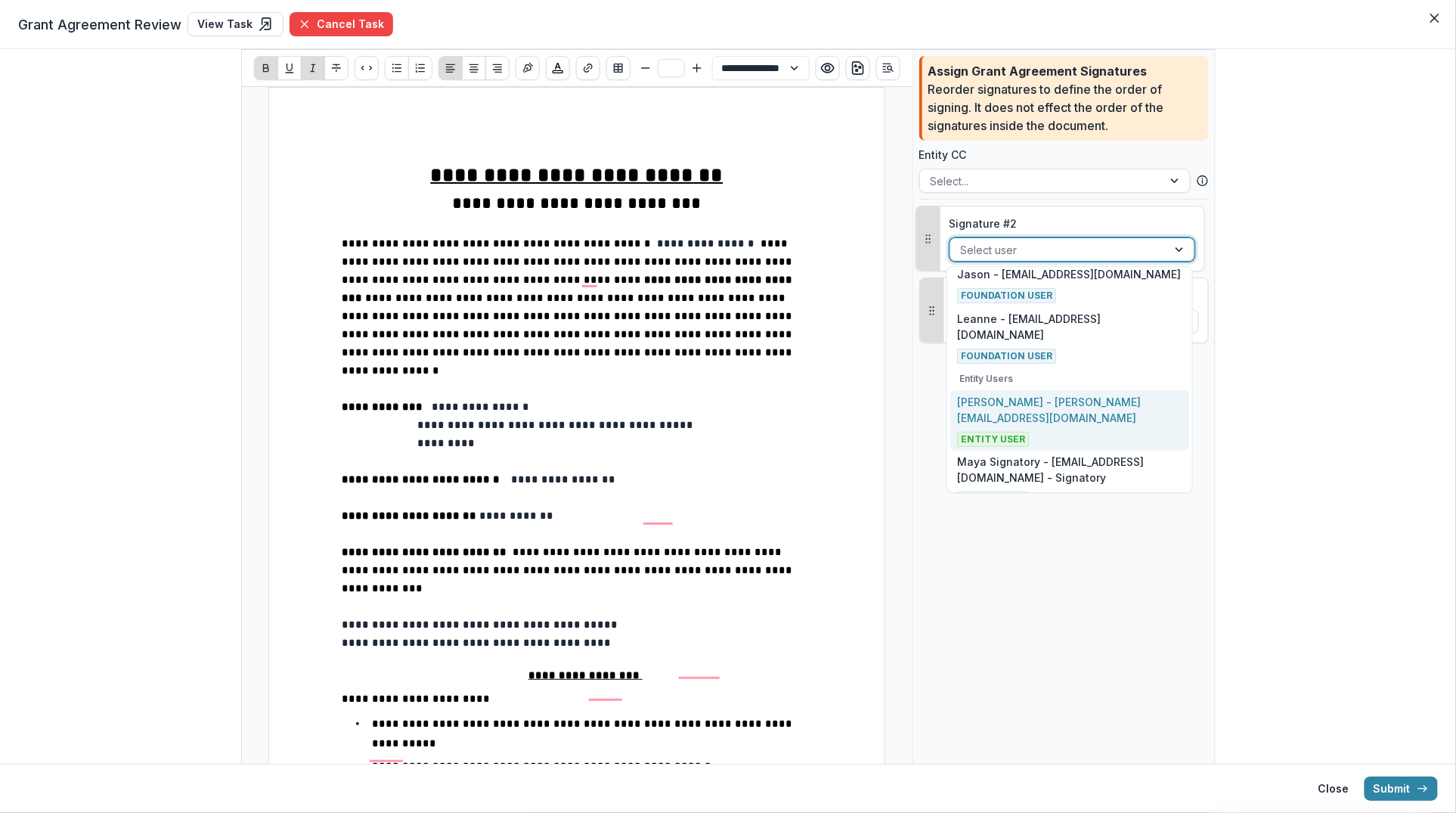
click at [1050, 407] on div "Maya - maya@trytemelio.com Entity User" at bounding box center [1069, 420] width 225 height 53
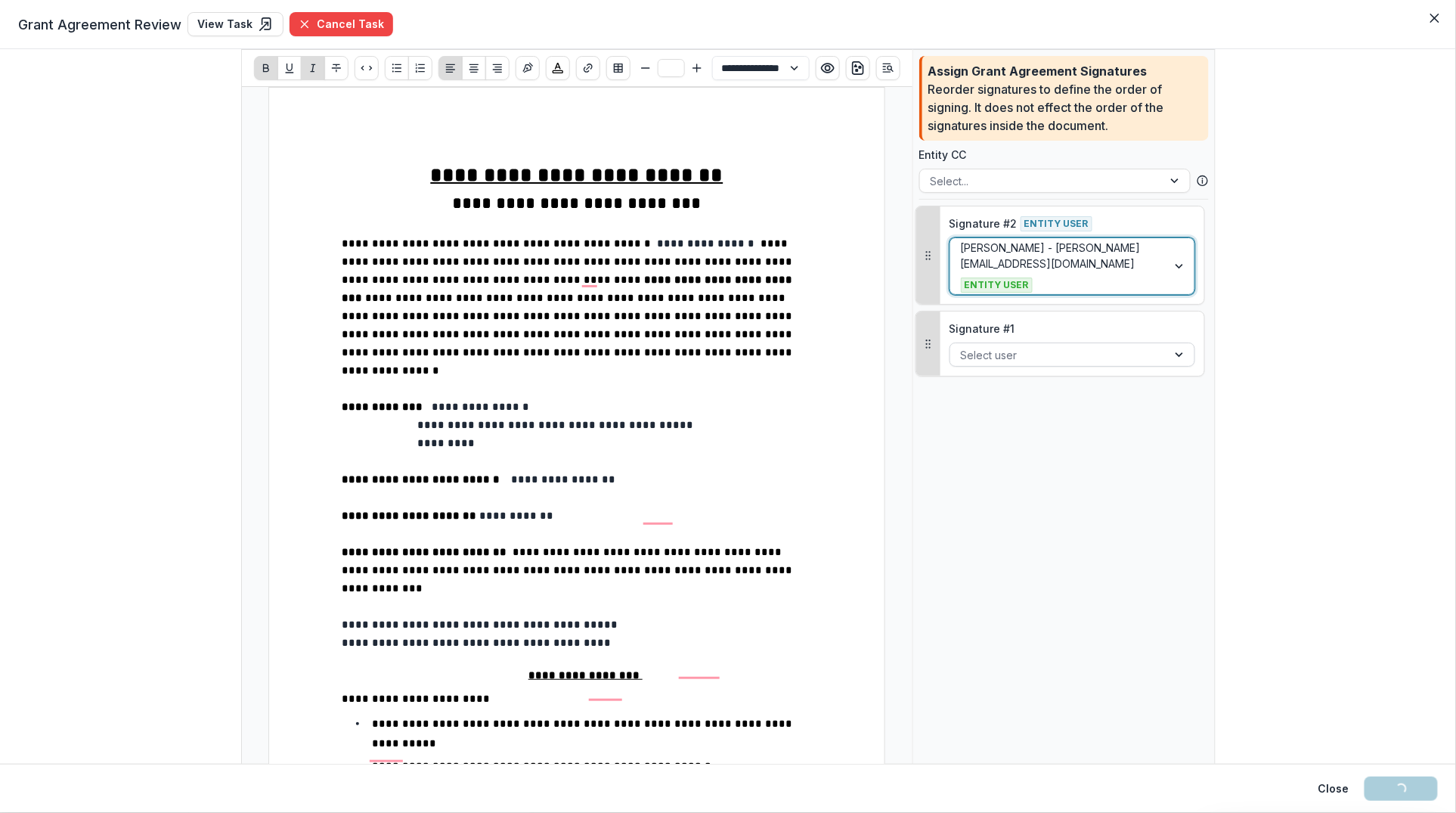
click at [1035, 346] on div at bounding box center [1058, 355] width 196 height 19
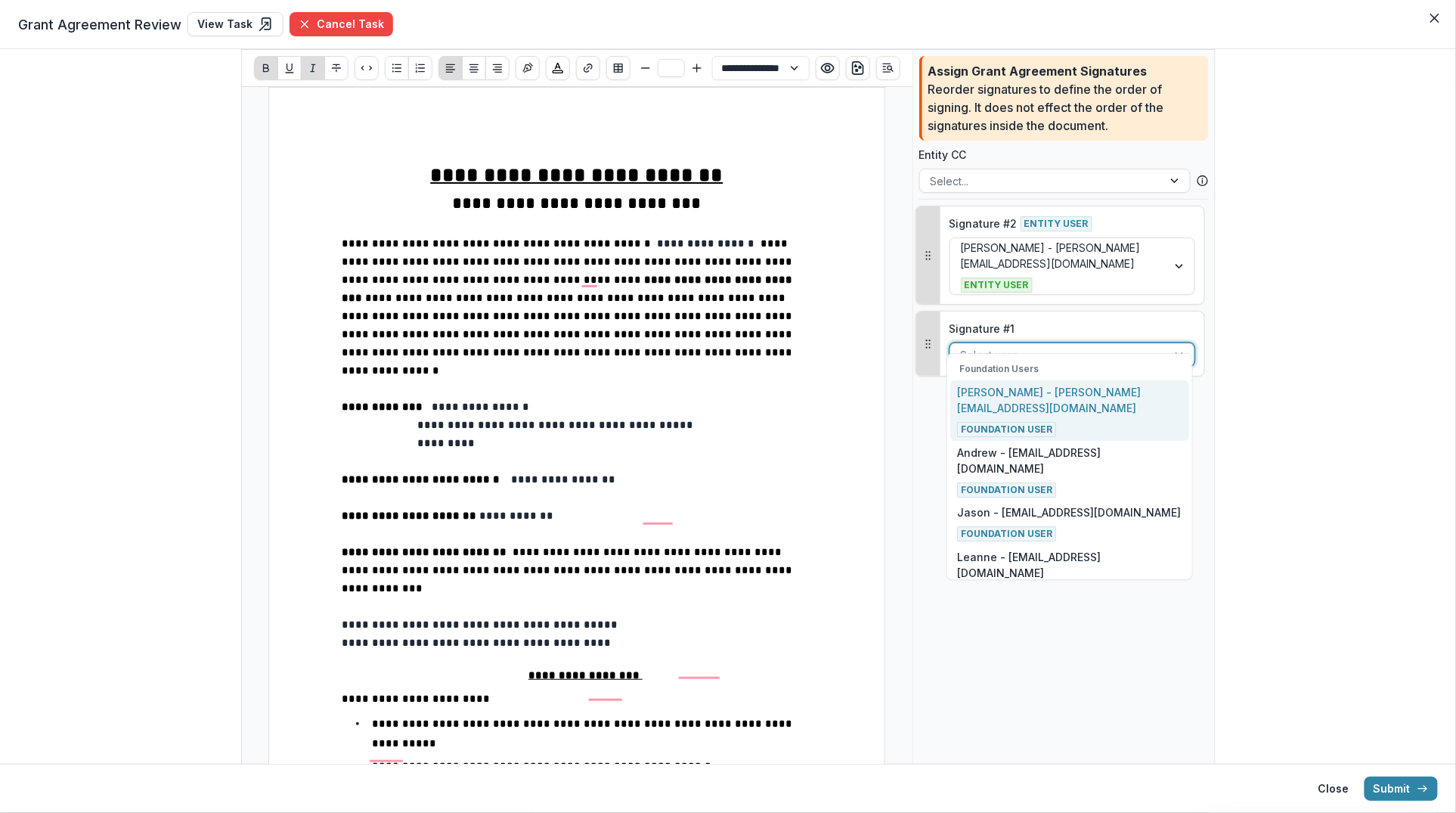
click at [1044, 401] on div "Maya - maya@trytemelio.com Foundation User" at bounding box center [1069, 410] width 225 height 53
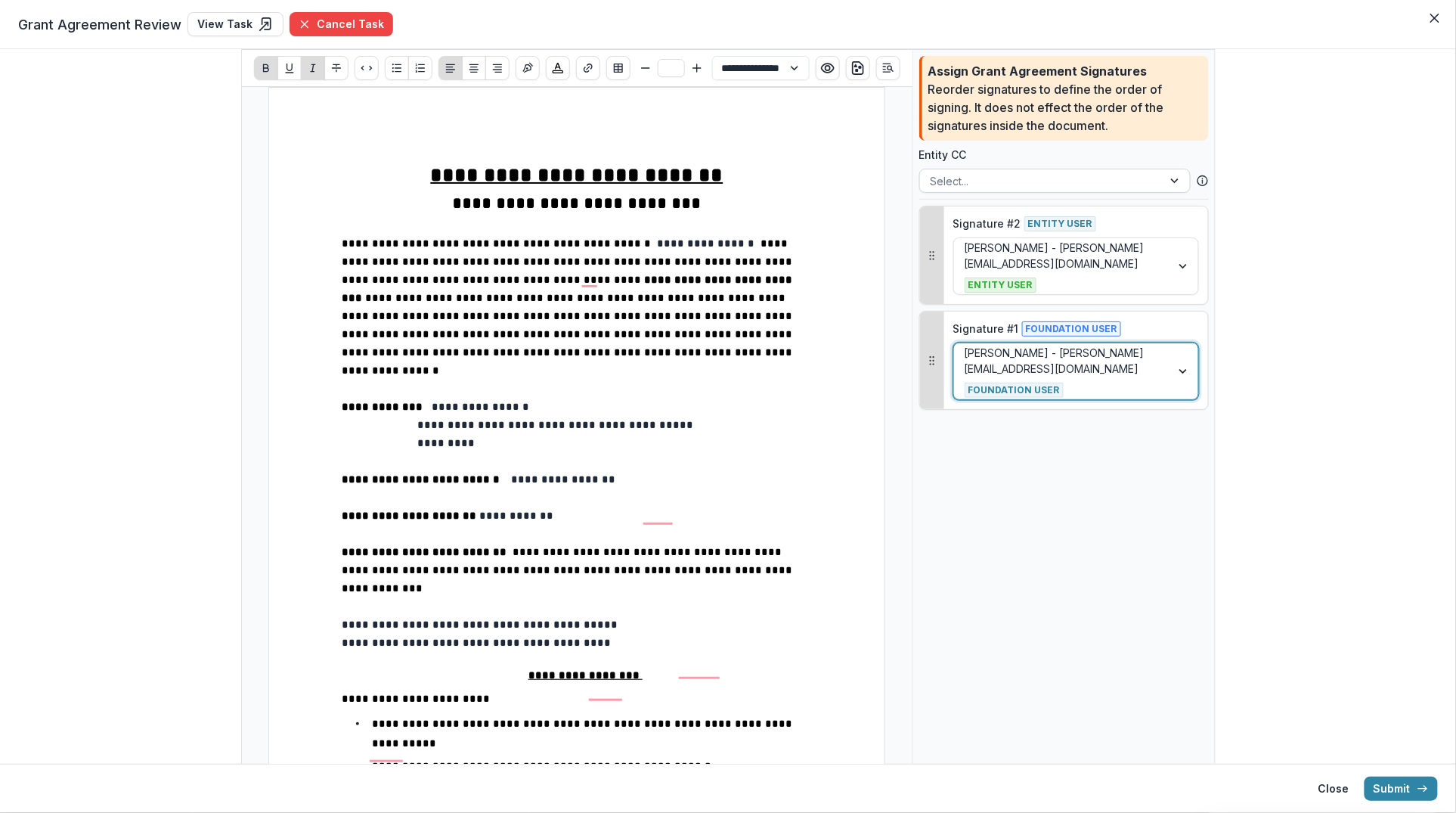
click at [998, 172] on div at bounding box center [1040, 181] width 221 height 19
click at [1400, 794] on button "Submit" at bounding box center [1400, 789] width 73 height 24
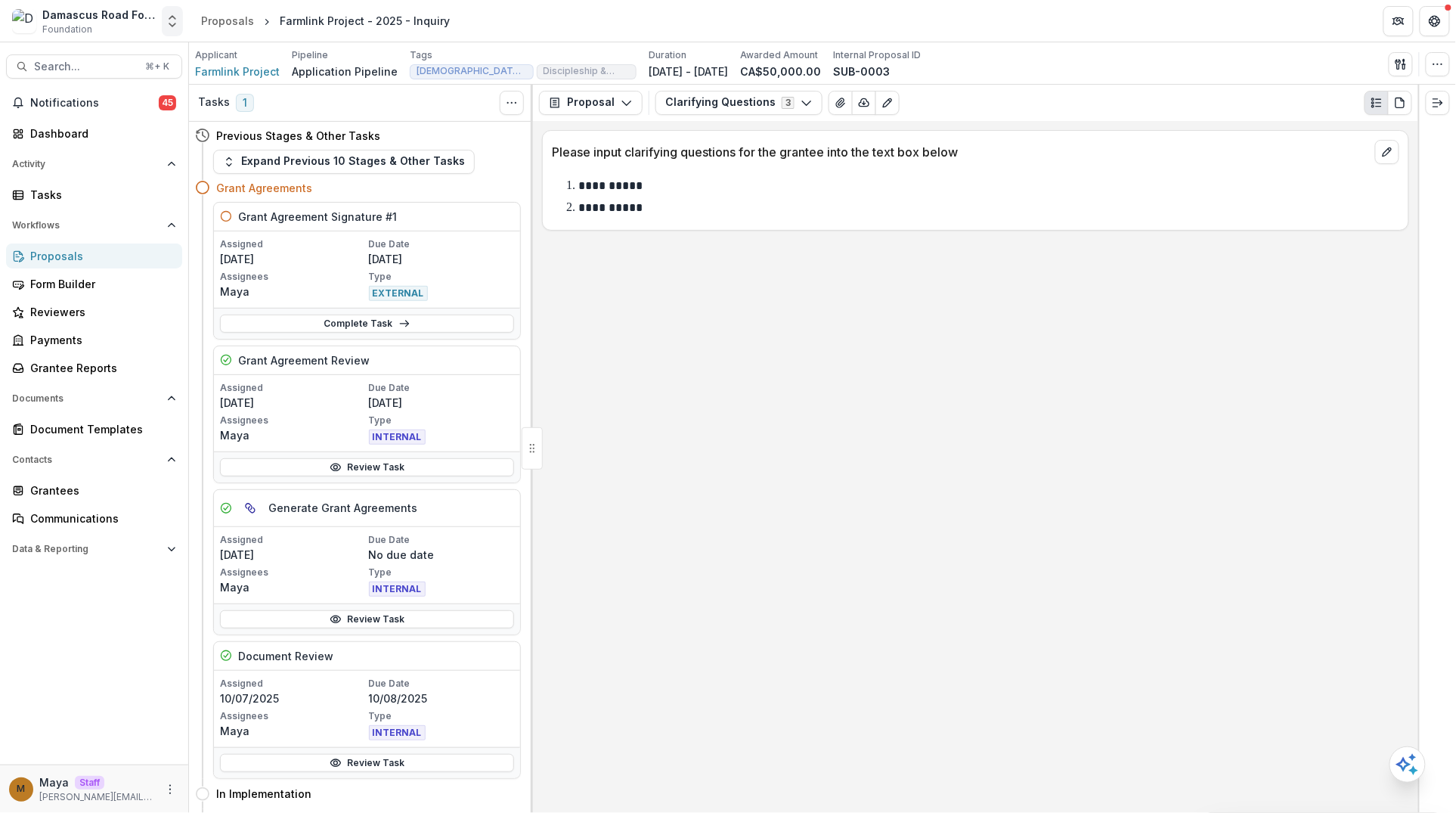
click at [171, 14] on icon "Open entity switcher" at bounding box center [172, 21] width 15 height 15
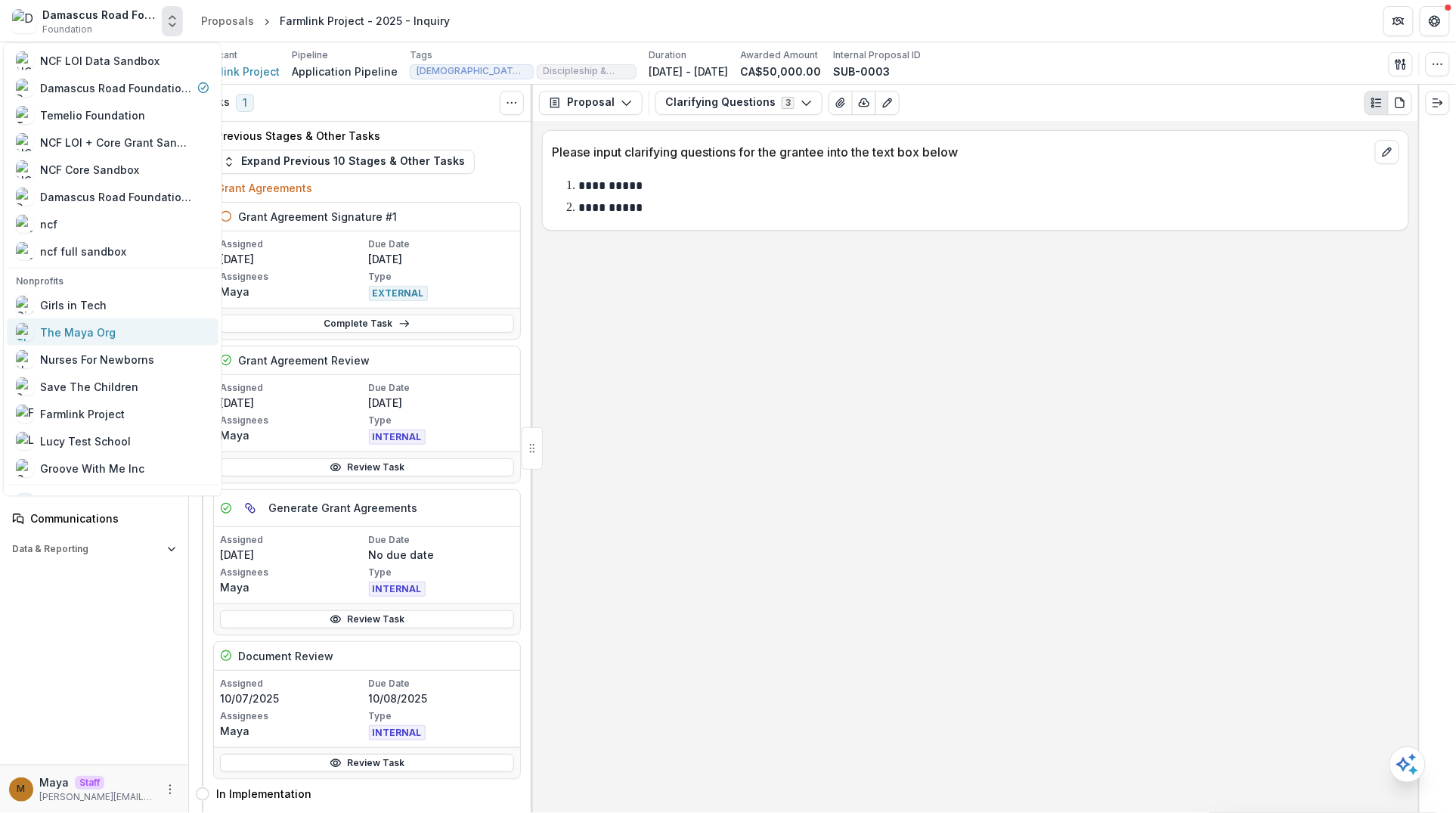
scroll to position [109, 0]
click at [115, 414] on div "Farmlink Project" at bounding box center [82, 412] width 85 height 16
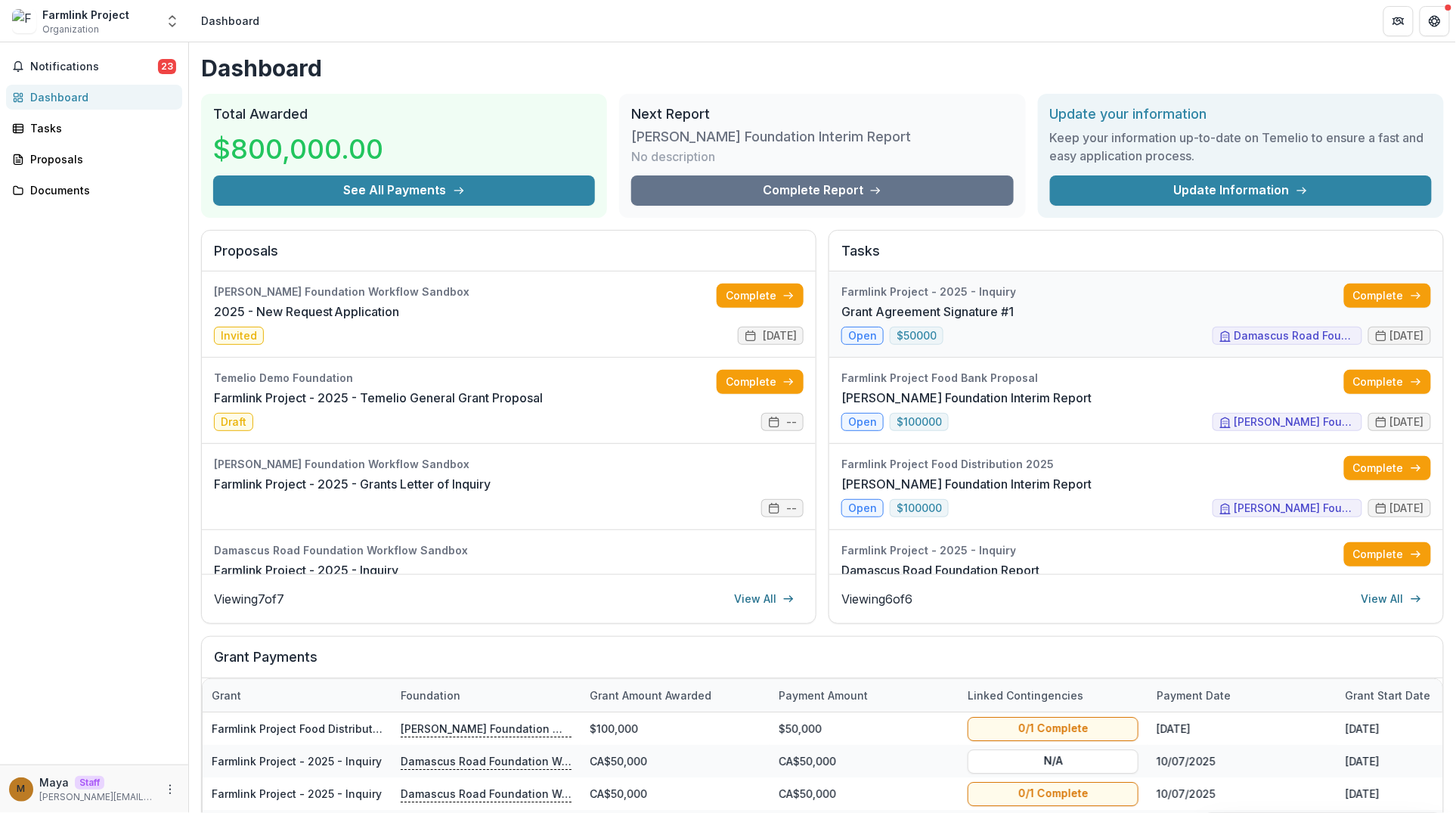
click at [1014, 321] on link "Grant Agreement Signature #1" at bounding box center [927, 311] width 172 height 19
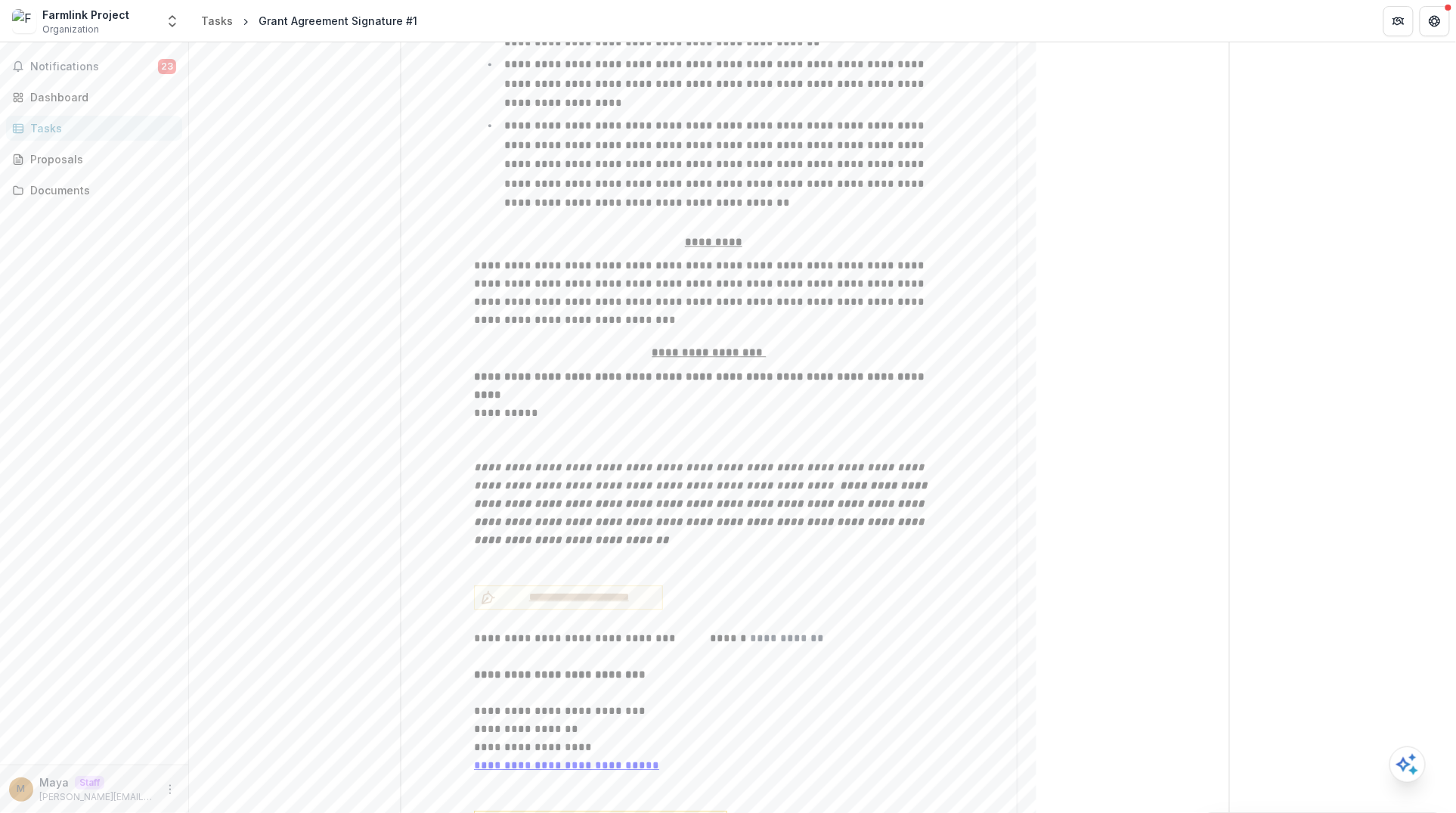
scroll to position [1409, 0]
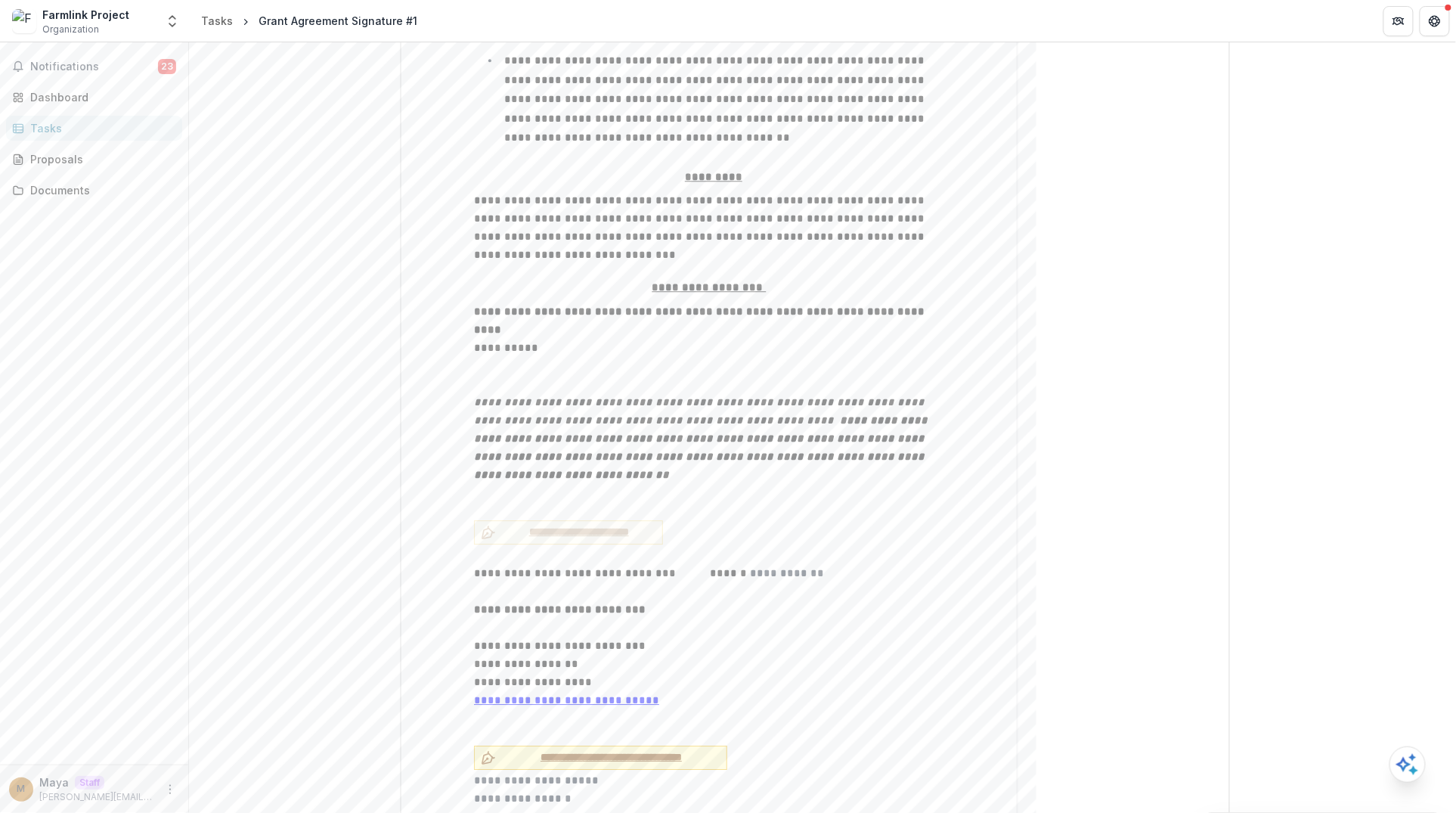
click at [566, 750] on span "**********" at bounding box center [612, 757] width 219 height 16
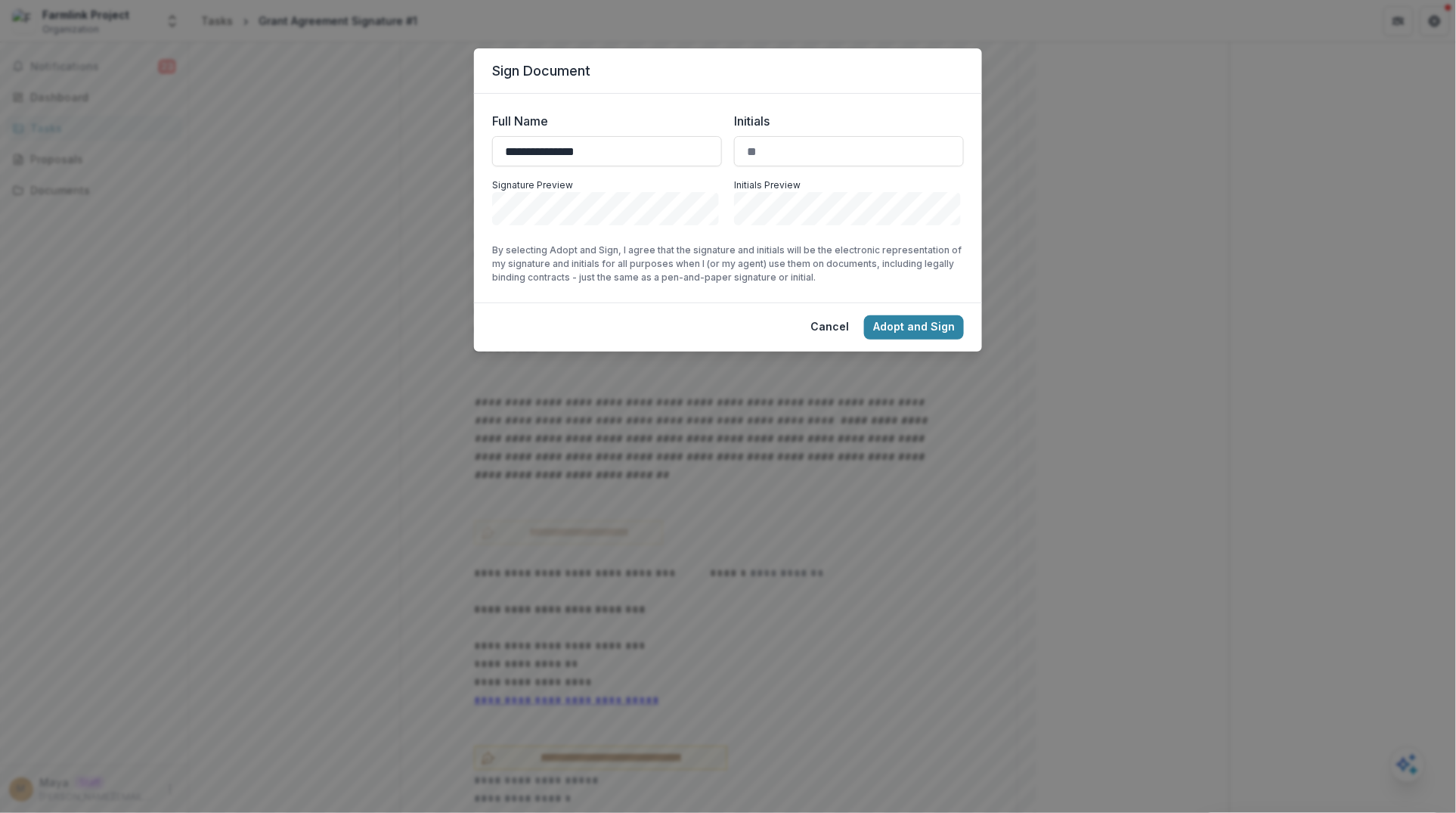
type input "**********"
type input "**"
click at [916, 320] on button "Adopt and Sign" at bounding box center [913, 327] width 100 height 24
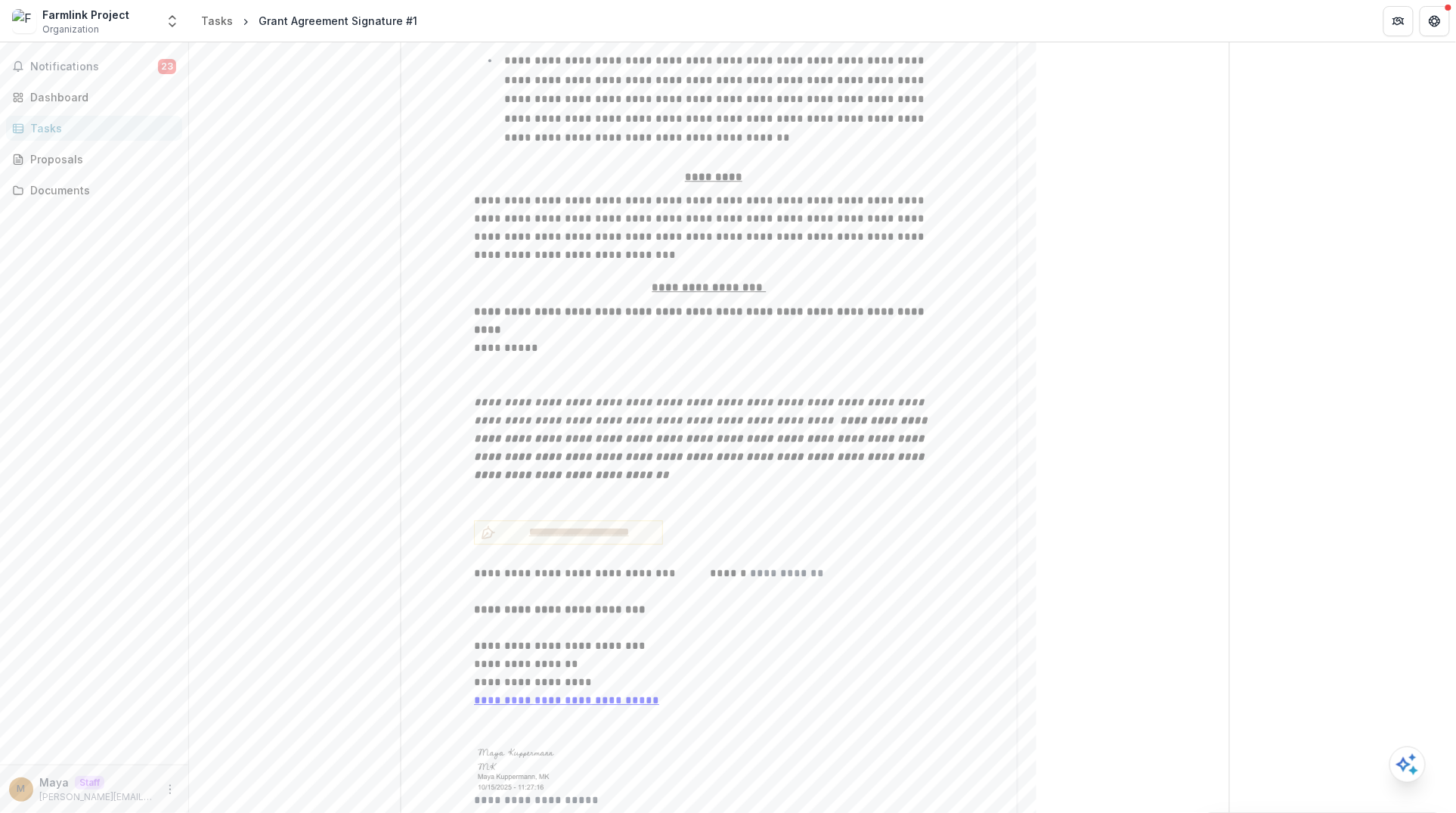
scroll to position [1464, 0]
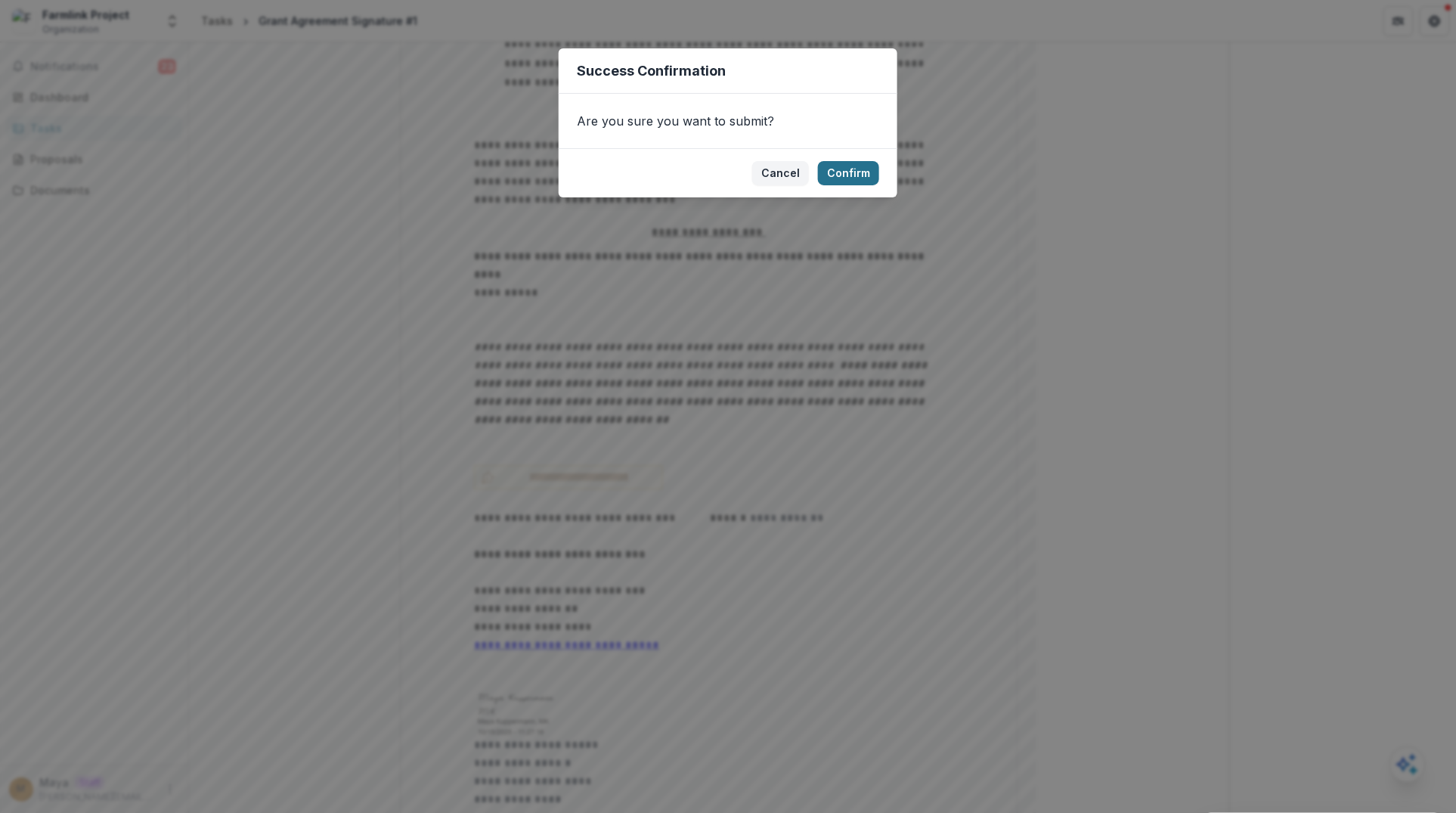
click at [853, 169] on button "Confirm" at bounding box center [848, 173] width 61 height 24
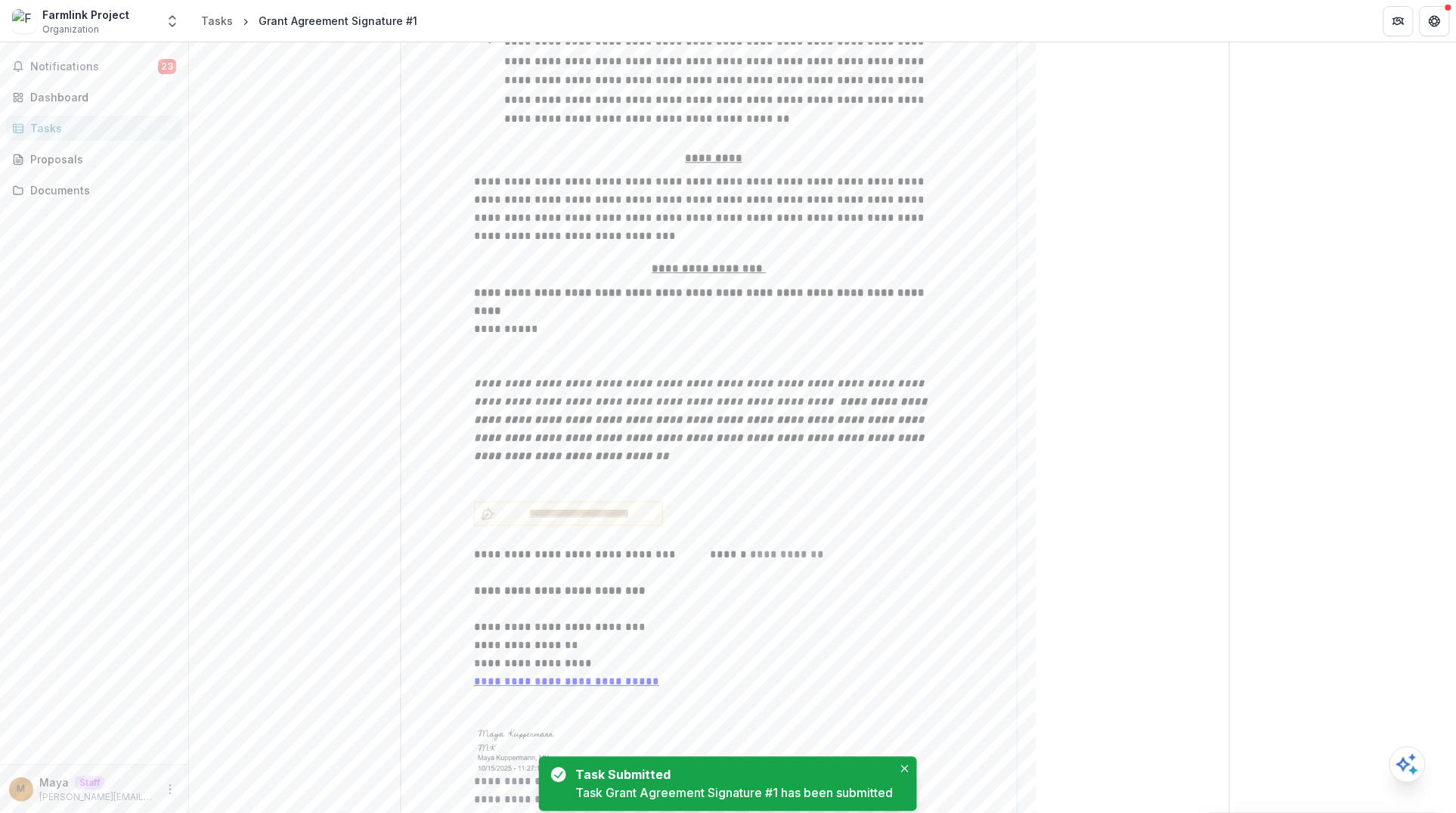
scroll to position [0, 0]
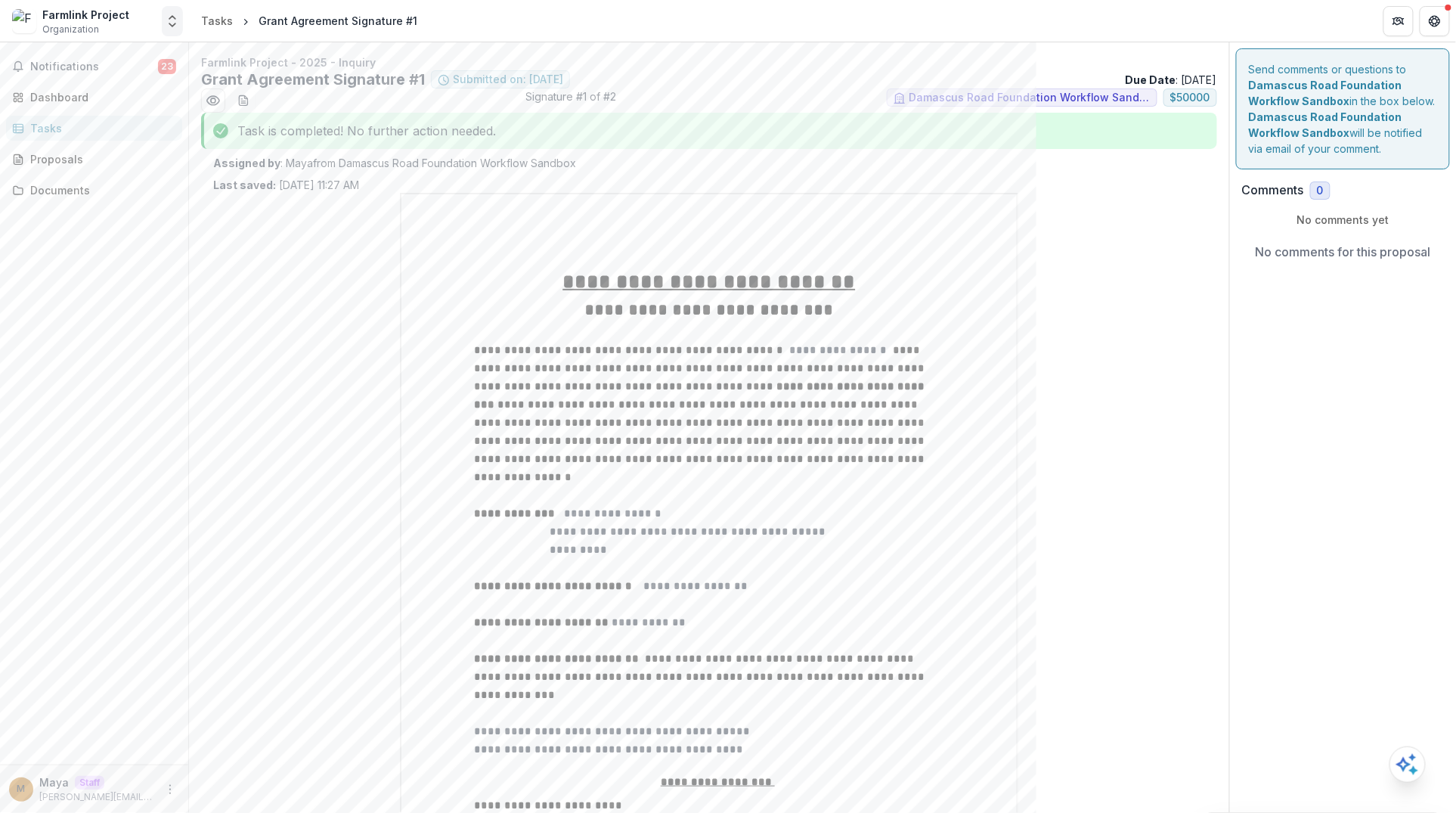
click at [171, 25] on polyline "Open entity switcher" at bounding box center [172, 25] width 6 height 3
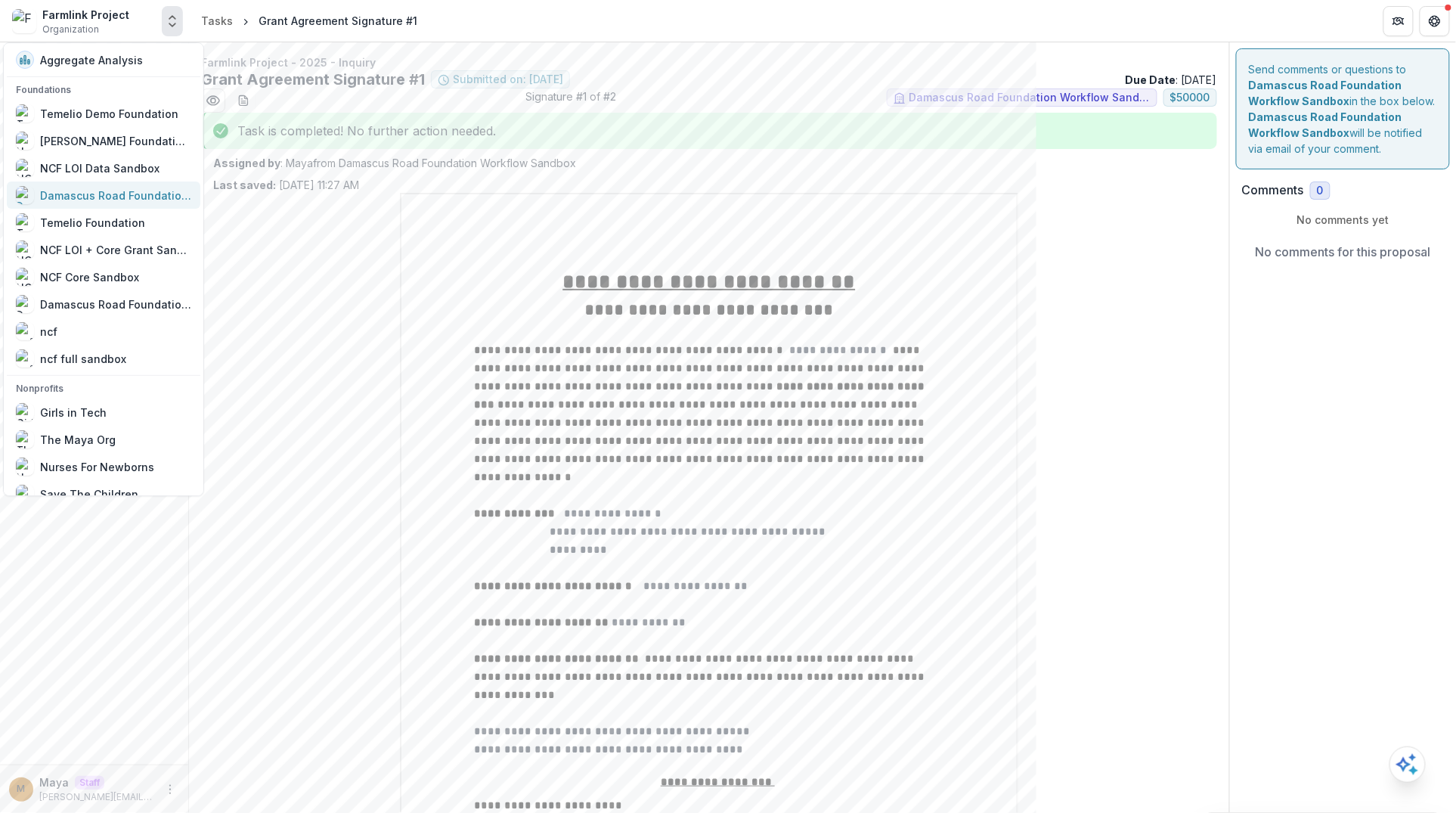
click at [123, 202] on div "Damascus Road Foundation Workflow Sandbox" at bounding box center [116, 195] width 151 height 16
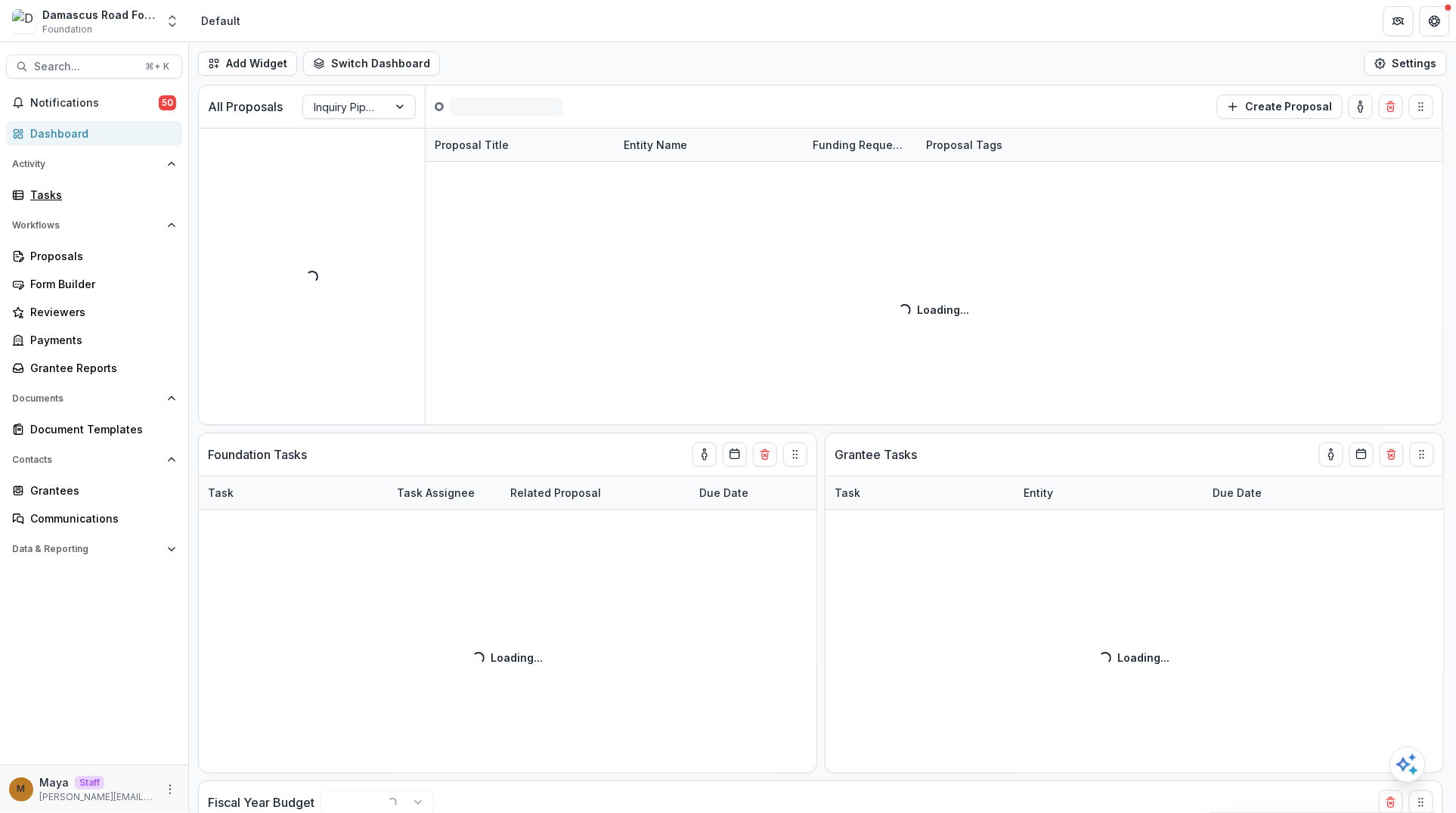
click at [123, 202] on div "Tasks" at bounding box center [100, 194] width 140 height 16
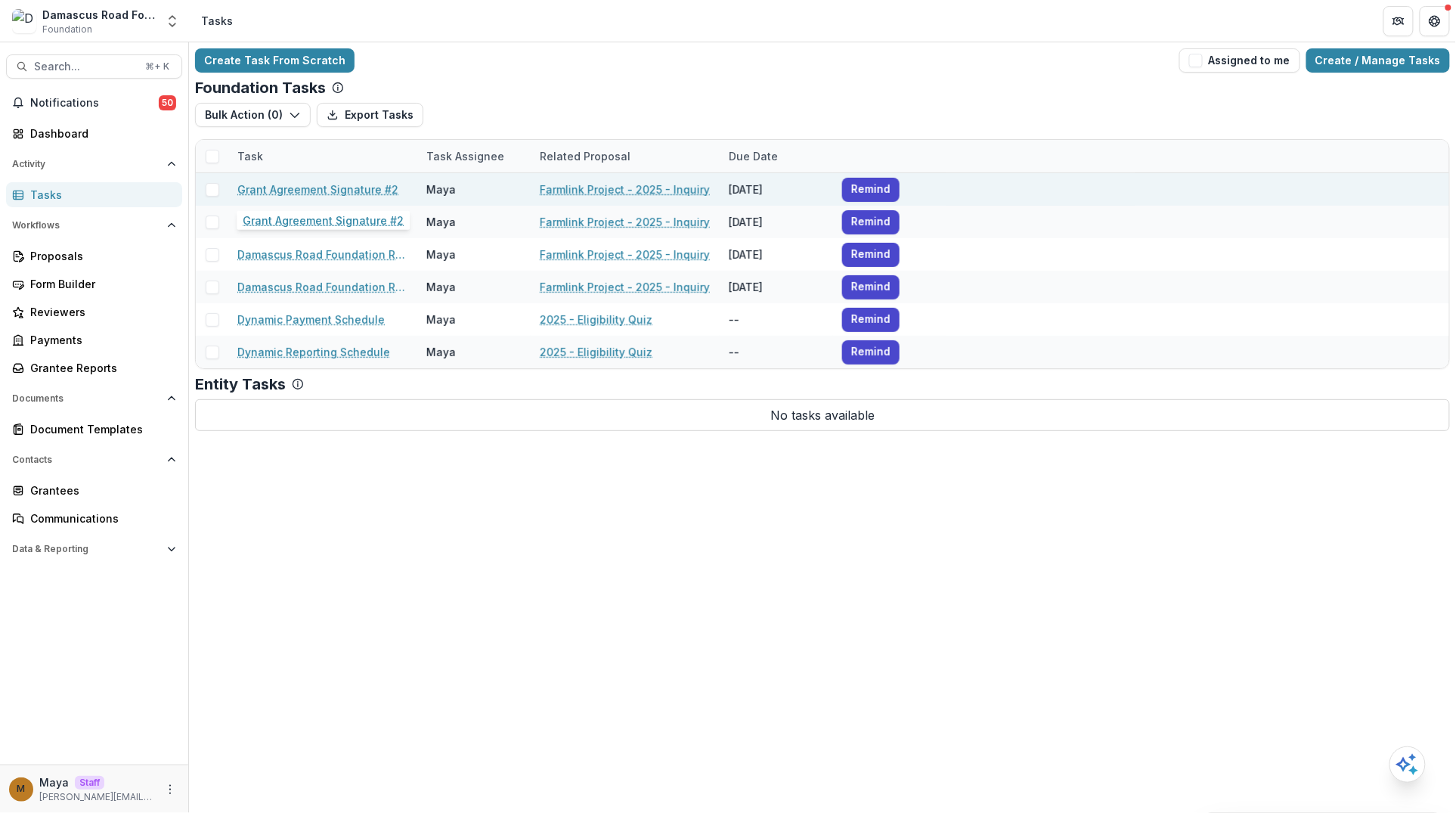
click at [267, 190] on link "Grant Agreement Signature #2" at bounding box center [317, 189] width 161 height 16
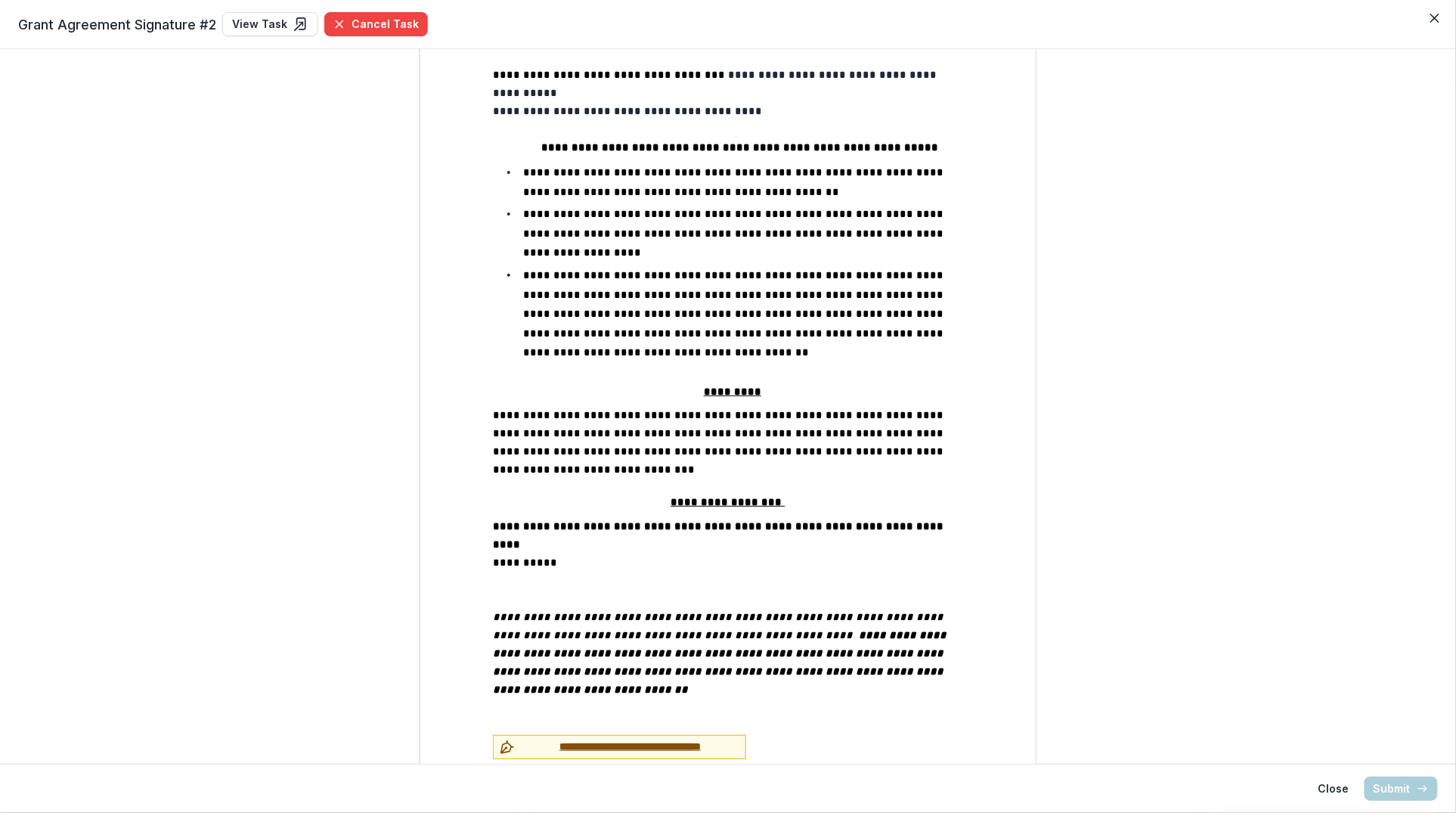
scroll to position [1129, 0]
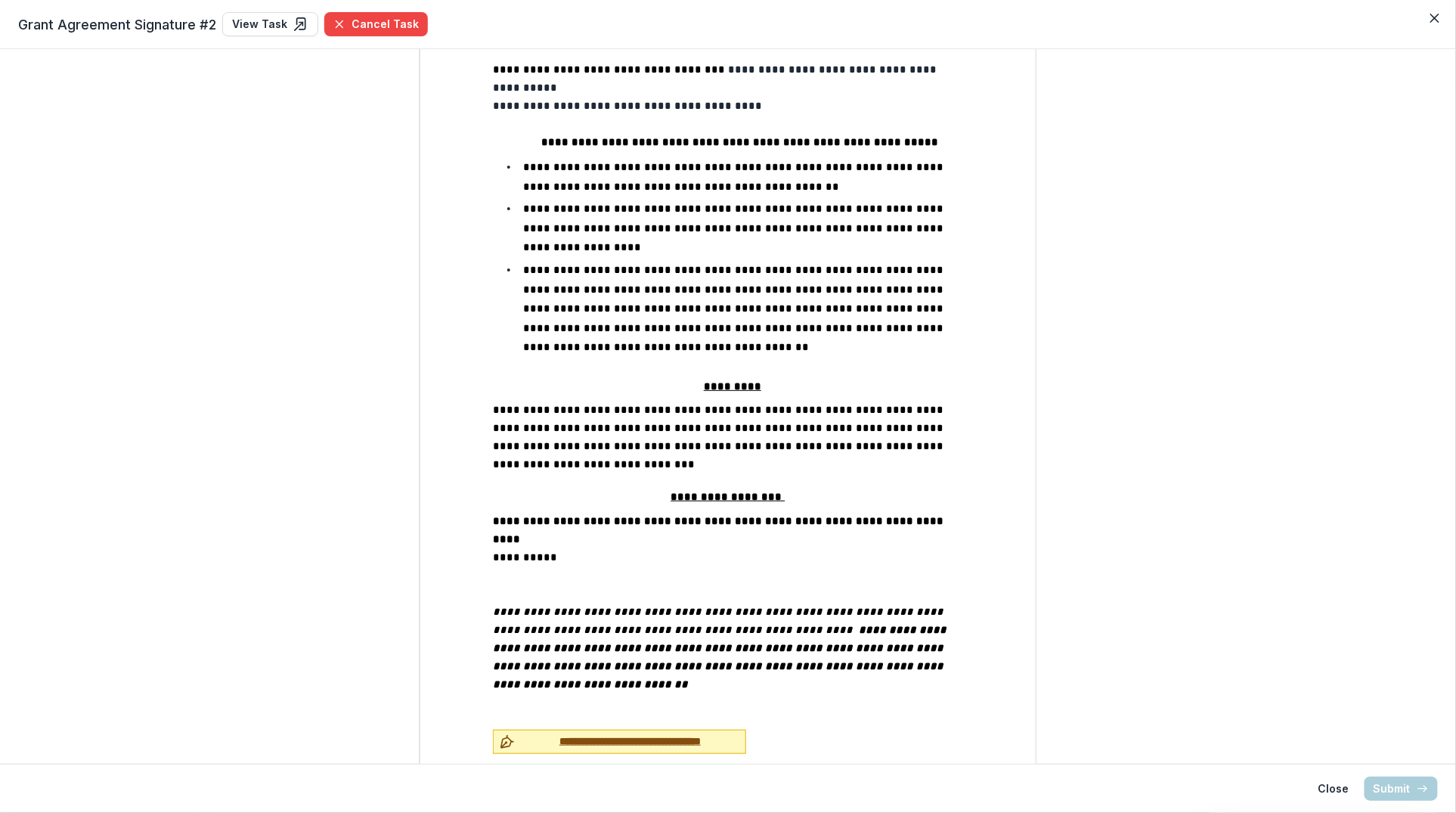
click at [567, 734] on span "**********" at bounding box center [630, 741] width 219 height 16
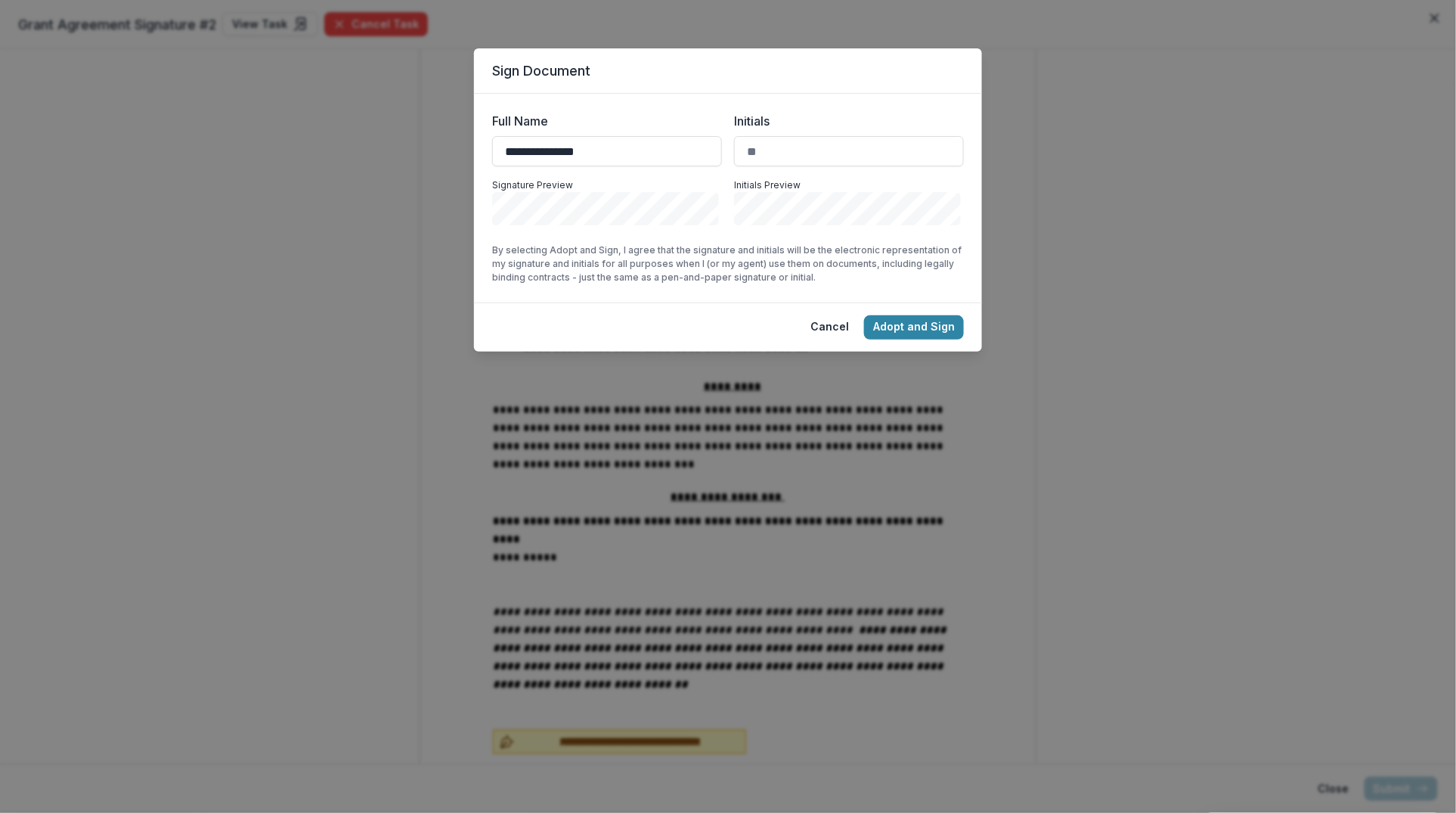
type input "**********"
type input "*"
type input "**"
click at [909, 325] on button "Adopt and Sign" at bounding box center [913, 327] width 100 height 24
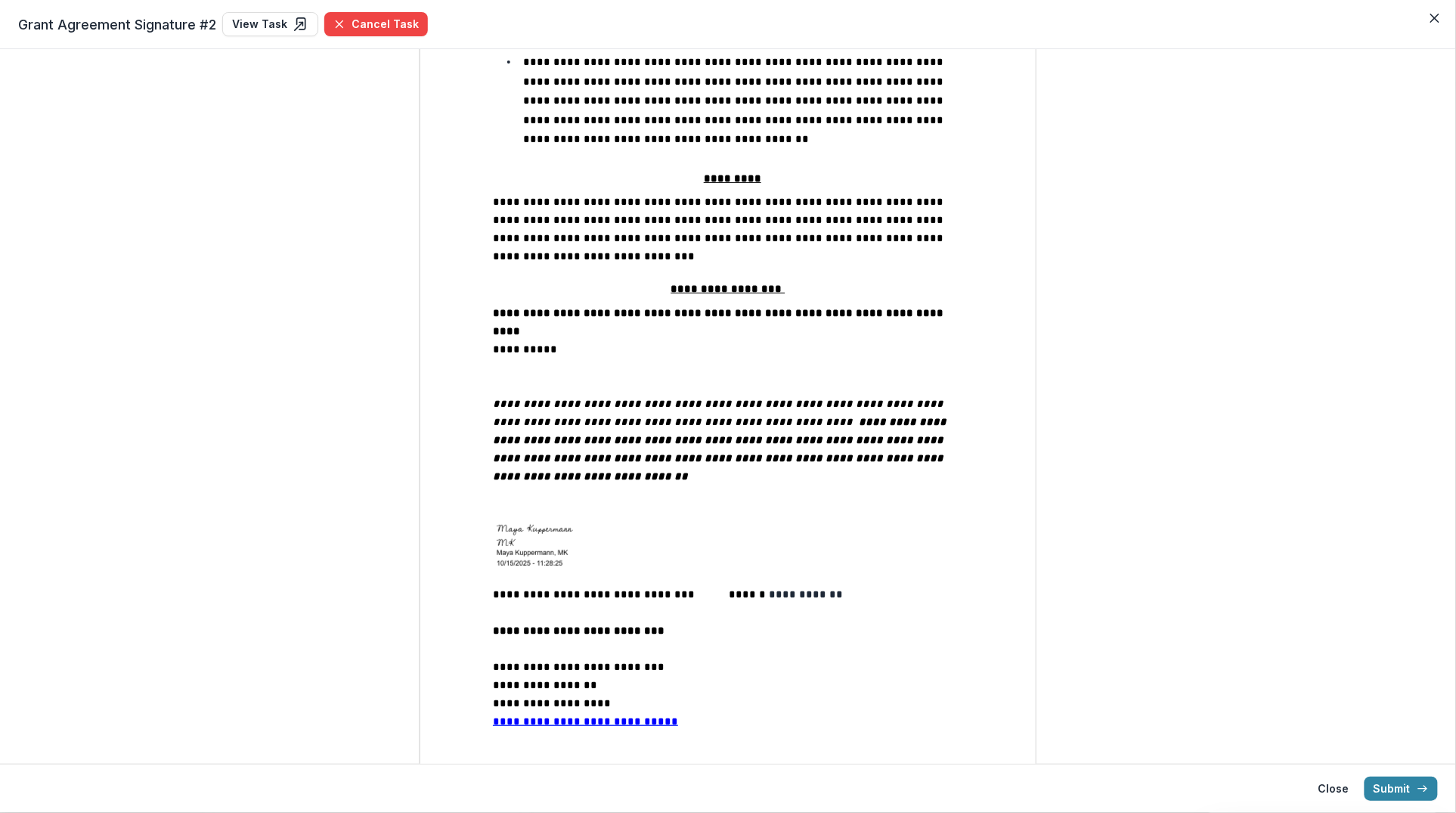
scroll to position [1339, 0]
click at [1415, 782] on button "Submit" at bounding box center [1400, 789] width 73 height 24
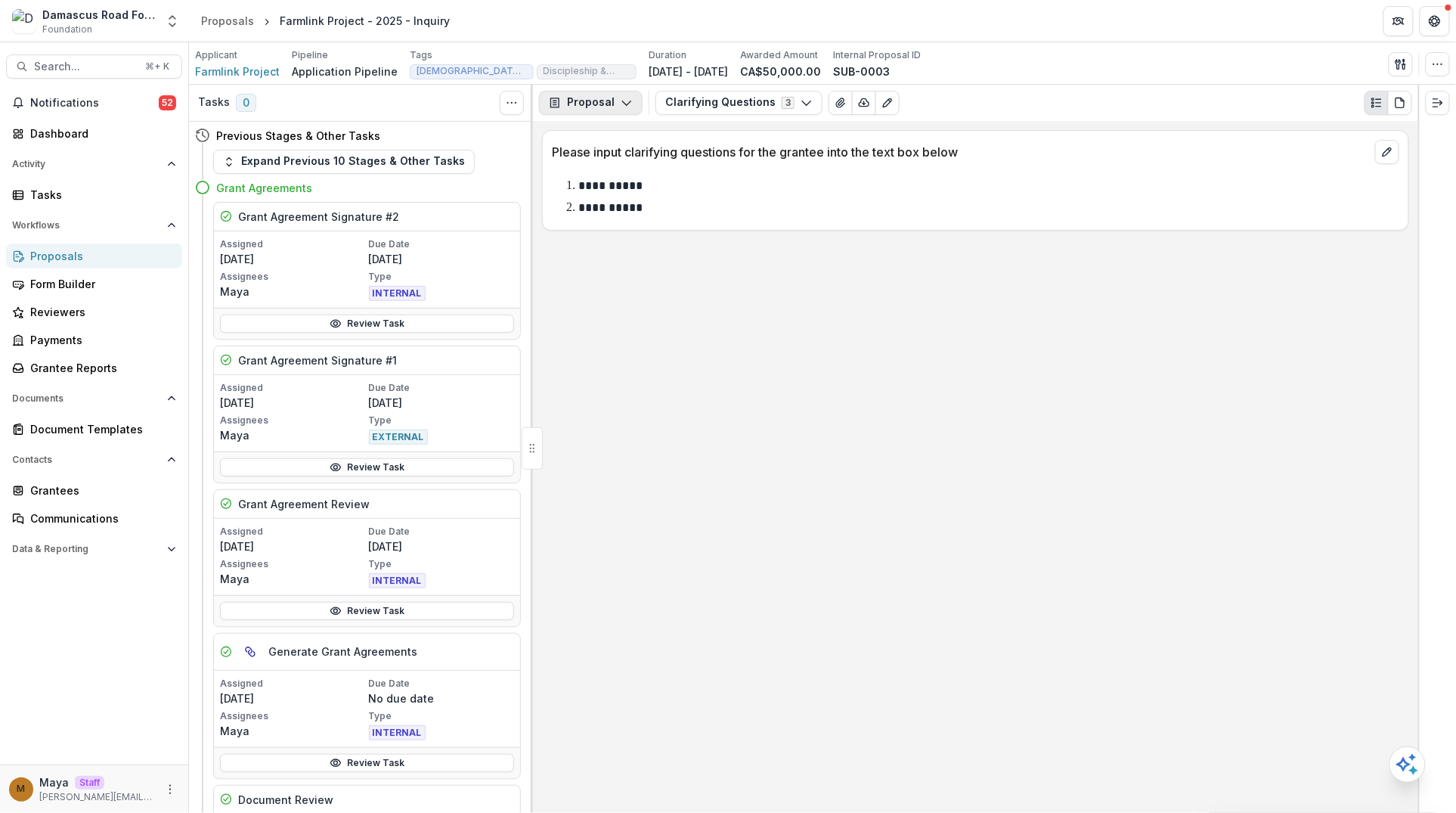
click at [591, 104] on button "Proposal" at bounding box center [590, 103] width 103 height 24
click at [622, 211] on div "Grant Agreements" at bounding box center [638, 212] width 138 height 16
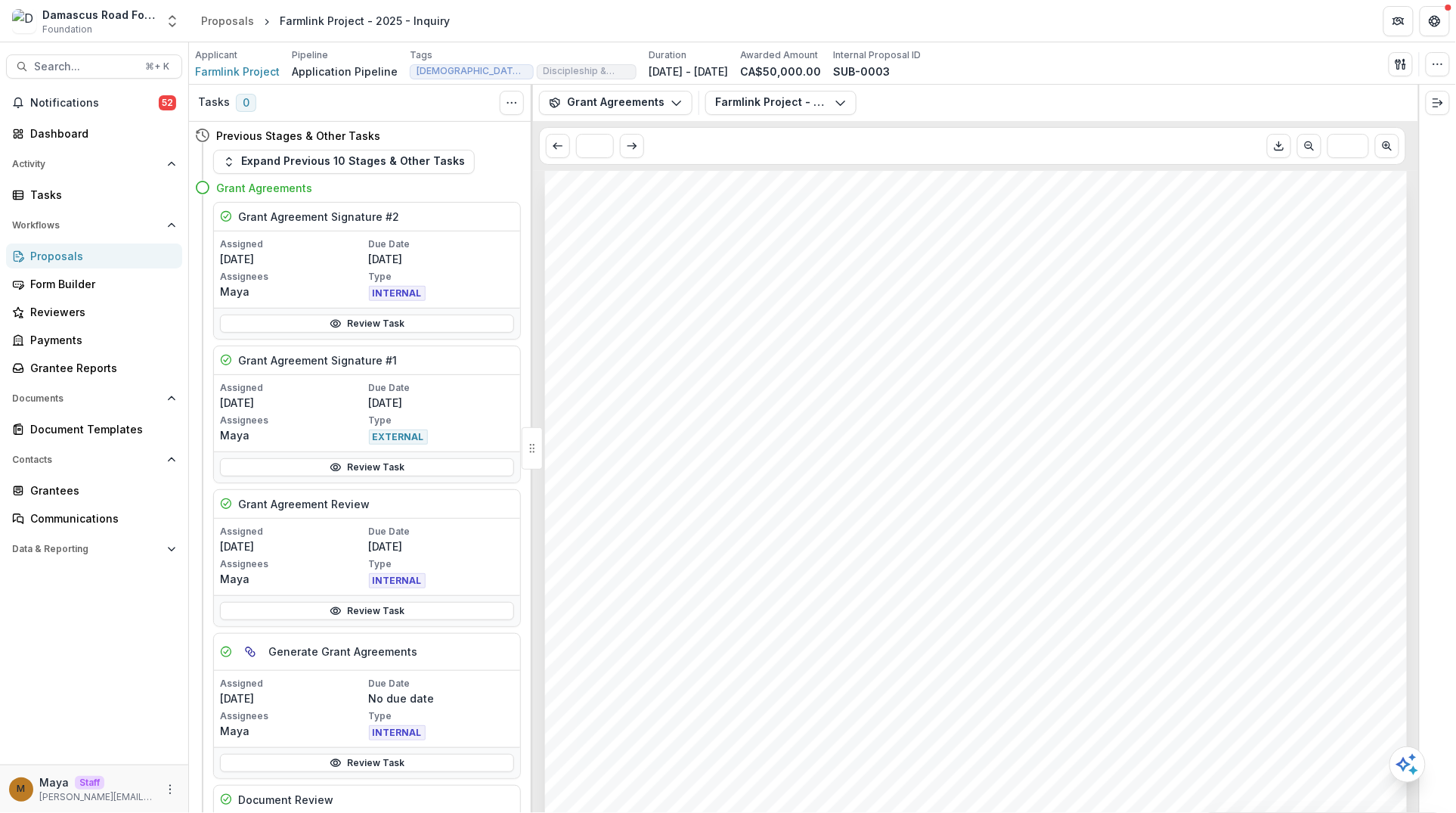
click at [139, 250] on div "Proposals" at bounding box center [100, 256] width 140 height 16
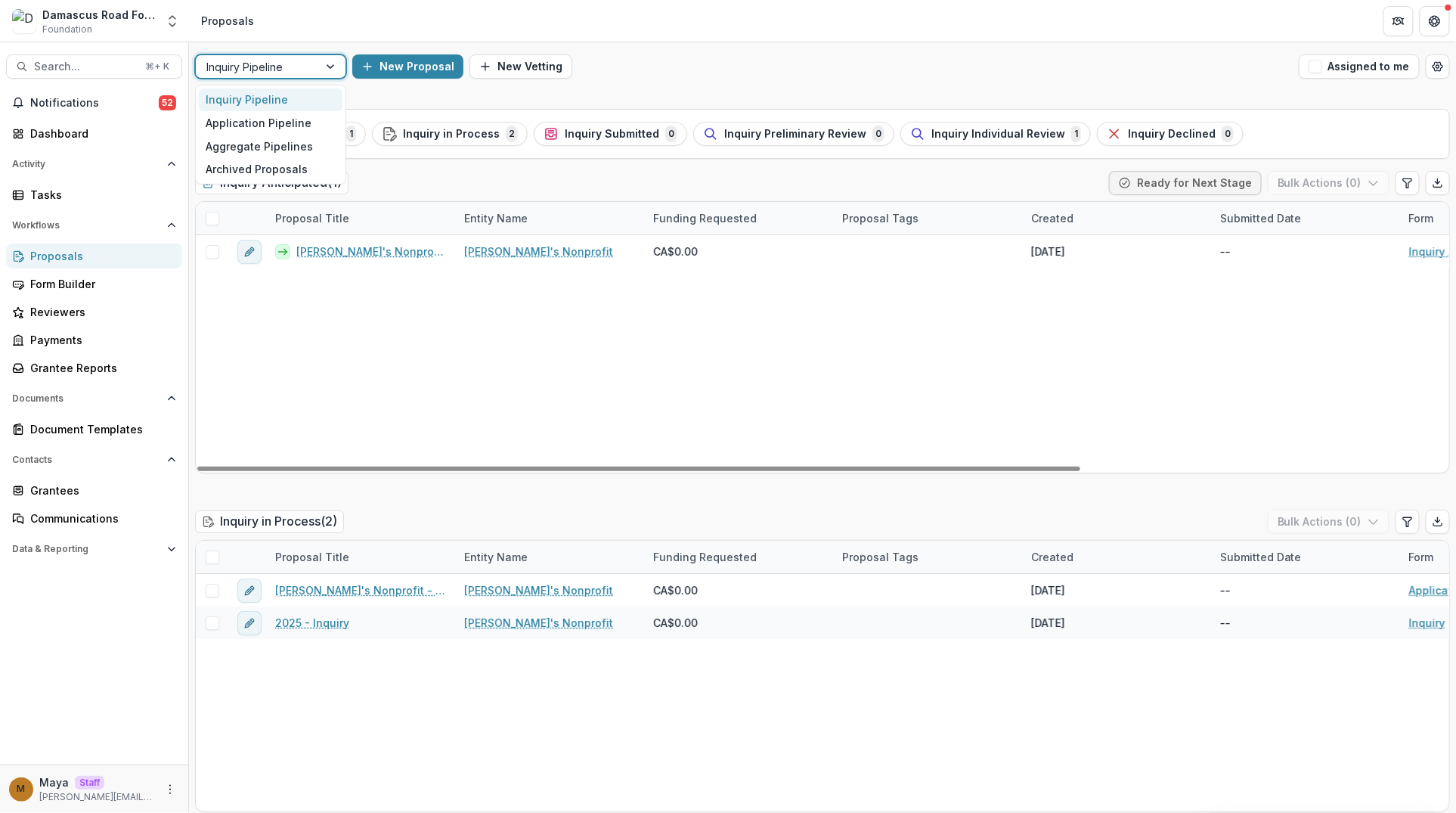
click at [255, 62] on div at bounding box center [257, 66] width 101 height 19
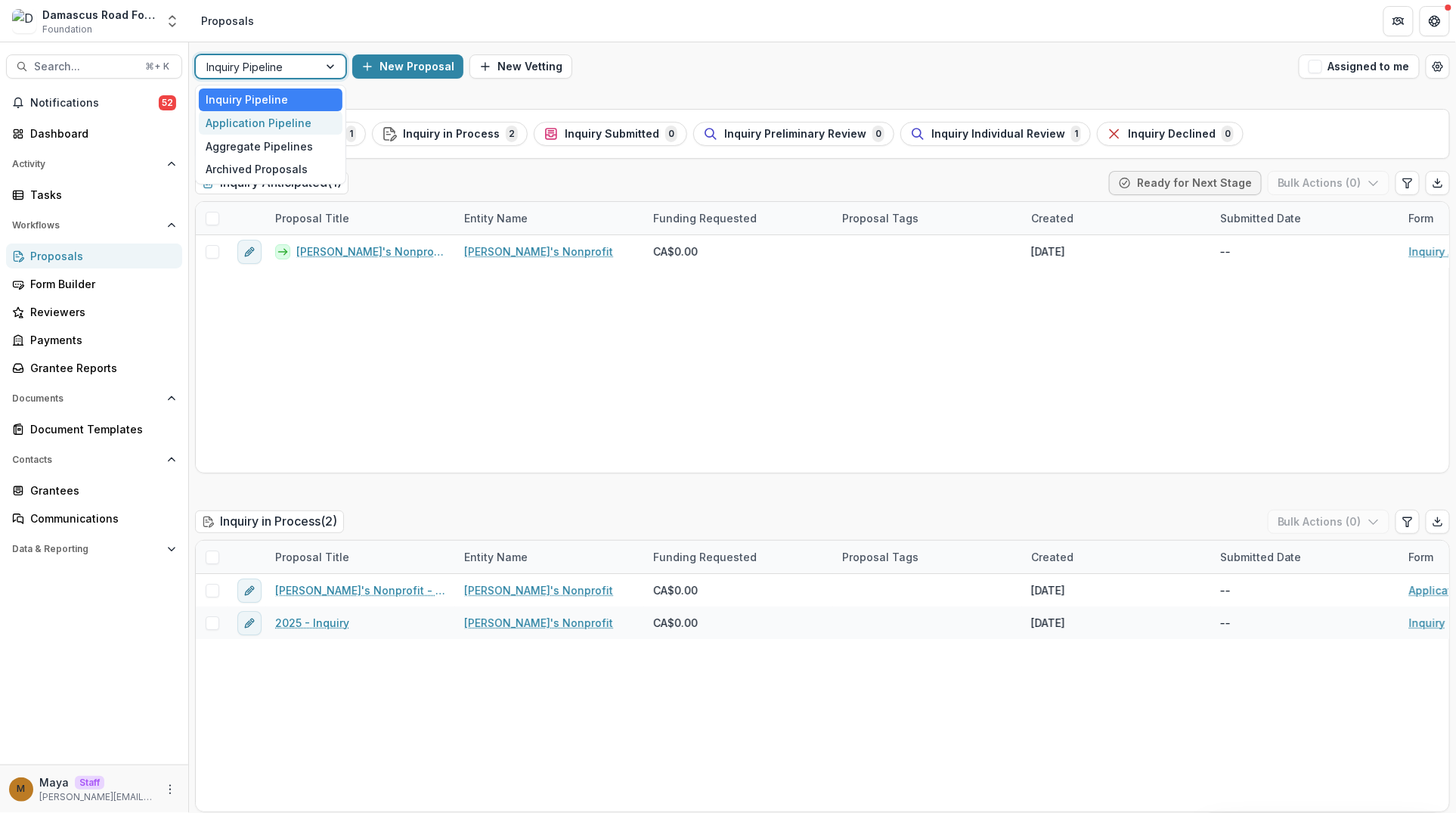
click at [275, 122] on div "Application Pipeline" at bounding box center [270, 123] width 144 height 24
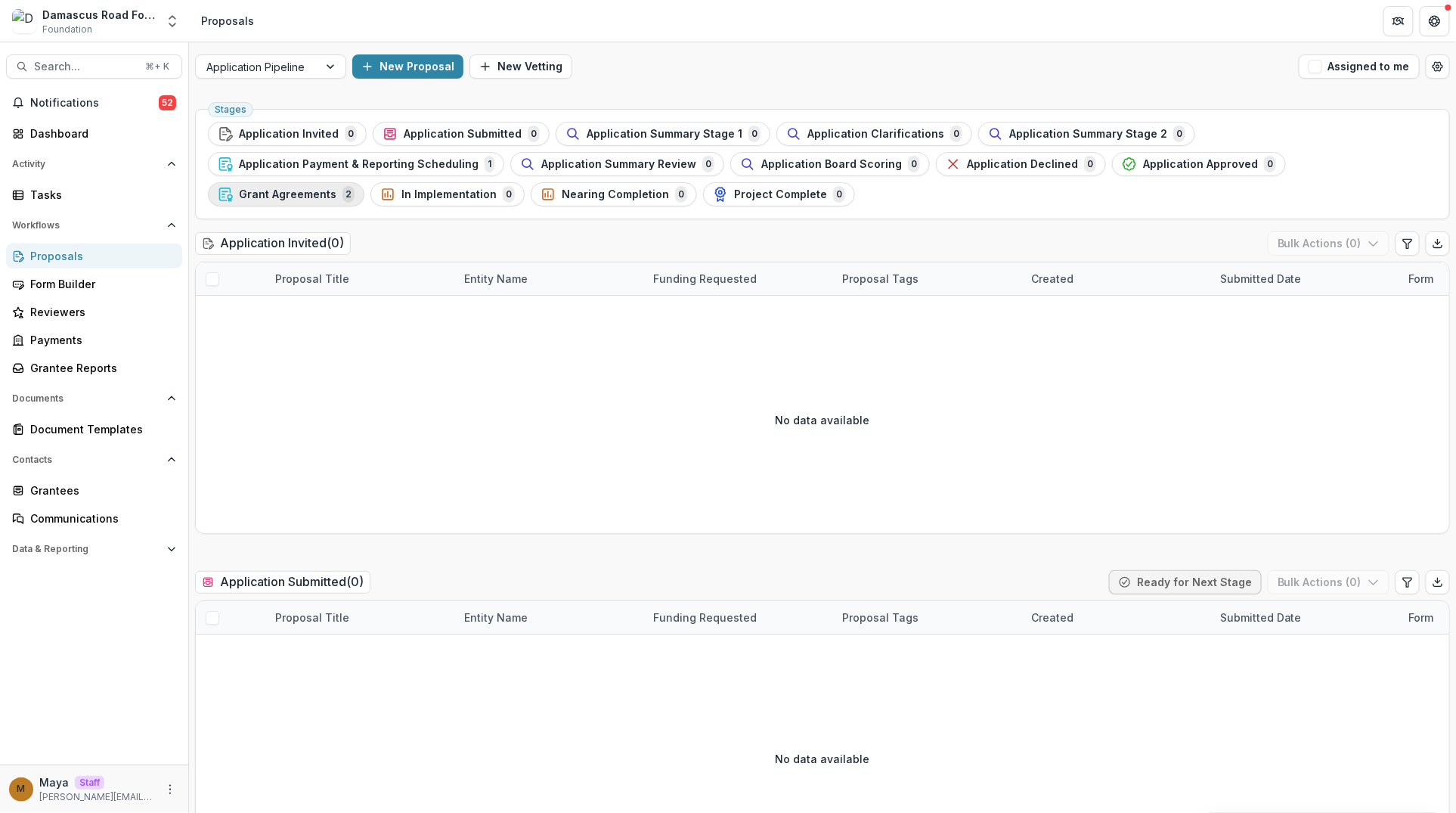
click at [336, 189] on span "Grant Agreements" at bounding box center [288, 194] width 98 height 13
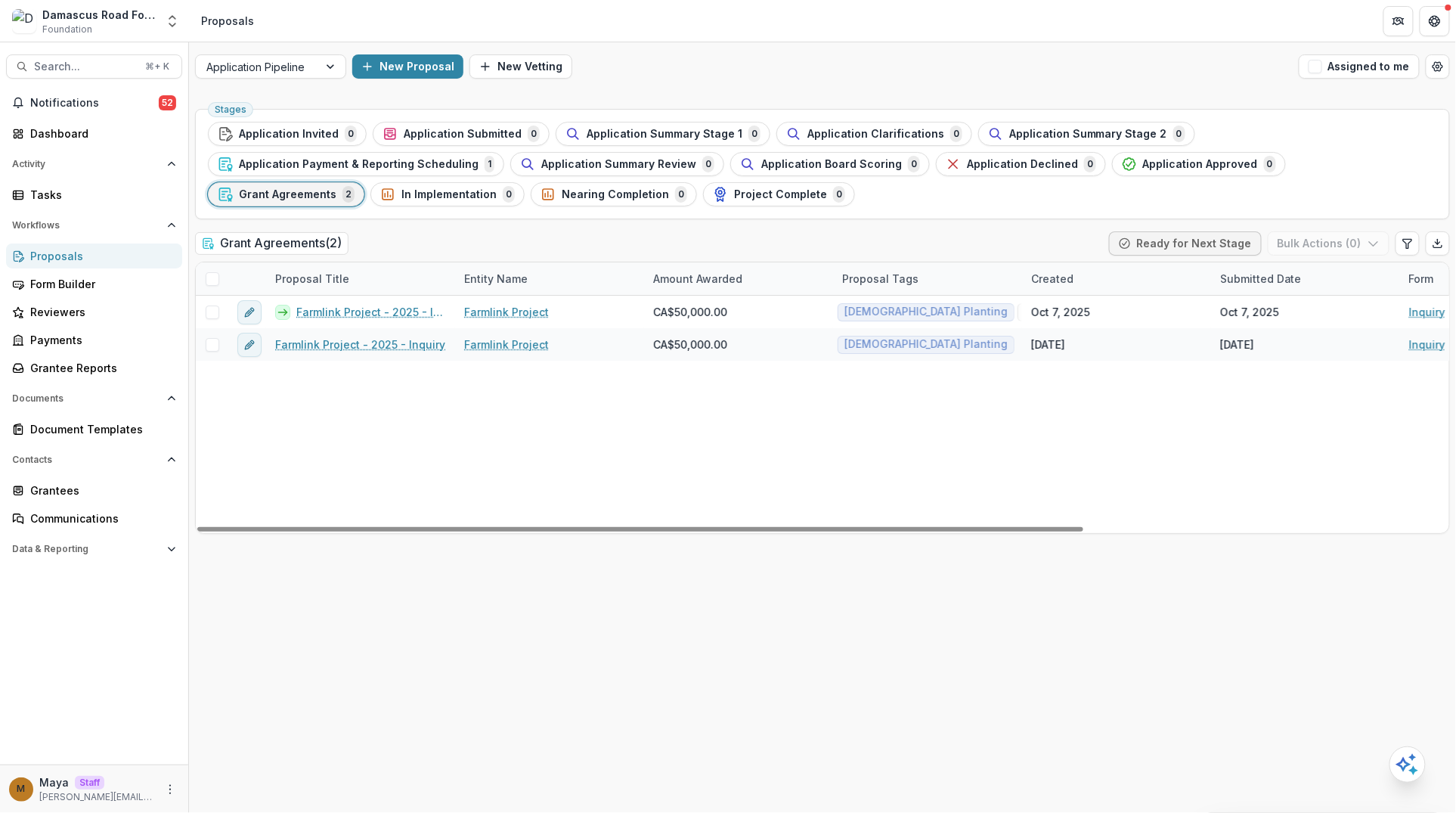
click at [209, 281] on span at bounding box center [212, 279] width 13 height 13
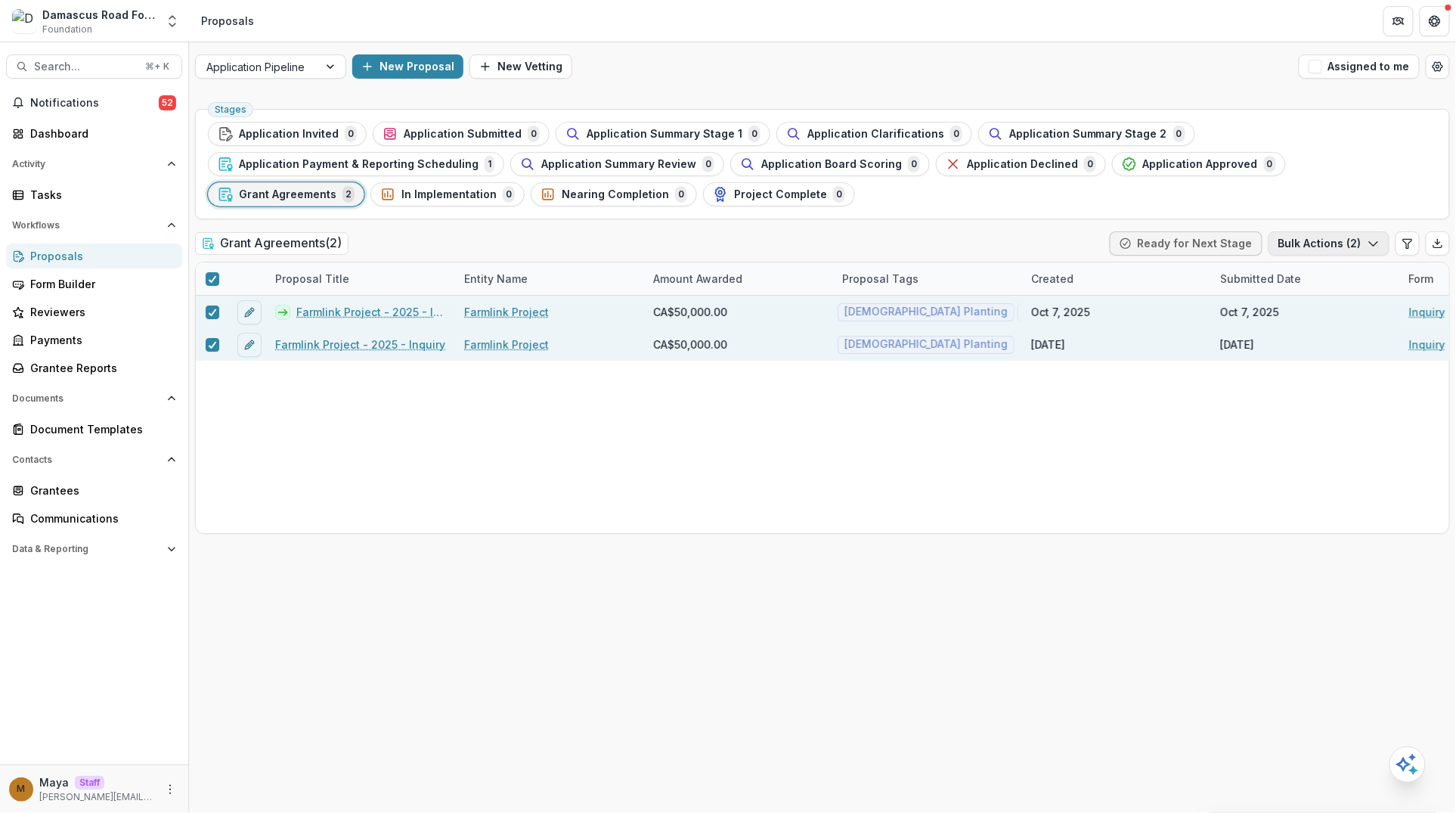
click at [1342, 248] on button "Bulk Actions ( 2 )" at bounding box center [1329, 243] width 121 height 24
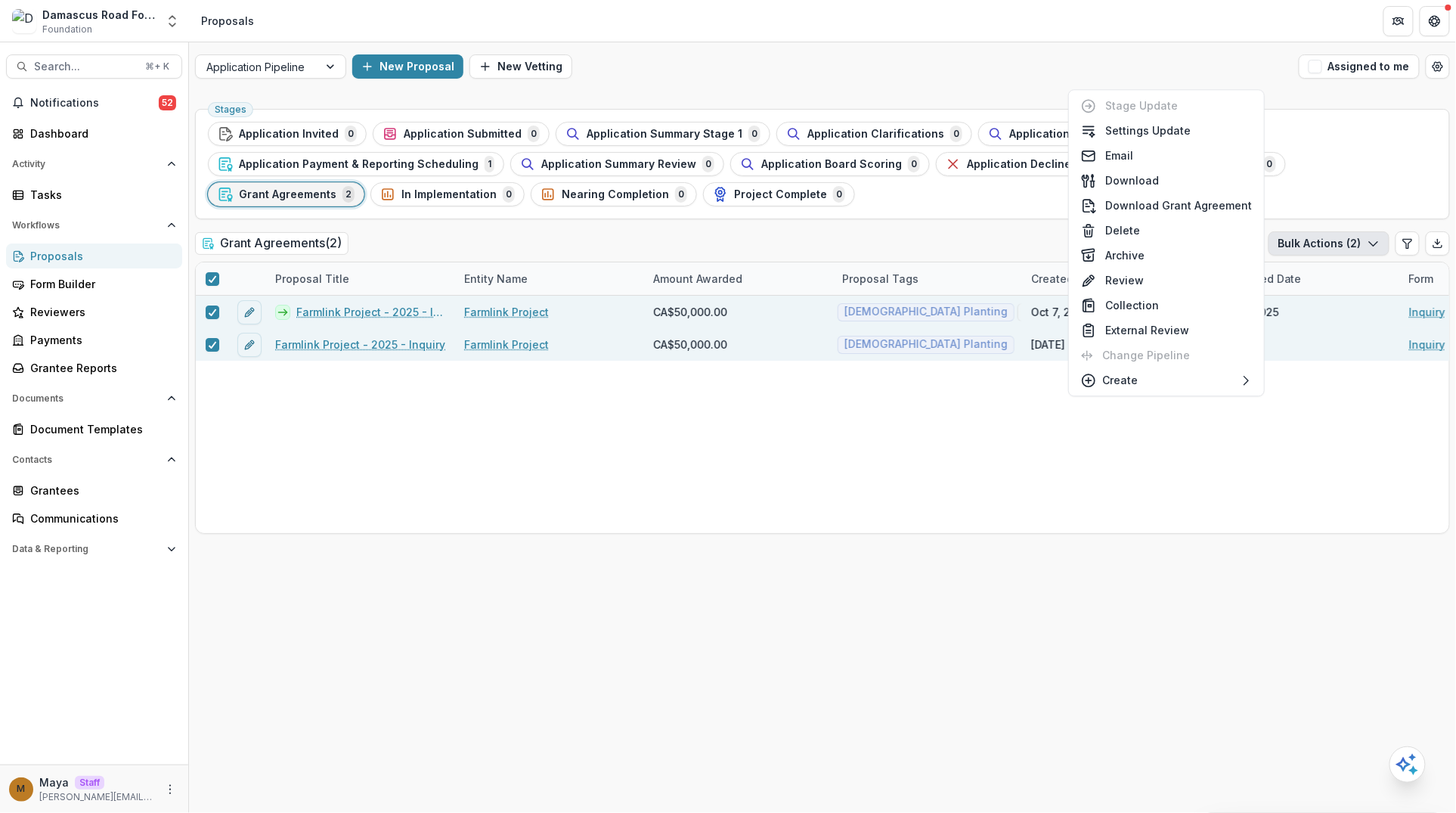
click at [902, 254] on div "Grant Agreements ( 2 ) Ready for Next Stage Bulk Actions ( 2 )" at bounding box center [823, 247] width 1255 height 30
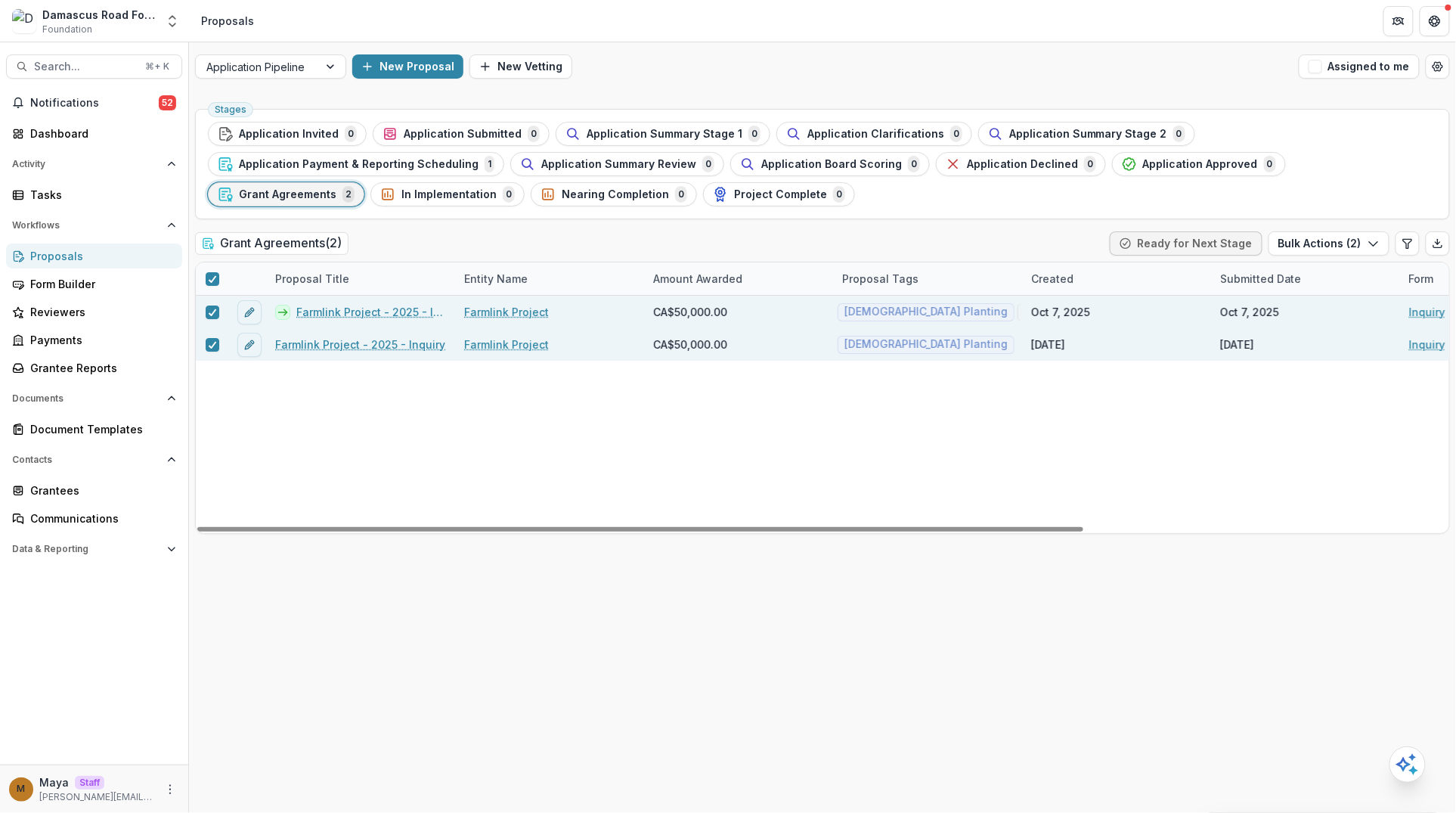
click at [318, 304] on link "Farmlink Project - 2025 - Inquiry" at bounding box center [371, 311] width 150 height 16
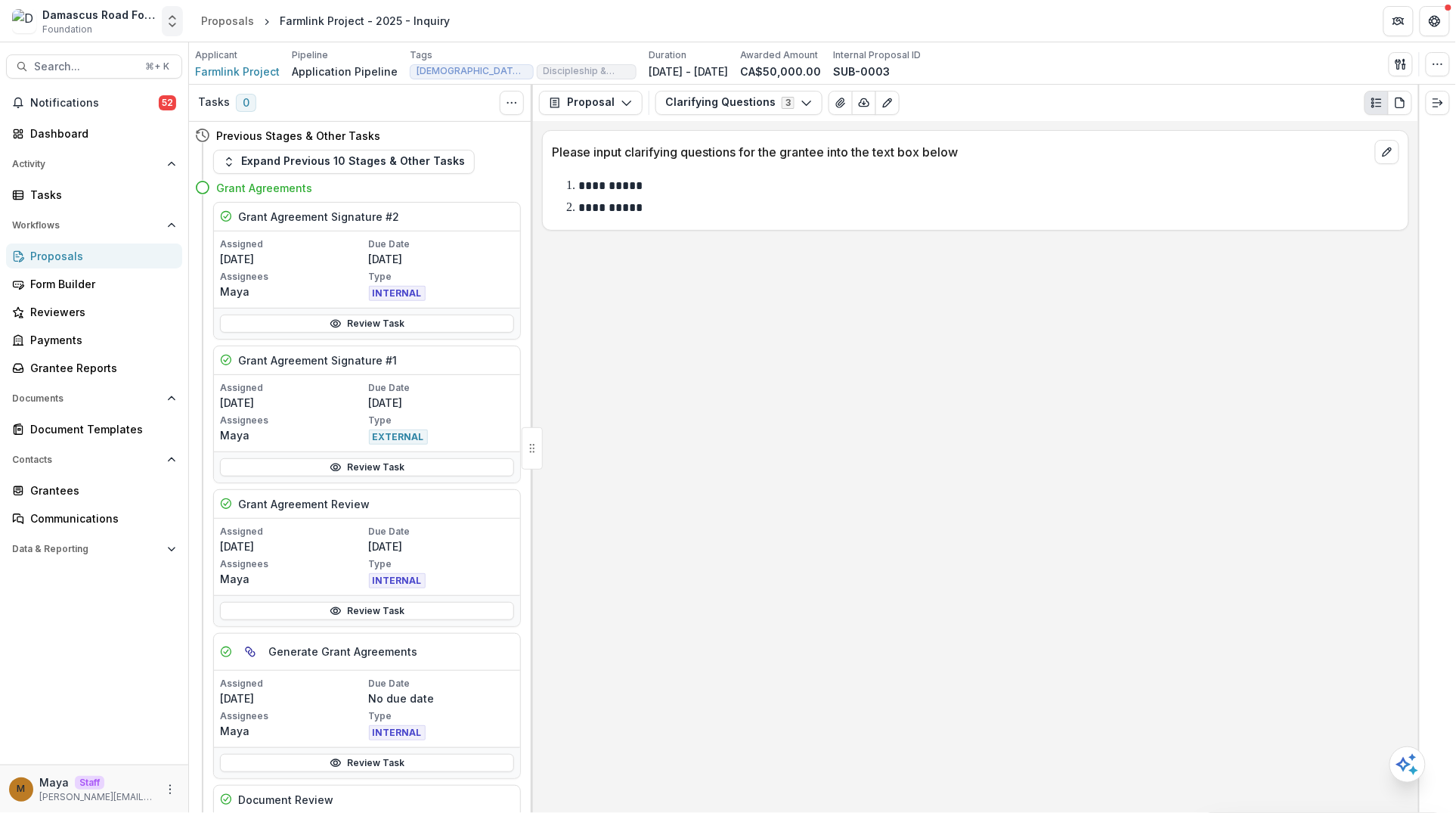
click at [163, 17] on button "Open entity switcher" at bounding box center [172, 21] width 21 height 30
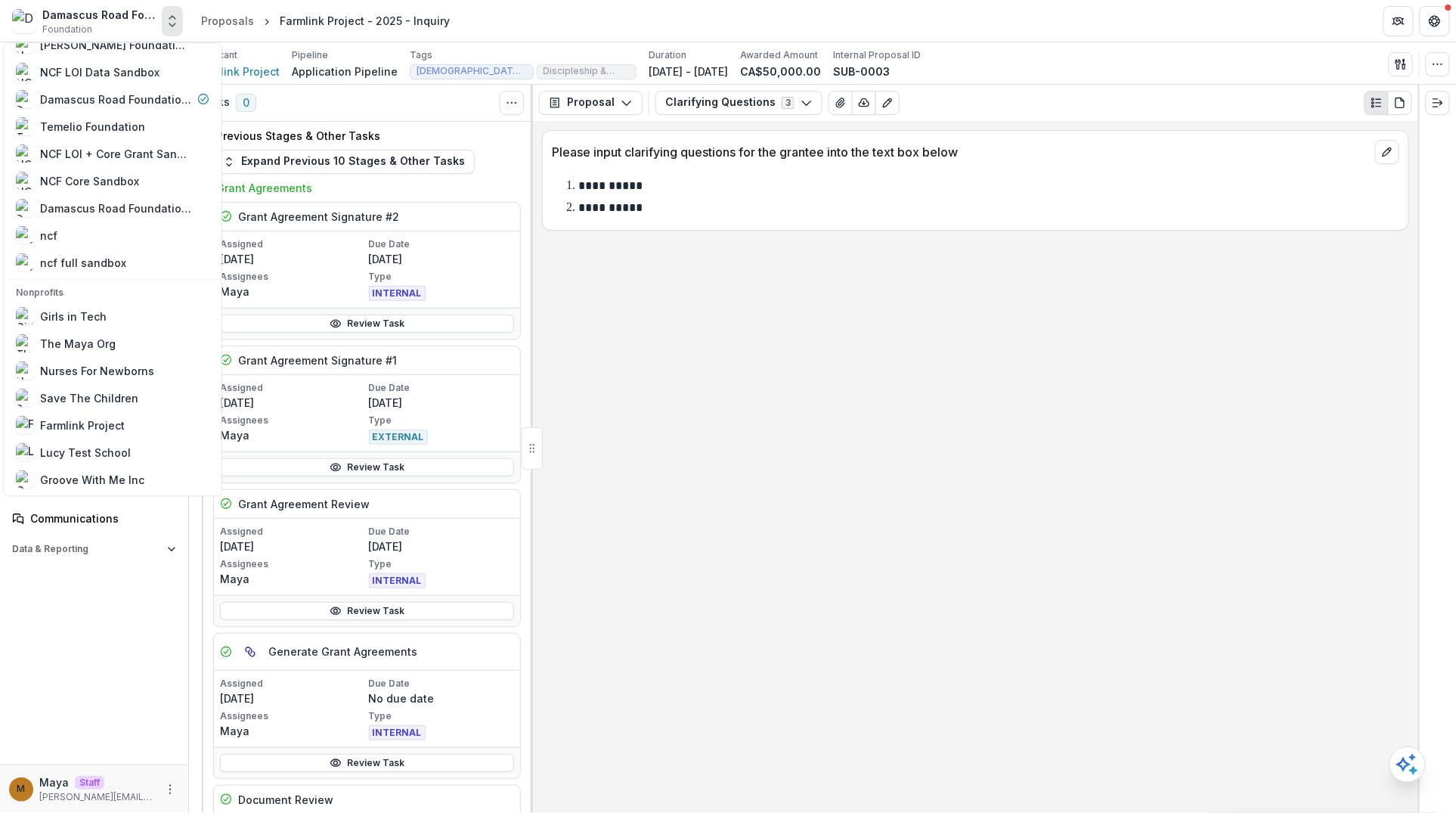
scroll to position [108, 0]
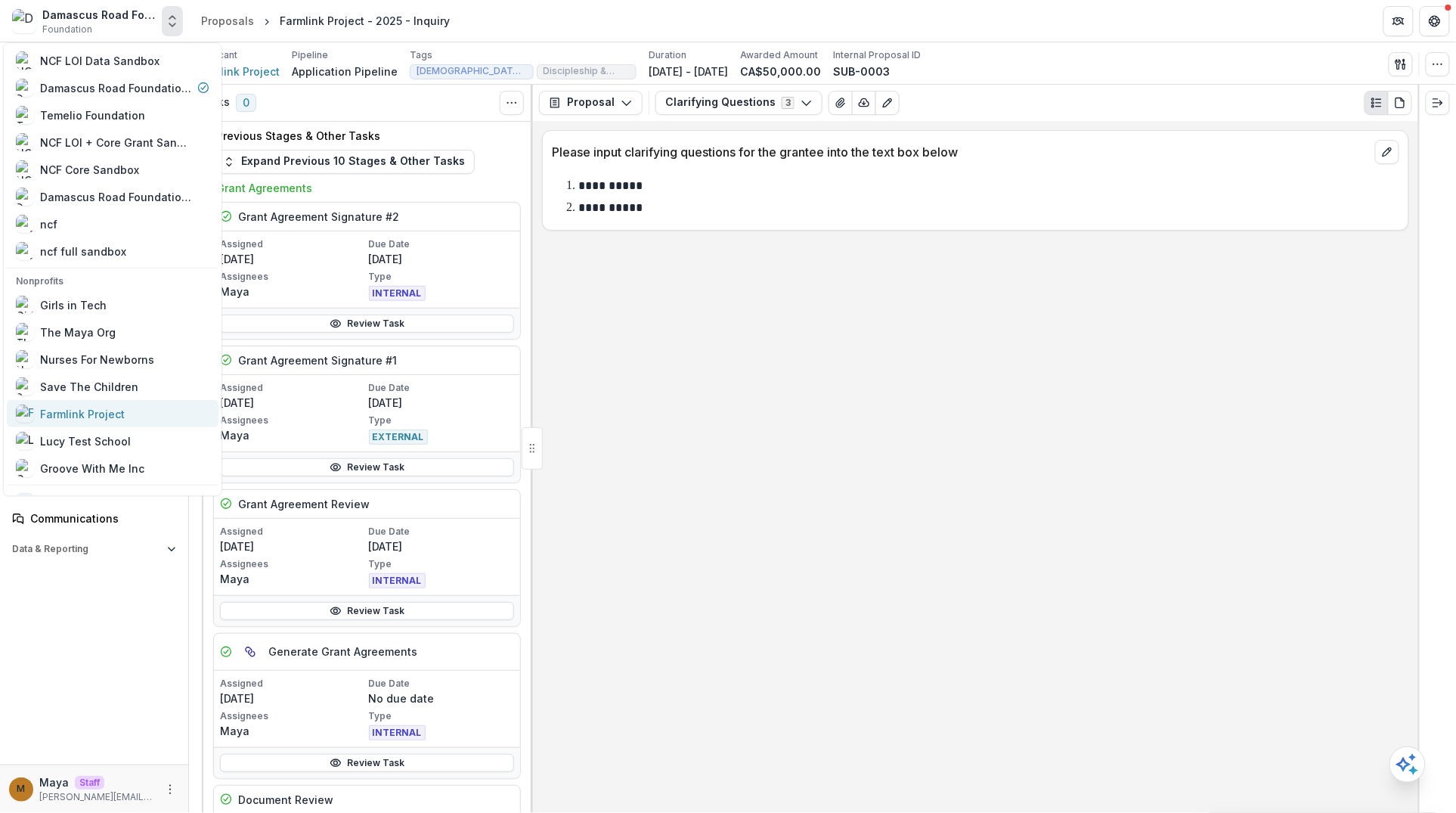
click at [82, 412] on div "Farmlink Project" at bounding box center [82, 414] width 85 height 16
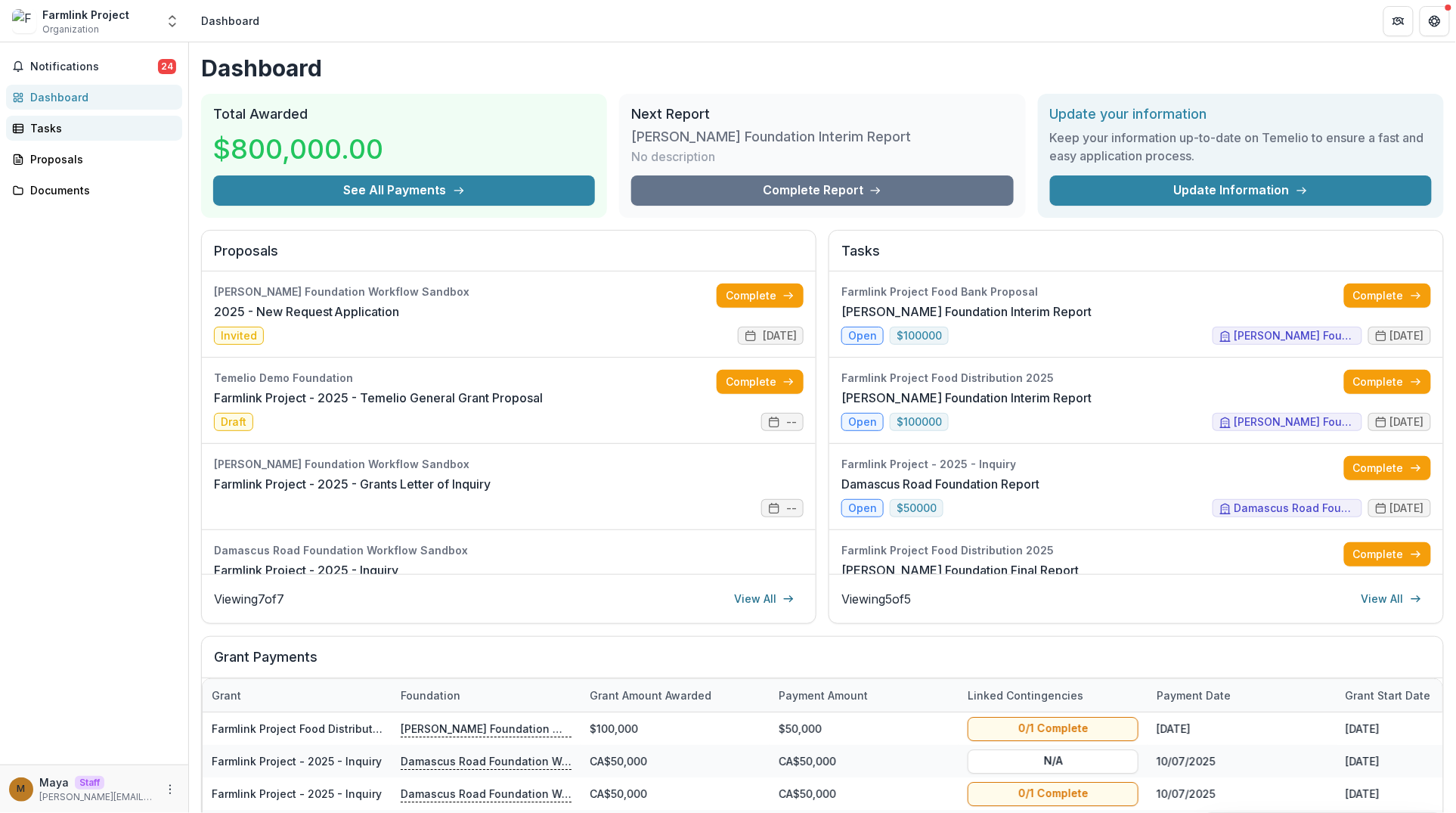
click at [95, 125] on div "Tasks" at bounding box center [100, 128] width 140 height 16
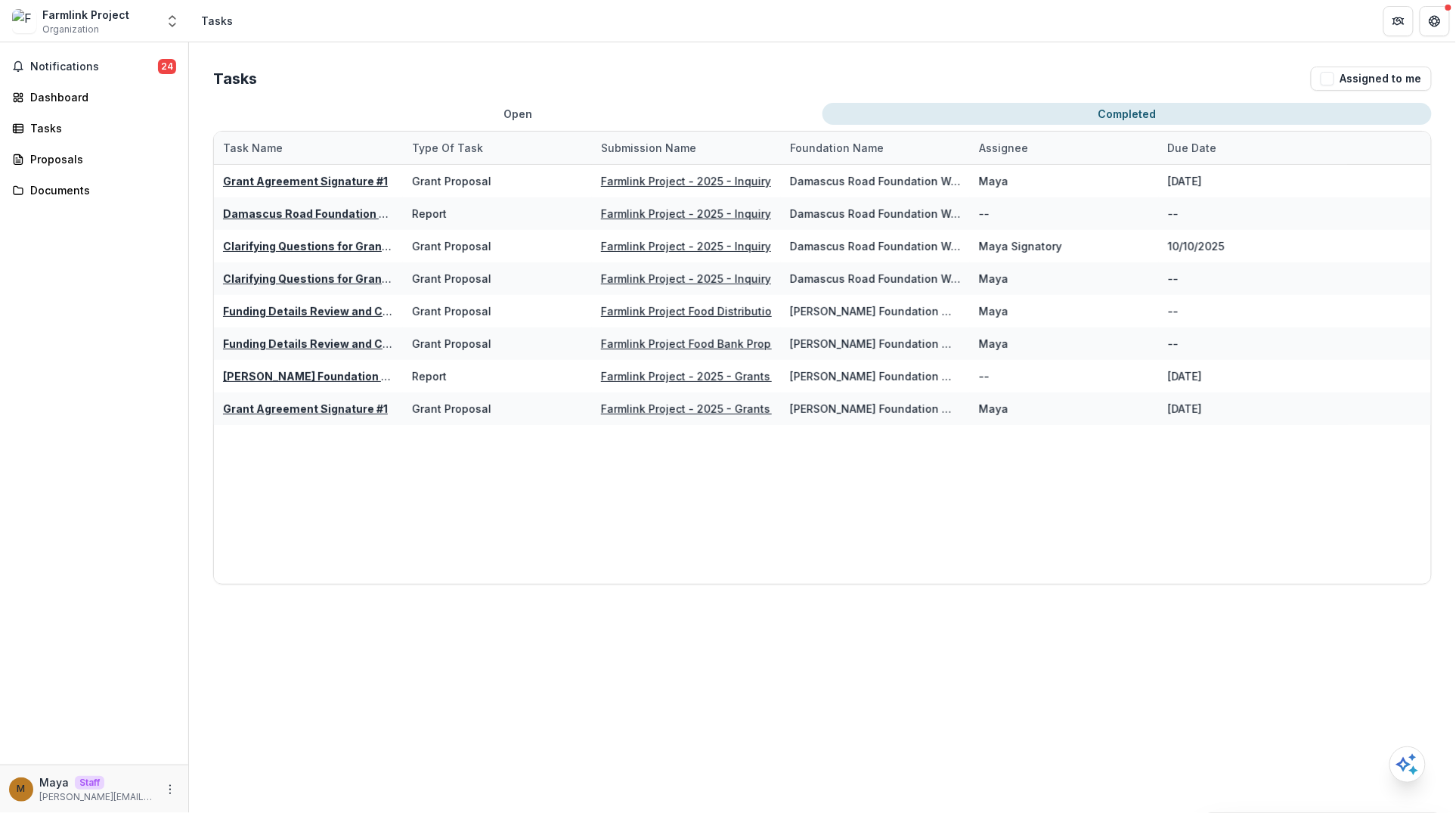
click at [972, 107] on button "Completed" at bounding box center [1127, 114] width 609 height 22
click at [51, 189] on div "Documents" at bounding box center [100, 190] width 140 height 16
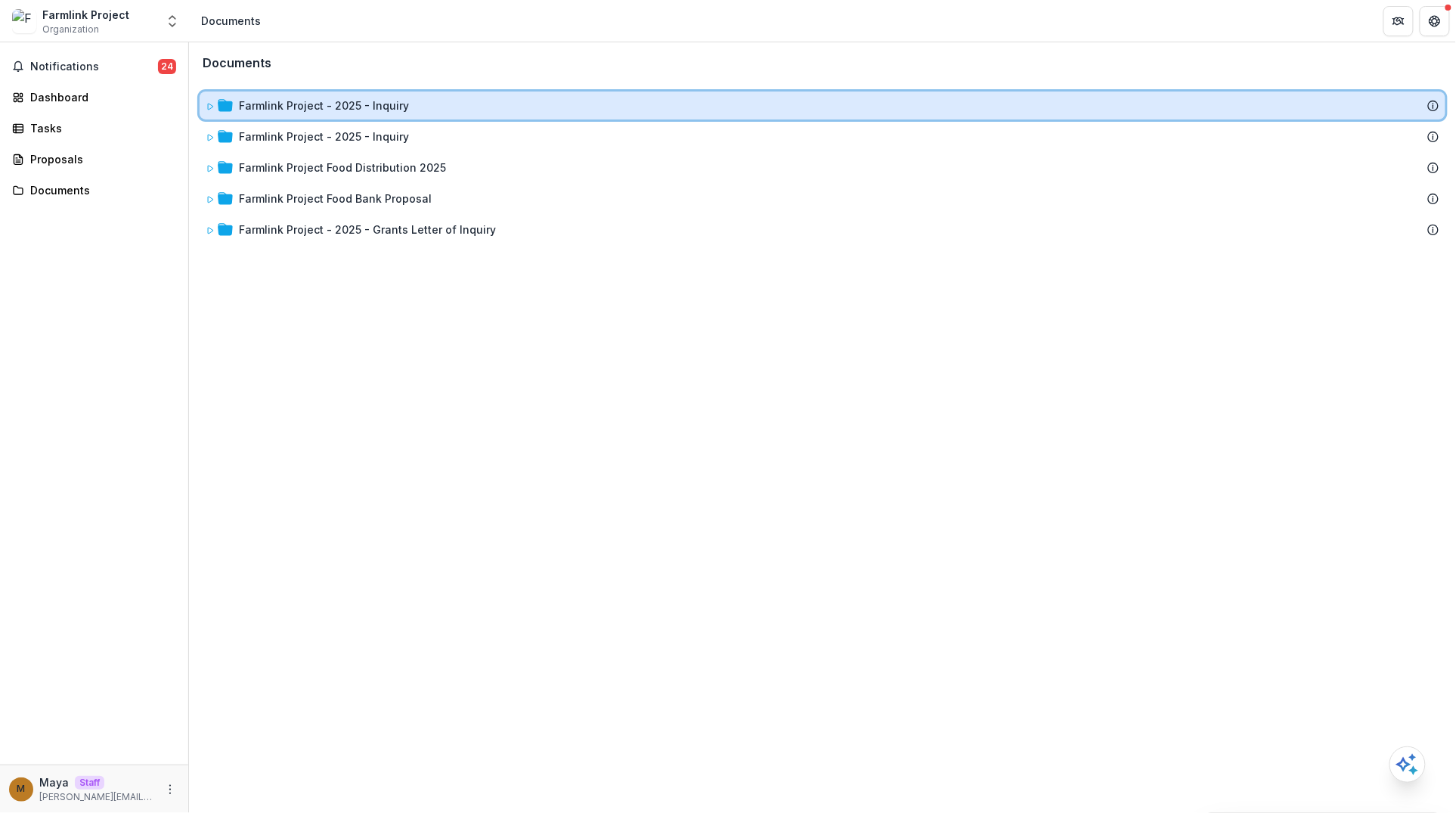
click at [209, 104] on icon at bounding box center [209, 106] width 9 height 9
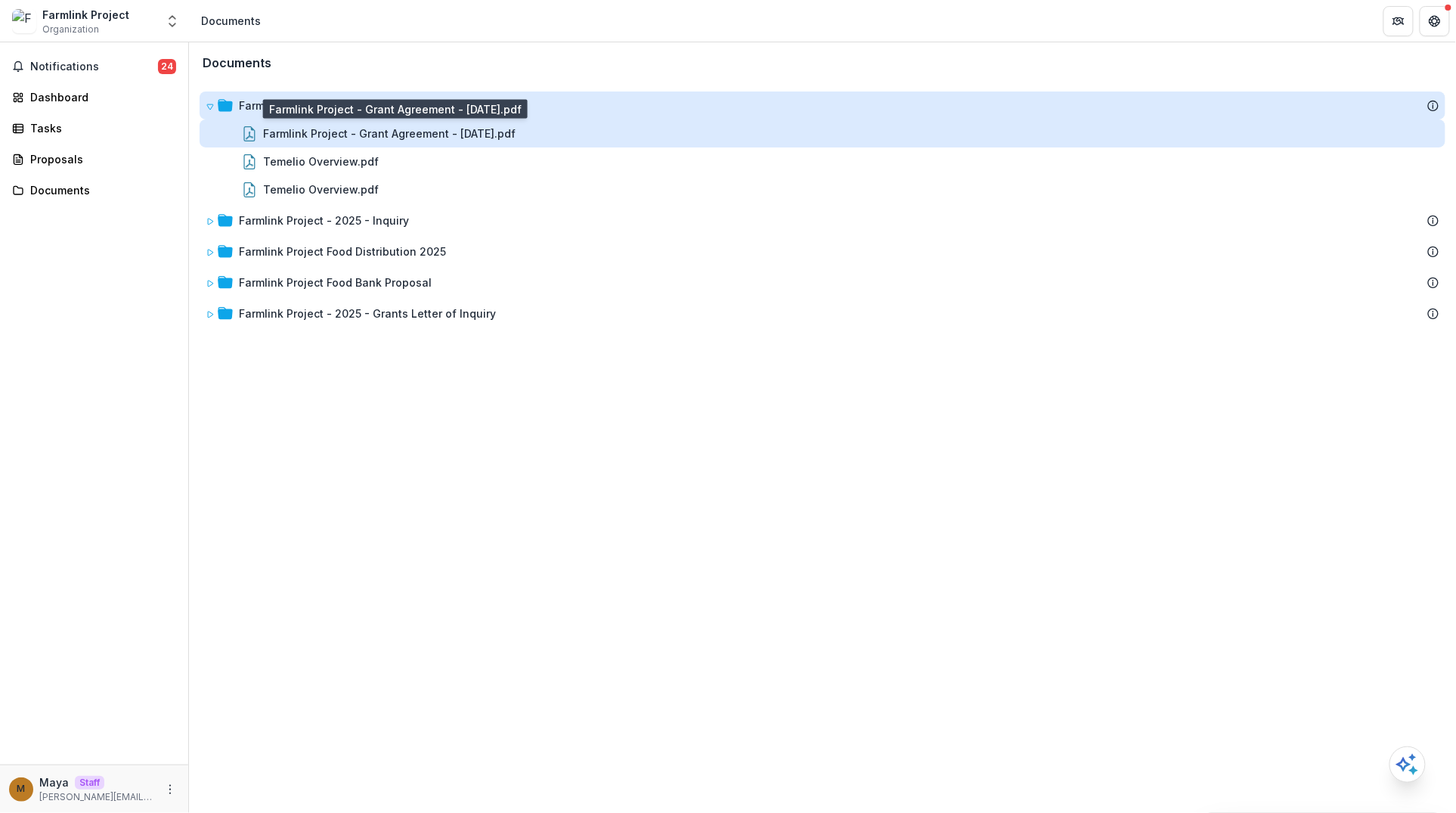
click at [315, 134] on div "Farmlink Project - Grant Agreement - 2025-10-15.pdf" at bounding box center [389, 133] width 252 height 16
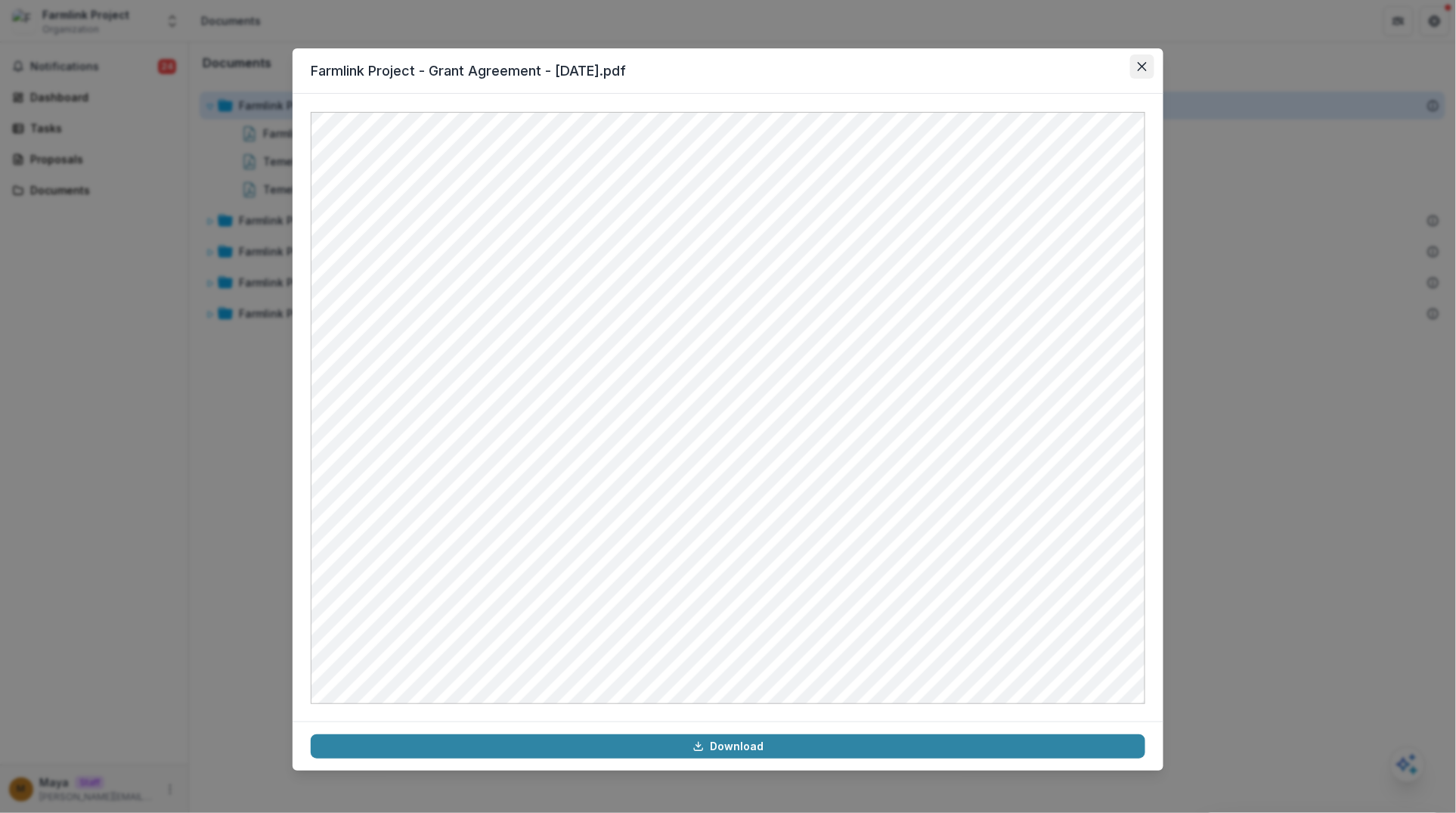
click at [1142, 64] on icon "Close" at bounding box center [1141, 66] width 9 height 9
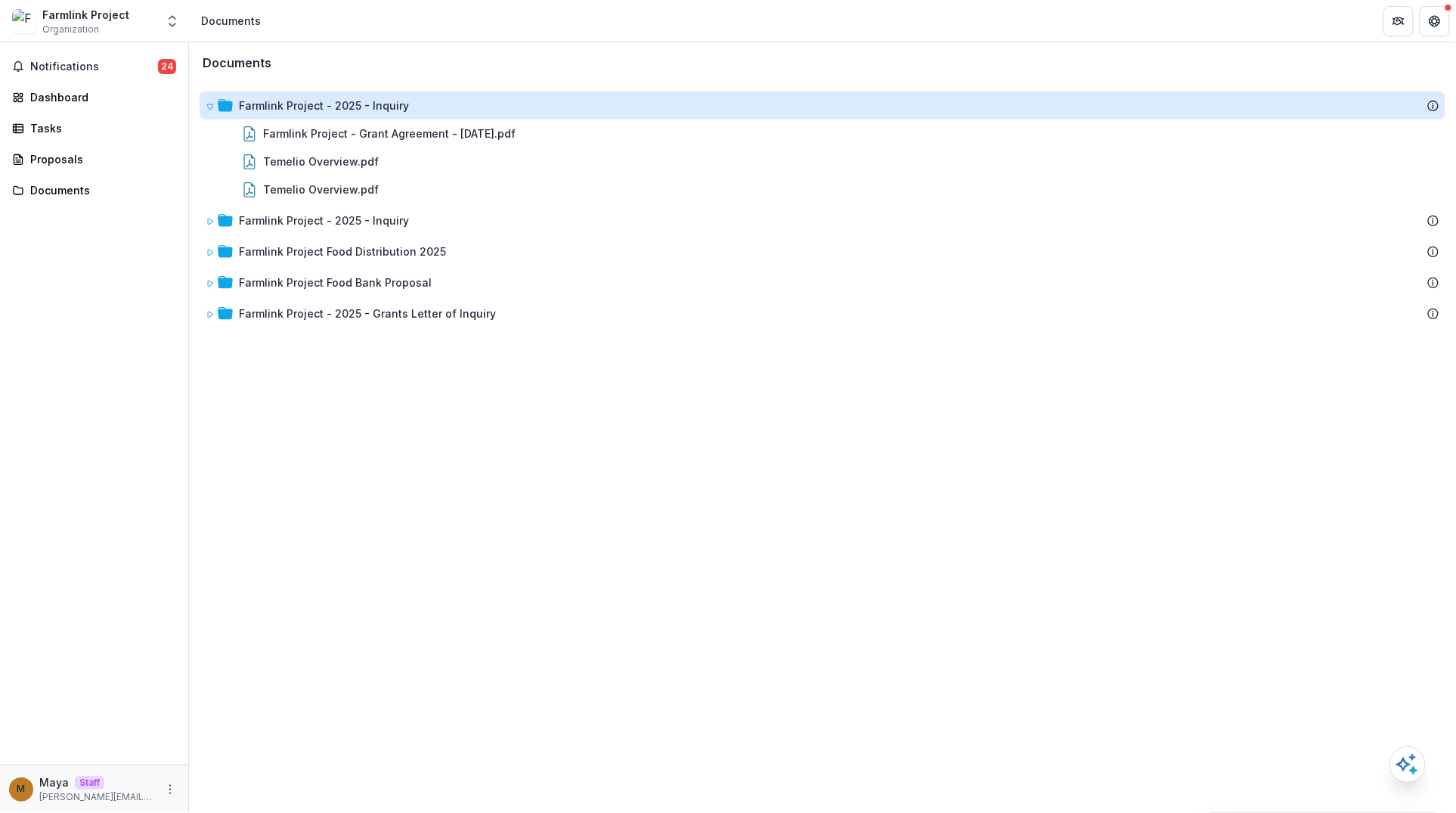
click at [385, 385] on div "Documents Farmlink Project - 2025 - Inquiry Farmlink Project - Grant Agreement …" at bounding box center [823, 428] width 1267 height 771
click at [170, 14] on icon "Open entity switcher" at bounding box center [172, 21] width 15 height 15
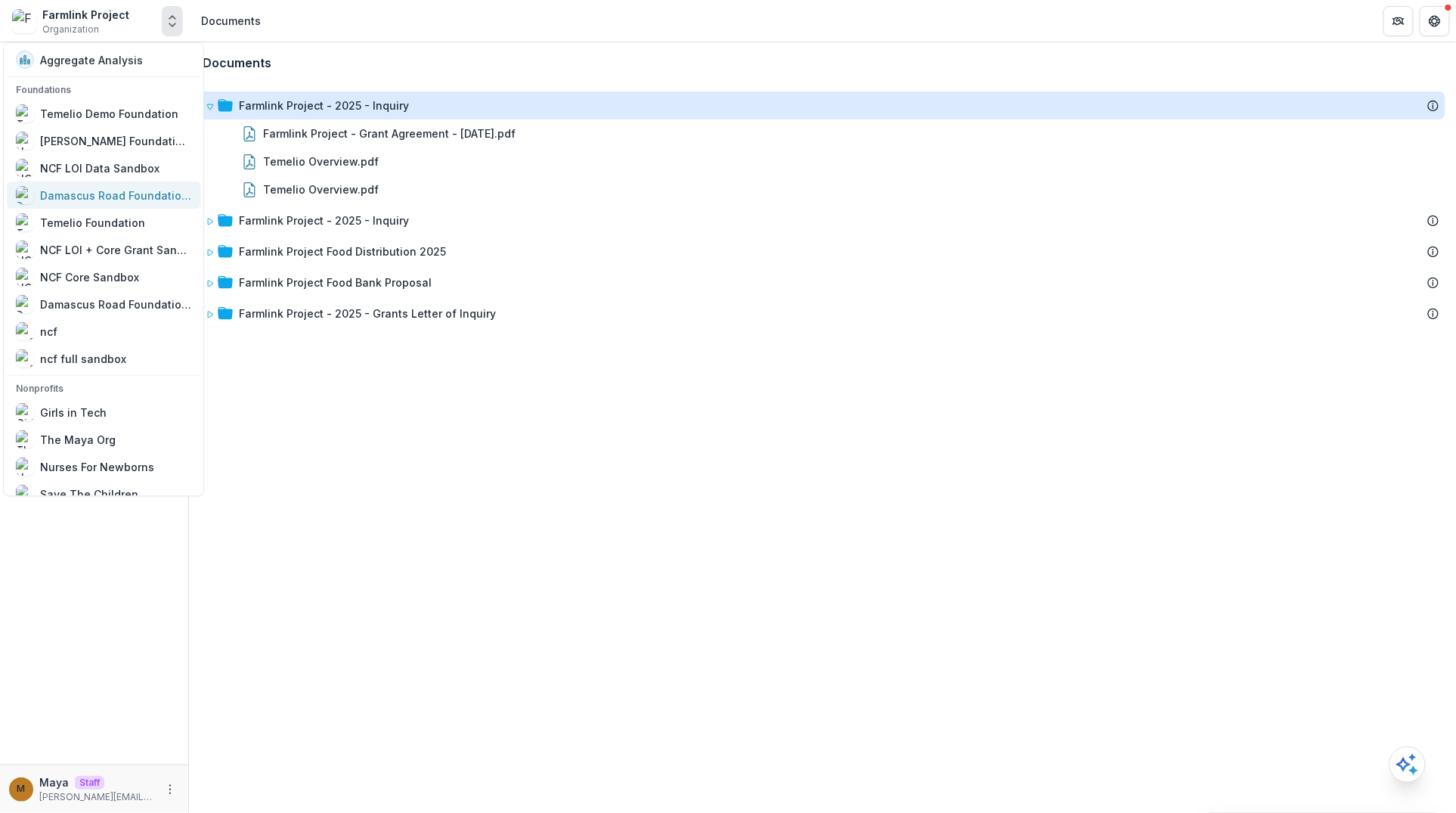
click at [101, 199] on div "Damascus Road Foundation Workflow Sandbox" at bounding box center [116, 195] width 151 height 16
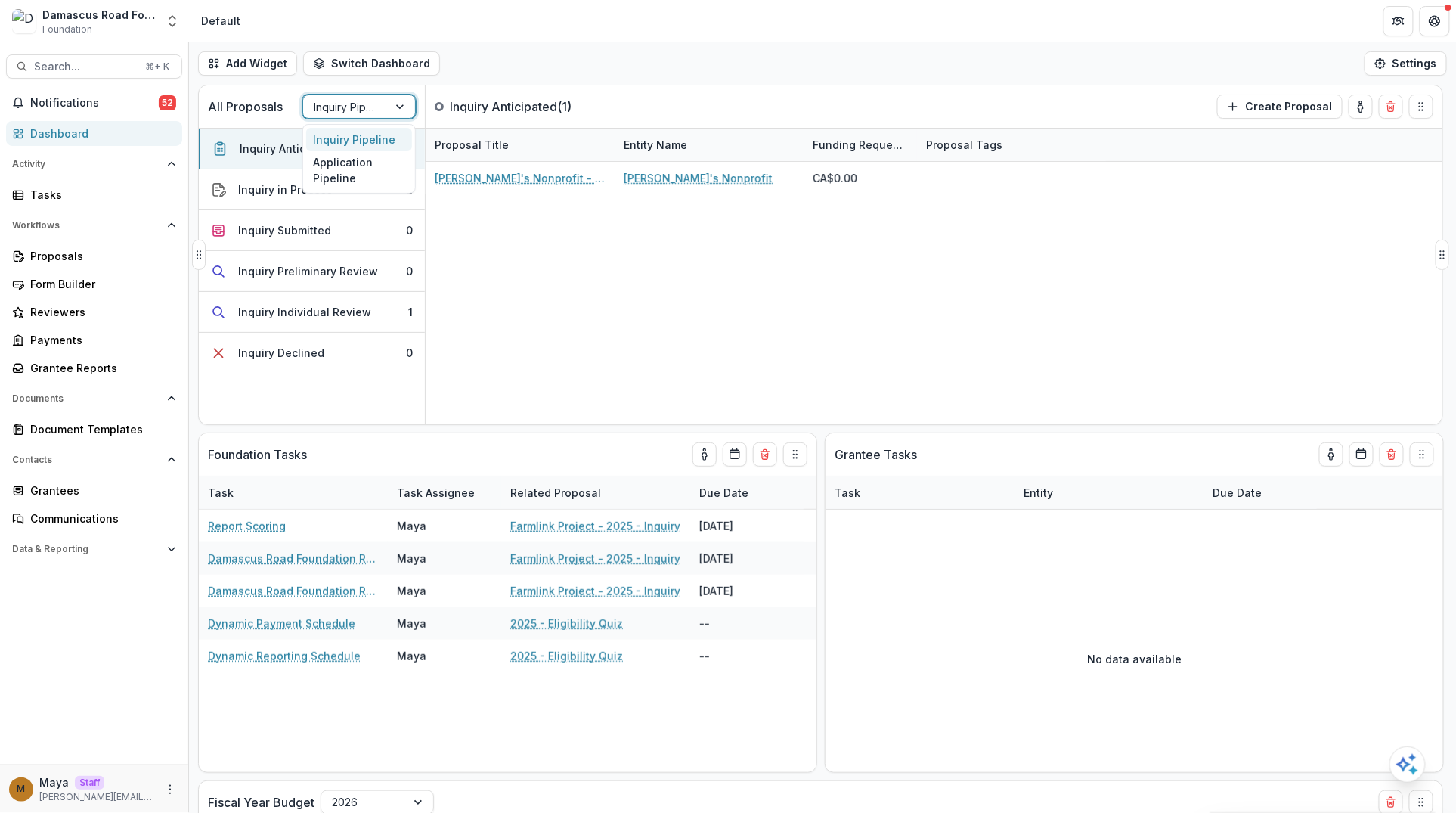
click at [358, 98] on div at bounding box center [345, 107] width 63 height 19
click at [362, 165] on div "Application Pipeline" at bounding box center [359, 171] width 106 height 40
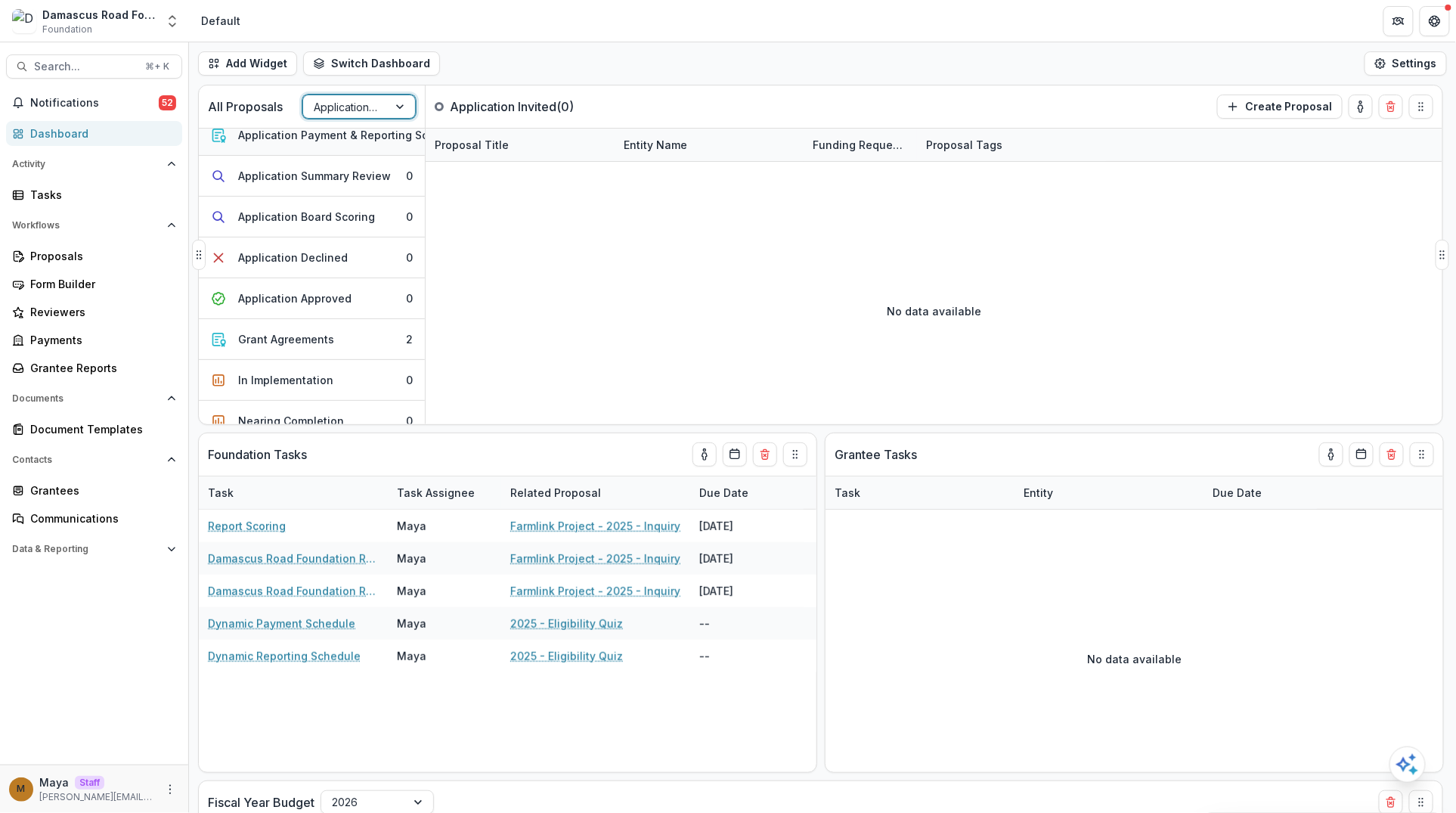
scroll to position [283, 0]
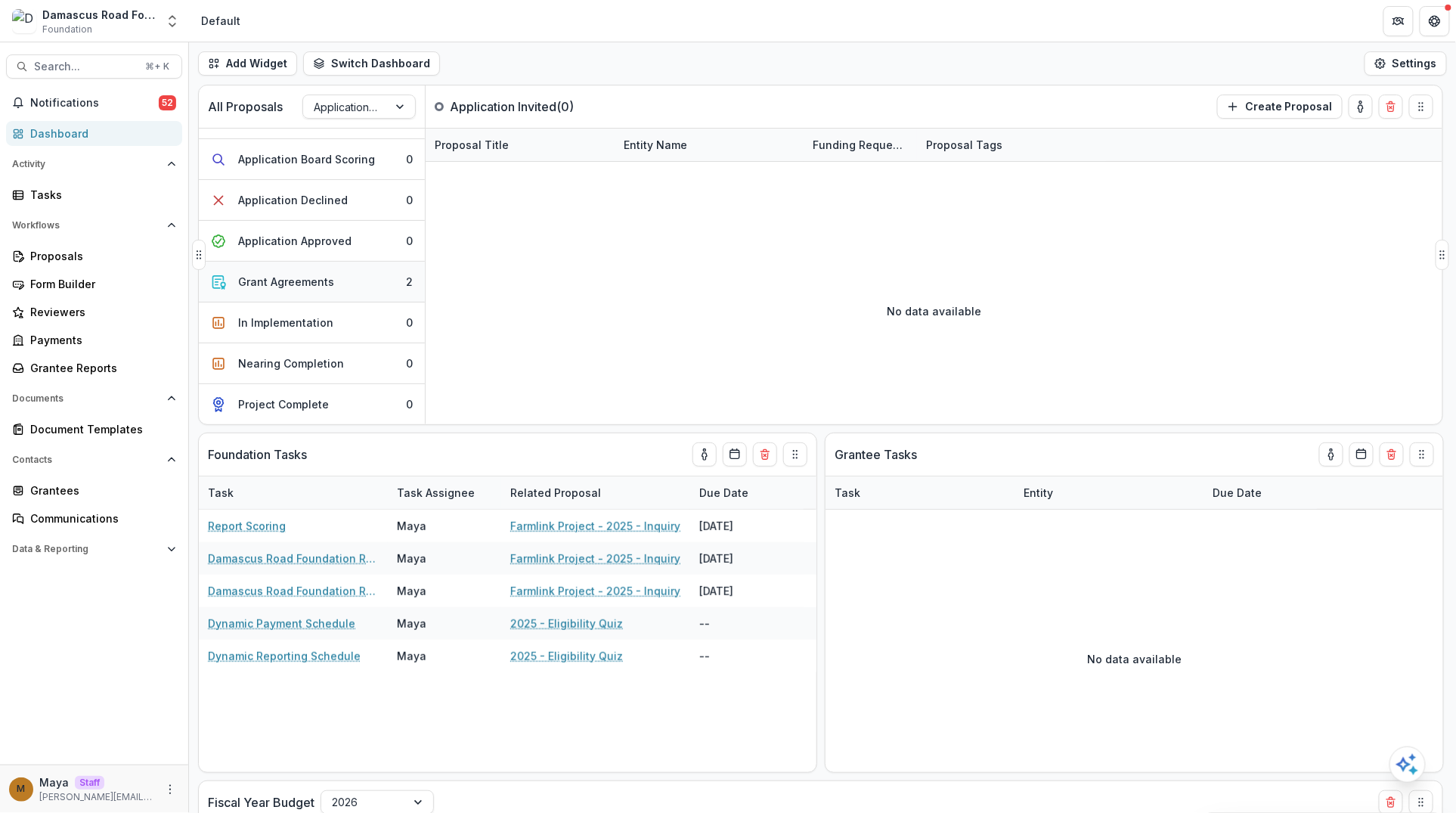
click at [324, 262] on button "Grant Agreements 2" at bounding box center [311, 282] width 226 height 41
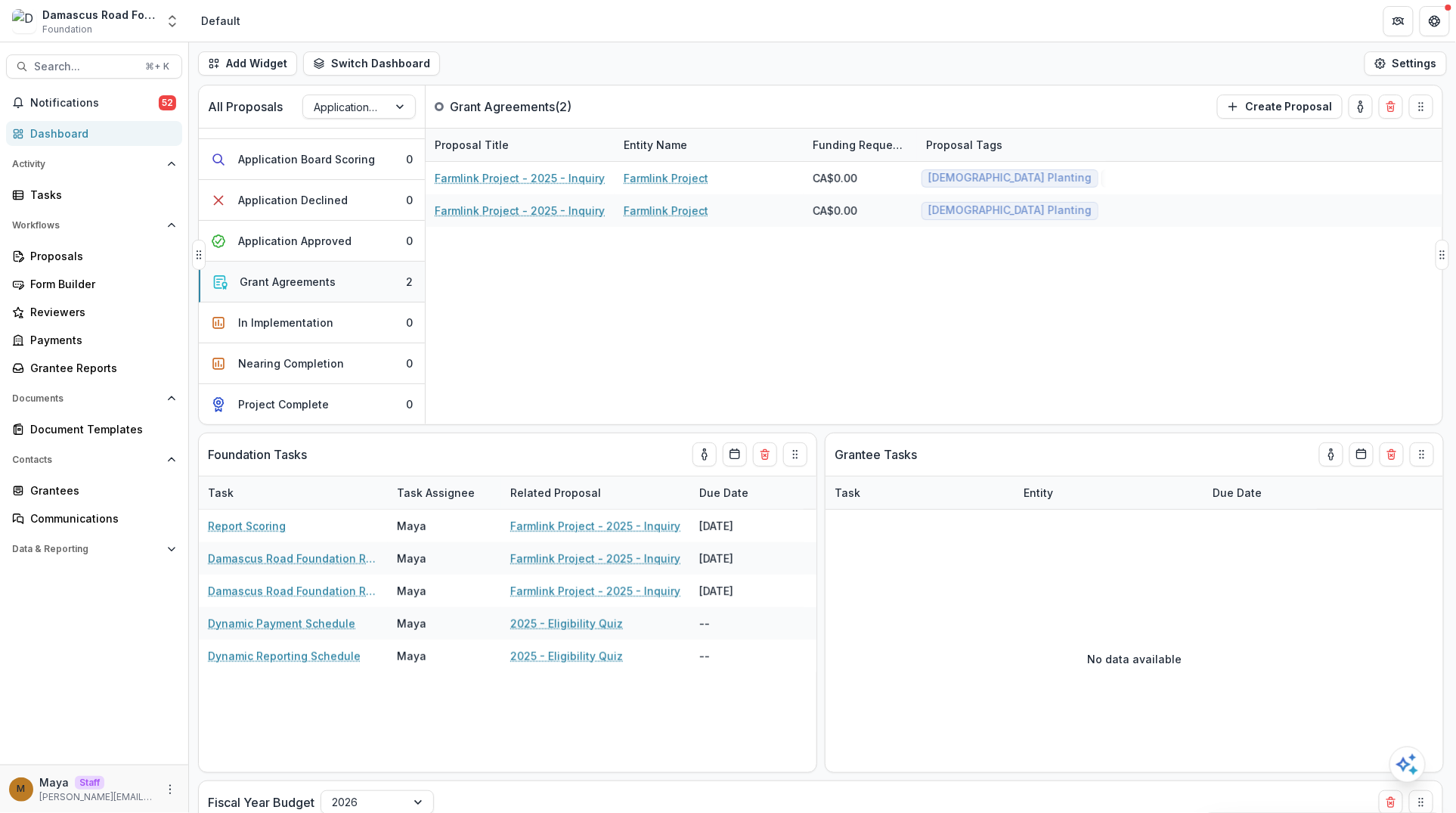
click at [324, 262] on button "Grant Agreements 2" at bounding box center [311, 282] width 226 height 41
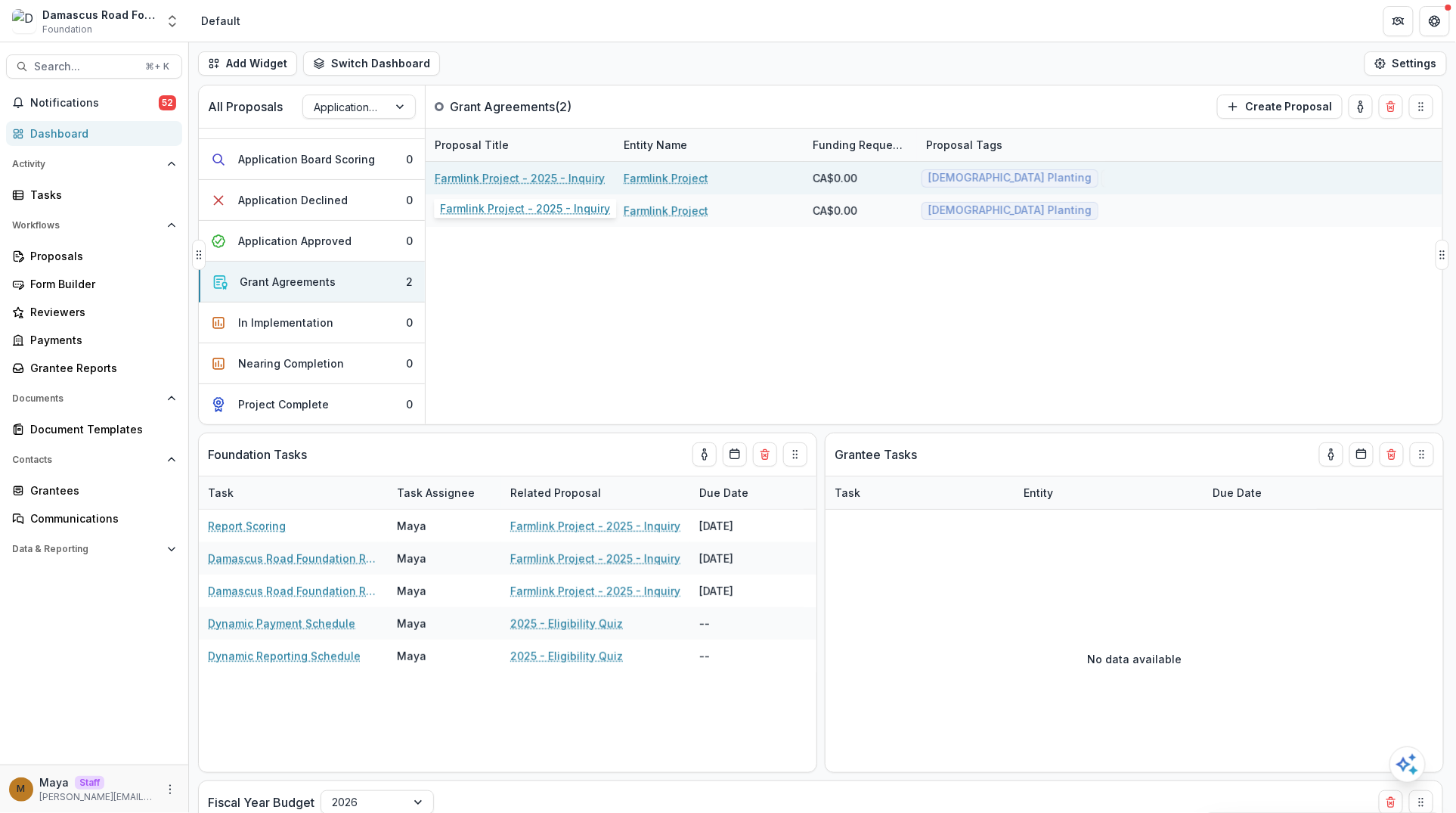
click at [512, 183] on link "Farmlink Project - 2025 - Inquiry" at bounding box center [520, 178] width 170 height 16
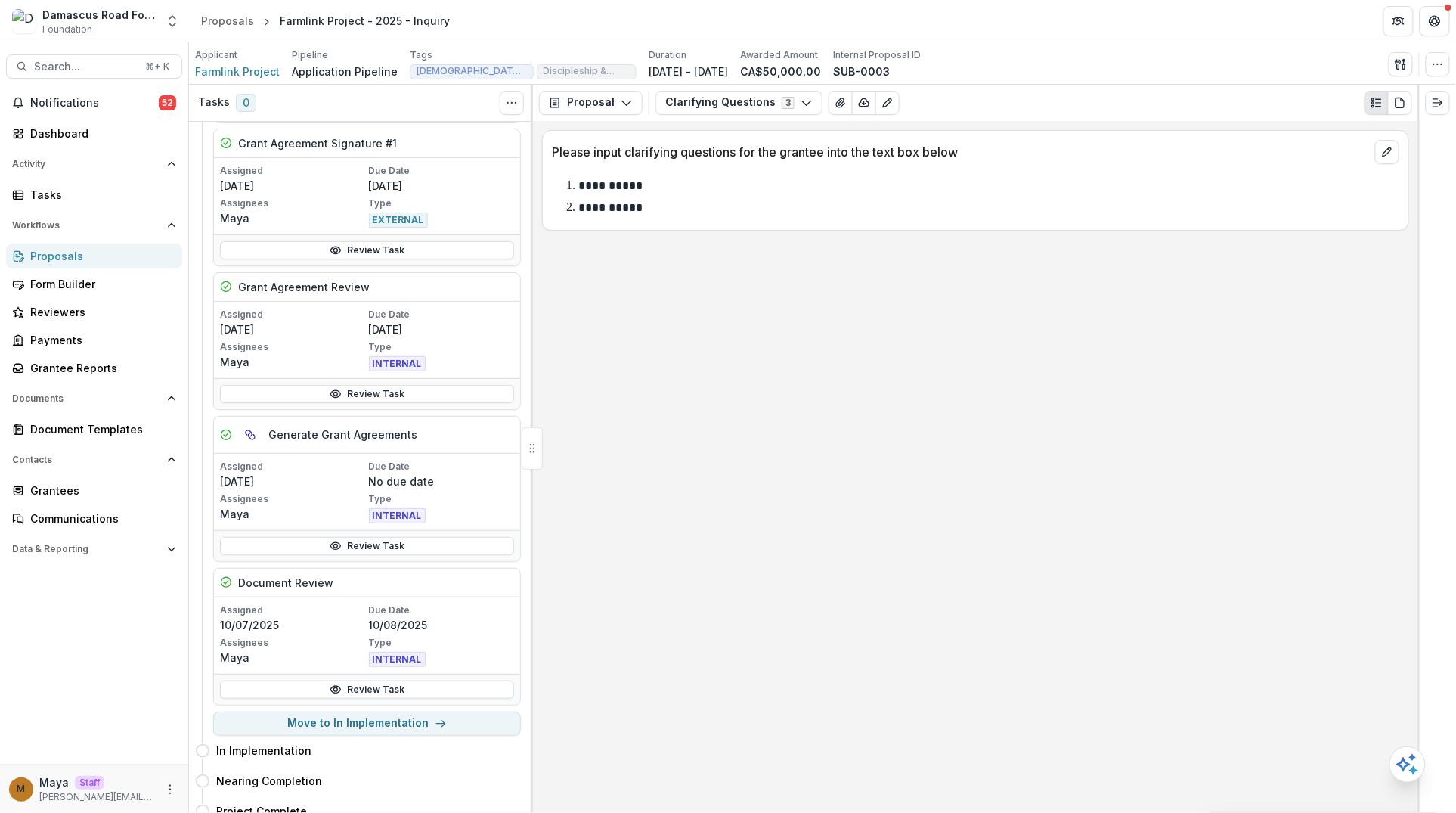
scroll to position [221, 0]
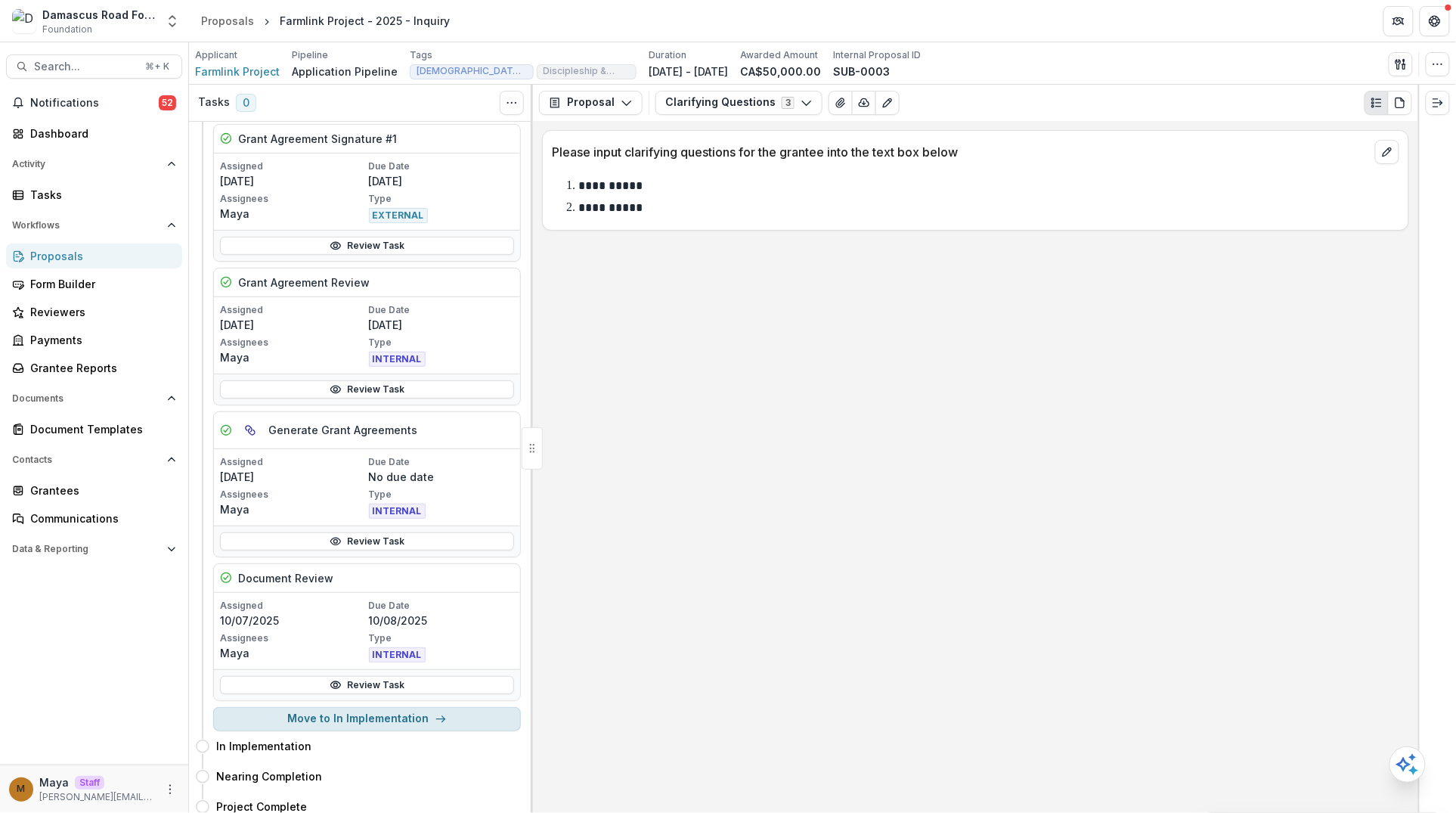
click at [347, 715] on button "Move to In Implementation" at bounding box center [367, 719] width 308 height 24
select select "**********"
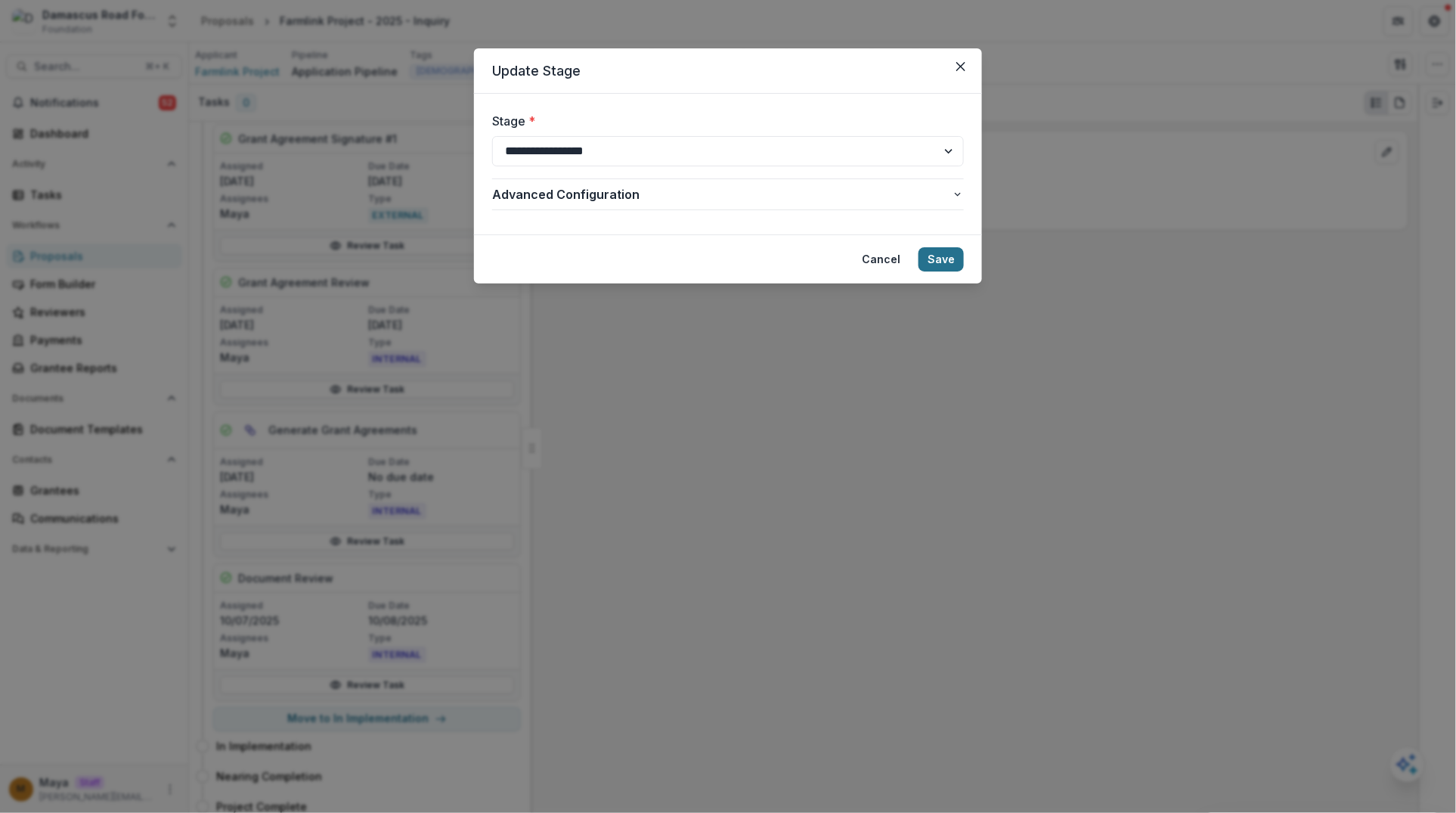
click at [941, 257] on button "Save" at bounding box center [941, 259] width 45 height 24
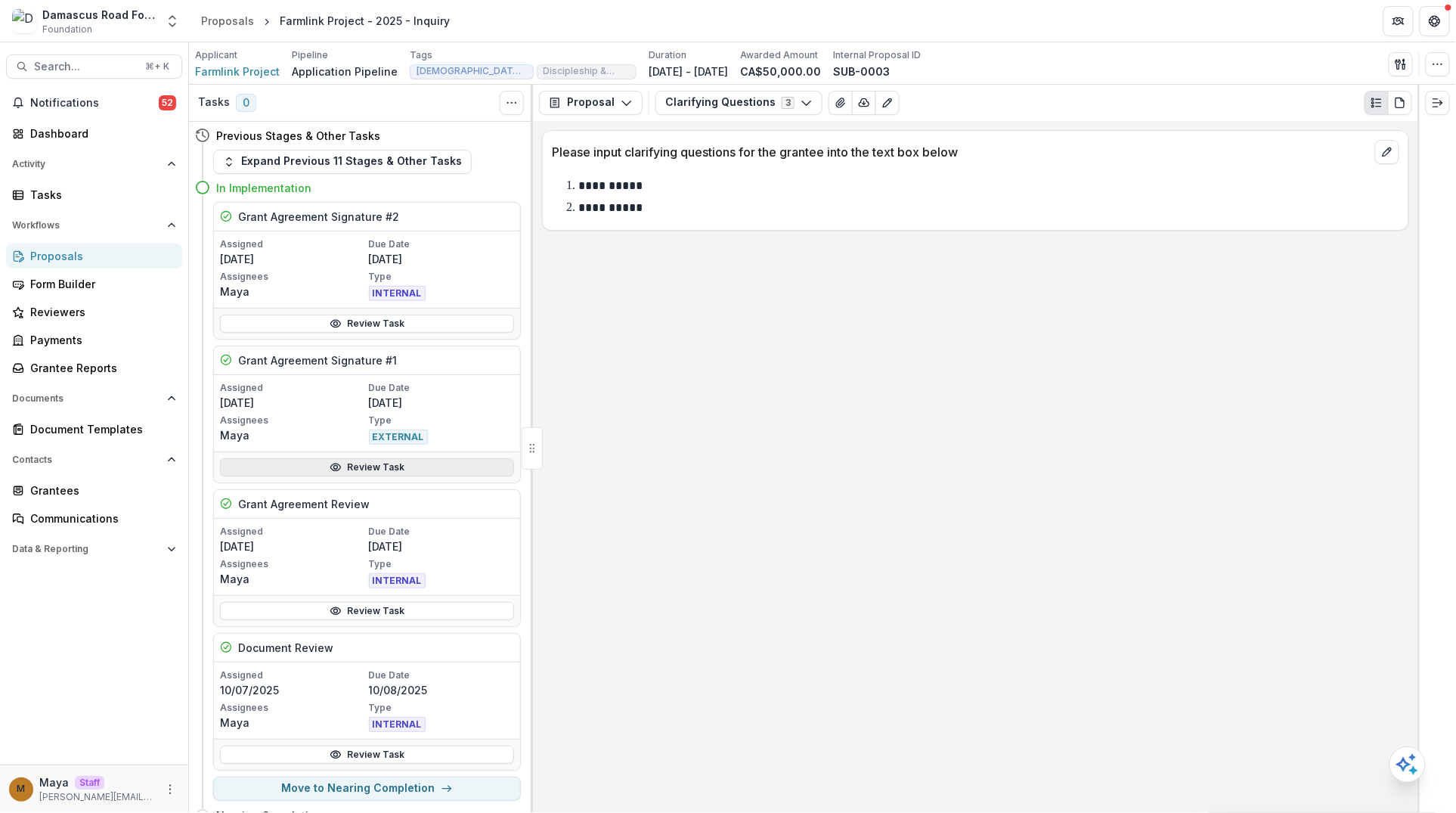
scroll to position [41, 0]
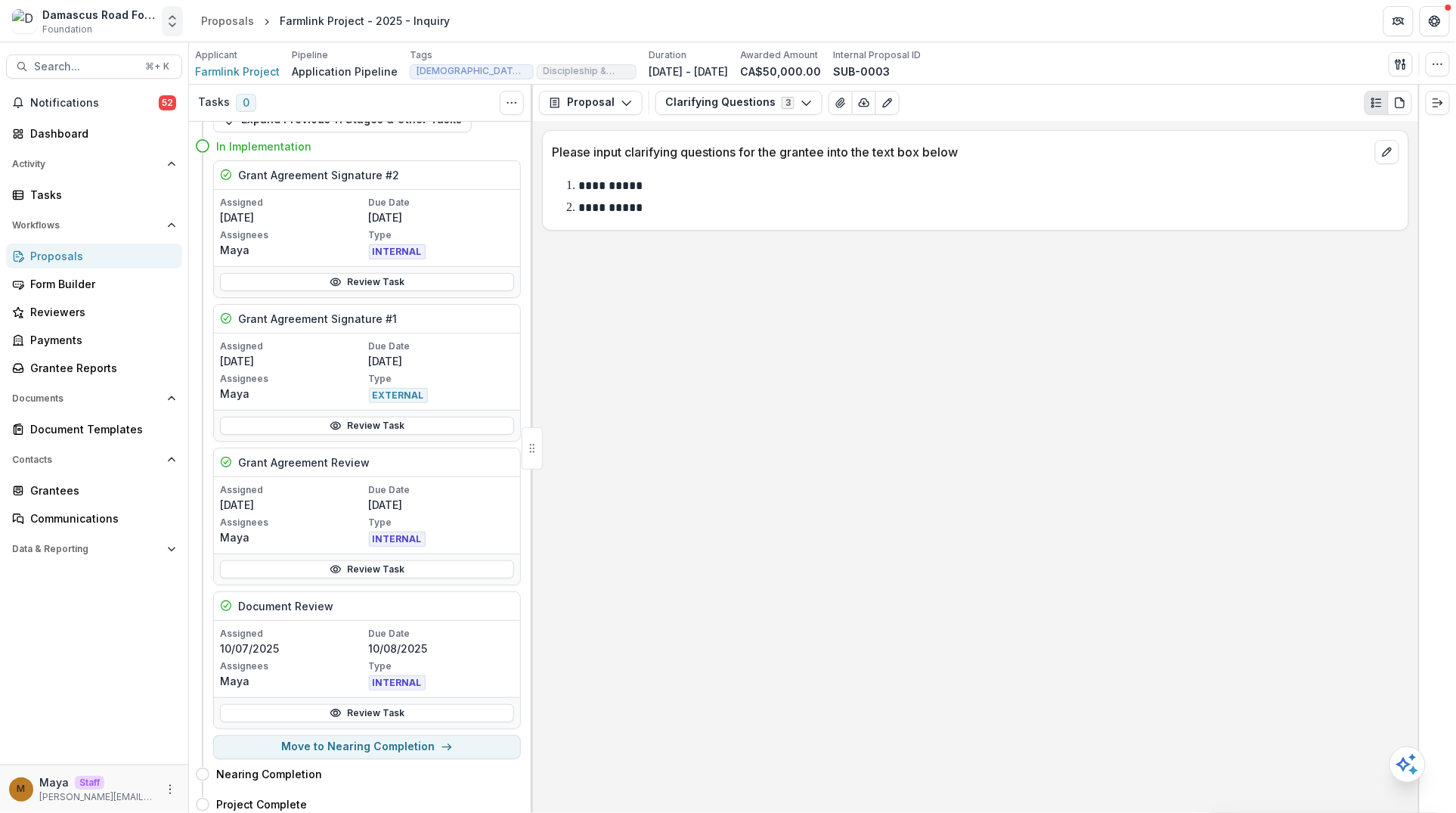
click at [166, 18] on icon "Open entity switcher" at bounding box center [172, 21] width 15 height 15
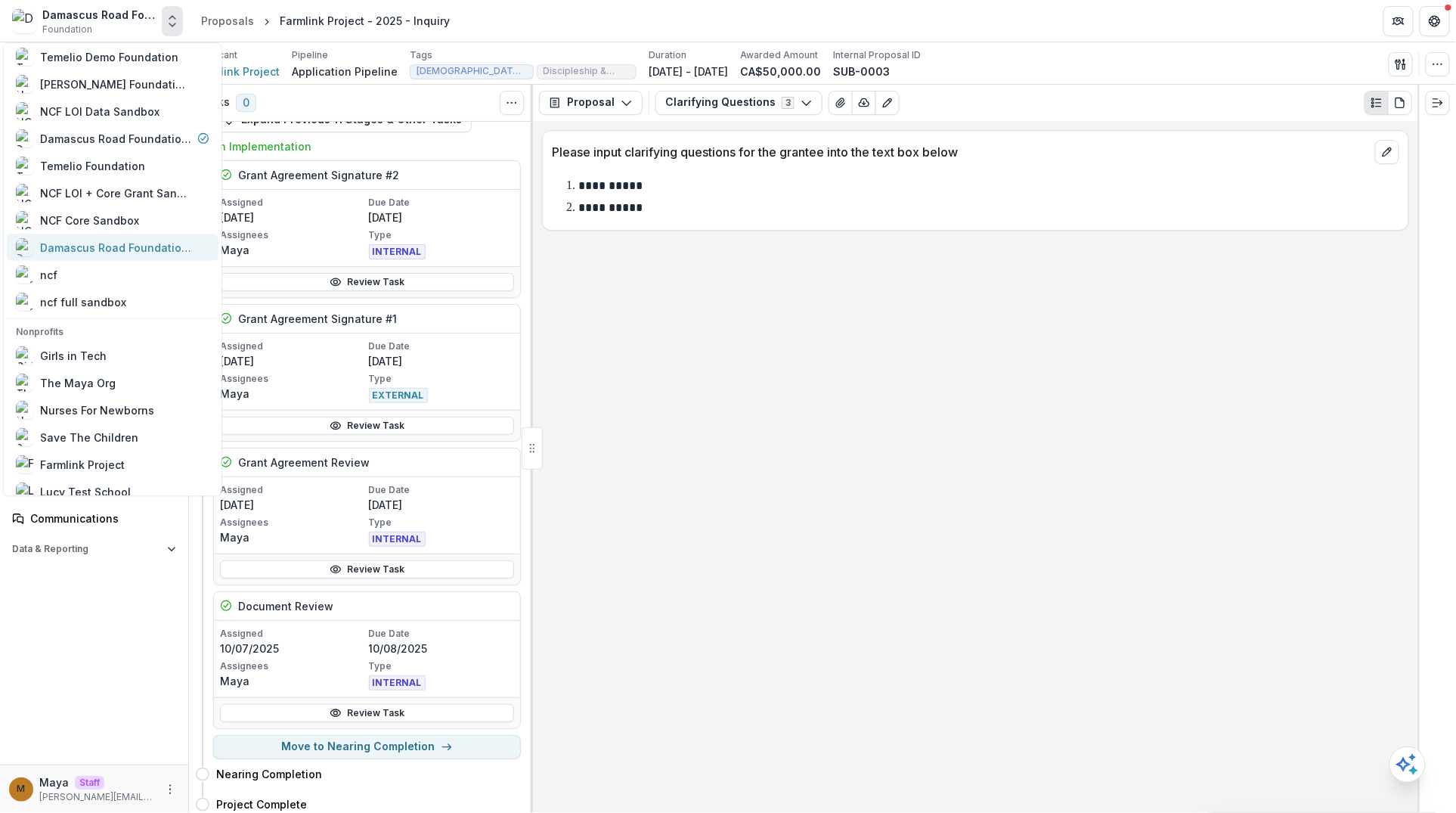
scroll to position [59, 0]
click at [103, 450] on link "Farmlink Project" at bounding box center [113, 462] width 212 height 27
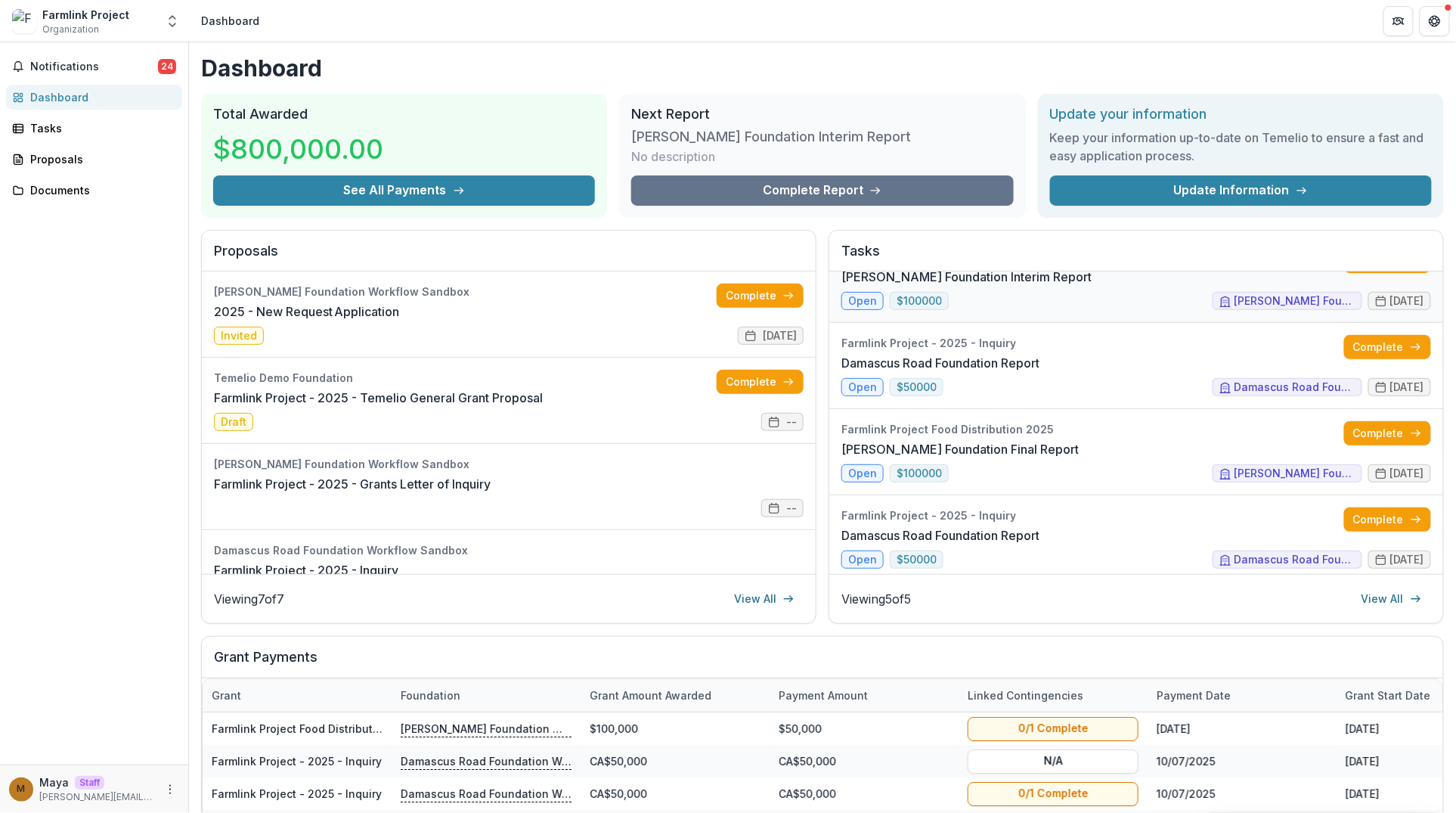
scroll to position [126, 0]
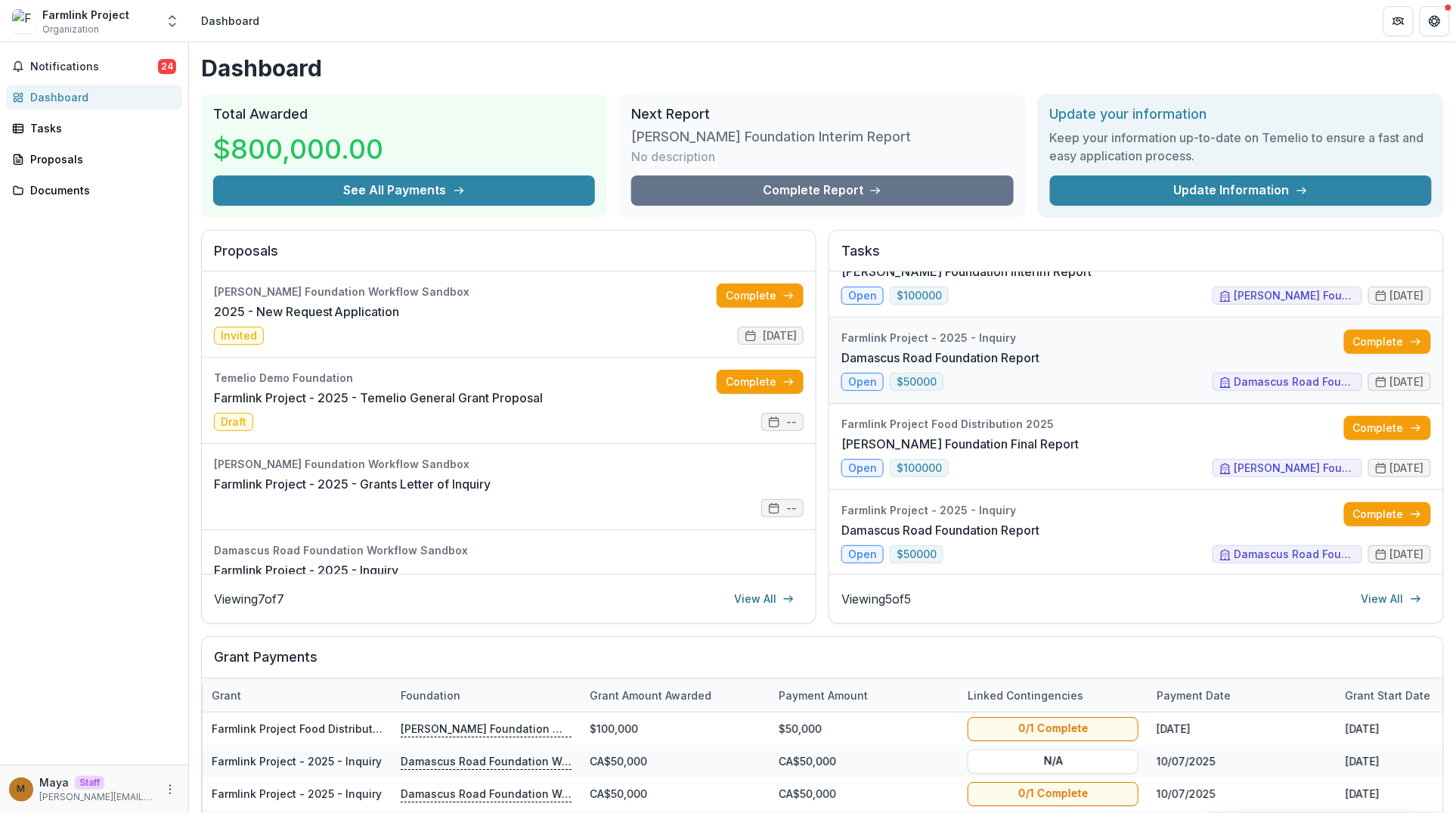
click at [1023, 348] on link "Damascus Road Foundation Report" at bounding box center [940, 358] width 198 height 19
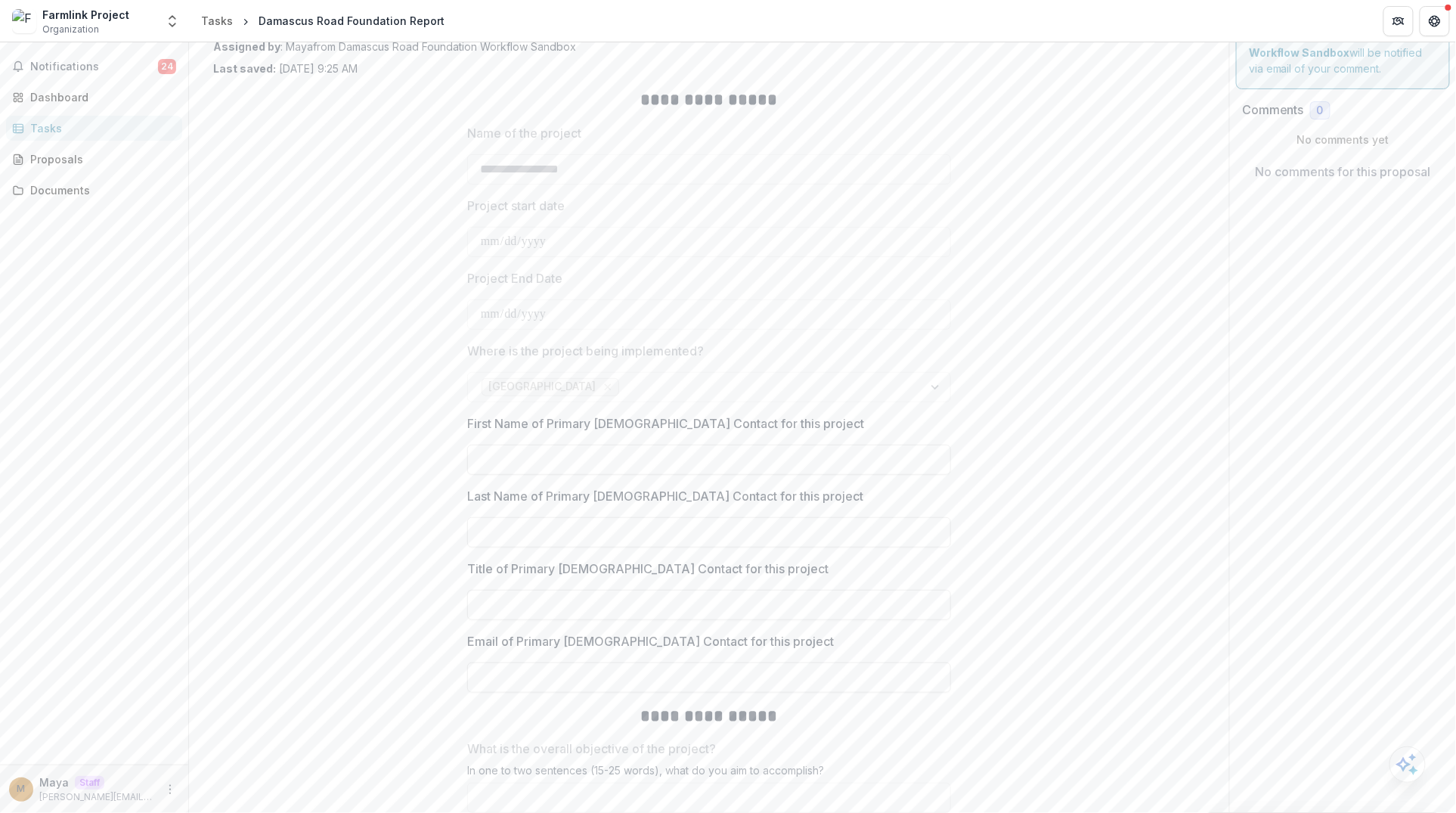
scroll to position [81, 0]
click at [173, 19] on icon "Open entity switcher" at bounding box center [172, 21] width 15 height 15
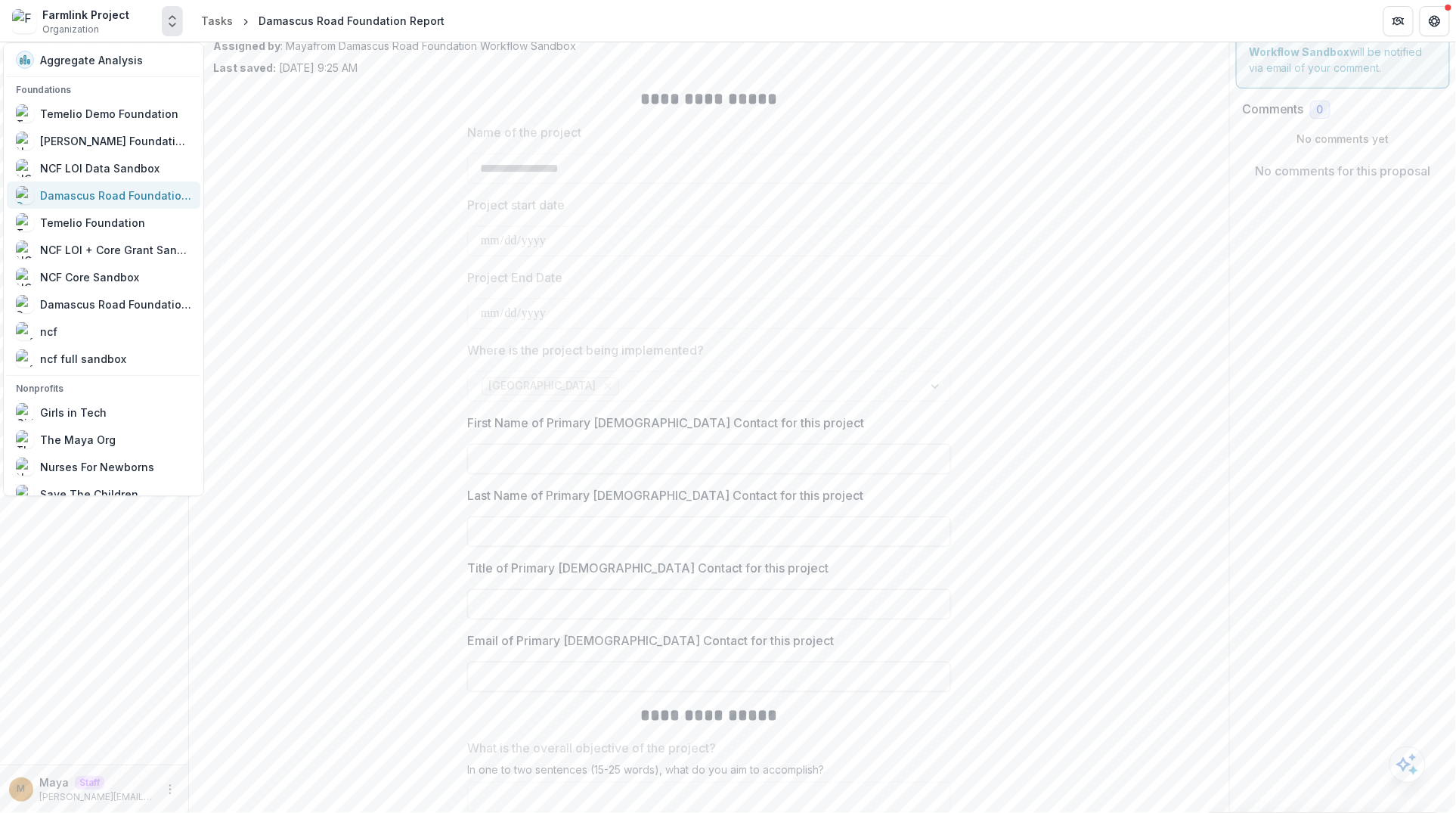
click at [109, 205] on link "Damascus Road Foundation Workflow Sandbox" at bounding box center [103, 195] width 193 height 27
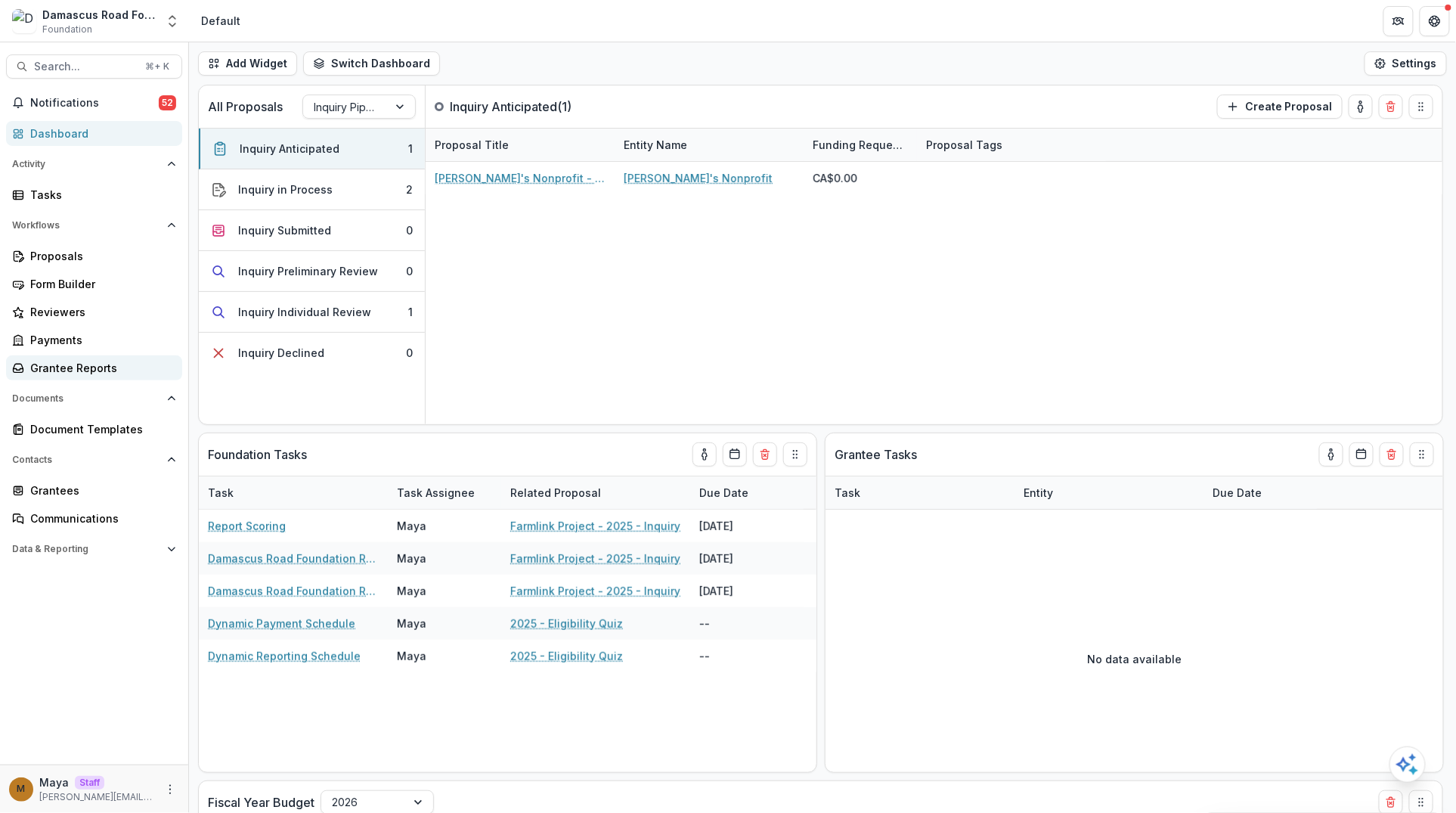
click at [79, 371] on div "Grantee Reports" at bounding box center [100, 368] width 140 height 16
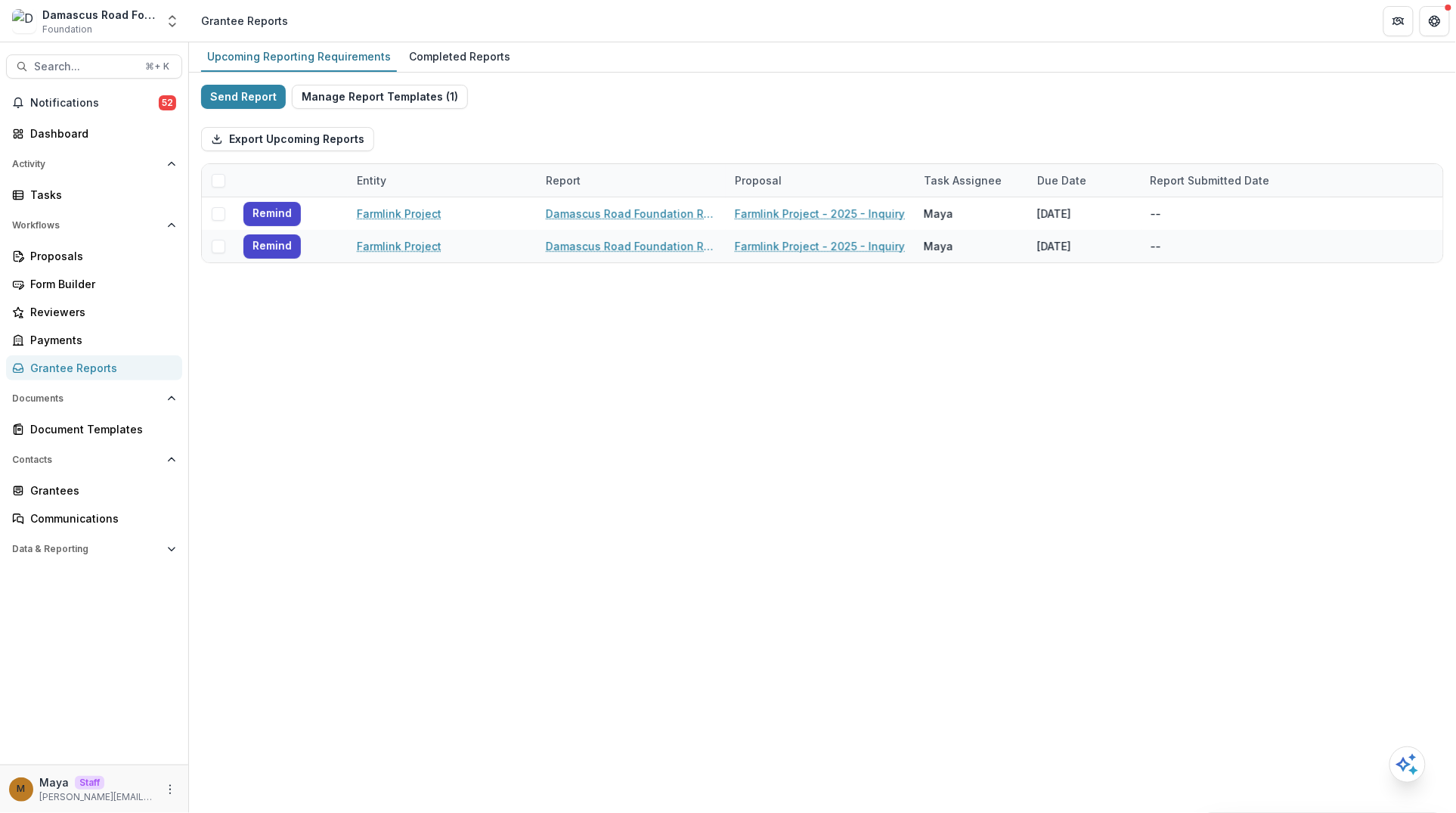
click at [220, 175] on span at bounding box center [219, 181] width 13 height 13
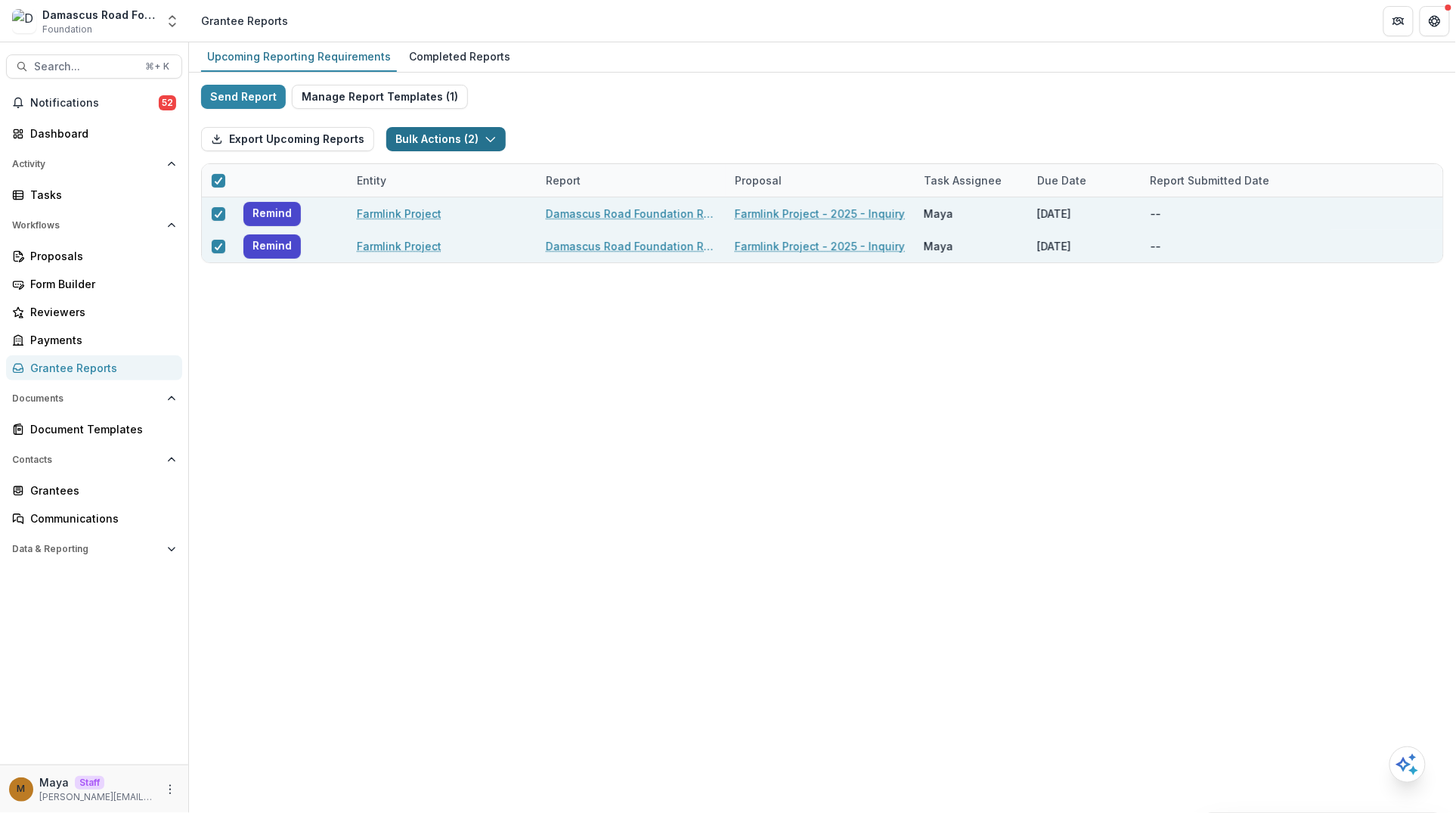
click at [441, 141] on button "Bulk Actions ( 2 )" at bounding box center [446, 139] width 119 height 24
click at [474, 176] on button "Bulk Task Report Update ( 2 )" at bounding box center [480, 173] width 190 height 25
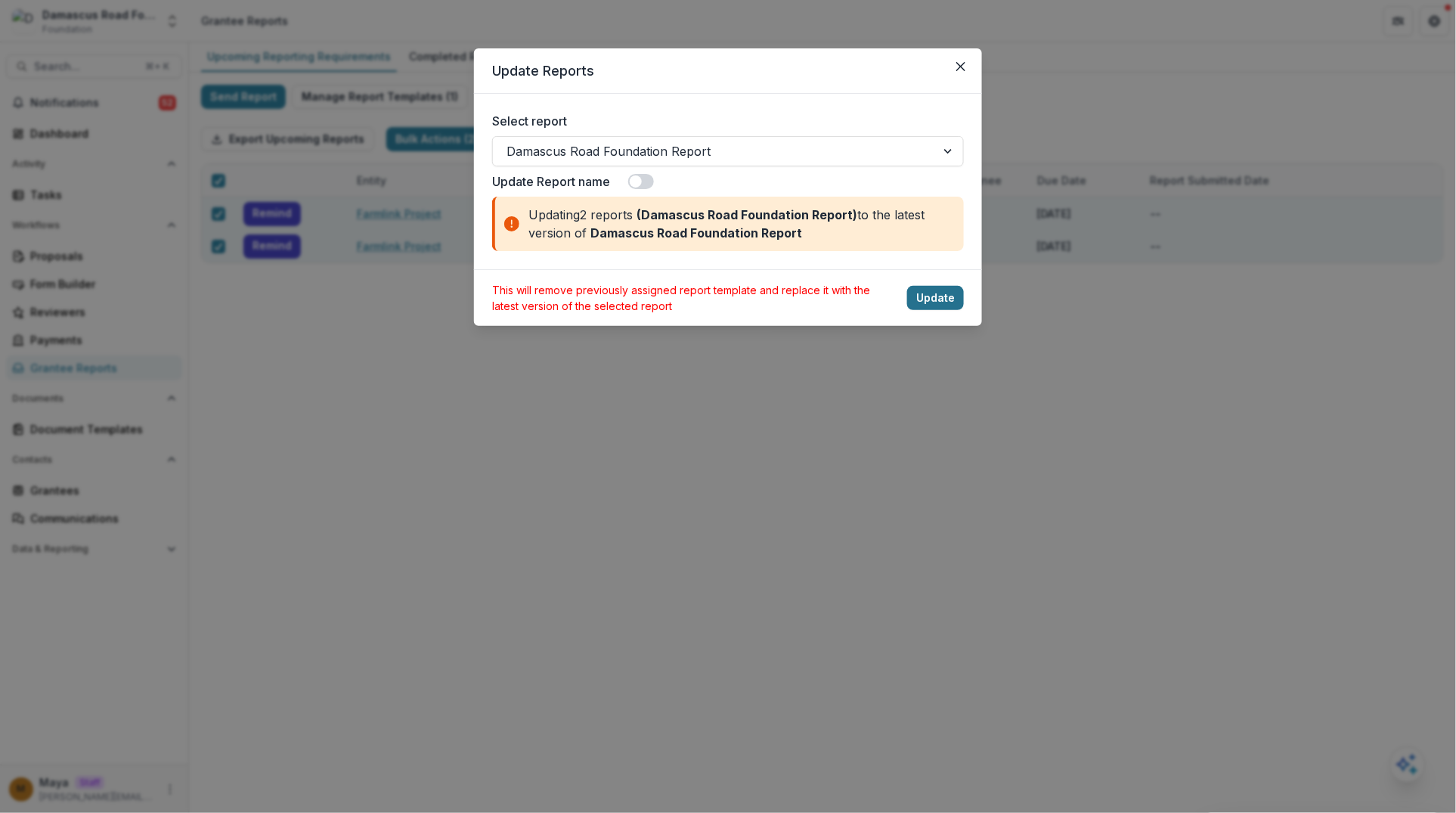
click at [925, 300] on button "Update" at bounding box center [934, 298] width 56 height 24
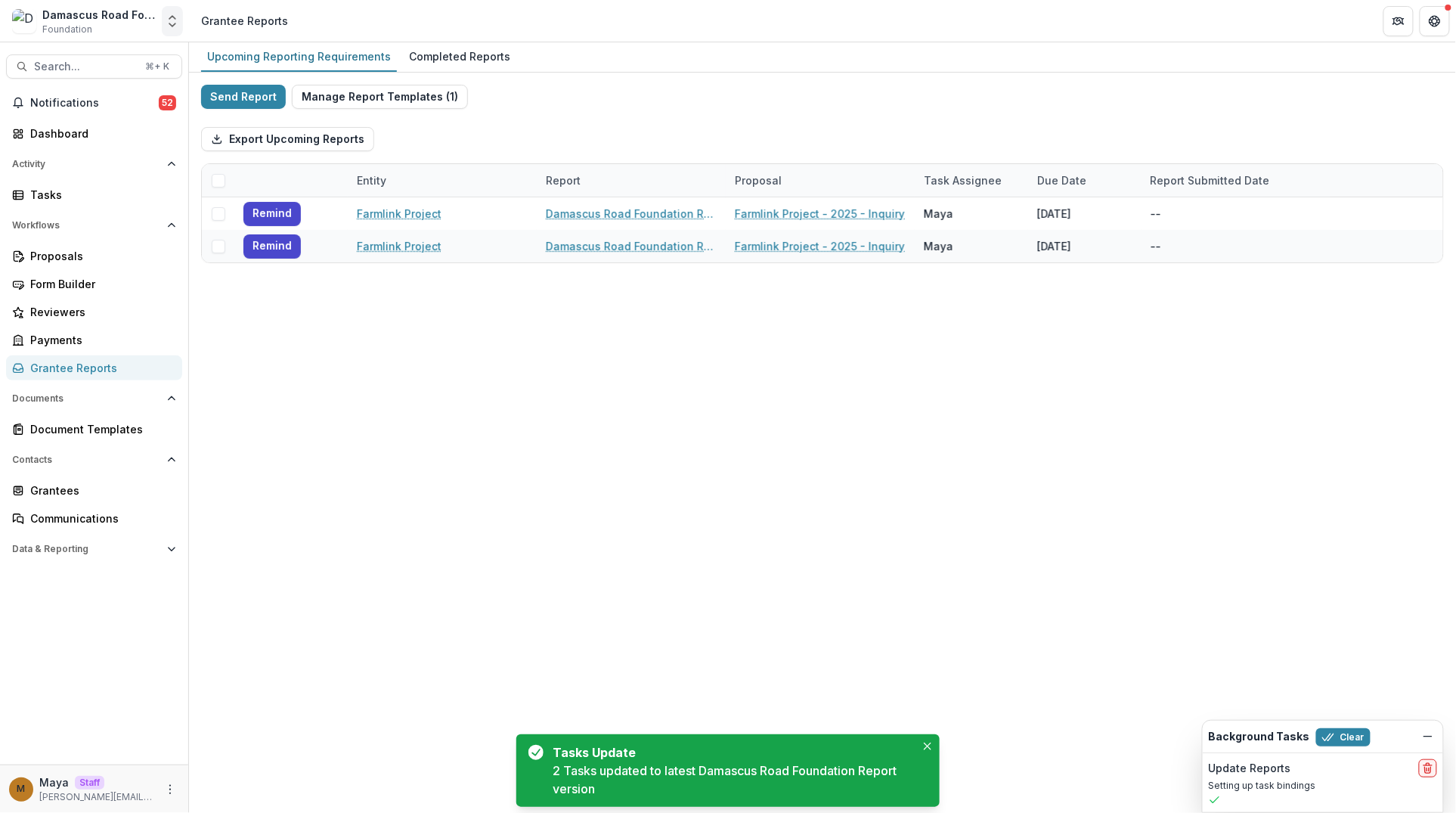
click at [167, 24] on icon "Open entity switcher" at bounding box center [172, 21] width 15 height 15
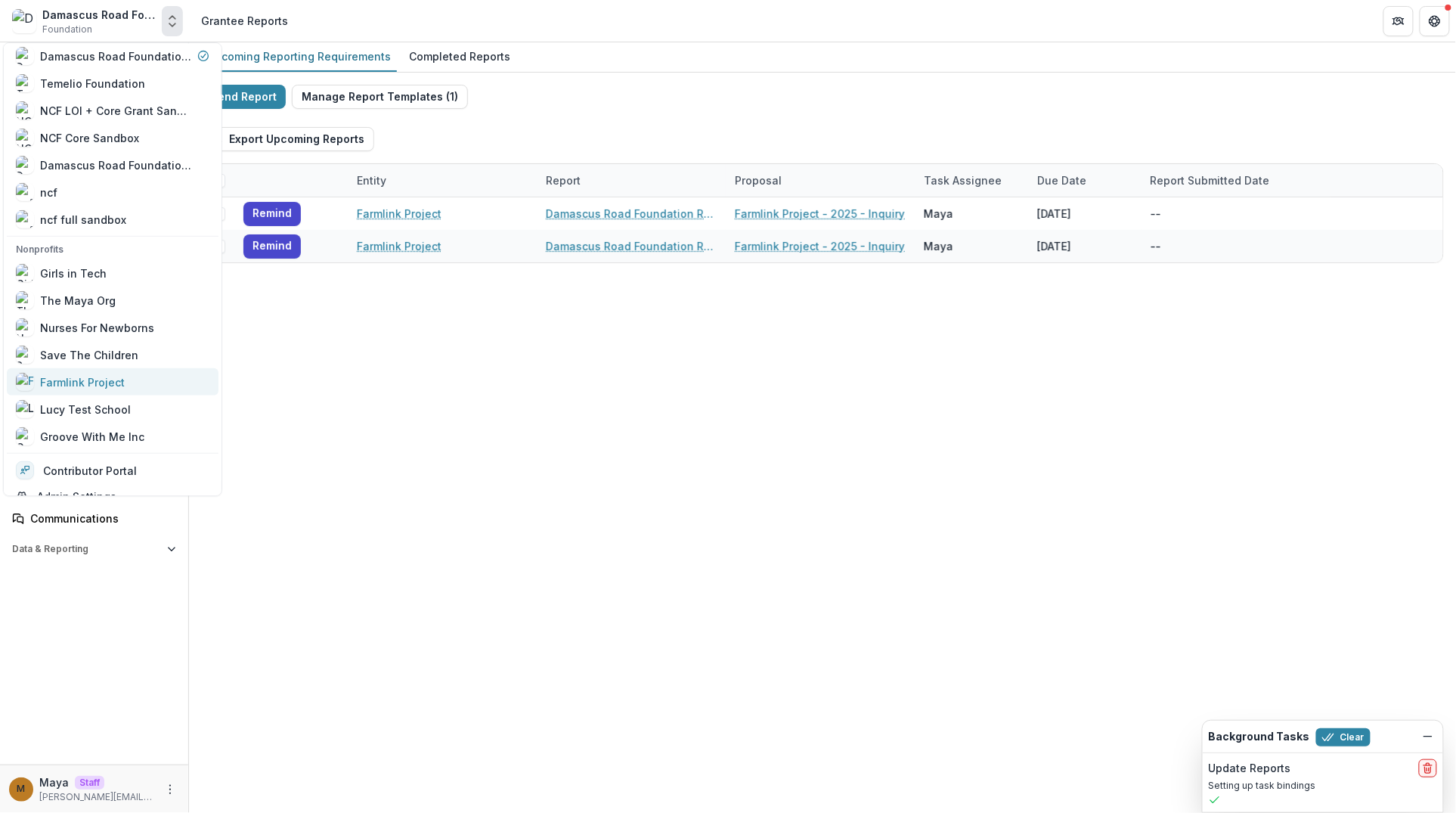
scroll to position [140, 0]
click at [100, 385] on div "Farmlink Project" at bounding box center [82, 381] width 85 height 16
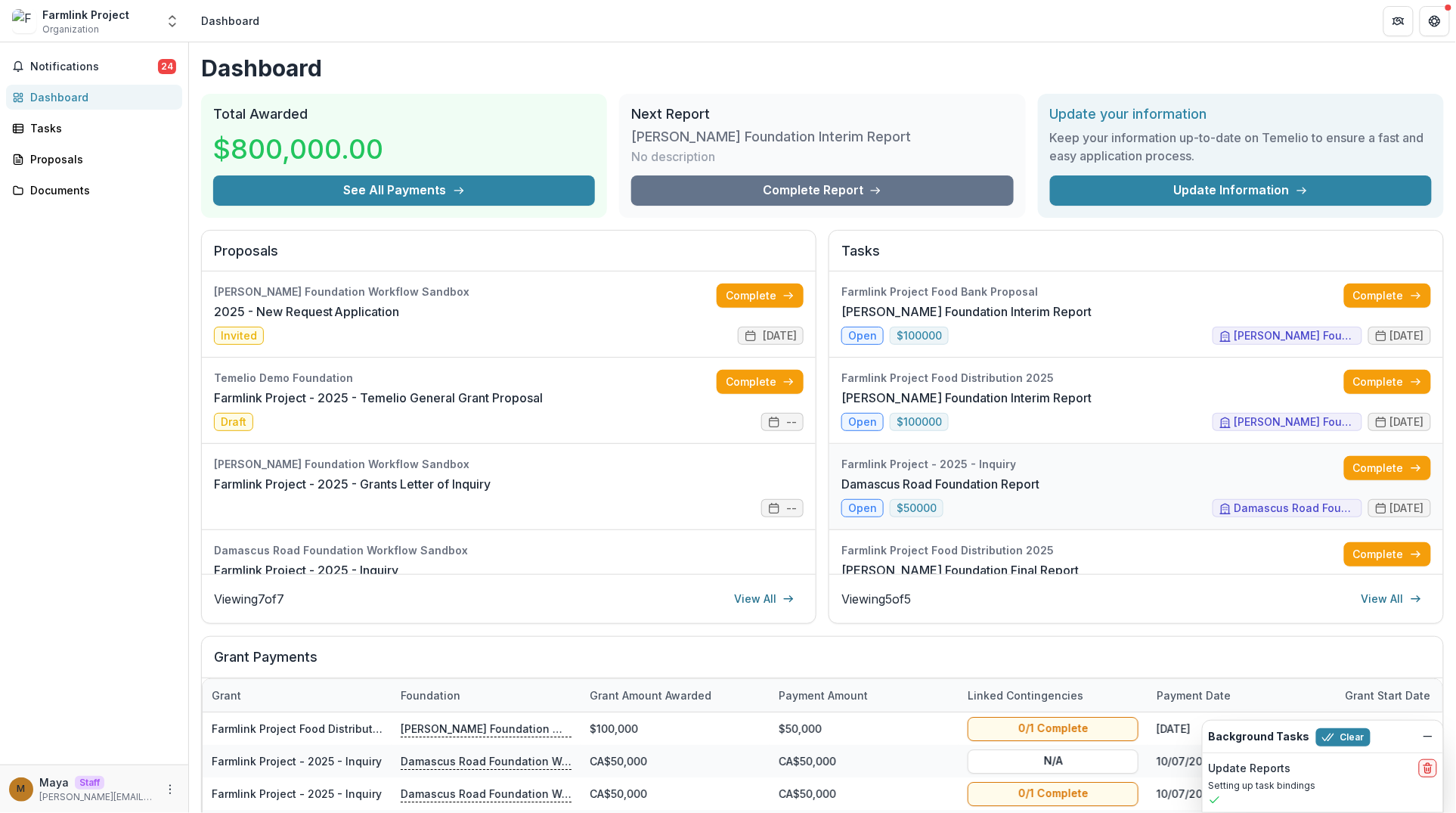
click at [1040, 491] on link "Damascus Road Foundation Report" at bounding box center [940, 484] width 198 height 19
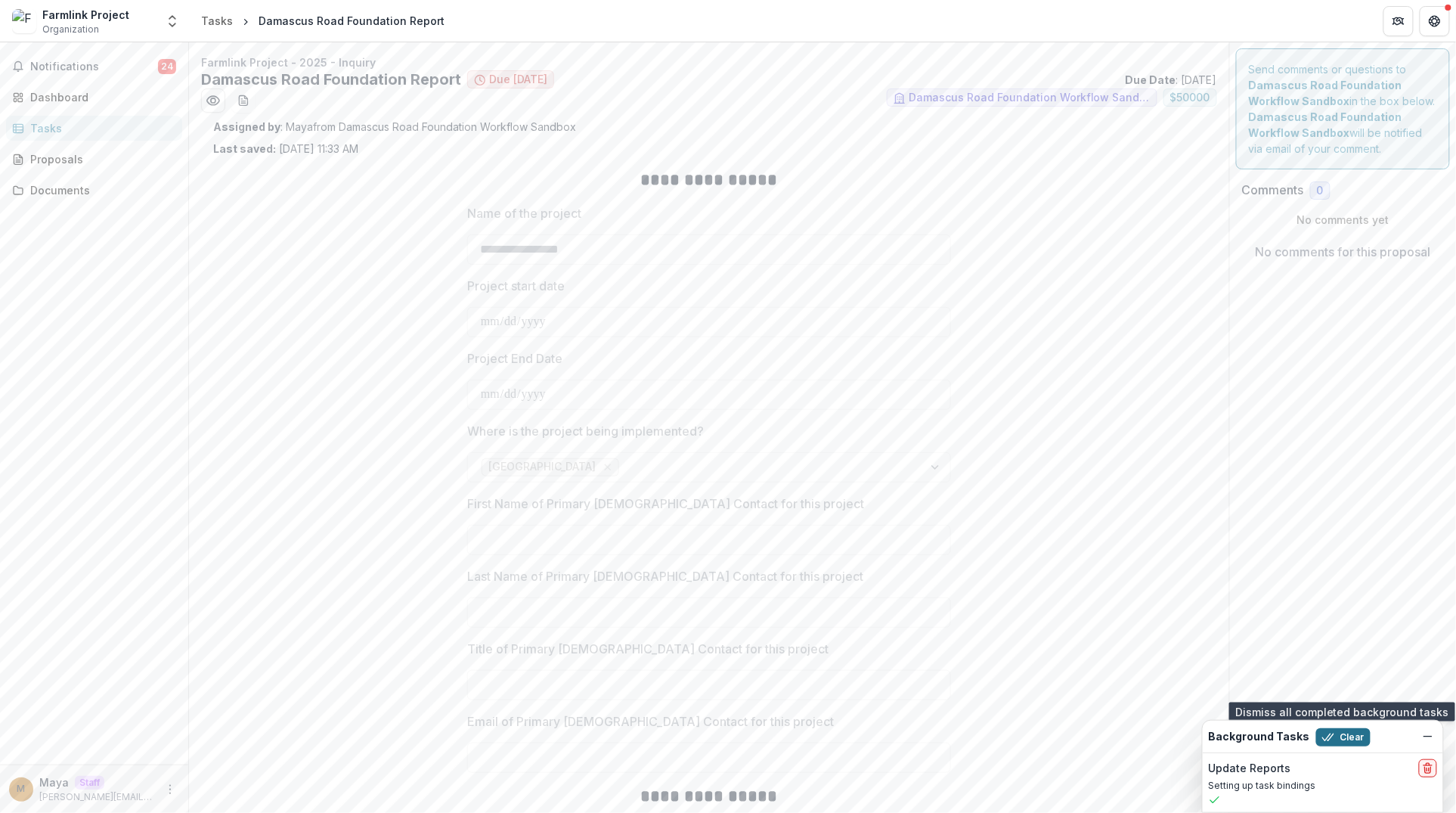
click at [1323, 742] on icon "button" at bounding box center [1328, 737] width 12 height 12
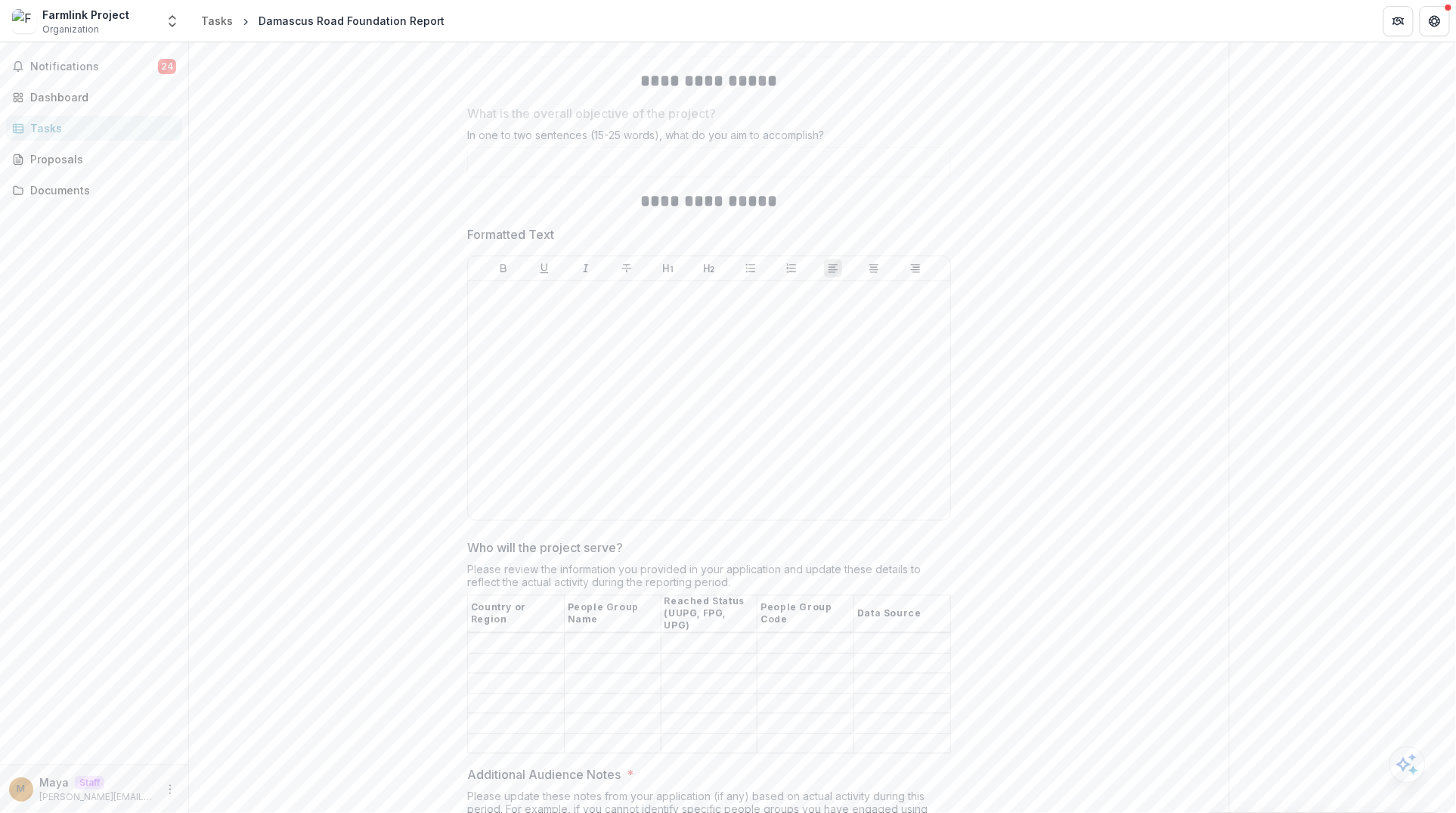
scroll to position [880, 0]
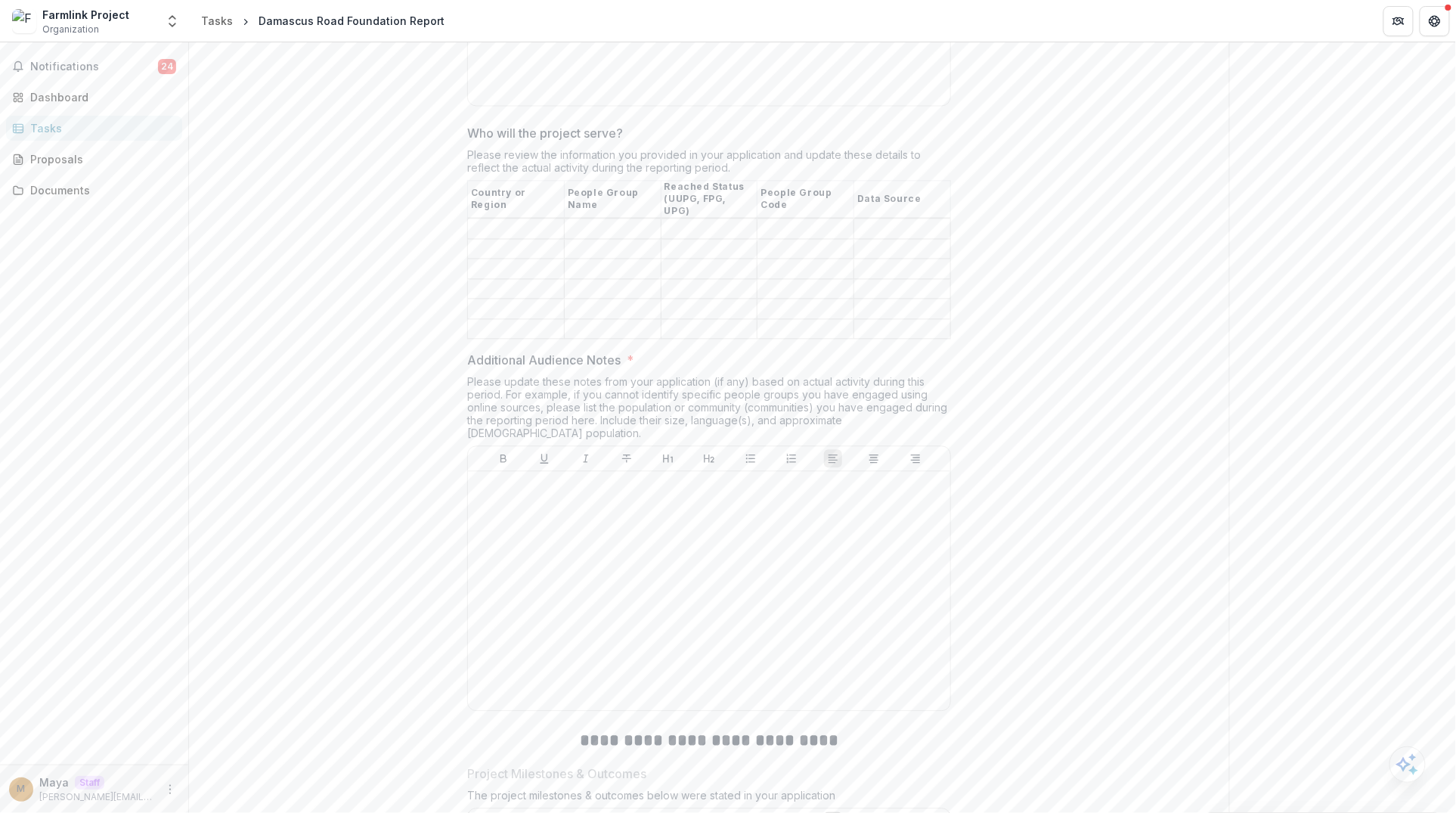
scroll to position [1190, 0]
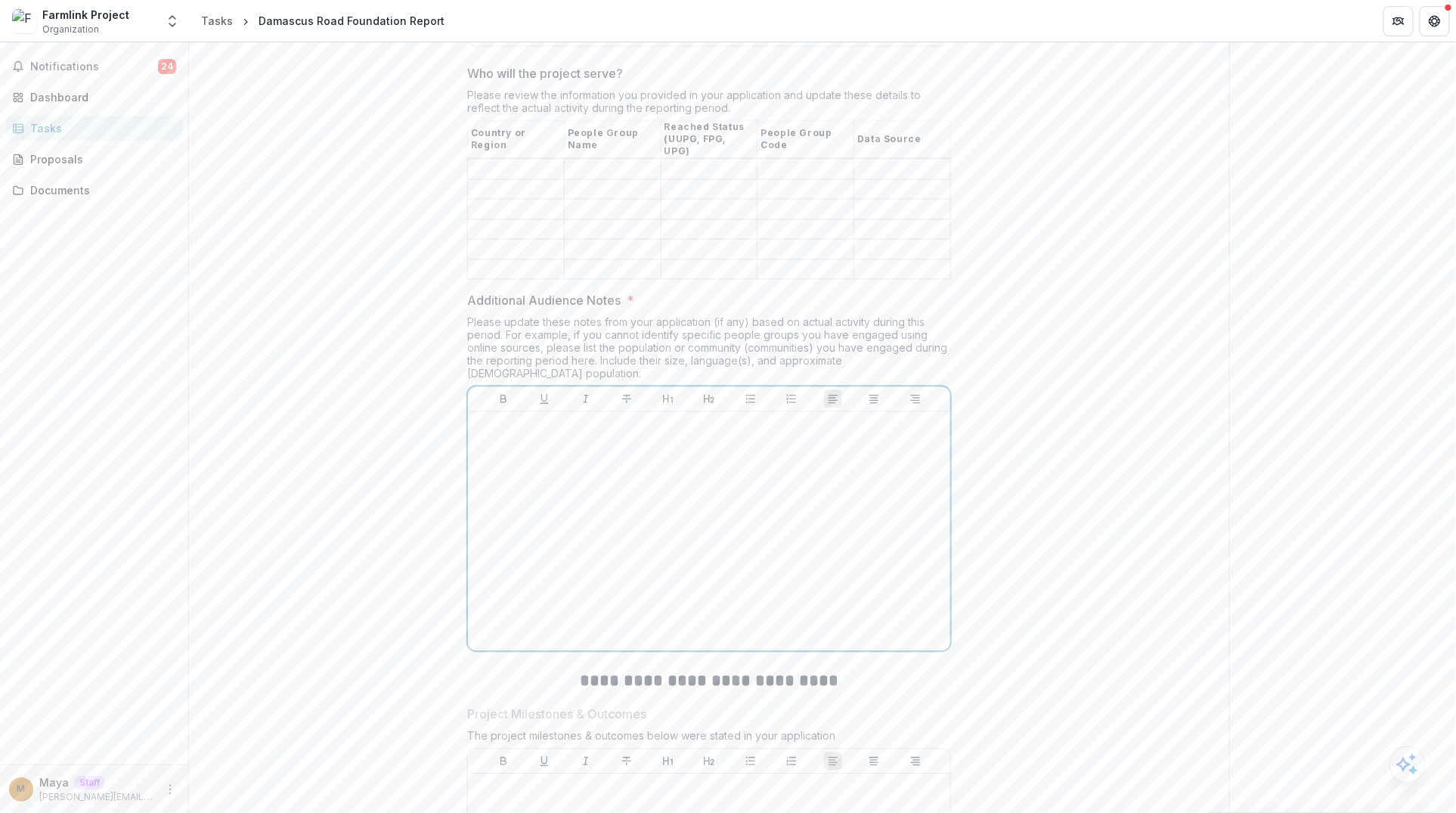
click at [593, 550] on div at bounding box center [708, 531] width 470 height 227
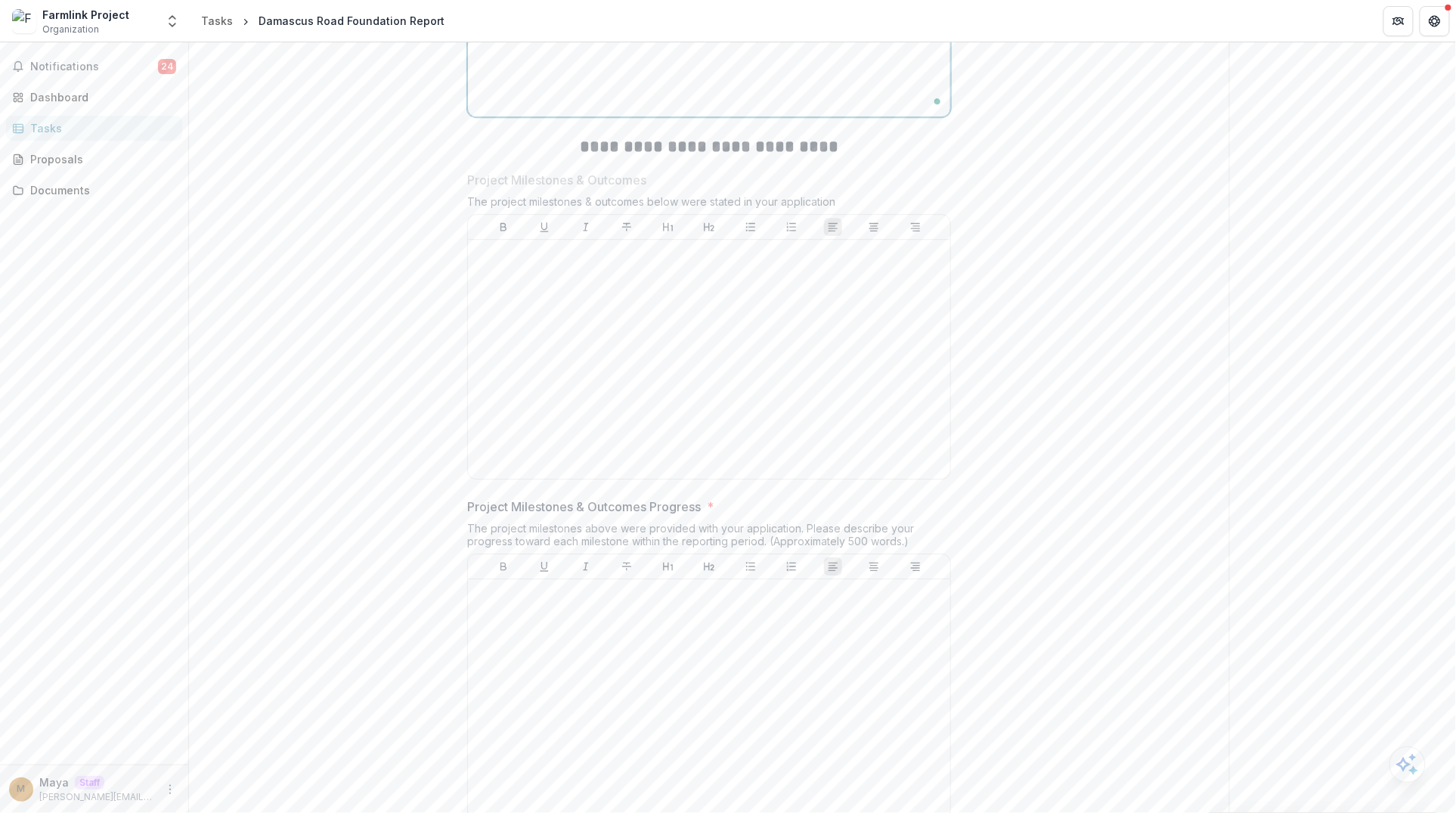
scroll to position [1734, 0]
click at [610, 603] on div at bounding box center [708, 689] width 470 height 227
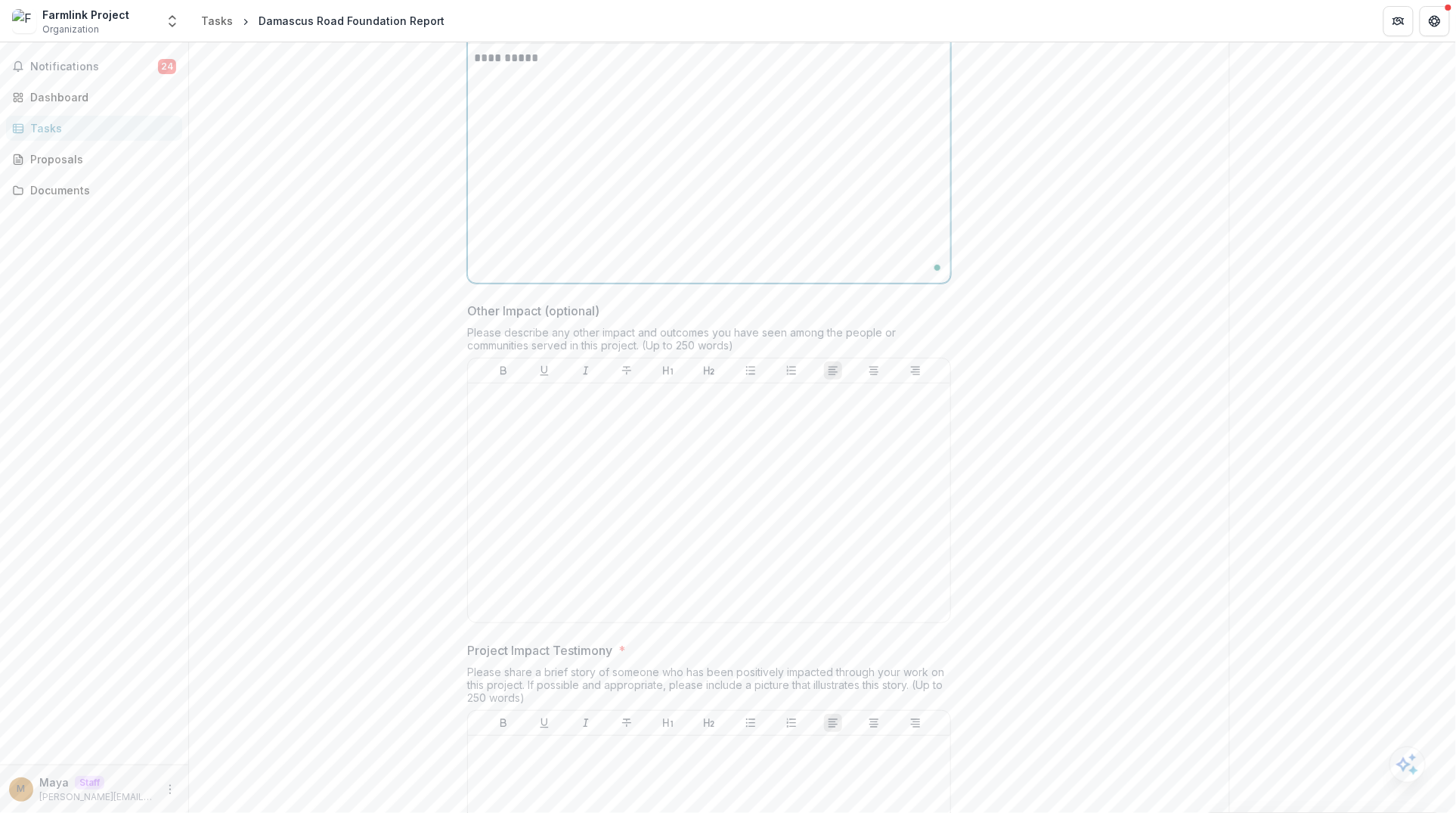
scroll to position [2521, 0]
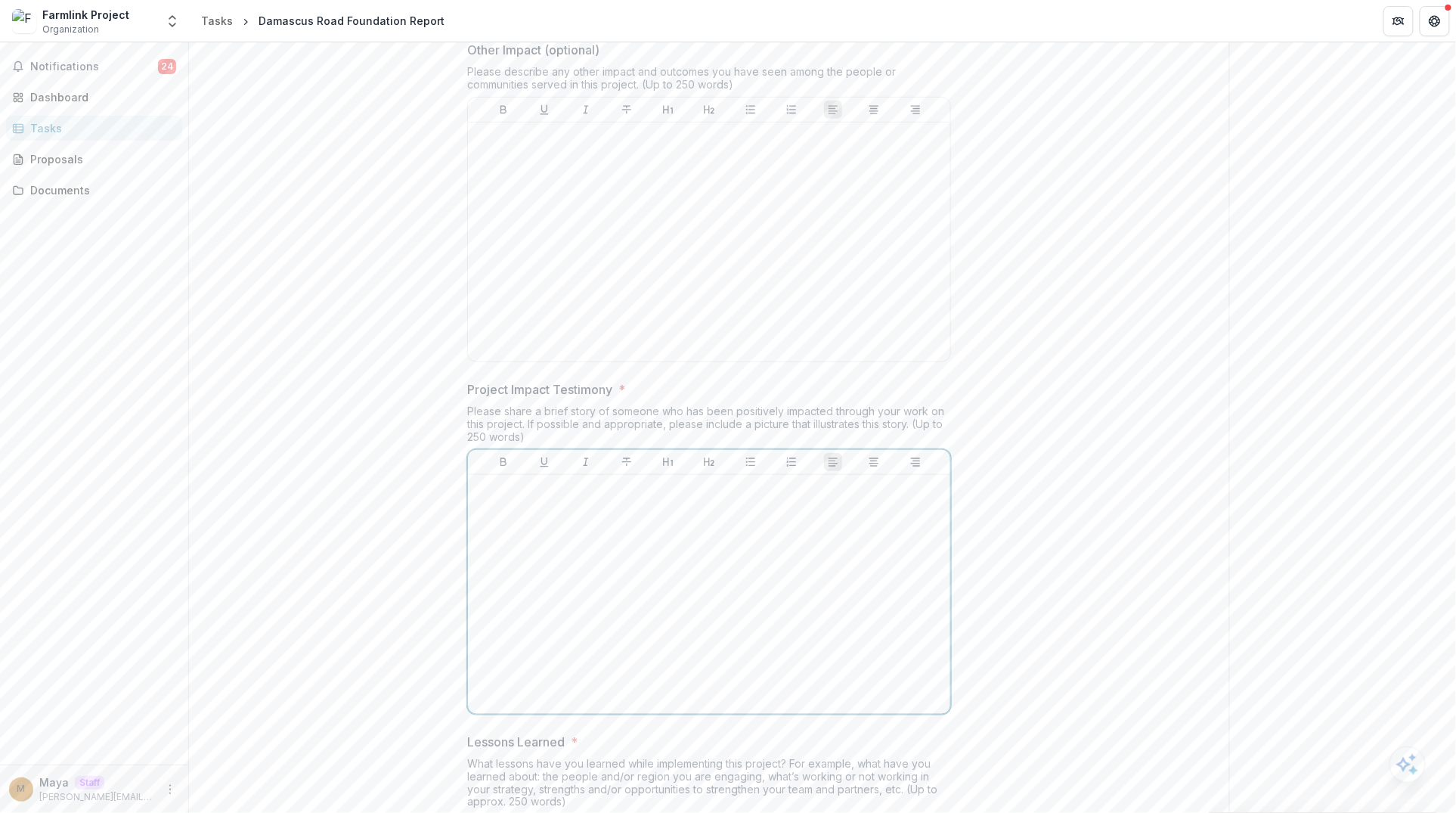
click at [630, 522] on div at bounding box center [708, 595] width 470 height 227
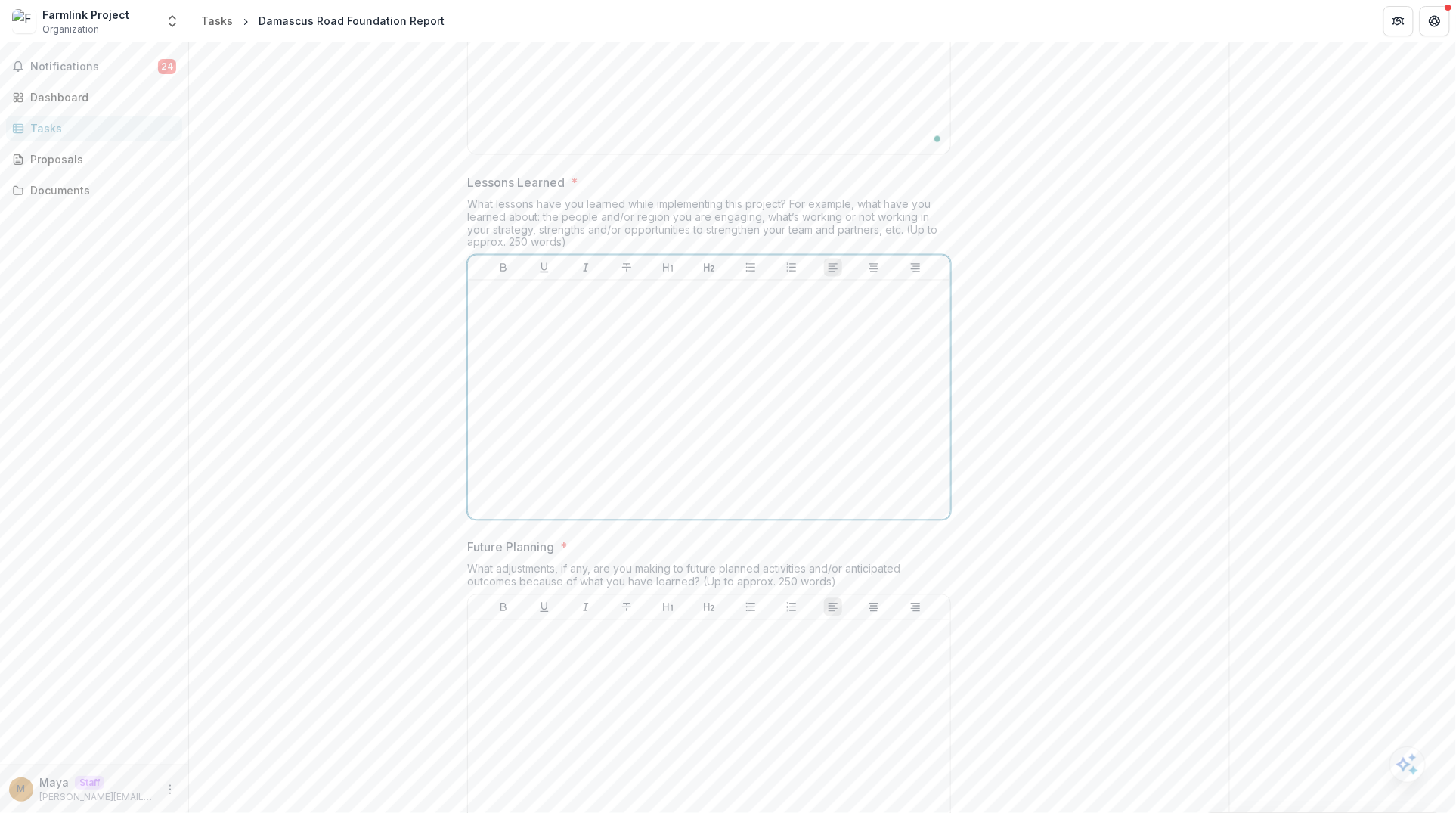
click at [644, 348] on div at bounding box center [708, 401] width 470 height 227
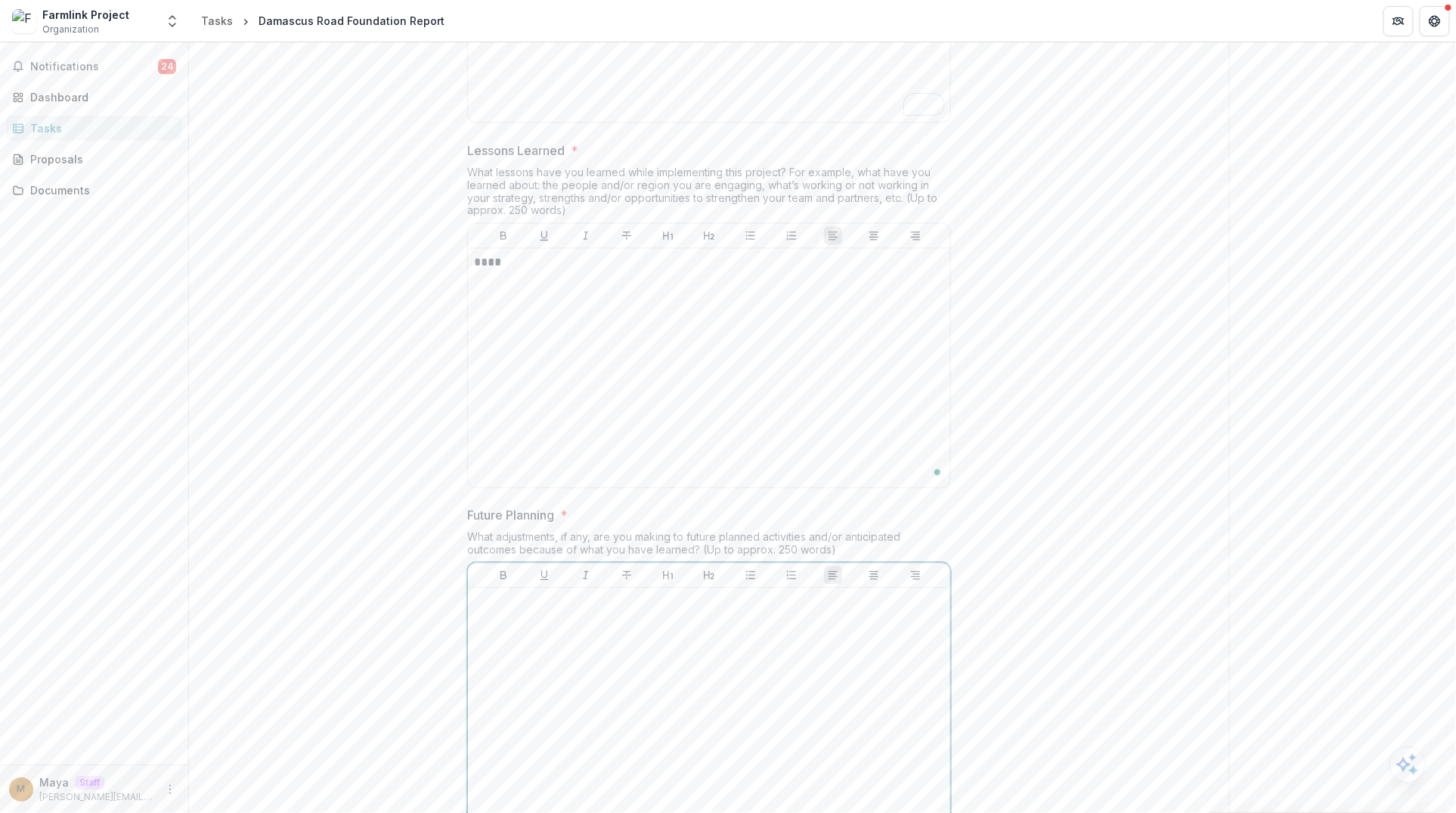
click at [622, 662] on div at bounding box center [708, 708] width 470 height 227
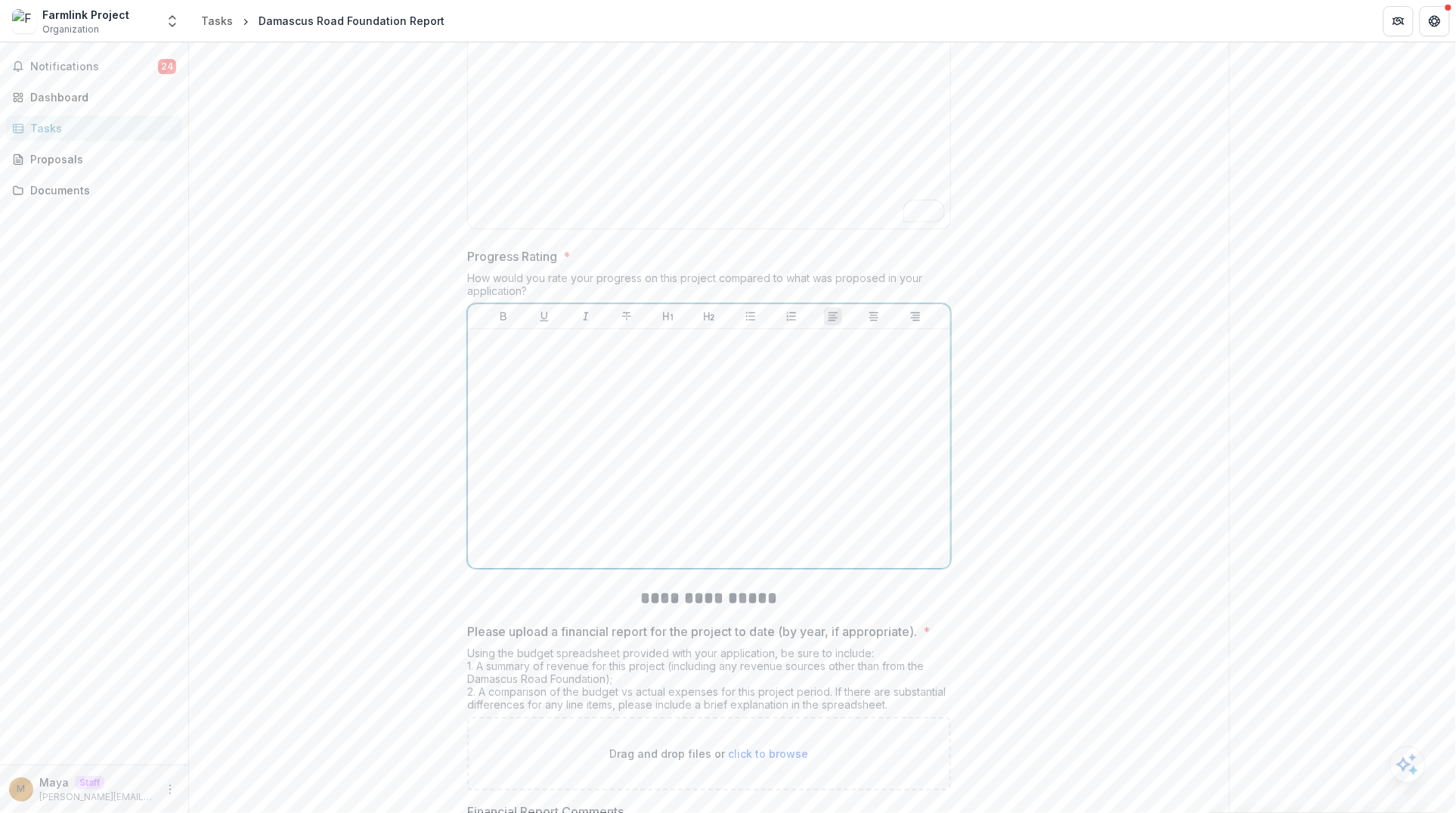
click at [590, 390] on div at bounding box center [708, 449] width 470 height 227
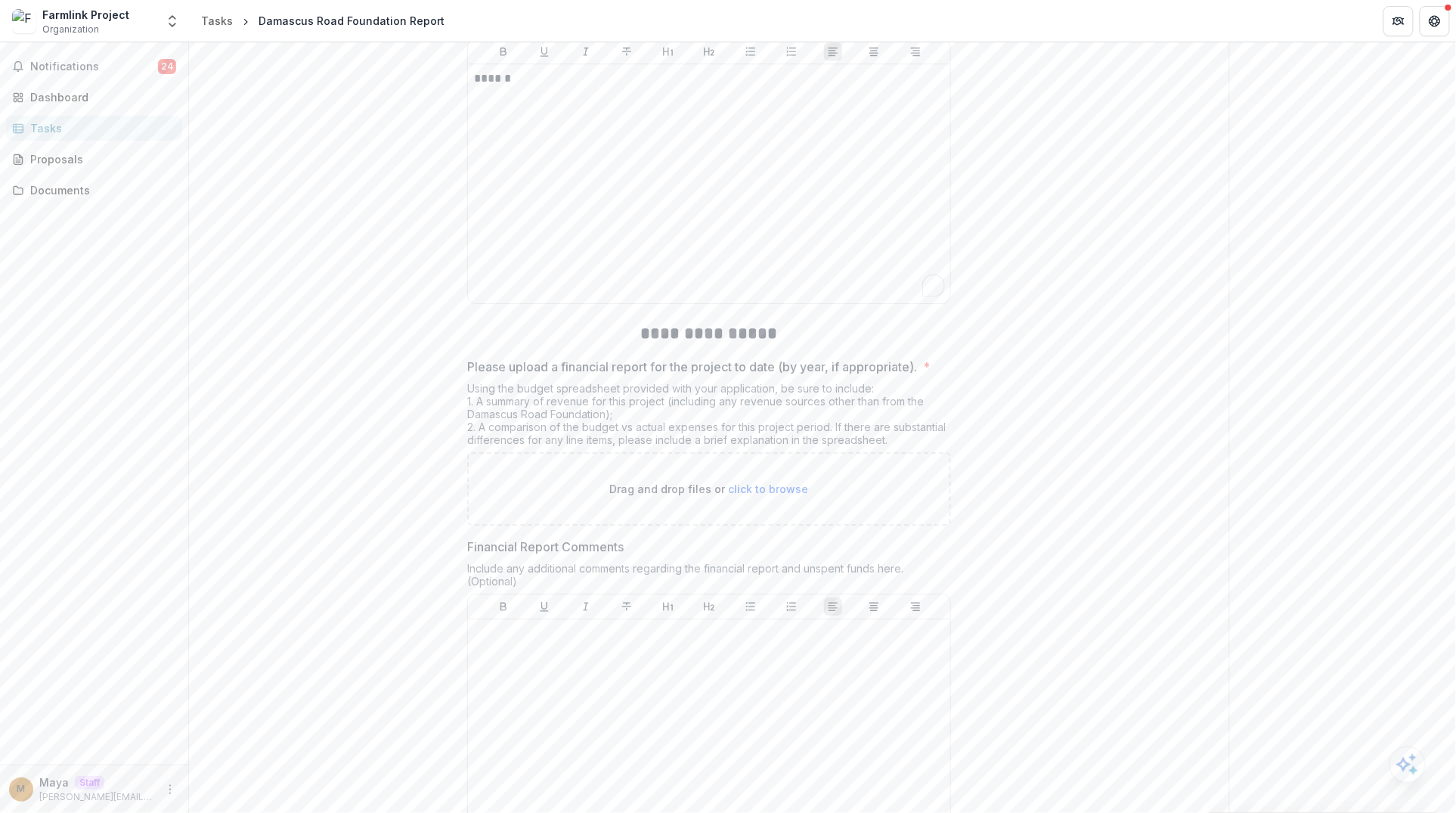
click at [665, 452] on div "Drag and drop files or click to browse" at bounding box center [708, 488] width 484 height 73
type input "**********"
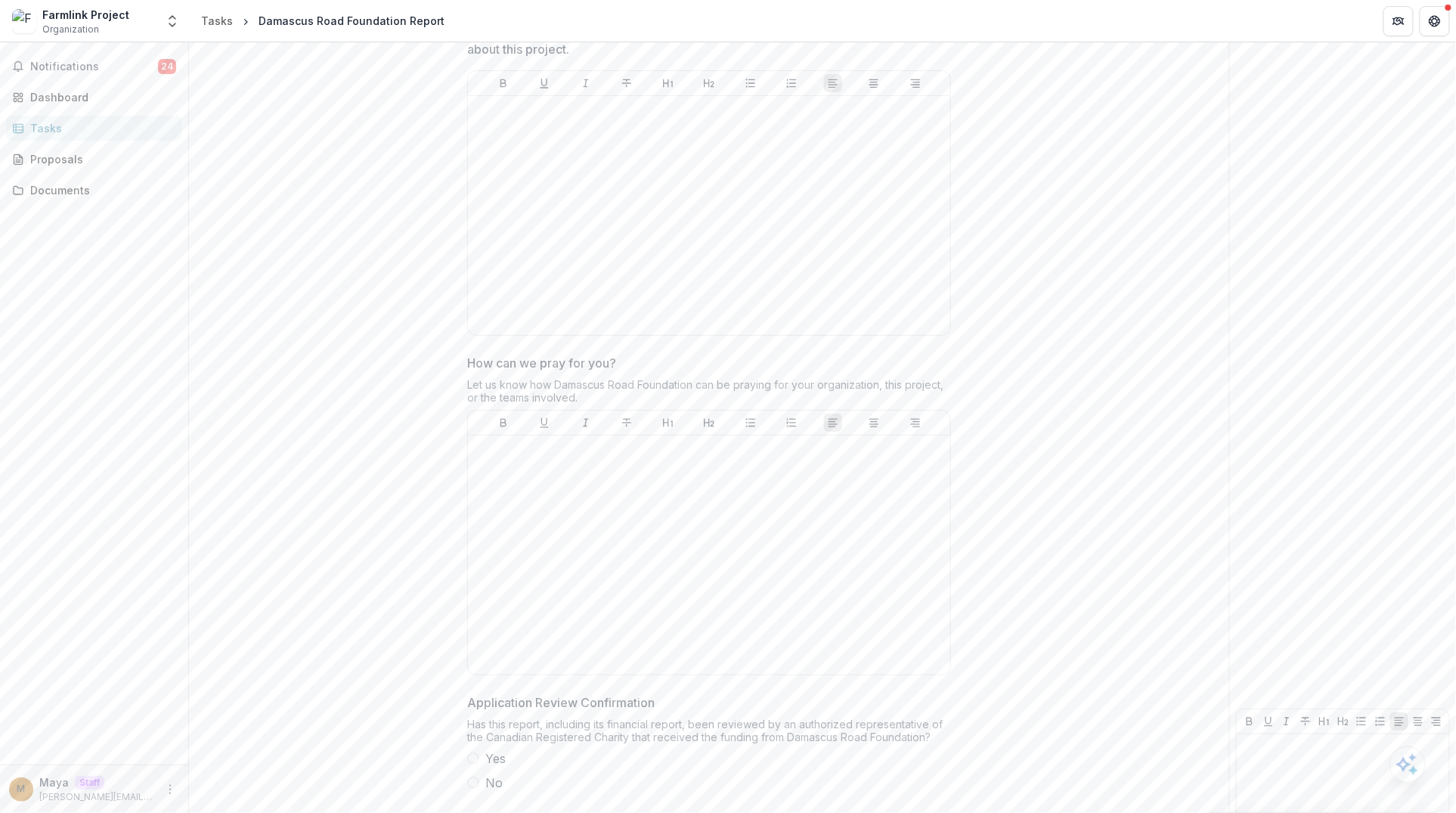
click at [472, 752] on span at bounding box center [473, 758] width 12 height 12
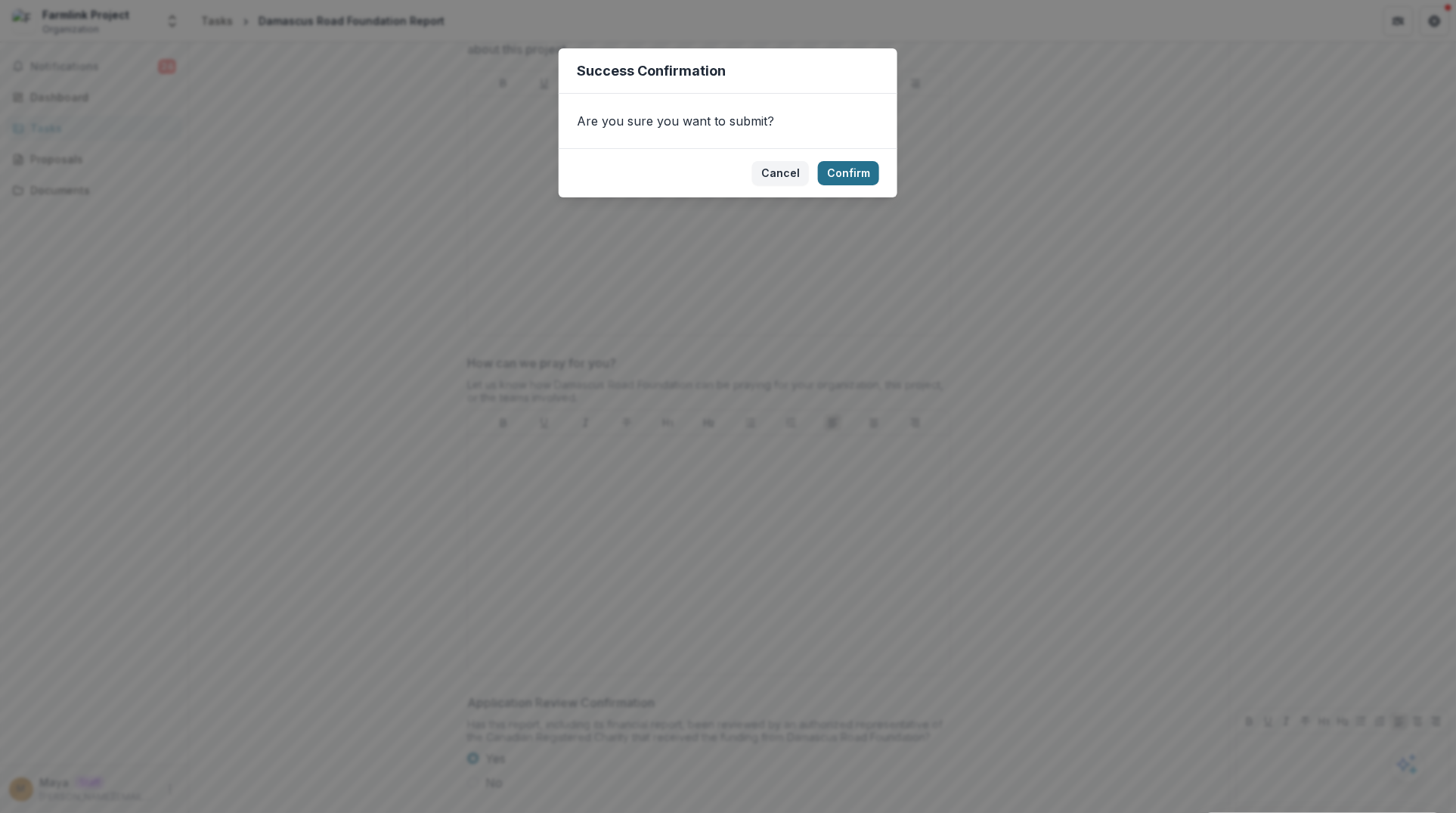
click at [845, 173] on button "Confirm" at bounding box center [848, 173] width 61 height 24
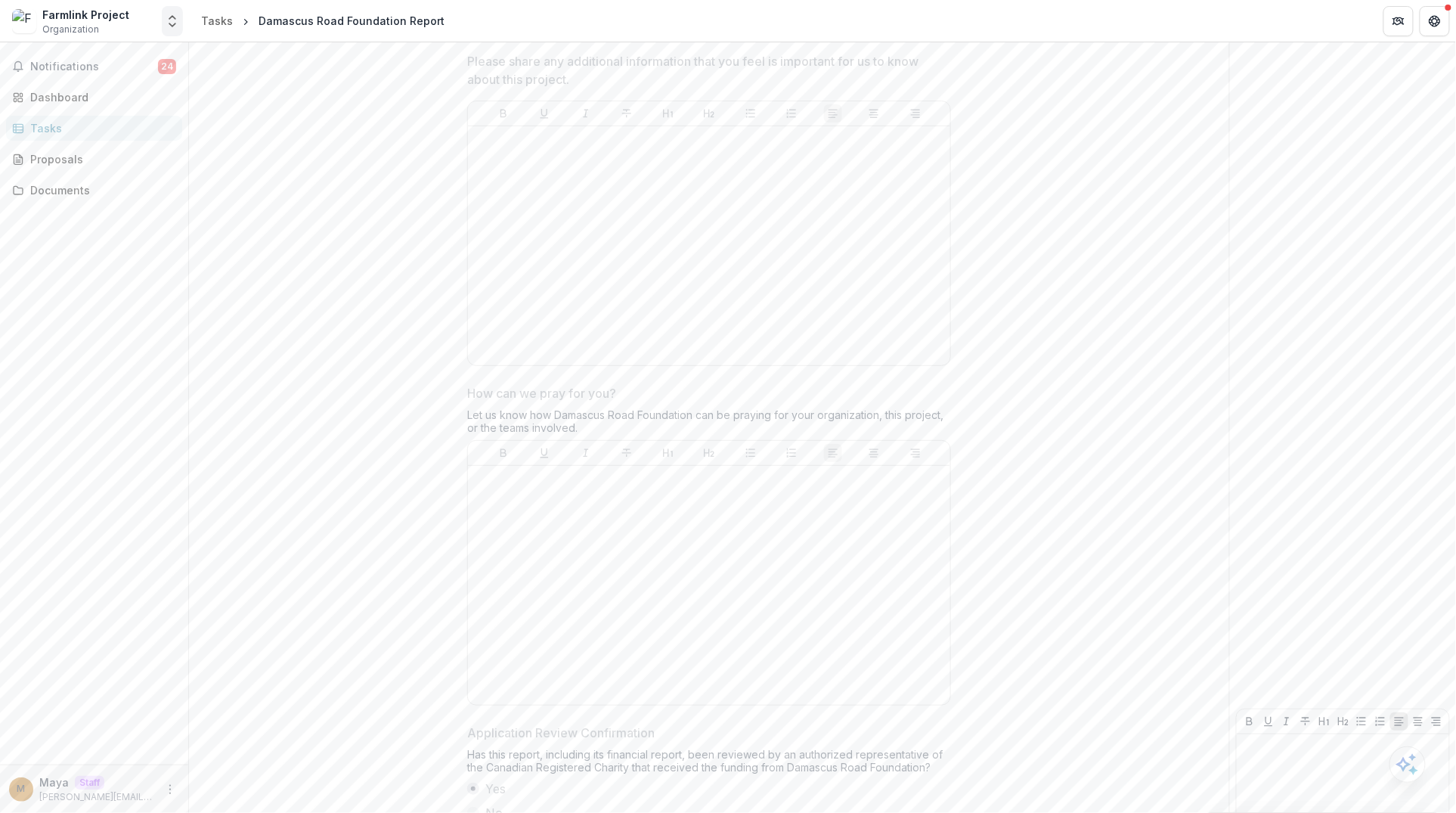
click at [175, 28] on icon "Open entity switcher" at bounding box center [172, 21] width 15 height 15
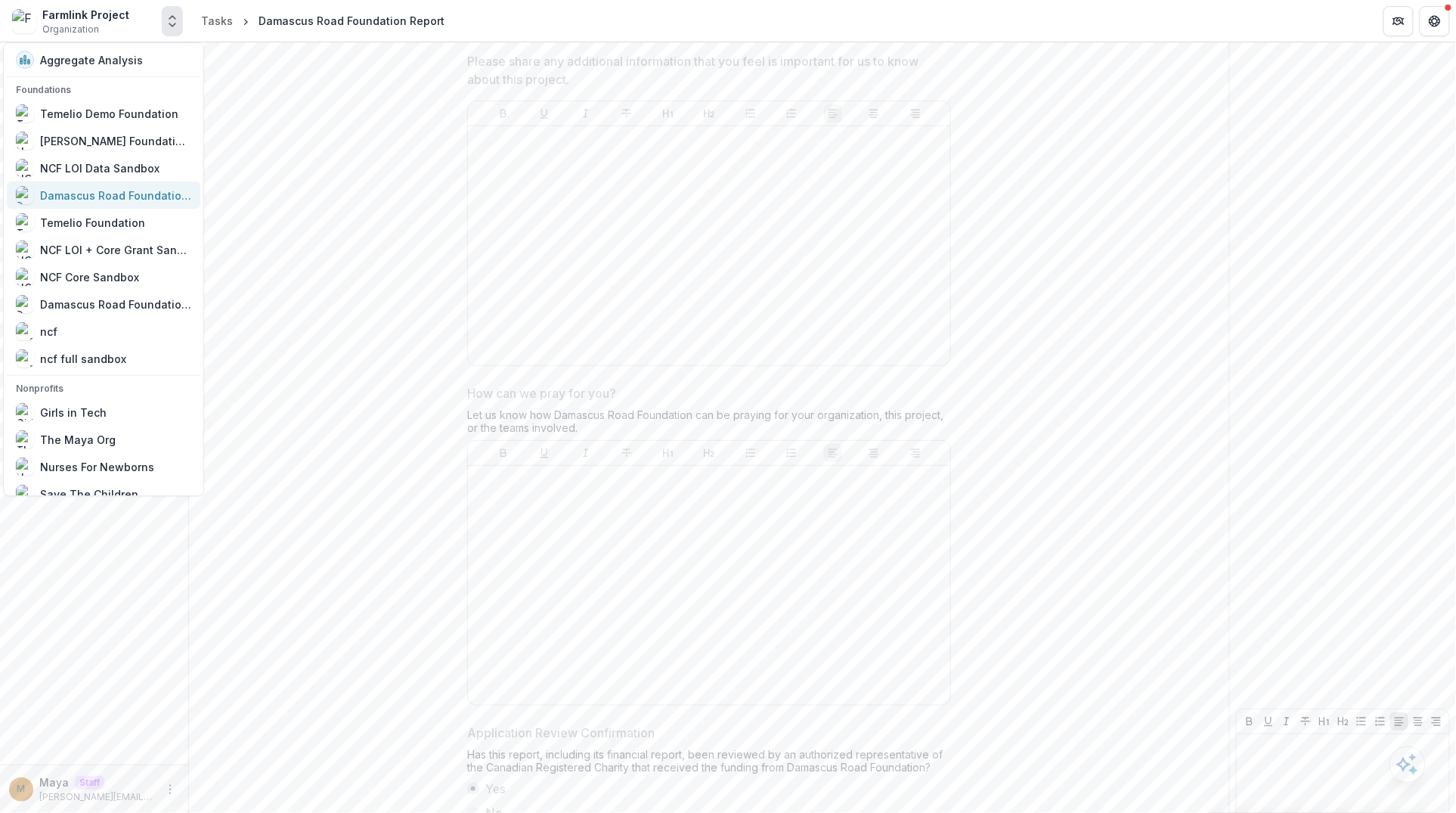
click at [117, 199] on div "Damascus Road Foundation Workflow Sandbox" at bounding box center [116, 195] width 151 height 16
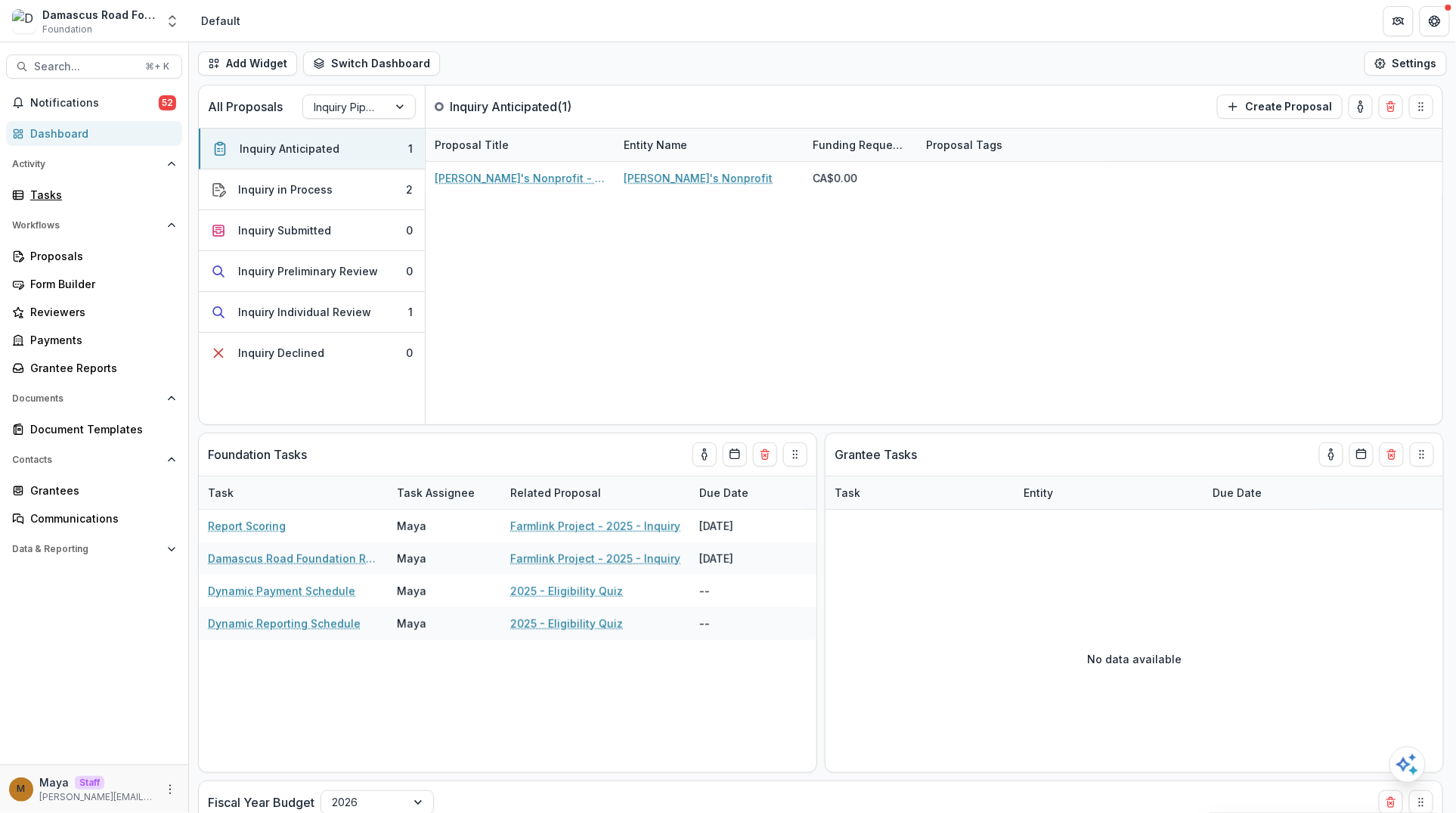
click at [117, 199] on div "Tasks" at bounding box center [100, 194] width 140 height 16
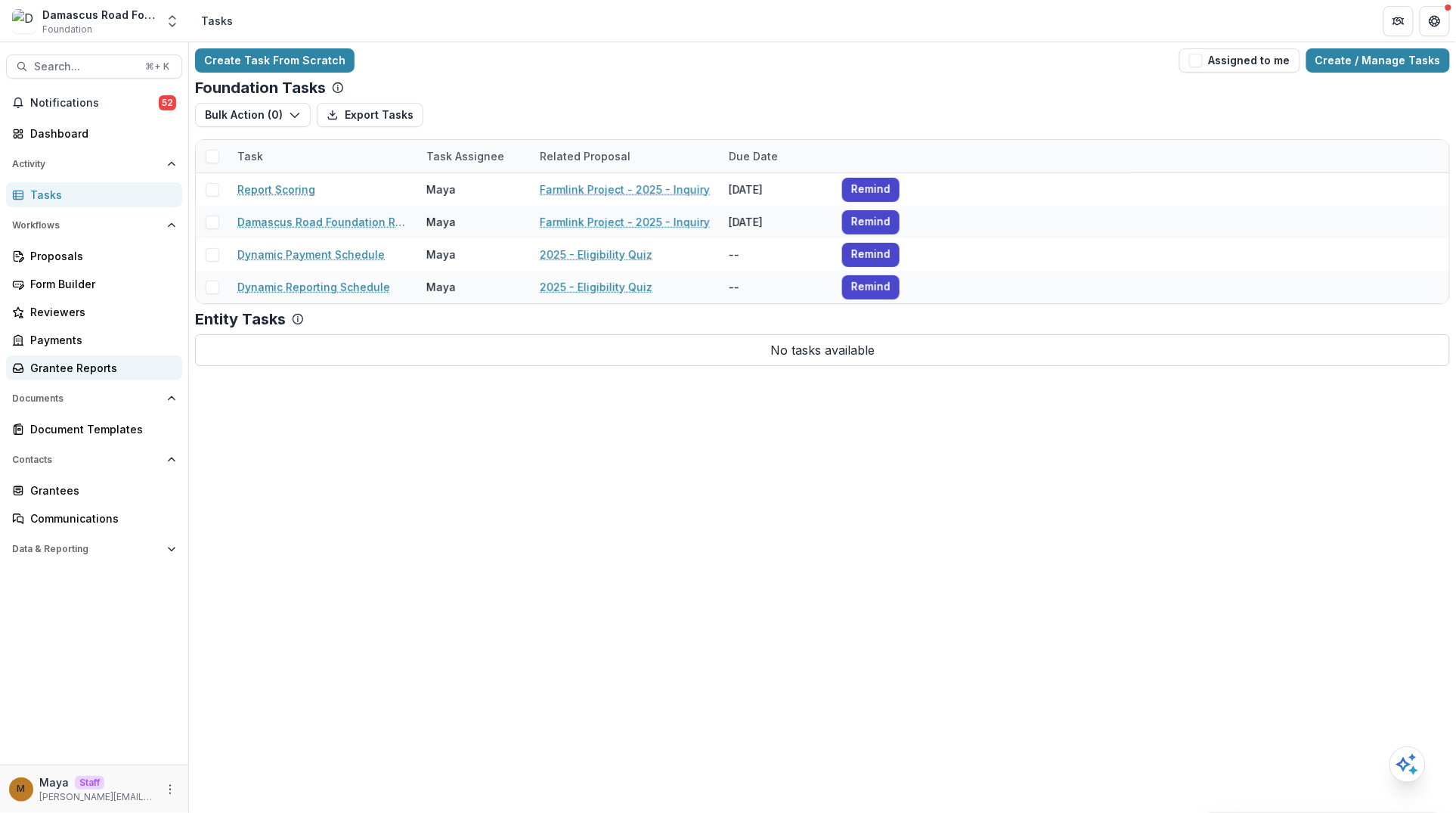
click at [108, 371] on div "Grantee Reports" at bounding box center [100, 368] width 140 height 16
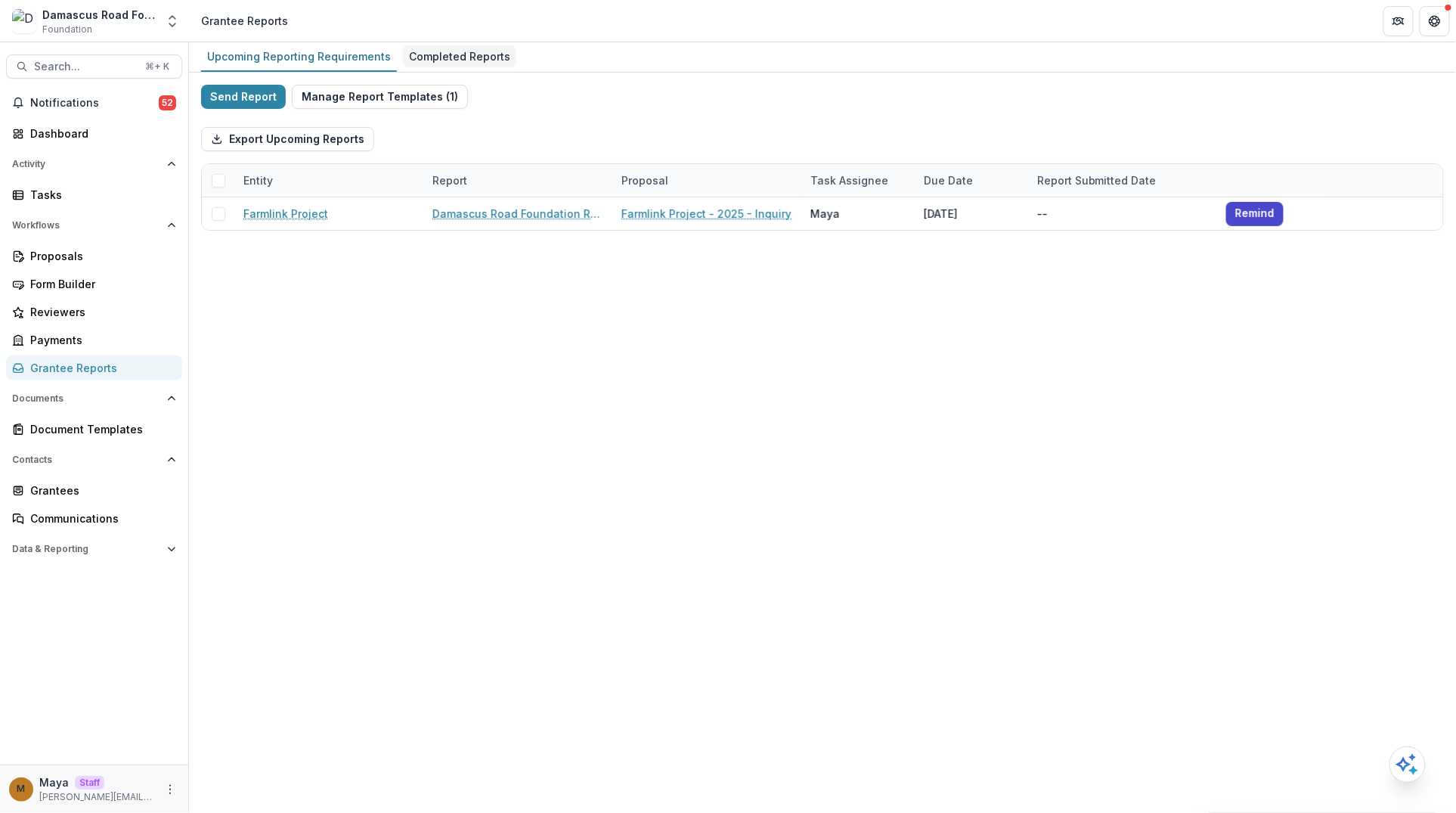
click at [421, 51] on div "Completed Reports" at bounding box center [459, 56] width 114 height 22
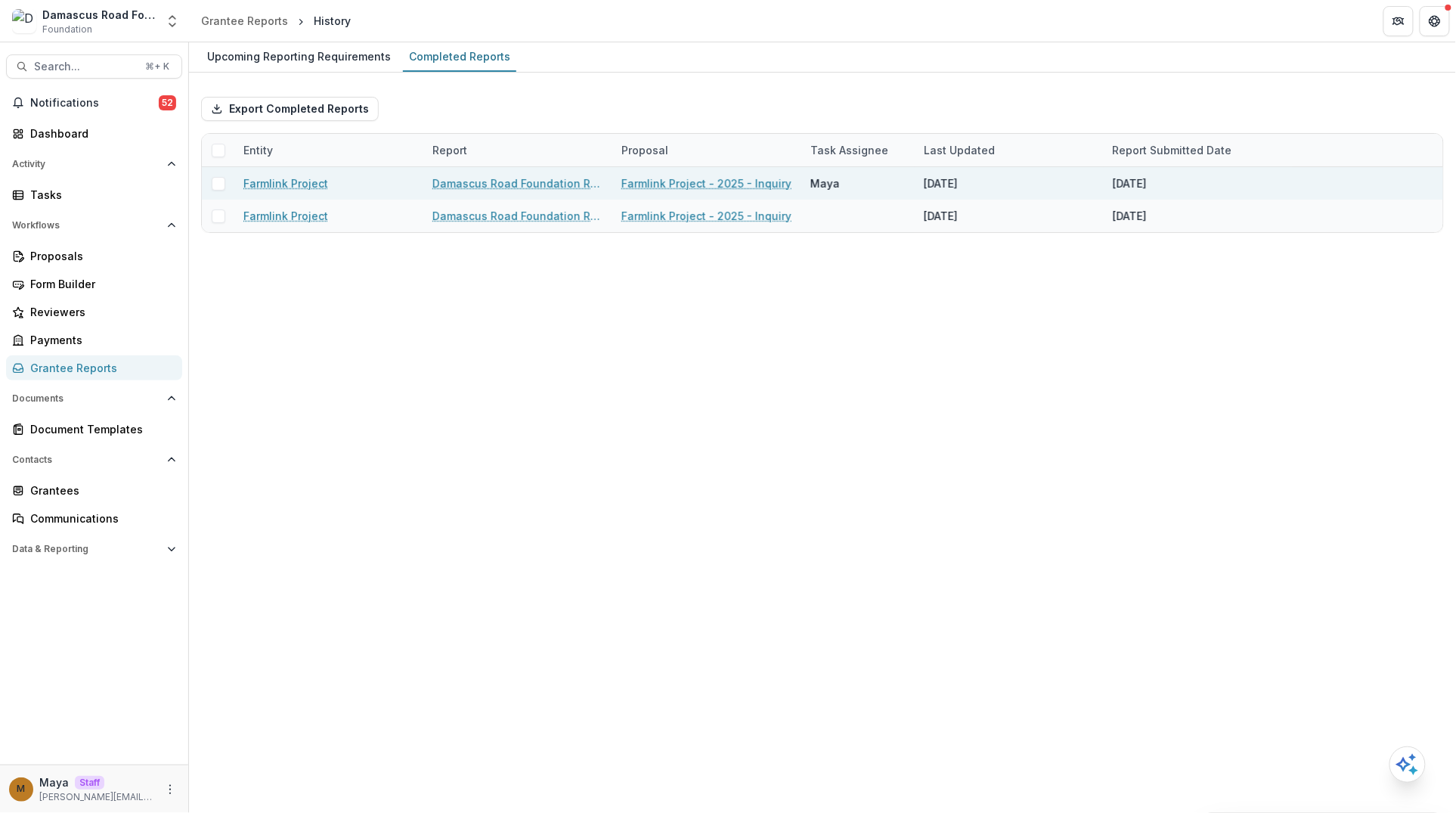
click at [512, 182] on link "Damascus Road Foundation Report" at bounding box center [517, 183] width 171 height 16
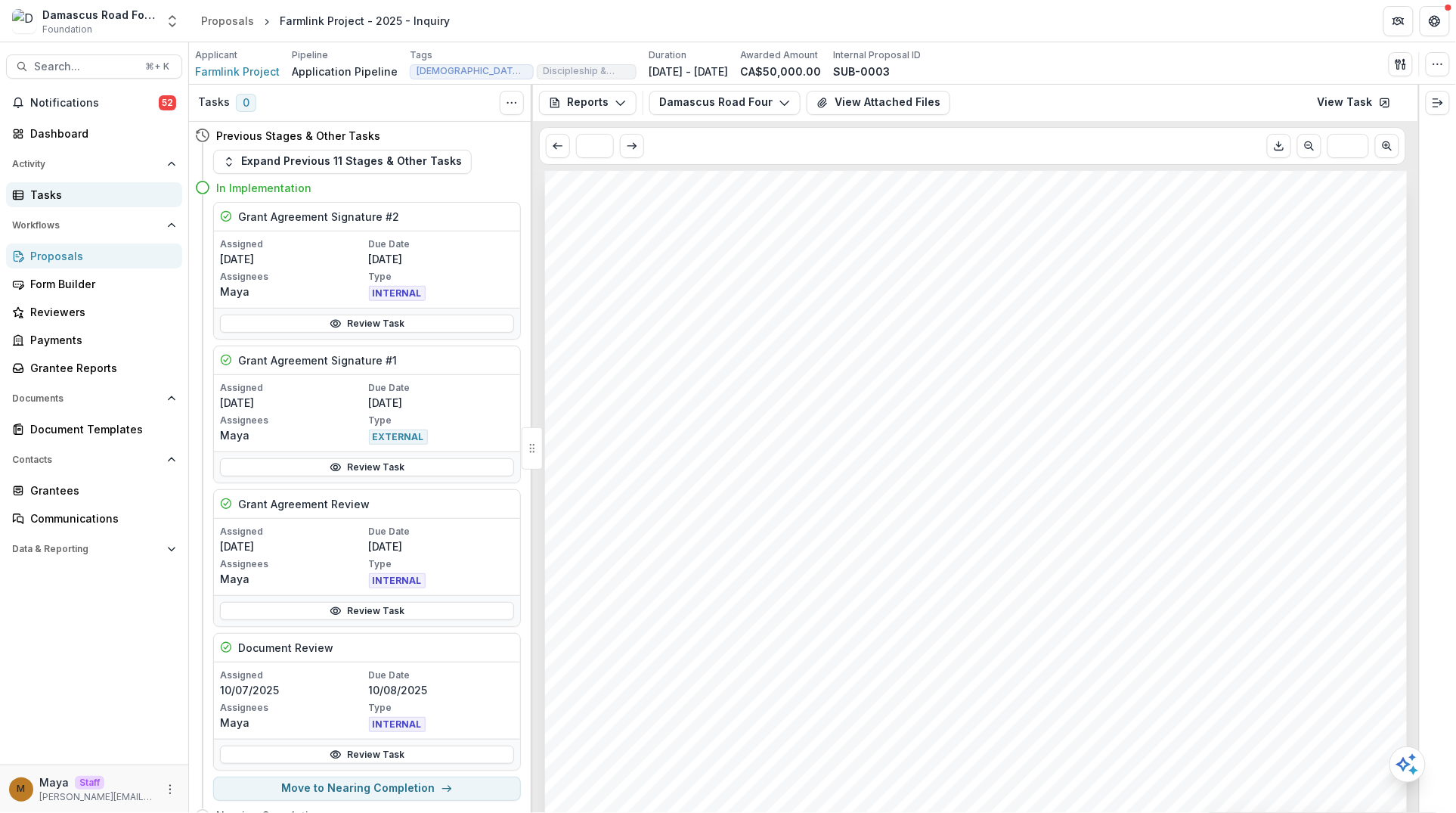
click at [103, 181] on div "Activity Tasks" at bounding box center [94, 180] width 188 height 56
click at [94, 189] on div "Tasks" at bounding box center [100, 194] width 140 height 16
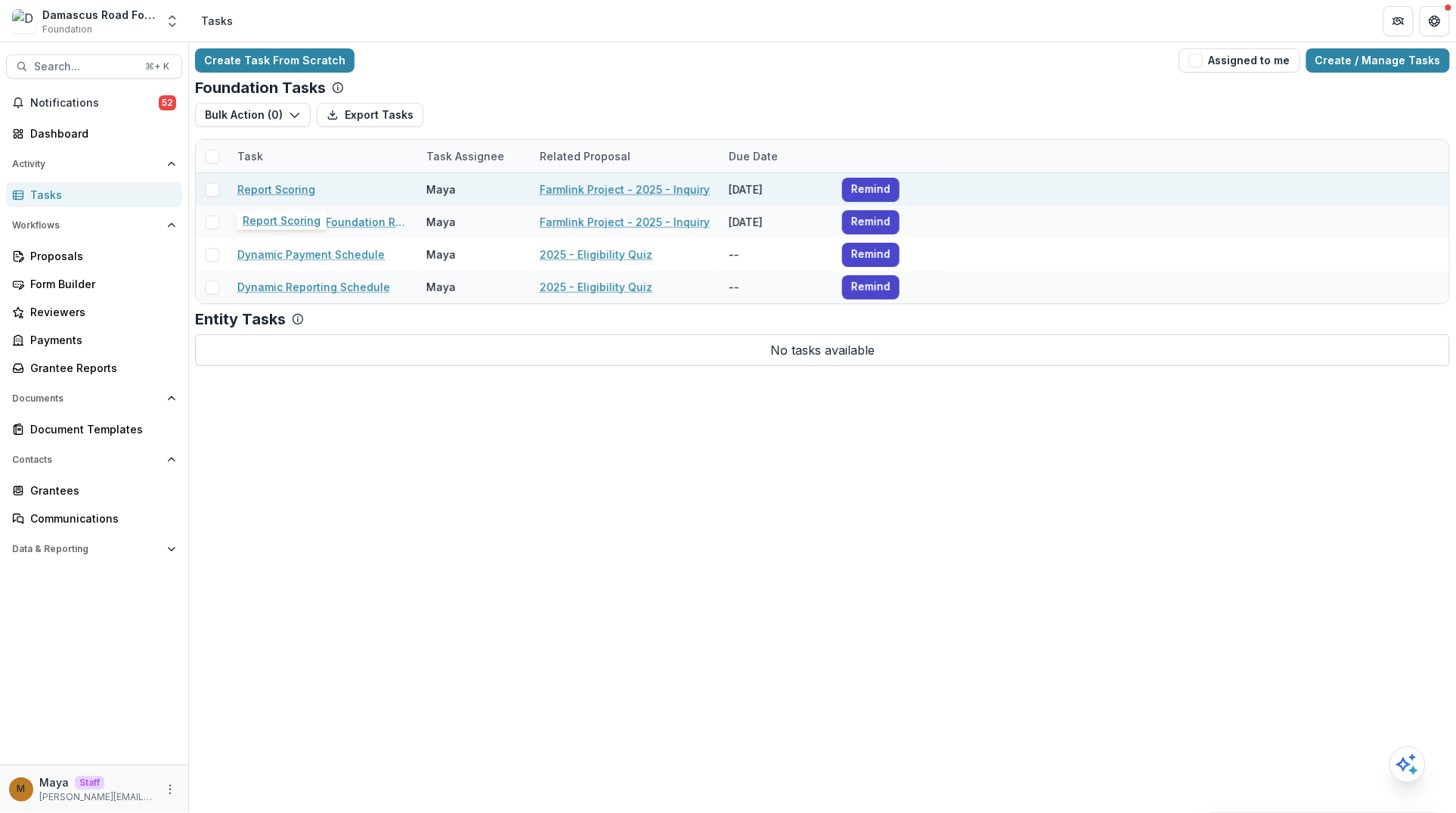
click at [269, 189] on link "Report Scoring" at bounding box center [276, 189] width 78 height 16
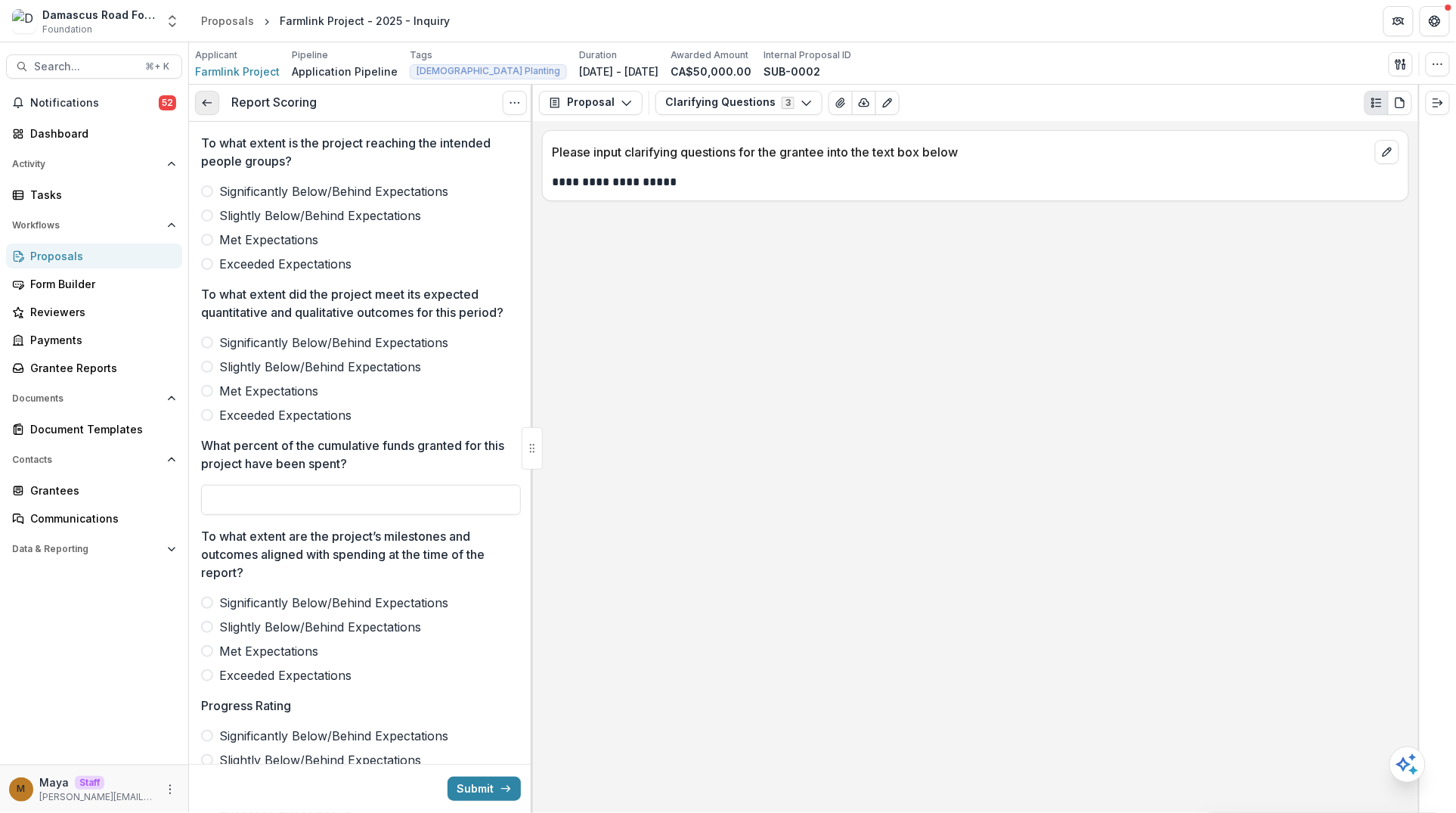
click at [209, 103] on line at bounding box center [207, 103] width 8 height 0
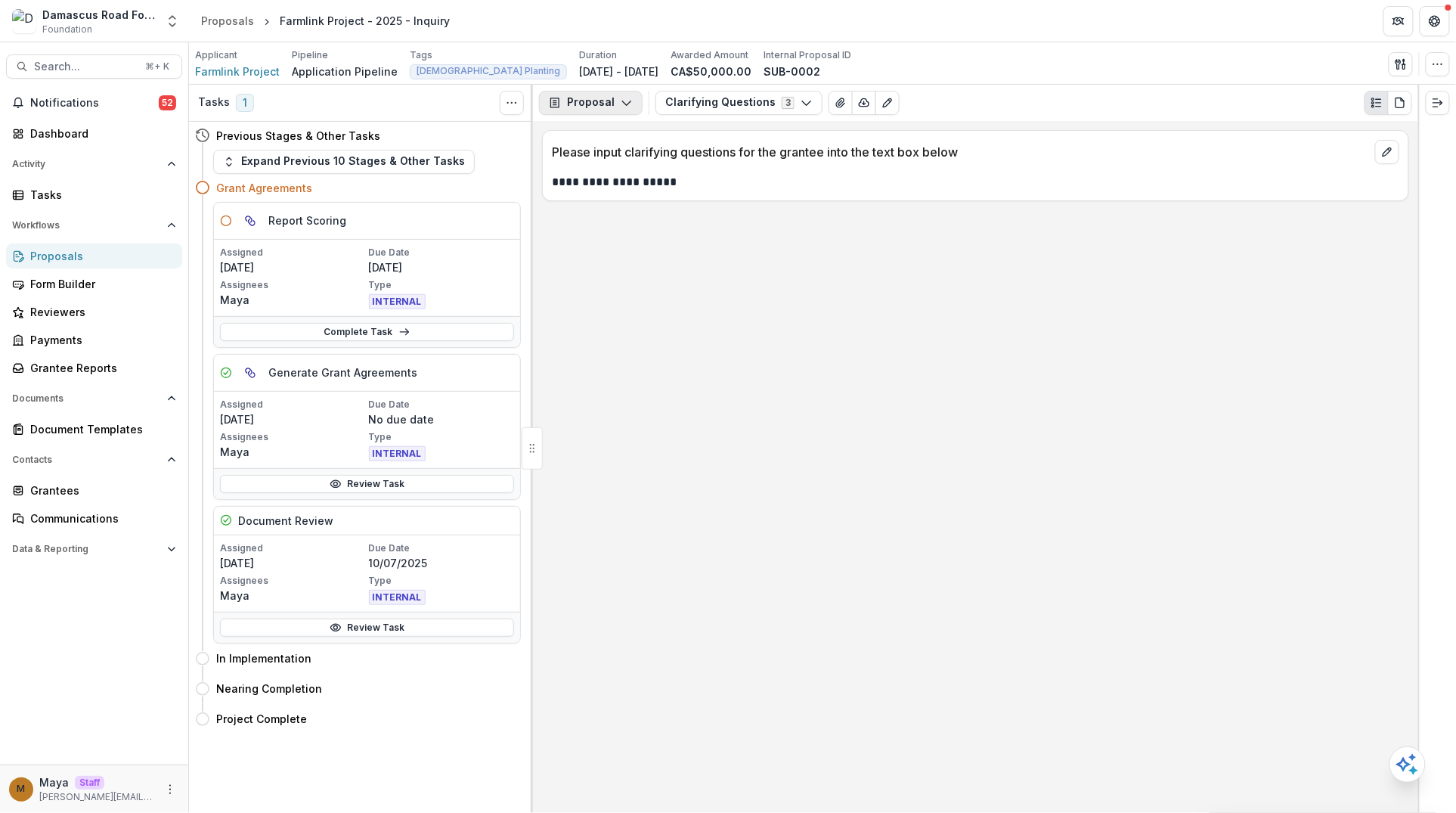
click at [622, 107] on icon "button" at bounding box center [627, 103] width 12 height 12
click at [609, 189] on div "Reports" at bounding box center [638, 187] width 138 height 16
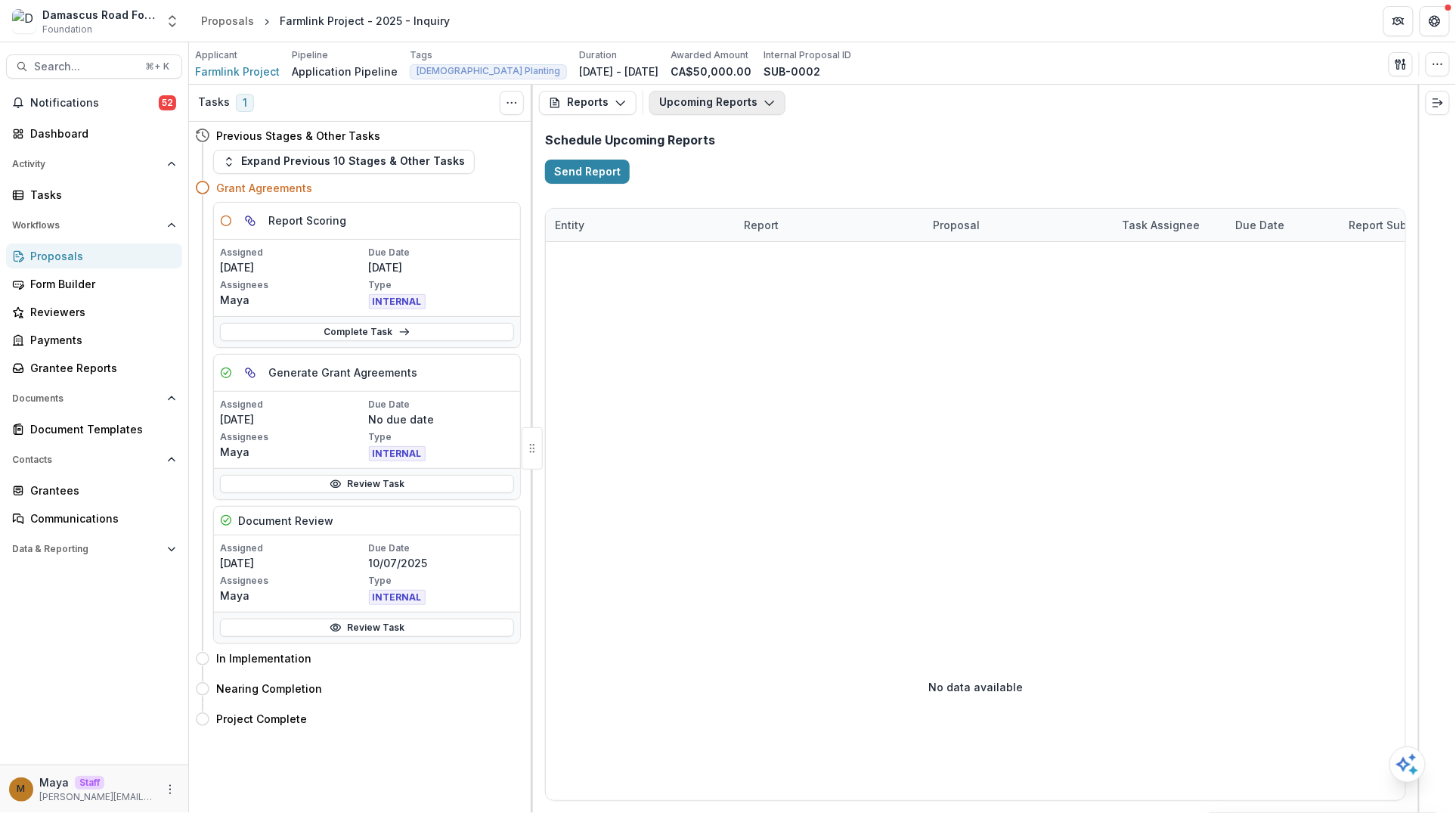
click at [678, 100] on button "Upcoming Reports" at bounding box center [717, 103] width 136 height 24
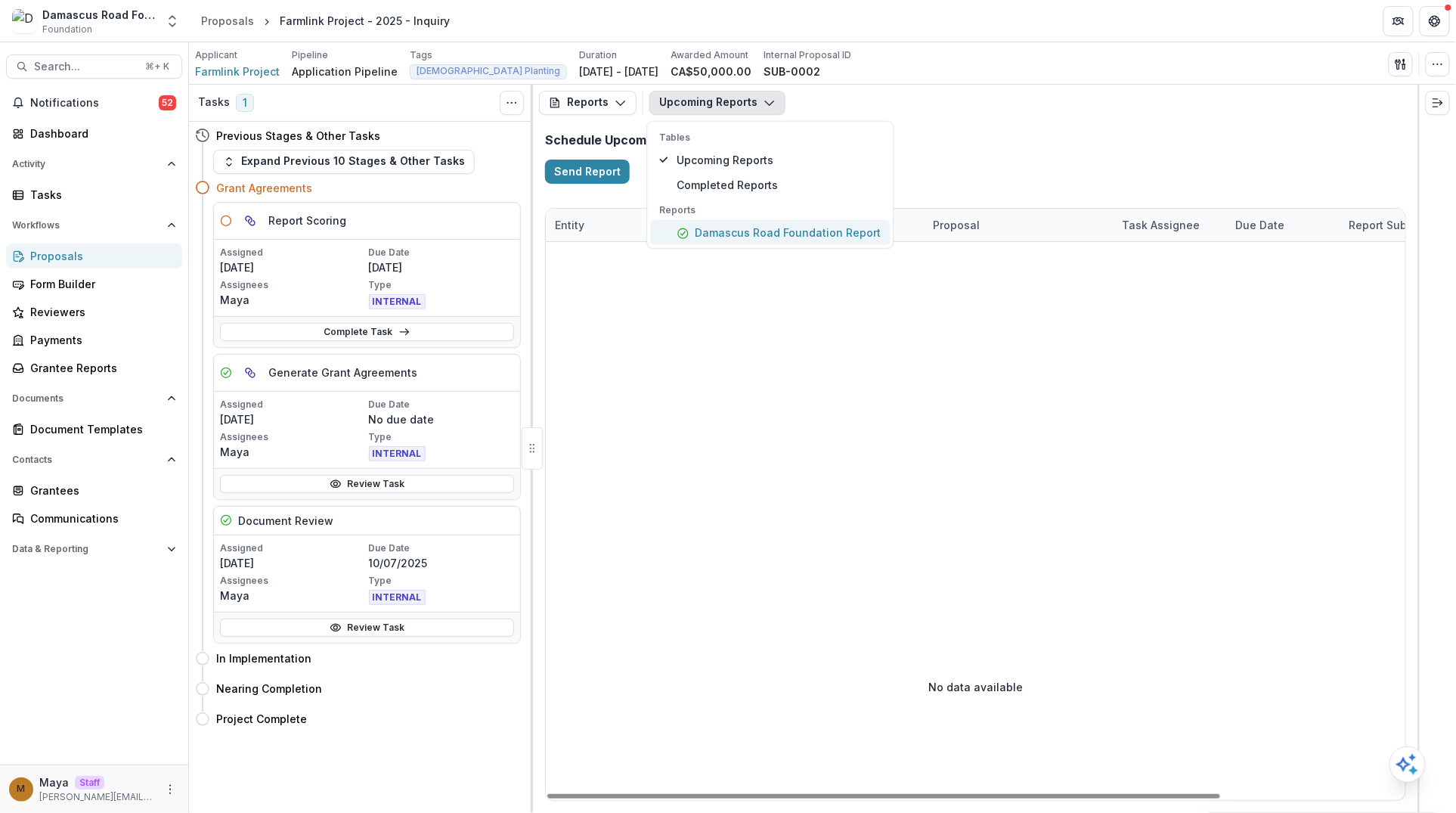
click at [698, 235] on p "Damascus Road Foundation Report" at bounding box center [788, 232] width 186 height 16
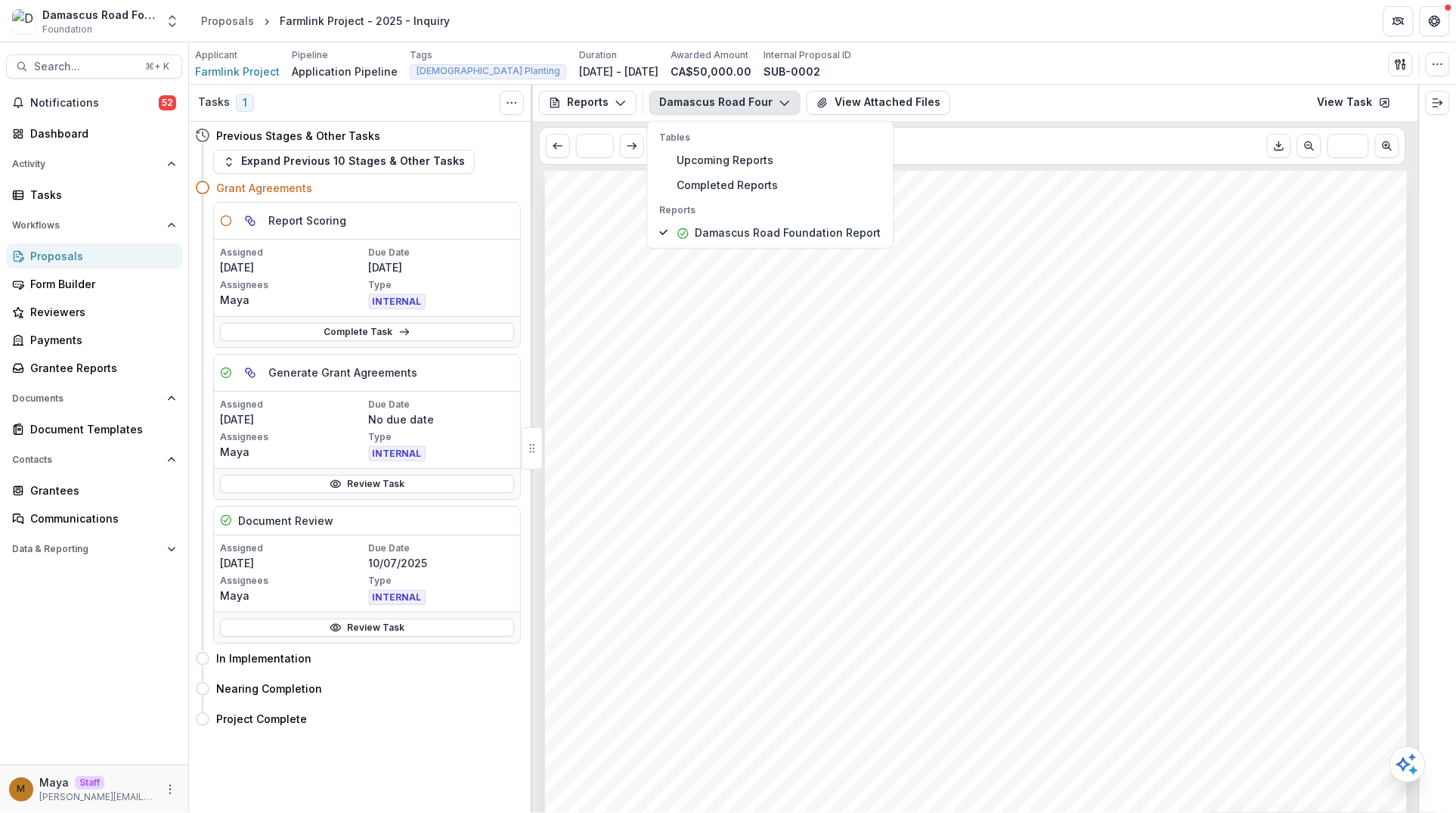
click at [696, 429] on div "Submission Responses PROJECT DETAILS Name of the project Farmlink Project - 202…" at bounding box center [976, 780] width 861 height 1220
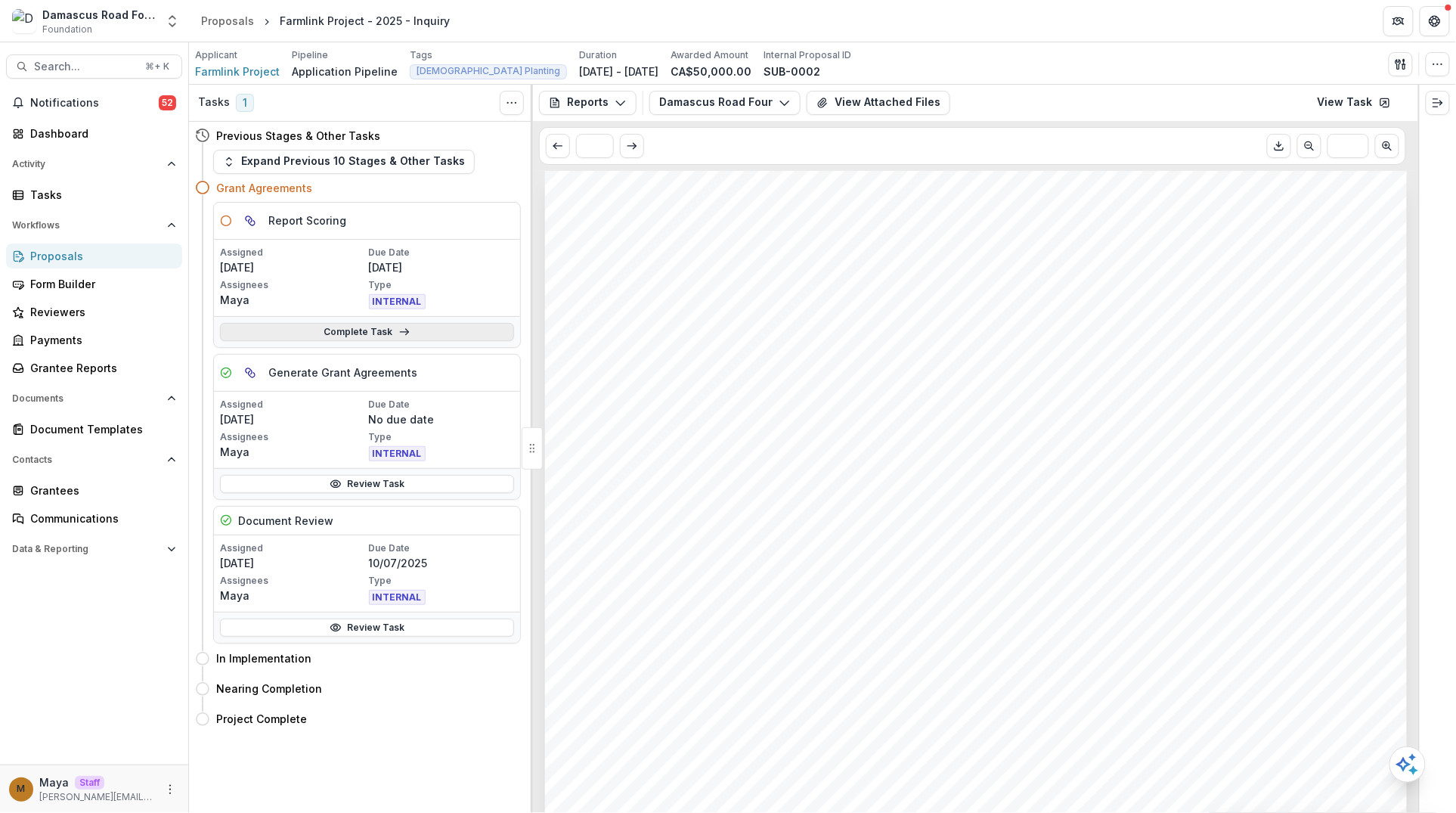
click at [433, 323] on link "Complete Task" at bounding box center [367, 332] width 294 height 19
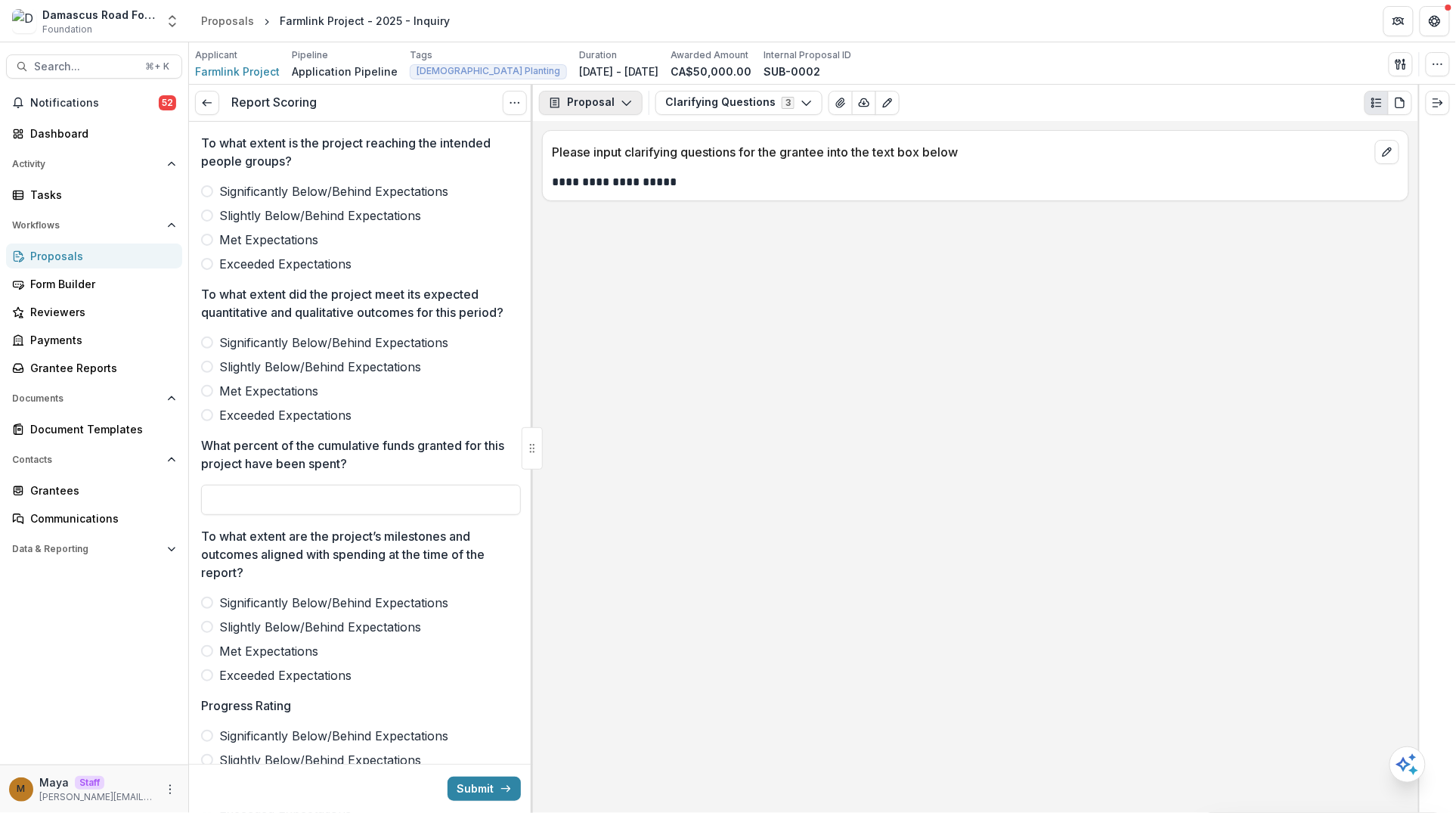
click at [600, 102] on button "Proposal" at bounding box center [590, 103] width 103 height 24
click at [613, 189] on div "Reports" at bounding box center [638, 187] width 138 height 16
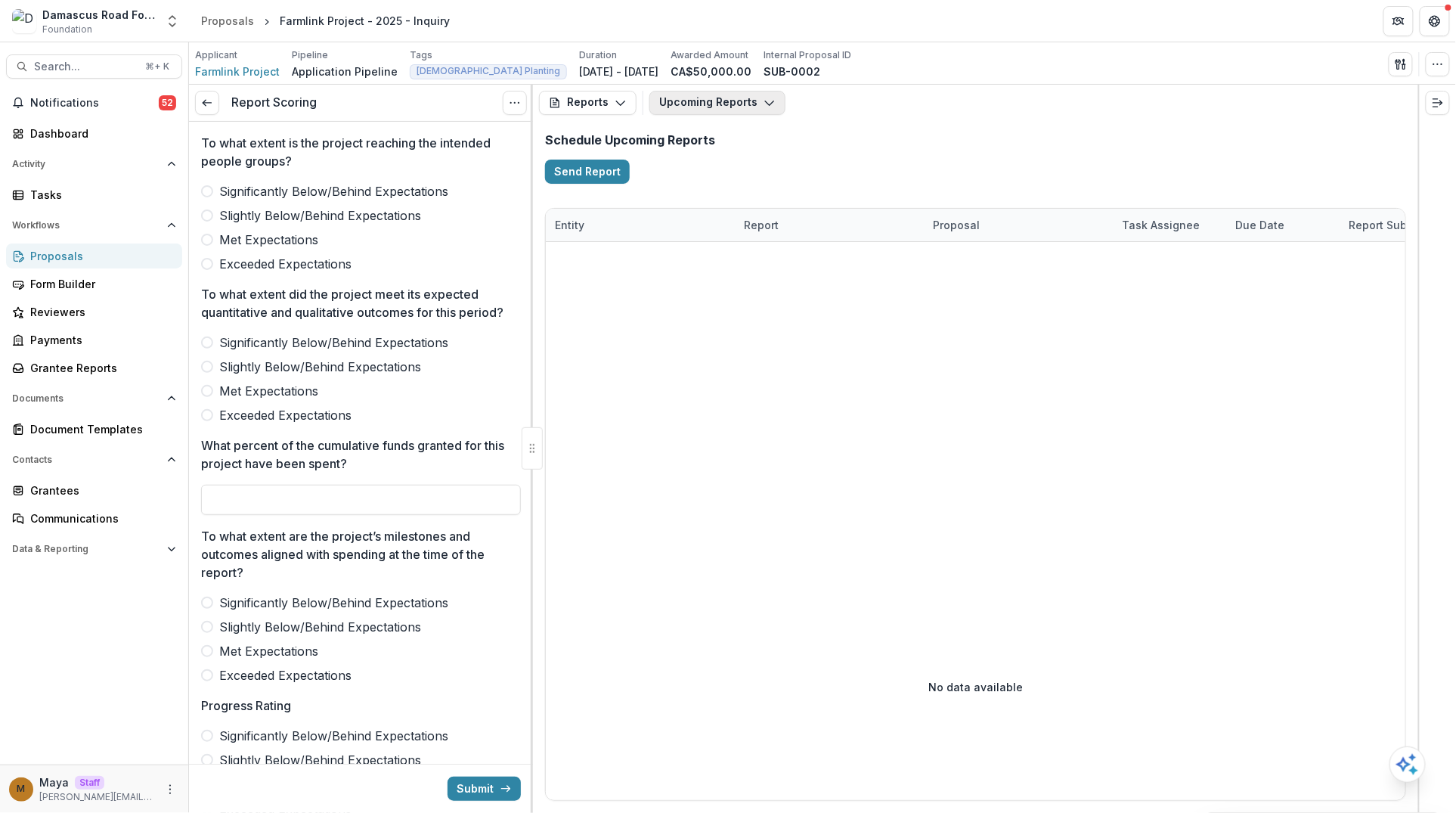
click at [682, 101] on button "Upcoming Reports" at bounding box center [717, 103] width 136 height 24
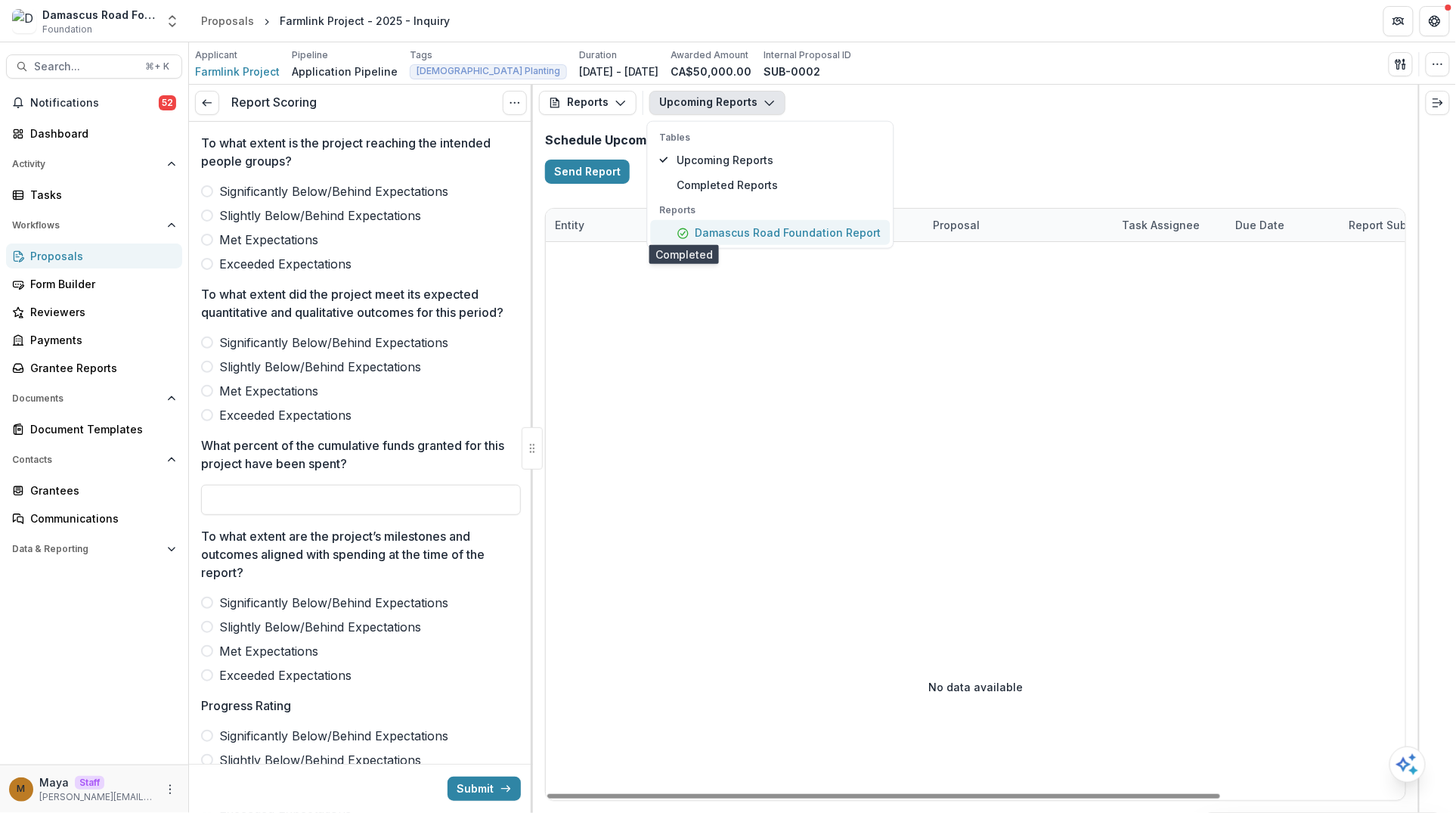
click at [682, 231] on polyline "button" at bounding box center [683, 233] width 4 height 3
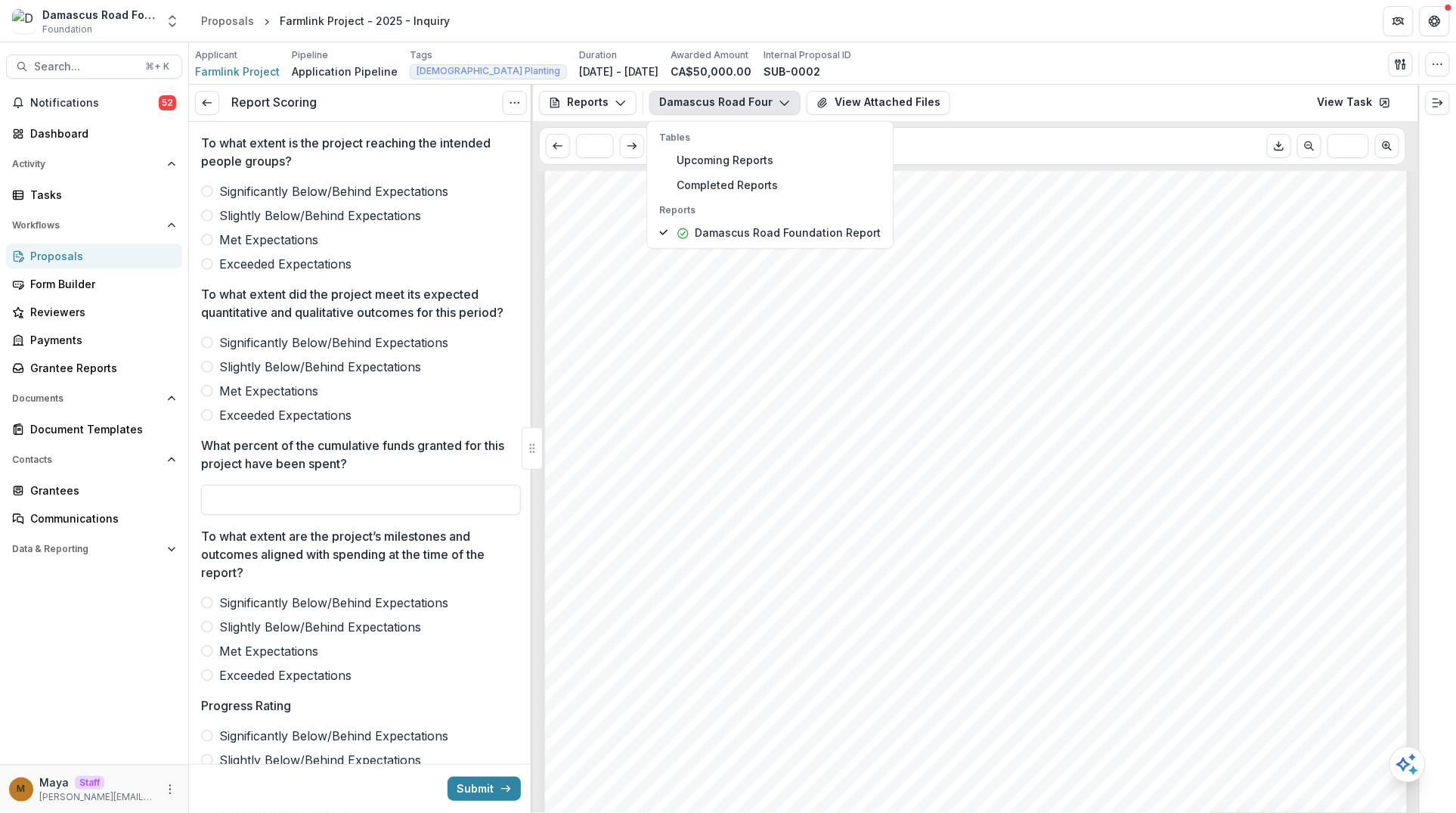
click at [681, 456] on div "Submission Responses PROJECT DETAILS Name of the project Farmlink Project - 202…" at bounding box center [976, 264] width 861 height 1220
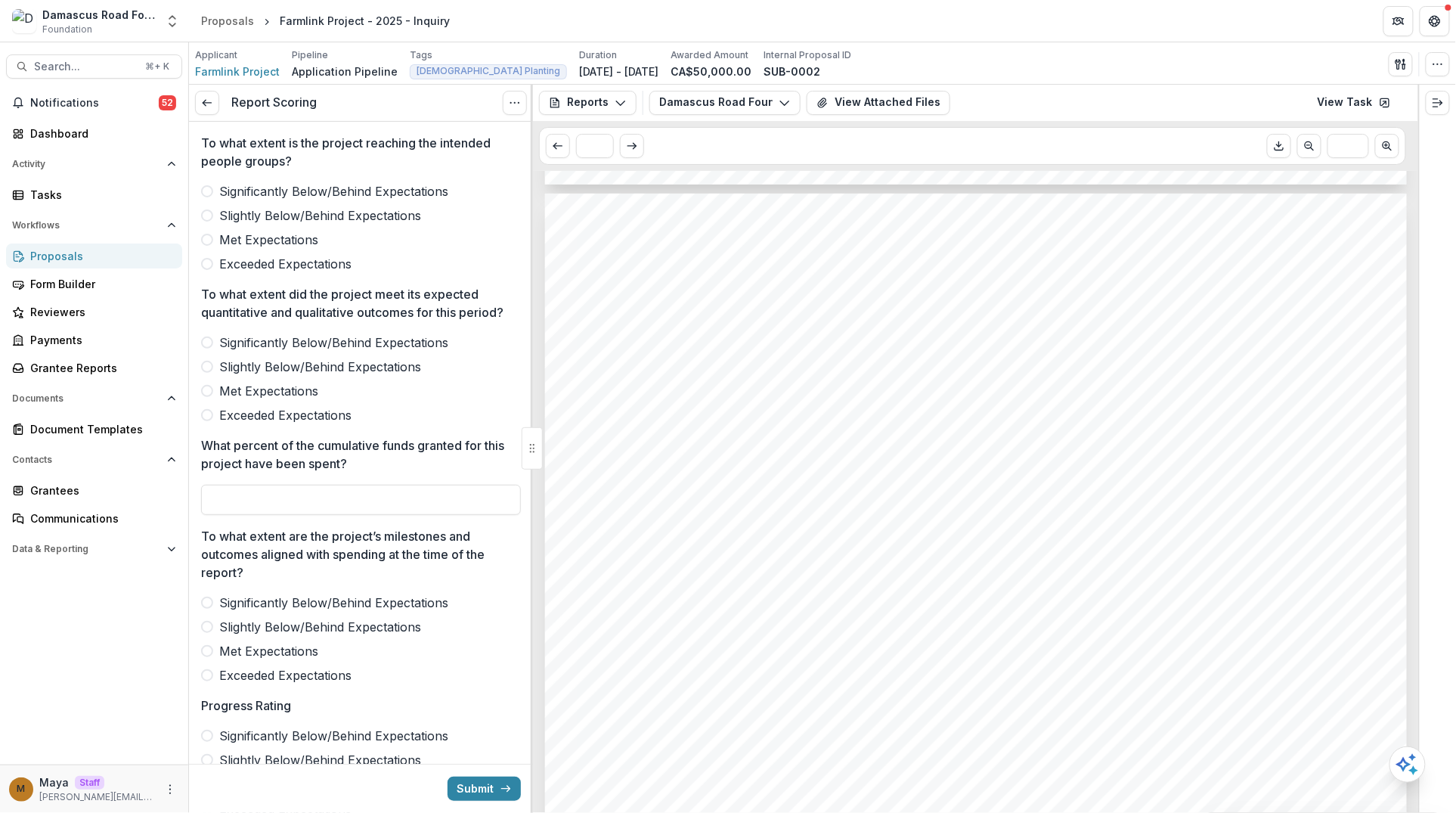
scroll to position [1208, 0]
click at [235, 196] on span "Significantly Below/Behind Expectations" at bounding box center [334, 192] width 229 height 19
click at [247, 352] on span "Significantly Below/Behind Expectations" at bounding box center [334, 343] width 229 height 19
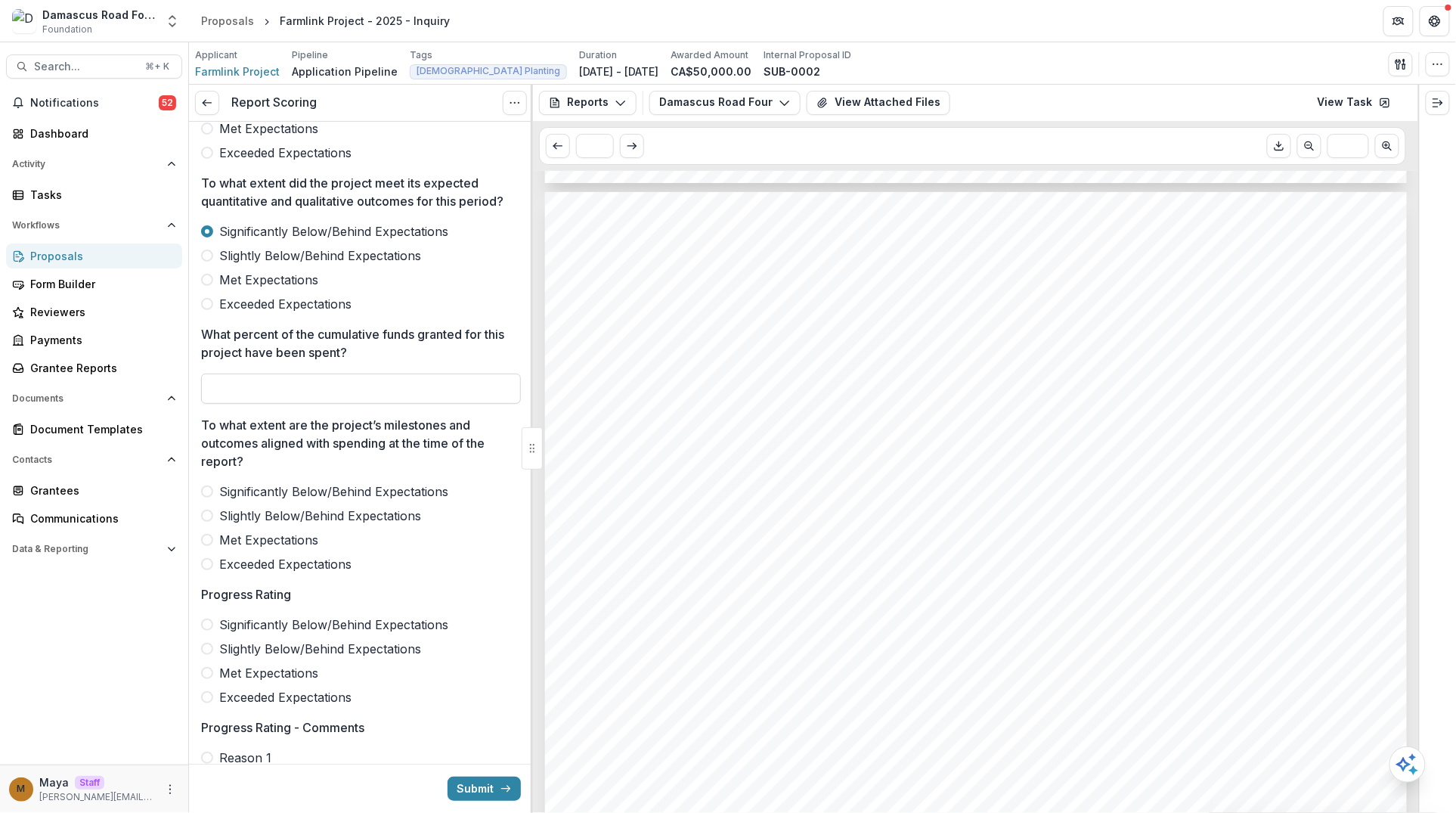
click at [246, 404] on input "What percent of the cumulative funds granted for this project have been spent?" at bounding box center [361, 389] width 320 height 30
type input "*"
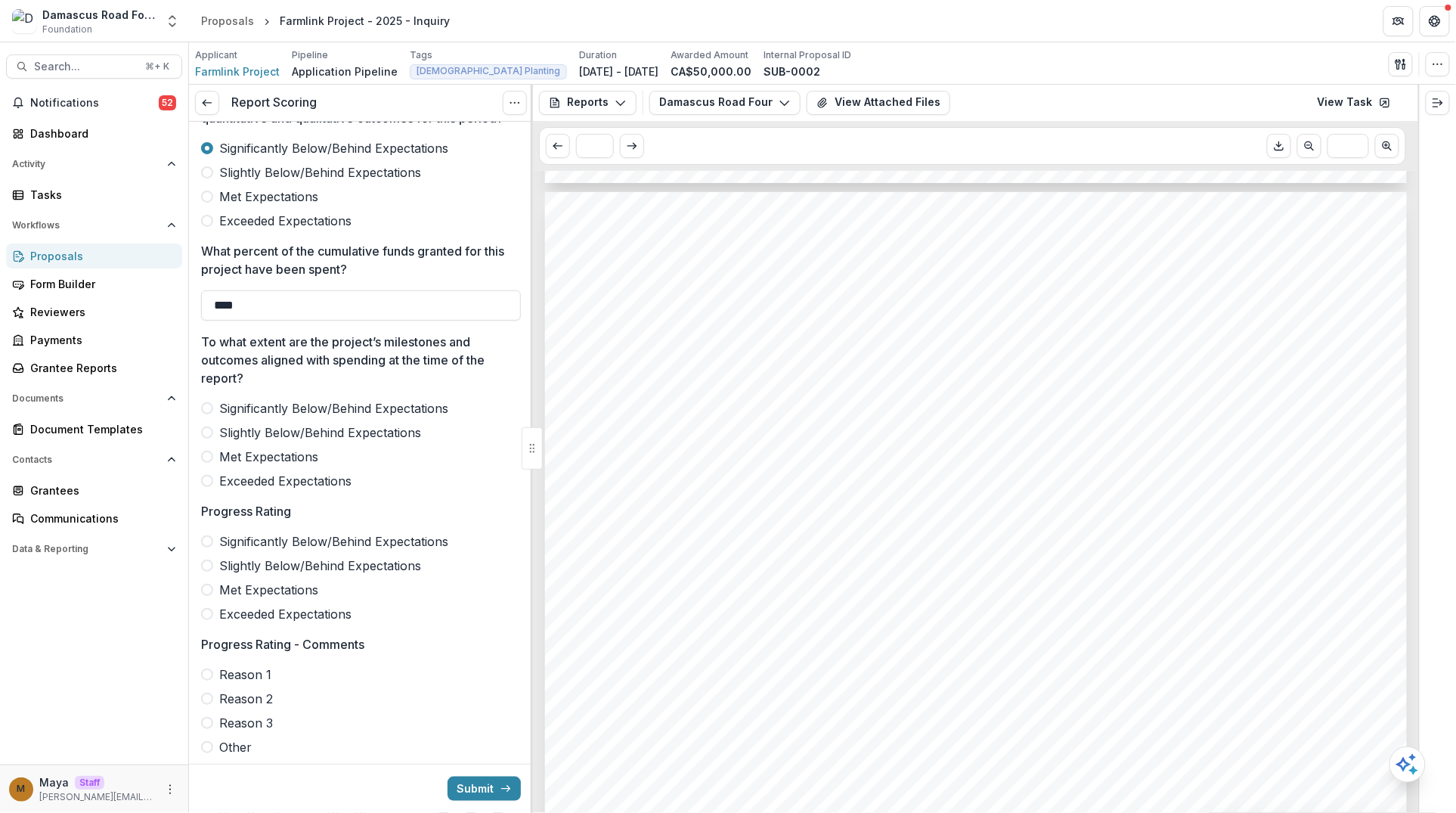
scroll to position [220, 0]
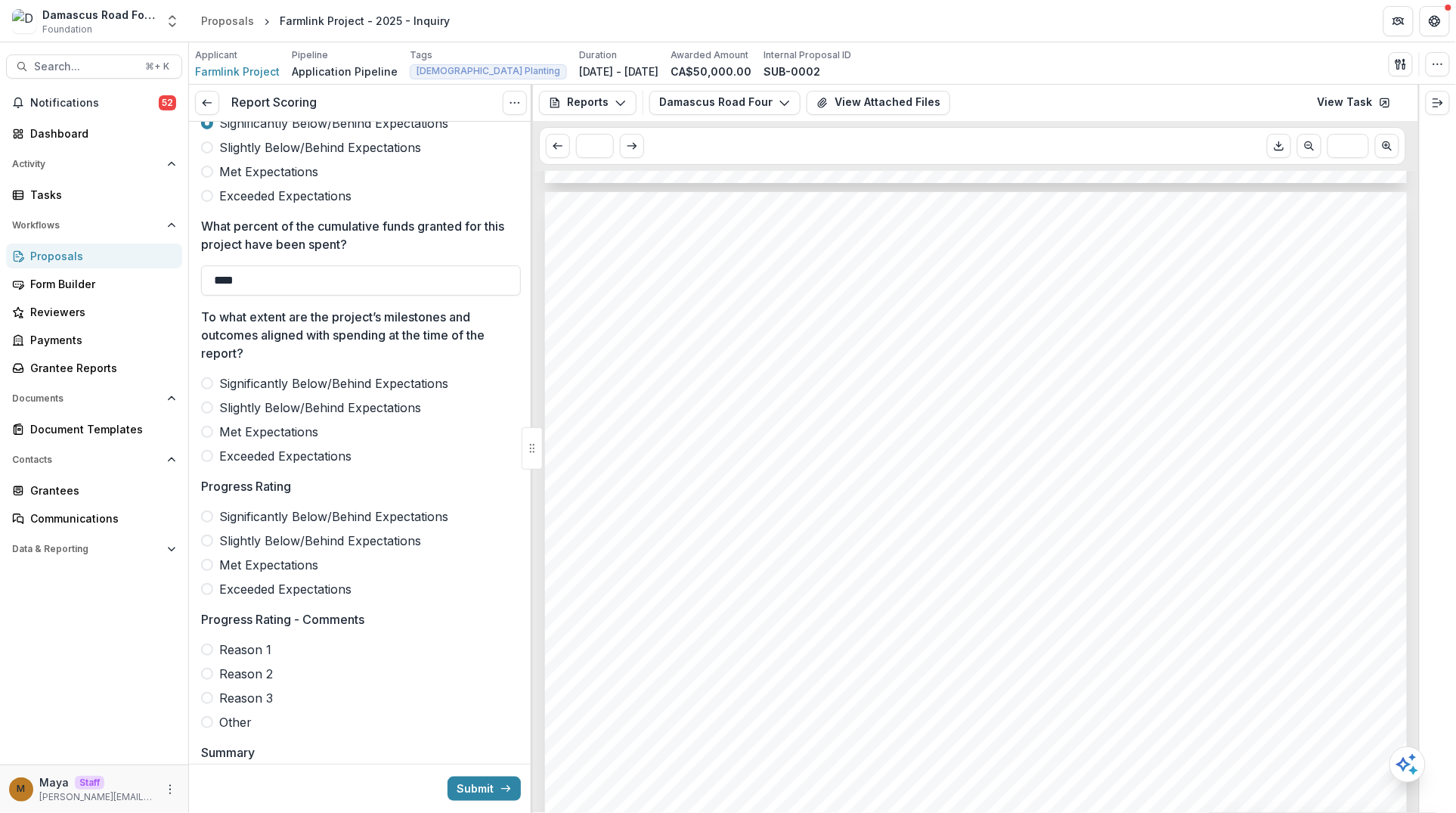
click at [236, 441] on span "Met Expectations" at bounding box center [269, 432] width 99 height 19
type input "***"
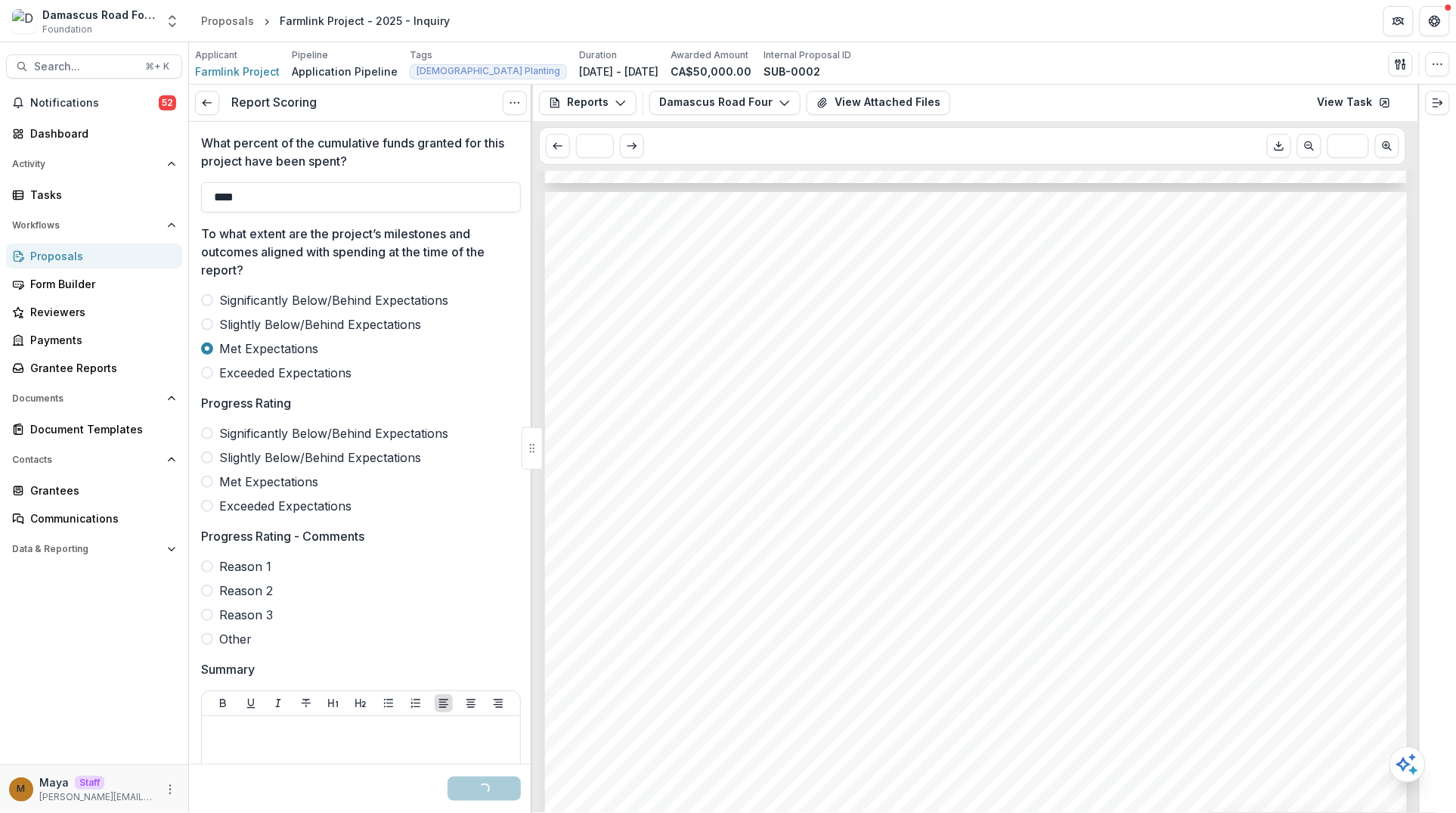
scroll to position [365, 0]
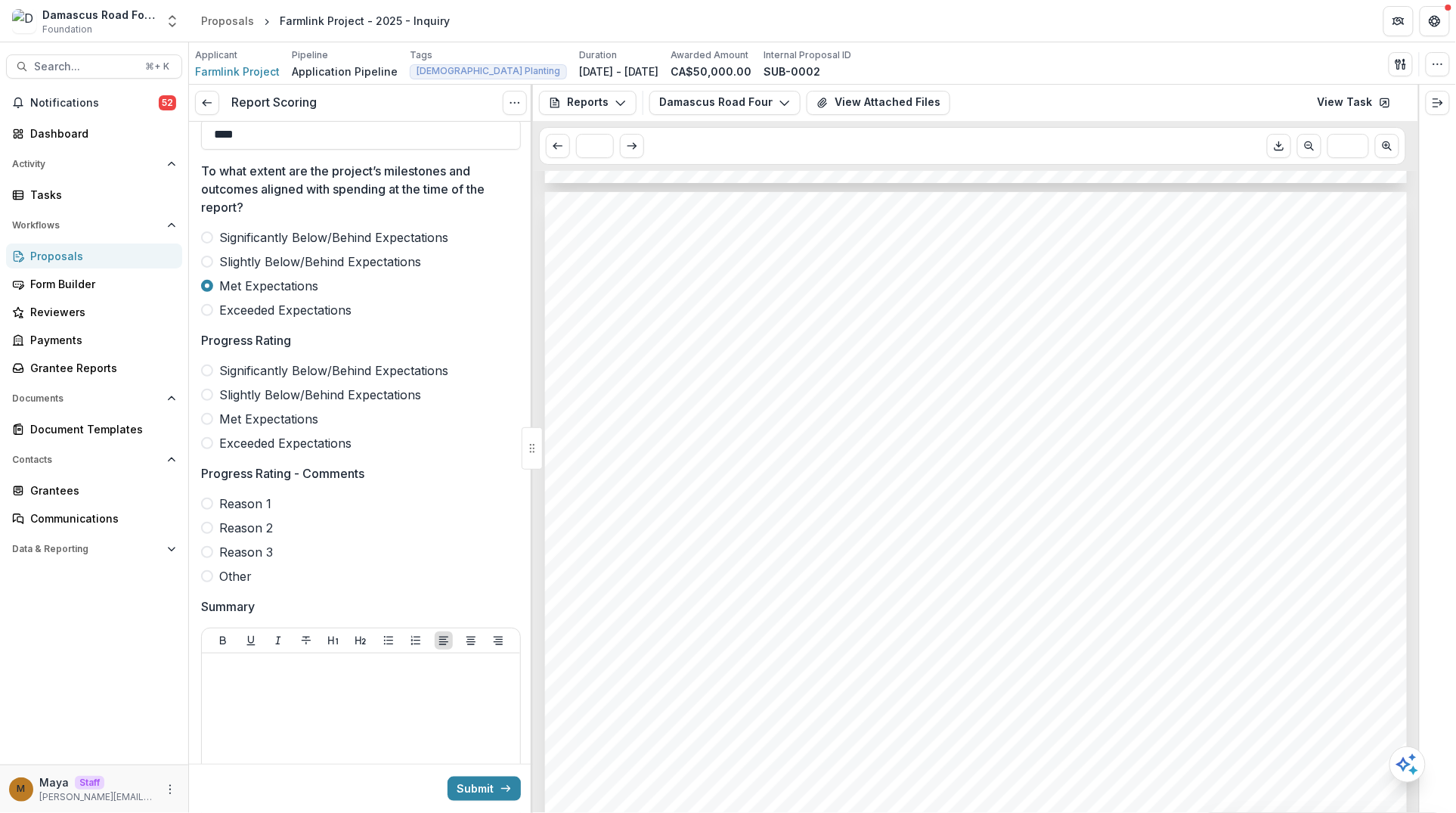
click at [231, 428] on span "Met Expectations" at bounding box center [269, 419] width 99 height 19
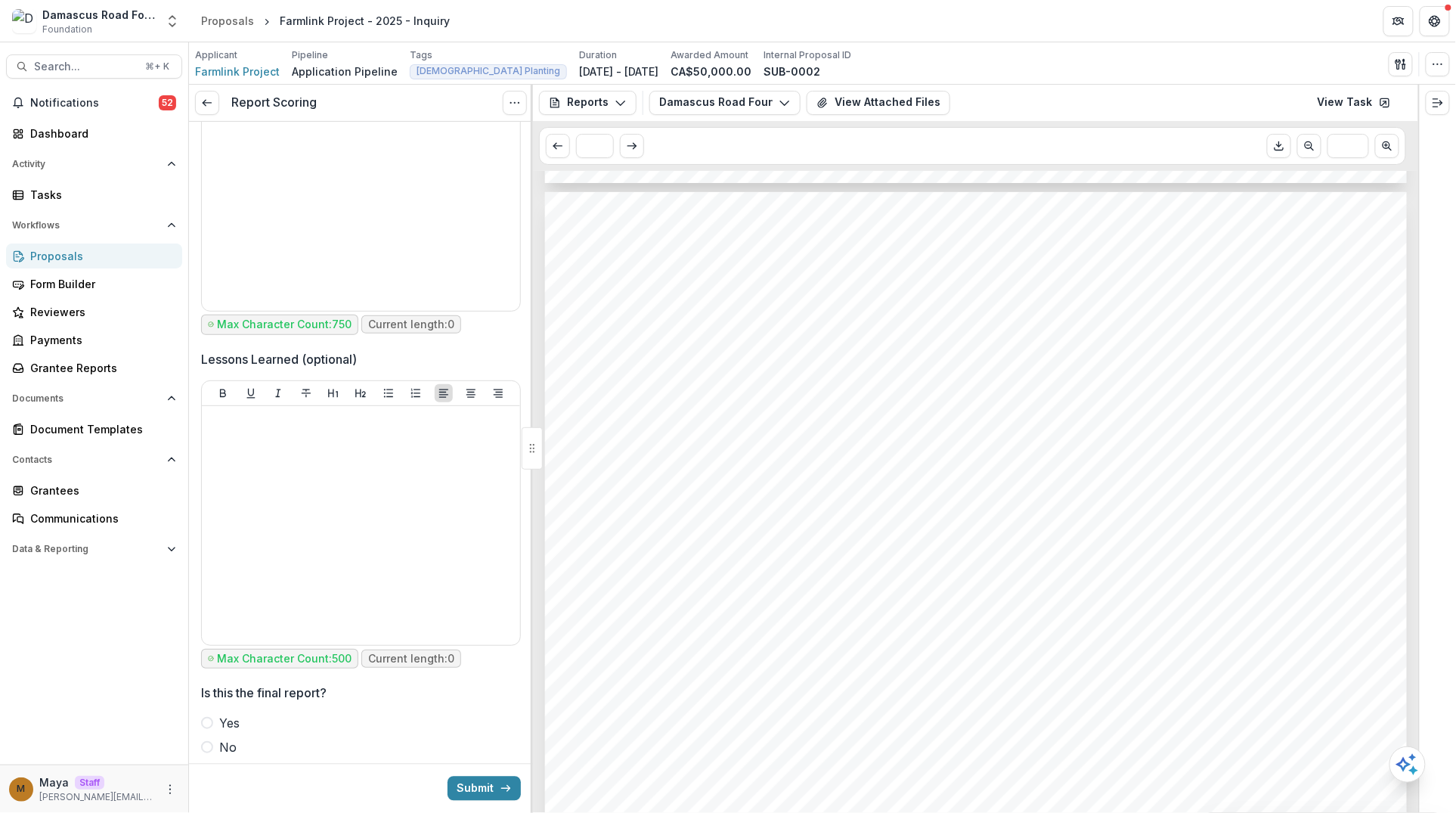
scroll to position [1000, 0]
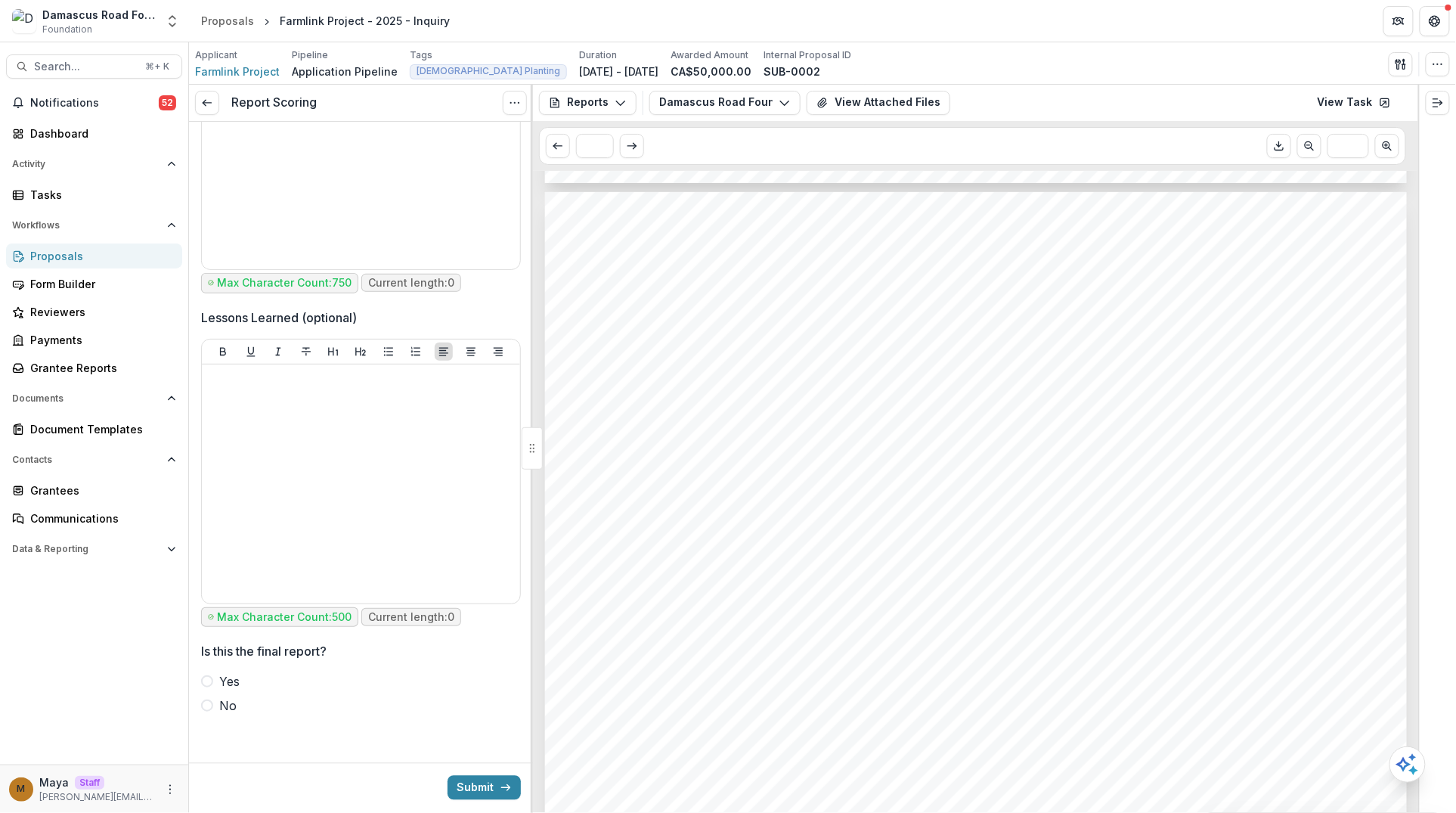
click at [224, 680] on span "Yes" at bounding box center [230, 682] width 20 height 19
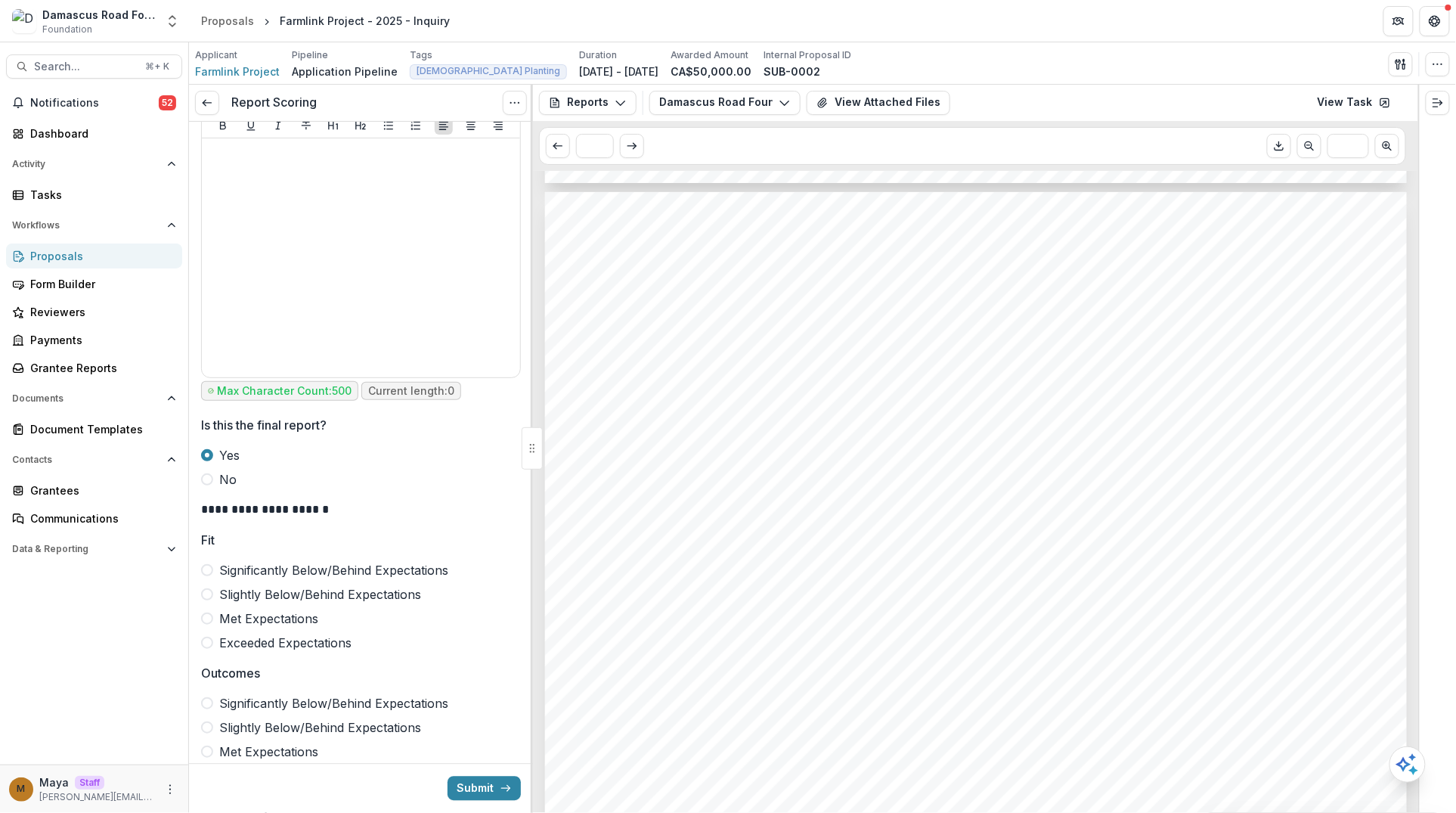
scroll to position [1218, 0]
click at [214, 486] on label "No" at bounding box center [361, 476] width 320 height 19
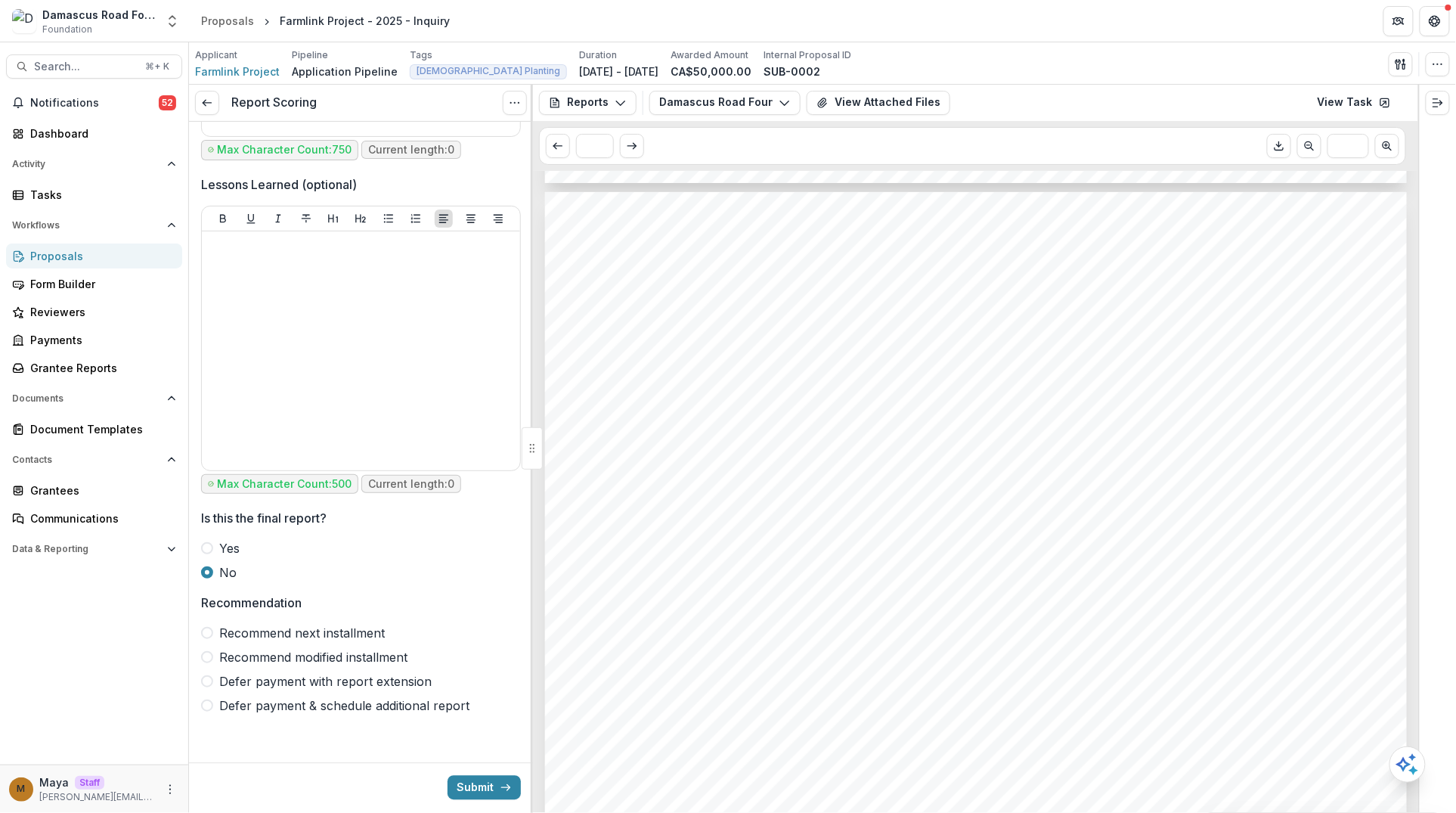
click at [312, 630] on span "Recommend next installment" at bounding box center [302, 633] width 166 height 19
click at [475, 788] on button "Submit" at bounding box center [484, 788] width 73 height 24
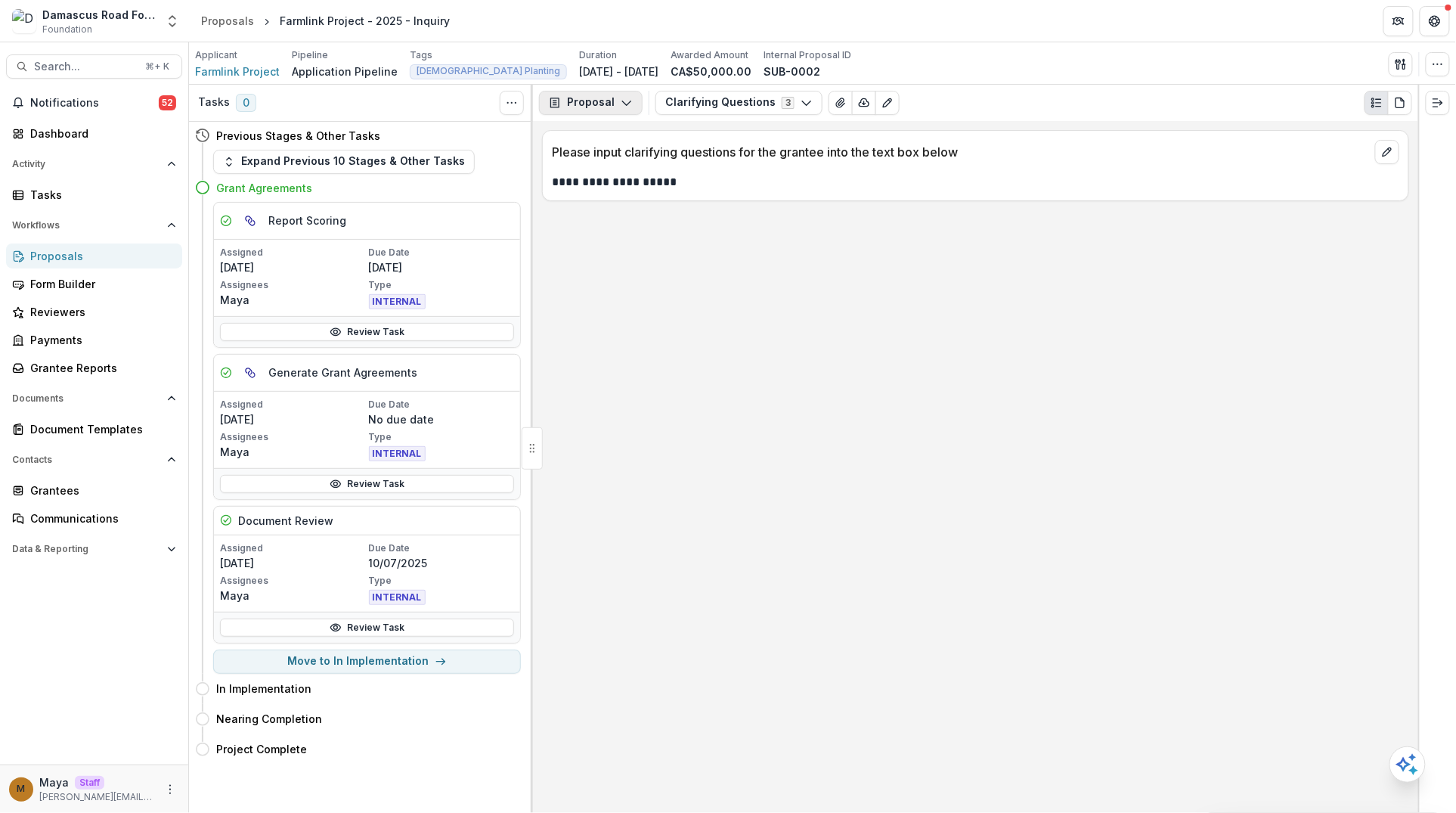
click at [598, 94] on button "Proposal" at bounding box center [590, 103] width 103 height 24
click at [763, 345] on div "**********" at bounding box center [976, 467] width 885 height 692
click at [471, 691] on button "Move here" at bounding box center [490, 689] width 63 height 19
select select "**********"
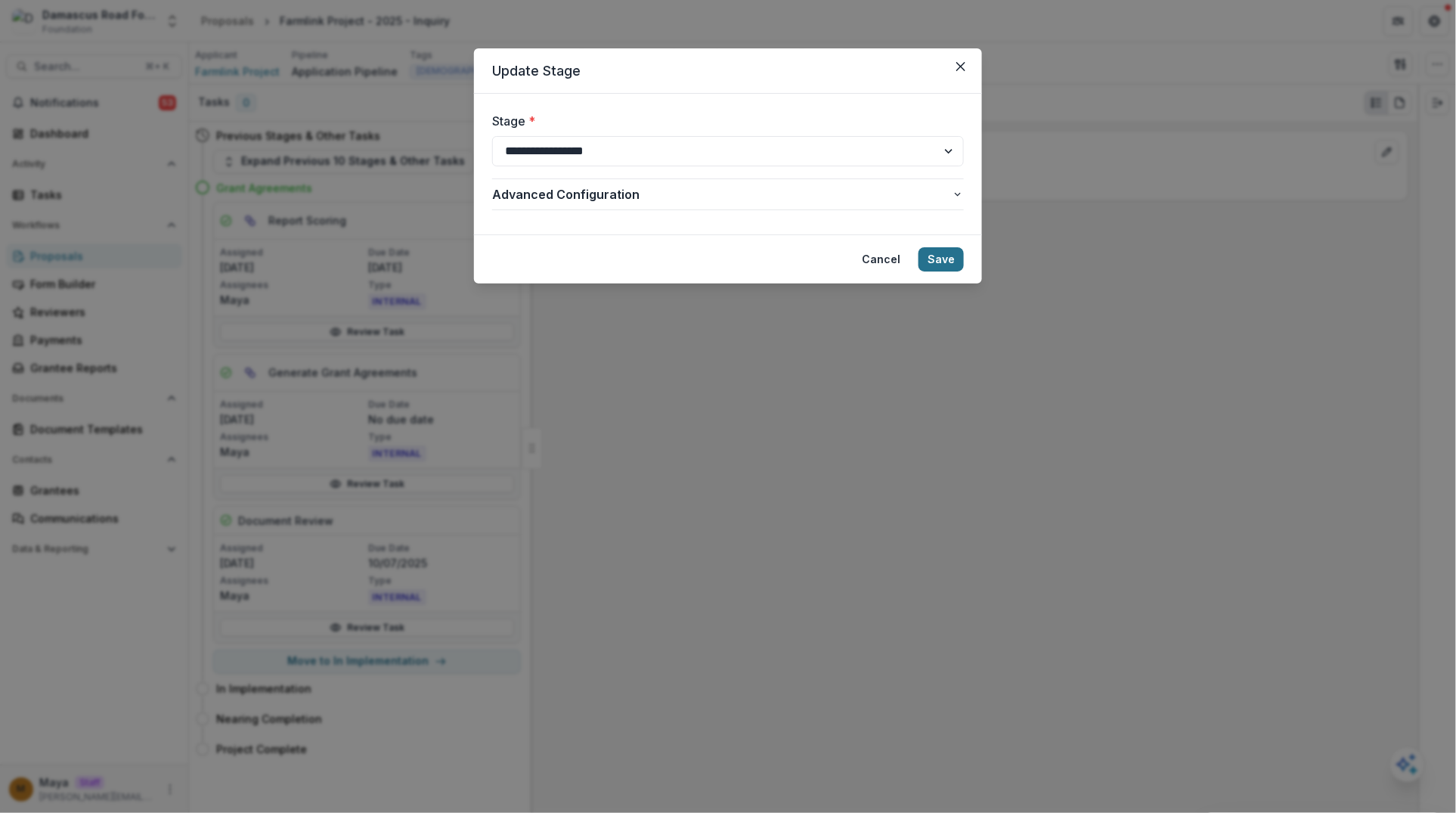
click at [946, 263] on button "Save" at bounding box center [941, 259] width 45 height 24
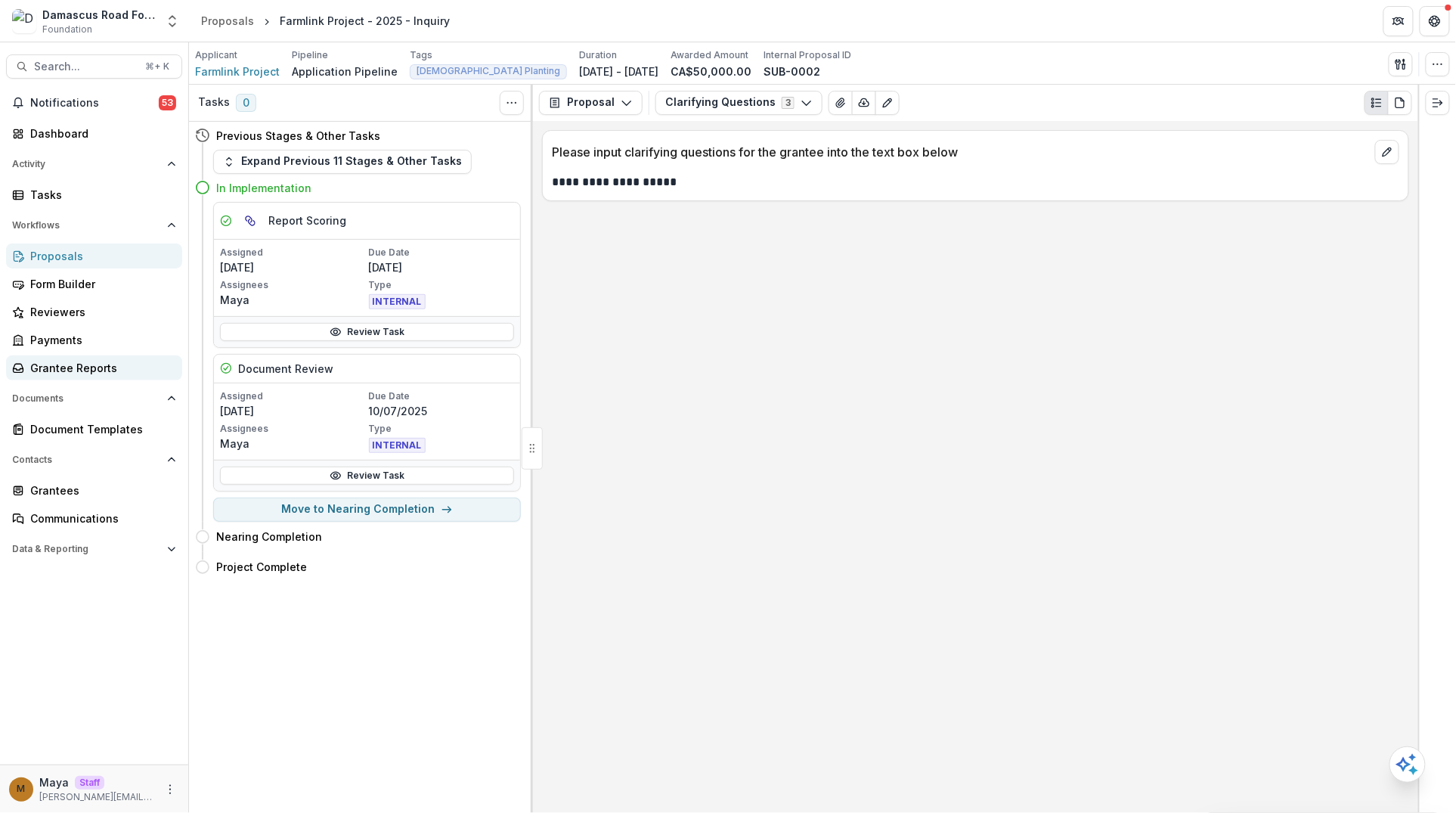
click at [68, 367] on div "Grantee Reports" at bounding box center [100, 368] width 140 height 16
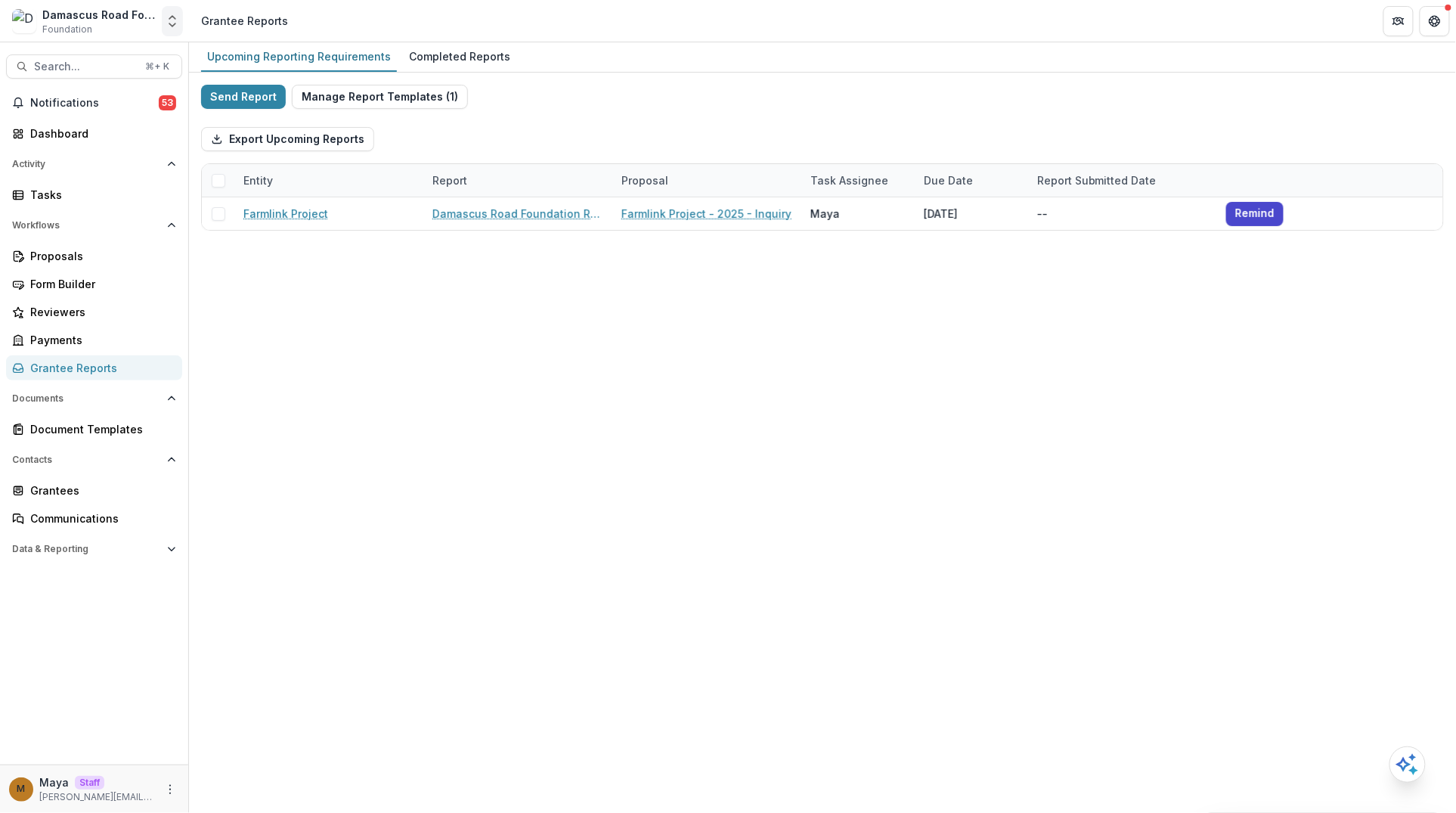
click at [174, 19] on polyline "Open entity switcher" at bounding box center [172, 18] width 6 height 3
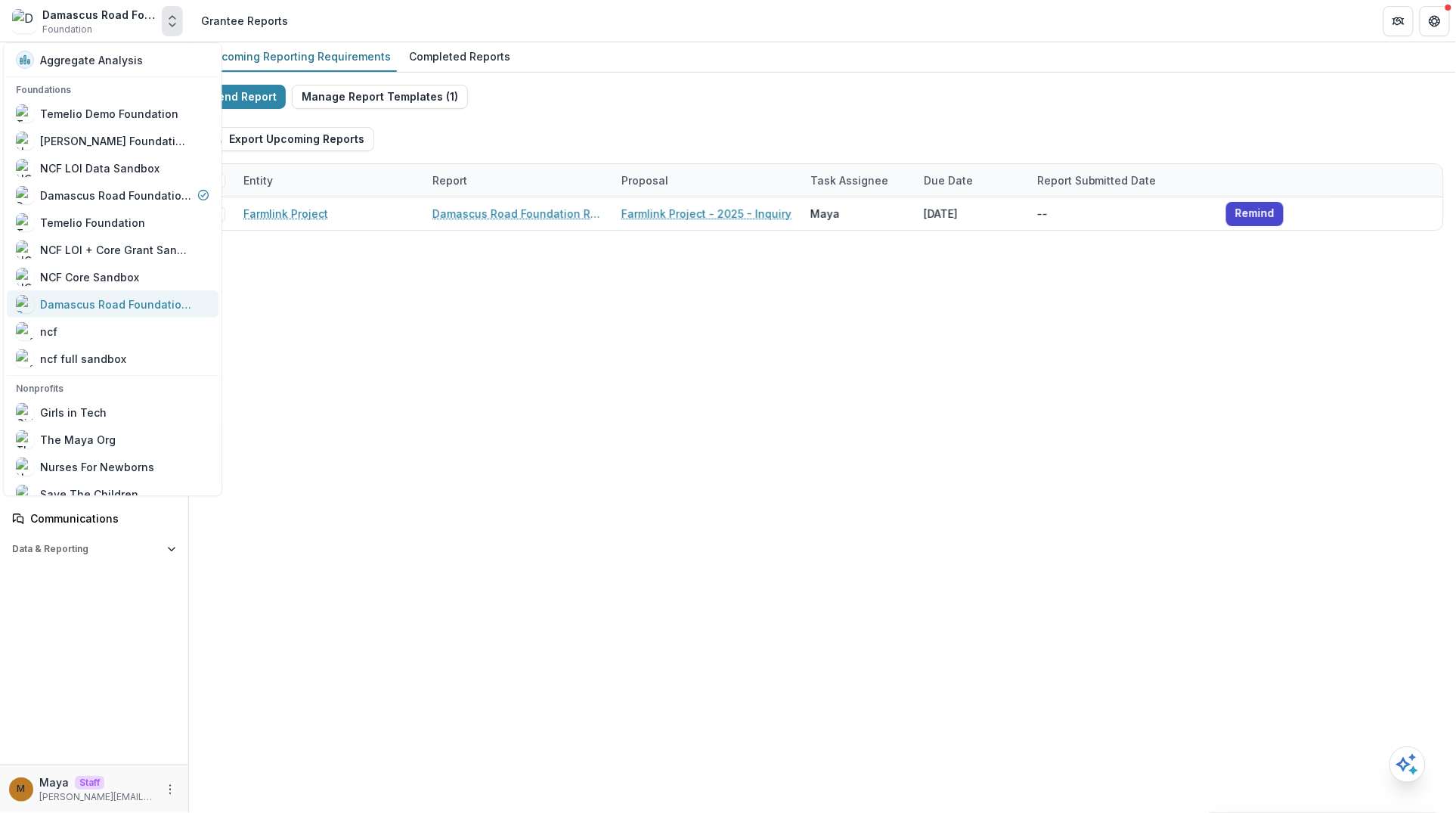
scroll to position [153, 0]
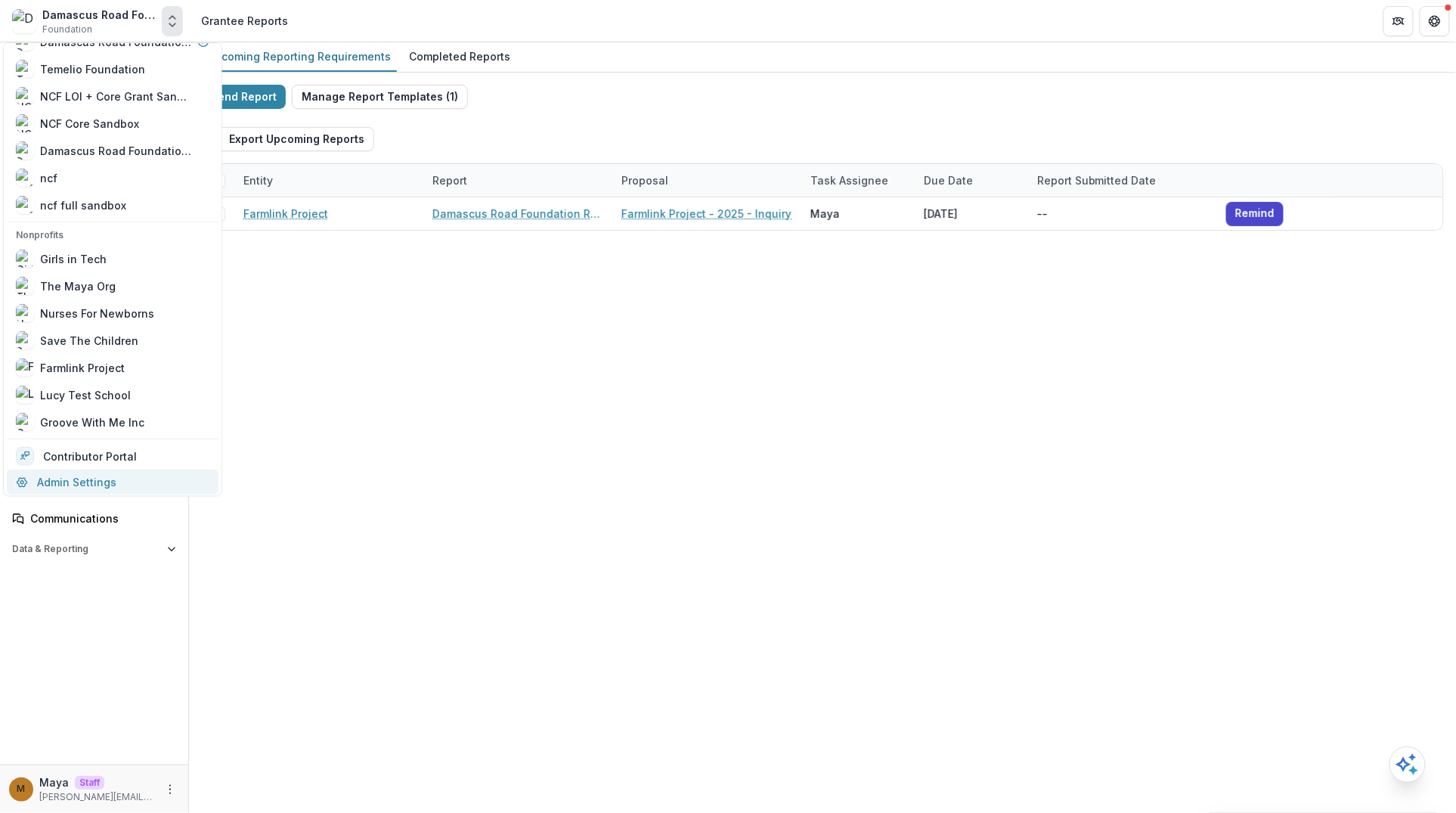
click at [65, 470] on link "Admin Settings" at bounding box center [113, 482] width 212 height 25
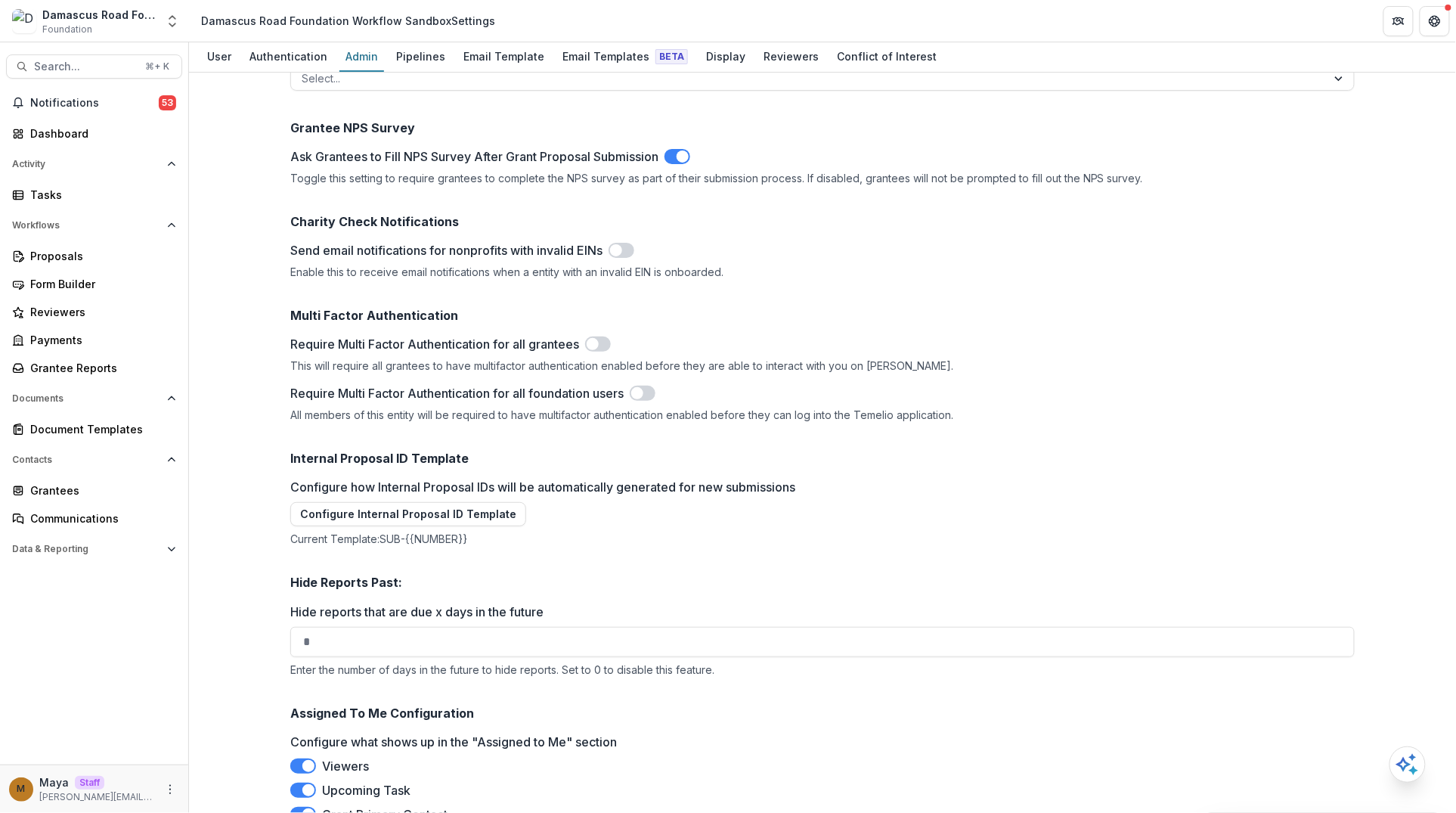
scroll to position [2025, 0]
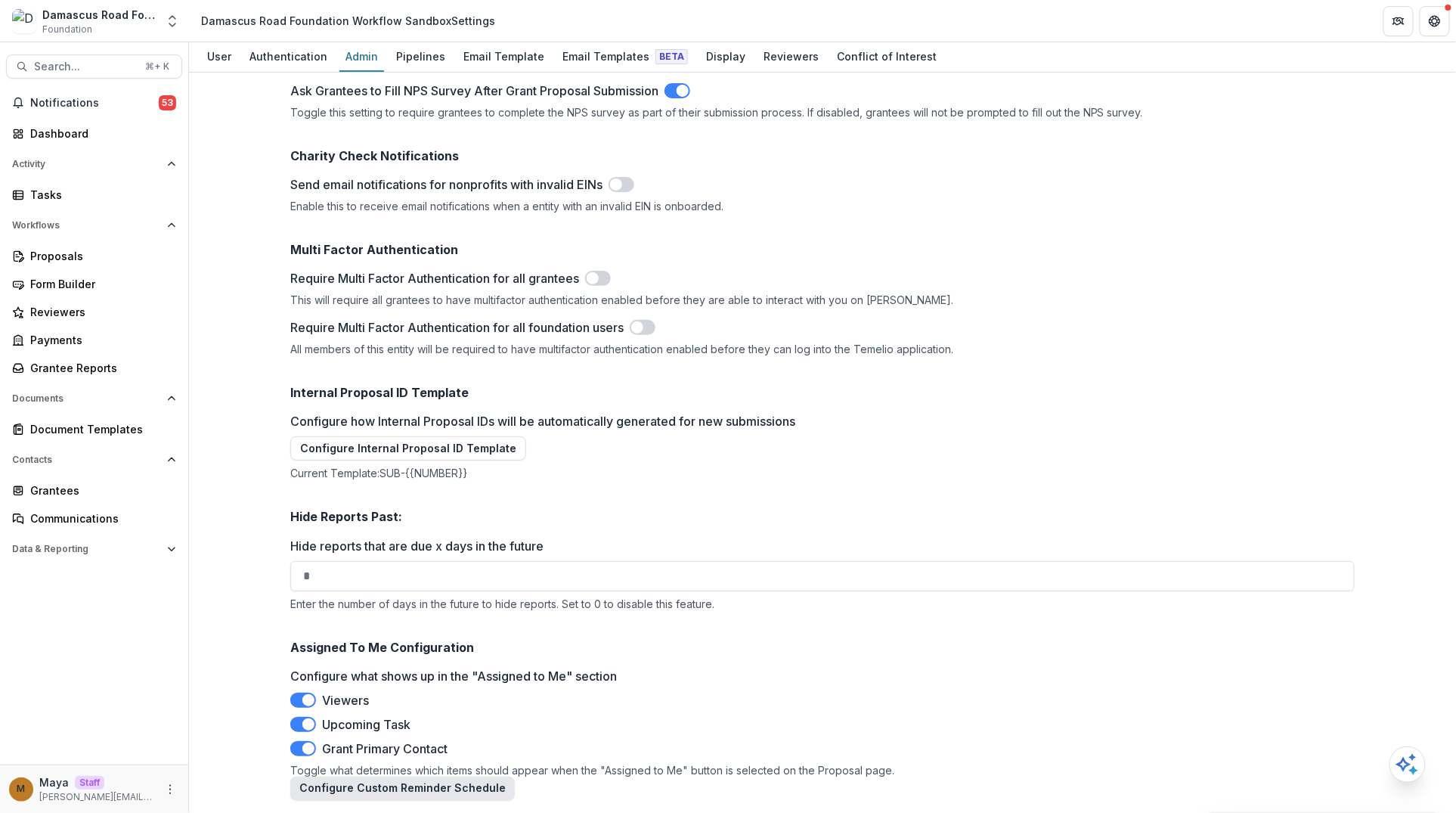
click at [407, 788] on button "Configure Custom Reminder Schedule" at bounding box center [402, 789] width 225 height 24
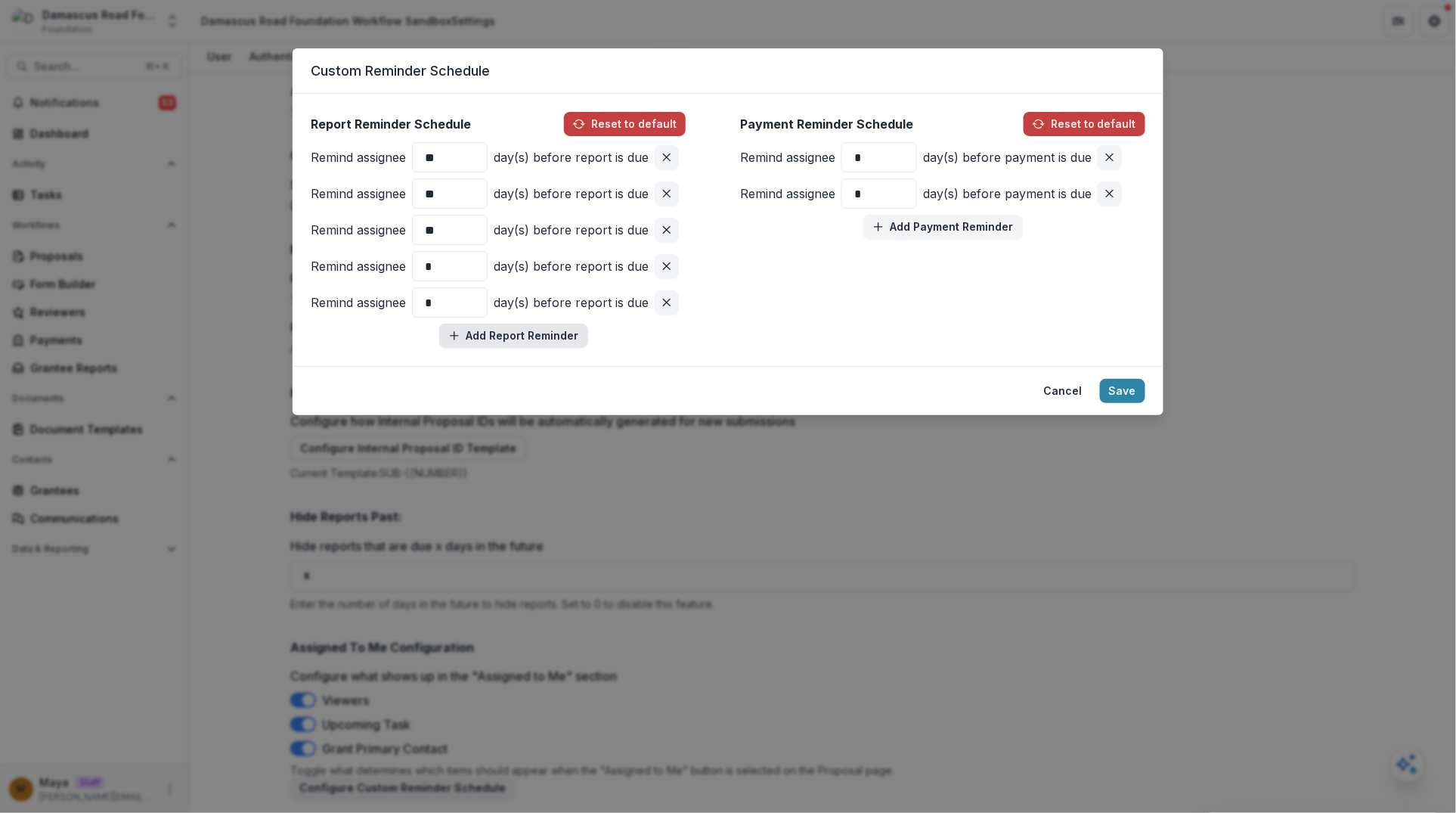
click at [495, 337] on button "Add Report Reminder" at bounding box center [513, 336] width 149 height 24
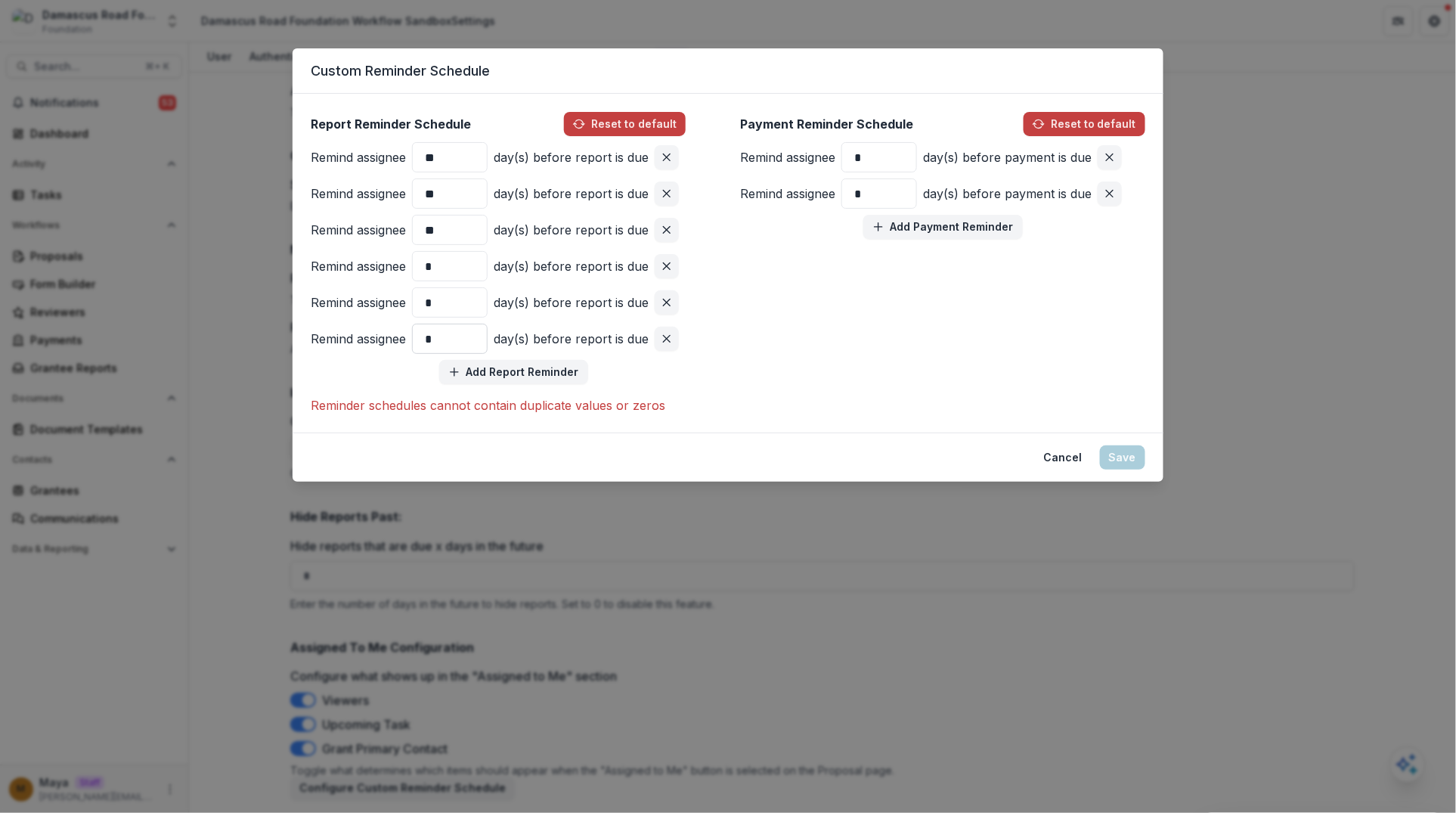
click at [453, 333] on input "*" at bounding box center [450, 339] width 76 height 30
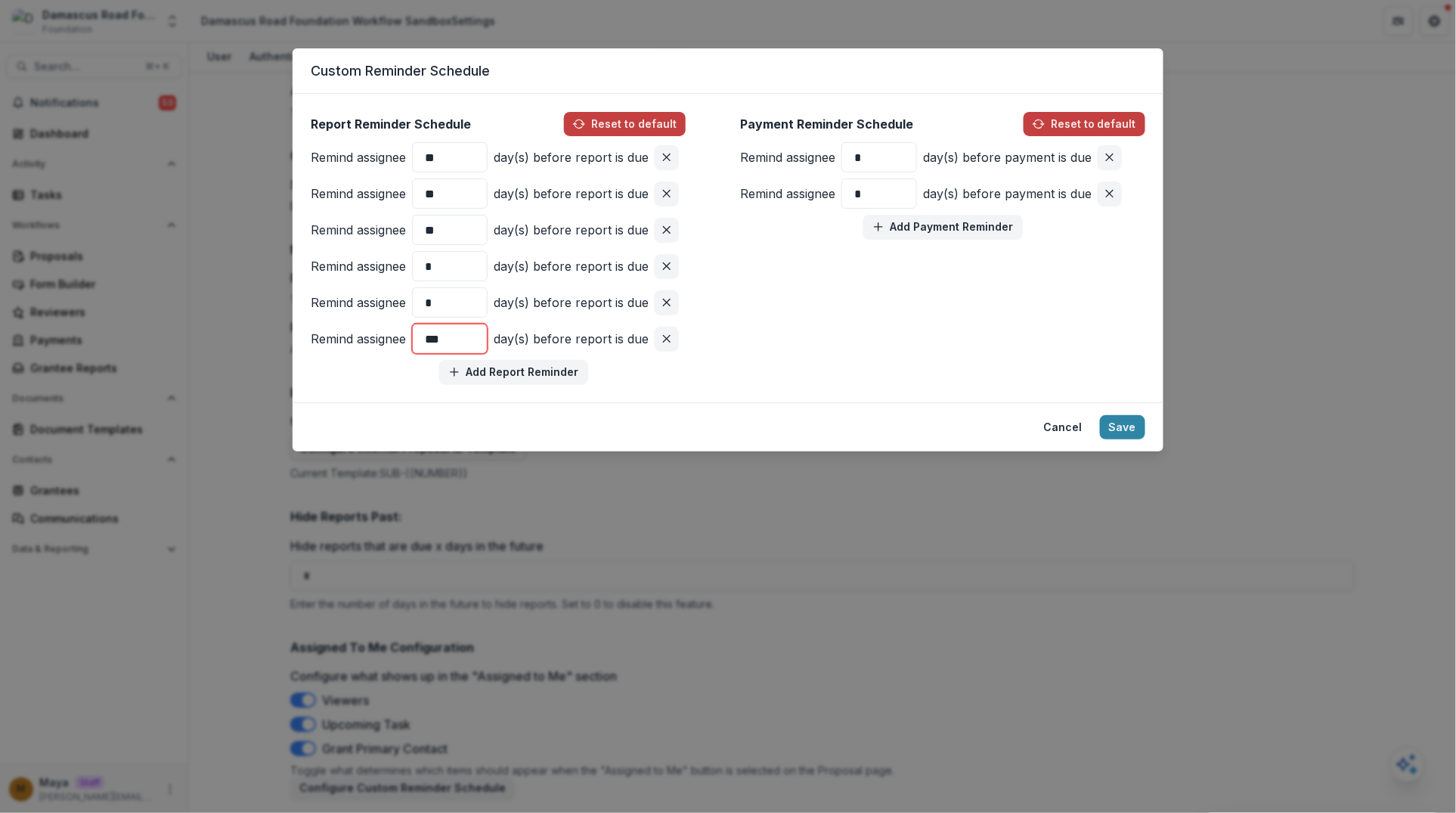
click at [378, 380] on div "Report Reminder Schedule Reset to default Remind assignee ** day(s) before repo…" at bounding box center [513, 247] width 405 height 272
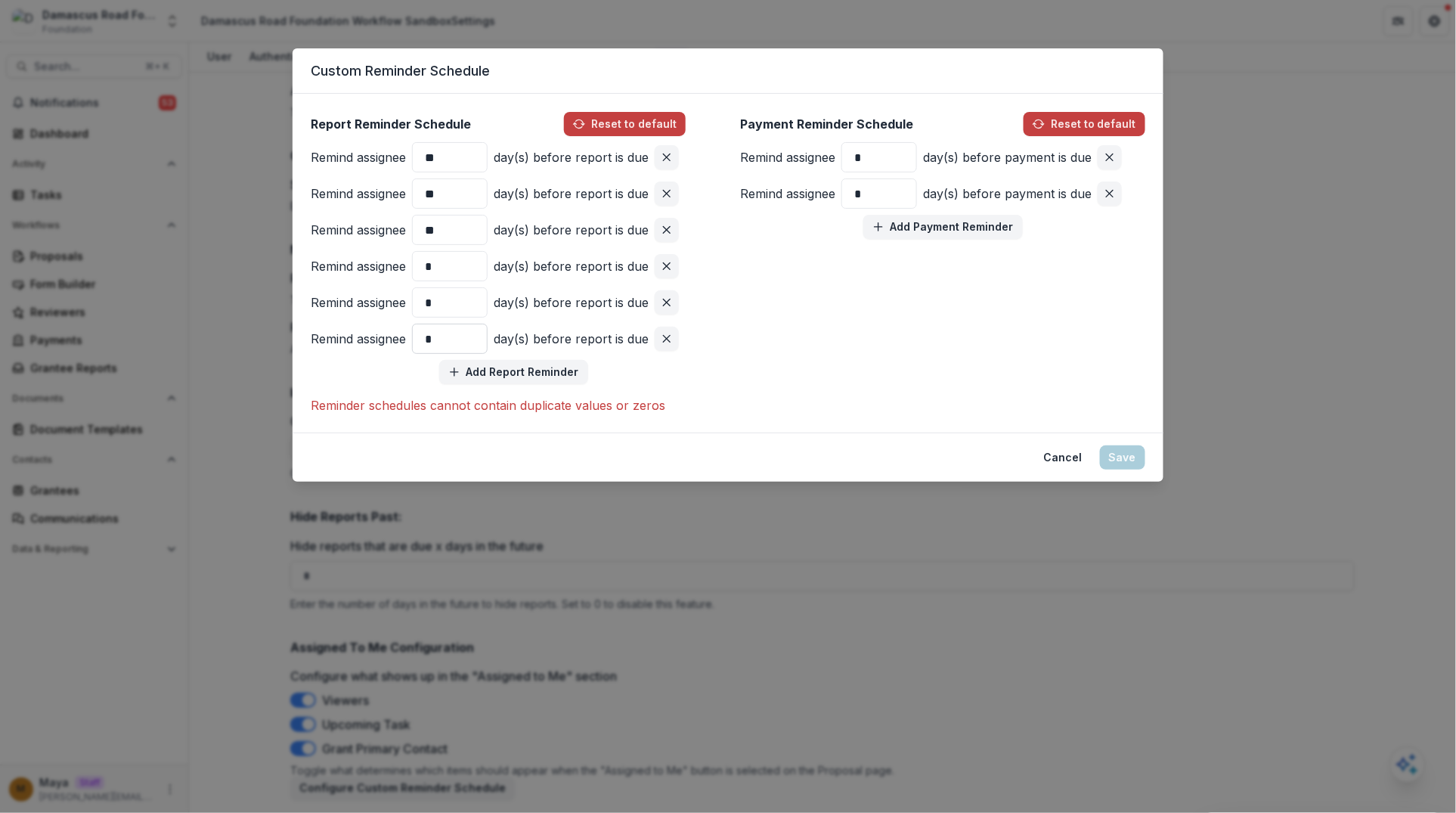
click at [465, 341] on input "*" at bounding box center [450, 339] width 76 height 30
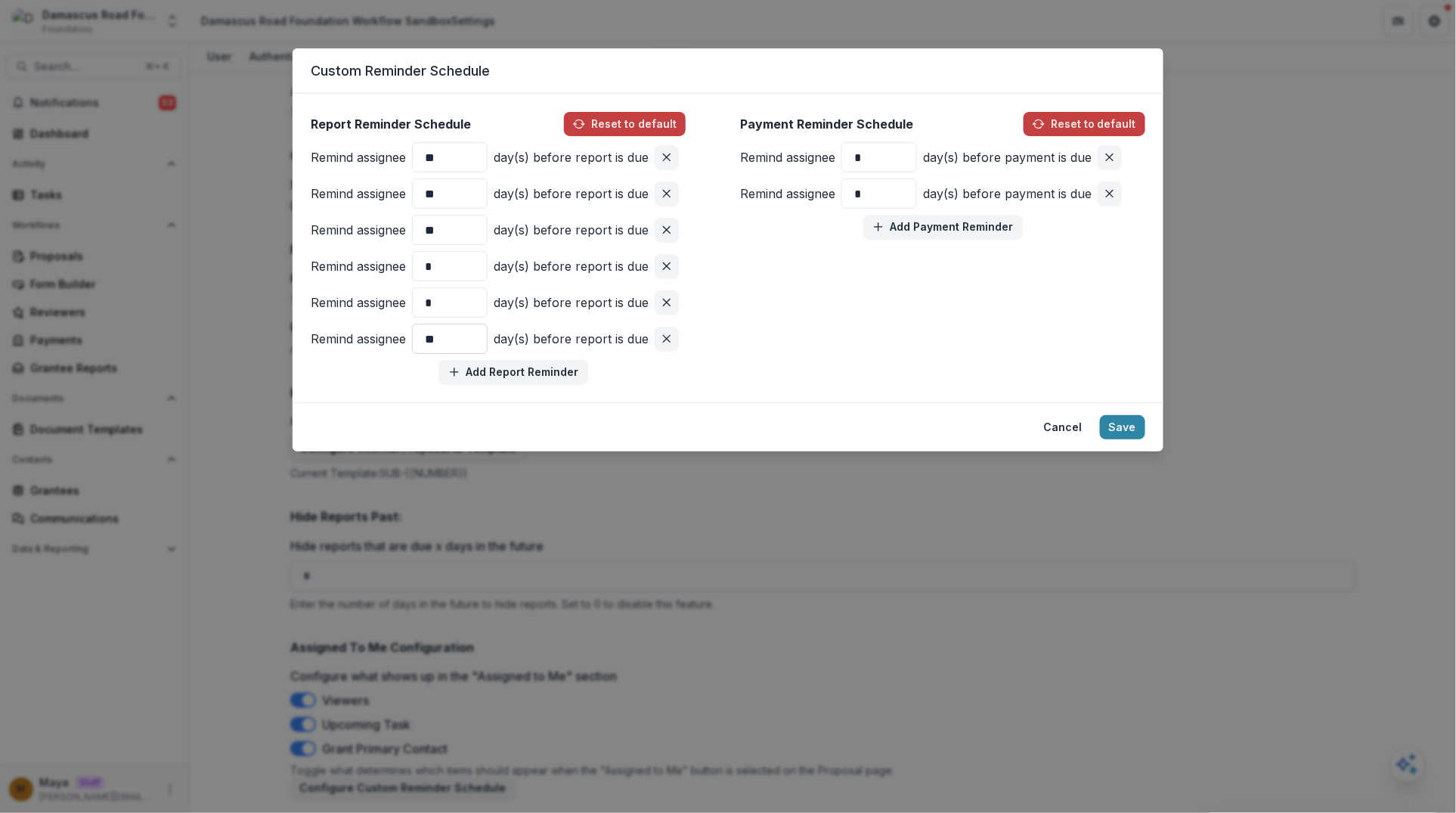
type input "*"
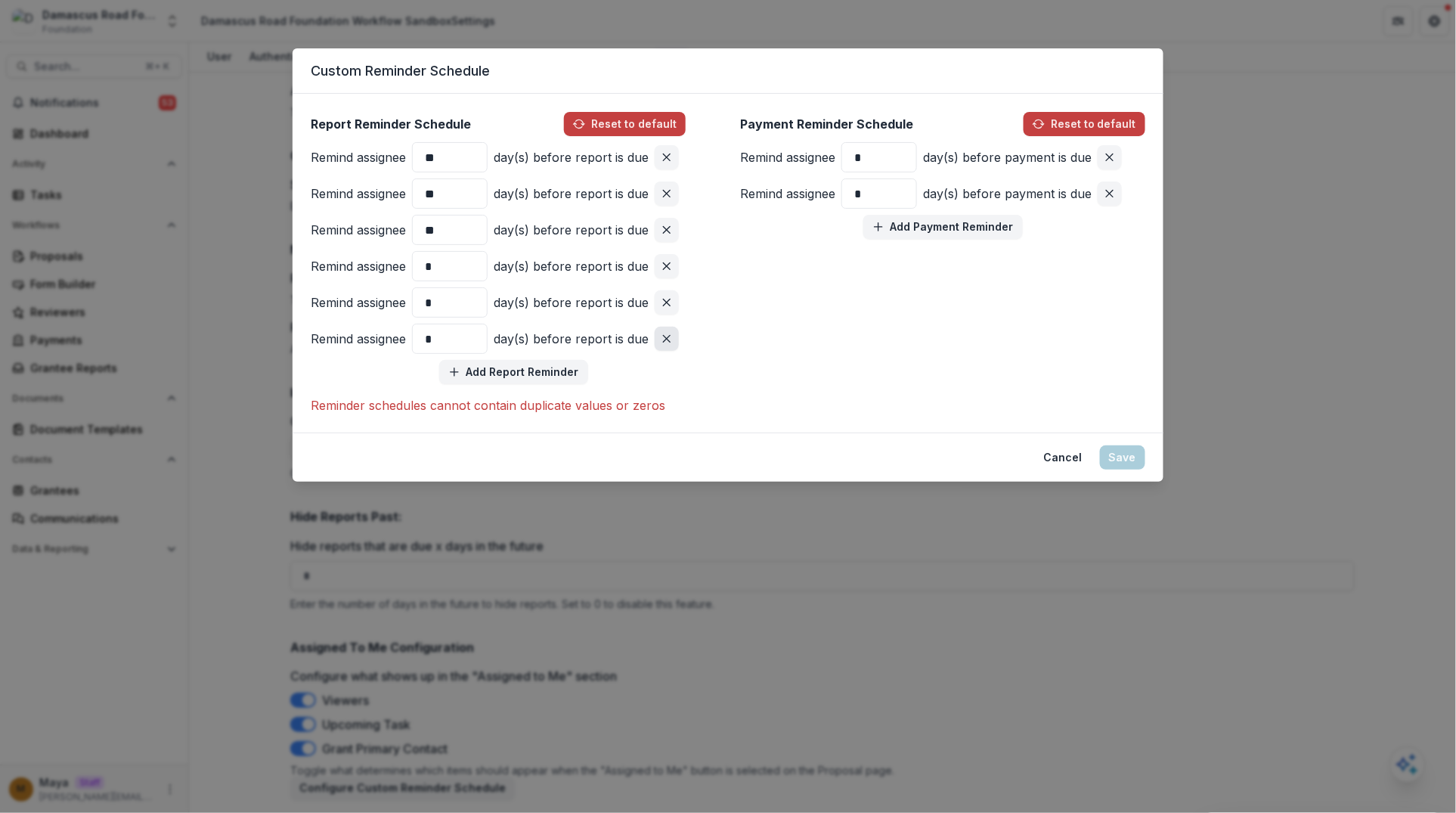
click at [673, 337] on button "Remove pair" at bounding box center [666, 338] width 24 height 24
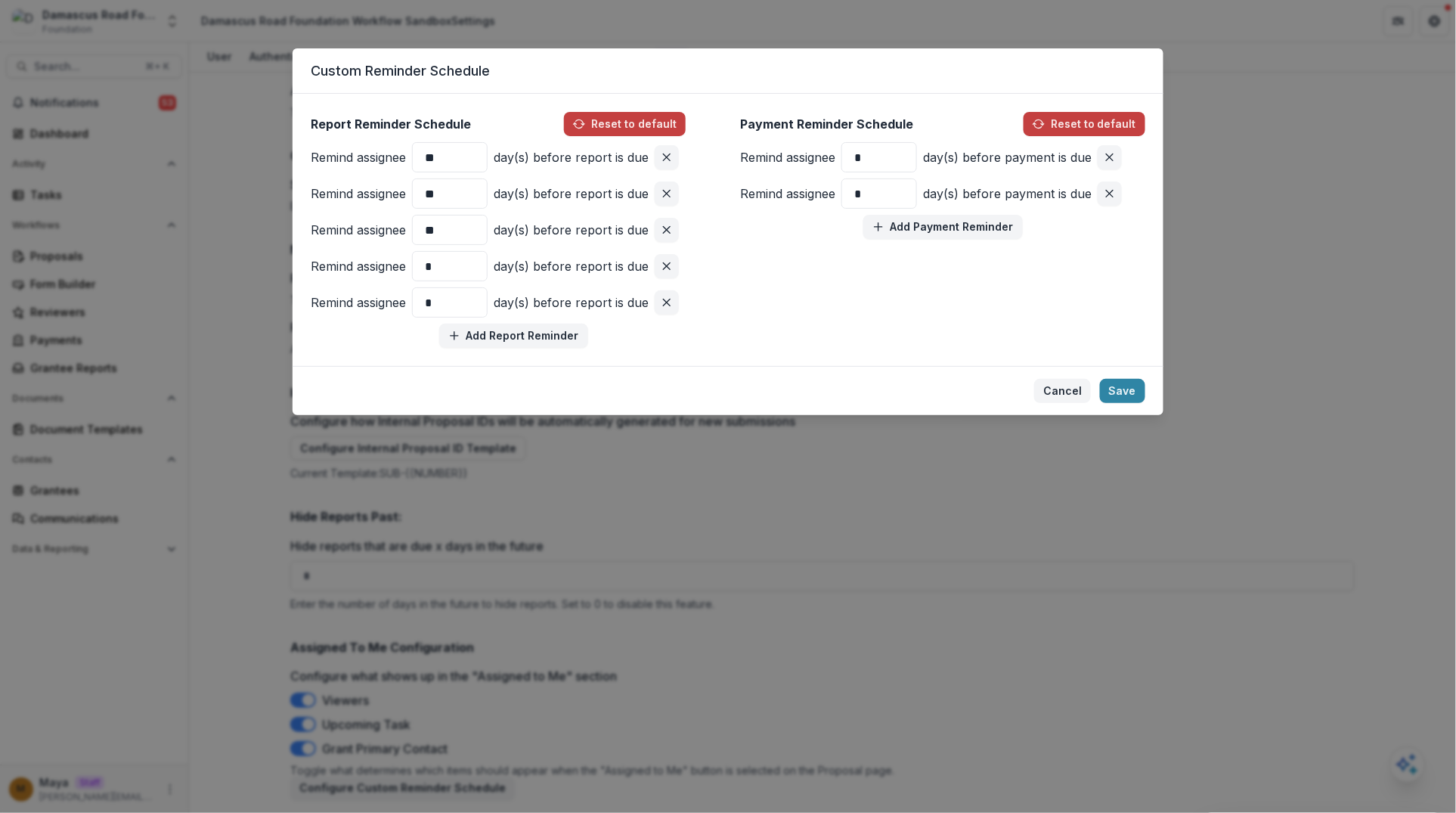
click at [1055, 393] on button "Cancel" at bounding box center [1062, 391] width 56 height 24
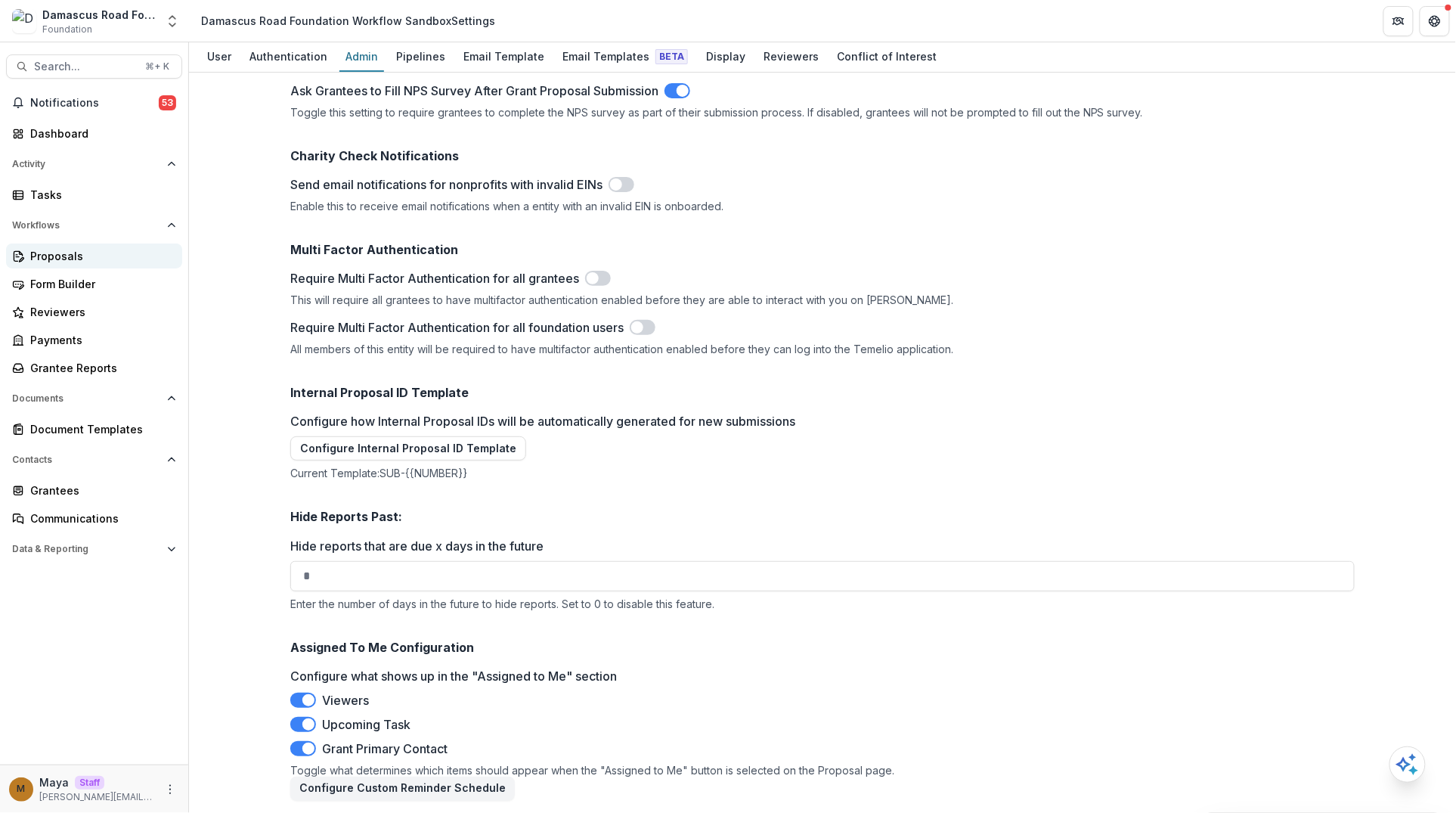
click at [64, 248] on div "Proposals" at bounding box center [100, 256] width 140 height 16
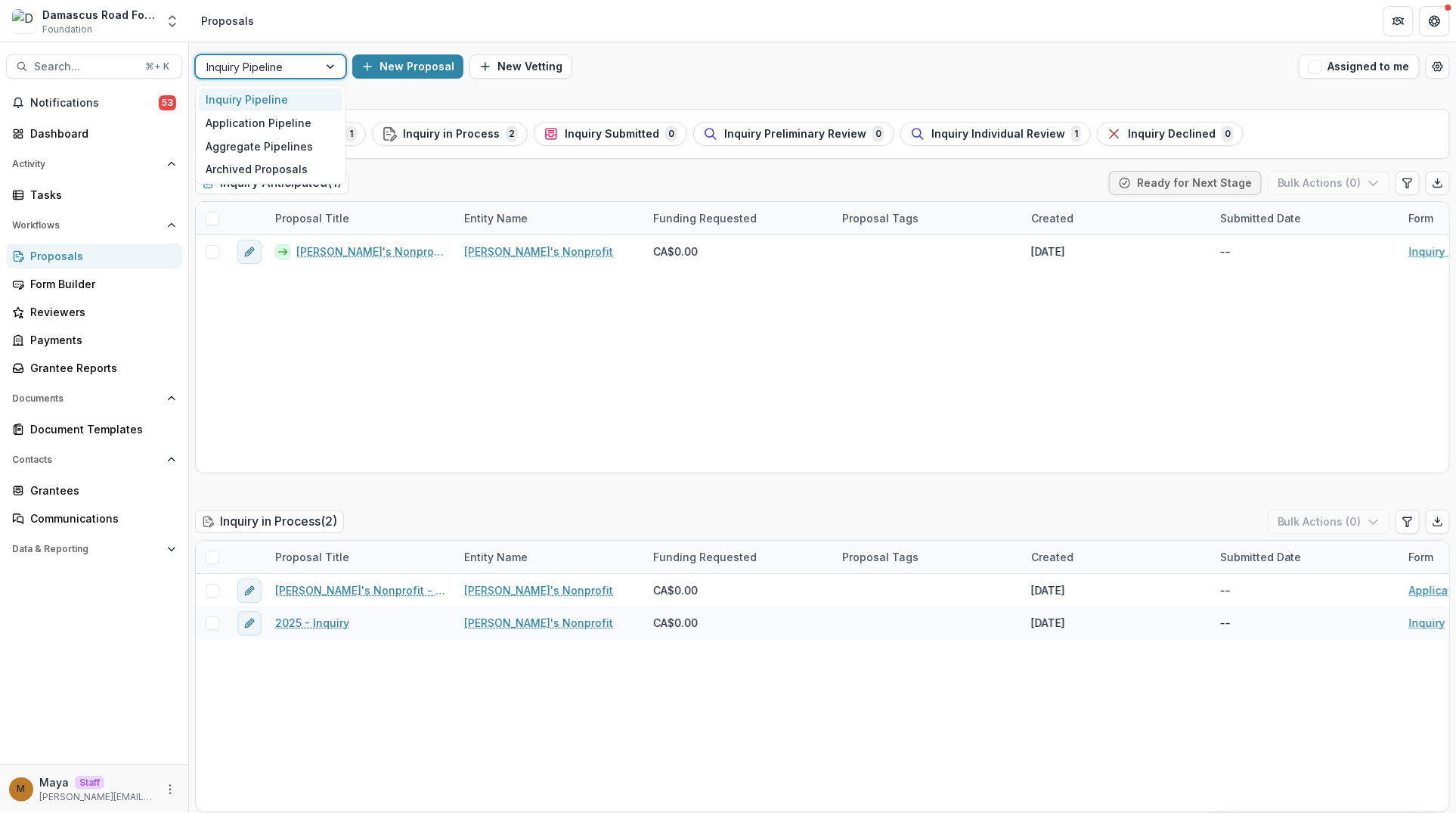
click at [310, 73] on div "Inquiry Pipeline" at bounding box center [257, 66] width 123 height 22
click at [294, 120] on div "Application Pipeline" at bounding box center [270, 123] width 144 height 24
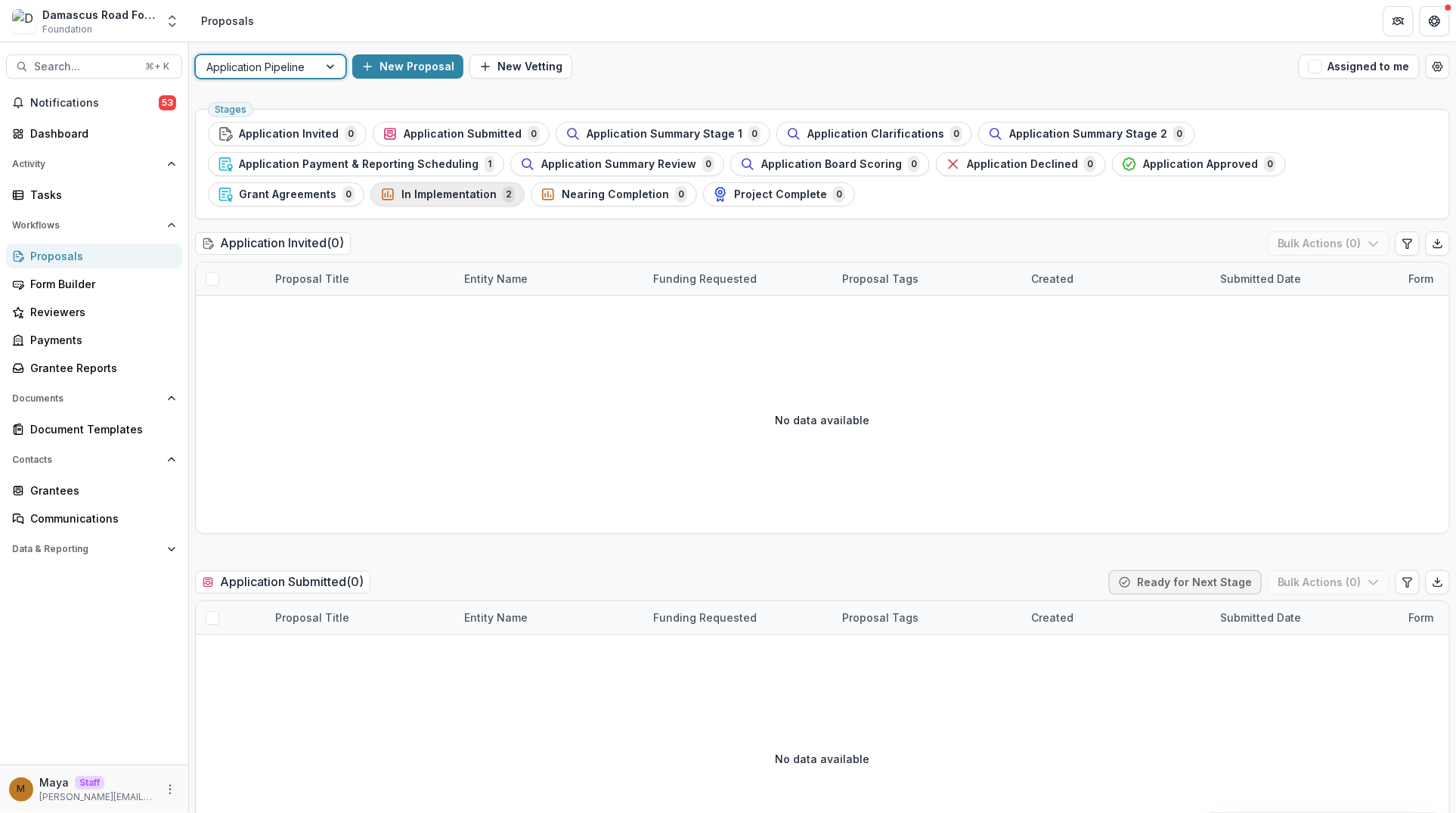
click at [380, 201] on div "In Implementation 2" at bounding box center [447, 194] width 135 height 17
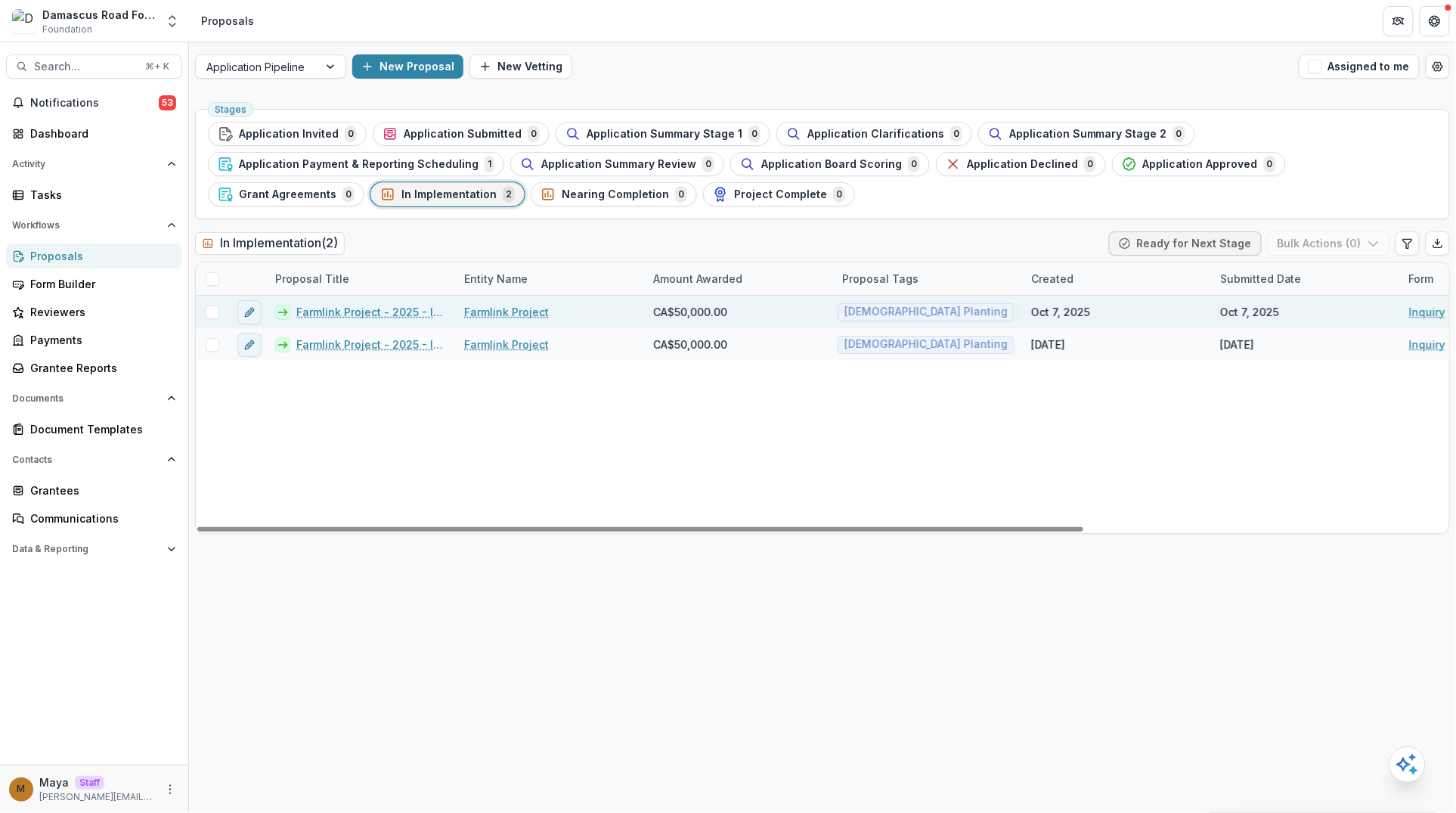
click at [370, 311] on link "Farmlink Project - 2025 - Inquiry" at bounding box center [371, 311] width 150 height 16
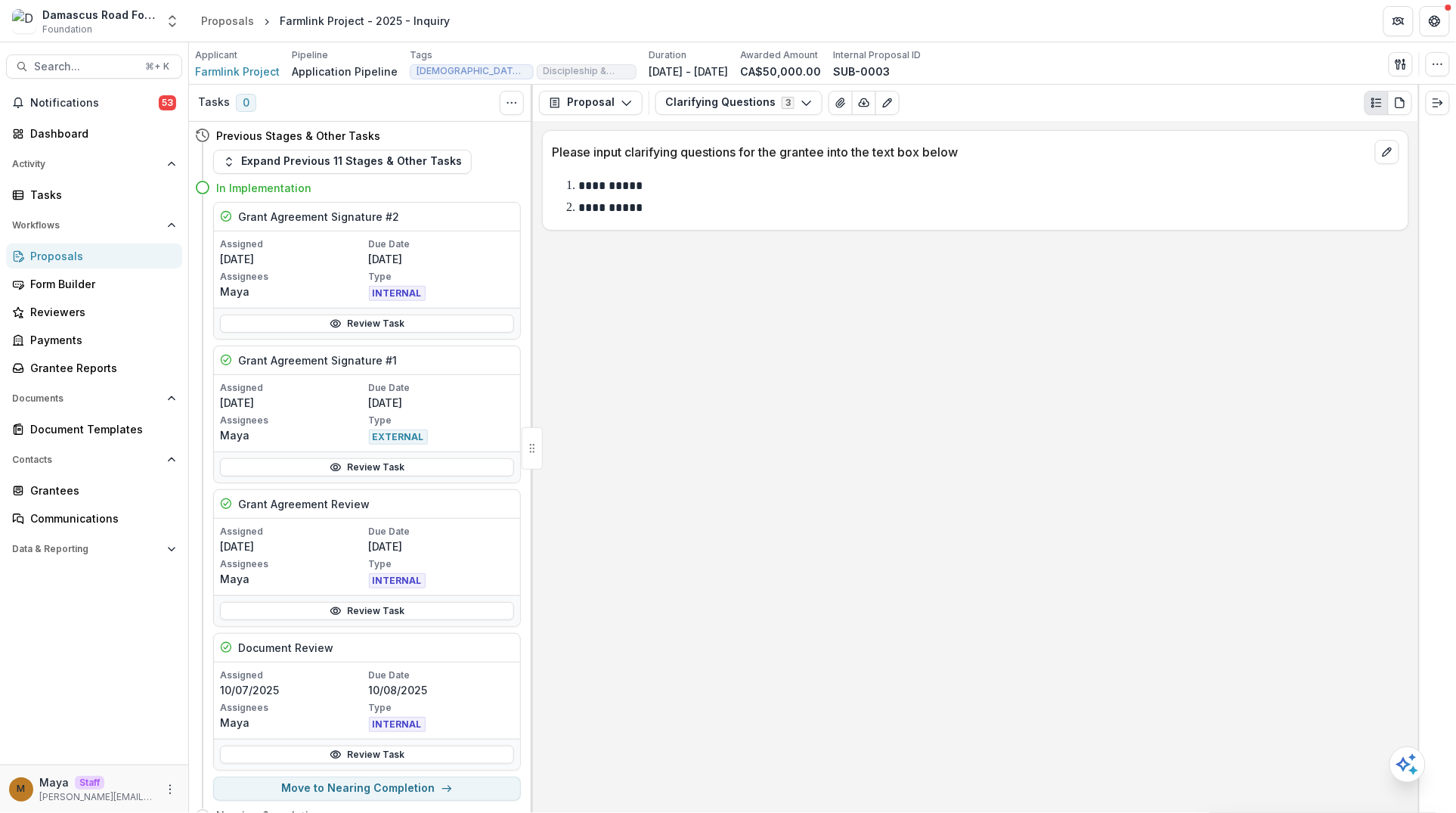
scroll to position [41, 0]
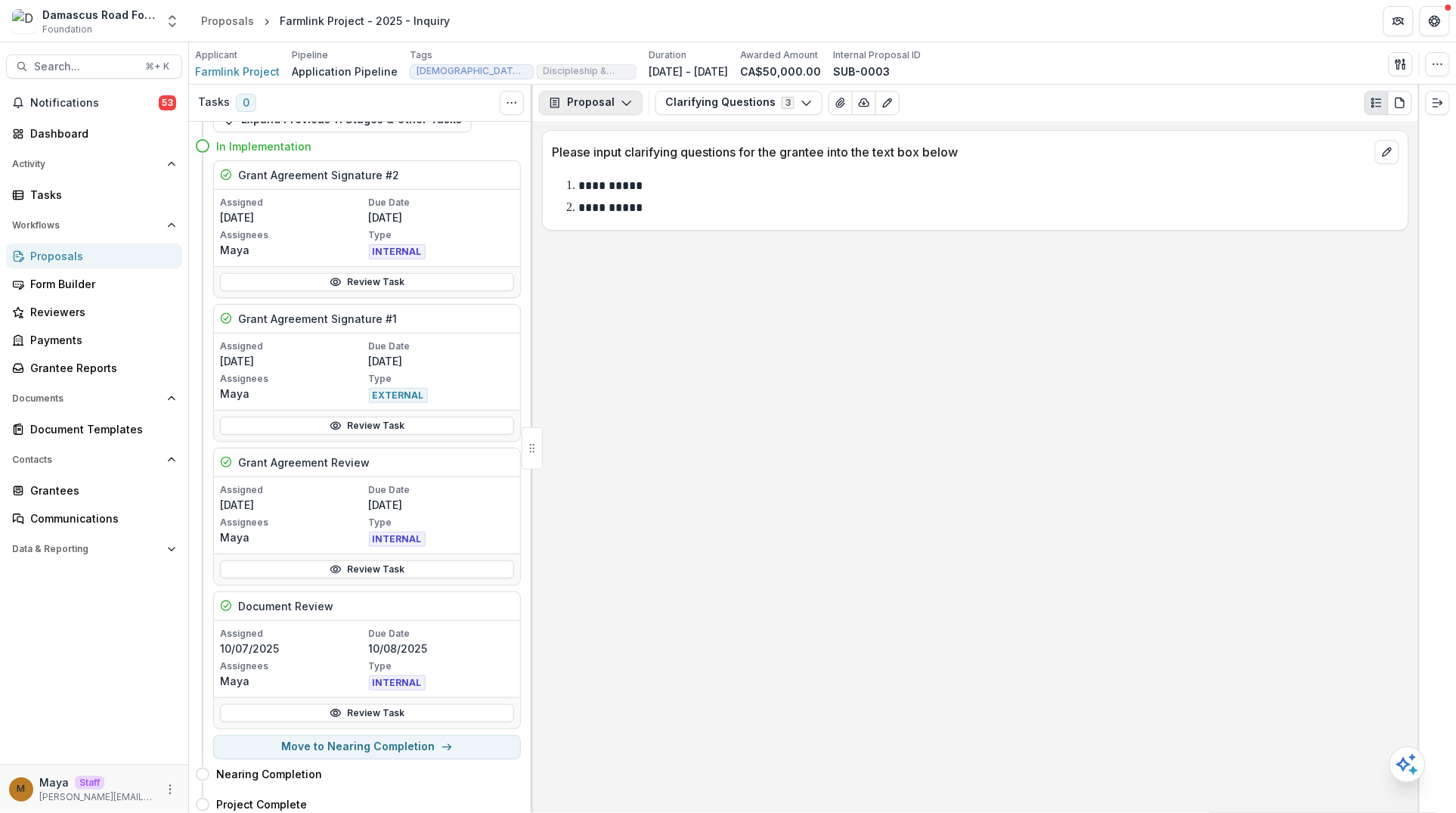
click at [598, 104] on button "Proposal" at bounding box center [590, 103] width 103 height 24
click at [596, 163] on div "Payments" at bounding box center [638, 162] width 138 height 16
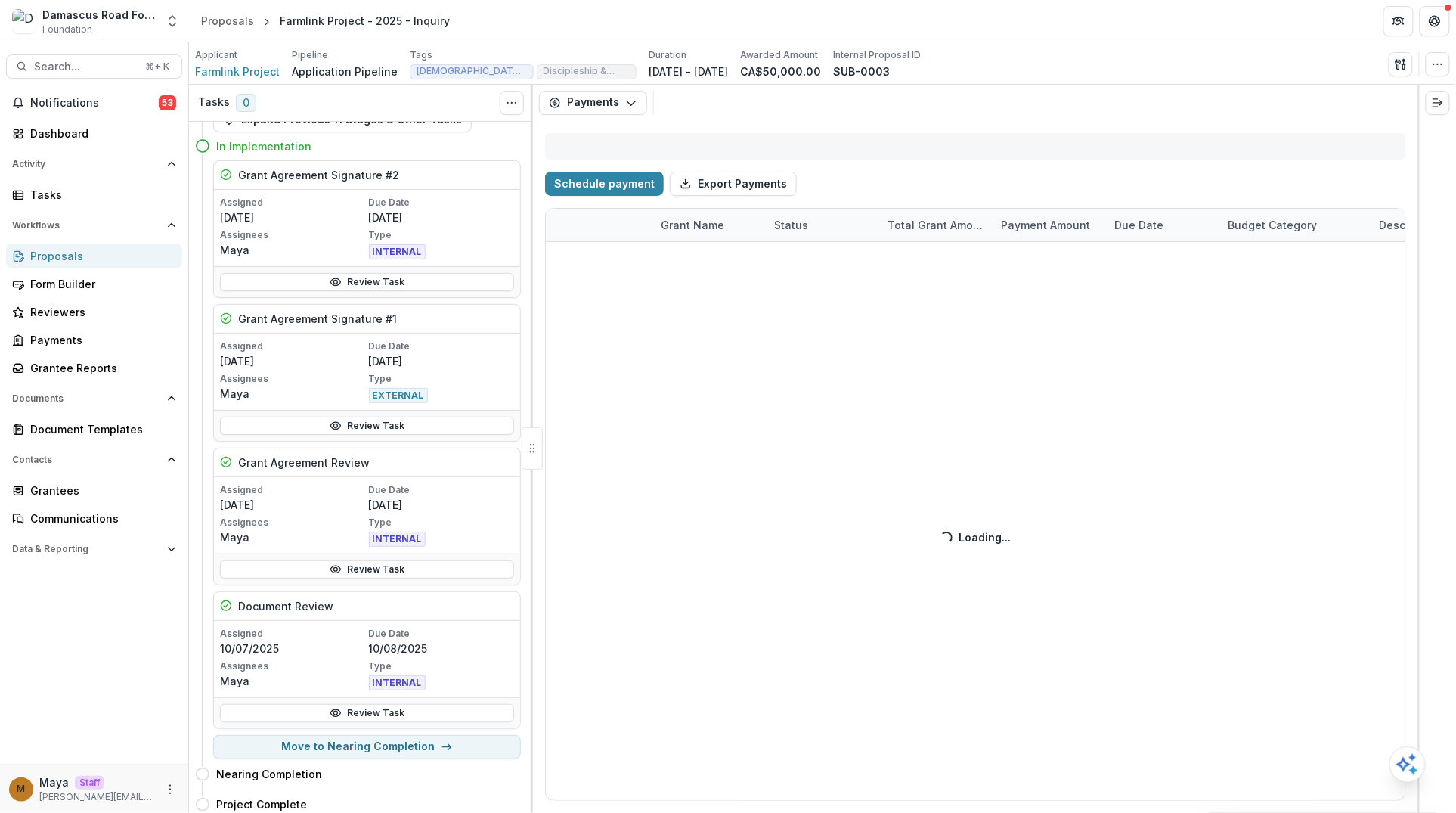
select select "**********"
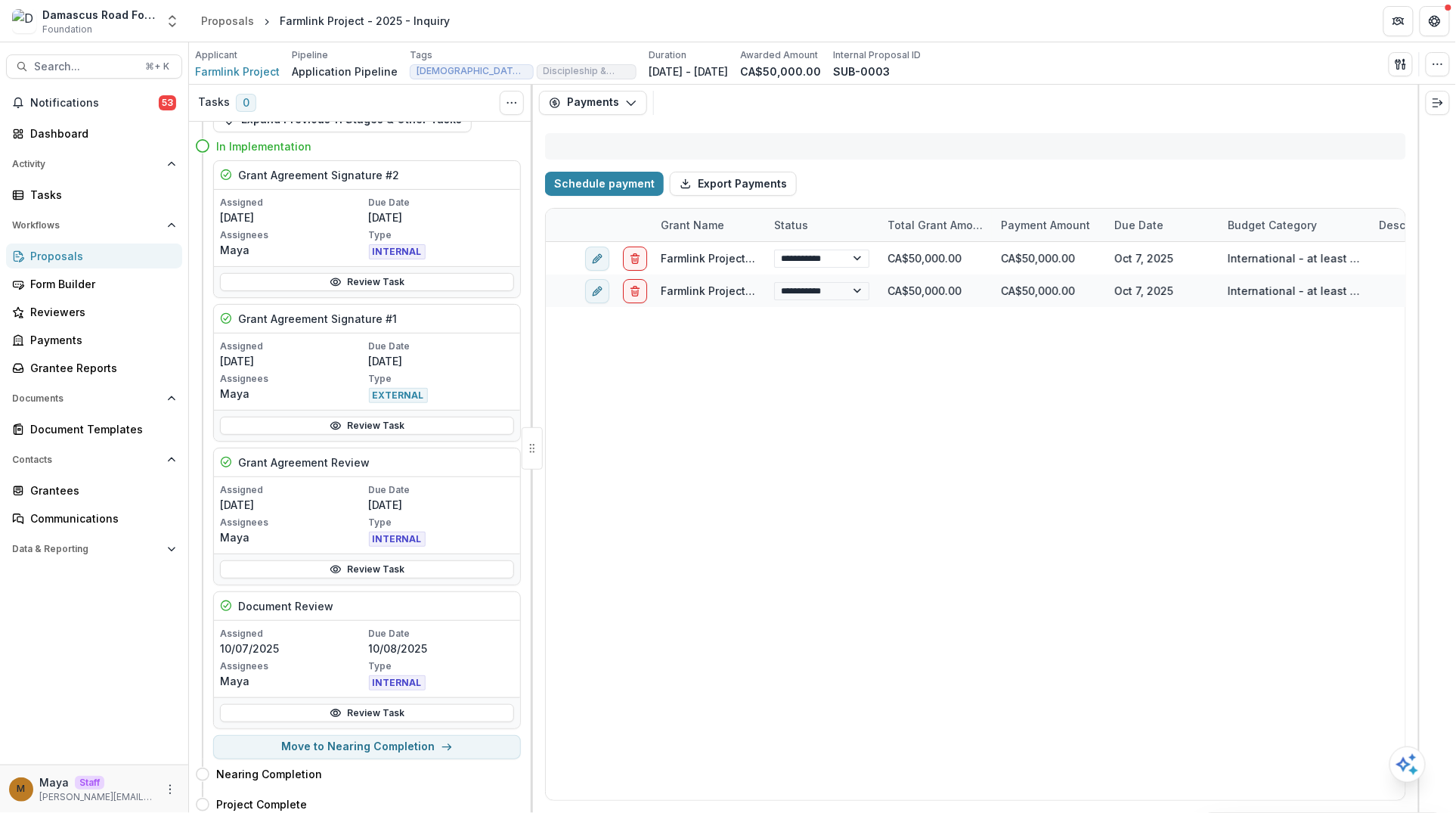
select select "**********"
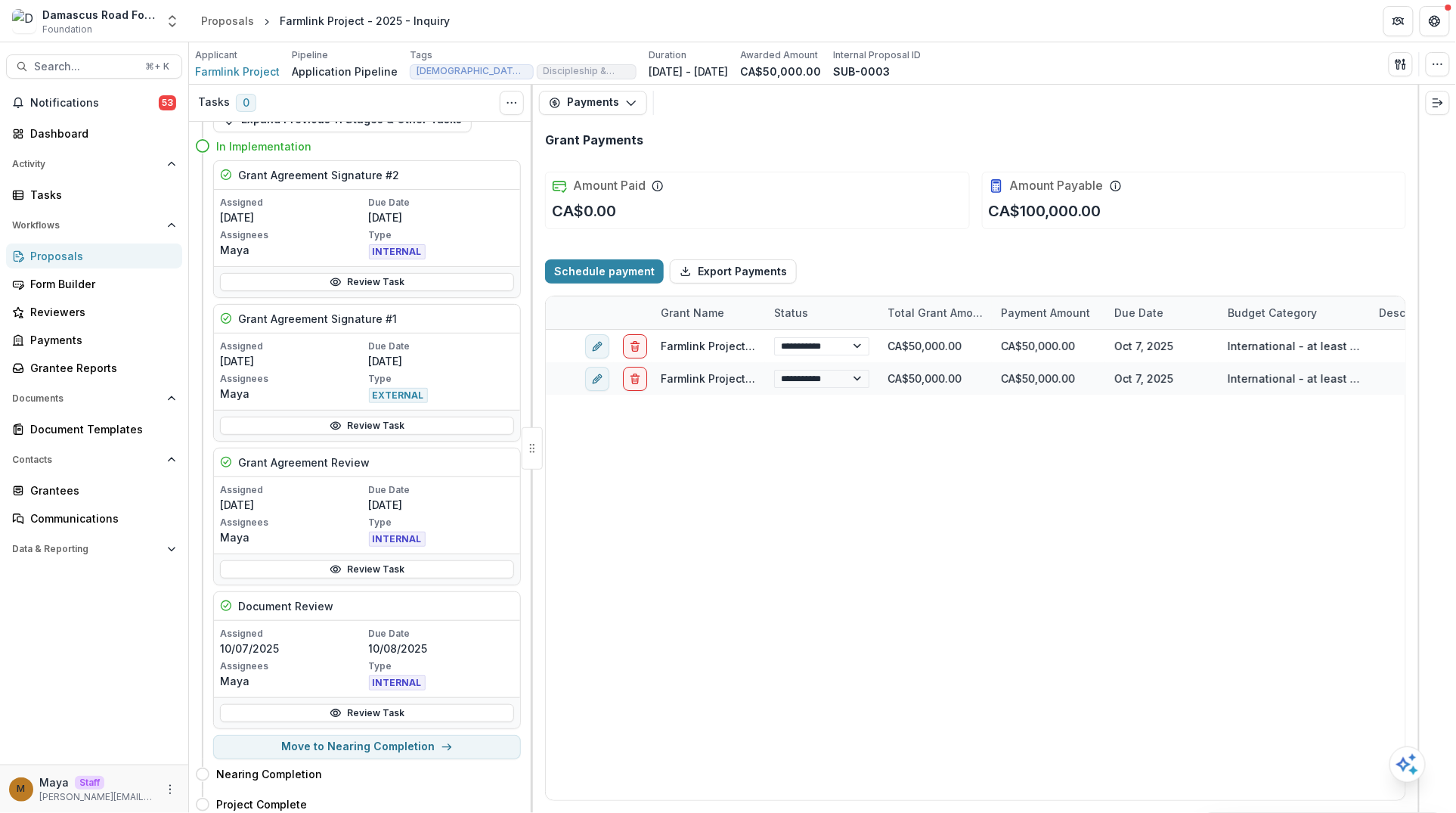
select select "**********"
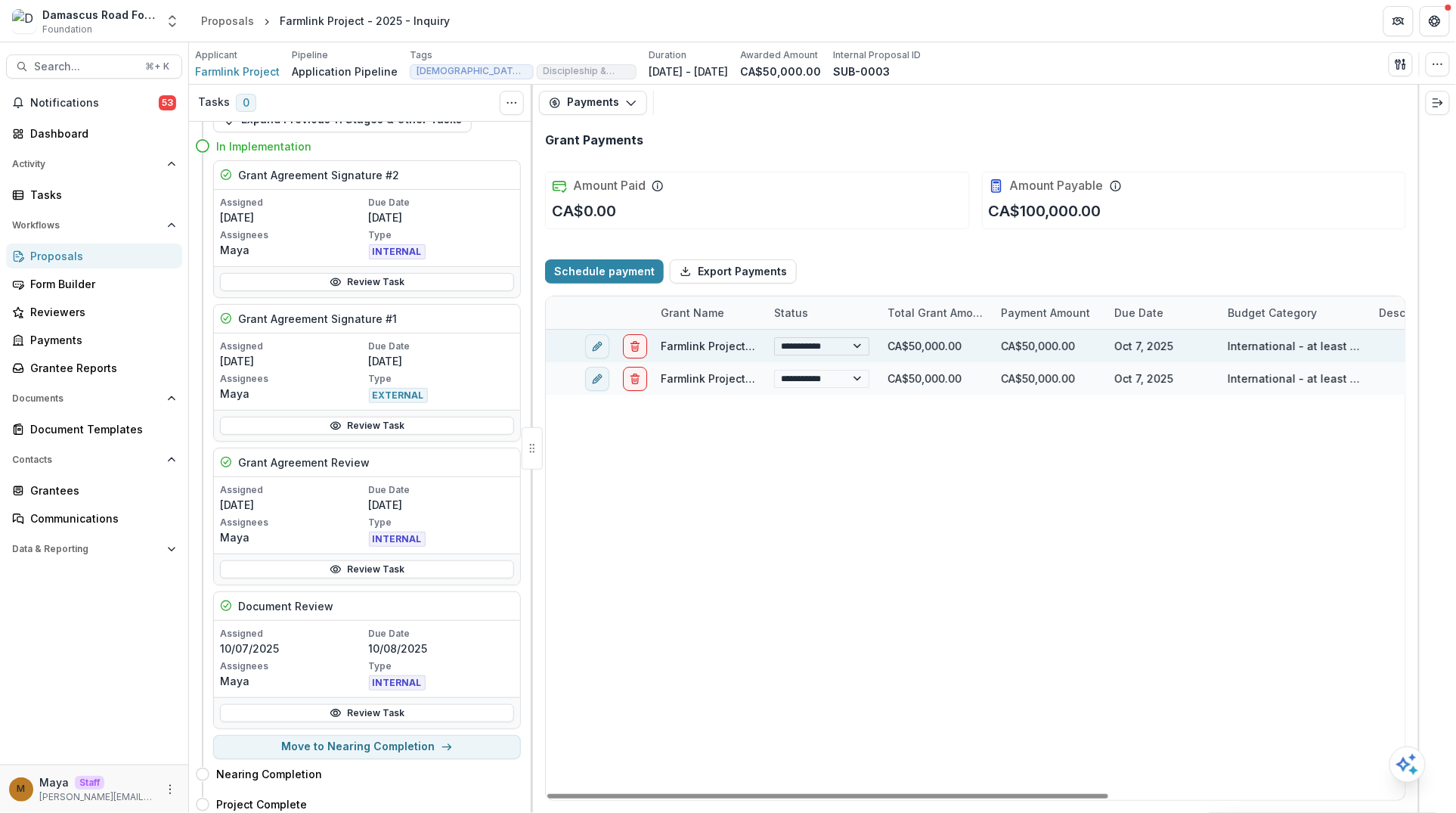
click at [817, 351] on select "**********" at bounding box center [821, 347] width 95 height 19
click at [774, 337] on select "**********" at bounding box center [821, 347] width 95 height 19
select select "**********"
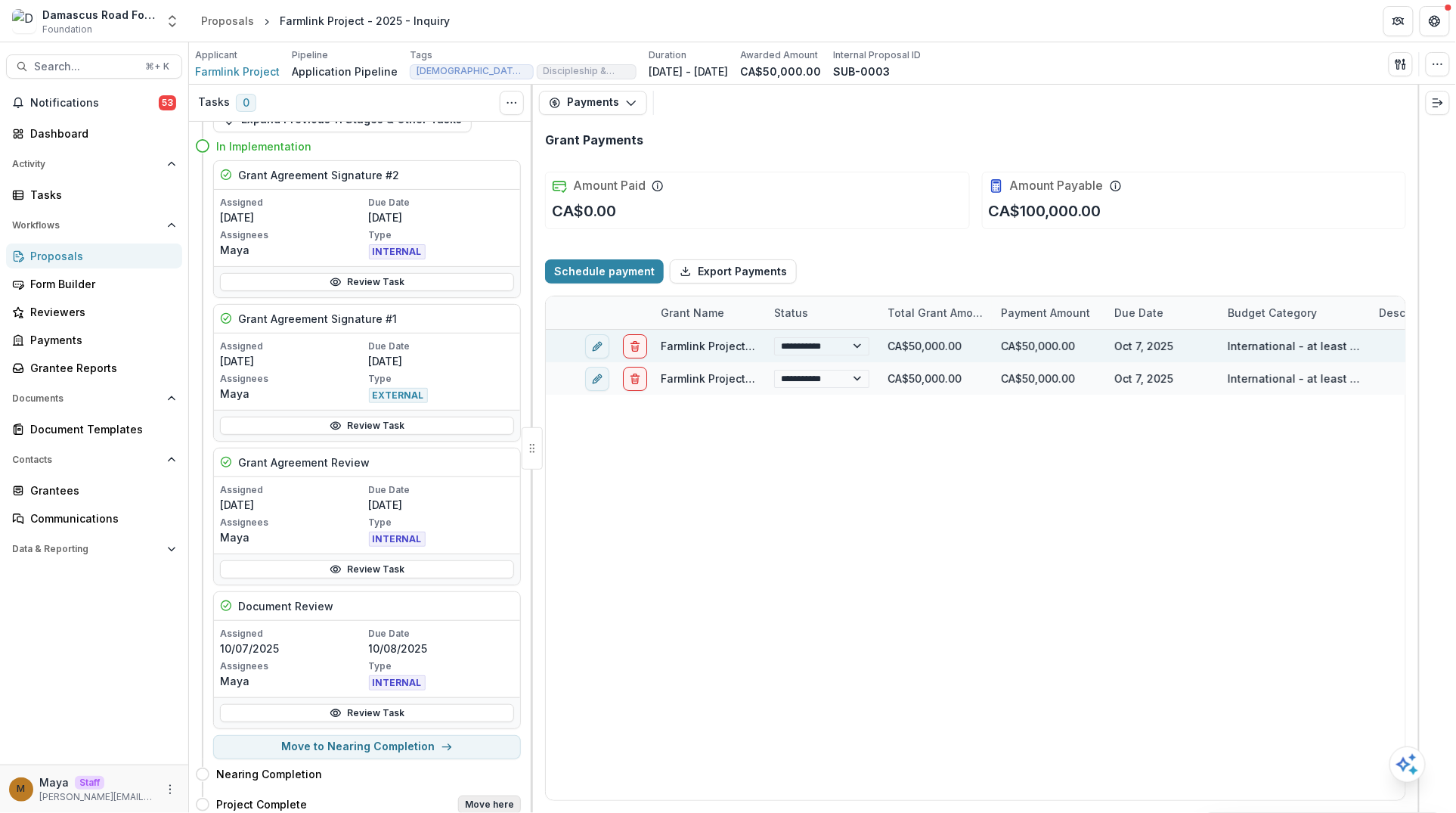
click at [473, 795] on button "Move here" at bounding box center [490, 805] width 63 height 19
select select "**********"
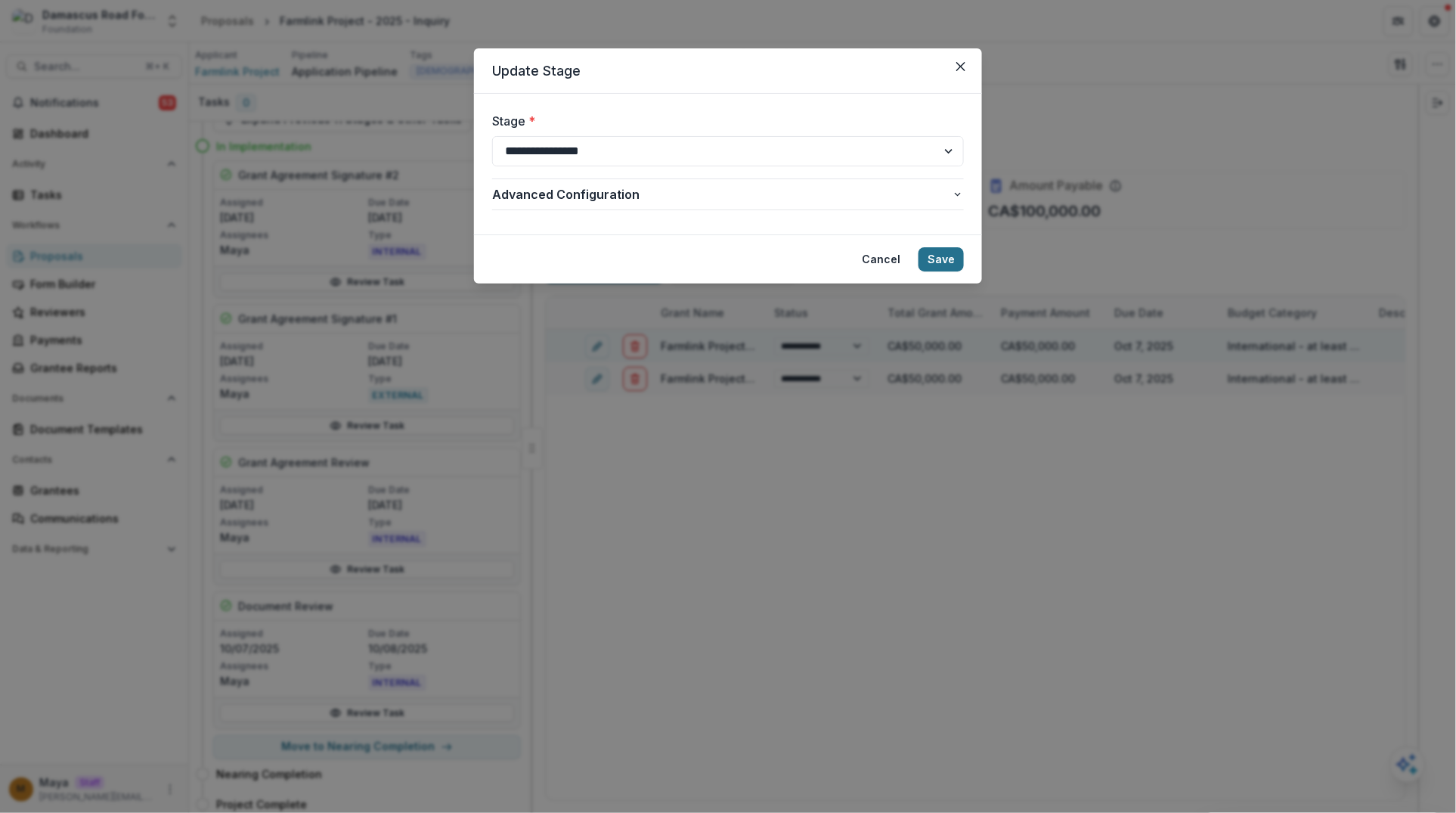
click at [949, 269] on button "Save" at bounding box center [941, 259] width 45 height 24
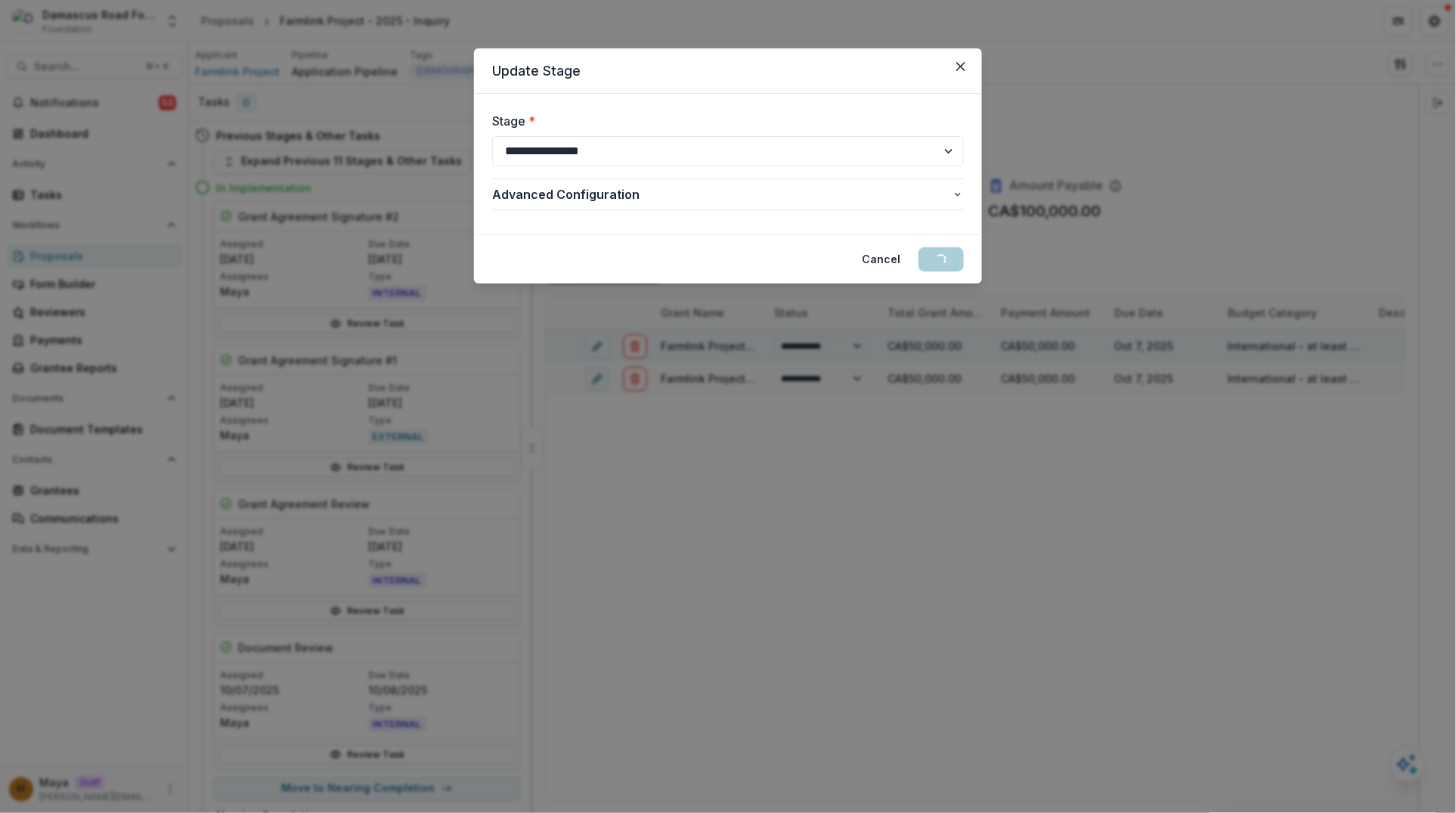
select select "**********"
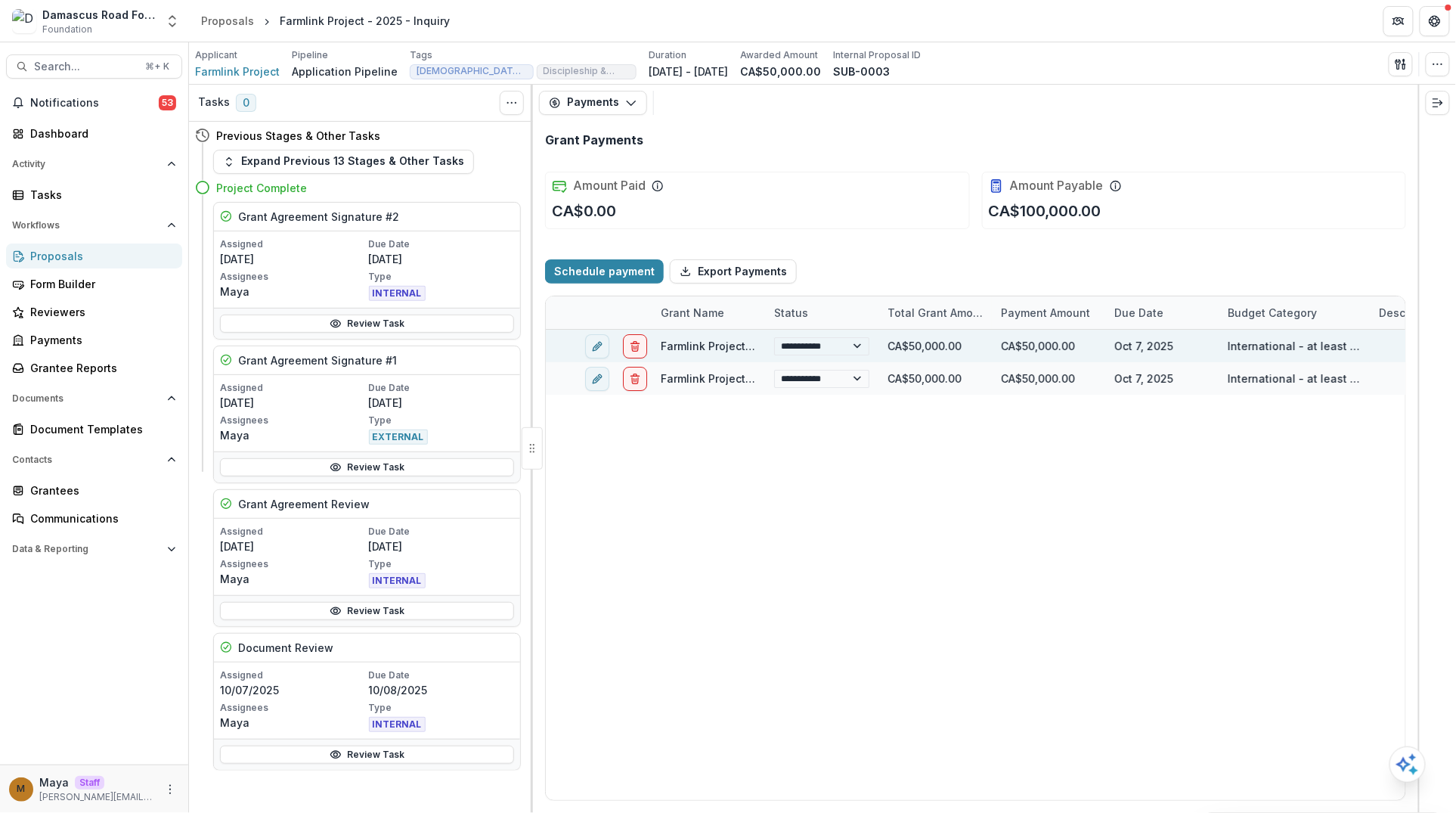
select select "**********"
click at [828, 349] on select "**********" at bounding box center [821, 347] width 95 height 19
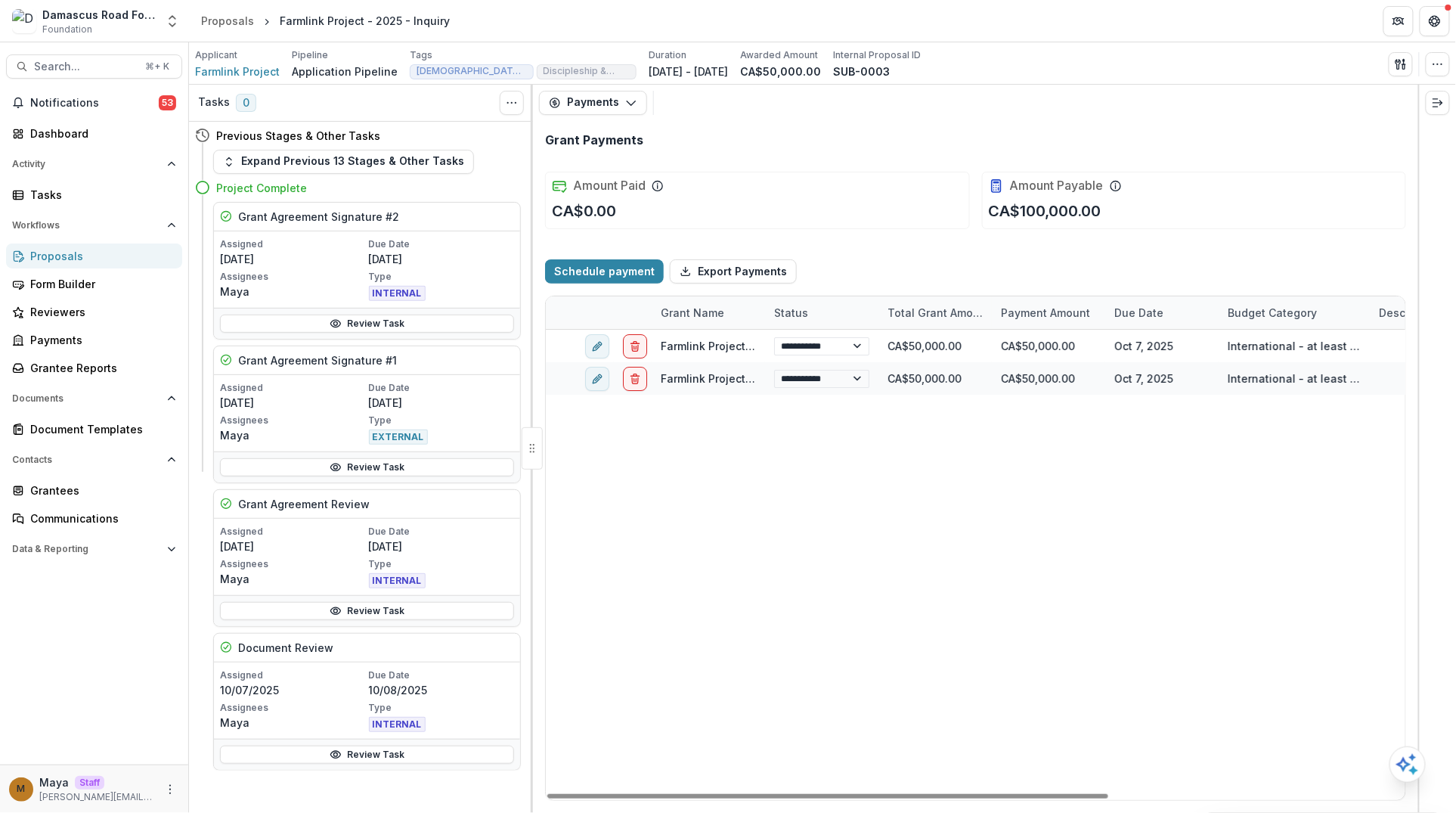
select select "**********"
click at [172, 21] on icon "Open entity switcher" at bounding box center [172, 21] width 15 height 15
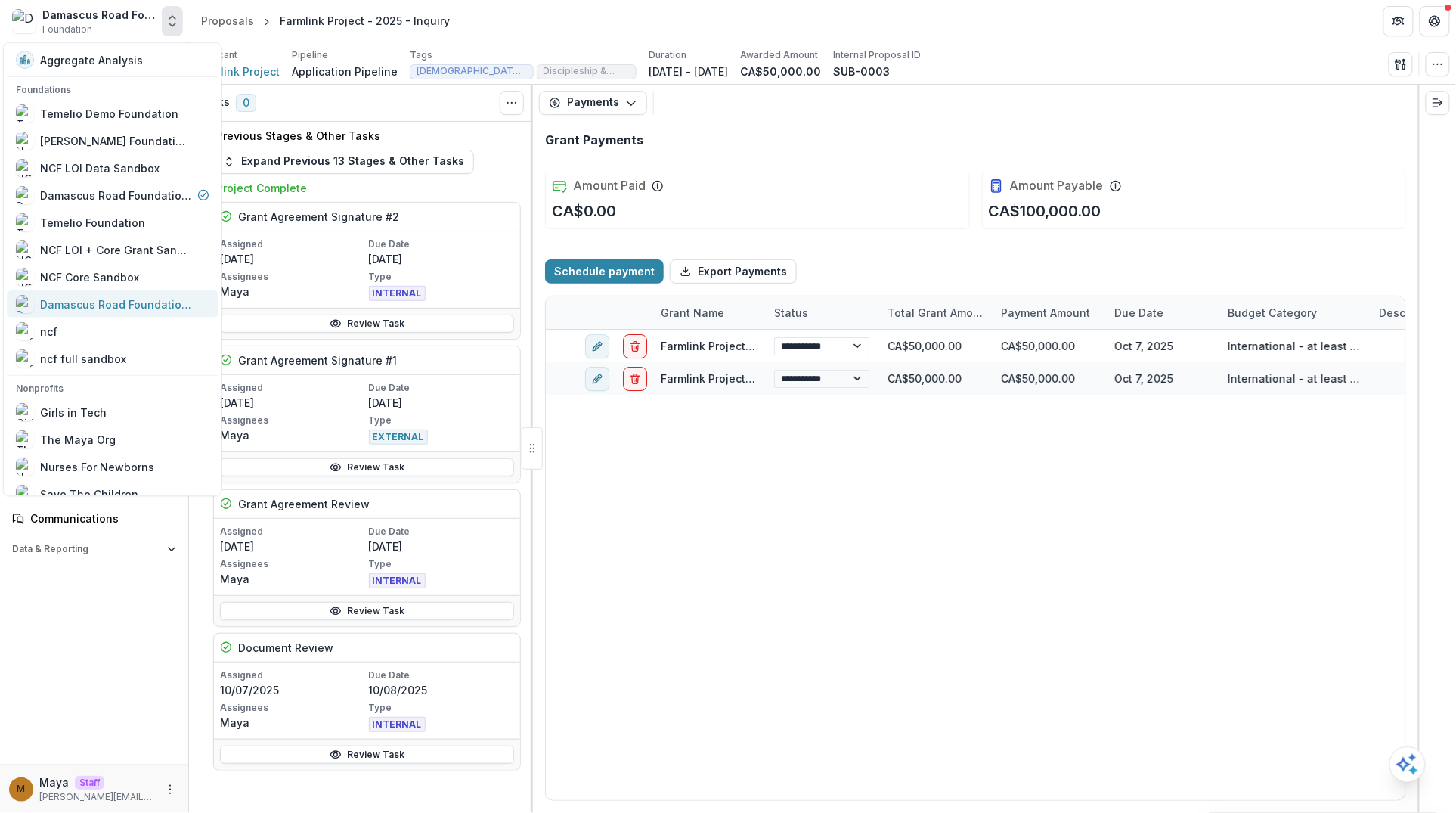
scroll to position [153, 0]
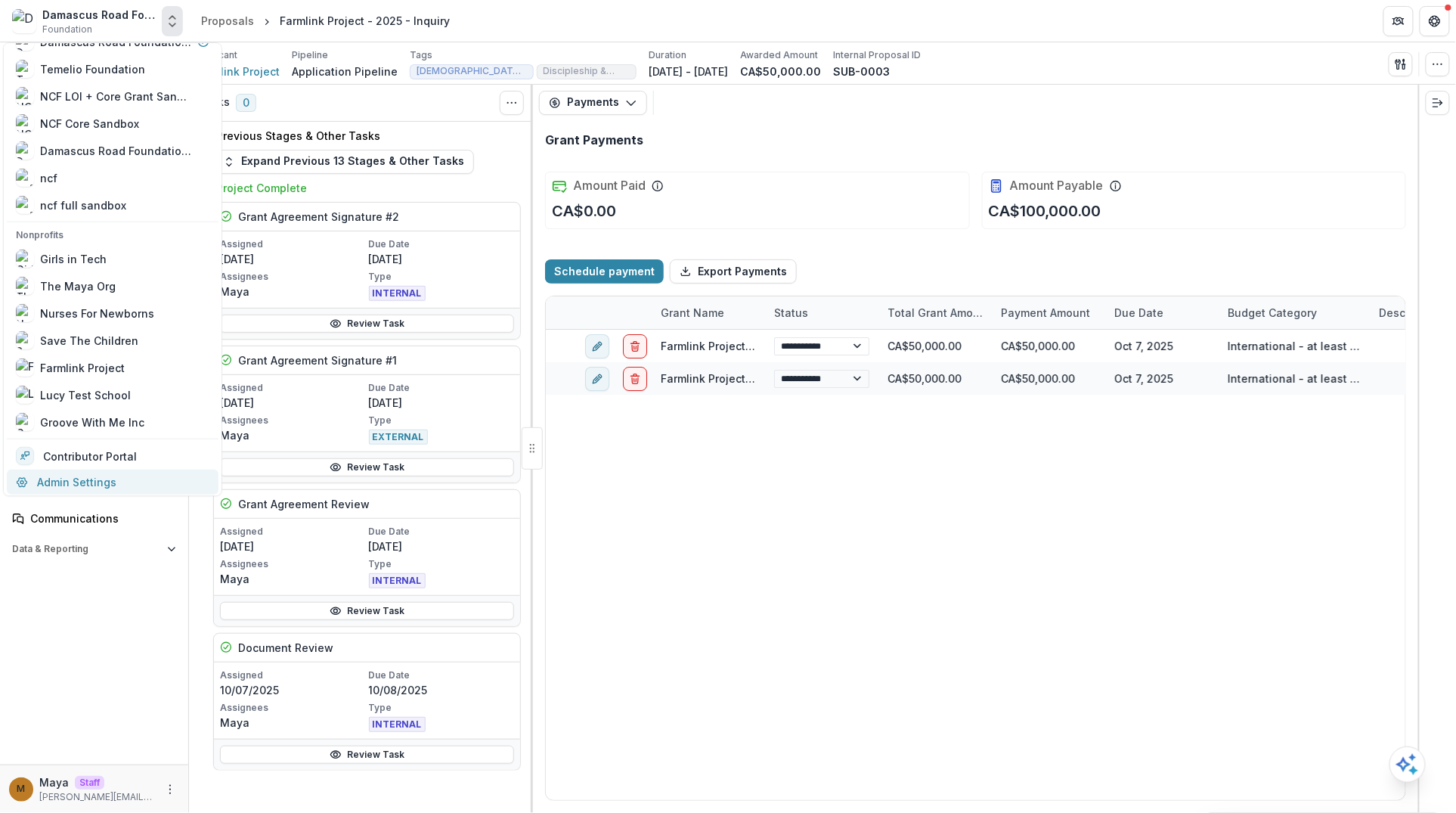
click at [109, 486] on link "Admin Settings" at bounding box center [113, 482] width 212 height 25
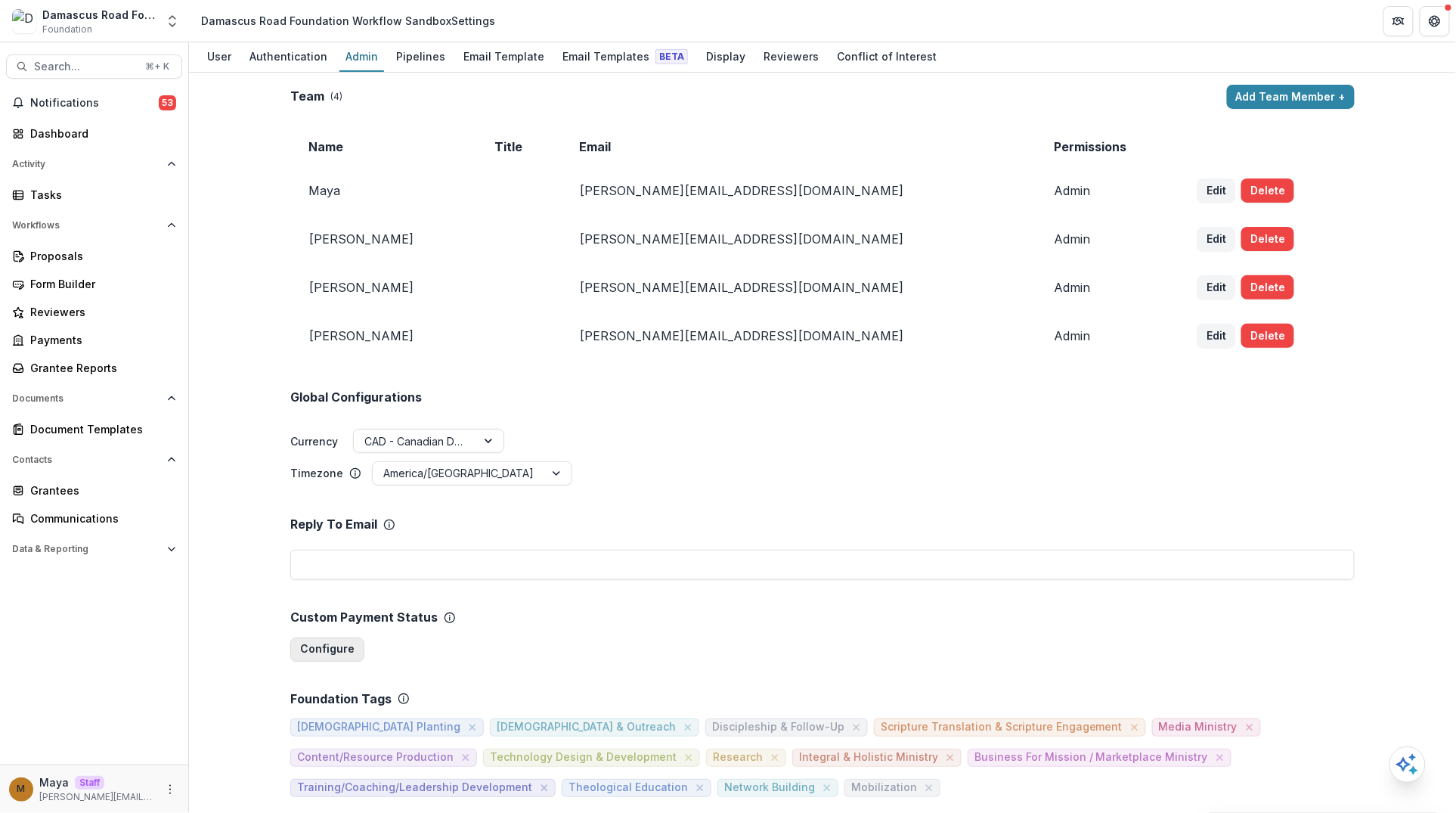
click at [322, 652] on button "Configure" at bounding box center [327, 650] width 74 height 24
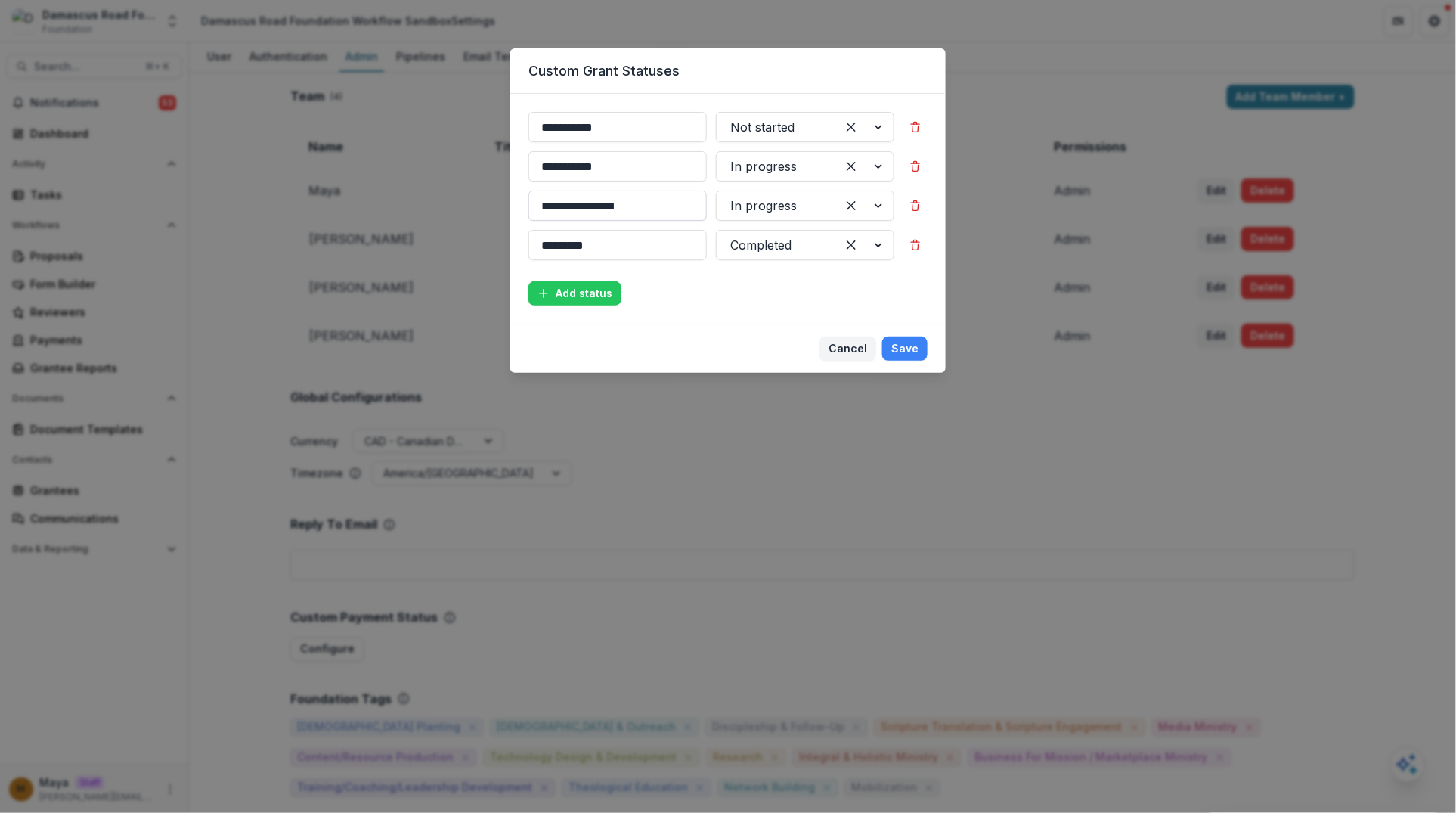
click at [677, 196] on input "**********" at bounding box center [617, 205] width 178 height 30
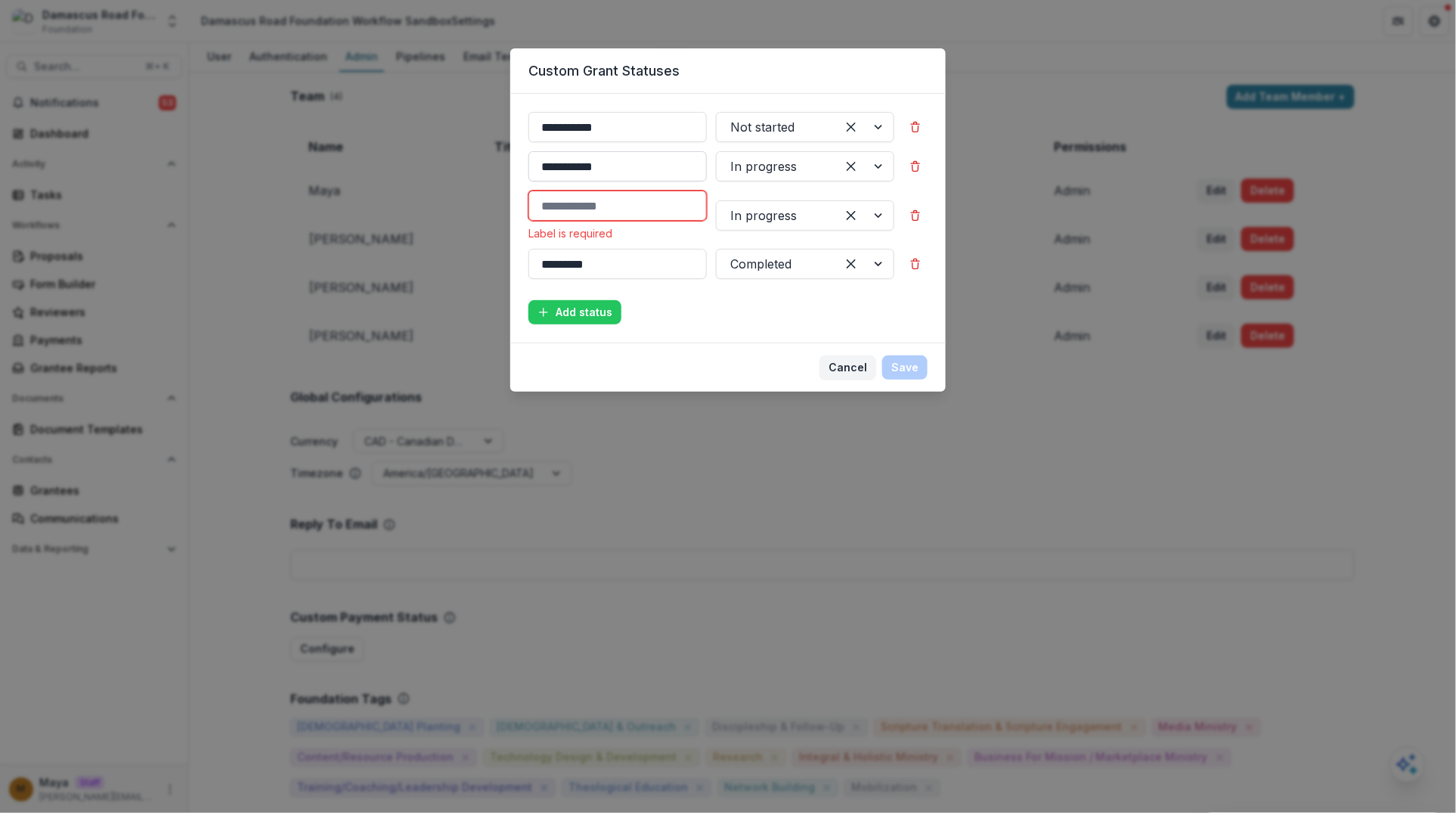
click at [630, 163] on input "**********" at bounding box center [617, 167] width 178 height 30
paste input "*****"
type input "**********"
click at [615, 200] on input at bounding box center [617, 205] width 178 height 30
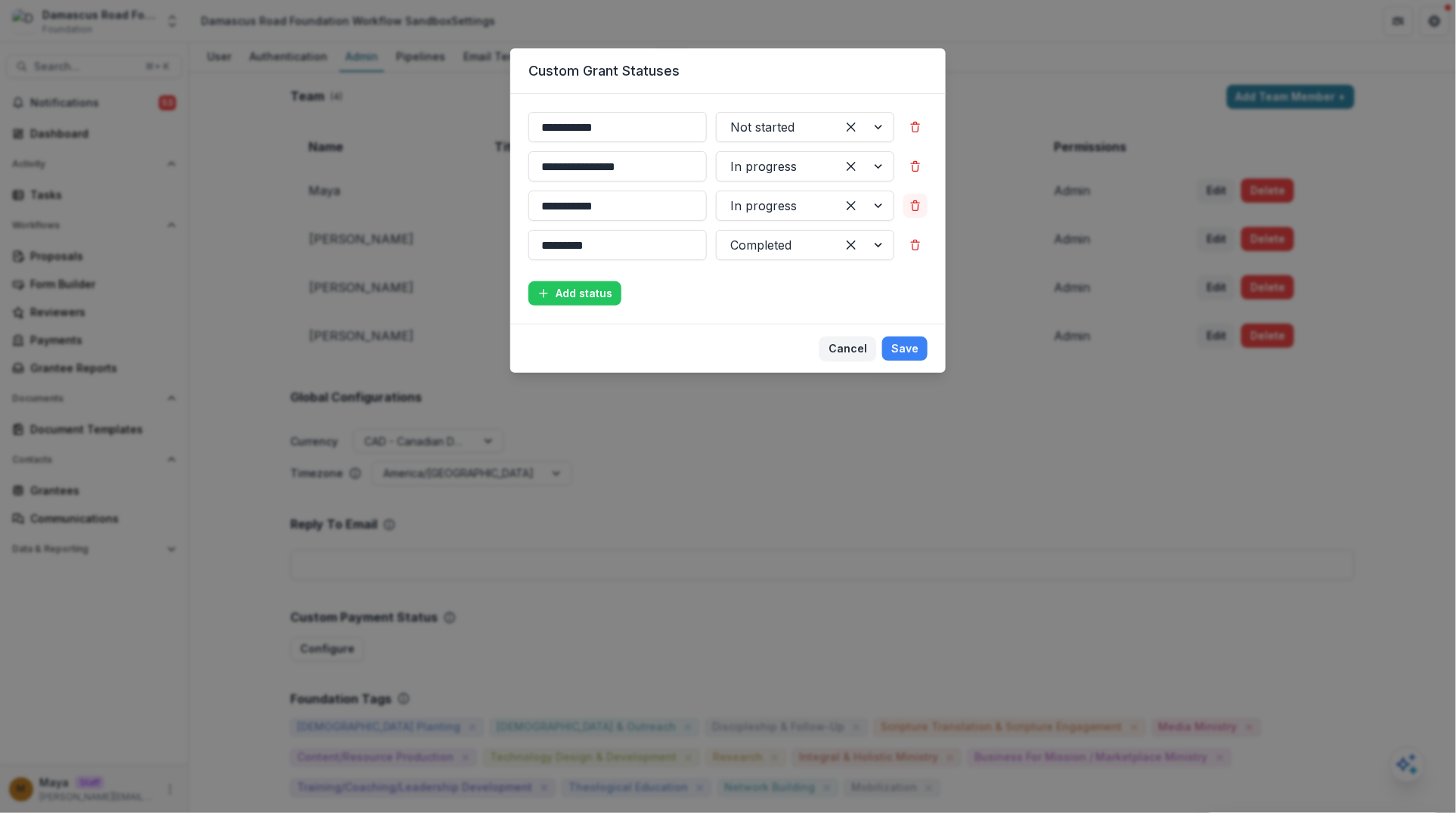
type input "**********"
click at [921, 205] on button "Delete Status" at bounding box center [915, 205] width 24 height 24
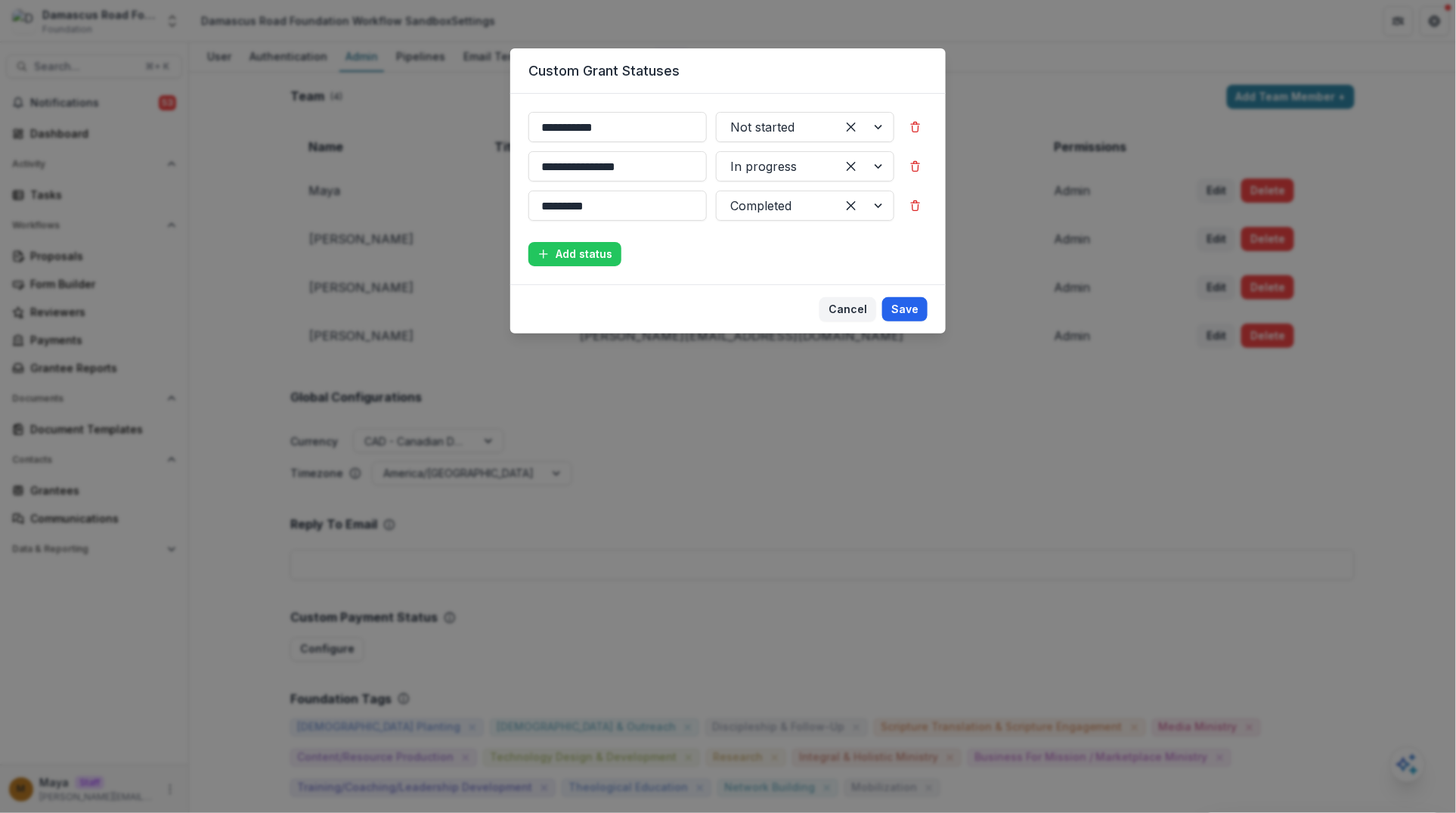
click at [901, 302] on button "Save" at bounding box center [905, 309] width 45 height 24
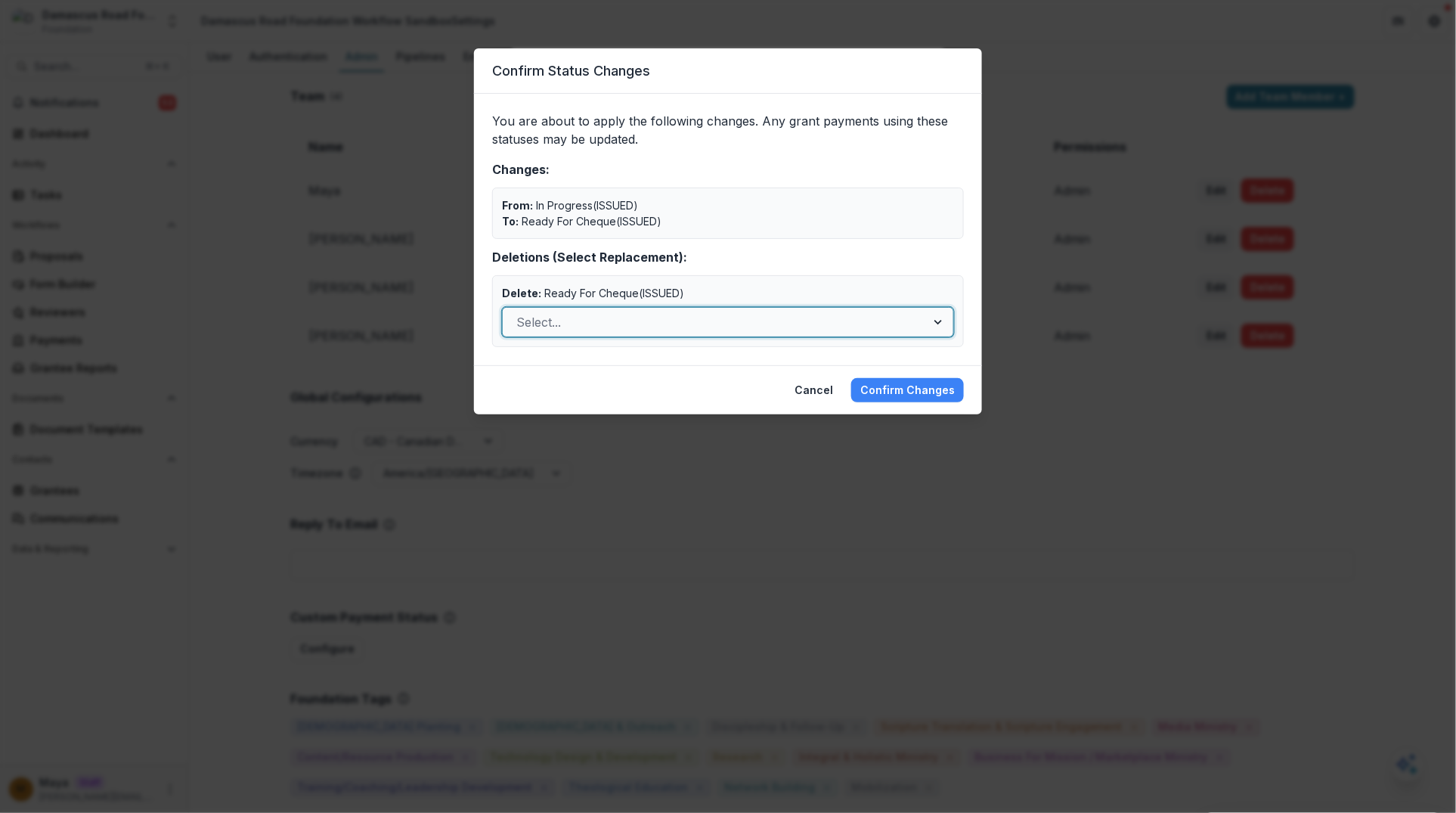
click at [875, 325] on div at bounding box center [714, 321] width 396 height 21
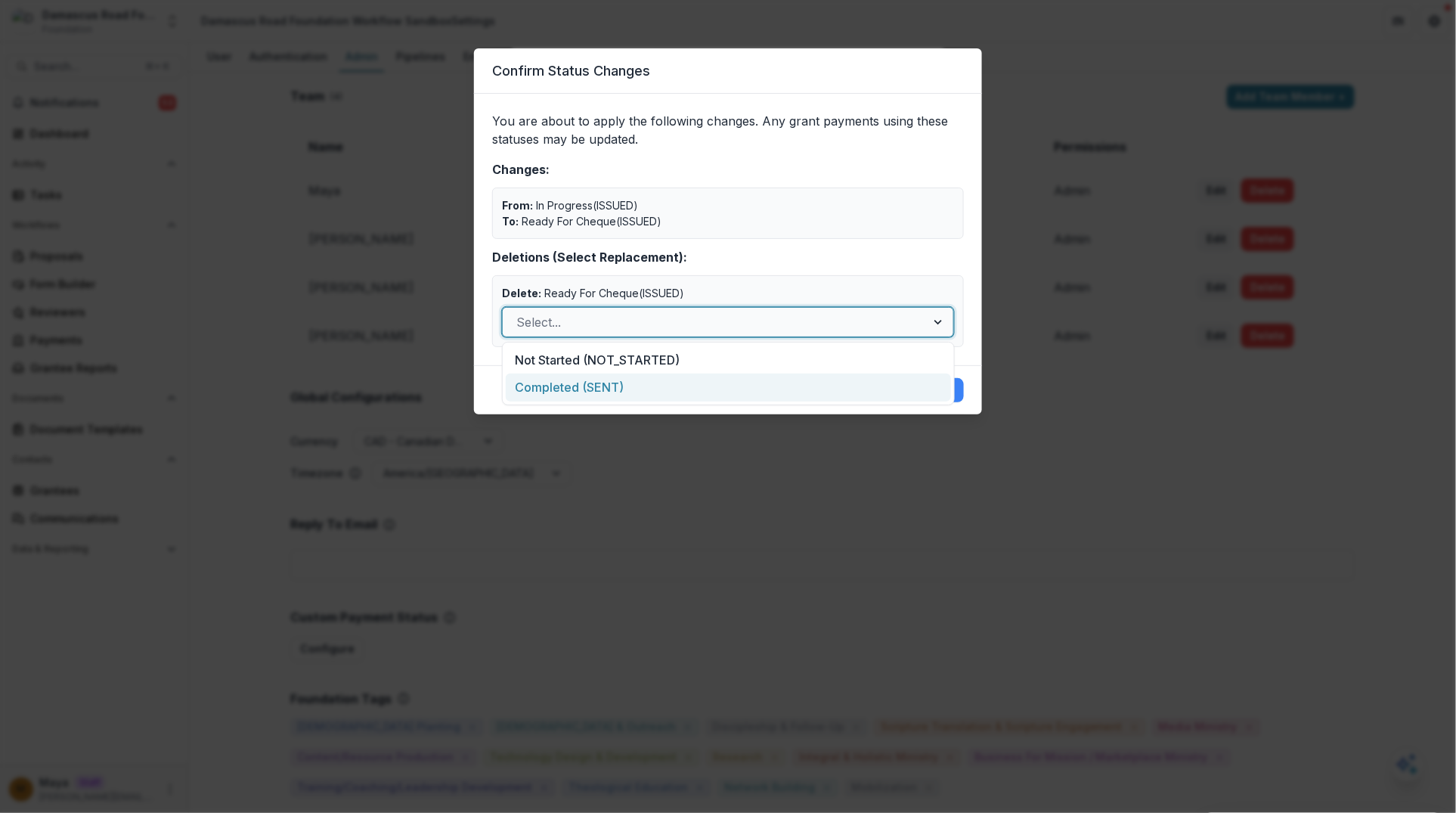
click at [799, 384] on div "Completed (SENT)" at bounding box center [728, 387] width 445 height 28
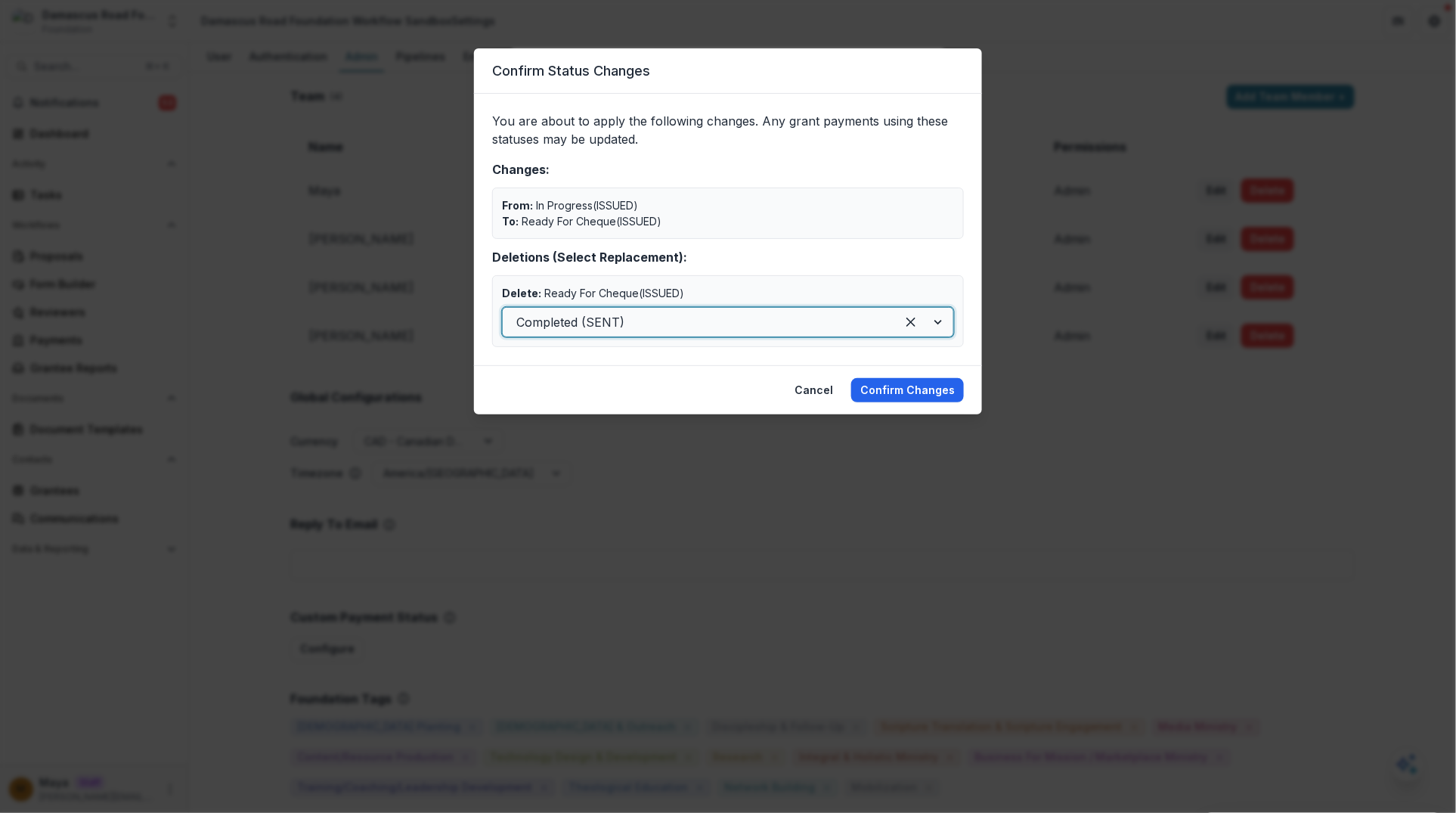
click at [924, 397] on button "Confirm Changes" at bounding box center [908, 390] width 113 height 24
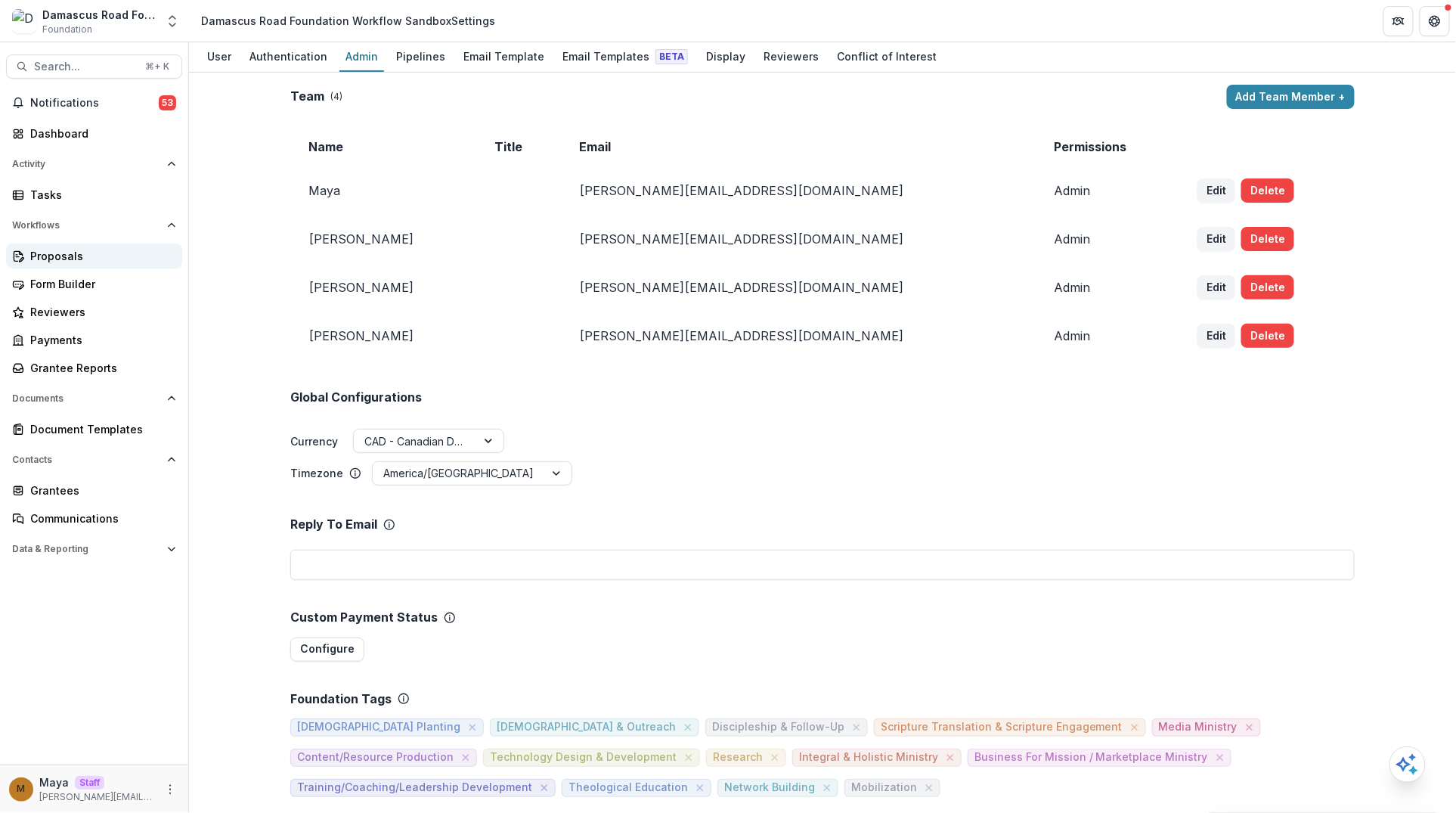
click at [31, 250] on div "Proposals" at bounding box center [100, 256] width 140 height 16
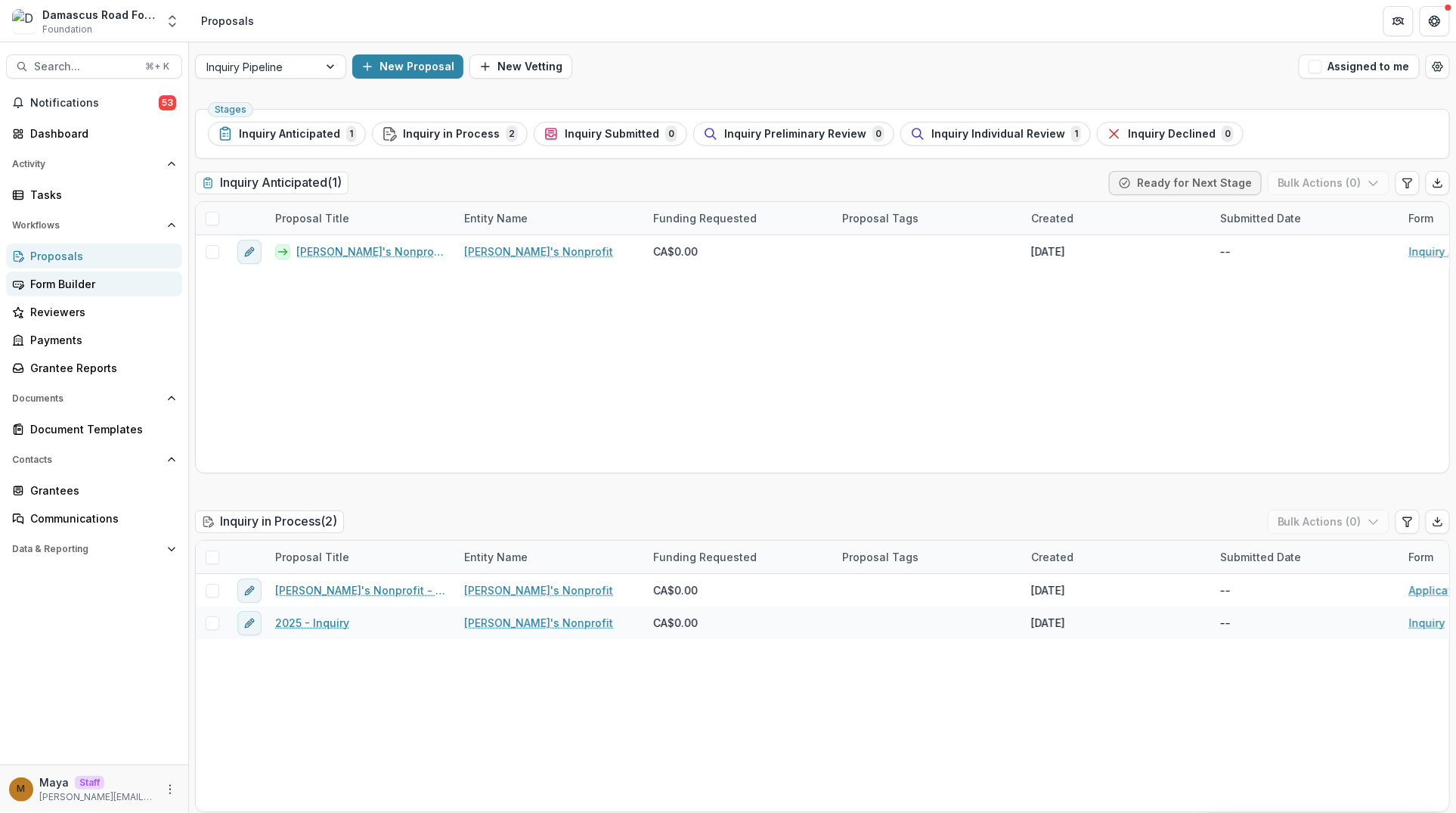
click at [86, 287] on div "Form Builder" at bounding box center [100, 284] width 140 height 16
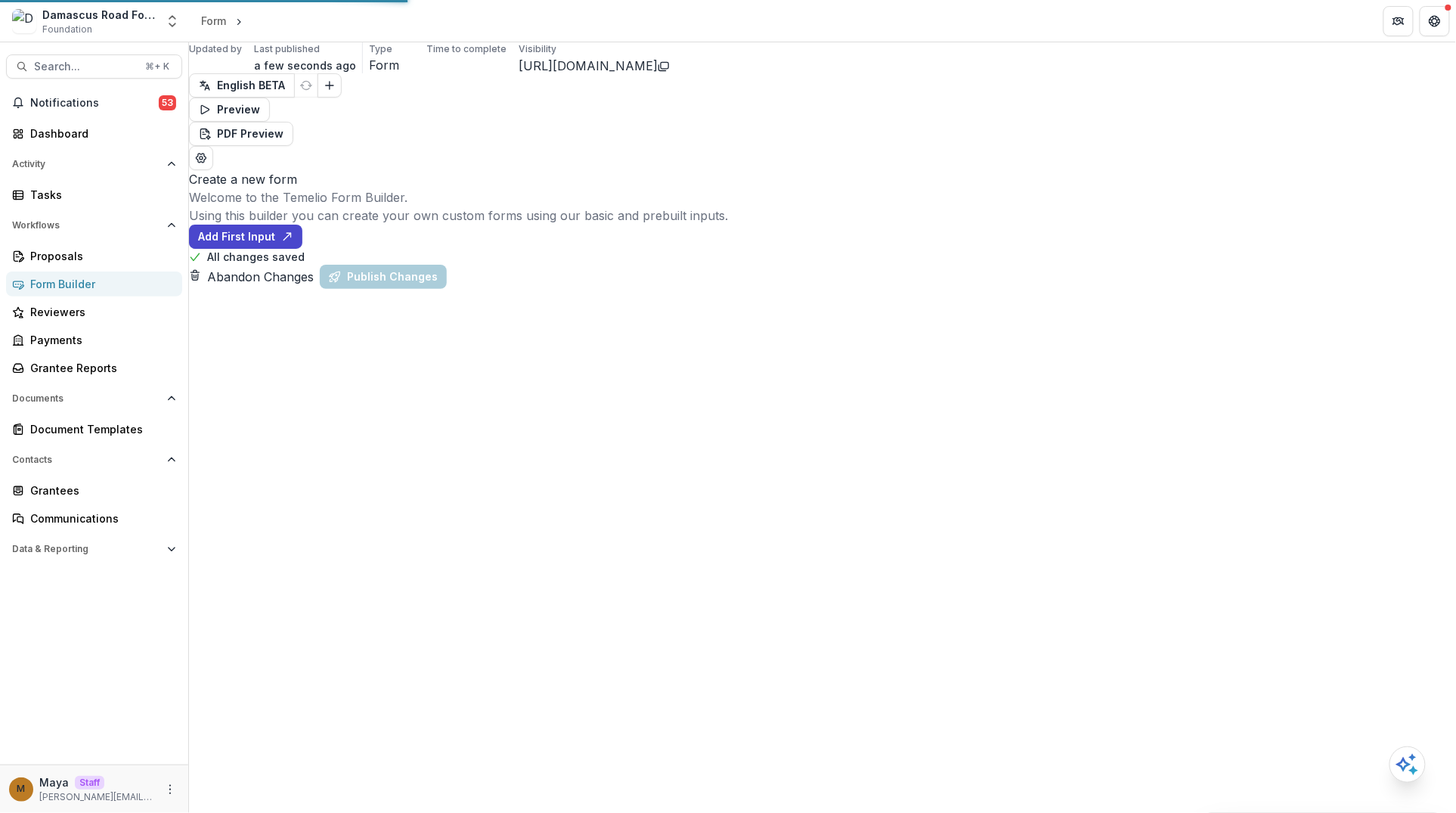
select select "**********"
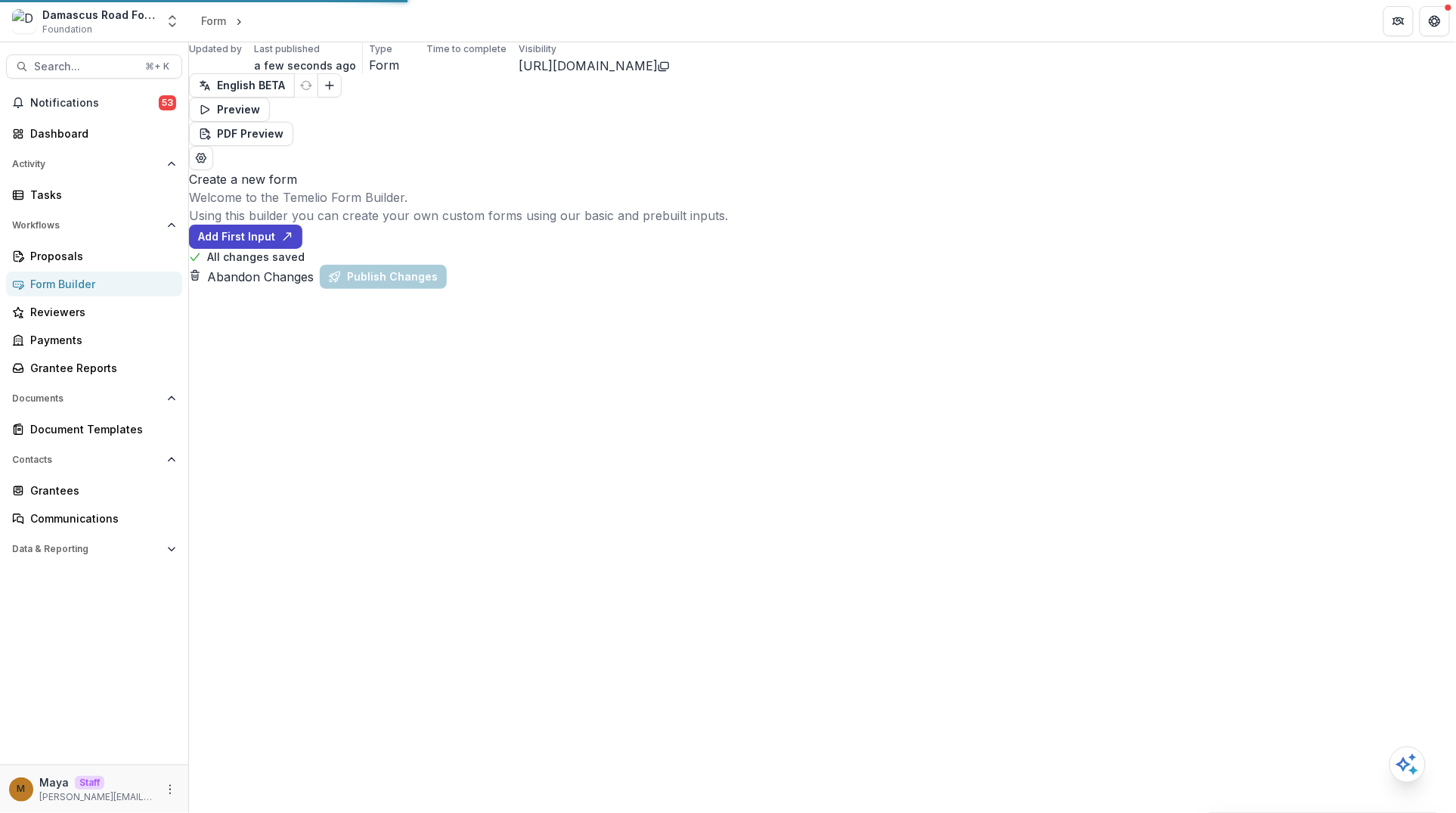
select select "**********"
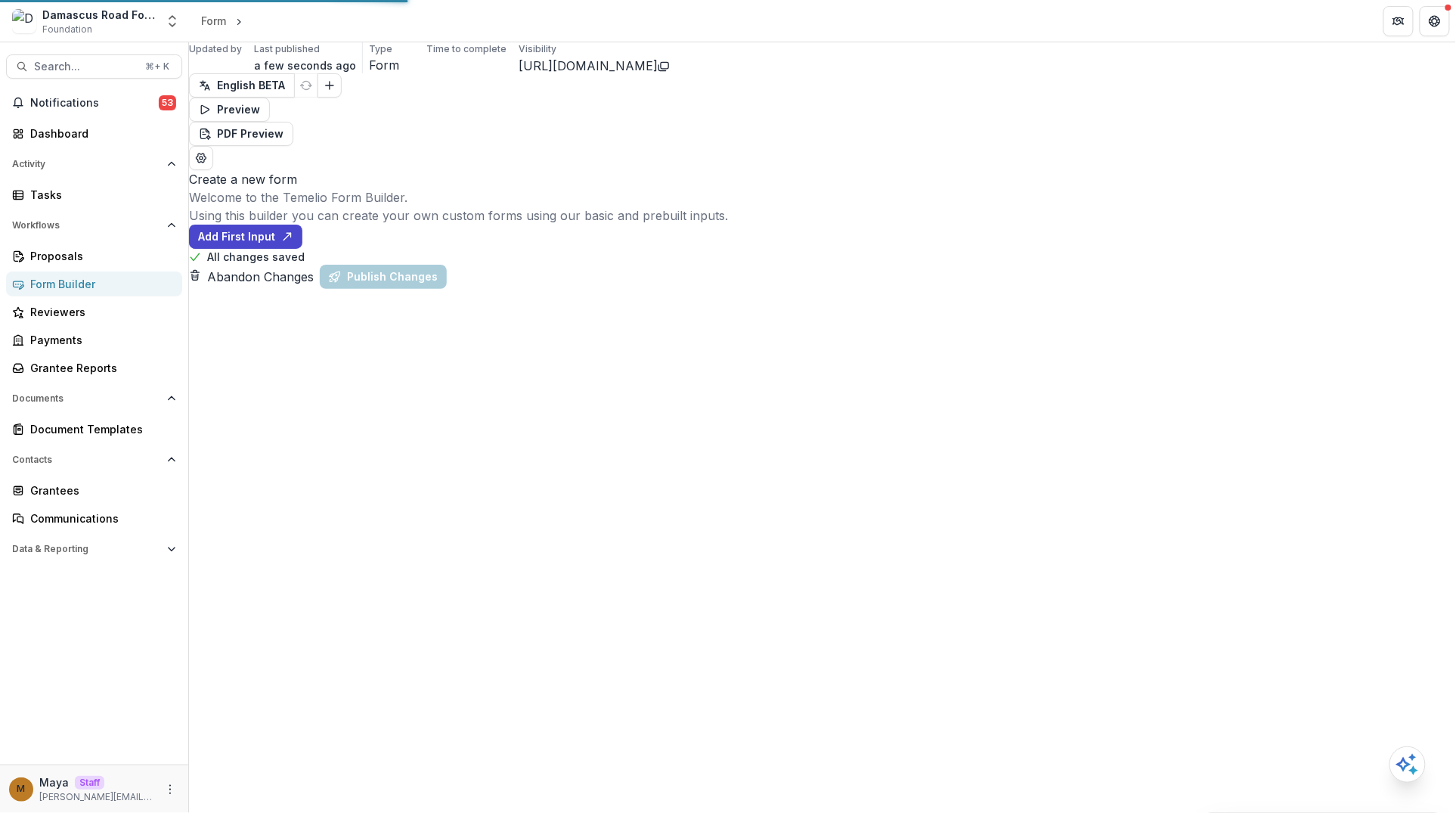
select select "**********"
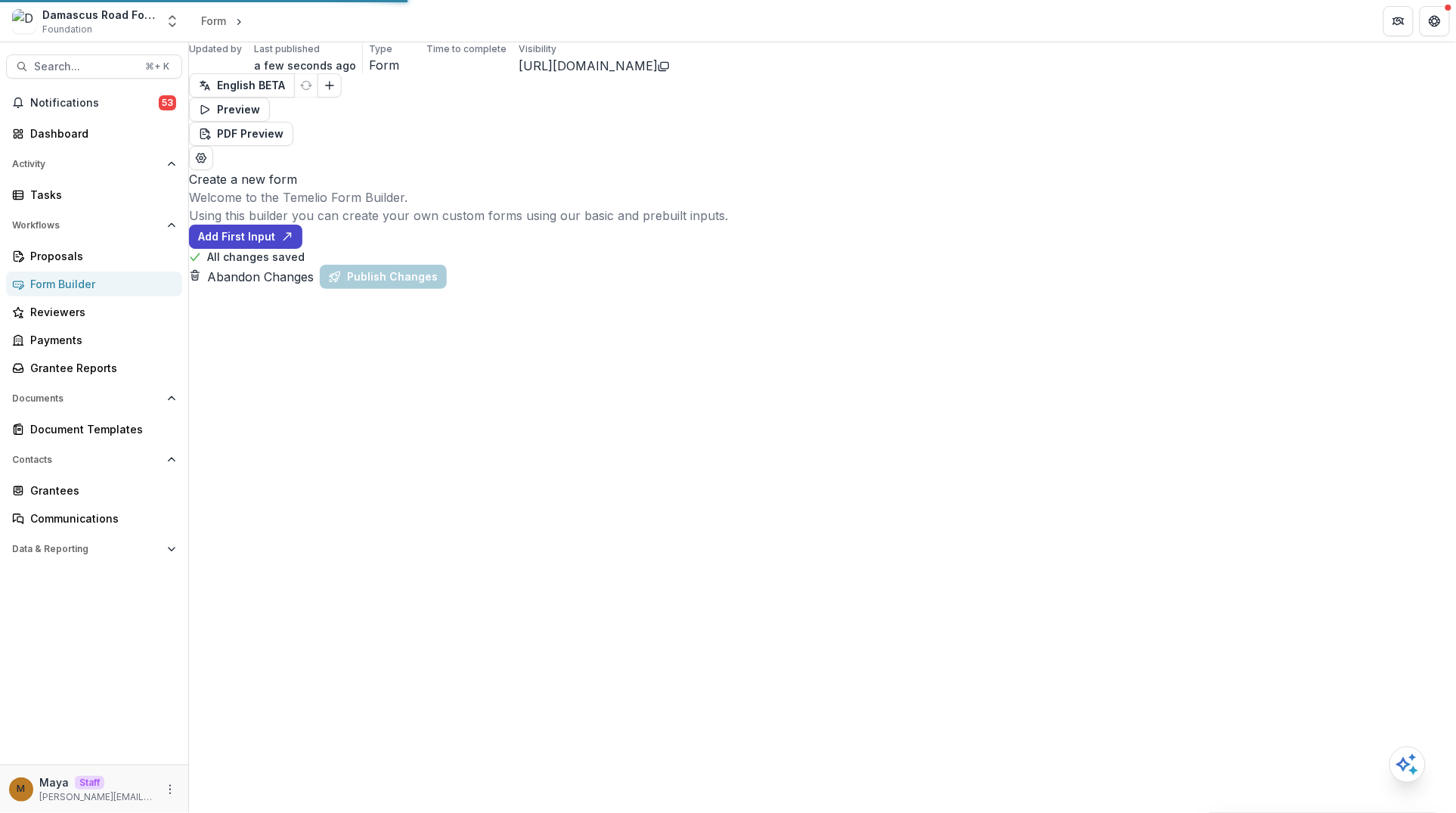
select select "**********"
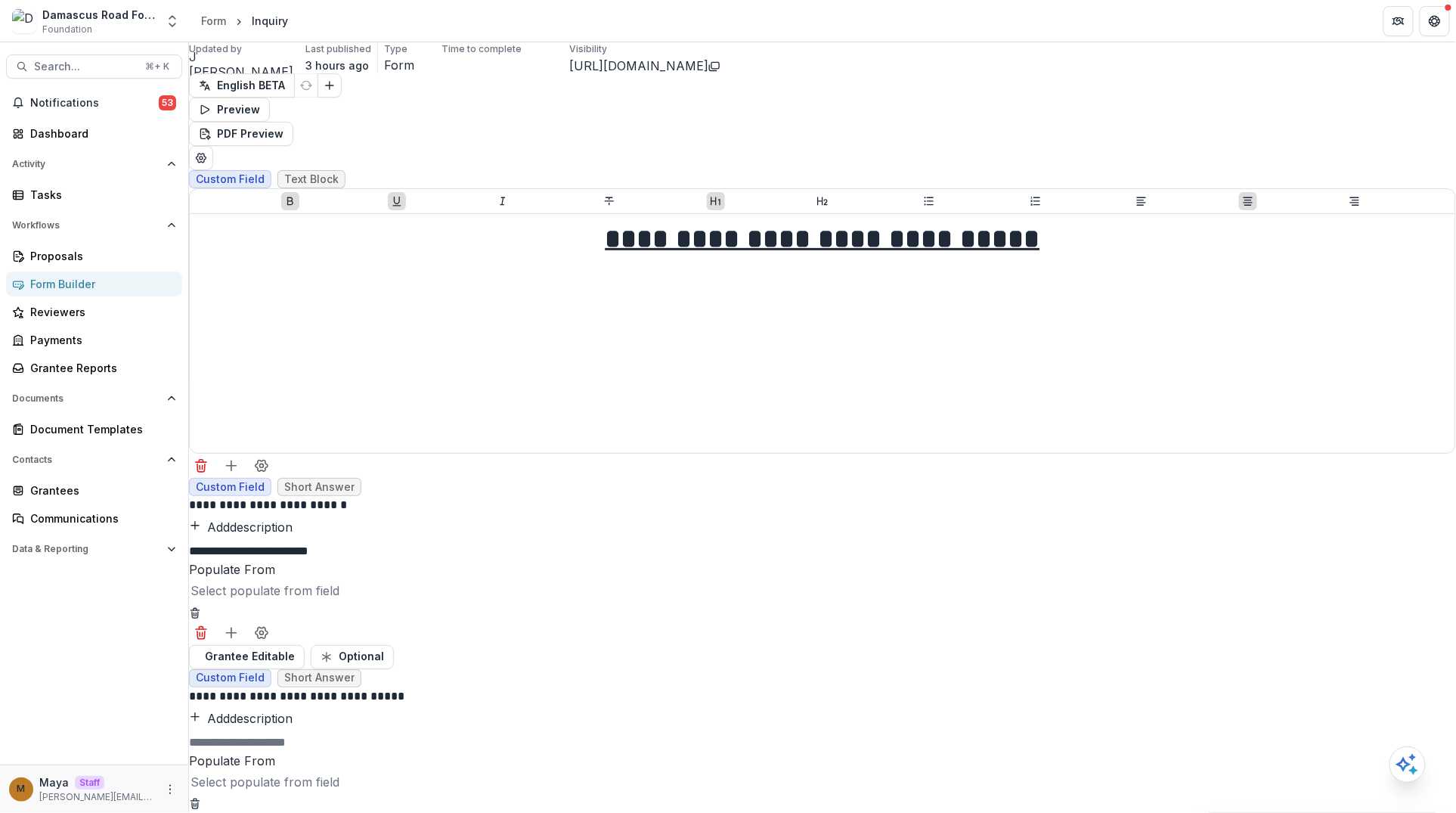
scroll to position [101, 0]
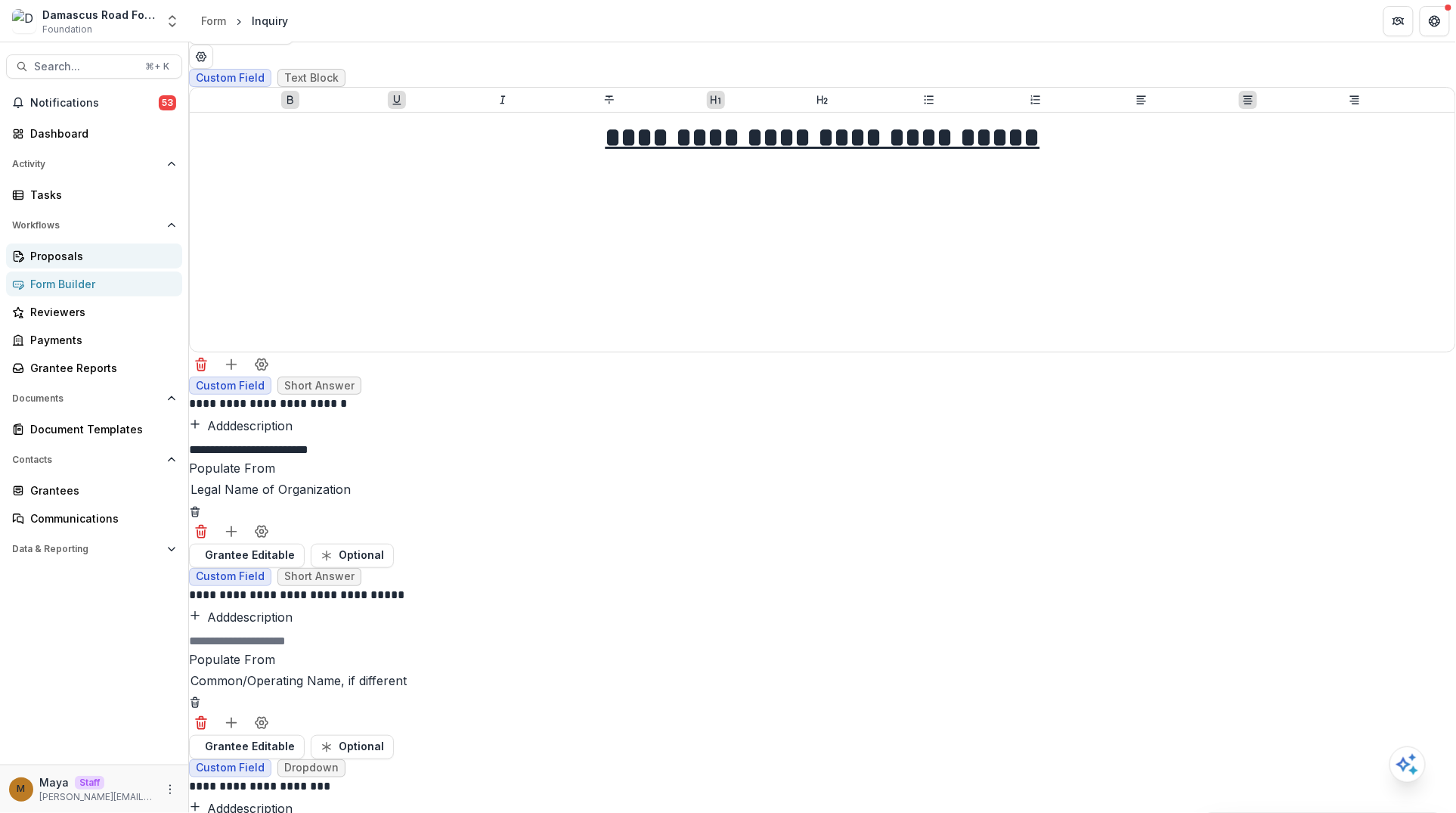
click at [77, 257] on div "Proposals" at bounding box center [100, 256] width 140 height 16
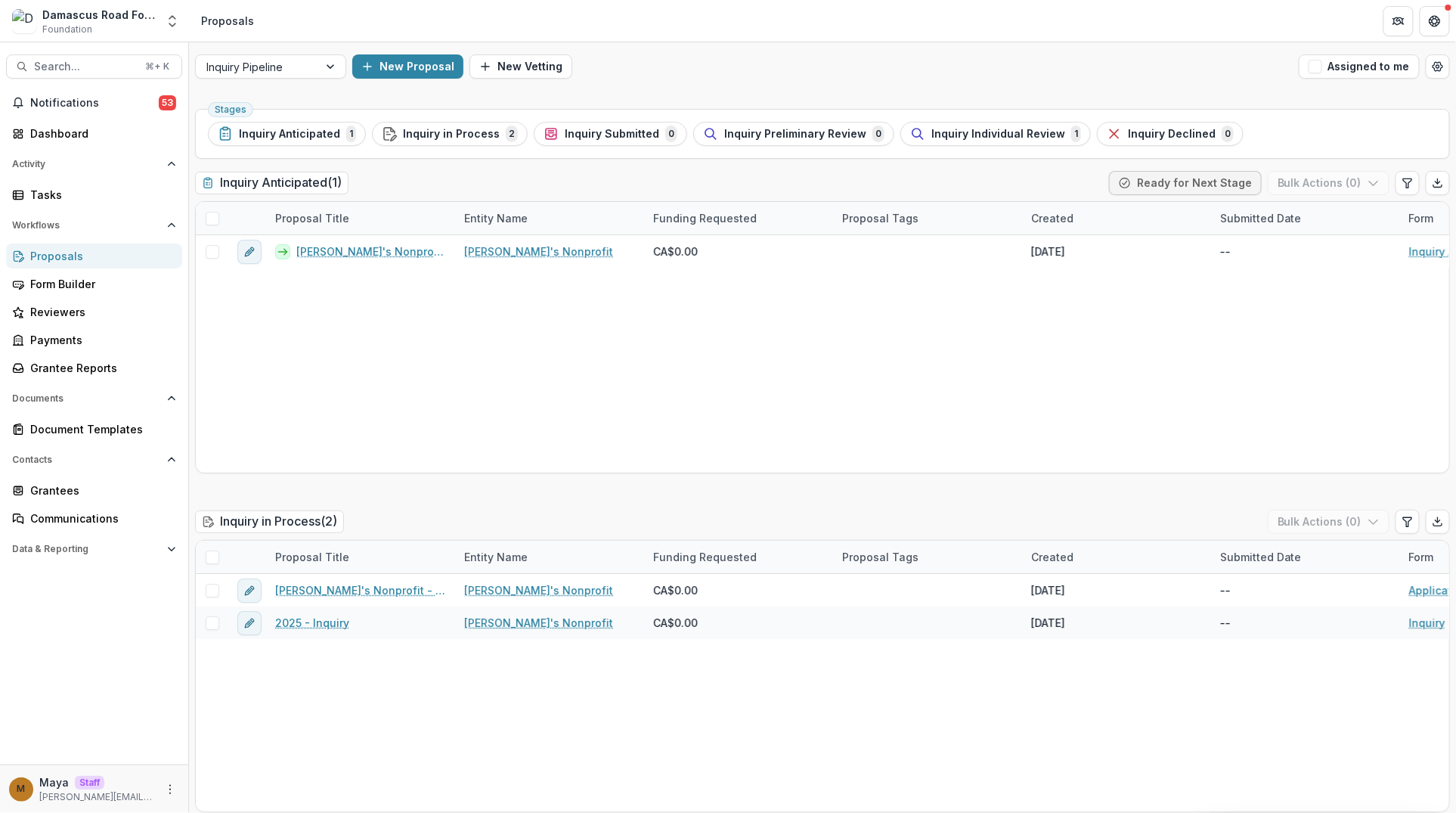
click at [525, 188] on div "Inquiry Anticipated ( 1 ) Ready for Next Stage Bulk Actions ( 0 )" at bounding box center [823, 186] width 1255 height 30
click at [174, 24] on polyline "Open entity switcher" at bounding box center [172, 25] width 6 height 3
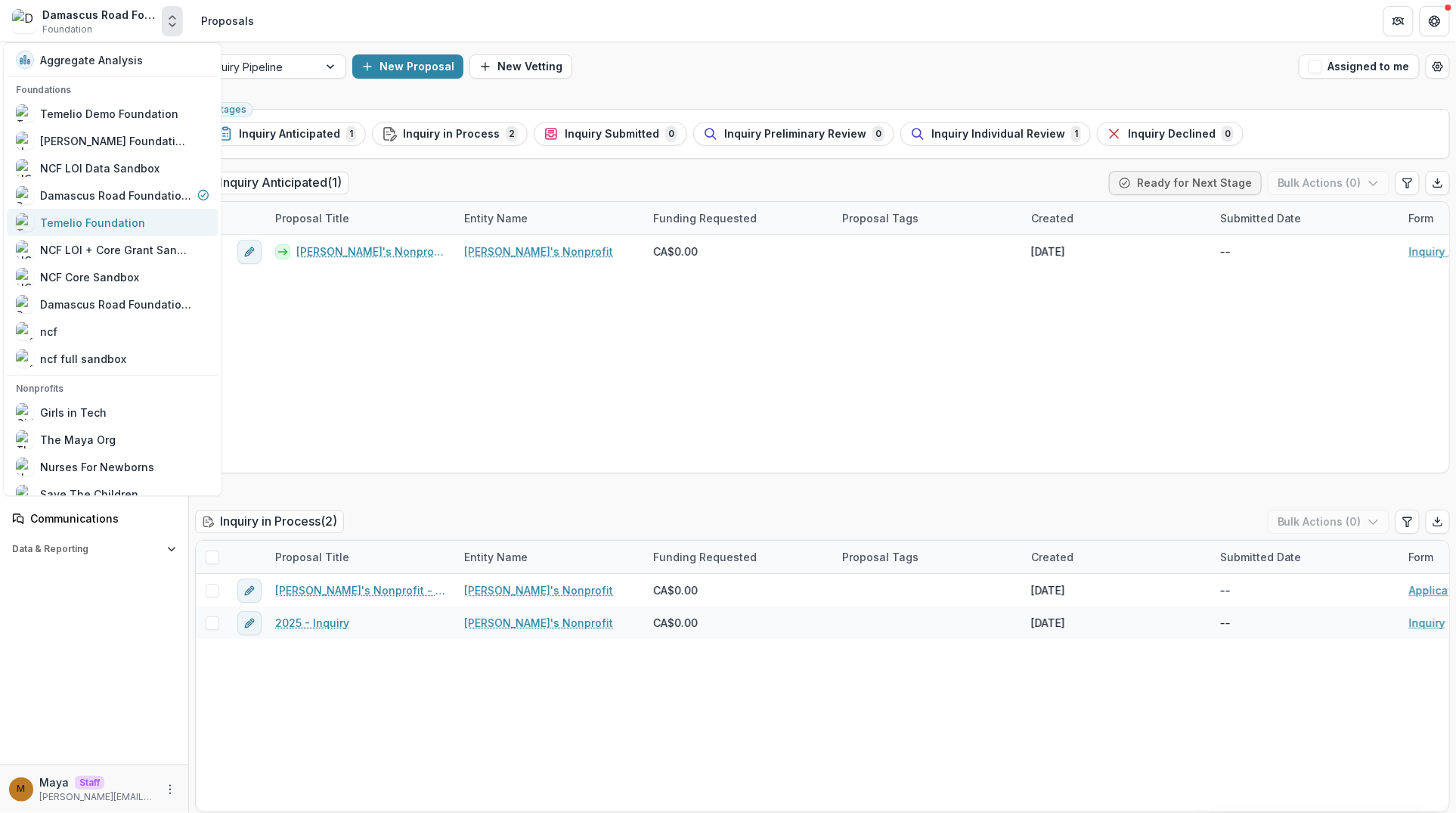
scroll to position [153, 0]
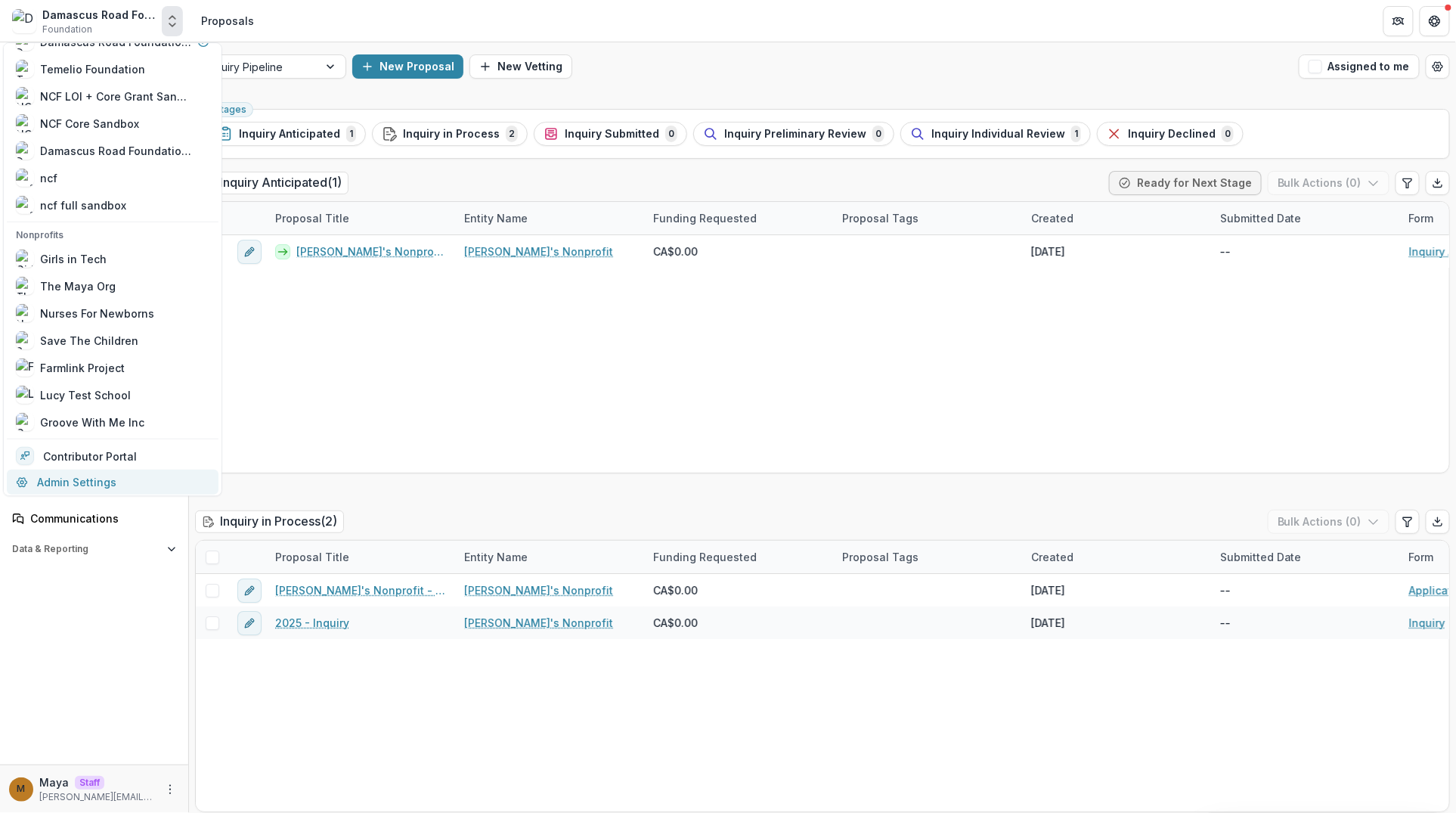
click at [86, 486] on link "Admin Settings" at bounding box center [113, 482] width 212 height 25
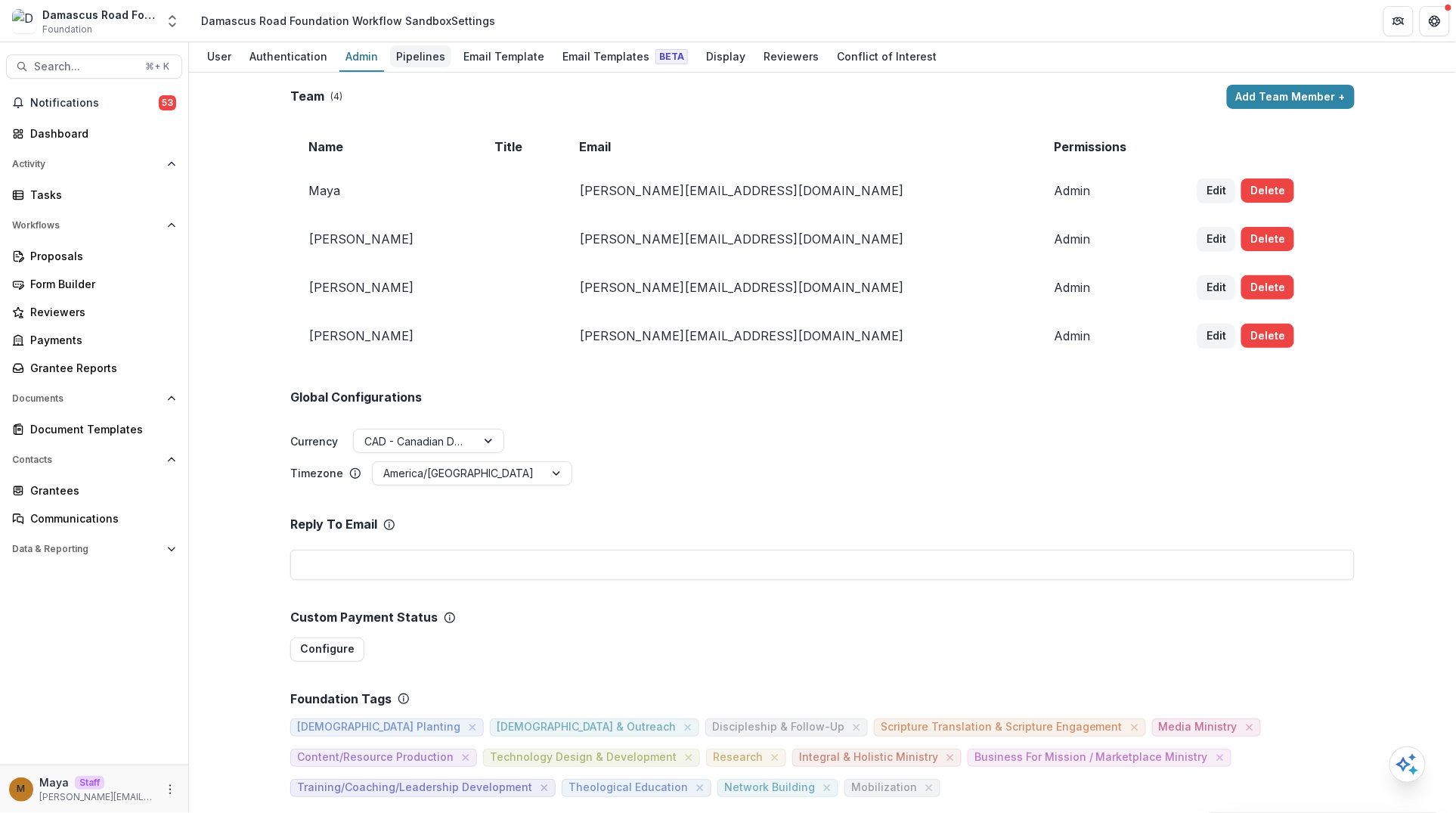
click at [416, 60] on div "Pipelines" at bounding box center [421, 56] width 61 height 22
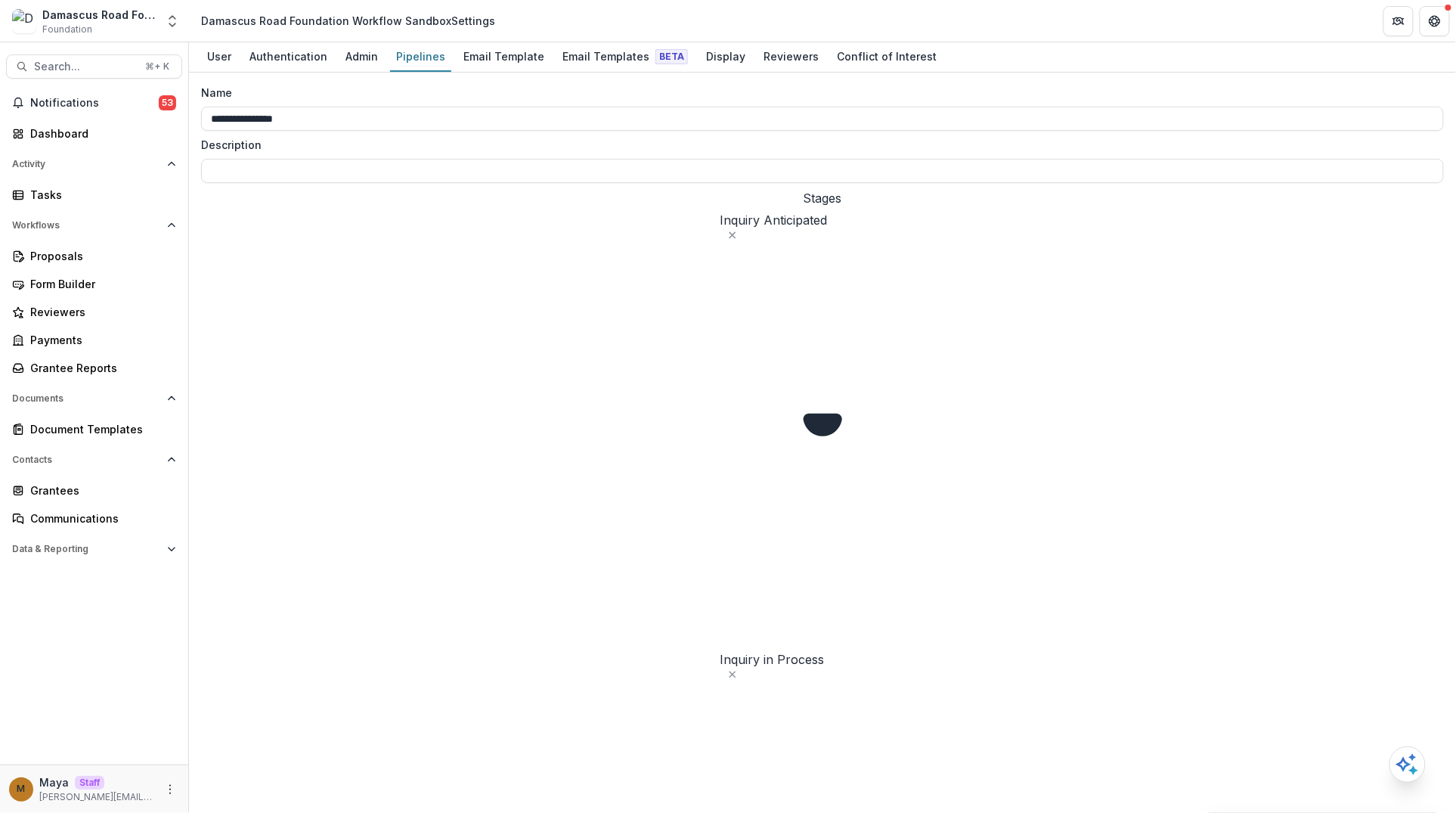
select select "*****"
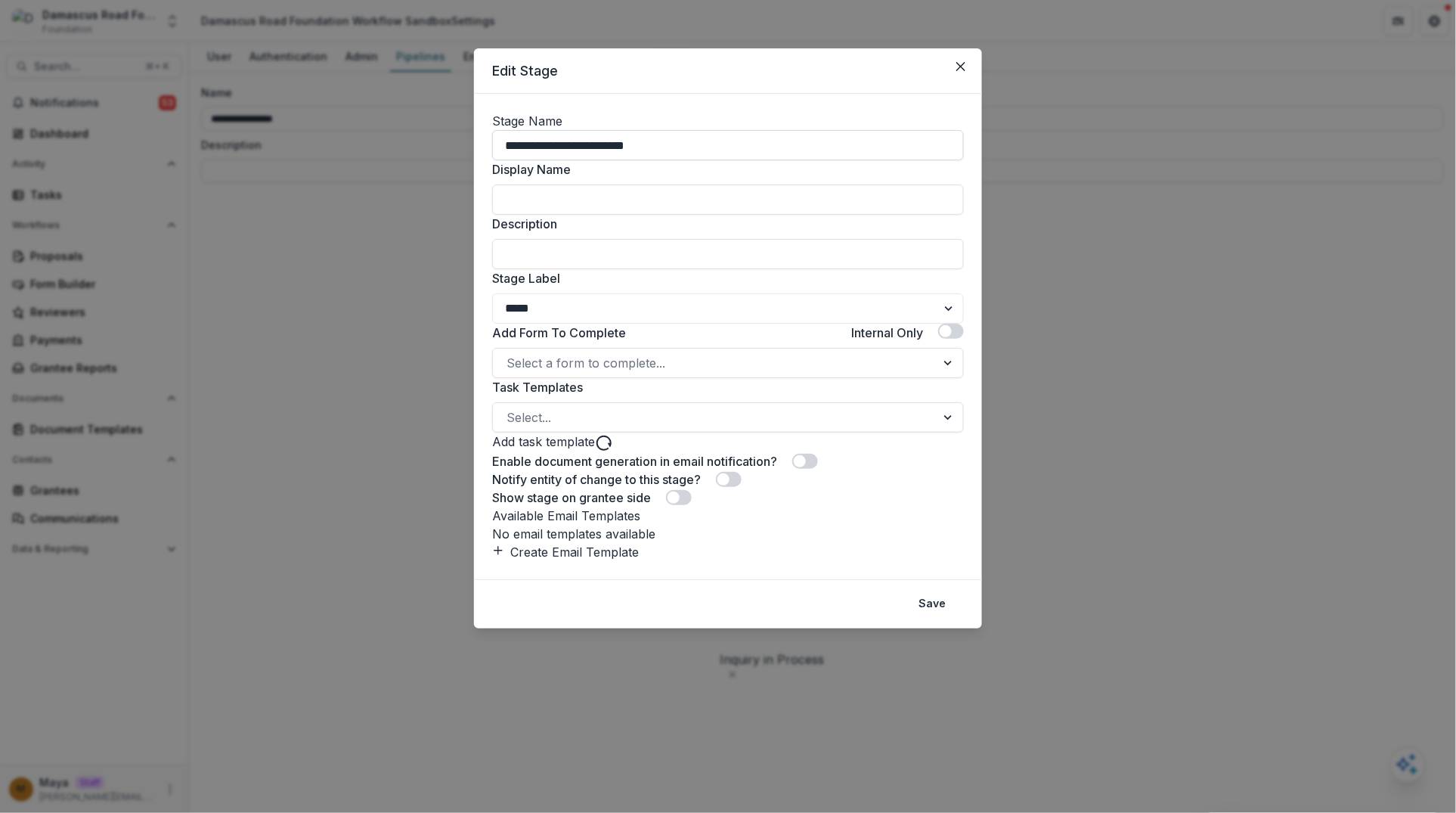
click at [547, 152] on input "**********" at bounding box center [728, 146] width 472 height 30
click at [537, 324] on select "******* ***** ********* ****** ******* ******** ******** ******* ********* ****…" at bounding box center [728, 309] width 472 height 30
click at [638, 153] on input "**********" at bounding box center [728, 146] width 472 height 30
type input "**********"
click at [568, 324] on select "******* ***** ********* ****** ******* ******** ******** ******* ********* ****…" at bounding box center [728, 309] width 472 height 30
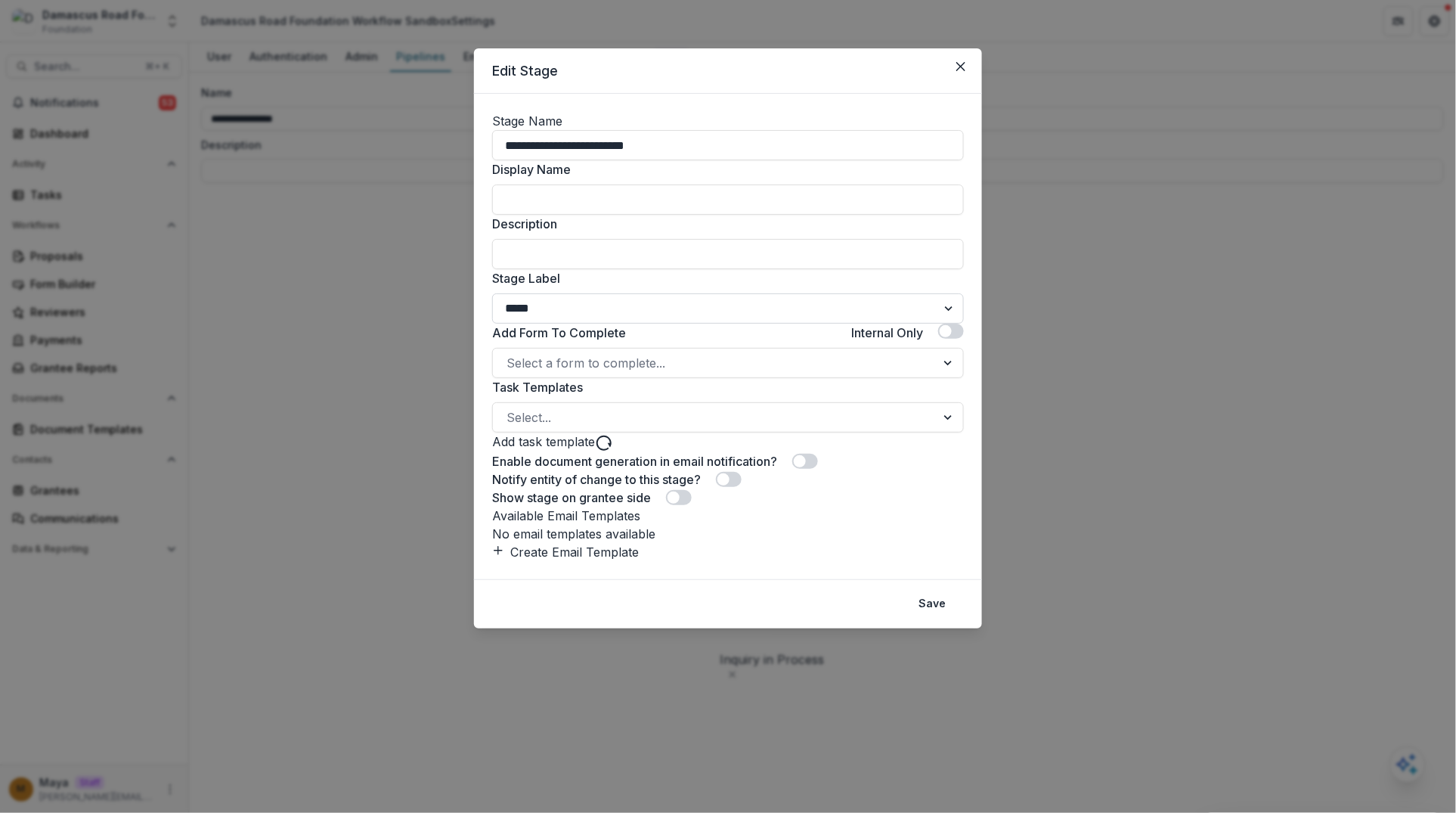
select select "******"
click at [492, 324] on select "******* ***** ********* ****** ******* ******** ******** ******* ********* ****…" at bounding box center [728, 309] width 472 height 30
click at [928, 616] on button "Save" at bounding box center [932, 604] width 45 height 24
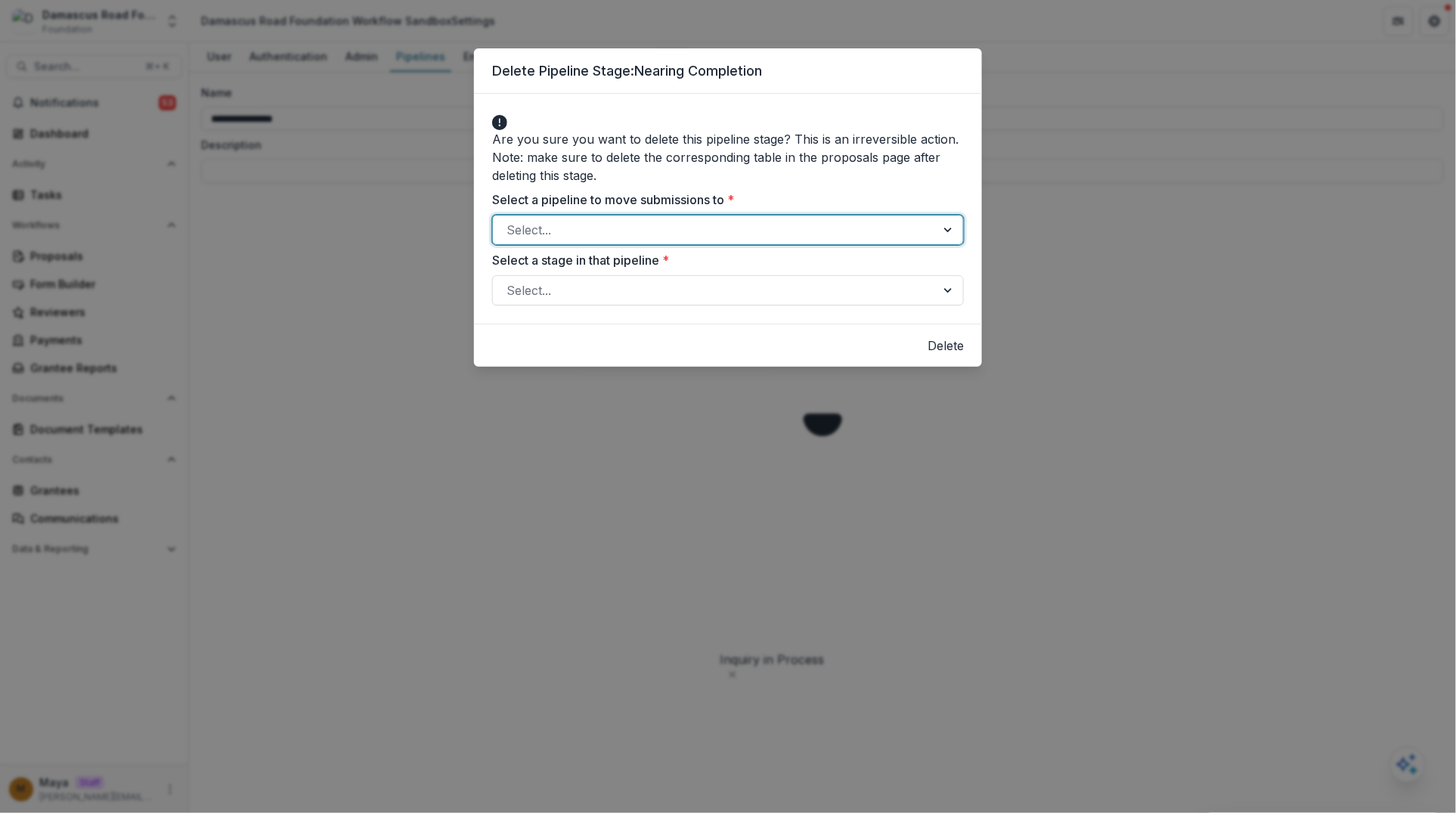
click at [777, 231] on div at bounding box center [714, 230] width 416 height 21
click at [760, 279] on div "Select..." at bounding box center [714, 290] width 443 height 24
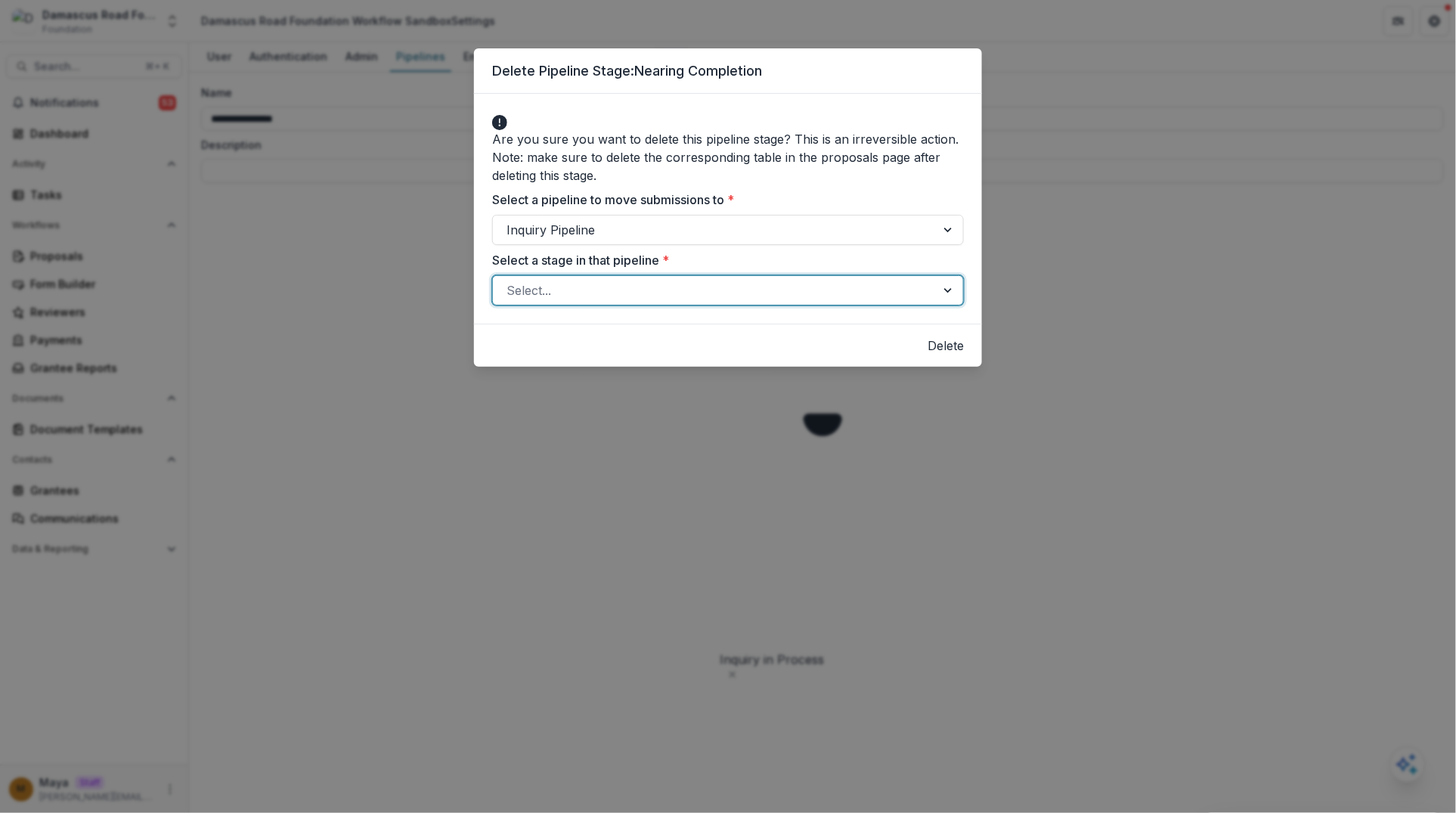
click at [953, 348] on button "Delete" at bounding box center [945, 346] width 36 height 19
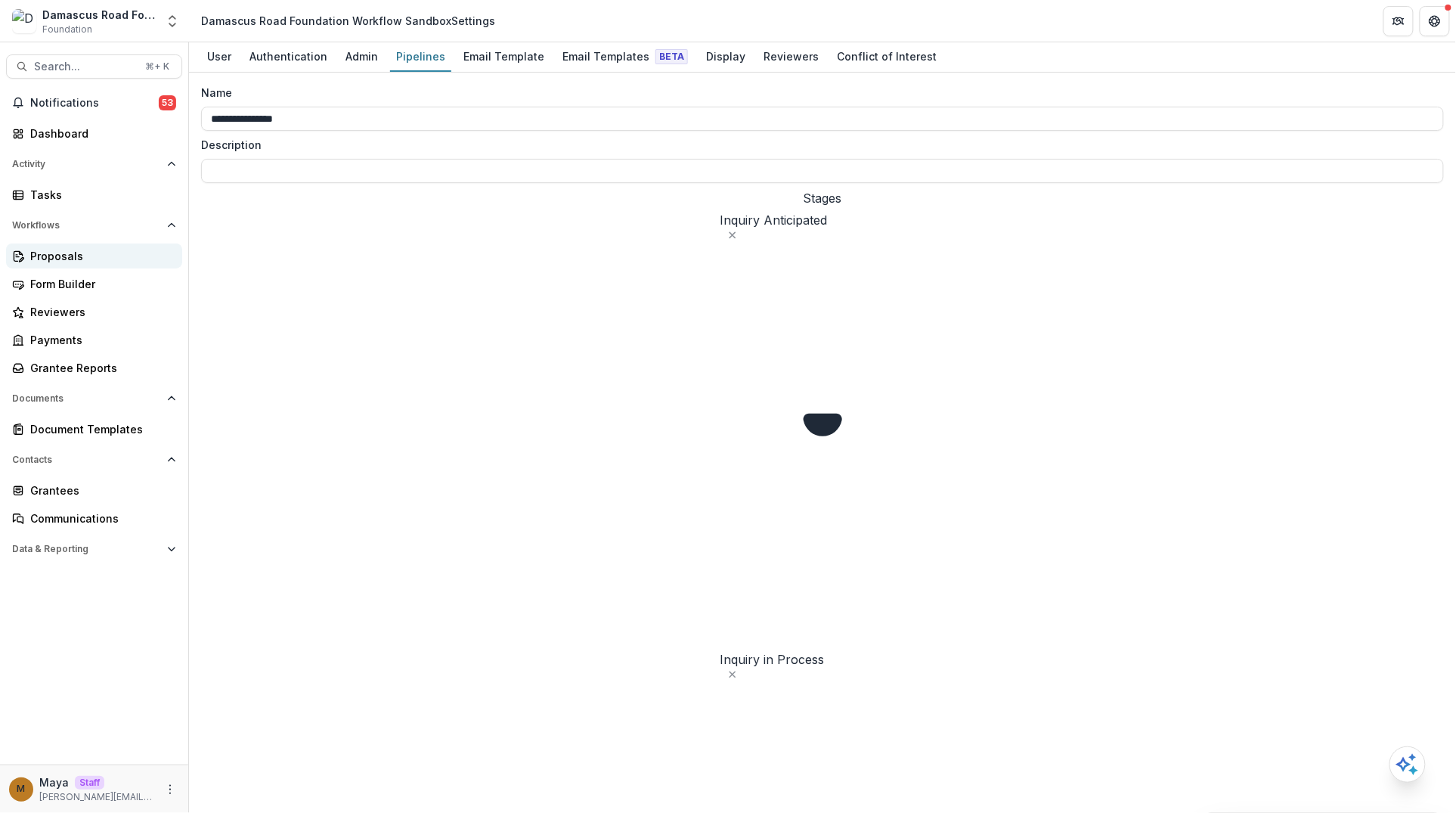
click at [77, 264] on link "Proposals" at bounding box center [93, 256] width 176 height 25
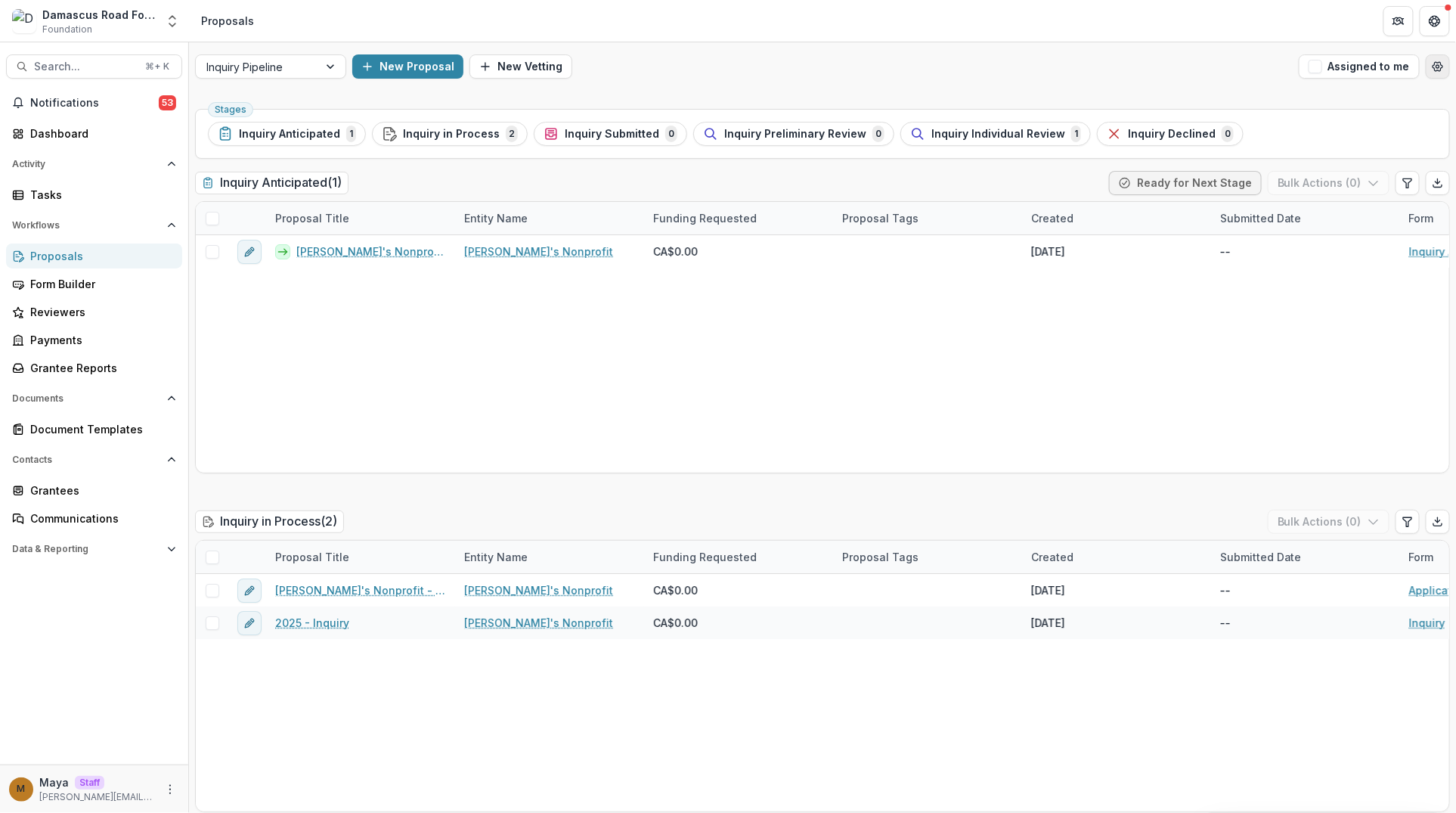
click at [1432, 70] on icon "Open table manager" at bounding box center [1437, 66] width 12 height 12
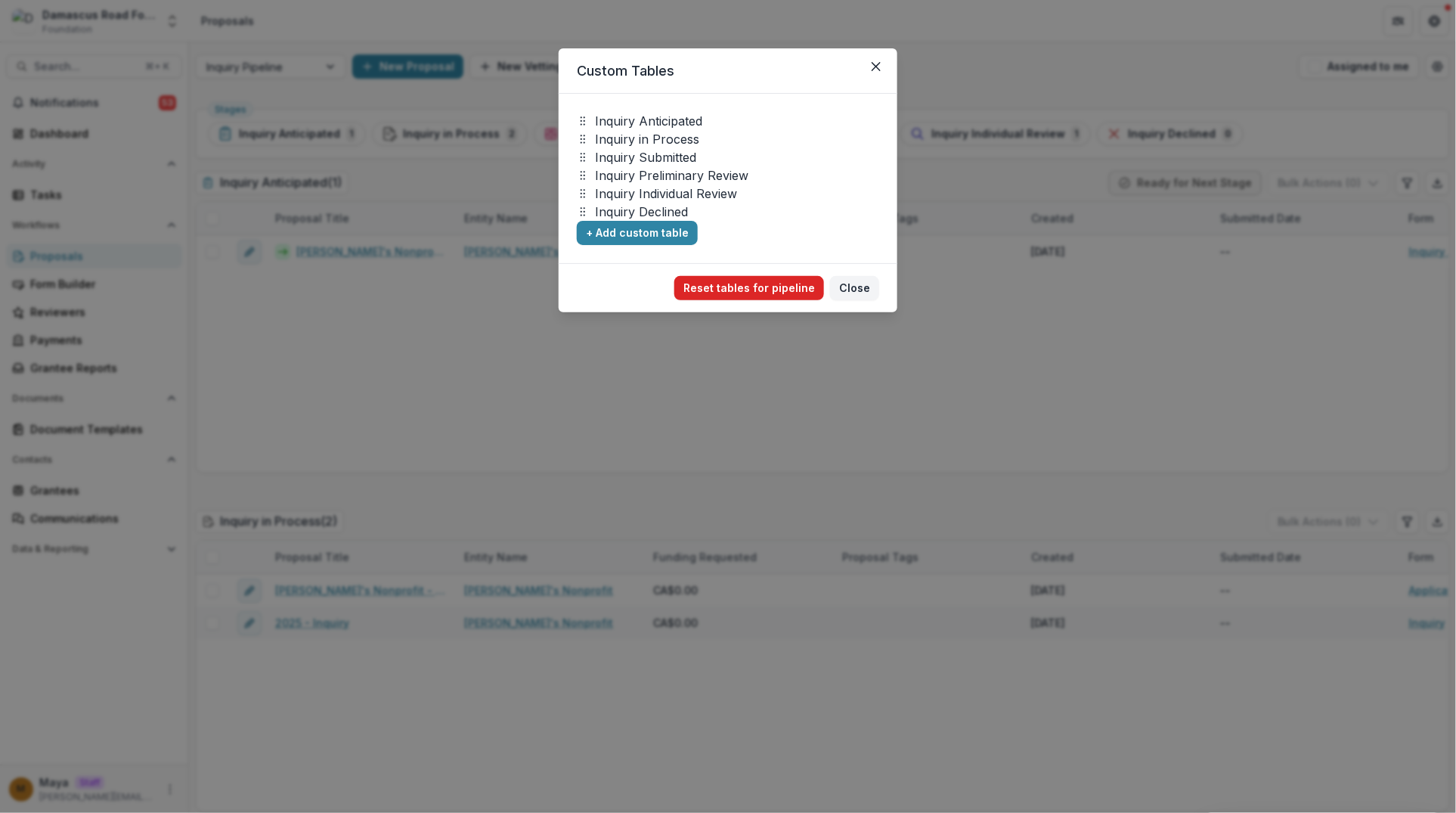
click at [765, 287] on button "Reset tables for pipeline" at bounding box center [749, 288] width 150 height 24
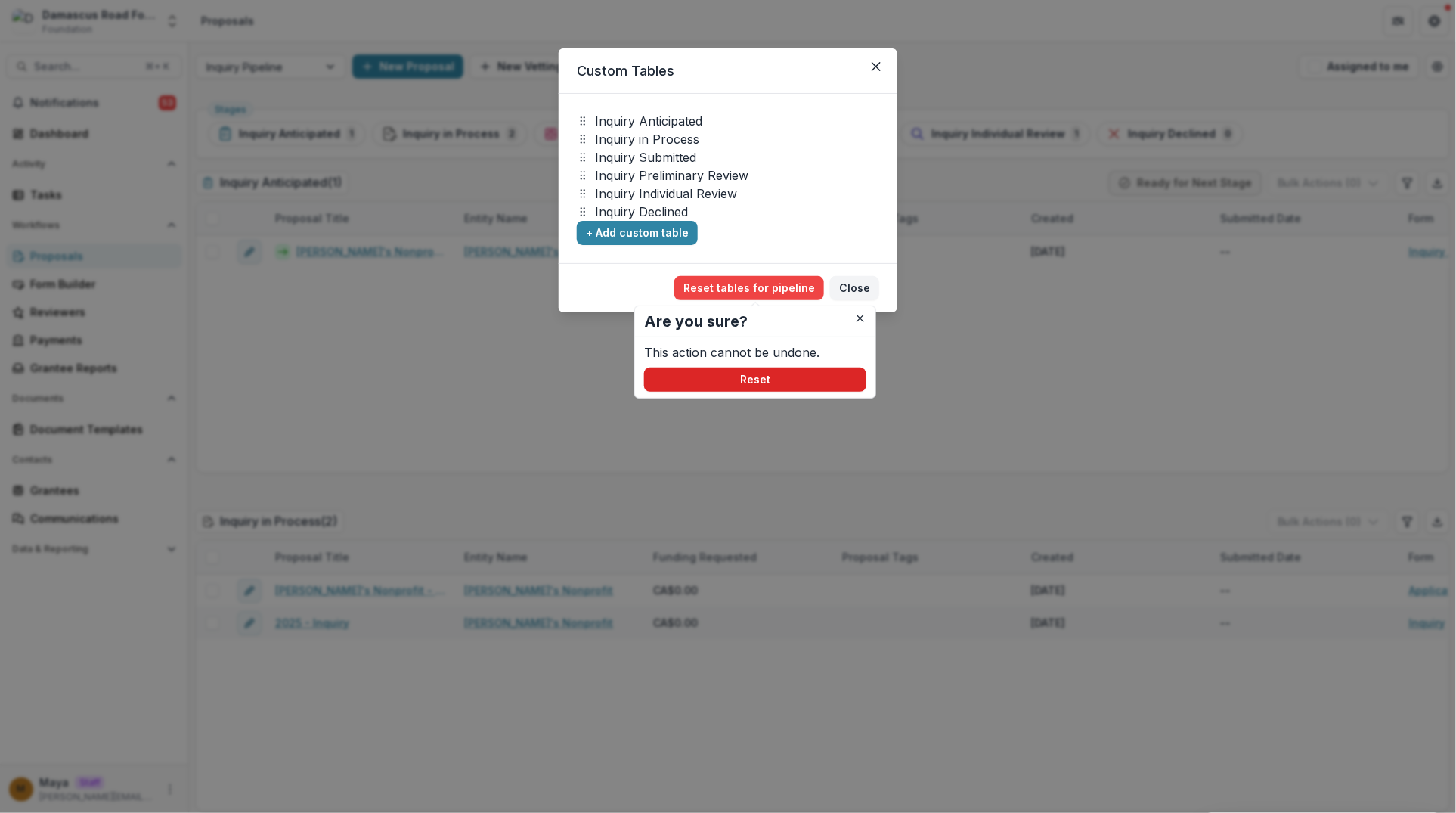
click at [753, 386] on button "Reset" at bounding box center [755, 380] width 222 height 24
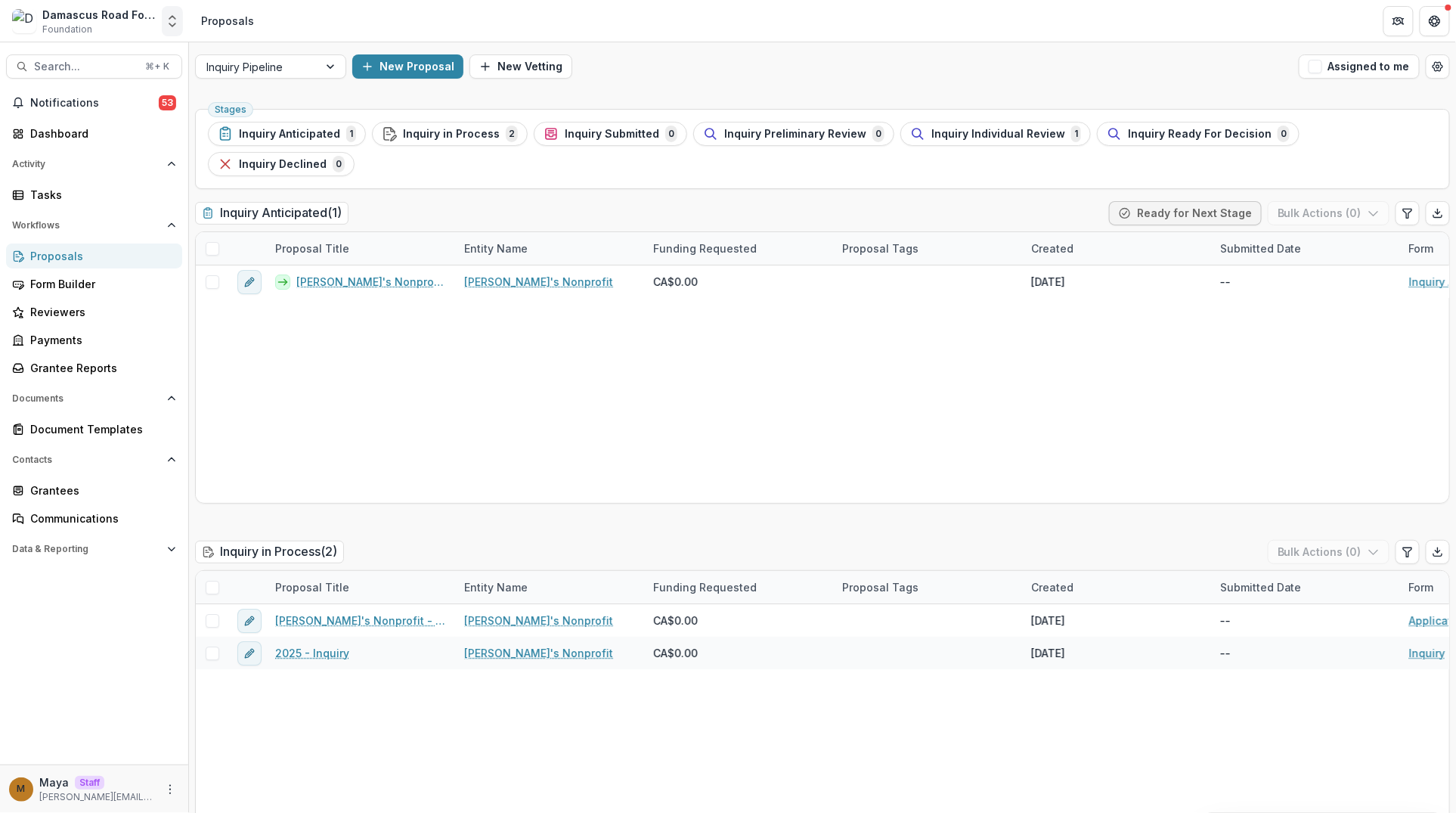
click at [170, 21] on icon "Open entity switcher" at bounding box center [172, 21] width 15 height 15
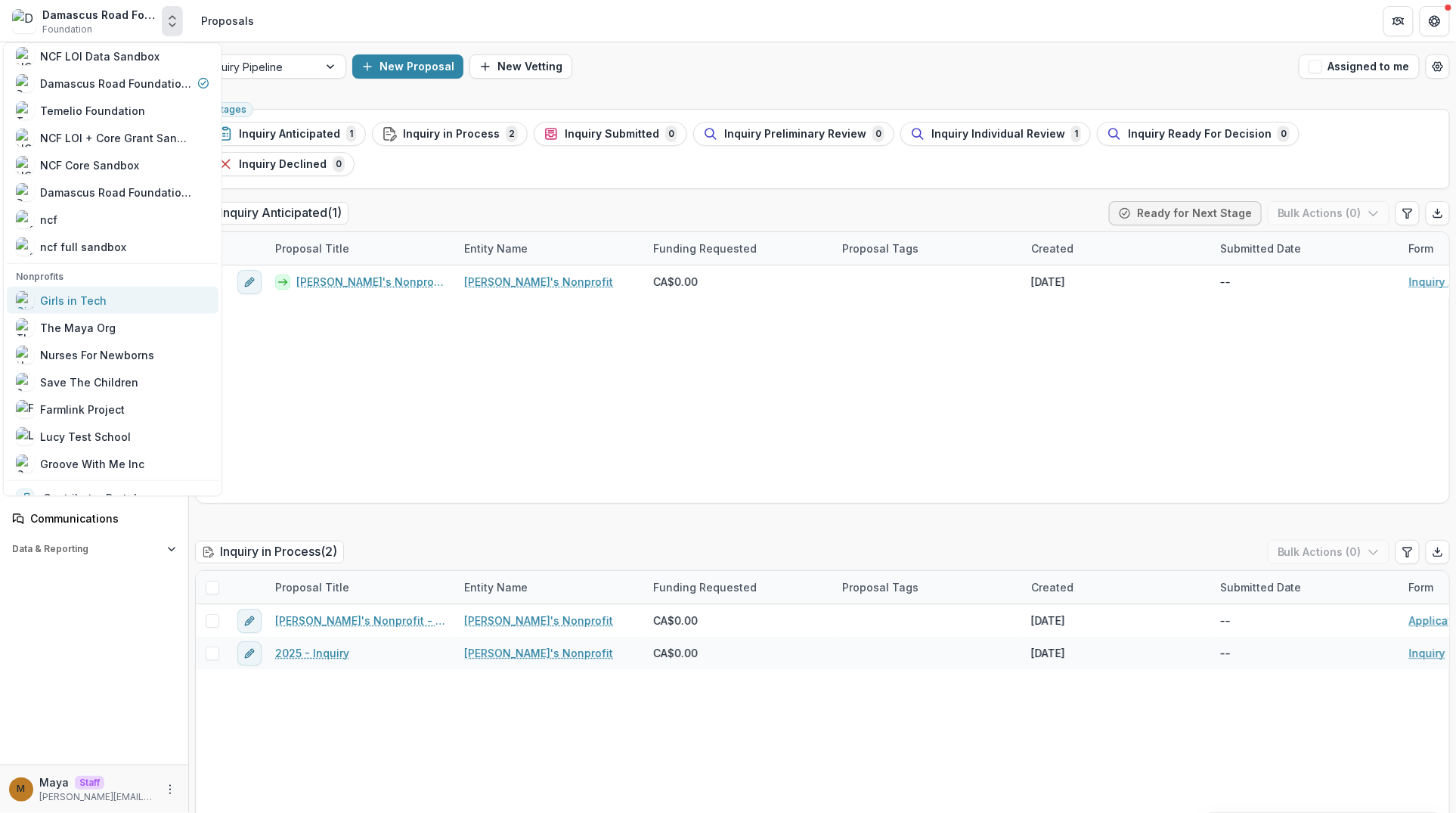
scroll to position [153, 0]
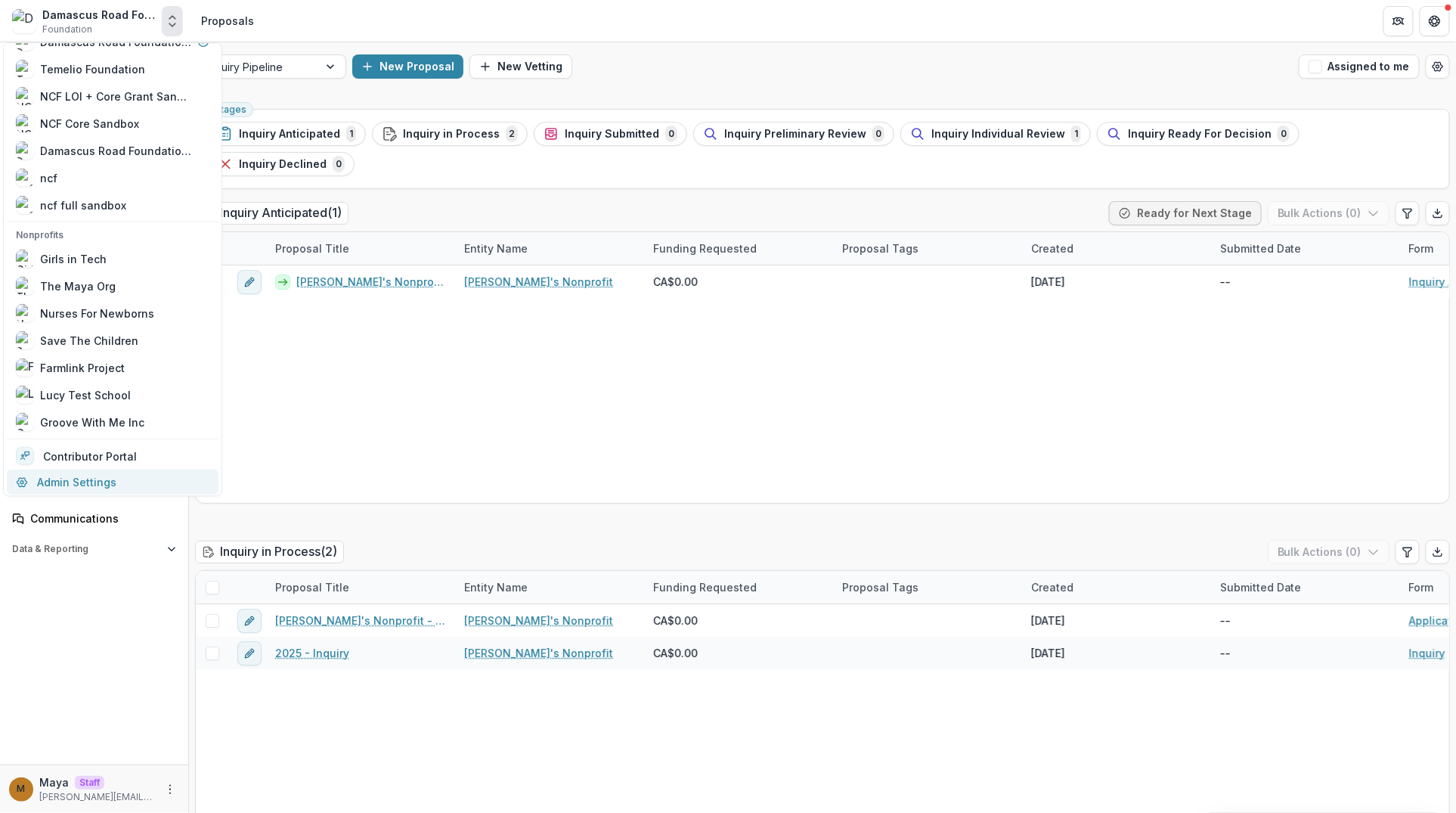
click at [44, 476] on link "Admin Settings" at bounding box center [113, 482] width 212 height 25
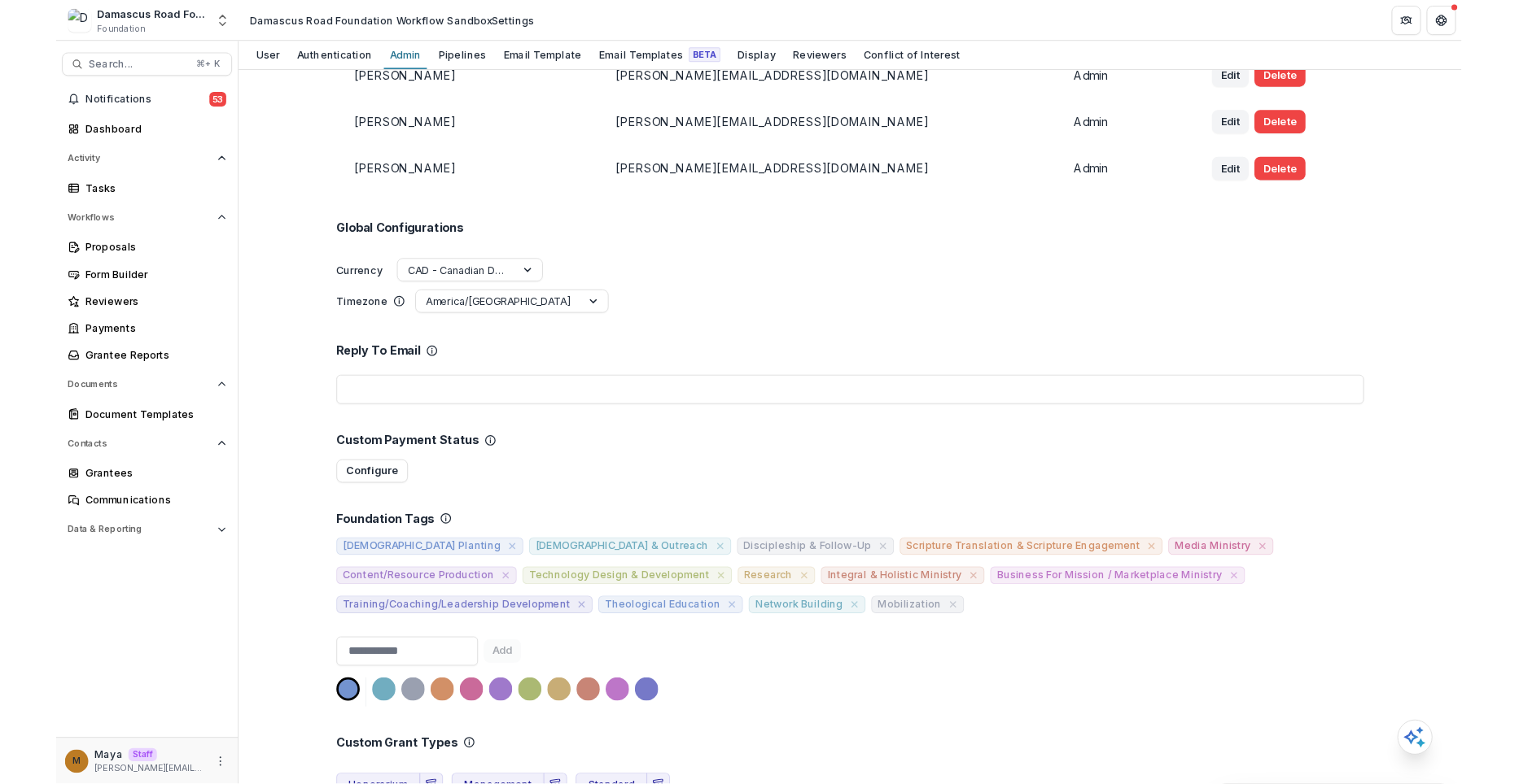
scroll to position [176, 0]
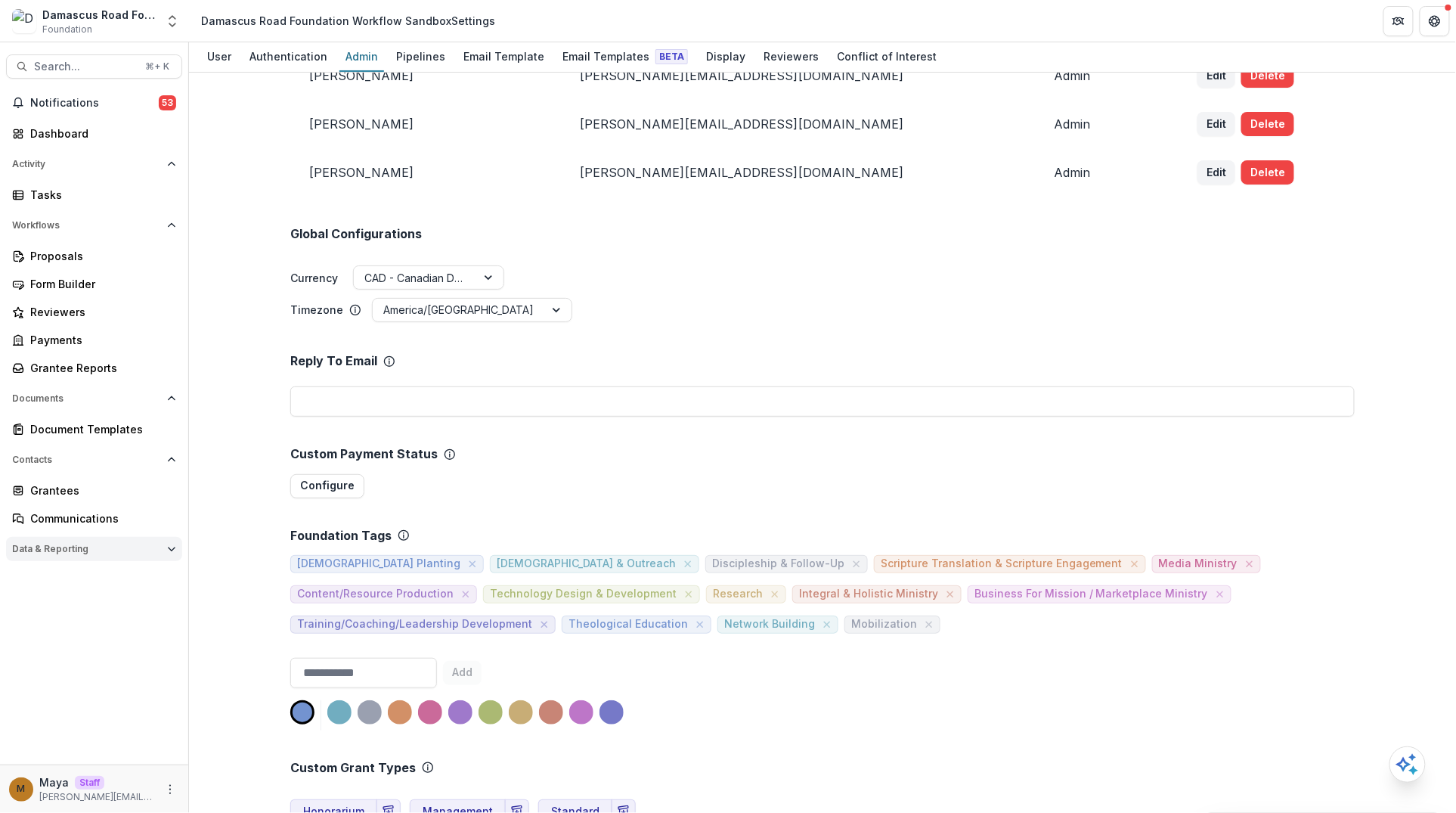
click at [48, 541] on button "Data & Reporting" at bounding box center [93, 549] width 176 height 24
click at [62, 613] on div "Data Report" at bounding box center [100, 608] width 140 height 16
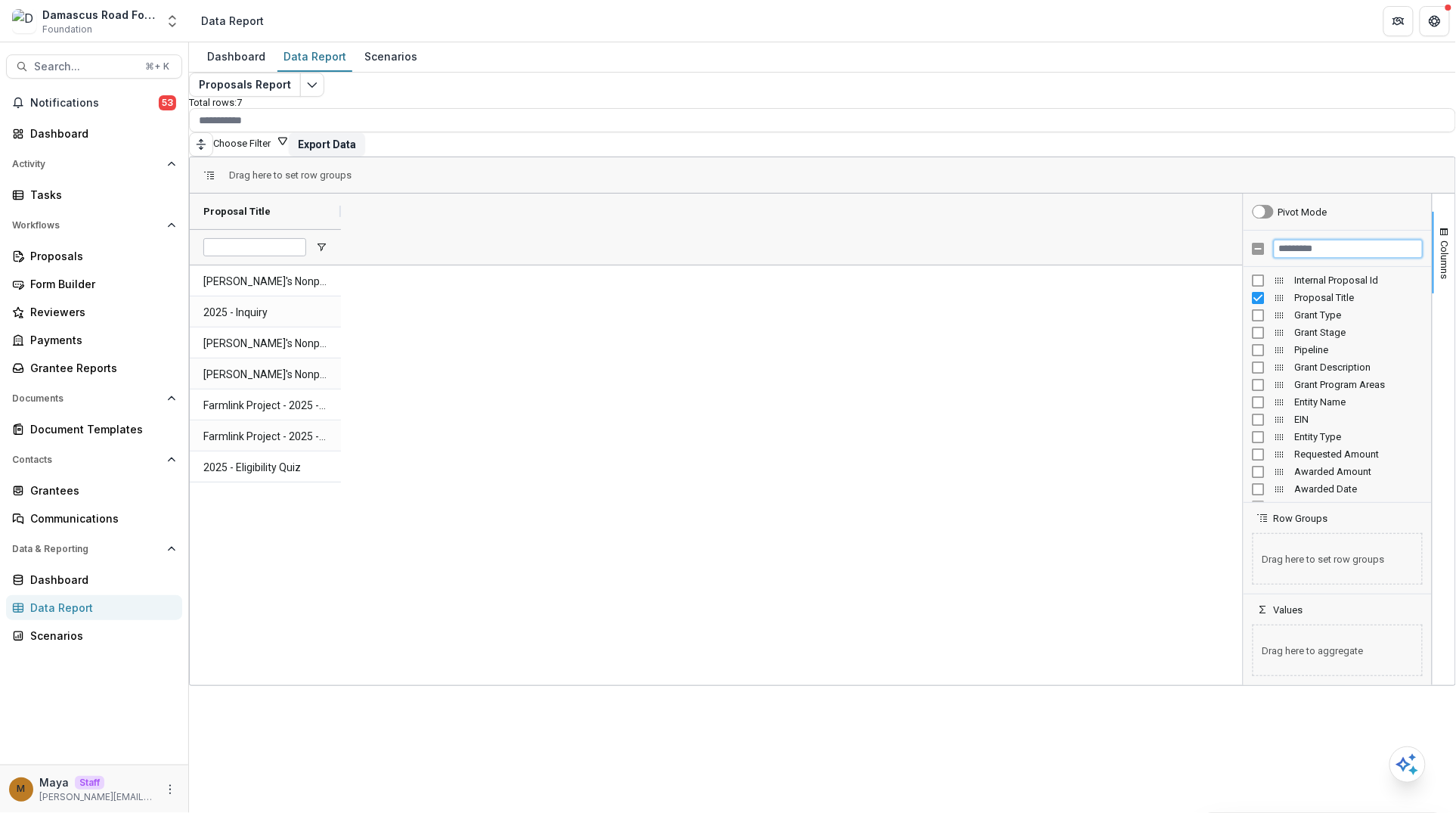
click at [1326, 242] on input "Filter Columns Input" at bounding box center [1347, 249] width 149 height 19
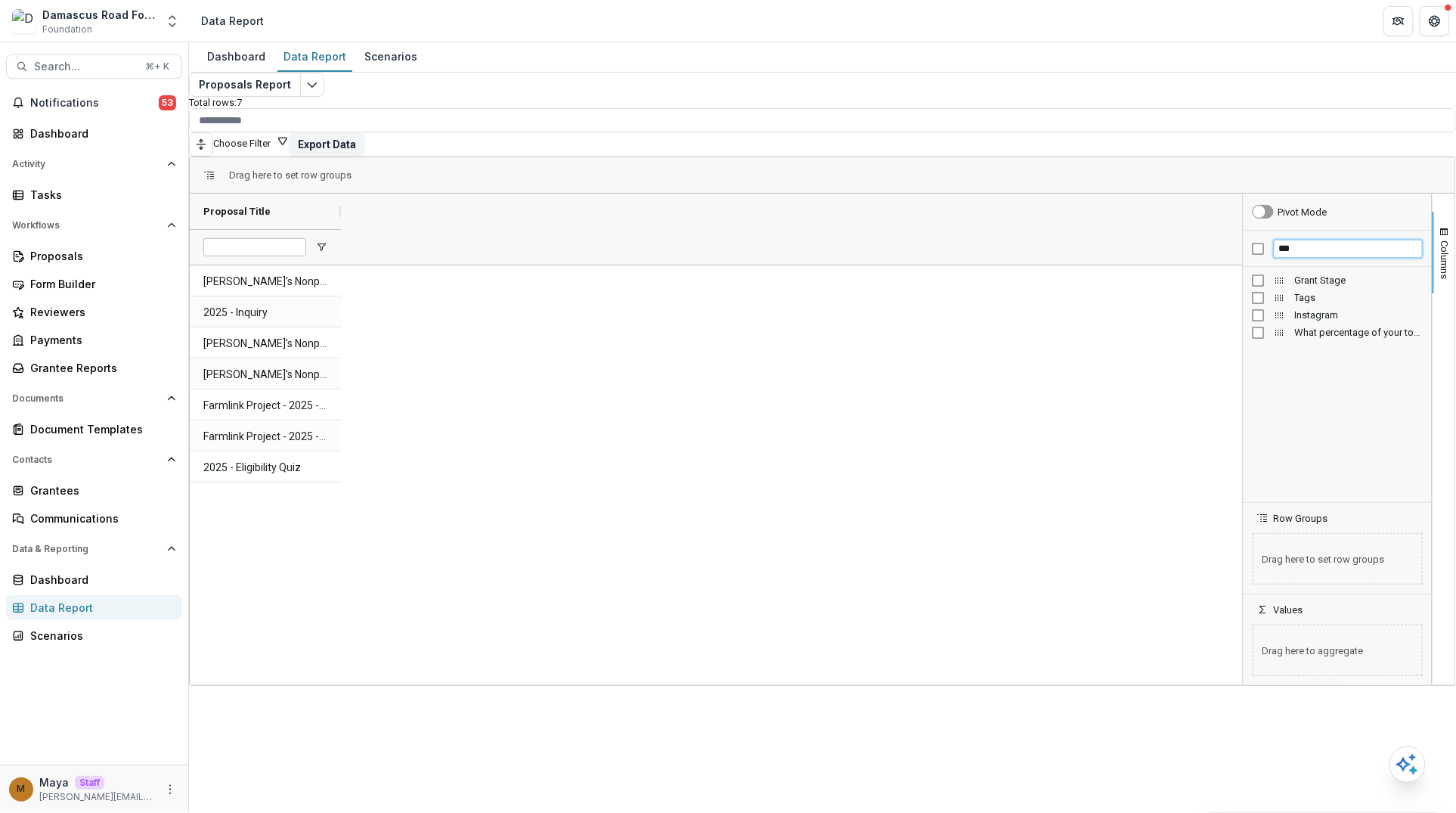
type input "***"
click at [479, 242] on span "Open Filter Menu" at bounding box center [472, 247] width 12 height 12
